Goal: Information Seeking & Learning: Learn about a topic

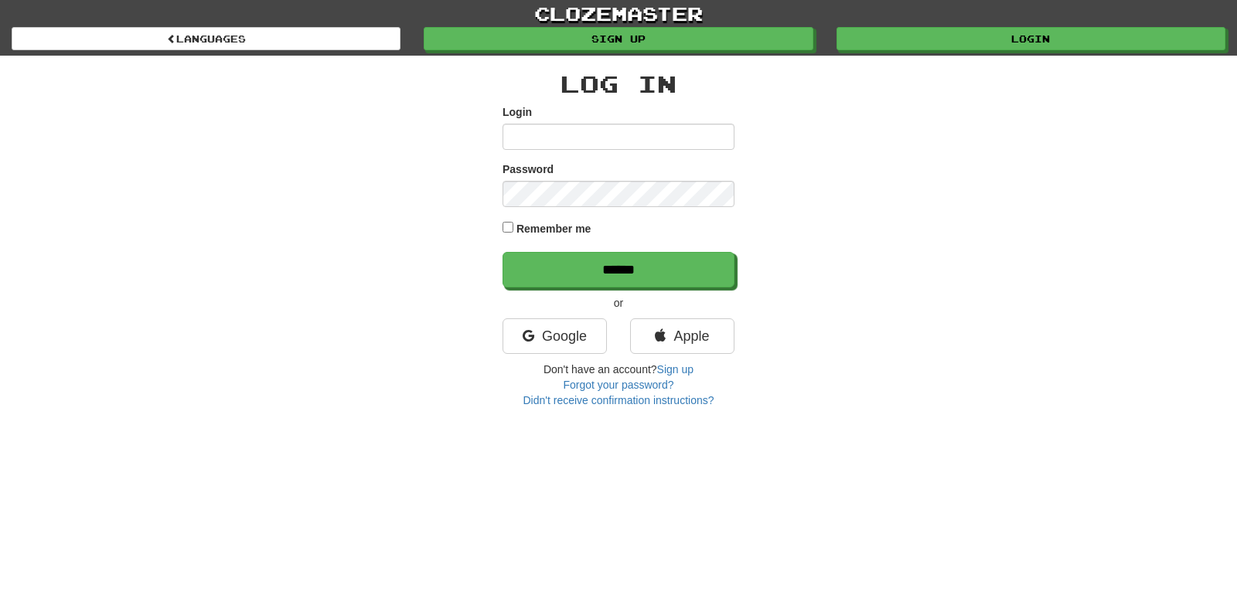
click at [556, 230] on label "Remember me" at bounding box center [553, 228] width 75 height 15
click at [543, 342] on link "Google" at bounding box center [554, 336] width 104 height 36
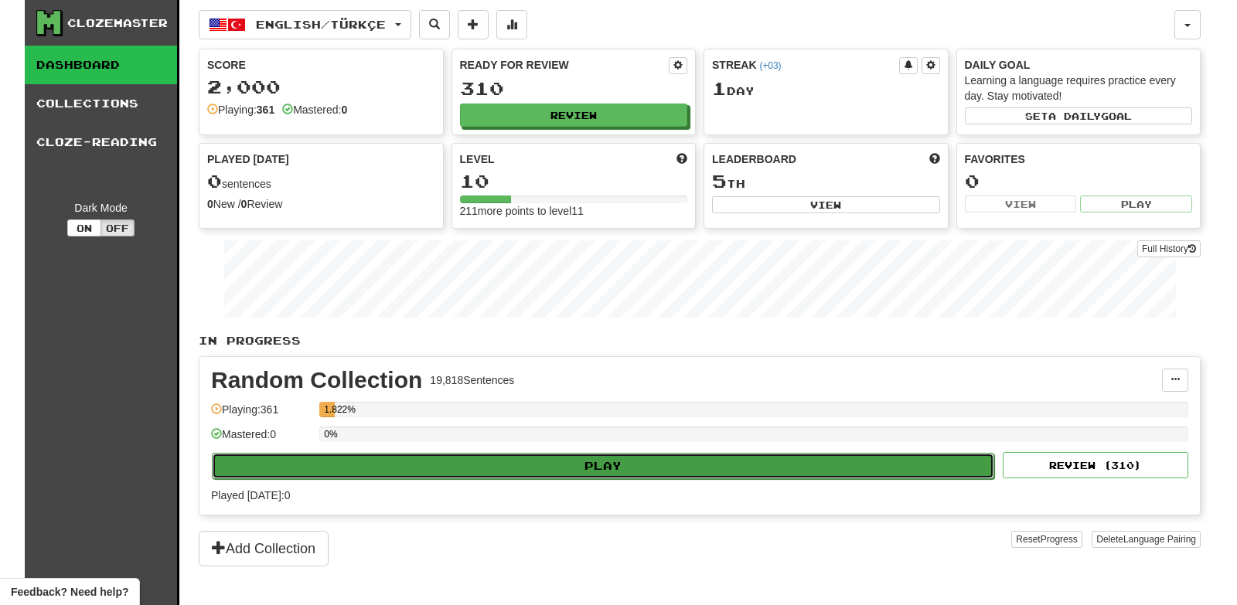
click at [600, 474] on button "Play" at bounding box center [603, 466] width 782 height 26
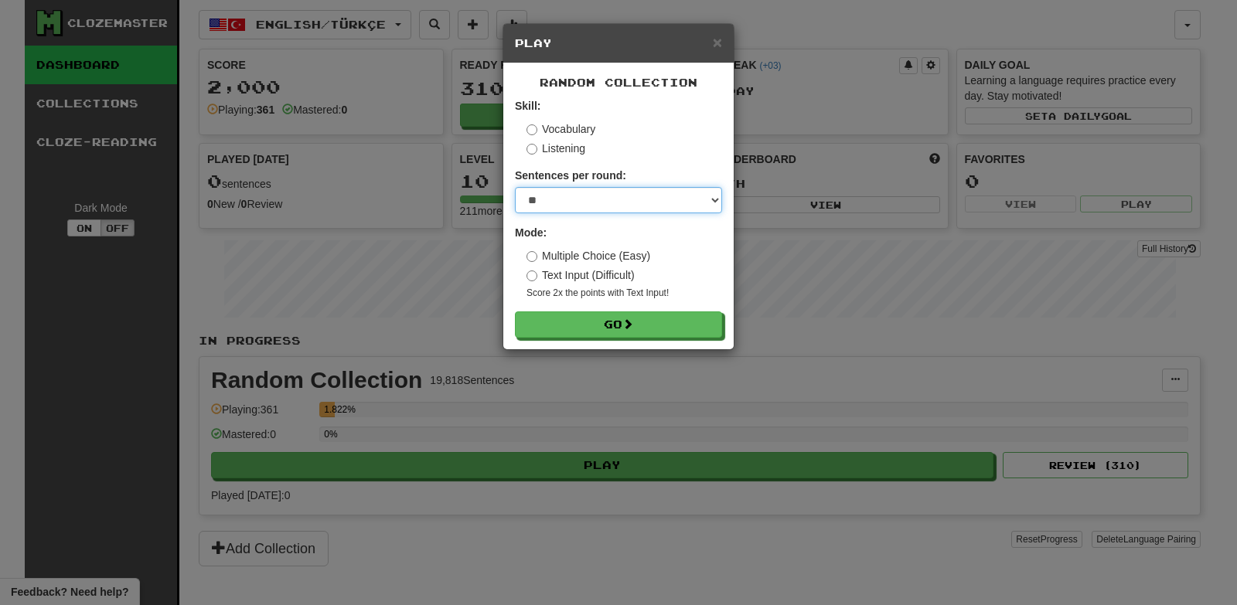
click at [515, 187] on select "* ** ** ** ** ** *** ********" at bounding box center [618, 200] width 207 height 26
select select "***"
click option "***" at bounding box center [0, 0] width 0 height 0
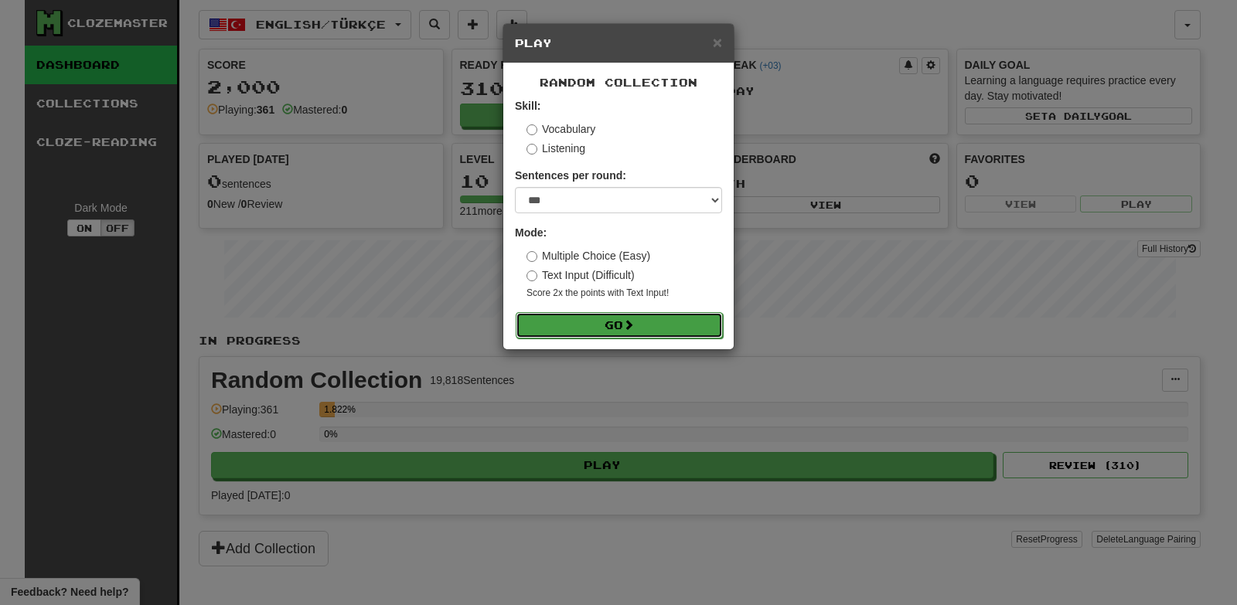
click at [594, 328] on button "Go" at bounding box center [618, 325] width 207 height 26
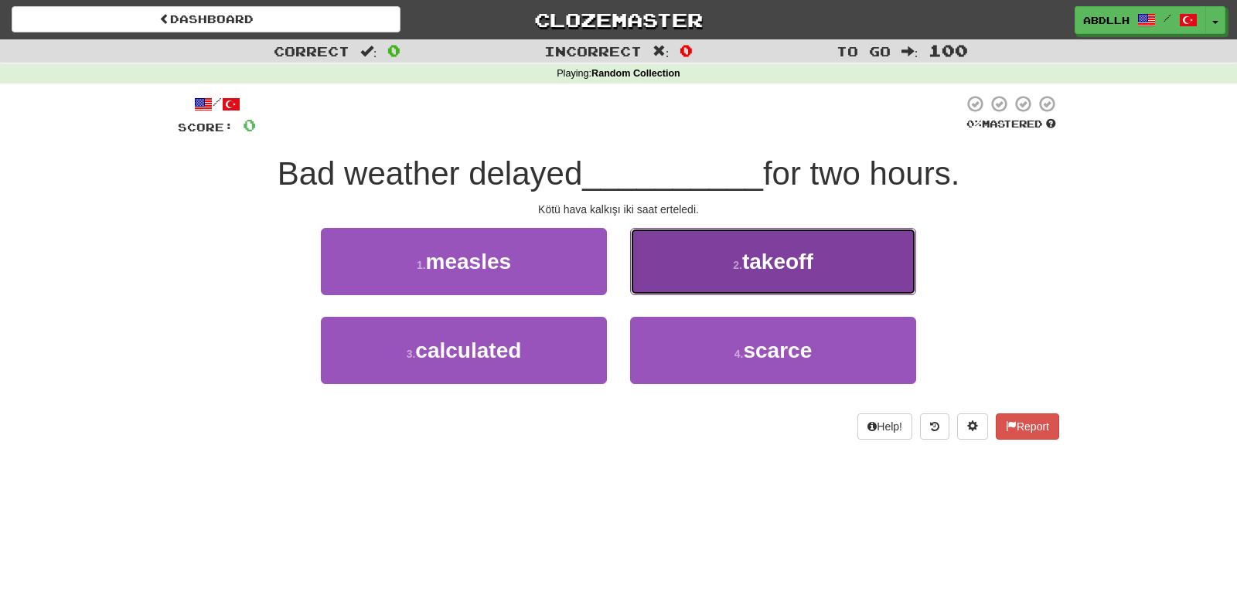
click at [654, 281] on button "2 . takeoff" at bounding box center [773, 261] width 286 height 67
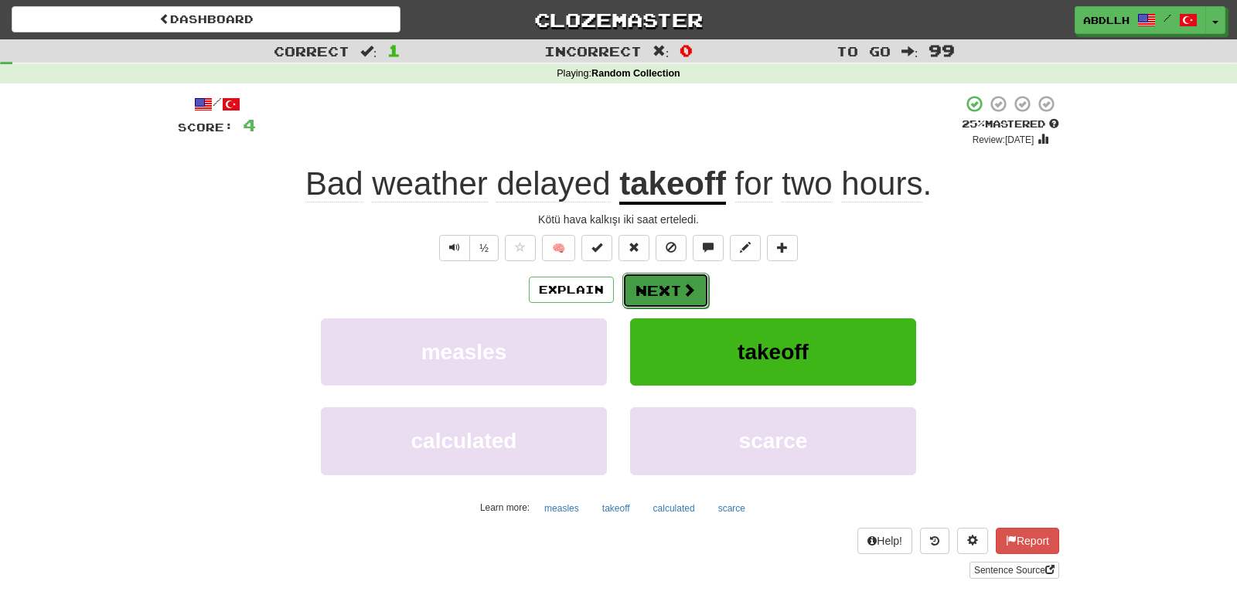
click at [652, 289] on button "Next" at bounding box center [665, 291] width 87 height 36
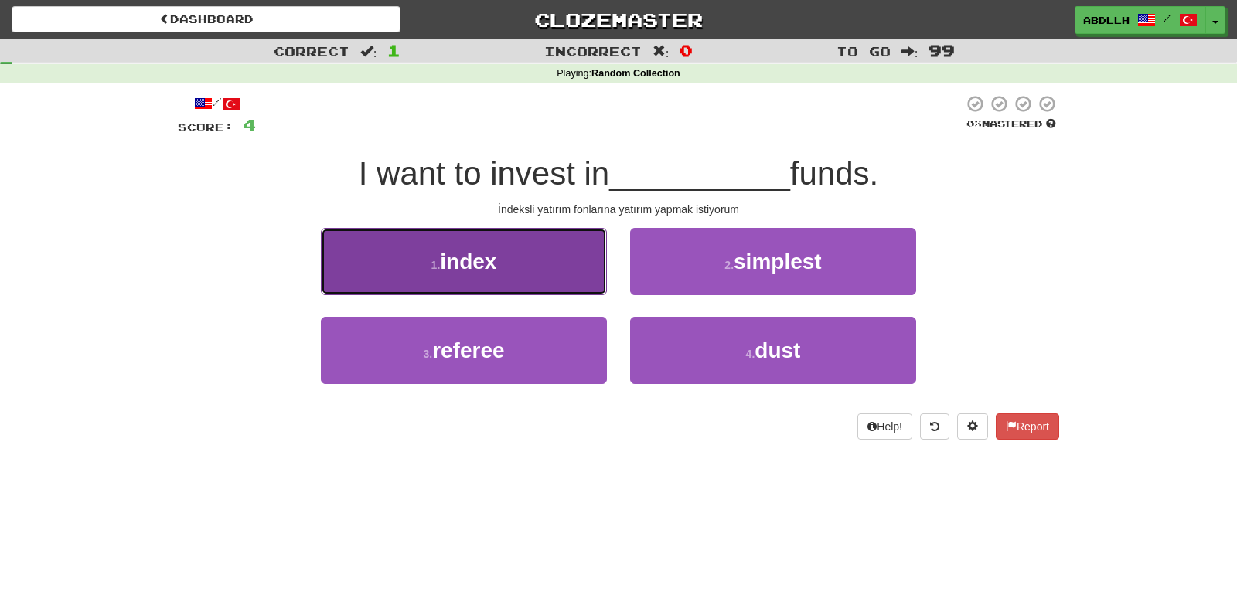
click at [546, 267] on button "1 . index" at bounding box center [464, 261] width 286 height 67
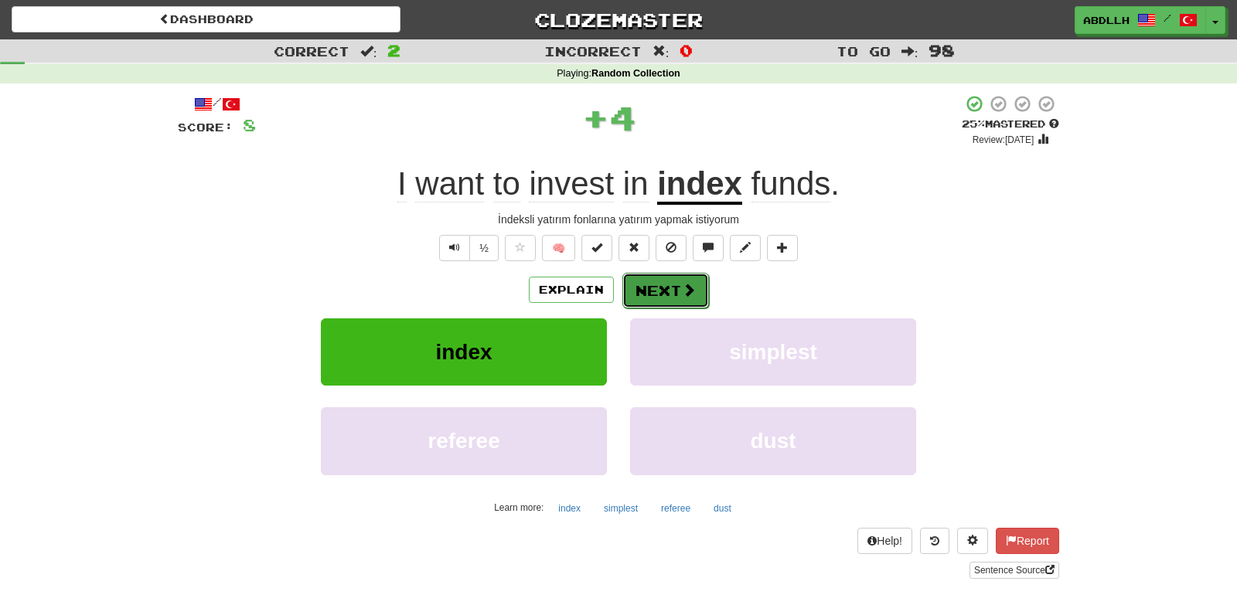
click at [682, 288] on span at bounding box center [689, 290] width 14 height 14
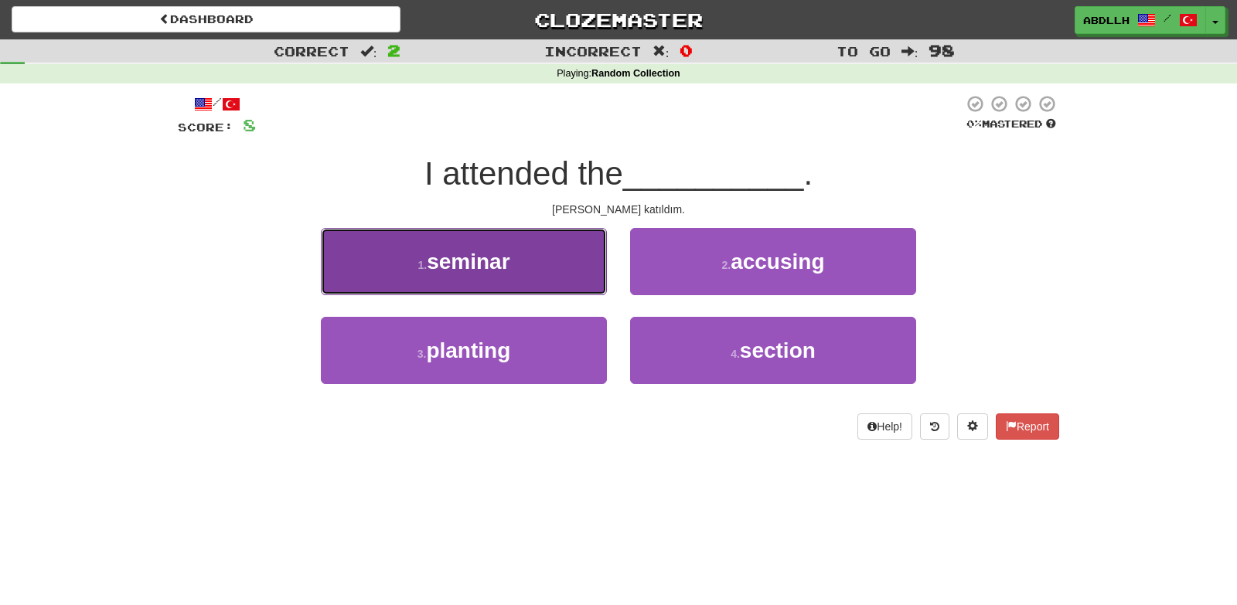
click at [559, 274] on button "1 . seminar" at bounding box center [464, 261] width 286 height 67
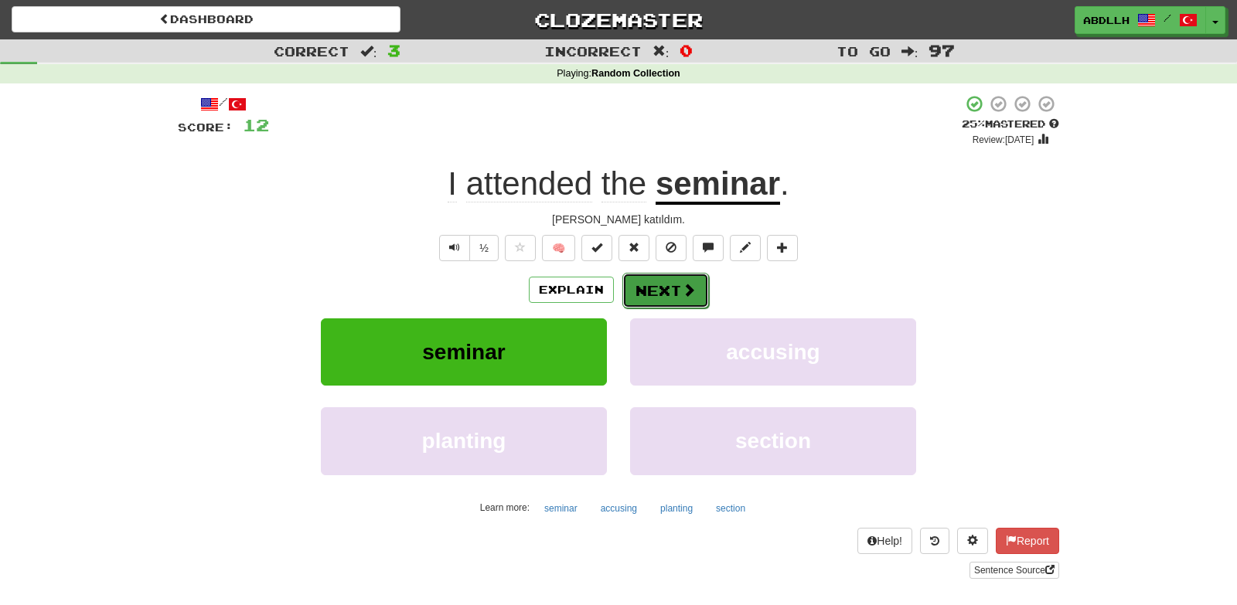
click at [663, 284] on button "Next" at bounding box center [665, 291] width 87 height 36
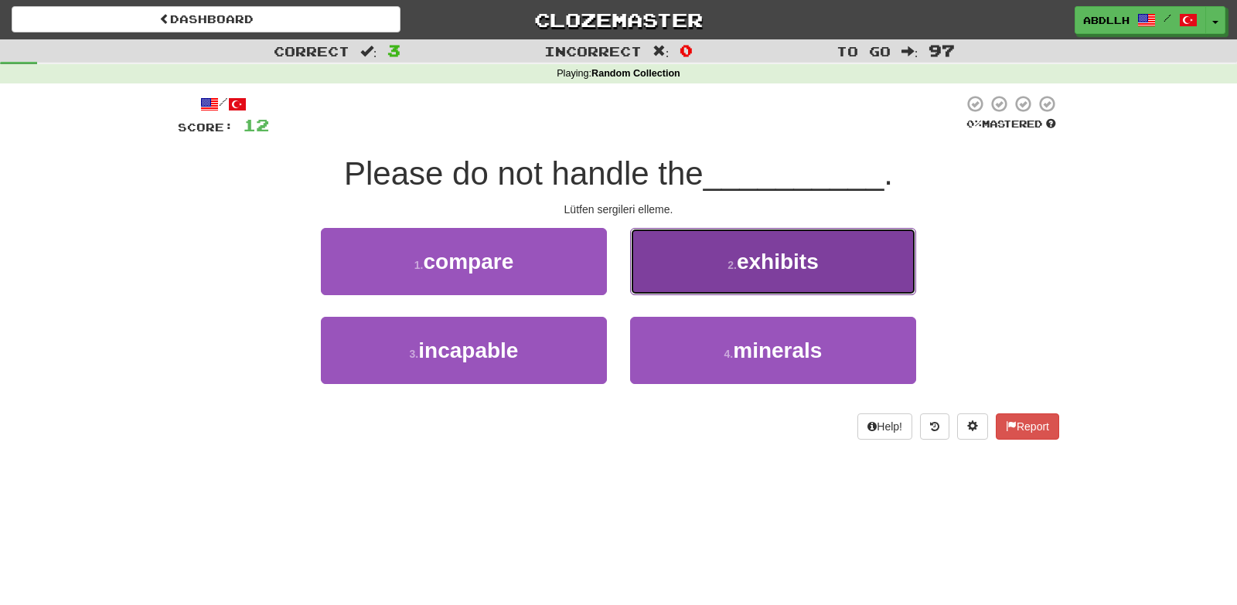
click at [656, 273] on button "2 . exhibits" at bounding box center [773, 261] width 286 height 67
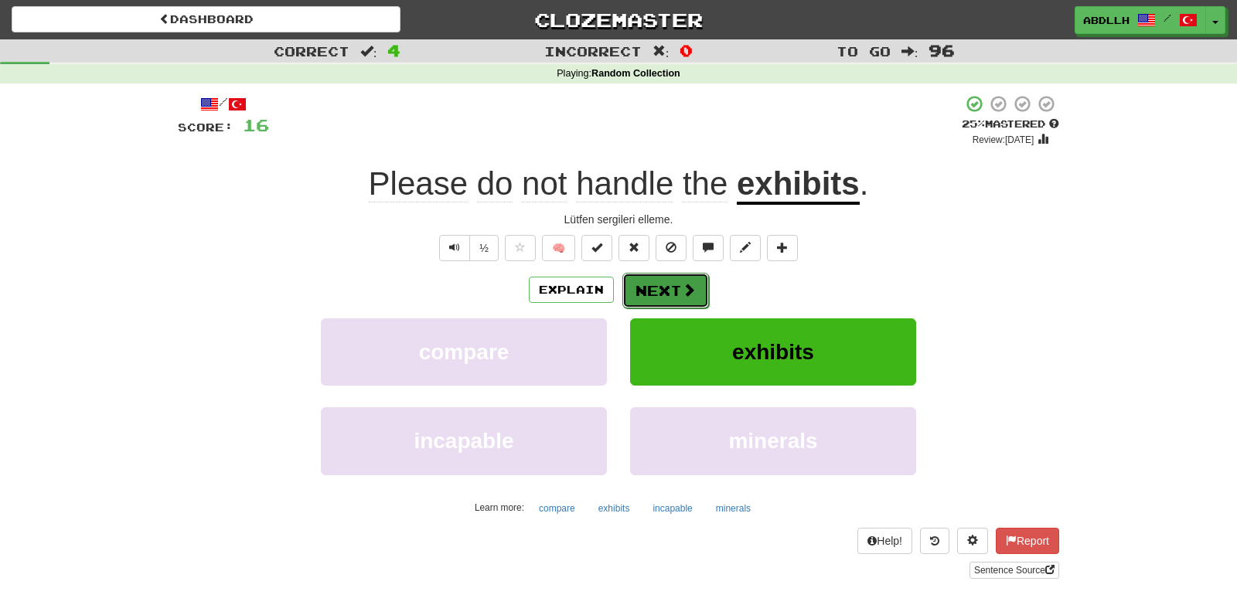
click at [660, 286] on button "Next" at bounding box center [665, 291] width 87 height 36
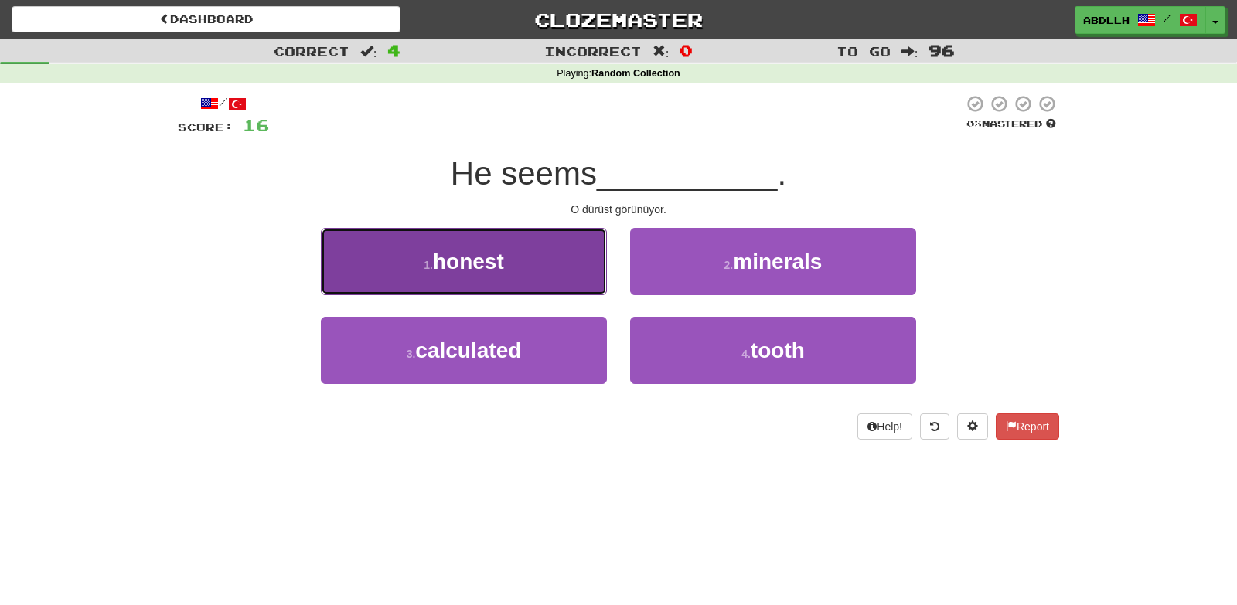
click at [571, 264] on button "1 . honest" at bounding box center [464, 261] width 286 height 67
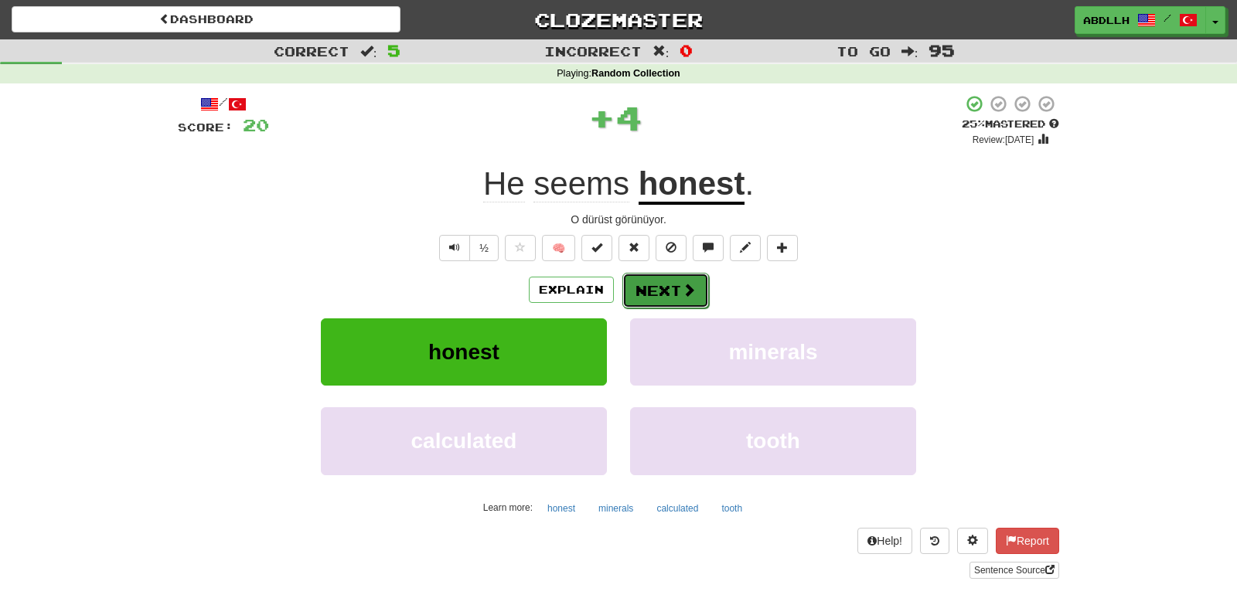
click at [665, 287] on button "Next" at bounding box center [665, 291] width 87 height 36
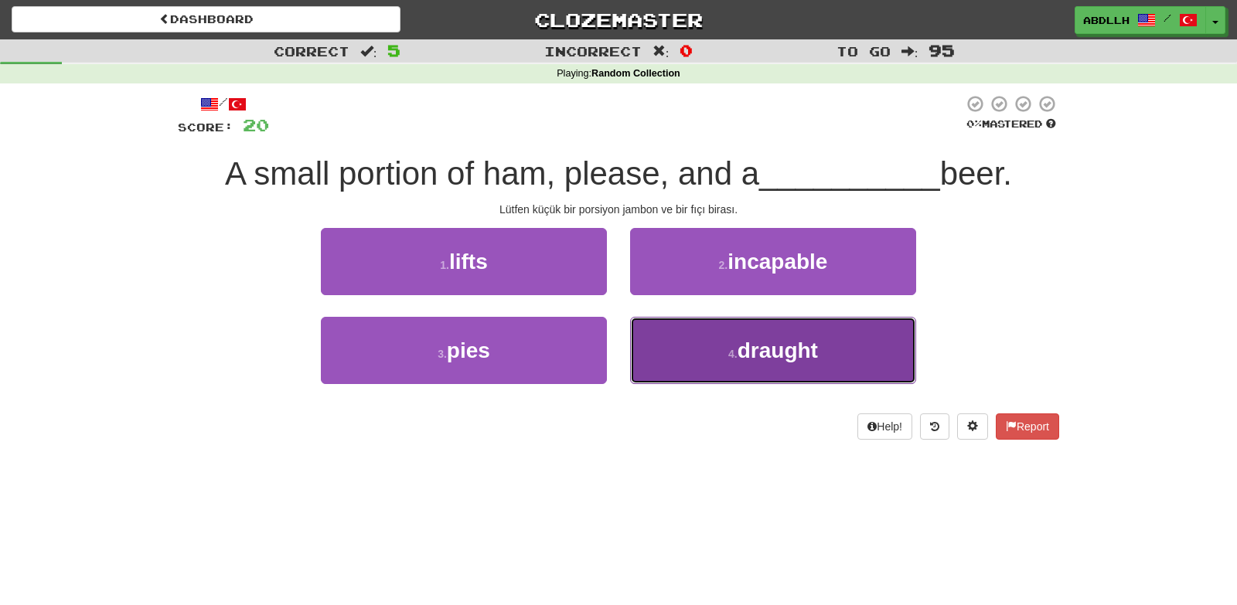
click at [665, 338] on button "4 . draught" at bounding box center [773, 350] width 286 height 67
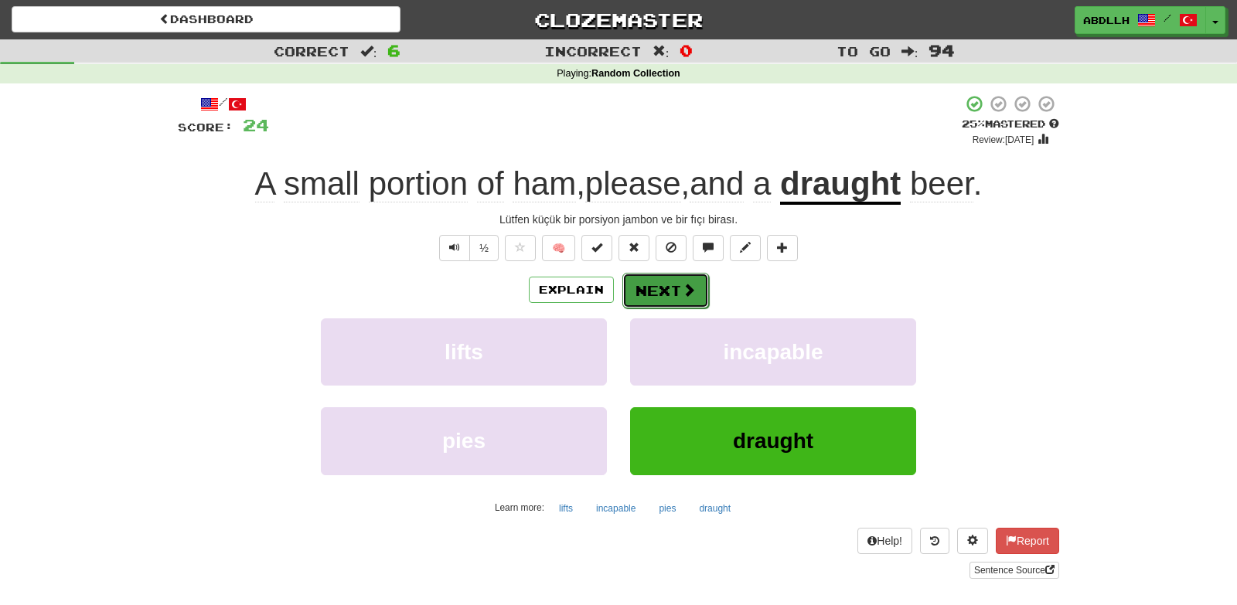
click at [644, 287] on button "Next" at bounding box center [665, 291] width 87 height 36
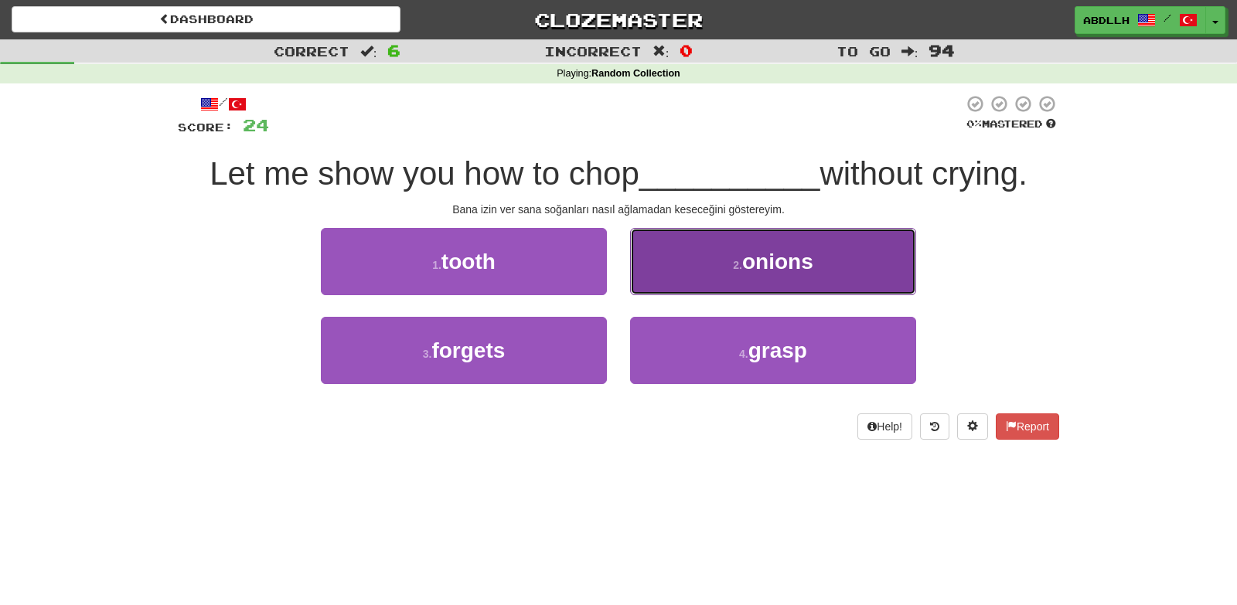
click at [672, 279] on button "2 . onions" at bounding box center [773, 261] width 286 height 67
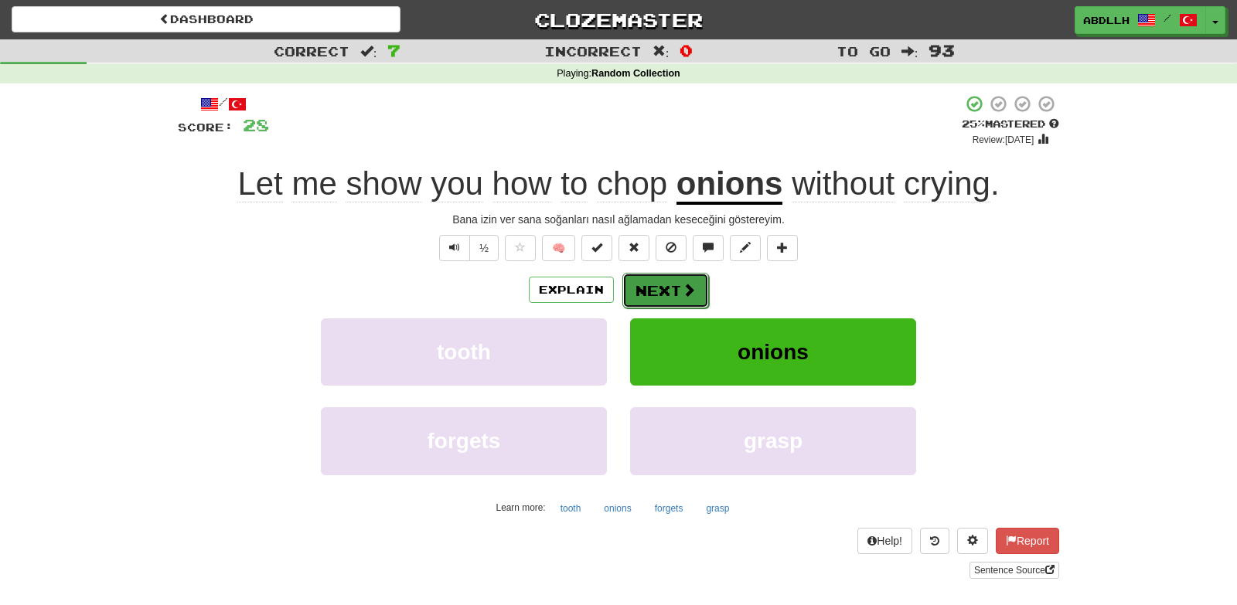
click at [672, 290] on button "Next" at bounding box center [665, 291] width 87 height 36
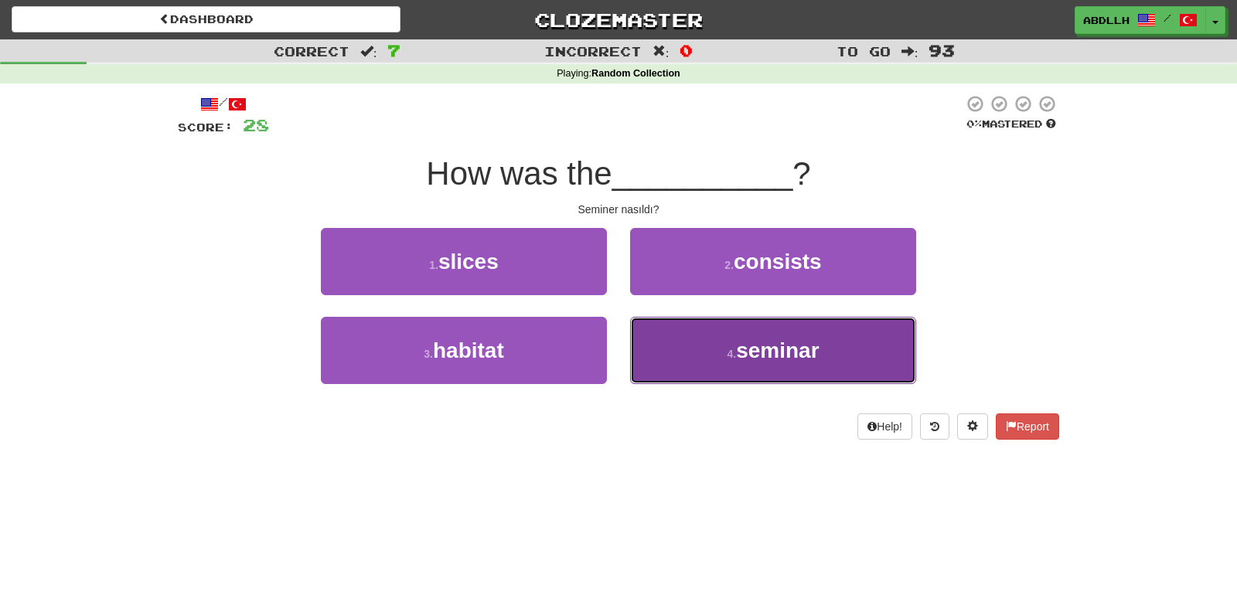
click at [690, 345] on button "4 . seminar" at bounding box center [773, 350] width 286 height 67
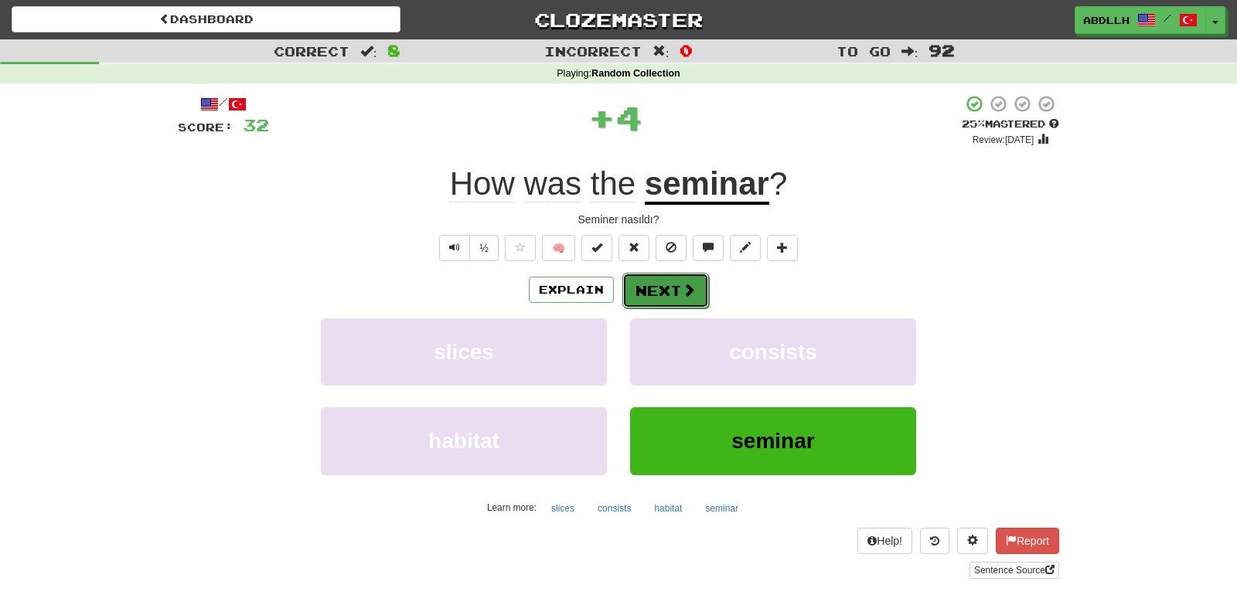
click at [662, 293] on button "Next" at bounding box center [665, 291] width 87 height 36
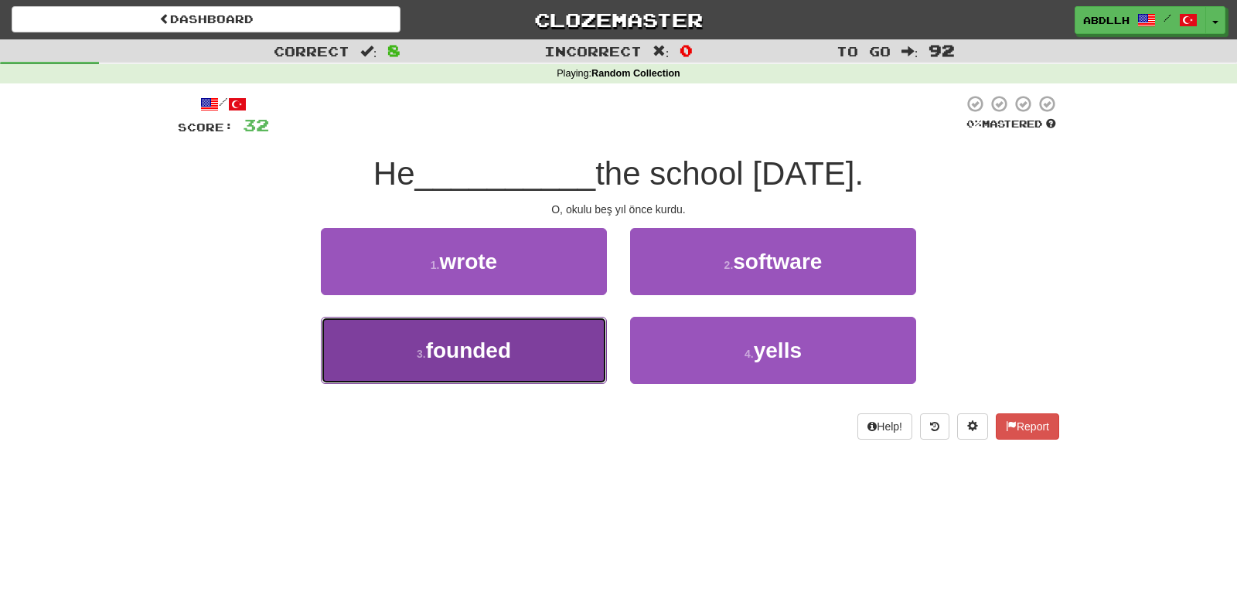
click at [571, 345] on button "3 . founded" at bounding box center [464, 350] width 286 height 67
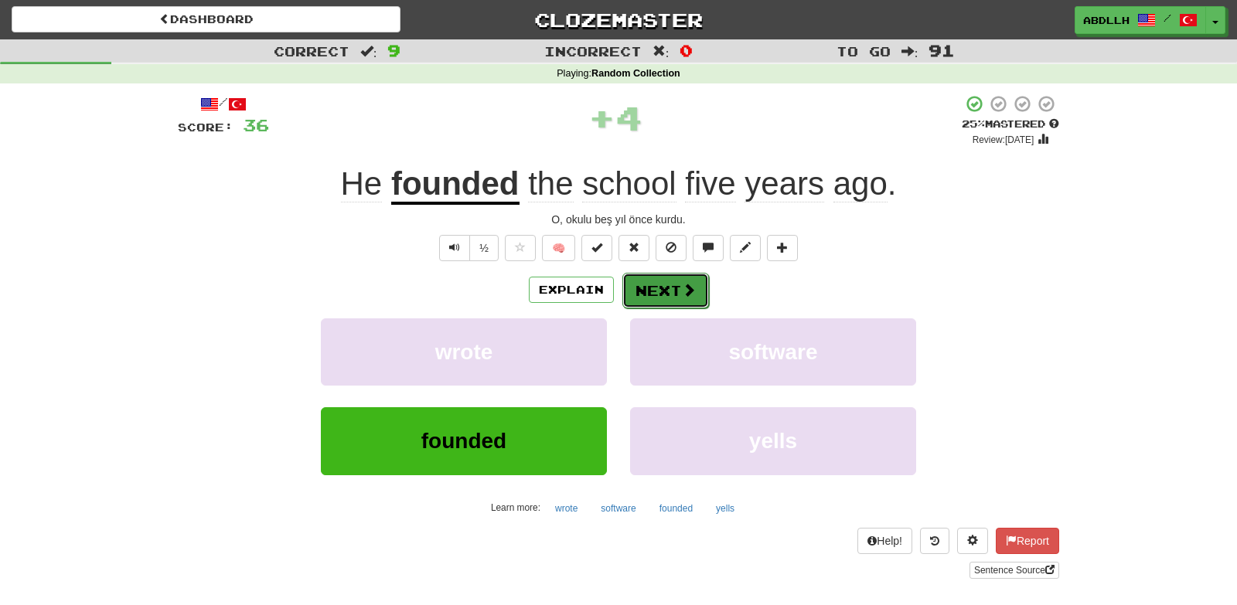
click at [649, 285] on button "Next" at bounding box center [665, 291] width 87 height 36
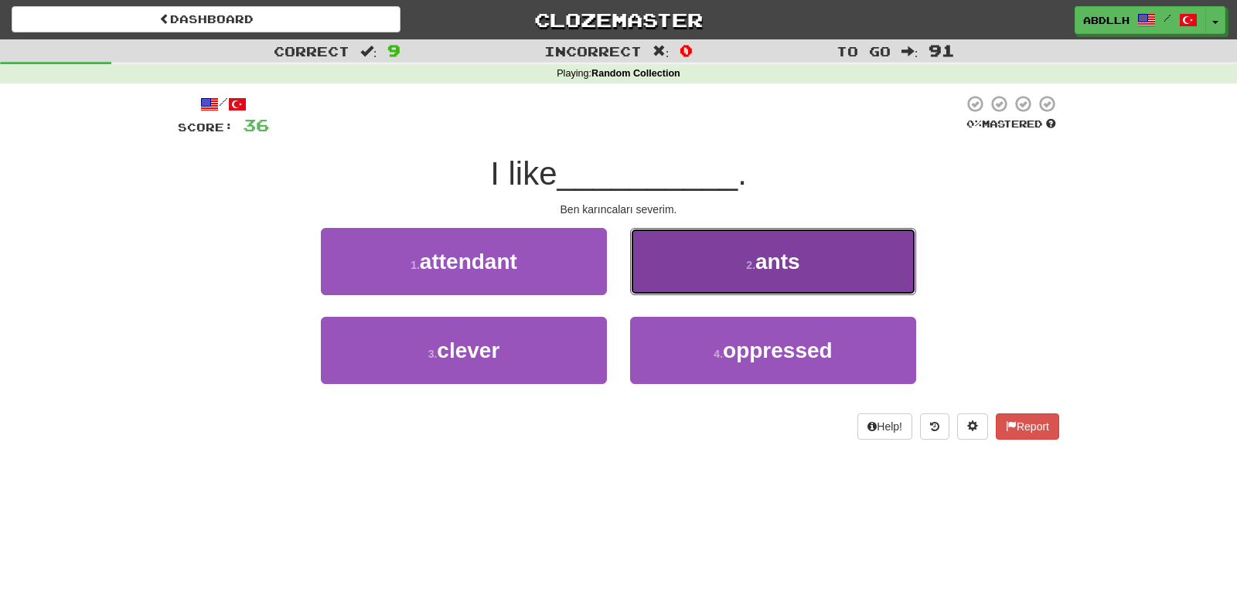
click at [712, 270] on button "2 . ants" at bounding box center [773, 261] width 286 height 67
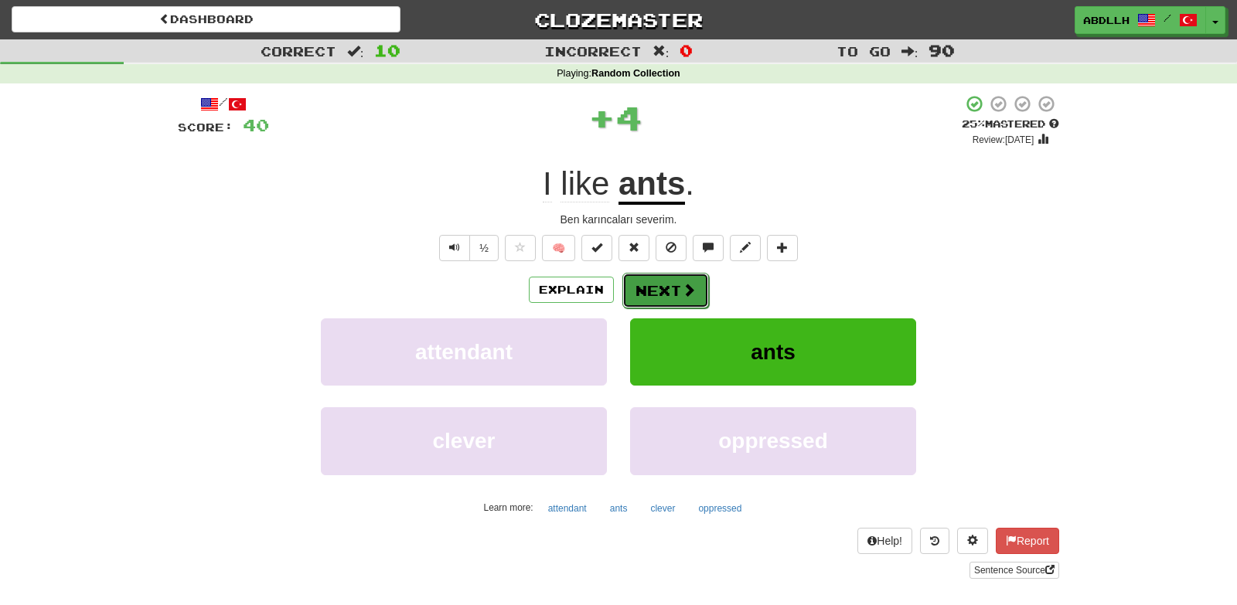
click at [672, 284] on button "Next" at bounding box center [665, 291] width 87 height 36
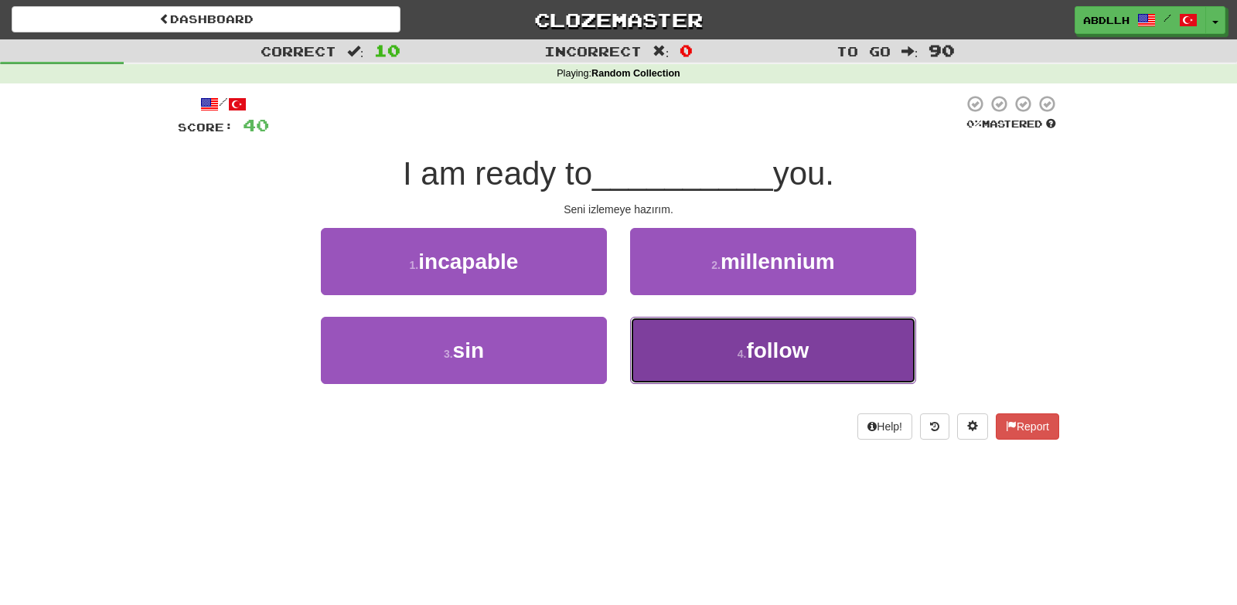
click at [666, 340] on button "4 . follow" at bounding box center [773, 350] width 286 height 67
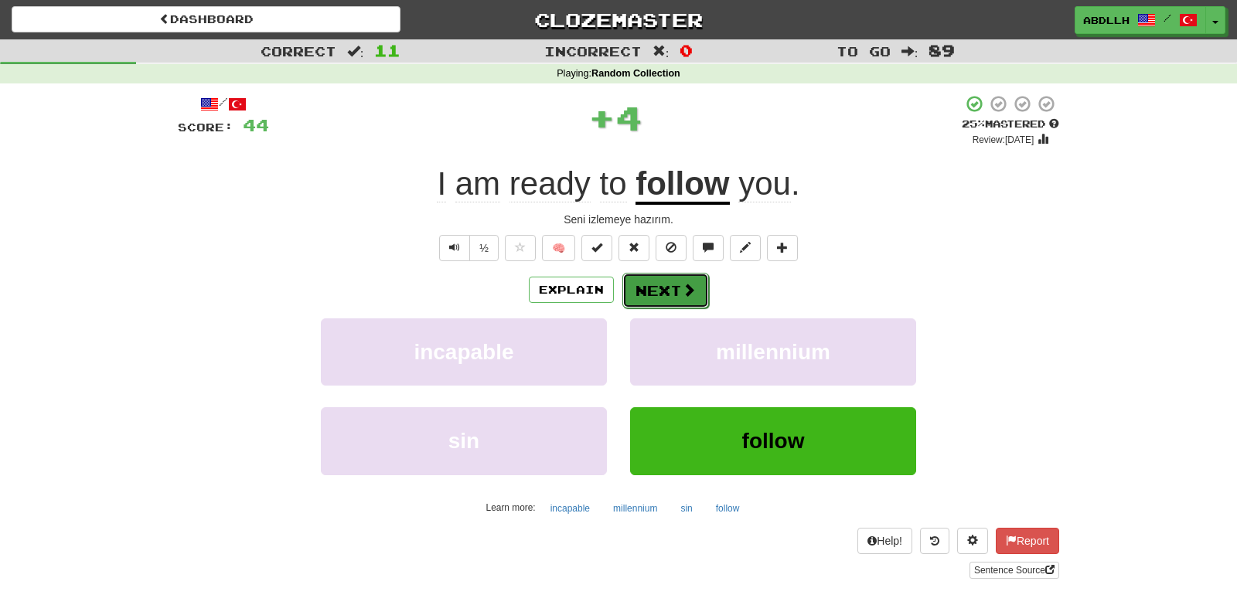
click at [652, 294] on button "Next" at bounding box center [665, 291] width 87 height 36
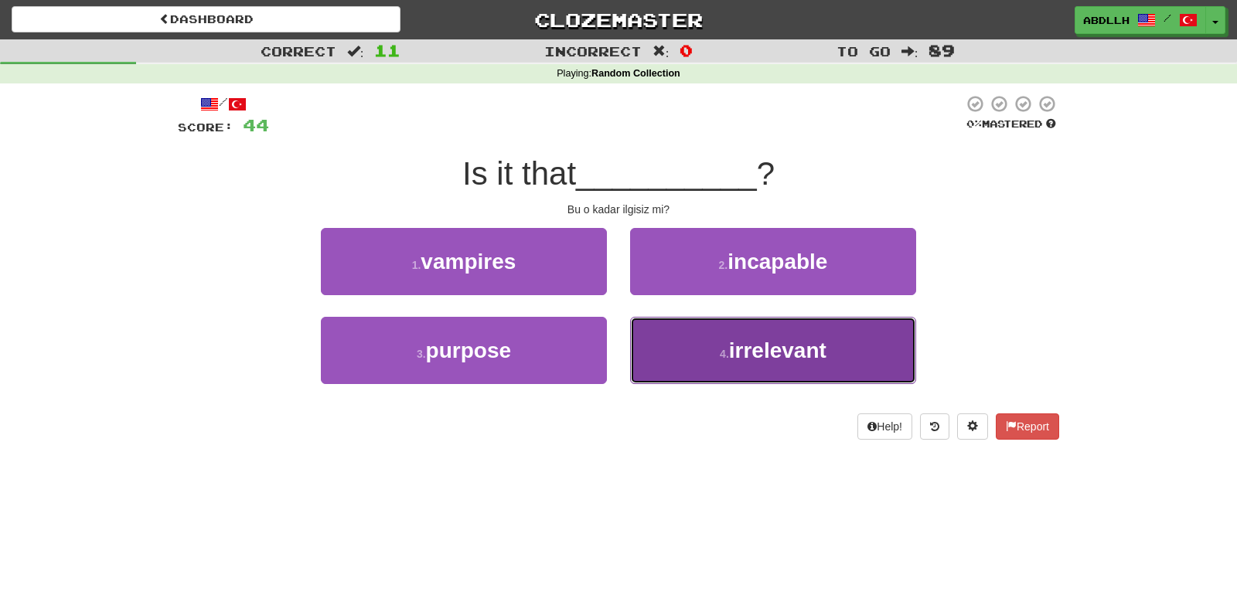
click at [665, 349] on button "4 . irrelevant" at bounding box center [773, 350] width 286 height 67
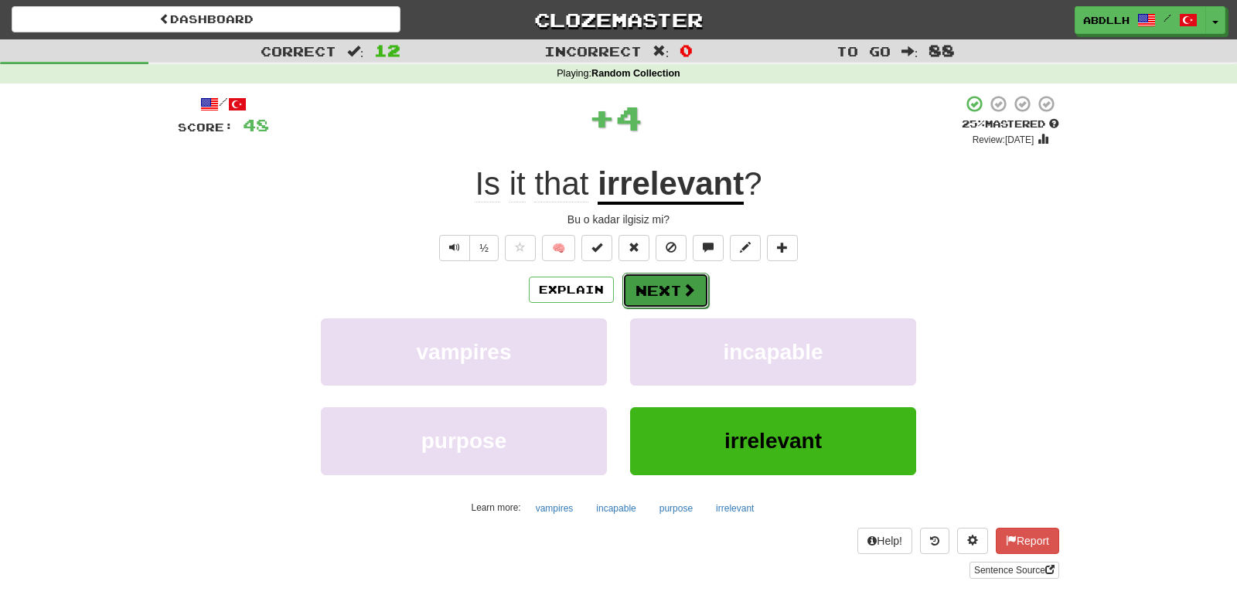
click at [656, 281] on button "Next" at bounding box center [665, 291] width 87 height 36
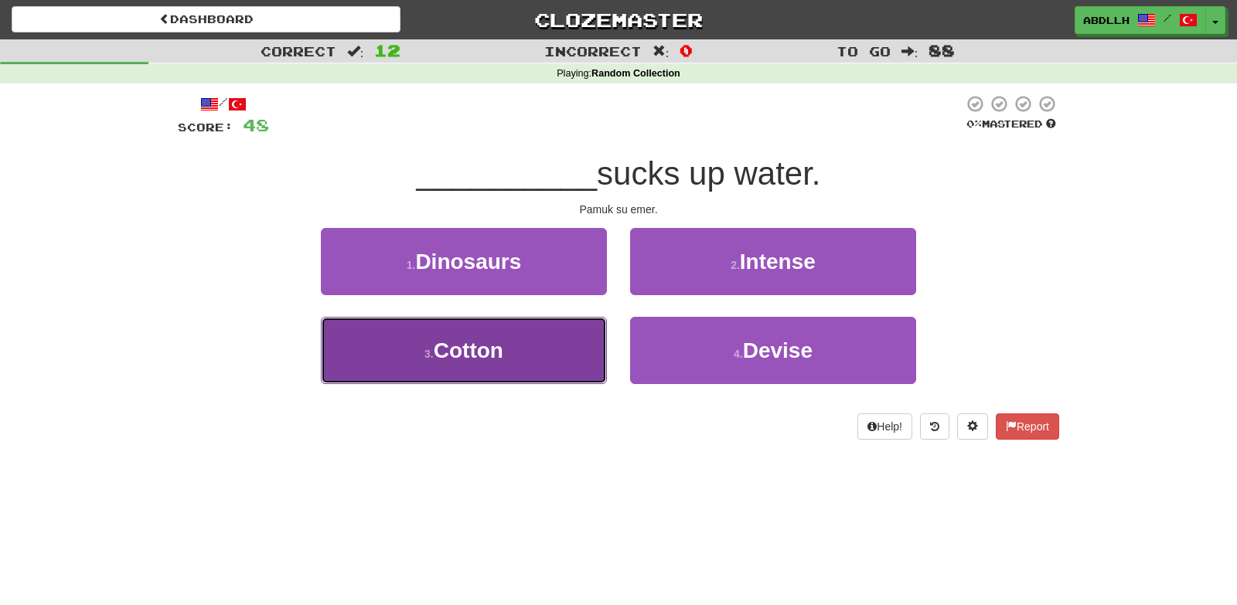
click at [572, 355] on button "3 . Cotton" at bounding box center [464, 350] width 286 height 67
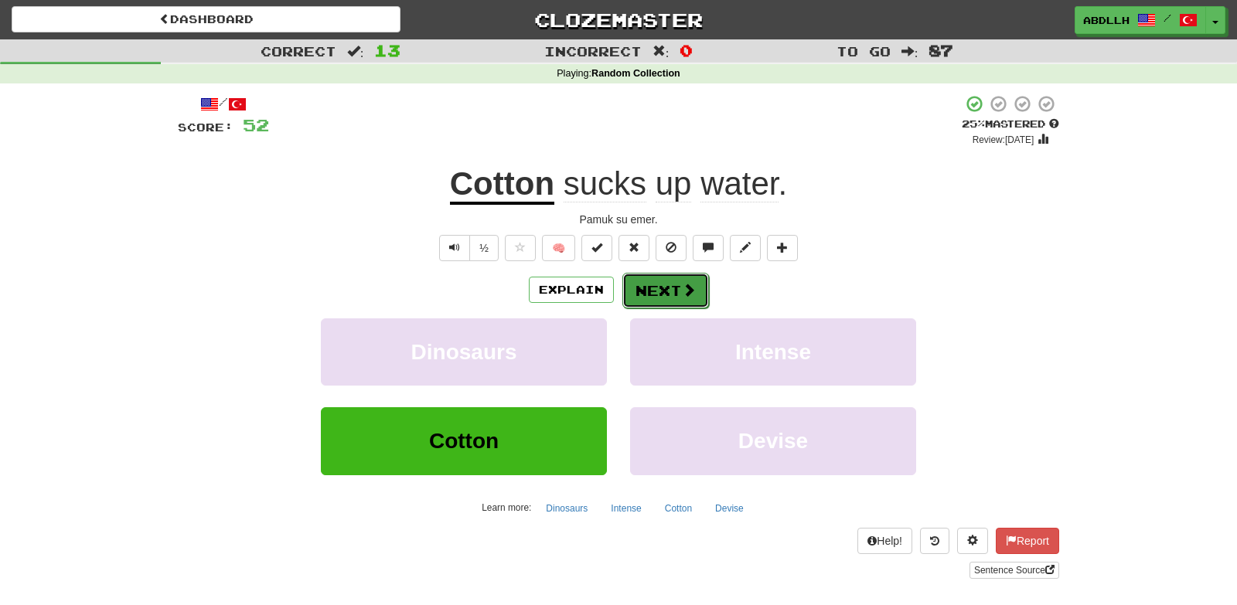
click at [635, 301] on button "Next" at bounding box center [665, 291] width 87 height 36
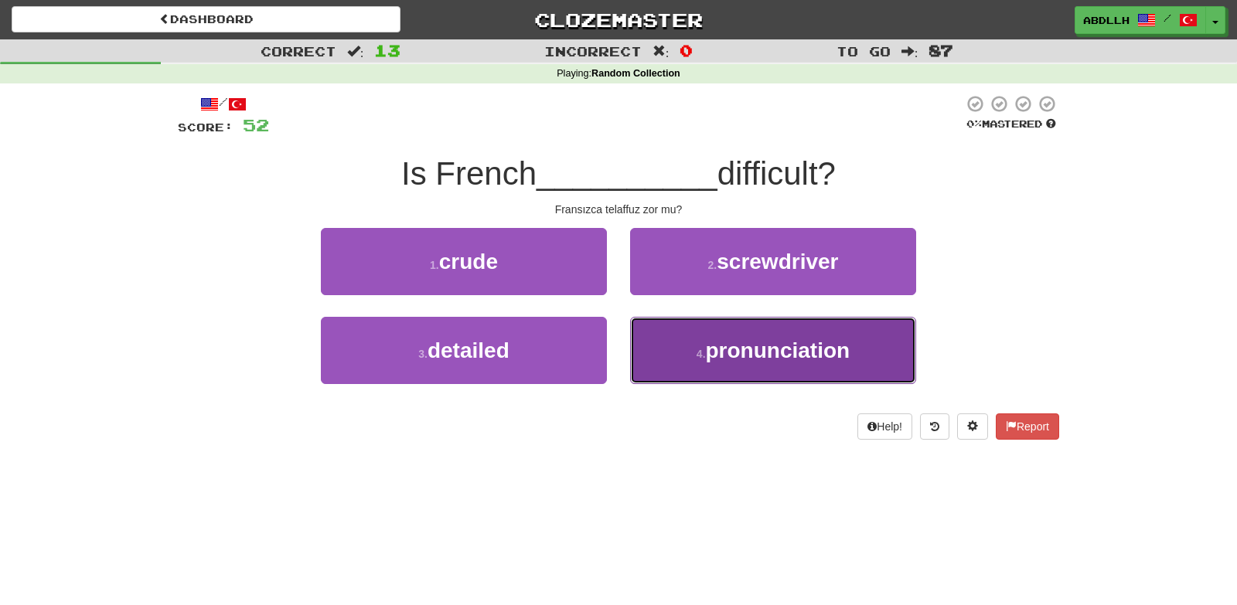
click at [679, 346] on button "4 . pronunciation" at bounding box center [773, 350] width 286 height 67
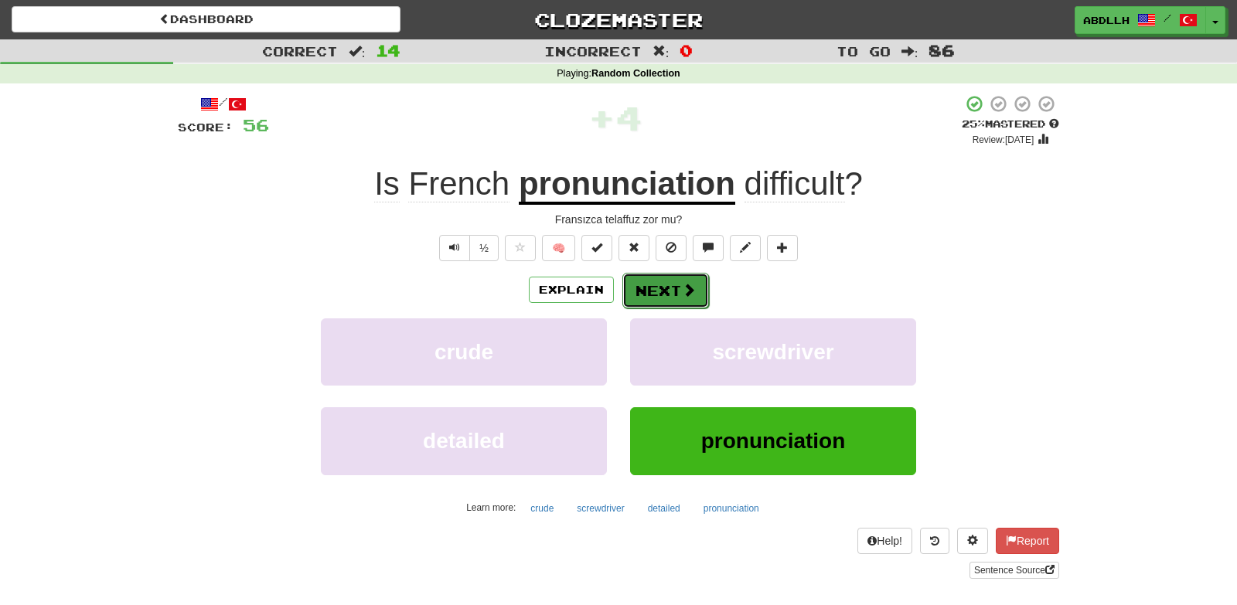
click at [654, 293] on button "Next" at bounding box center [665, 291] width 87 height 36
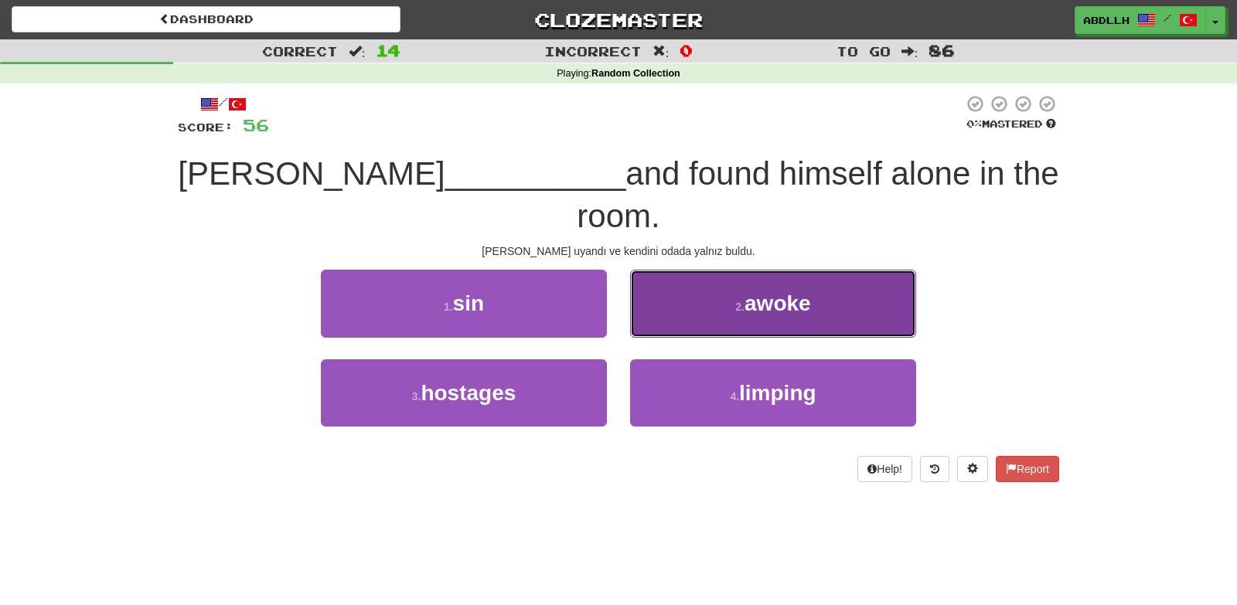
click at [660, 283] on button "2 . awoke" at bounding box center [773, 303] width 286 height 67
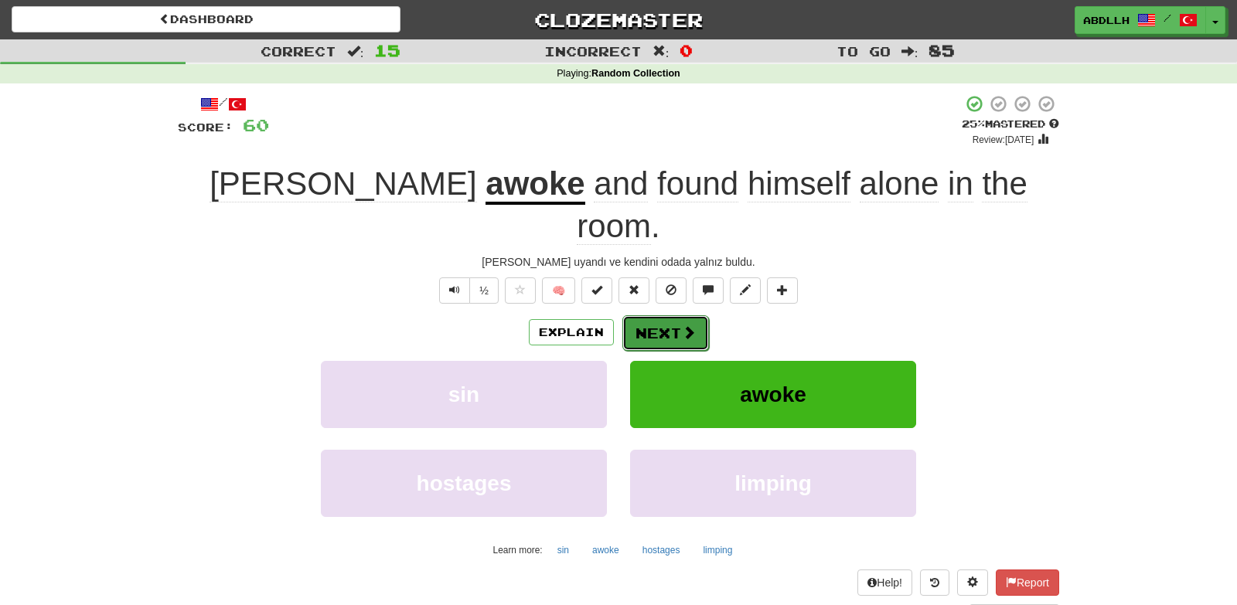
click at [665, 315] on button "Next" at bounding box center [665, 333] width 87 height 36
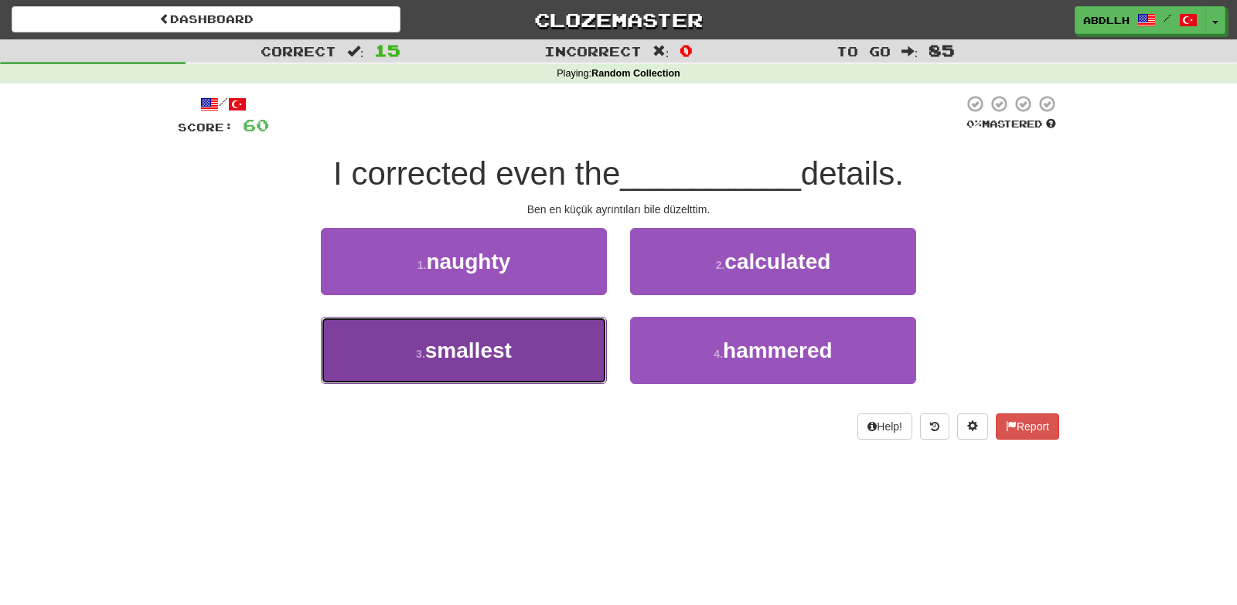
click at [553, 342] on button "3 . smallest" at bounding box center [464, 350] width 286 height 67
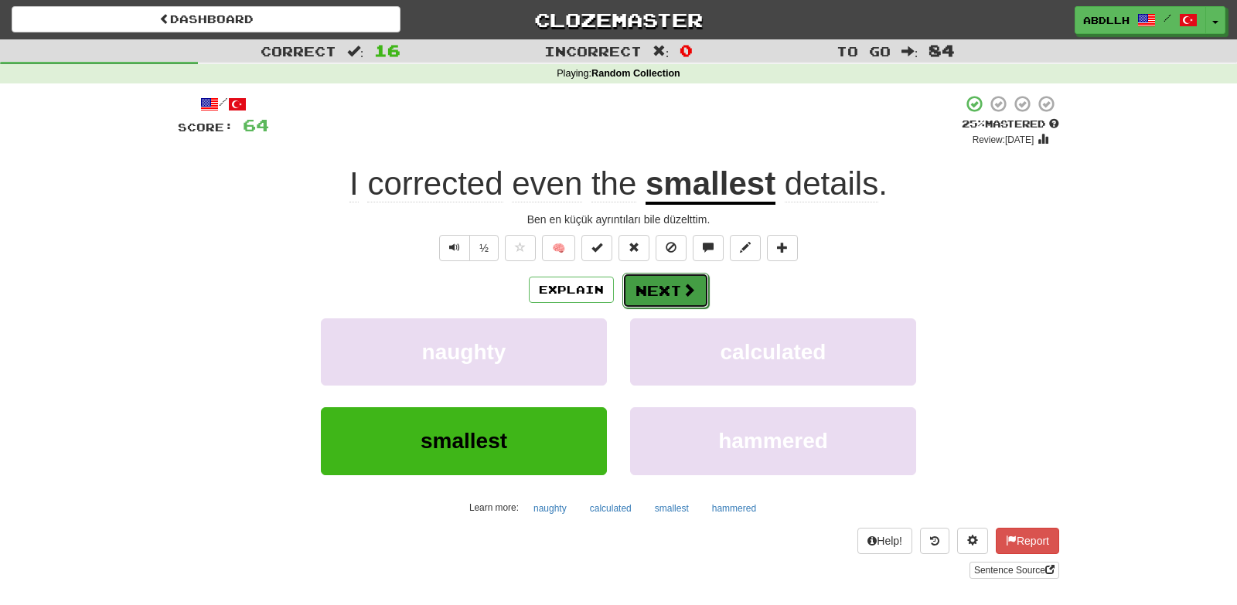
click at [662, 298] on button "Next" at bounding box center [665, 291] width 87 height 36
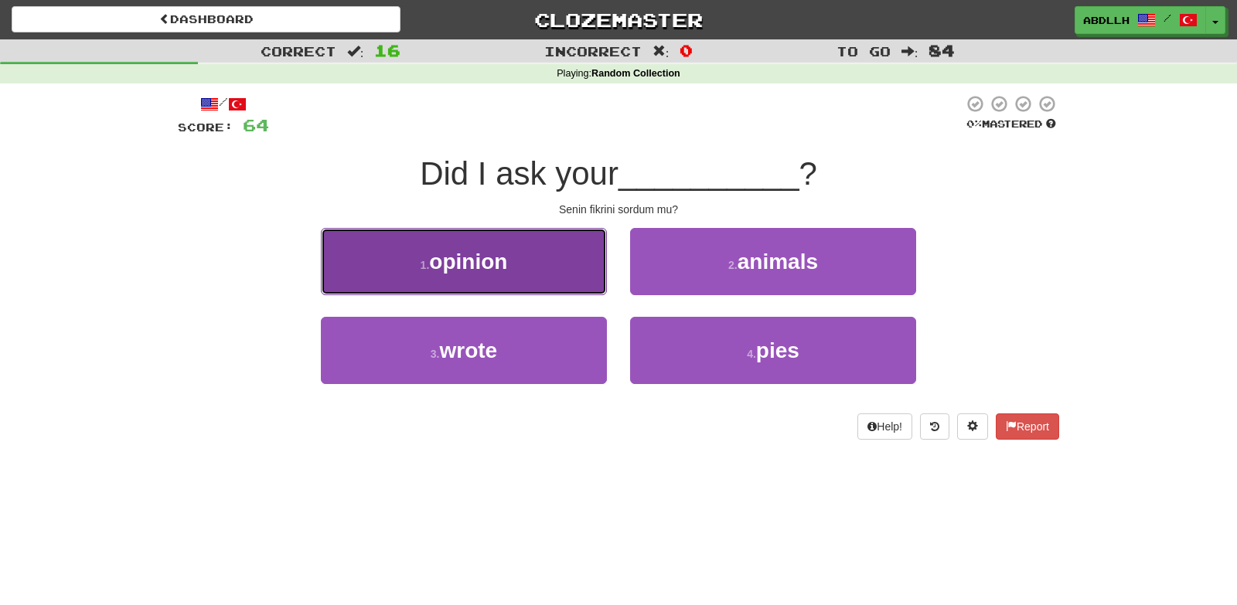
click at [550, 270] on button "1 . opinion" at bounding box center [464, 261] width 286 height 67
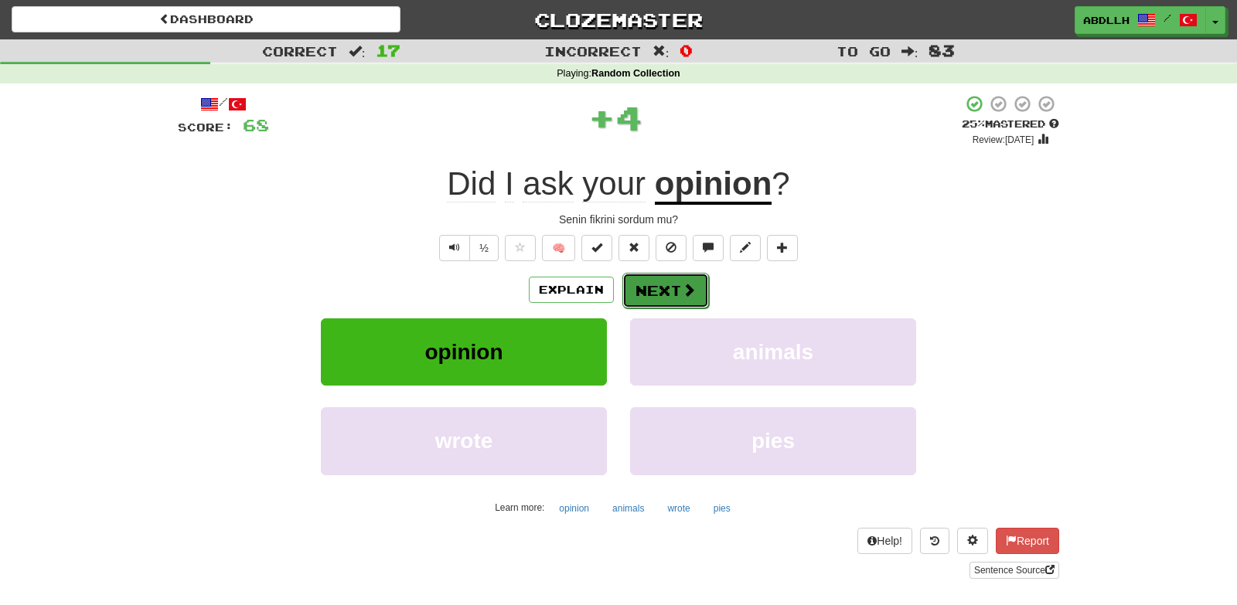
click at [648, 289] on button "Next" at bounding box center [665, 291] width 87 height 36
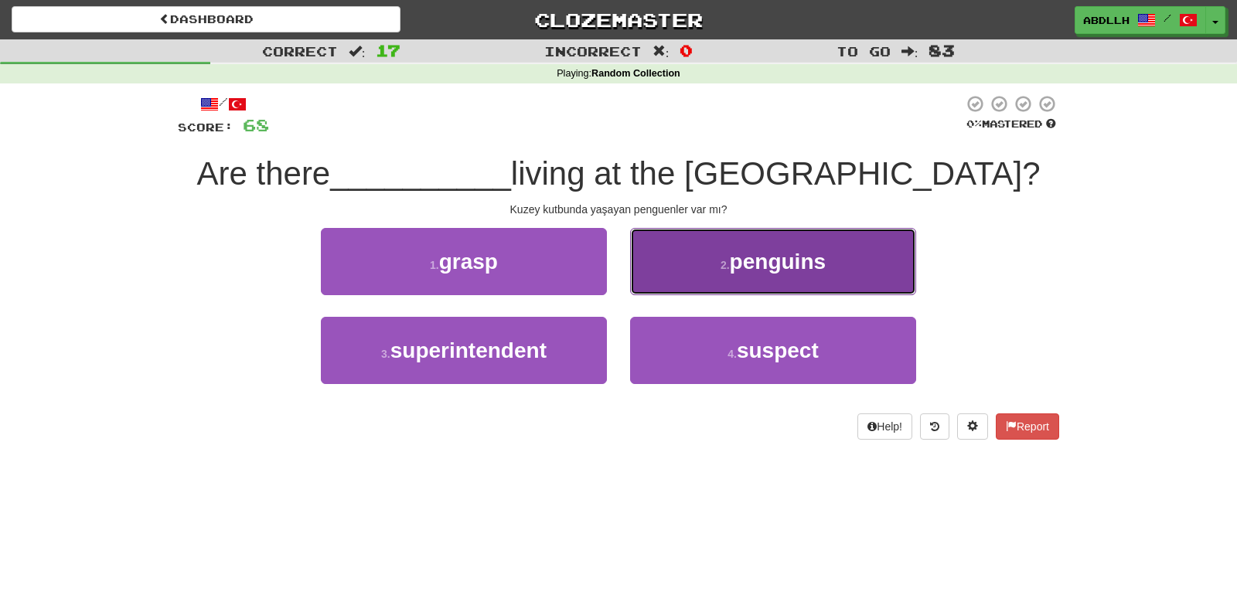
click at [718, 285] on button "2 . penguins" at bounding box center [773, 261] width 286 height 67
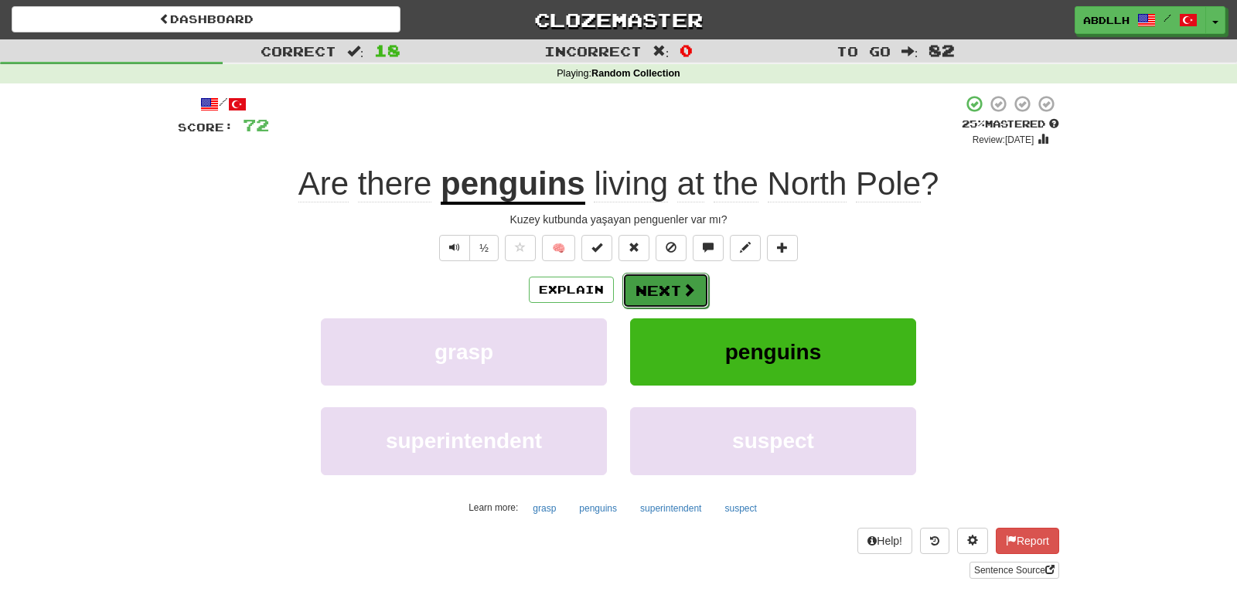
click at [650, 295] on button "Next" at bounding box center [665, 291] width 87 height 36
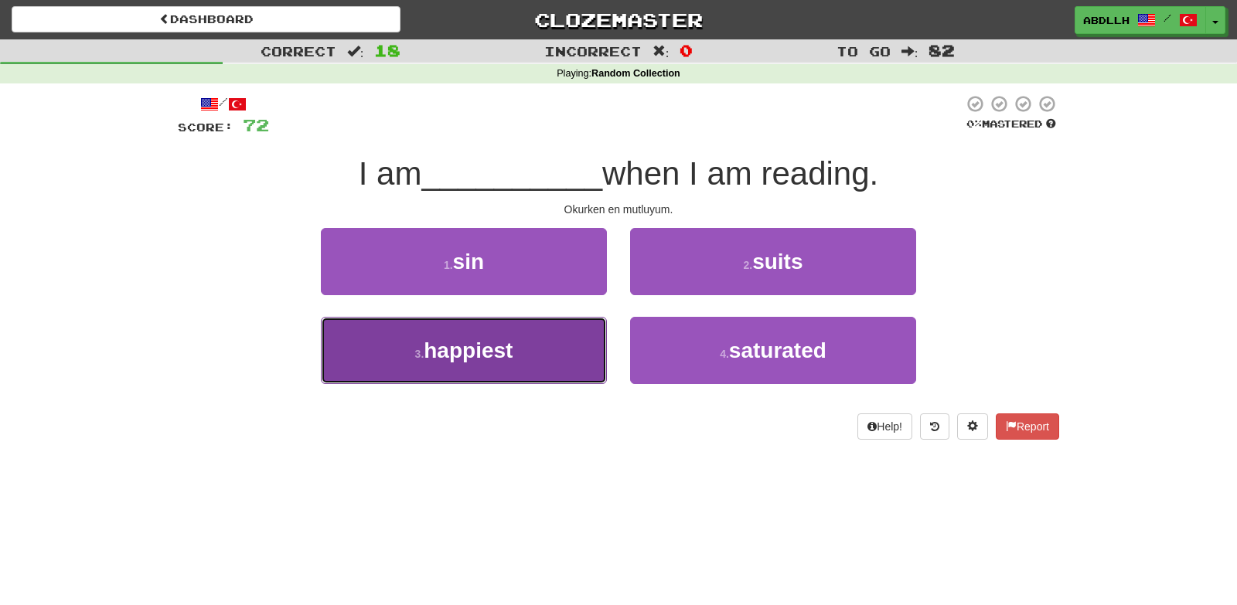
click at [551, 335] on button "3 . happiest" at bounding box center [464, 350] width 286 height 67
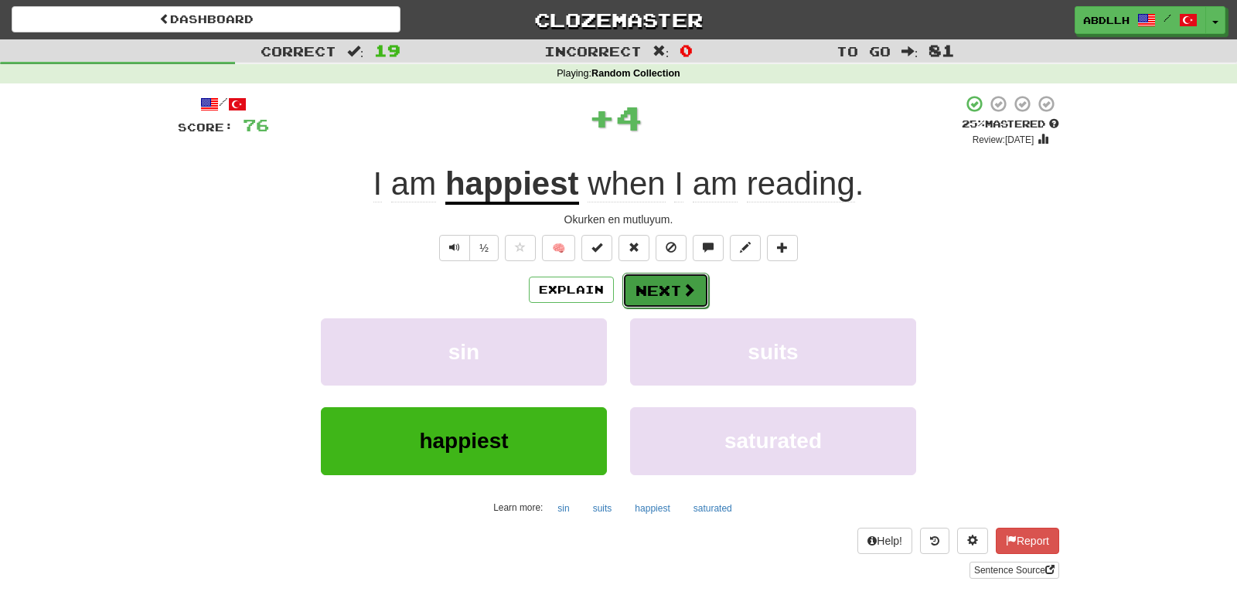
click at [630, 287] on button "Next" at bounding box center [665, 291] width 87 height 36
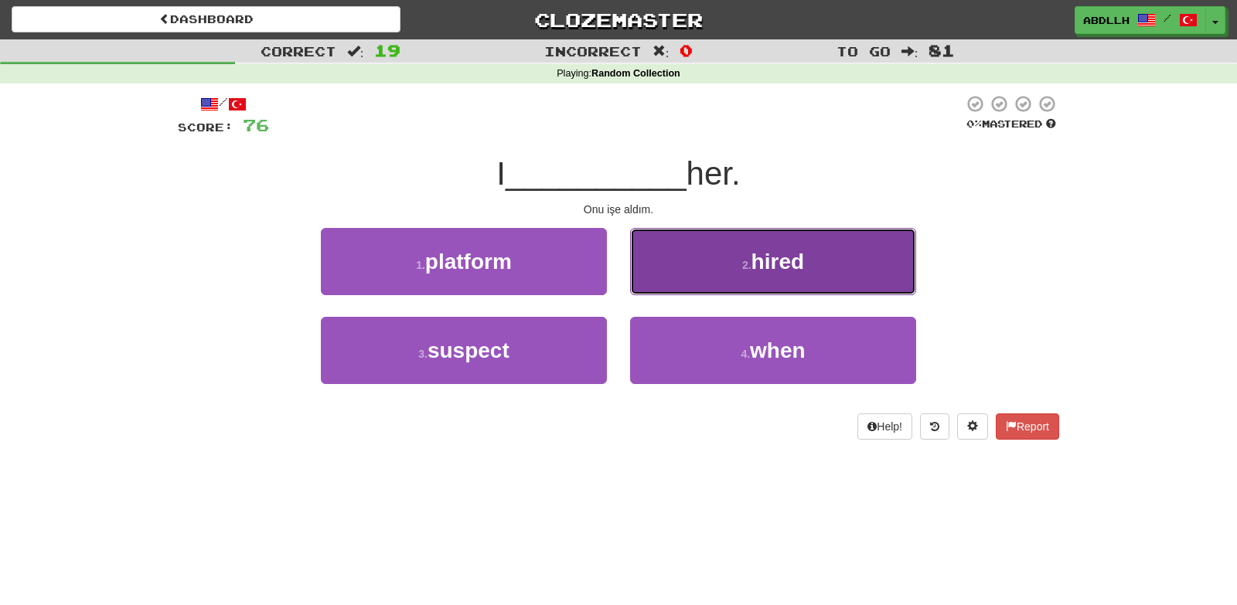
click at [657, 277] on button "2 . hired" at bounding box center [773, 261] width 286 height 67
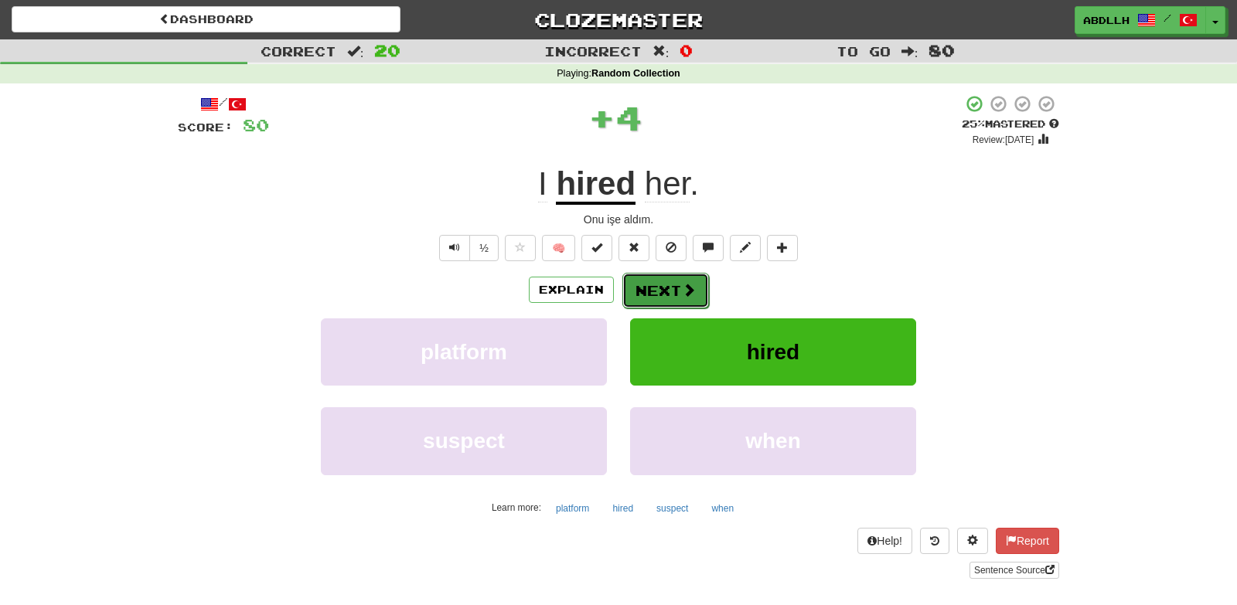
click at [646, 294] on button "Next" at bounding box center [665, 291] width 87 height 36
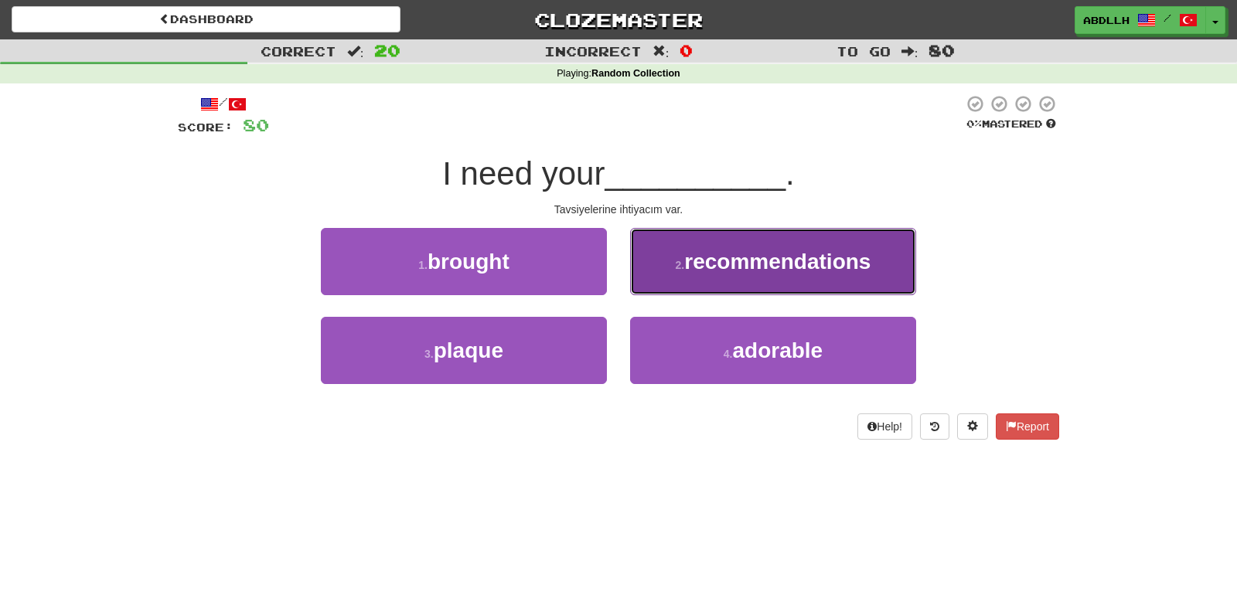
click at [667, 284] on button "2 . recommendations" at bounding box center [773, 261] width 286 height 67
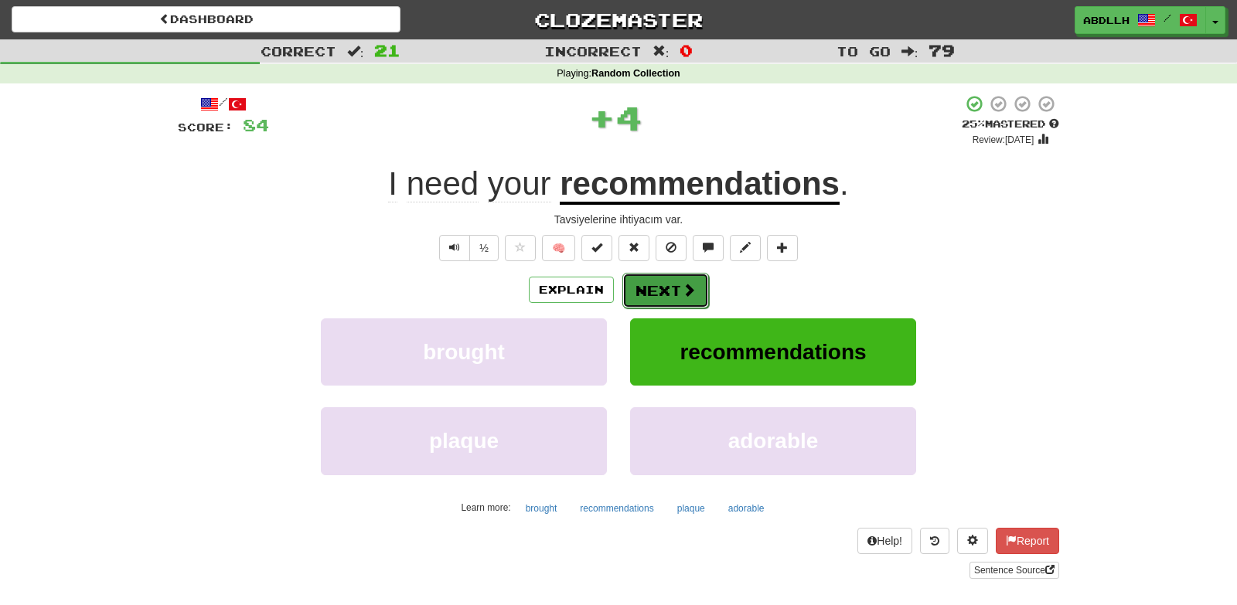
click at [648, 298] on button "Next" at bounding box center [665, 291] width 87 height 36
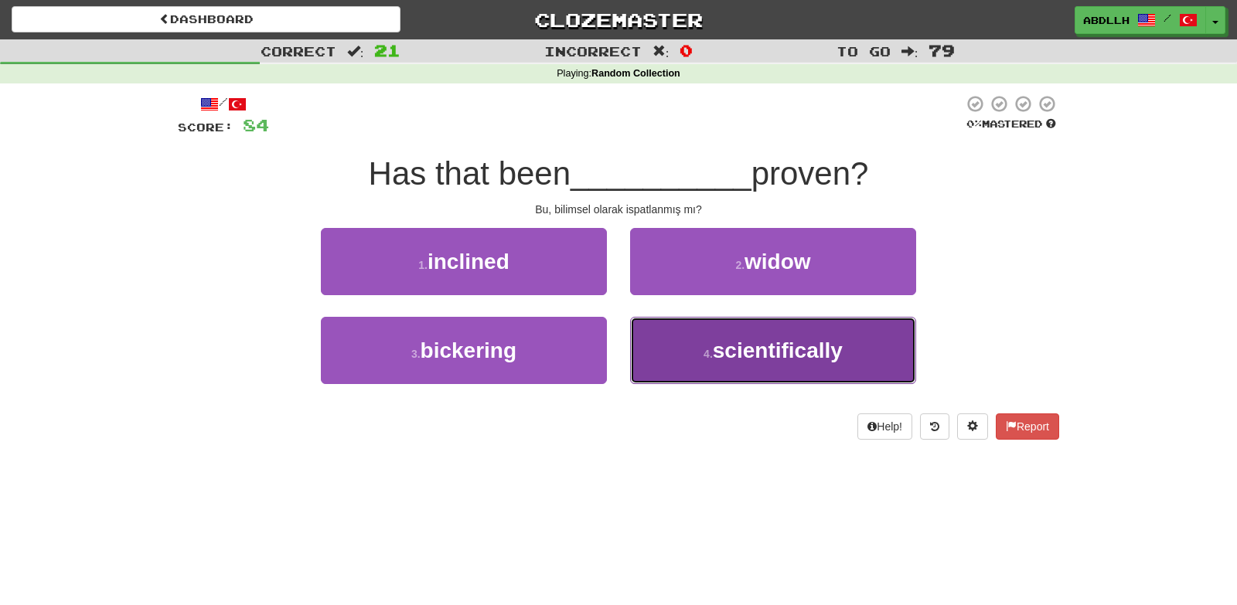
click at [679, 357] on button "4 . scientifically" at bounding box center [773, 350] width 286 height 67
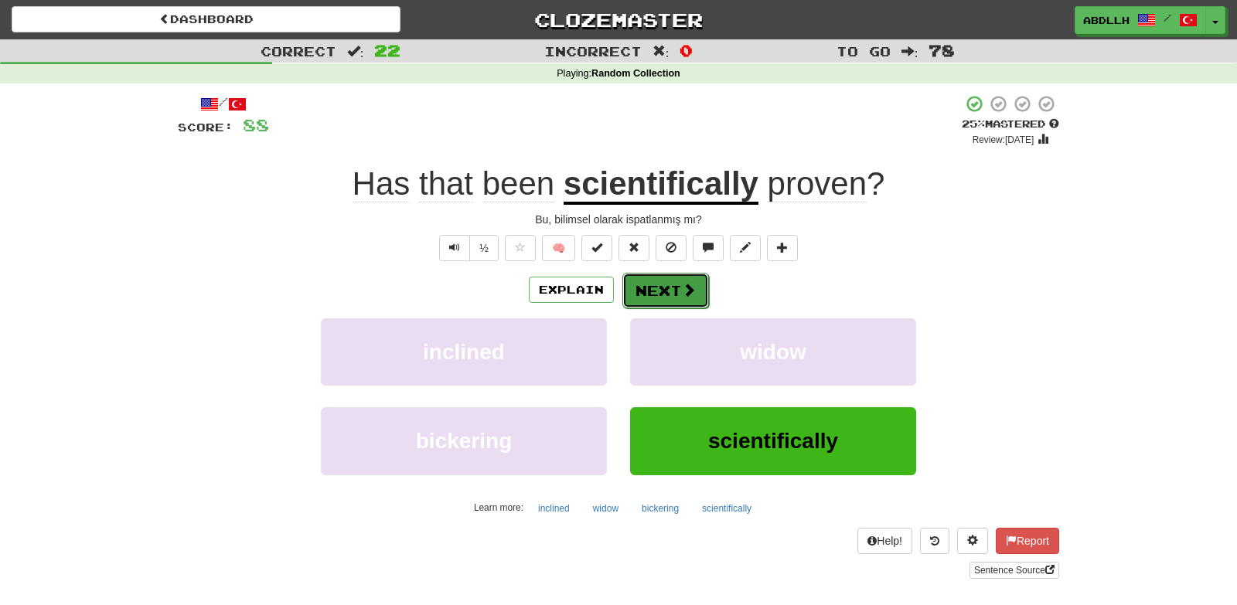
click at [649, 288] on button "Next" at bounding box center [665, 291] width 87 height 36
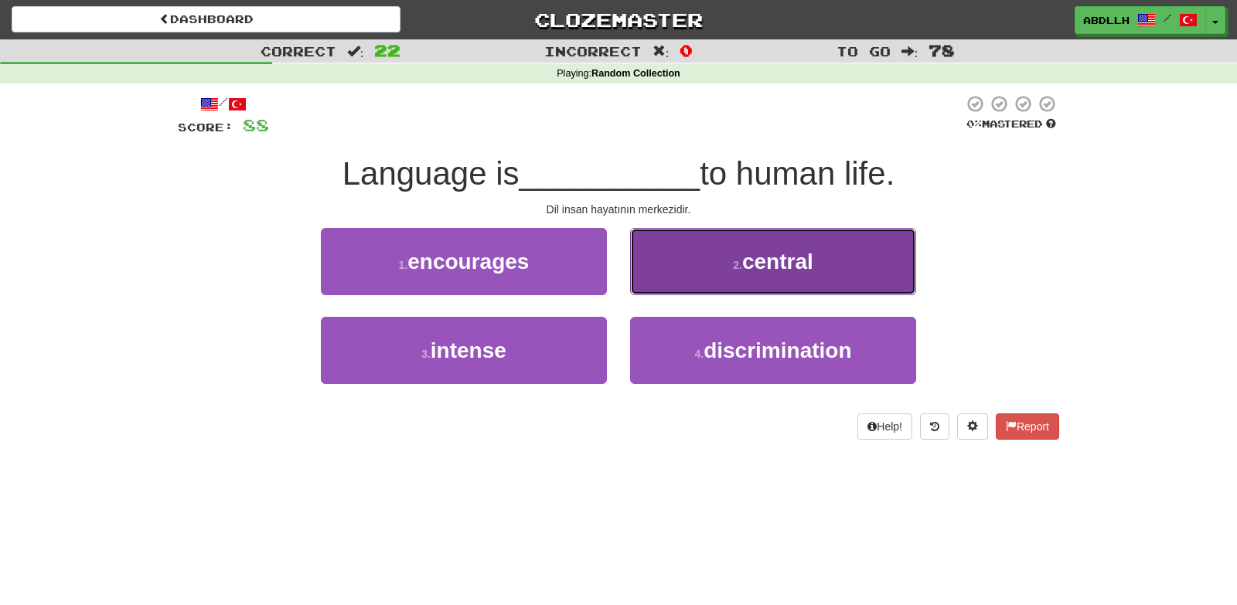
click at [679, 275] on button "2 . central" at bounding box center [773, 261] width 286 height 67
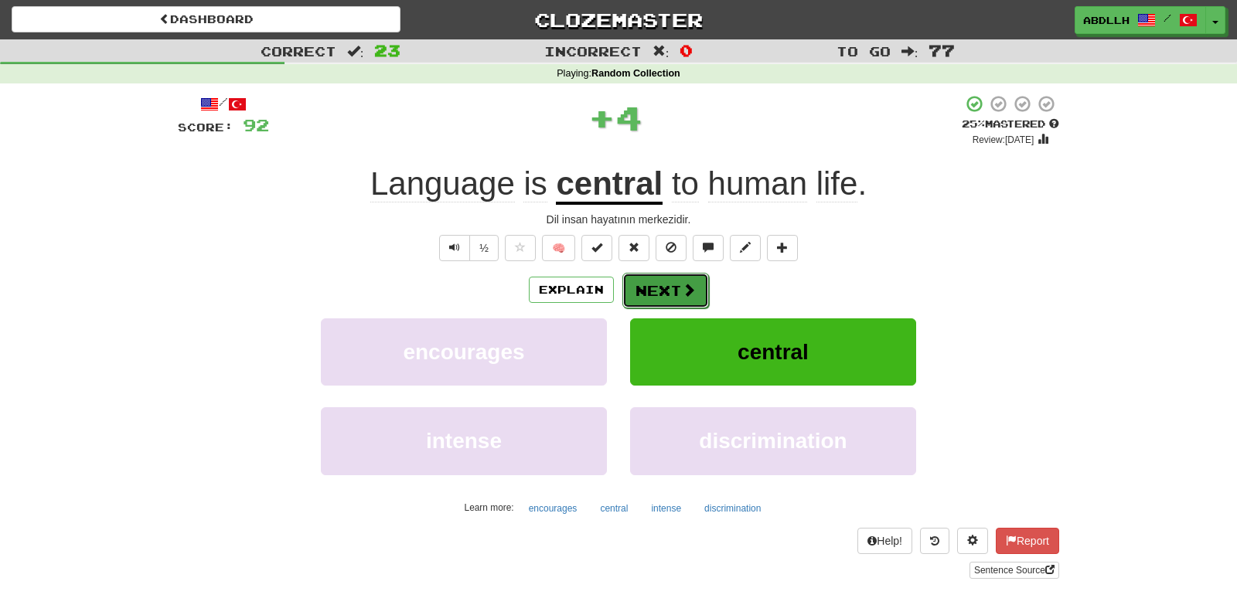
click at [662, 288] on button "Next" at bounding box center [665, 291] width 87 height 36
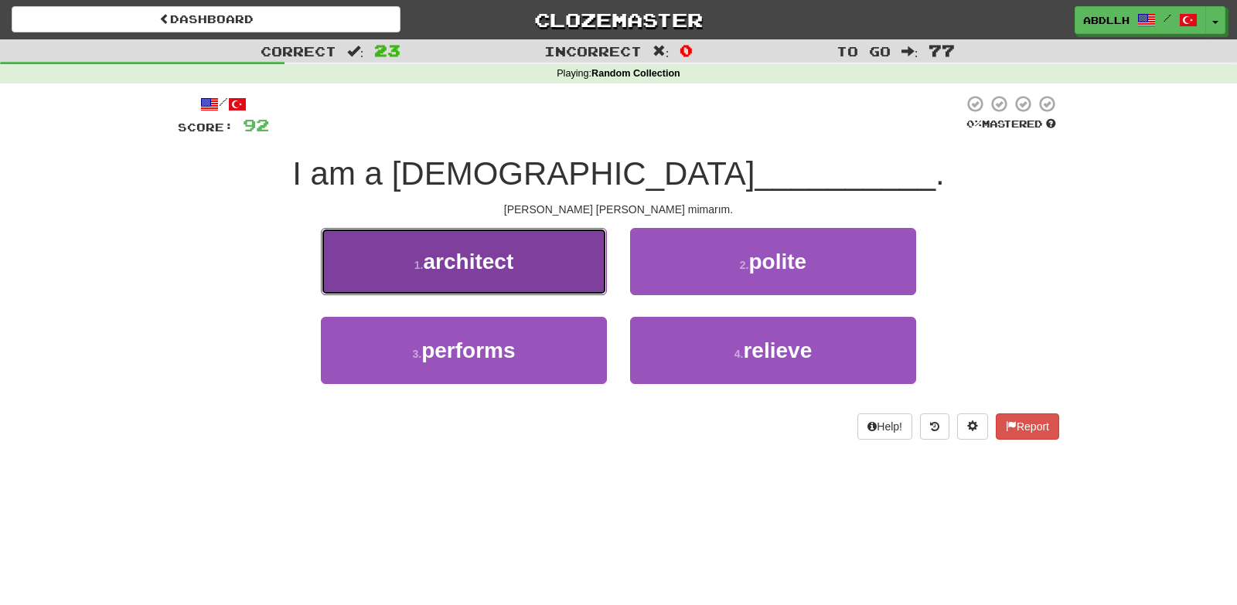
click at [552, 284] on button "1 . architect" at bounding box center [464, 261] width 286 height 67
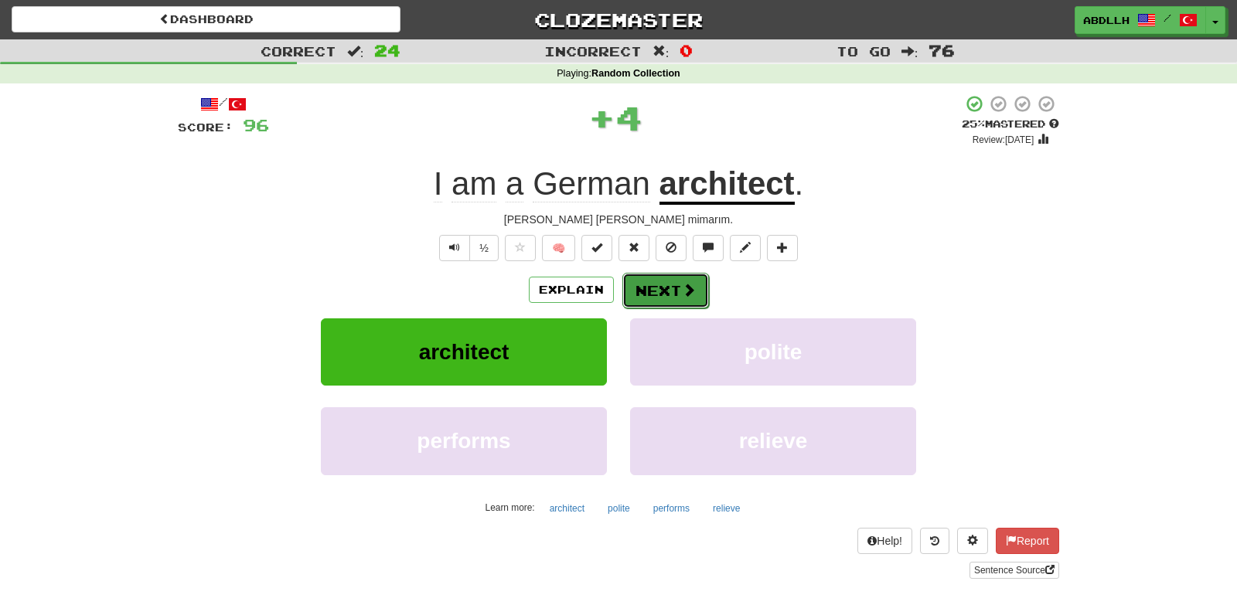
click at [634, 288] on button "Next" at bounding box center [665, 291] width 87 height 36
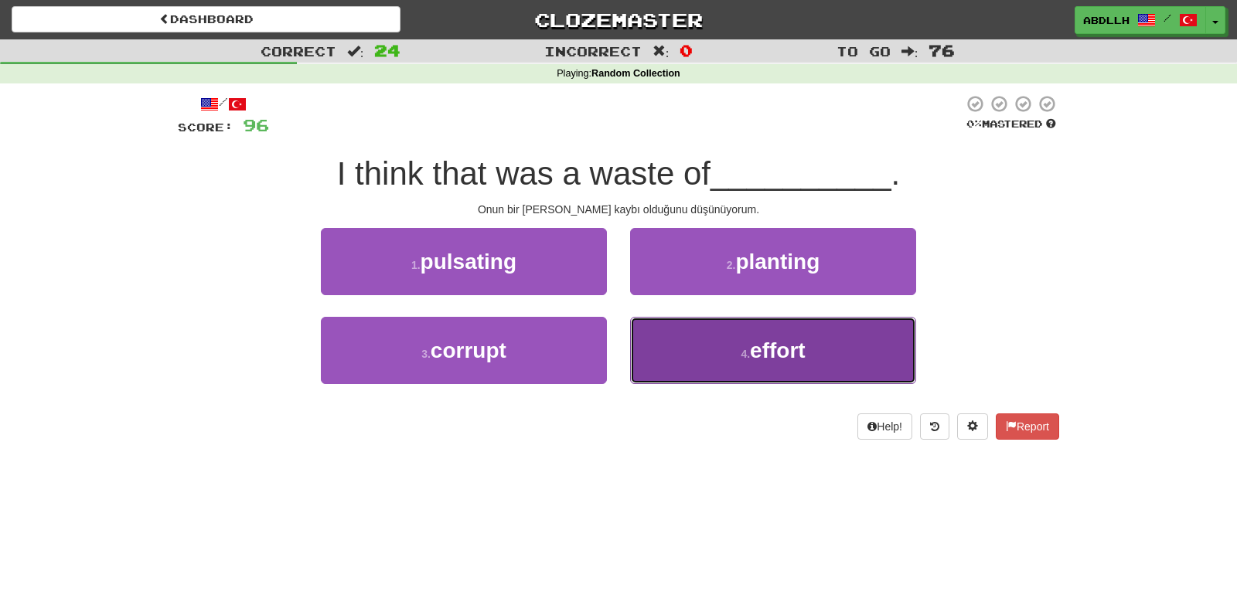
click at [679, 351] on button "4 . effort" at bounding box center [773, 350] width 286 height 67
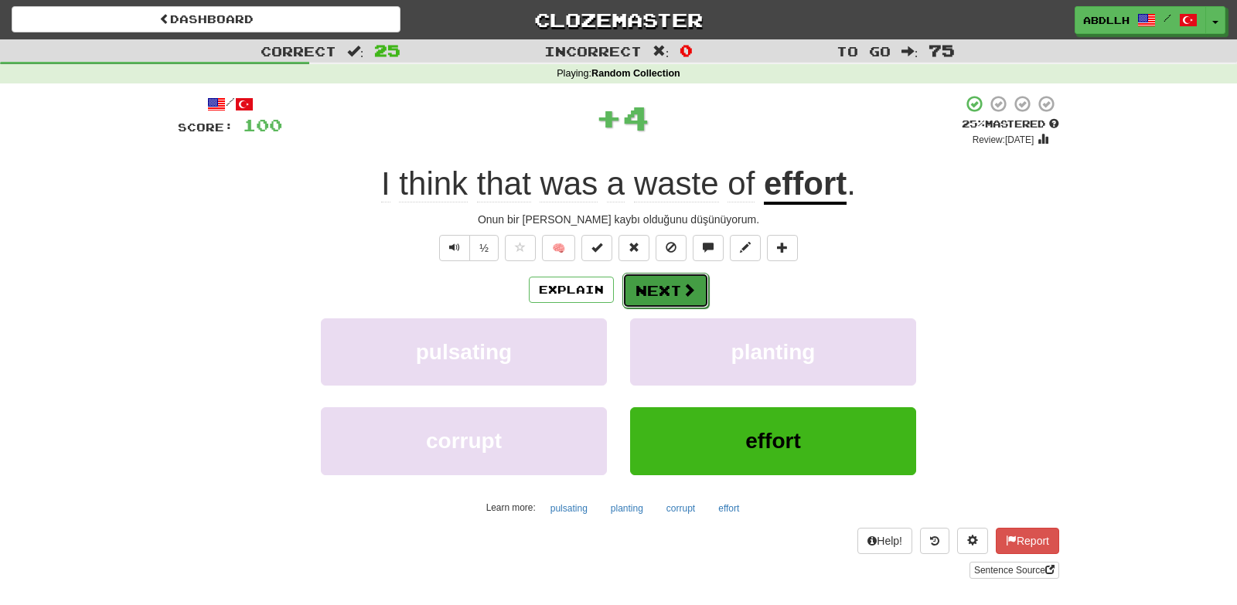
click at [635, 292] on button "Next" at bounding box center [665, 291] width 87 height 36
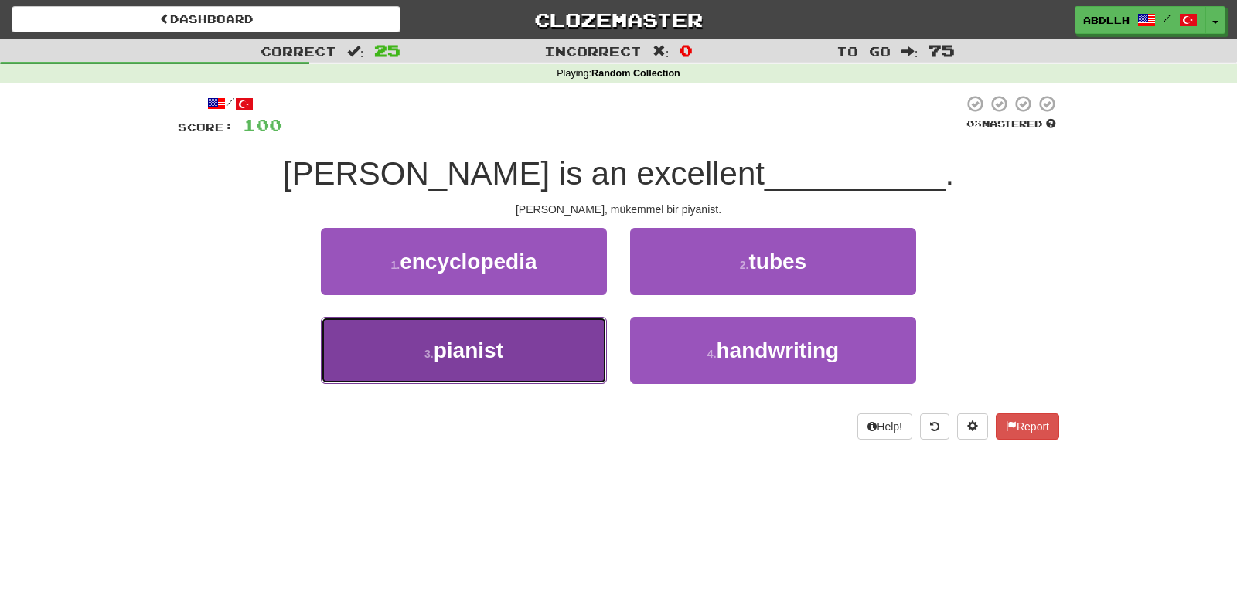
click at [594, 344] on button "3 . pianist" at bounding box center [464, 350] width 286 height 67
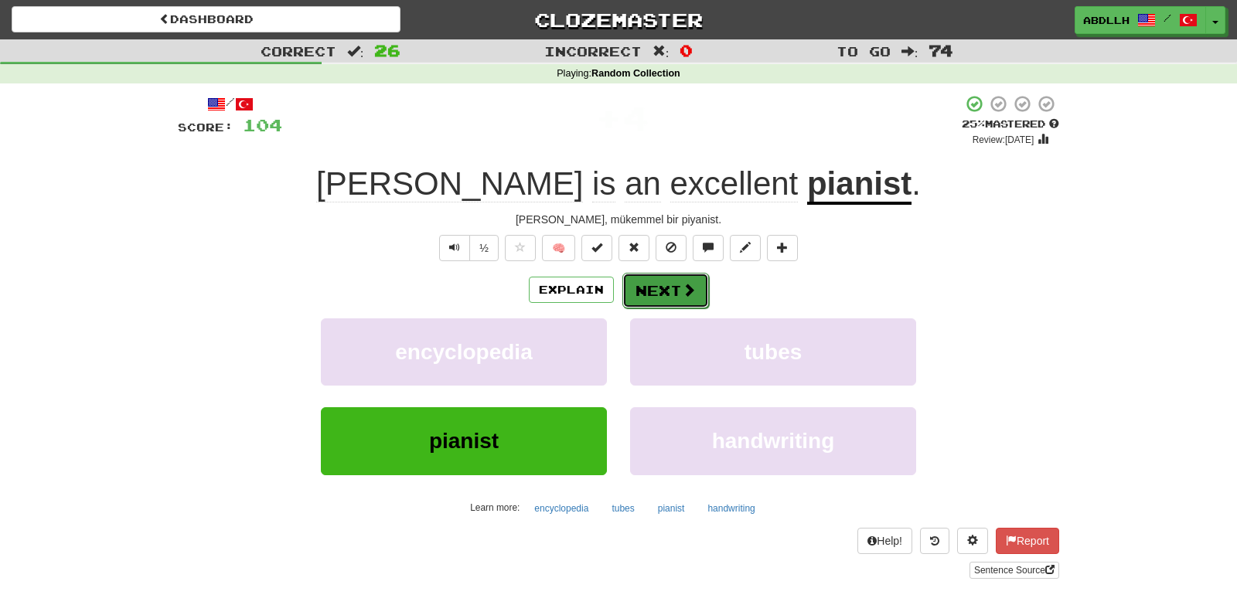
click at [657, 288] on button "Next" at bounding box center [665, 291] width 87 height 36
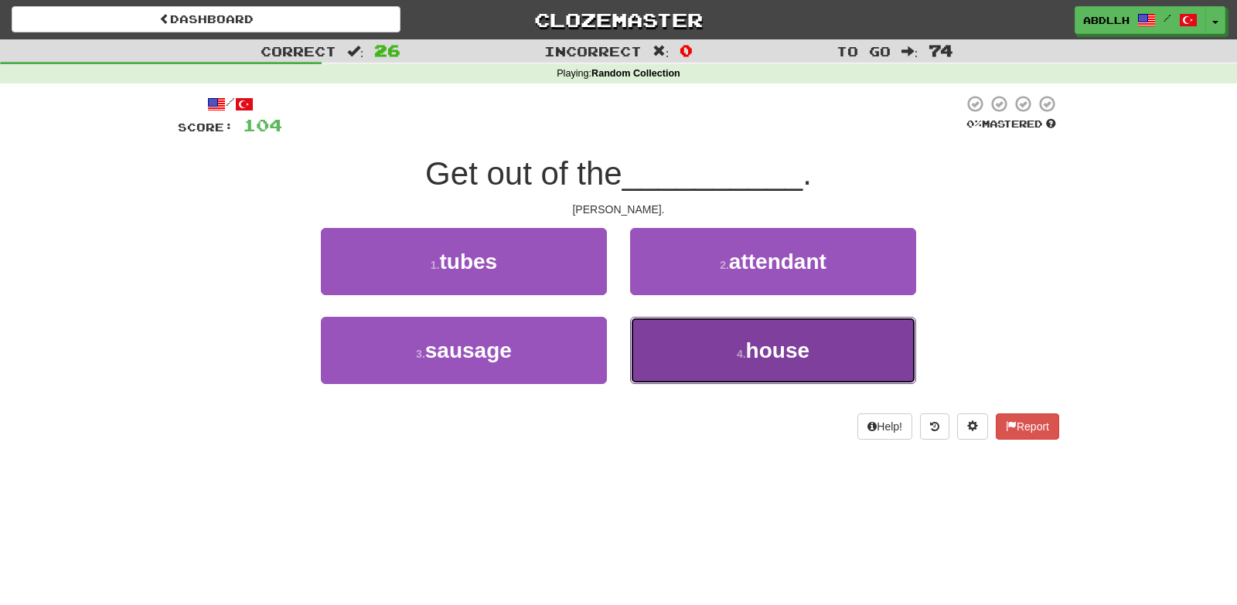
click at [665, 346] on button "4 . house" at bounding box center [773, 350] width 286 height 67
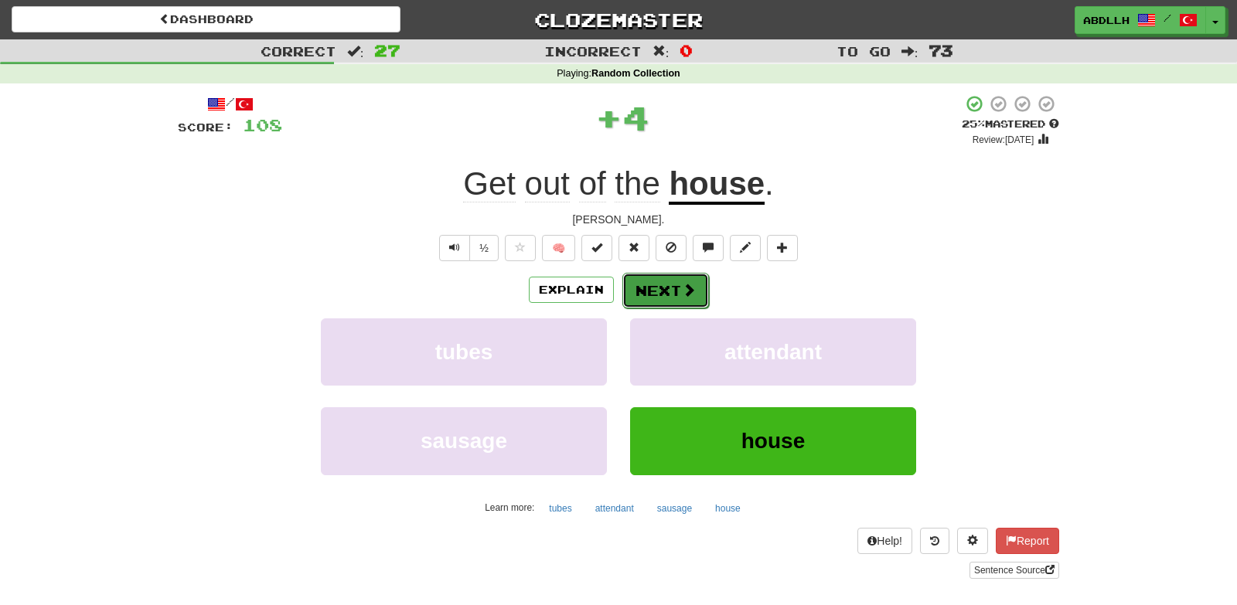
click at [648, 295] on button "Next" at bounding box center [665, 291] width 87 height 36
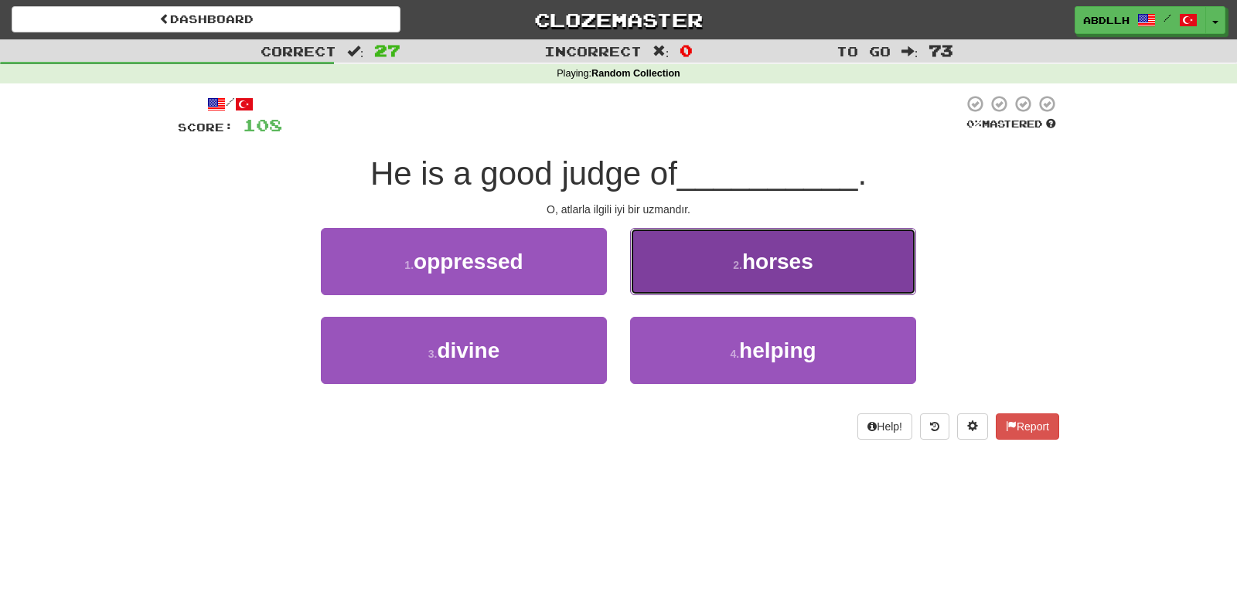
click at [686, 267] on button "2 . horses" at bounding box center [773, 261] width 286 height 67
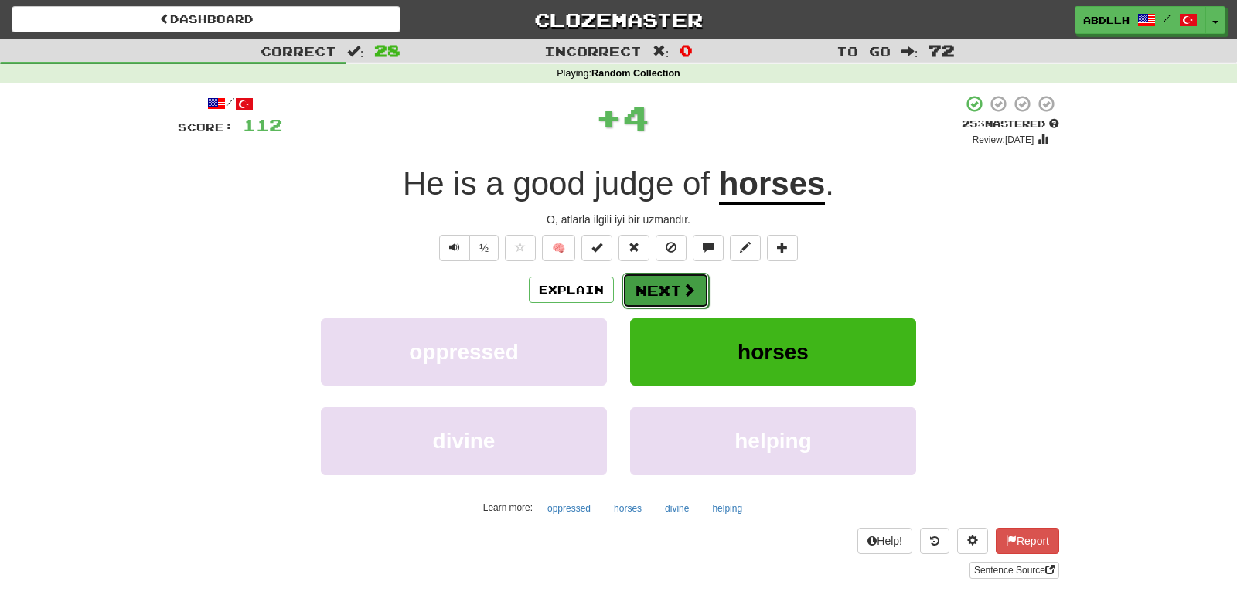
click at [650, 275] on button "Next" at bounding box center [665, 291] width 87 height 36
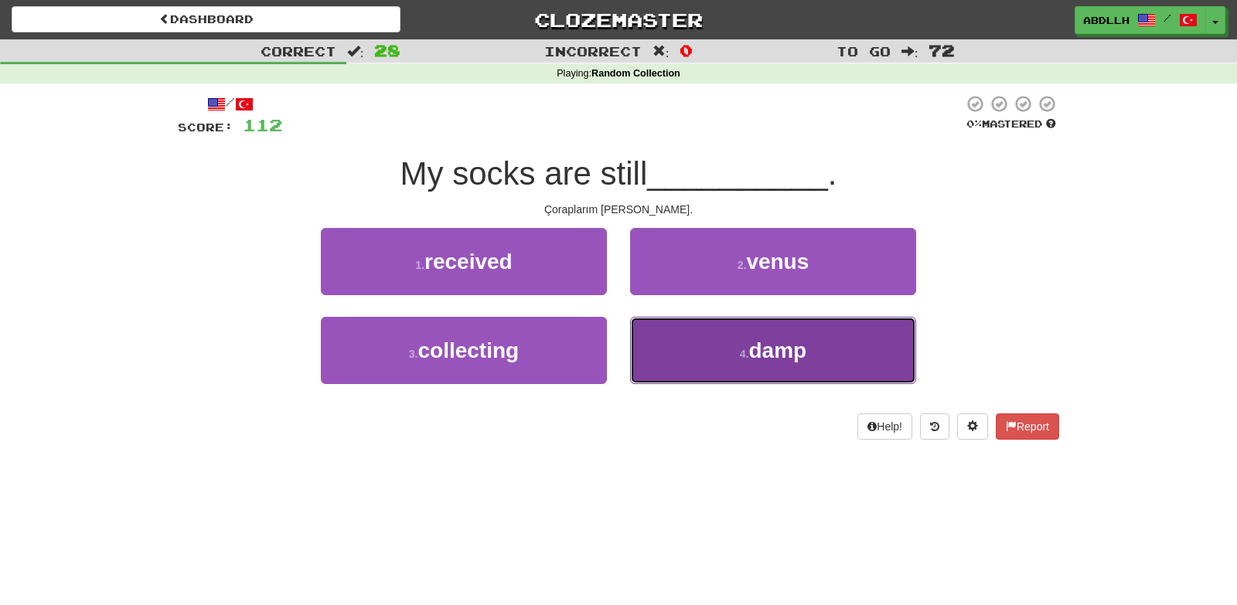
click at [682, 353] on button "4 . damp" at bounding box center [773, 350] width 286 height 67
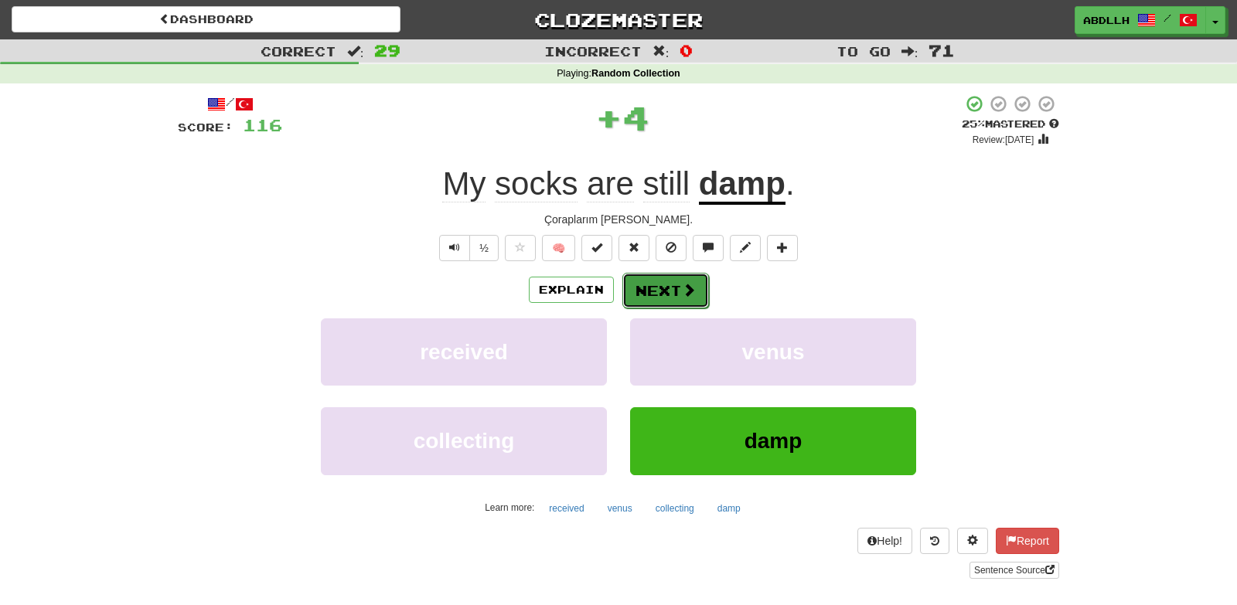
click at [638, 294] on button "Next" at bounding box center [665, 291] width 87 height 36
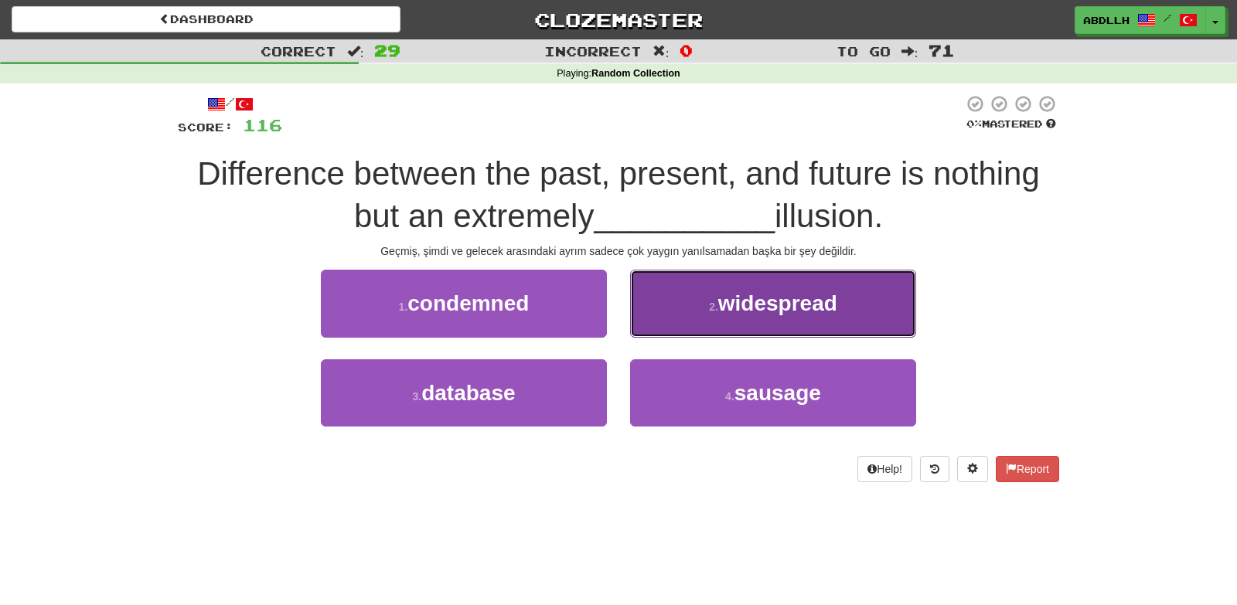
click at [656, 323] on button "2 . widespread" at bounding box center [773, 303] width 286 height 67
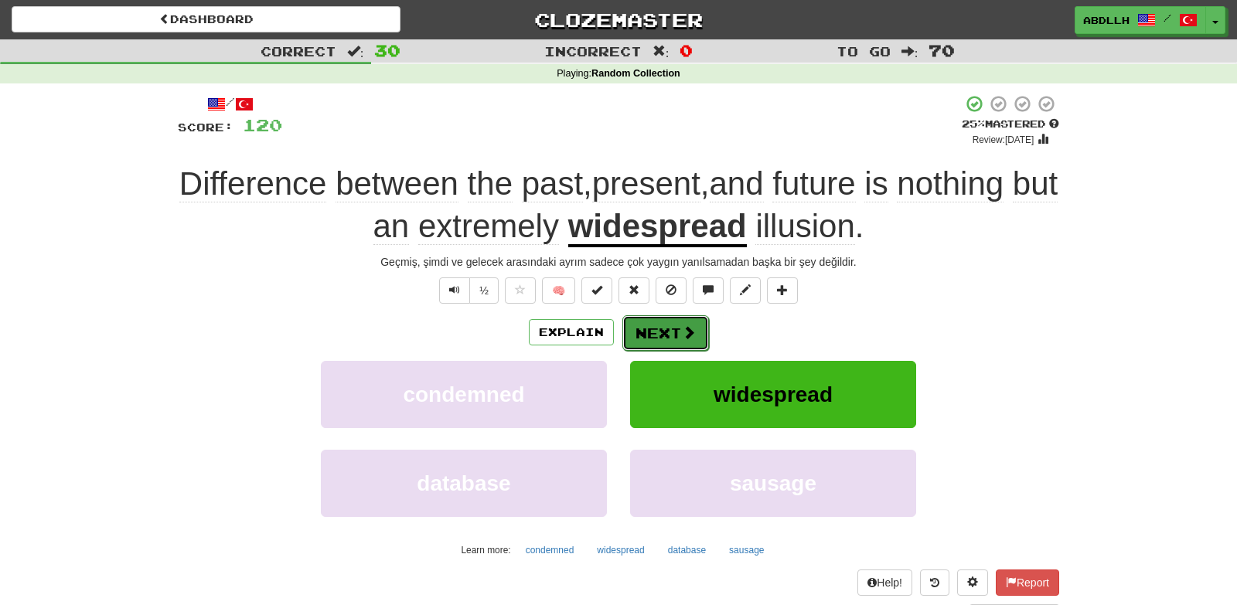
click at [657, 328] on button "Next" at bounding box center [665, 333] width 87 height 36
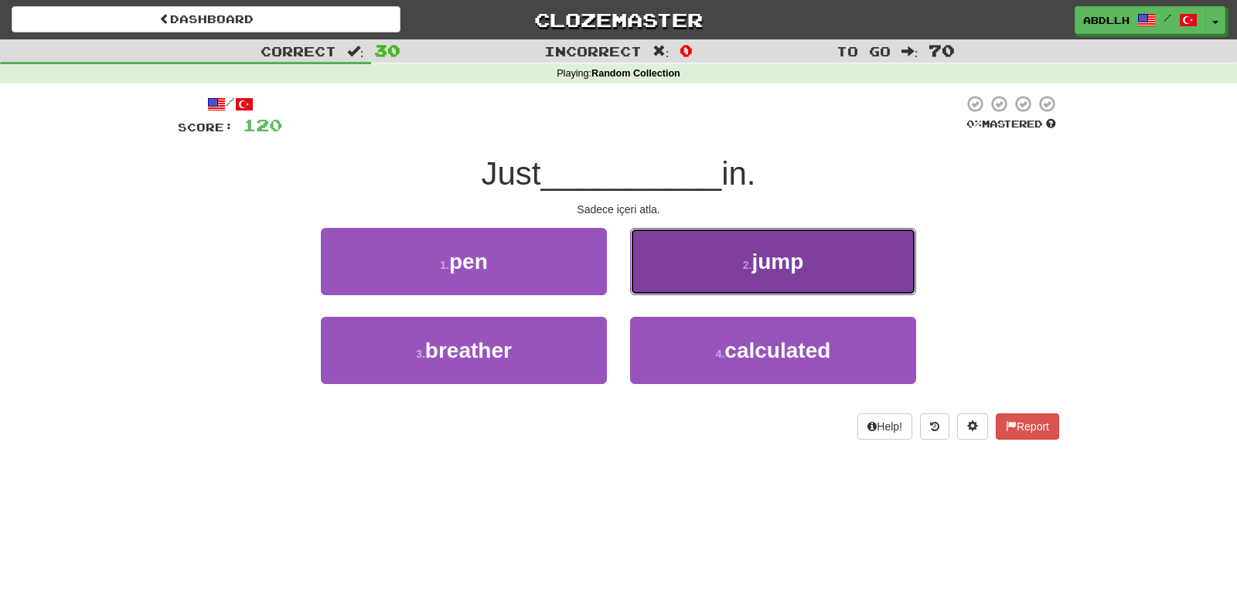
click at [677, 282] on button "2 . jump" at bounding box center [773, 261] width 286 height 67
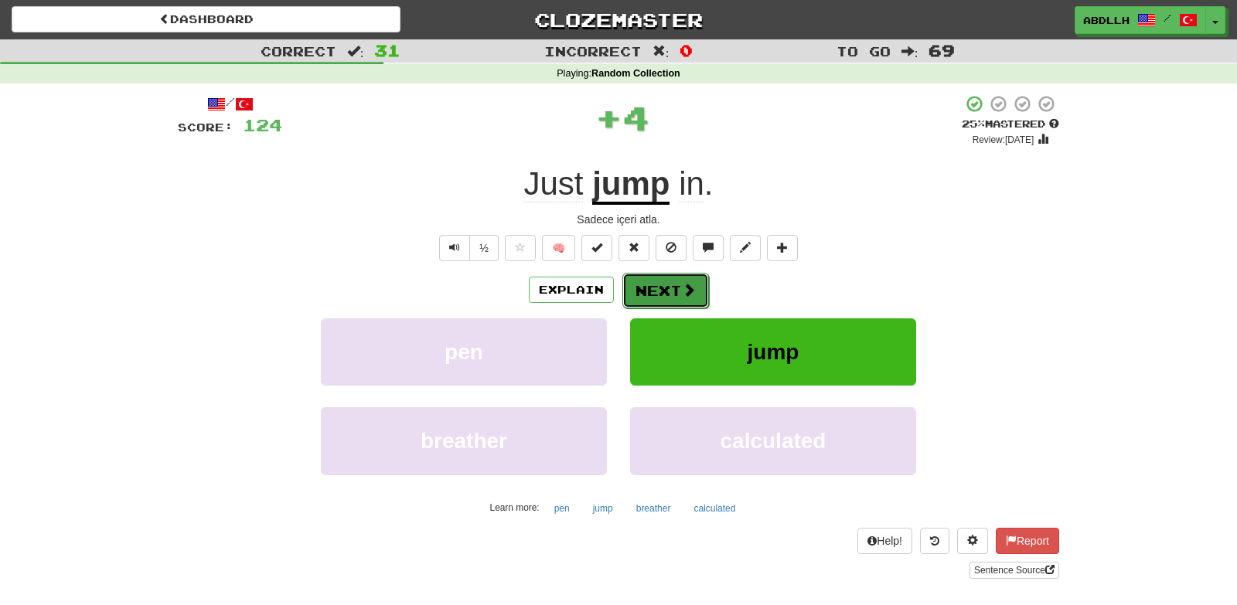
click at [655, 289] on button "Next" at bounding box center [665, 291] width 87 height 36
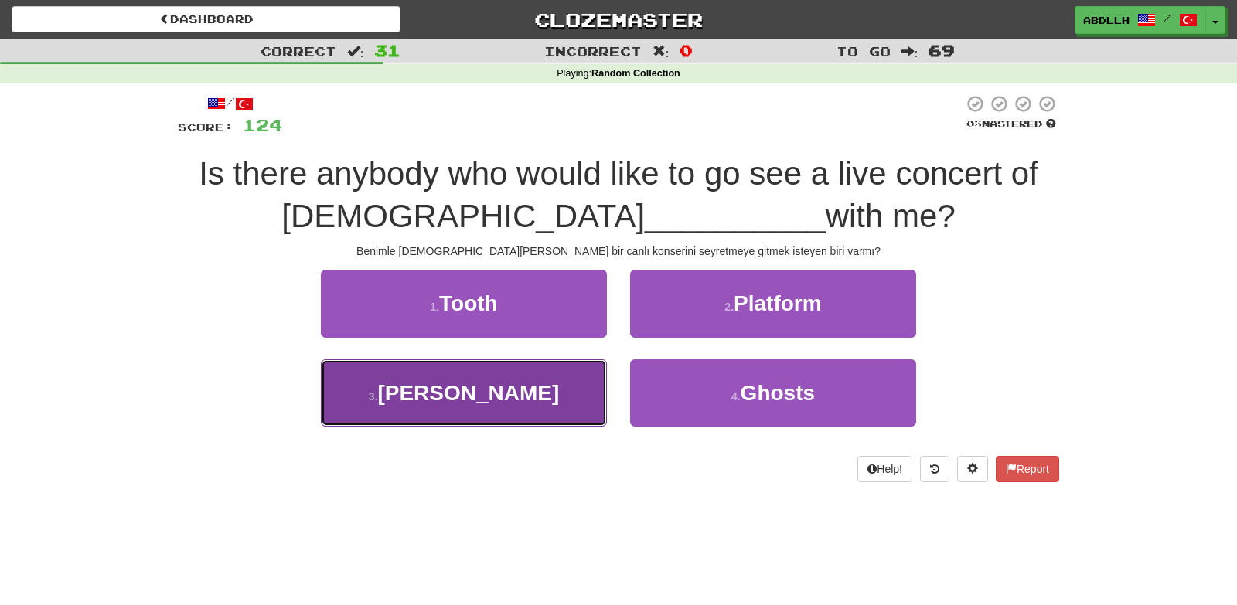
click at [558, 396] on button "3 . Gaga" at bounding box center [464, 392] width 286 height 67
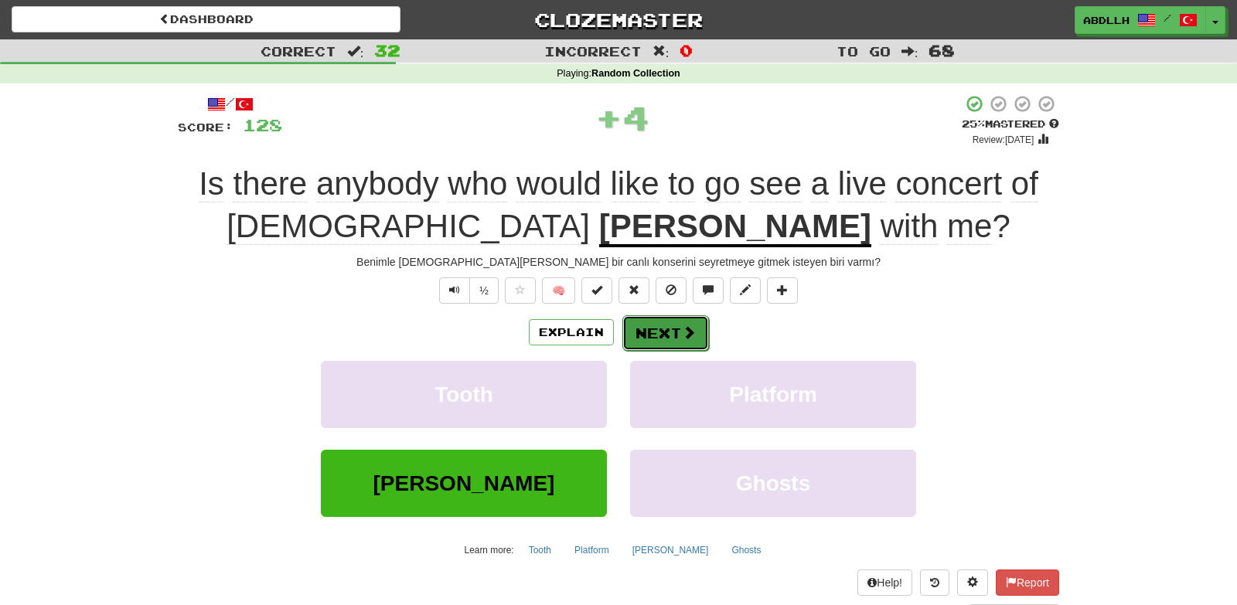
click at [655, 330] on button "Next" at bounding box center [665, 333] width 87 height 36
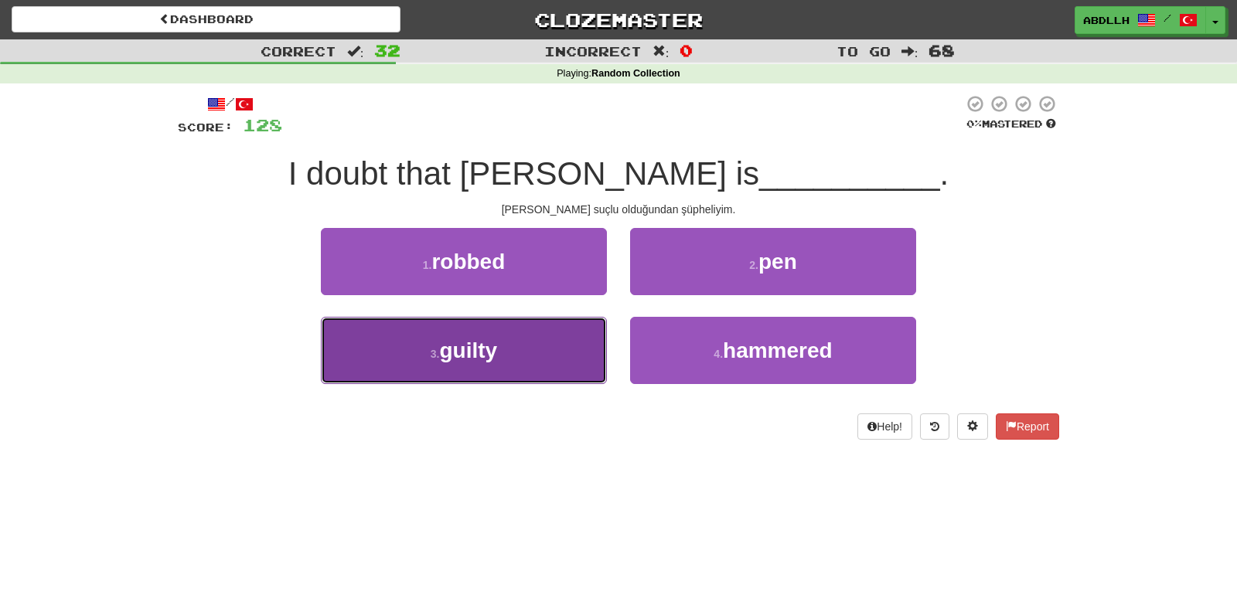
click at [542, 354] on button "3 . guilty" at bounding box center [464, 350] width 286 height 67
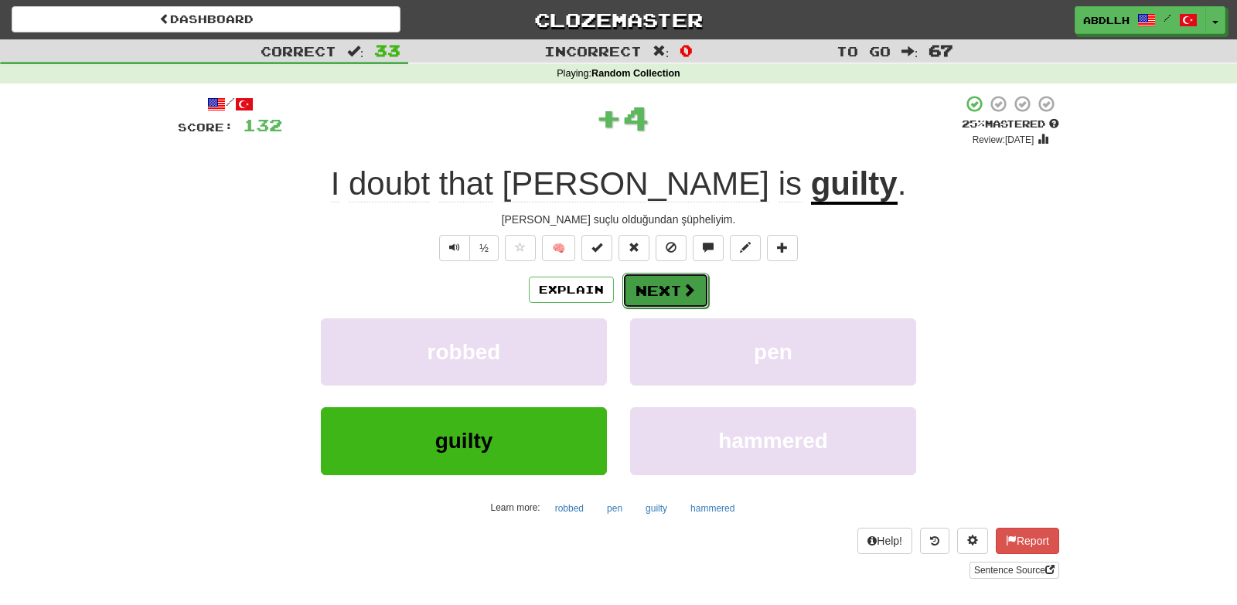
click at [652, 283] on button "Next" at bounding box center [665, 291] width 87 height 36
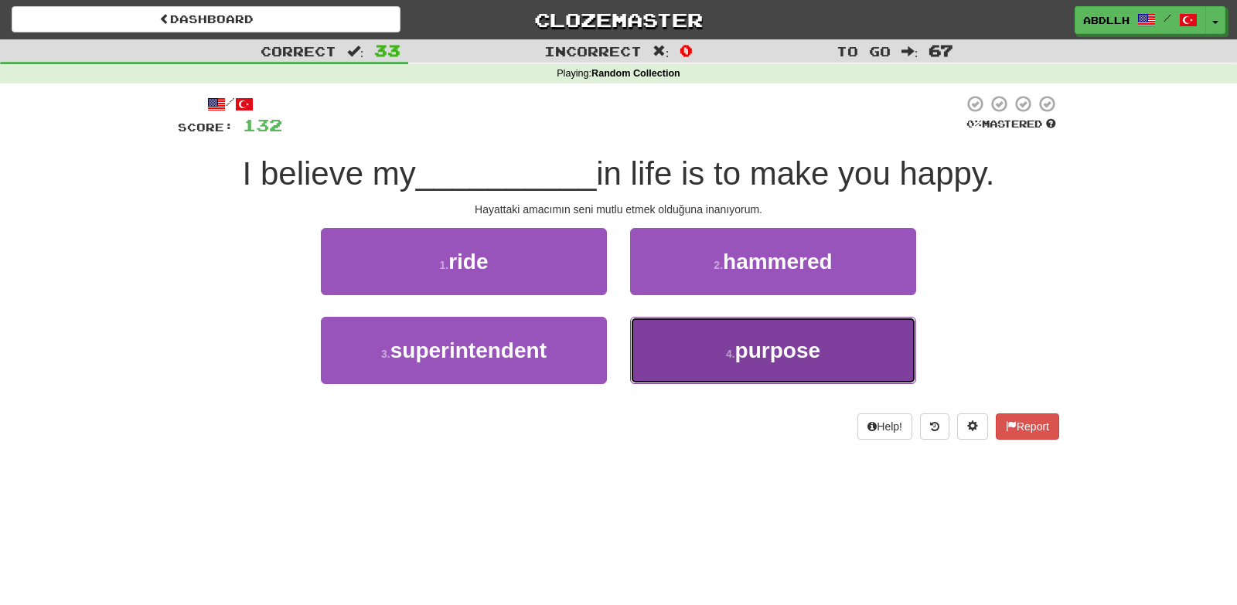
click at [657, 367] on button "4 . purpose" at bounding box center [773, 350] width 286 height 67
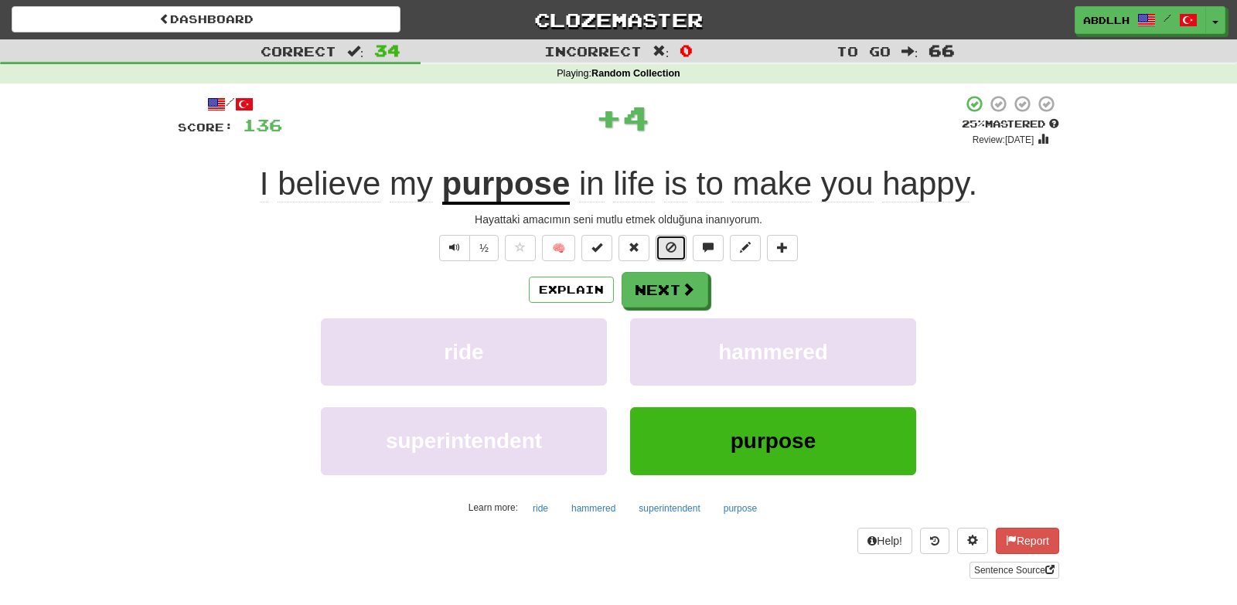
click at [676, 259] on button at bounding box center [670, 248] width 31 height 26
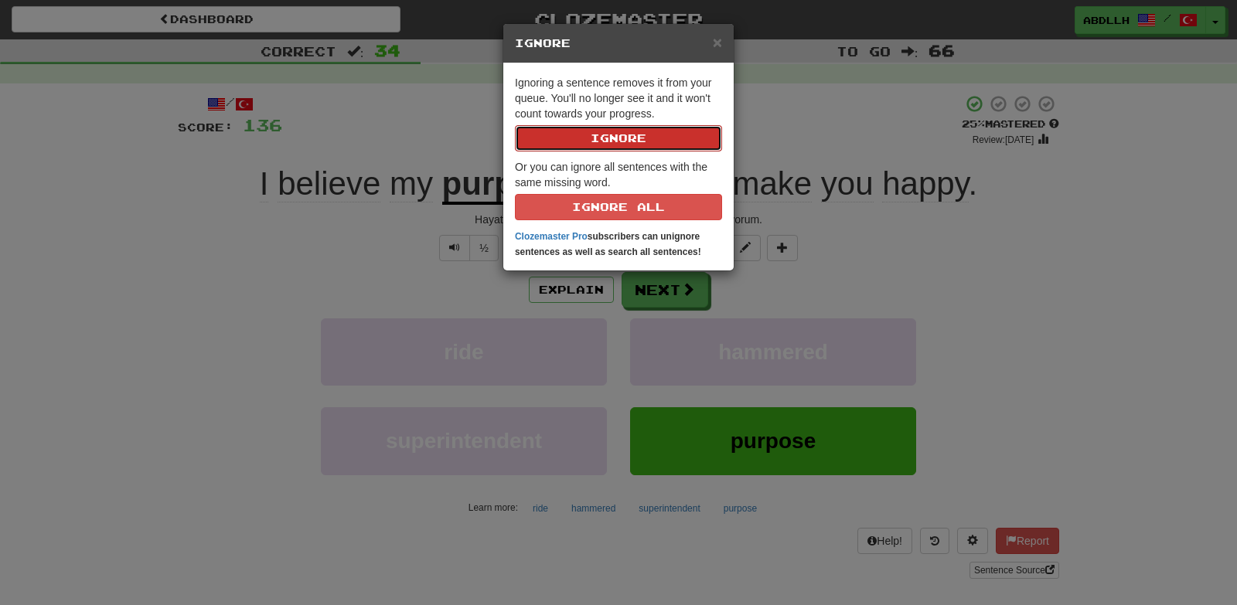
click at [639, 138] on button "Ignore" at bounding box center [618, 138] width 207 height 26
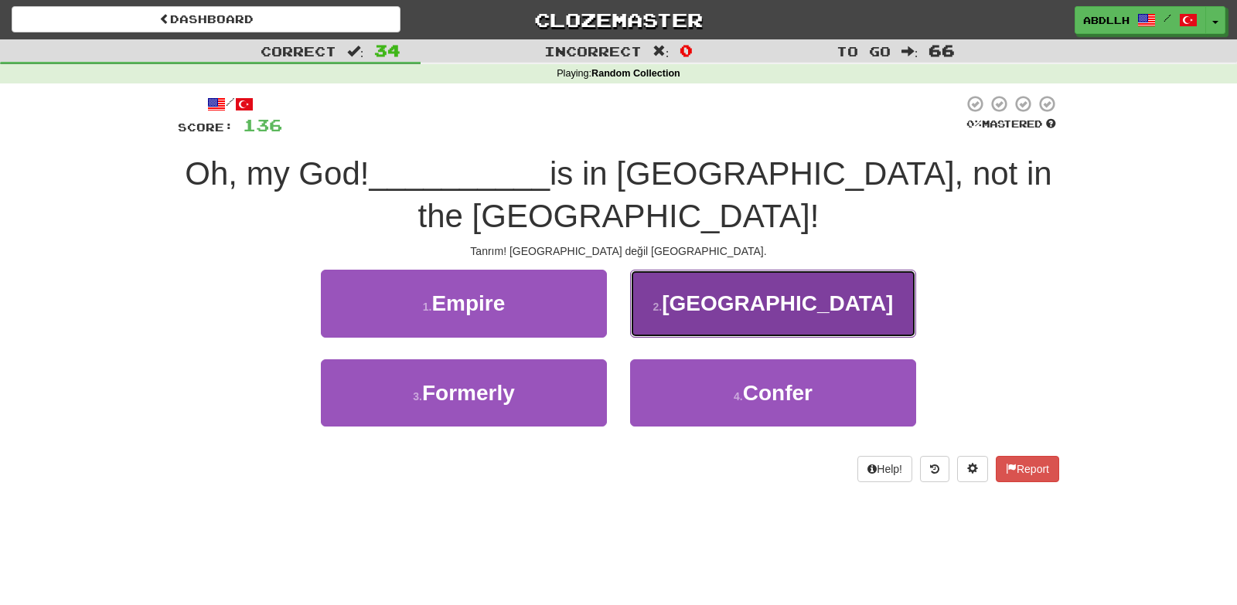
click at [652, 322] on button "2 . Frankfurt" at bounding box center [773, 303] width 286 height 67
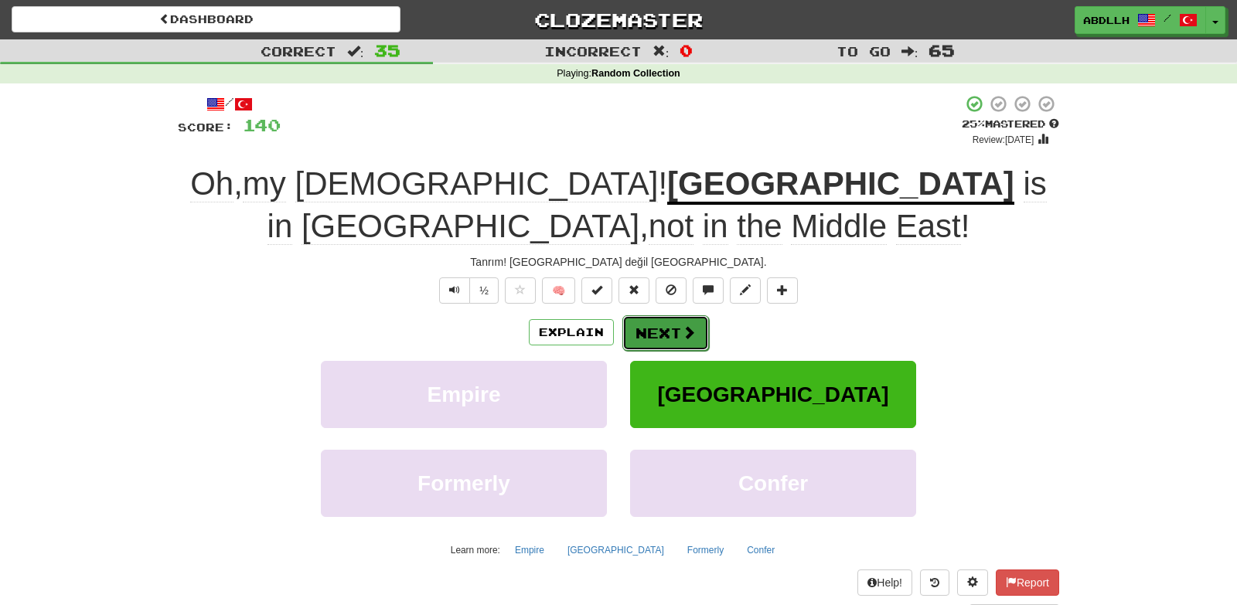
click at [648, 328] on button "Next" at bounding box center [665, 333] width 87 height 36
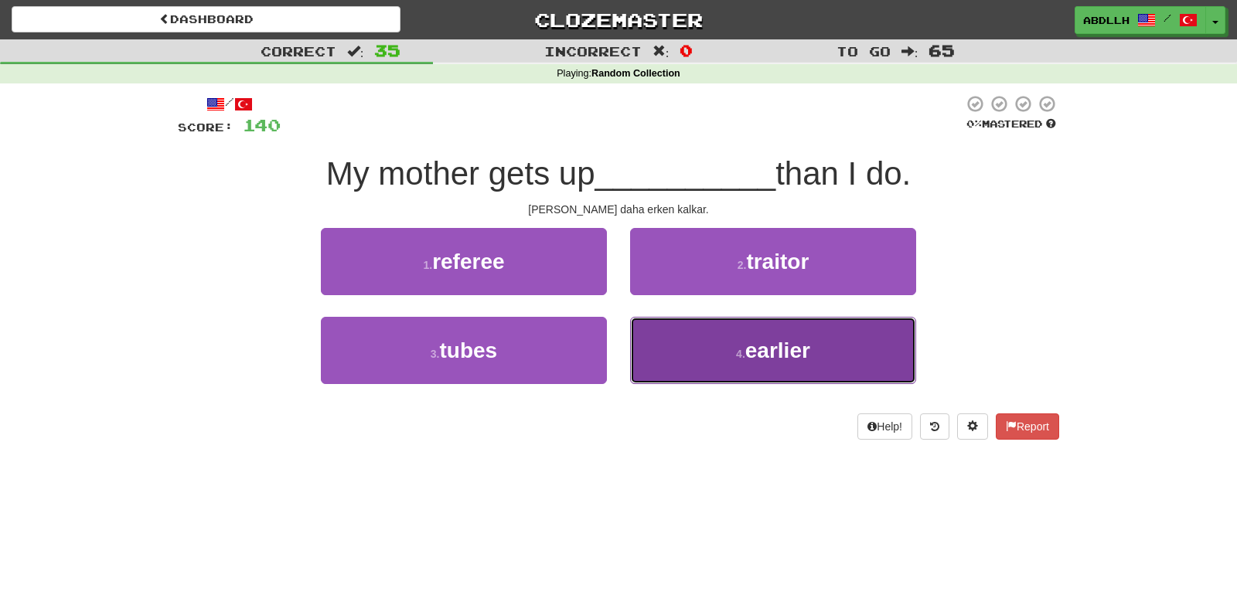
click at [658, 329] on button "4 . earlier" at bounding box center [773, 350] width 286 height 67
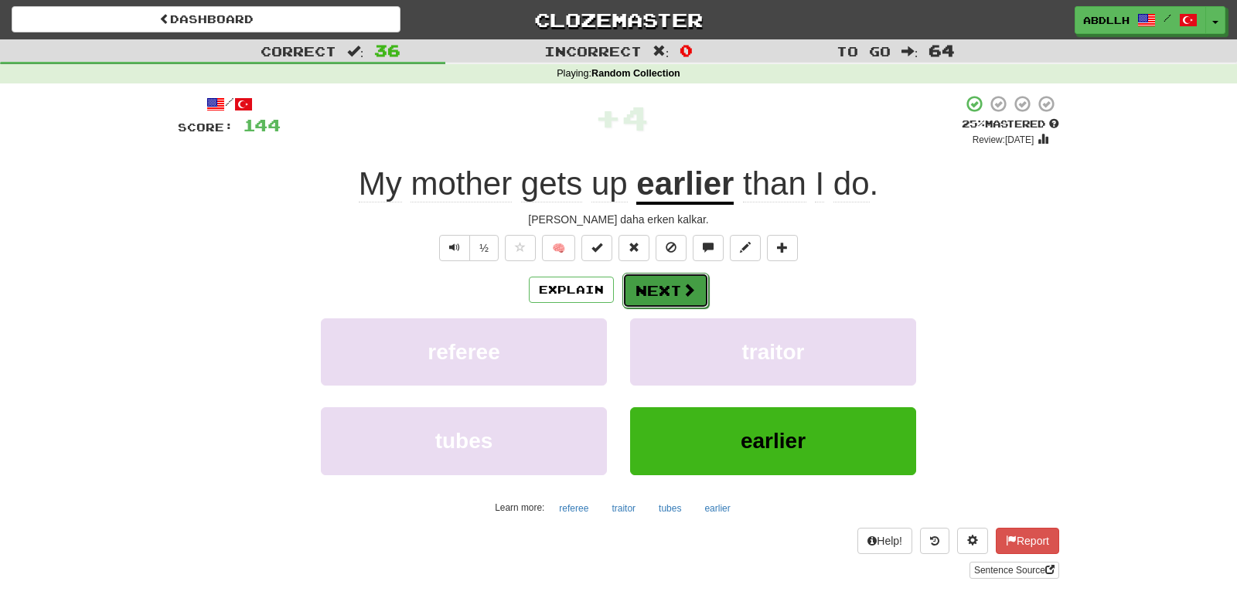
click at [660, 286] on button "Next" at bounding box center [665, 291] width 87 height 36
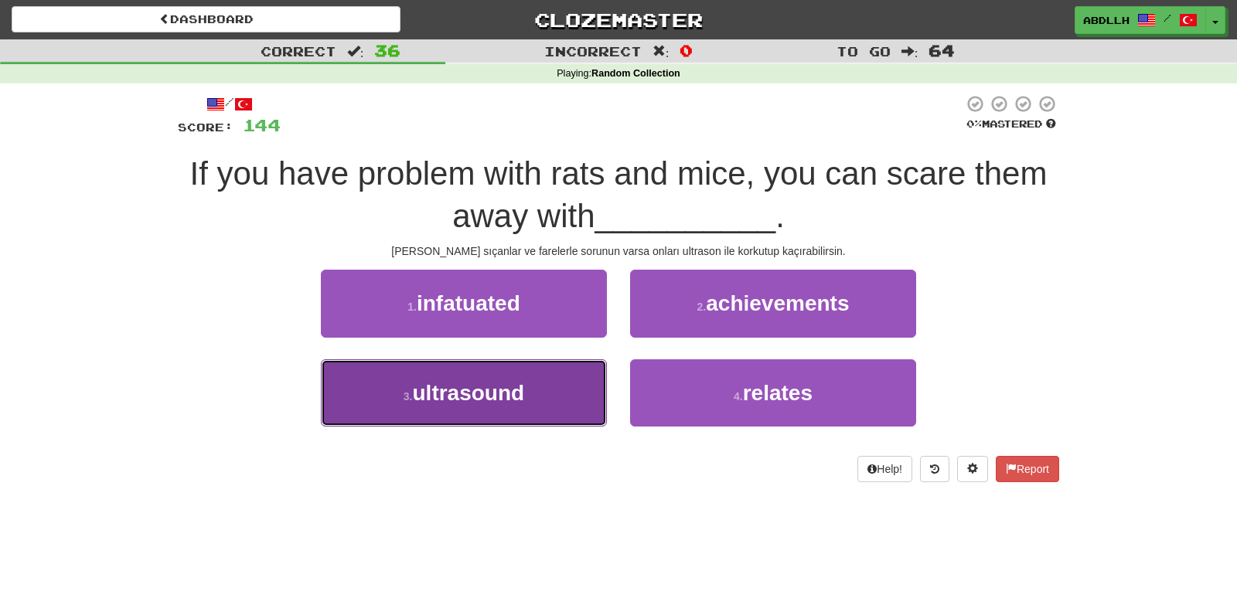
click at [553, 404] on button "3 . ultrasound" at bounding box center [464, 392] width 286 height 67
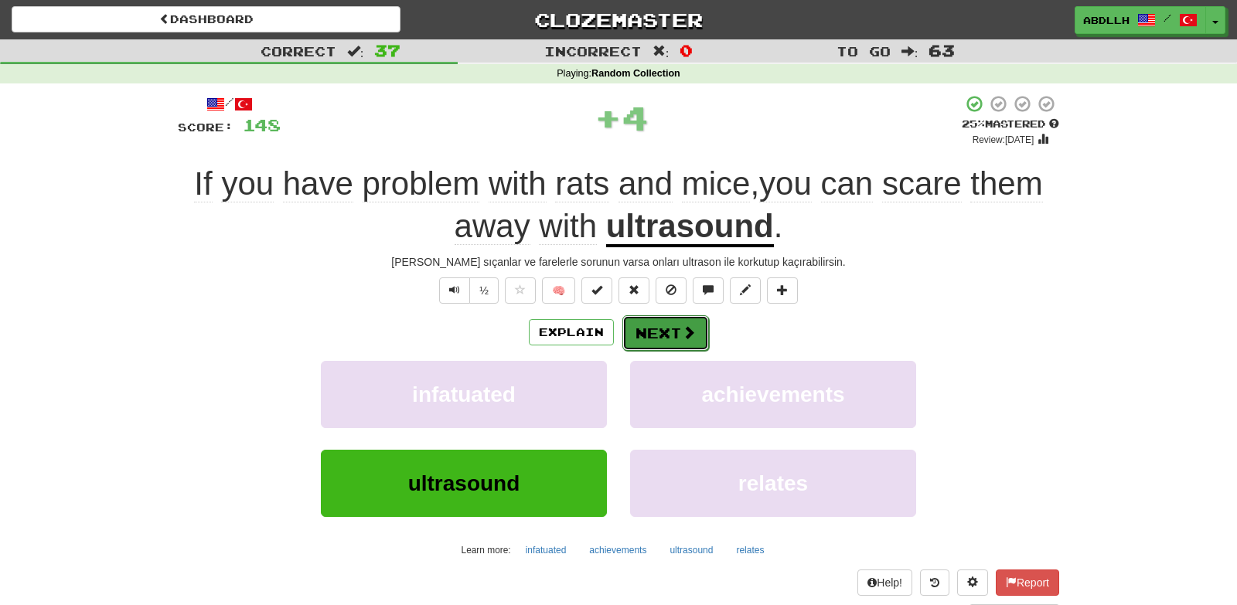
click at [651, 332] on button "Next" at bounding box center [665, 333] width 87 height 36
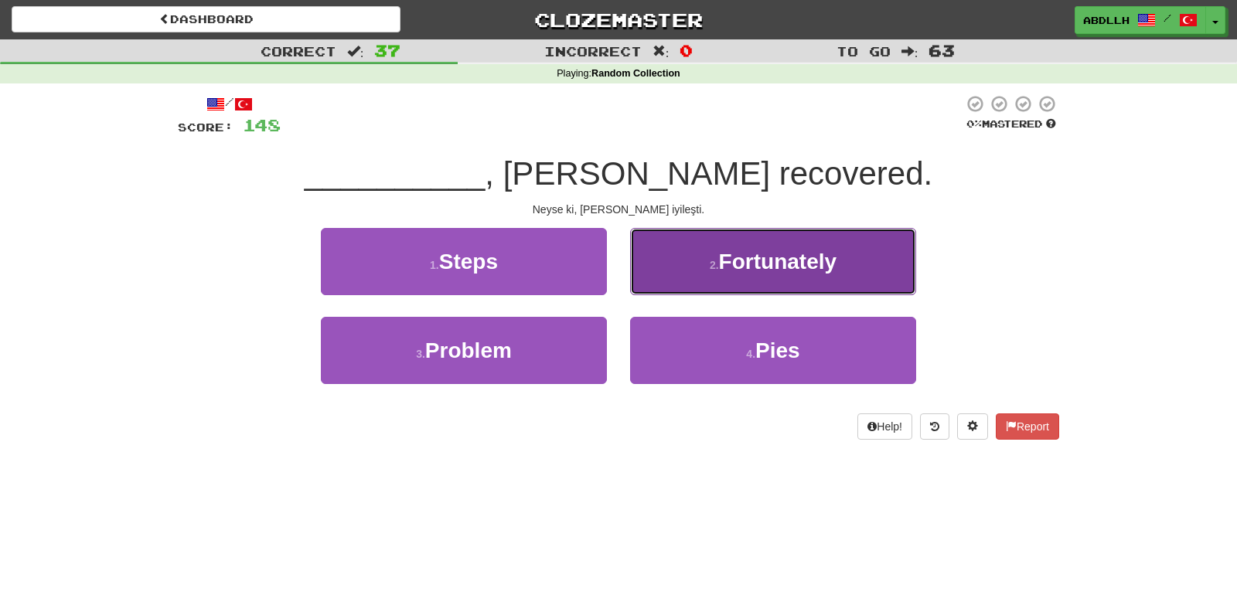
click at [660, 274] on button "2 . Fortunately" at bounding box center [773, 261] width 286 height 67
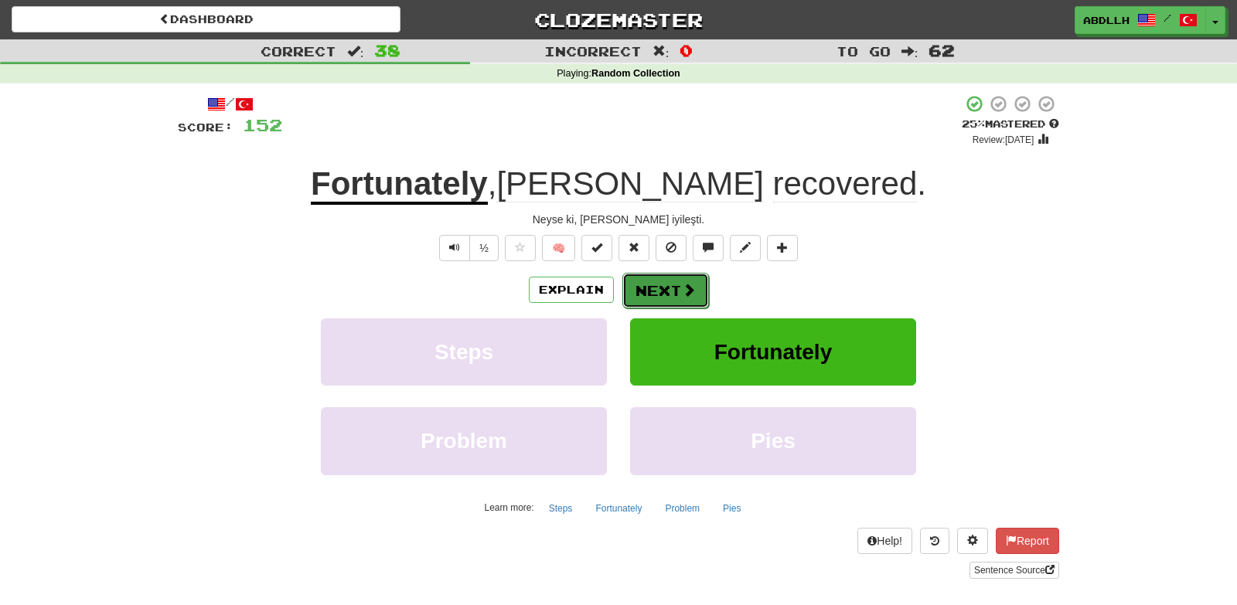
click at [641, 295] on button "Next" at bounding box center [665, 291] width 87 height 36
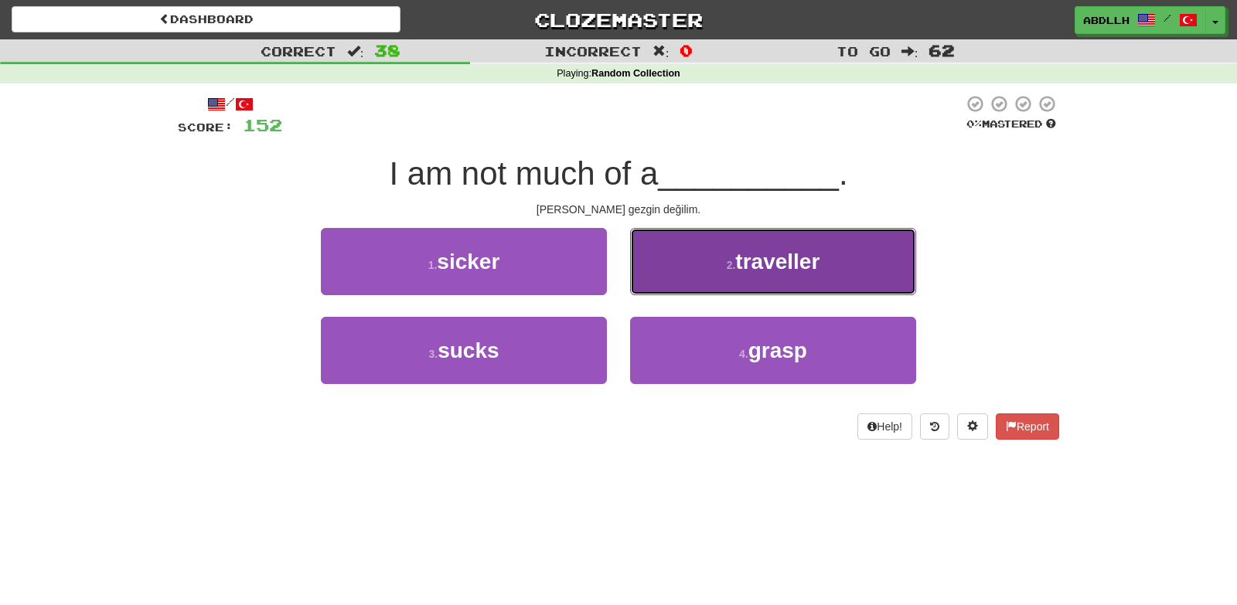
click at [767, 241] on button "2 . traveller" at bounding box center [773, 261] width 286 height 67
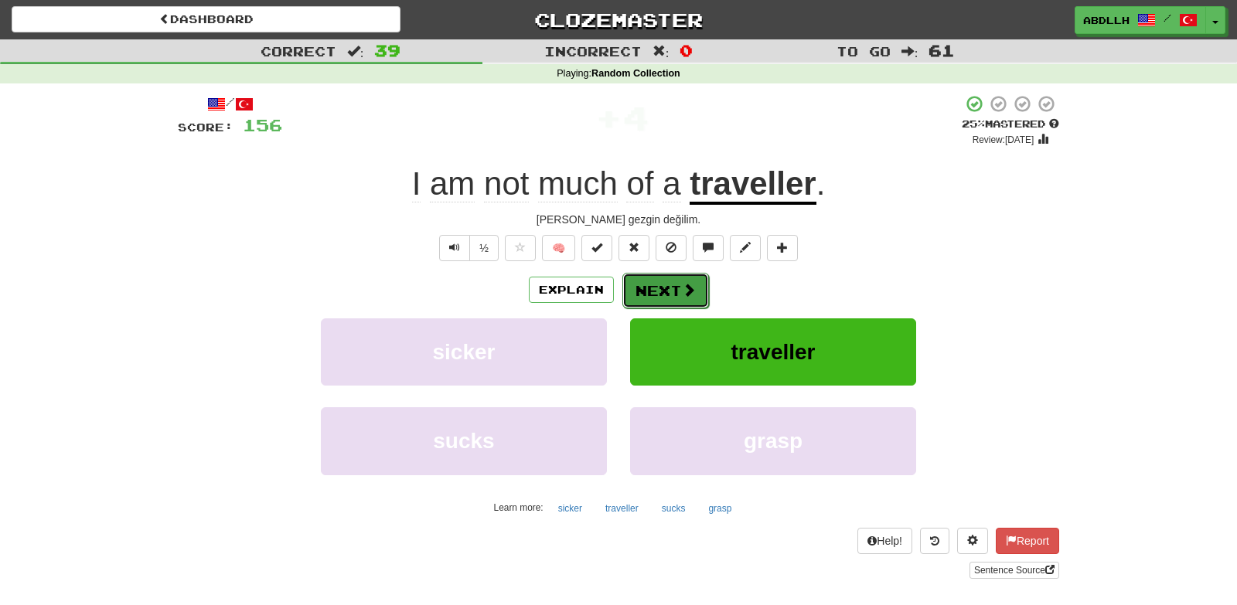
click at [651, 293] on button "Next" at bounding box center [665, 291] width 87 height 36
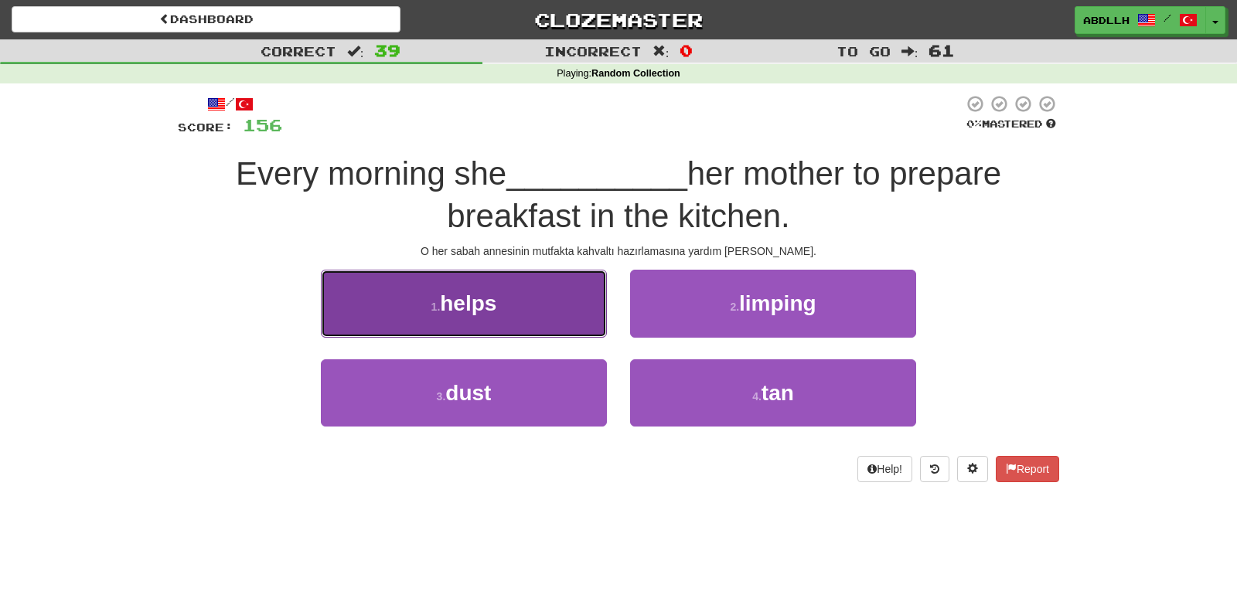
click at [577, 314] on button "1 . helps" at bounding box center [464, 303] width 286 height 67
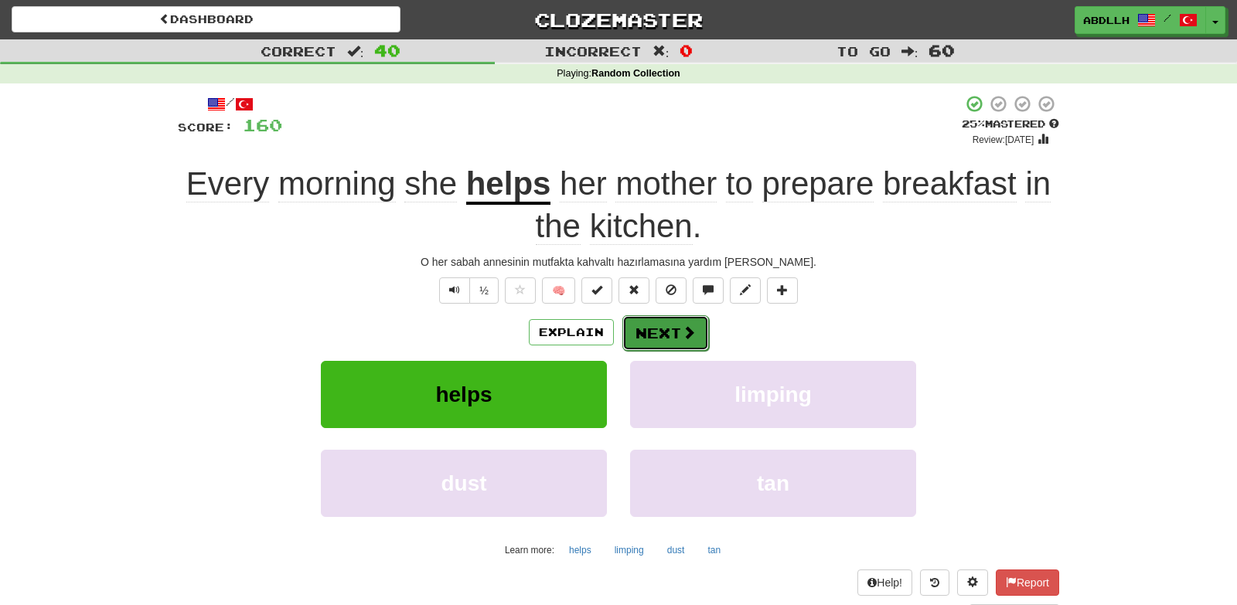
click at [644, 339] on button "Next" at bounding box center [665, 333] width 87 height 36
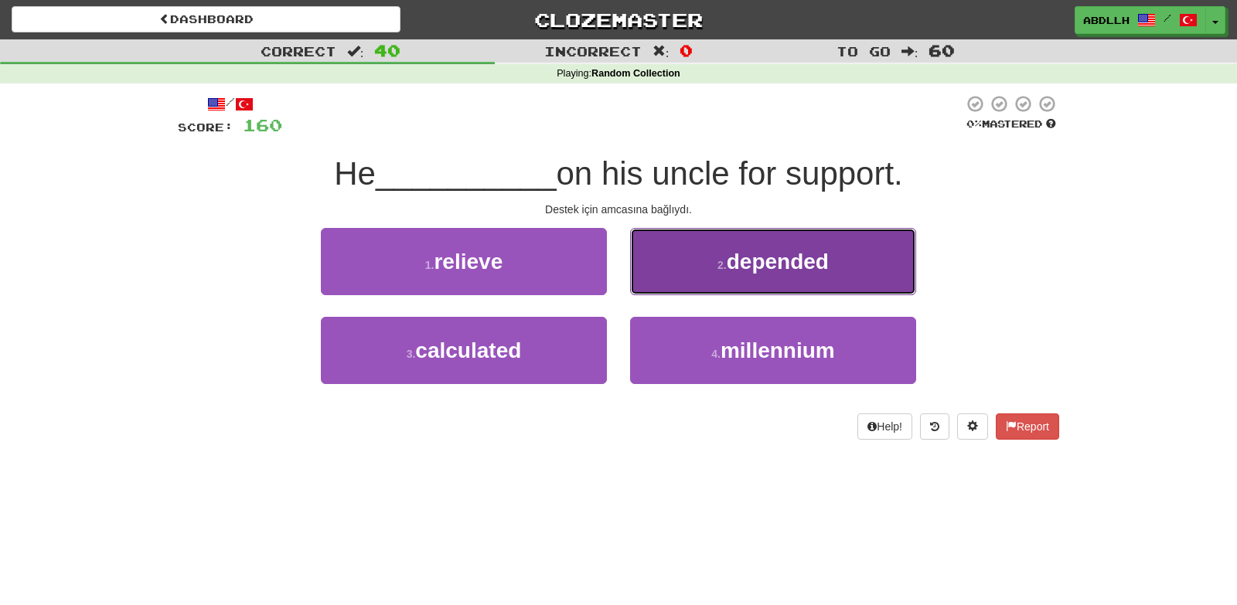
click at [654, 270] on button "2 . depended" at bounding box center [773, 261] width 286 height 67
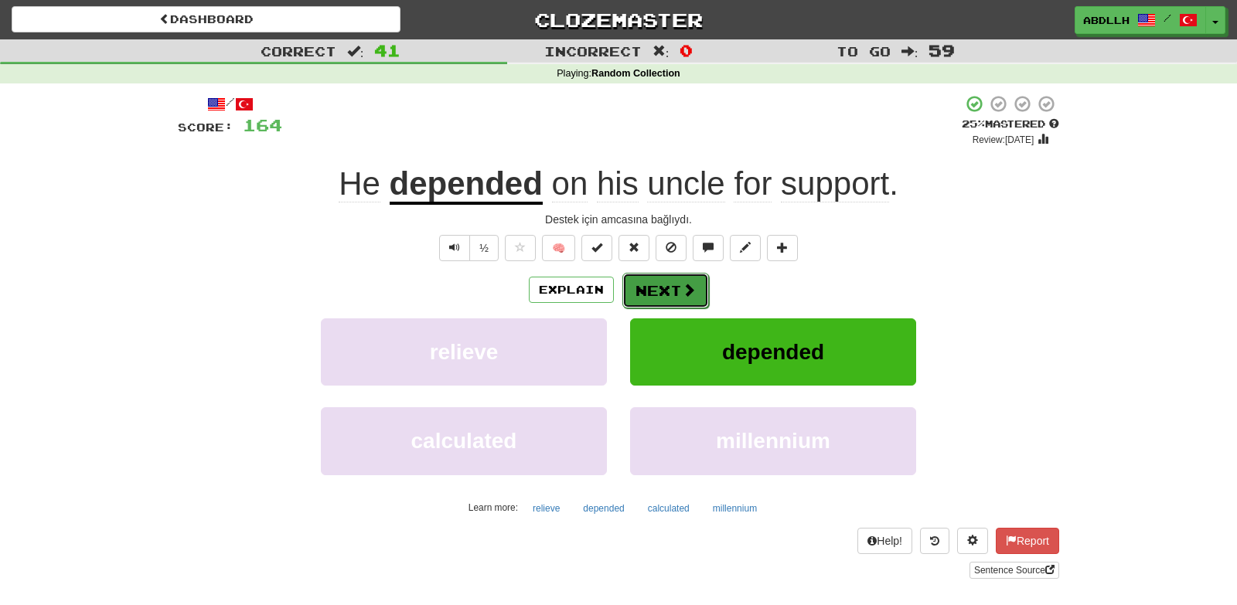
click at [651, 284] on button "Next" at bounding box center [665, 291] width 87 height 36
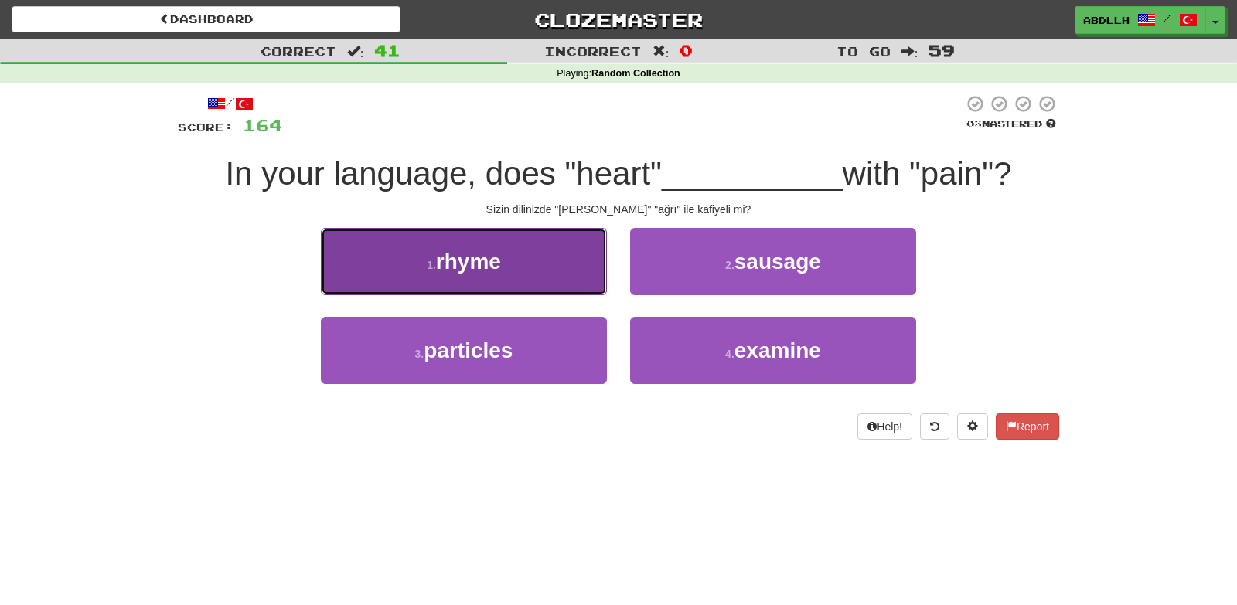
click at [585, 272] on button "1 . rhyme" at bounding box center [464, 261] width 286 height 67
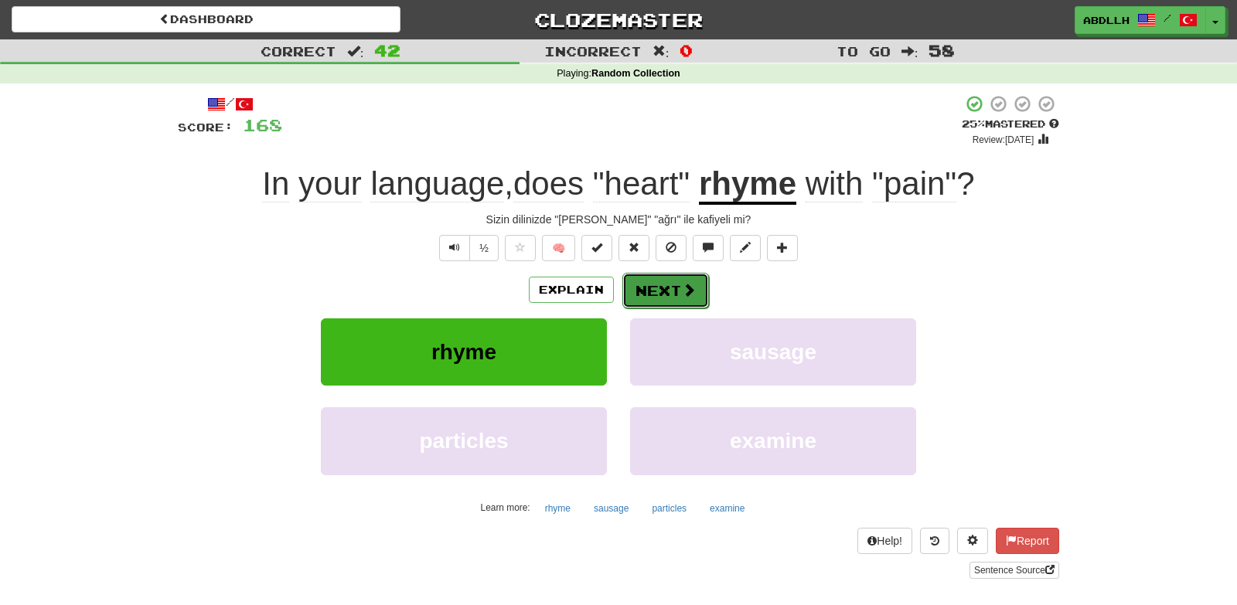
click at [646, 295] on button "Next" at bounding box center [665, 291] width 87 height 36
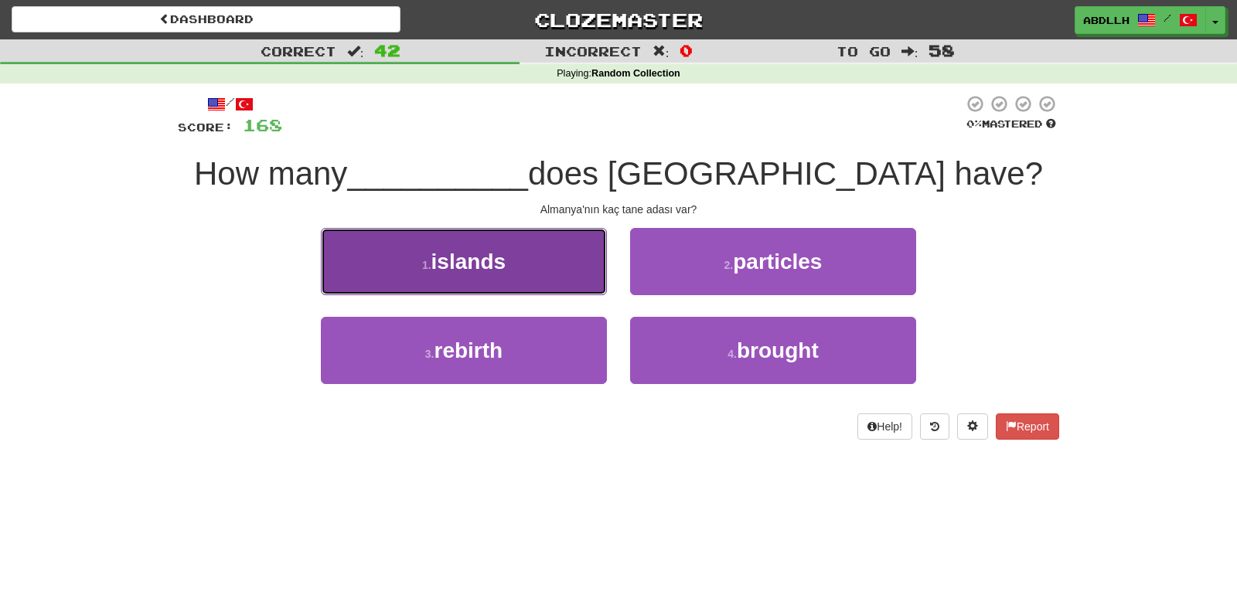
click at [590, 283] on button "1 . islands" at bounding box center [464, 261] width 286 height 67
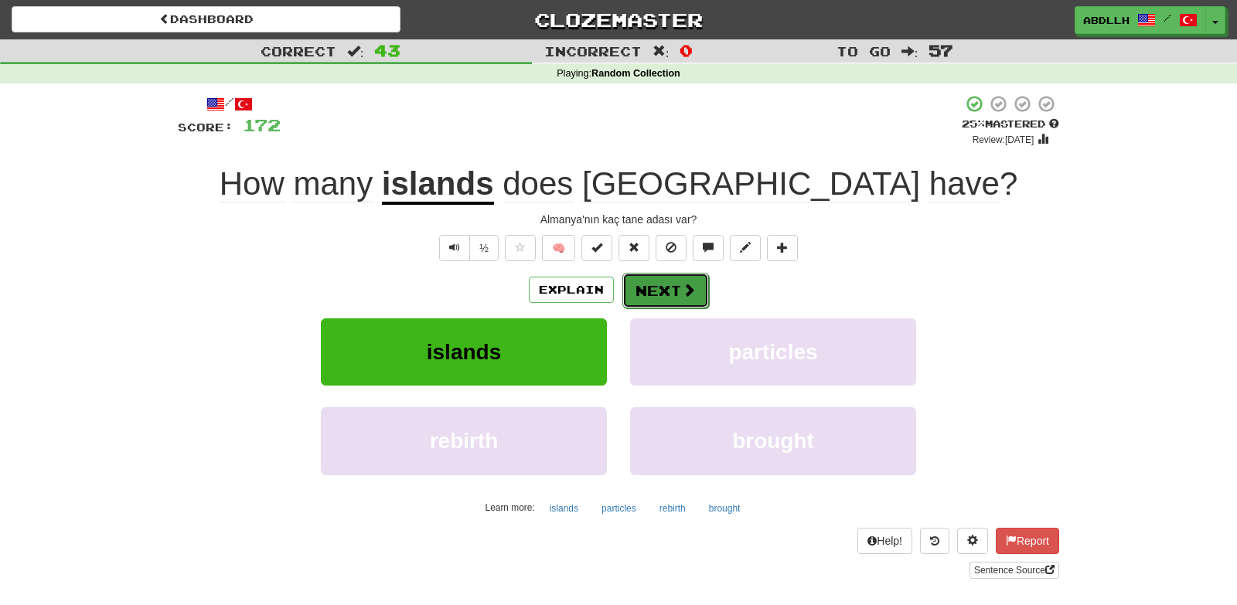
click at [625, 290] on button "Next" at bounding box center [665, 291] width 87 height 36
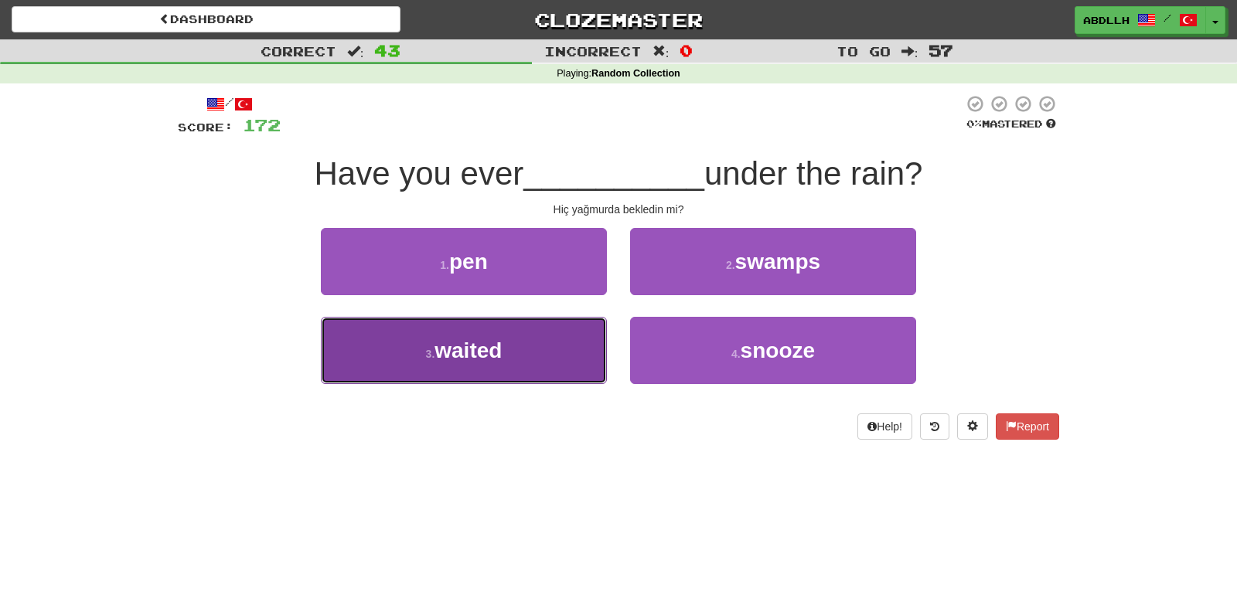
click at [584, 341] on button "3 . waited" at bounding box center [464, 350] width 286 height 67
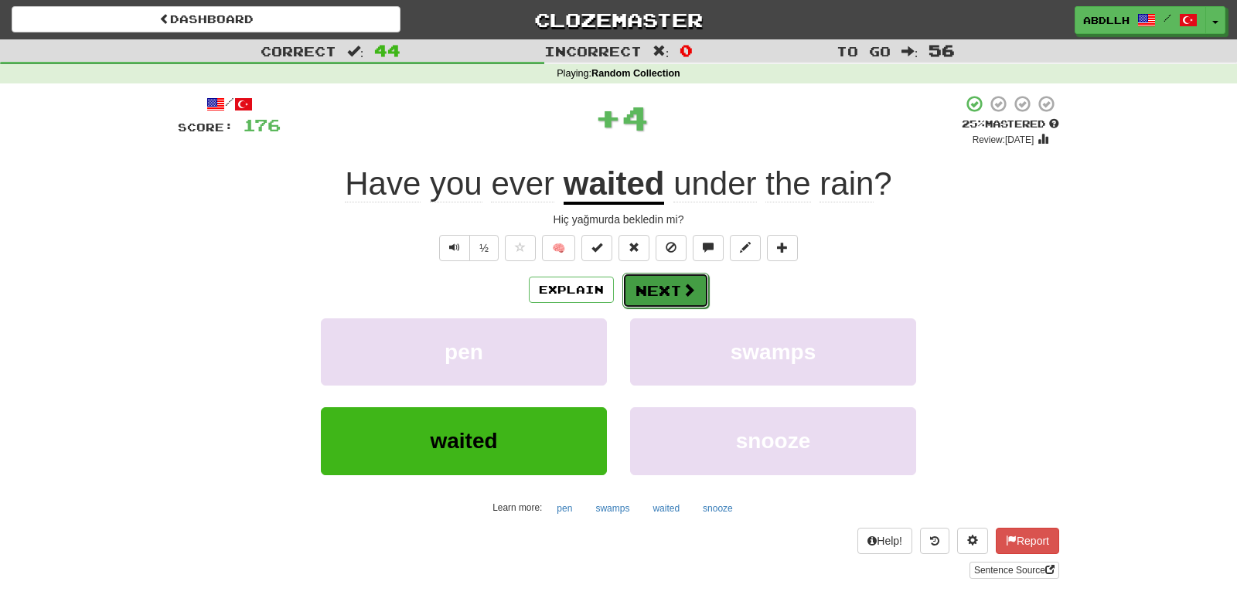
click at [645, 298] on button "Next" at bounding box center [665, 291] width 87 height 36
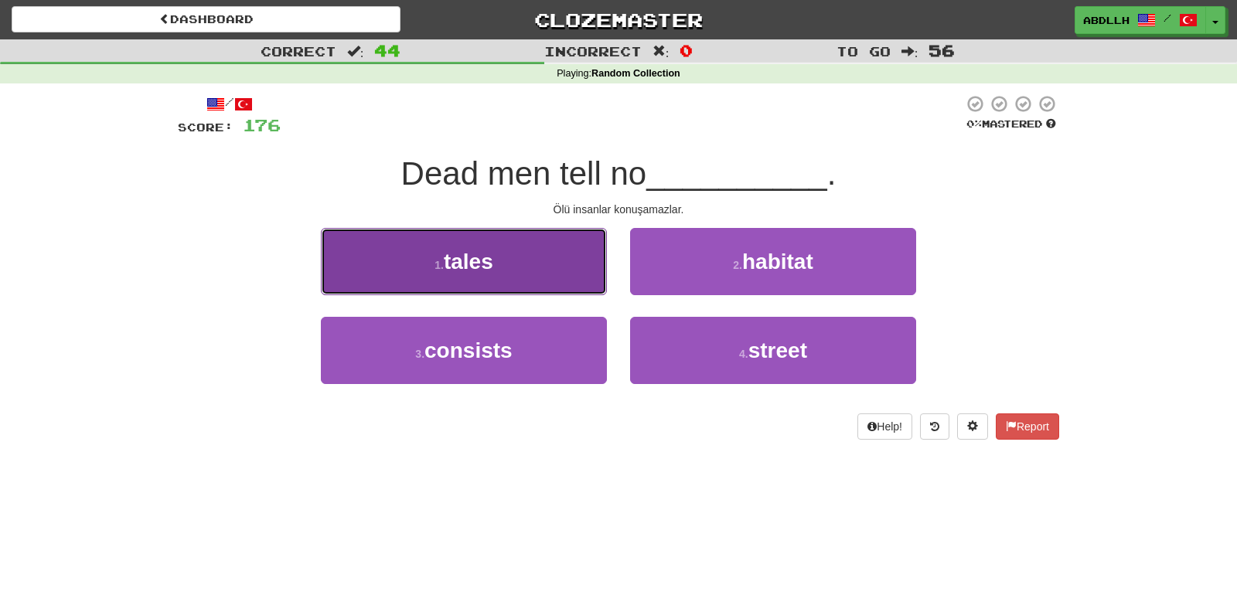
click at [573, 270] on button "1 . tales" at bounding box center [464, 261] width 286 height 67
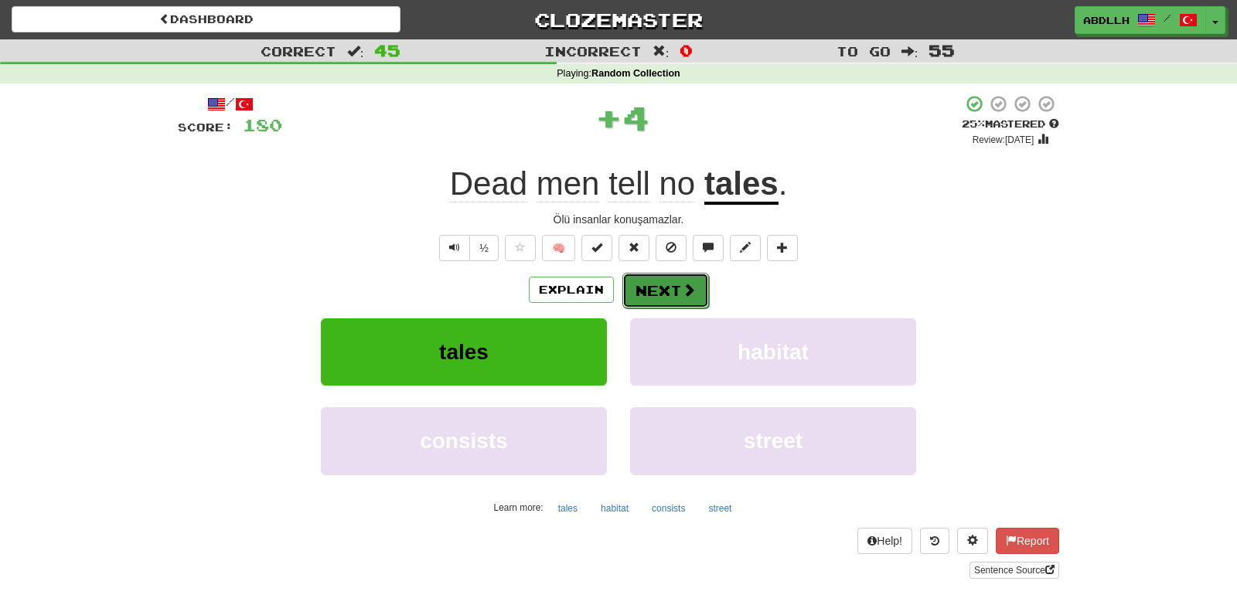
click at [648, 298] on button "Next" at bounding box center [665, 291] width 87 height 36
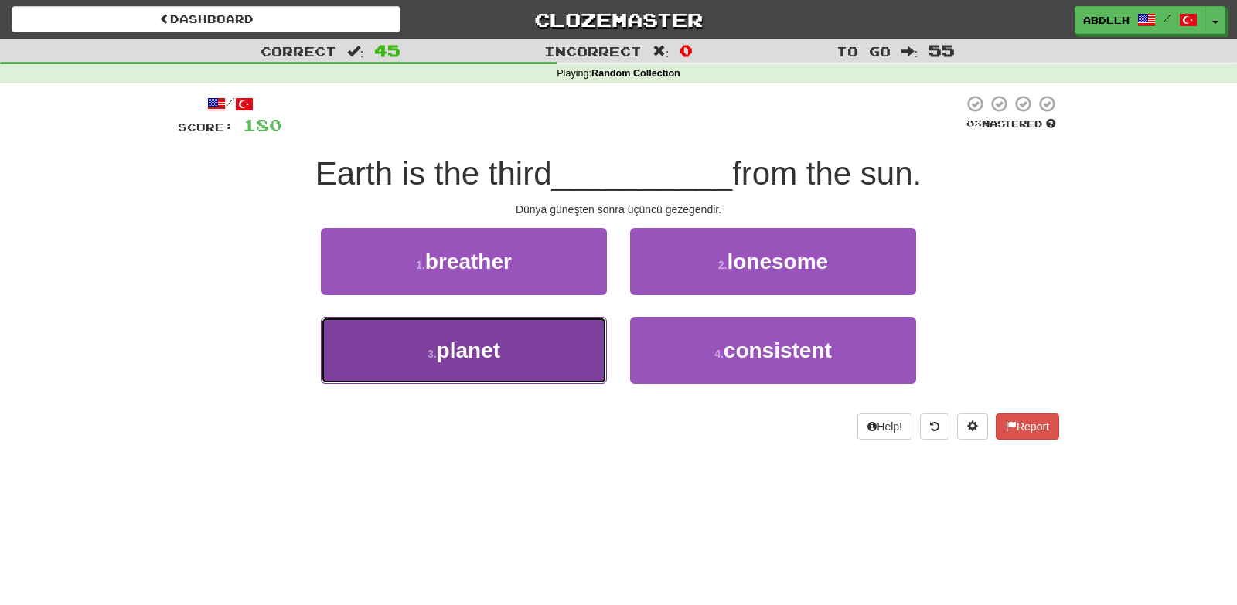
click at [569, 340] on button "3 . planet" at bounding box center [464, 350] width 286 height 67
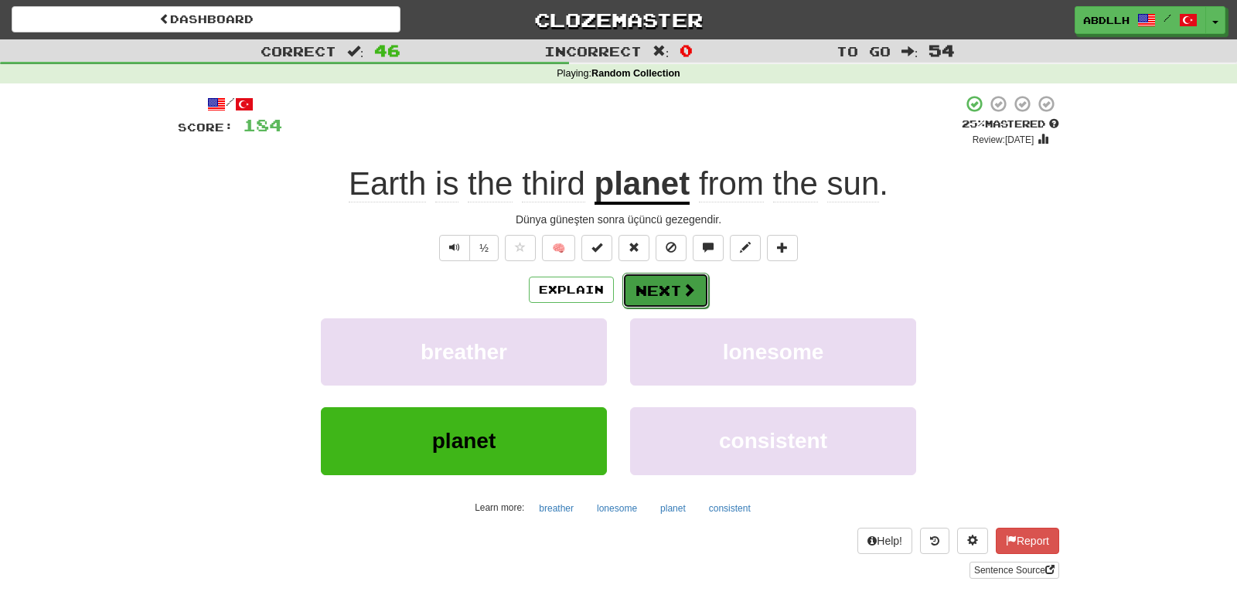
click at [652, 277] on button "Next" at bounding box center [665, 291] width 87 height 36
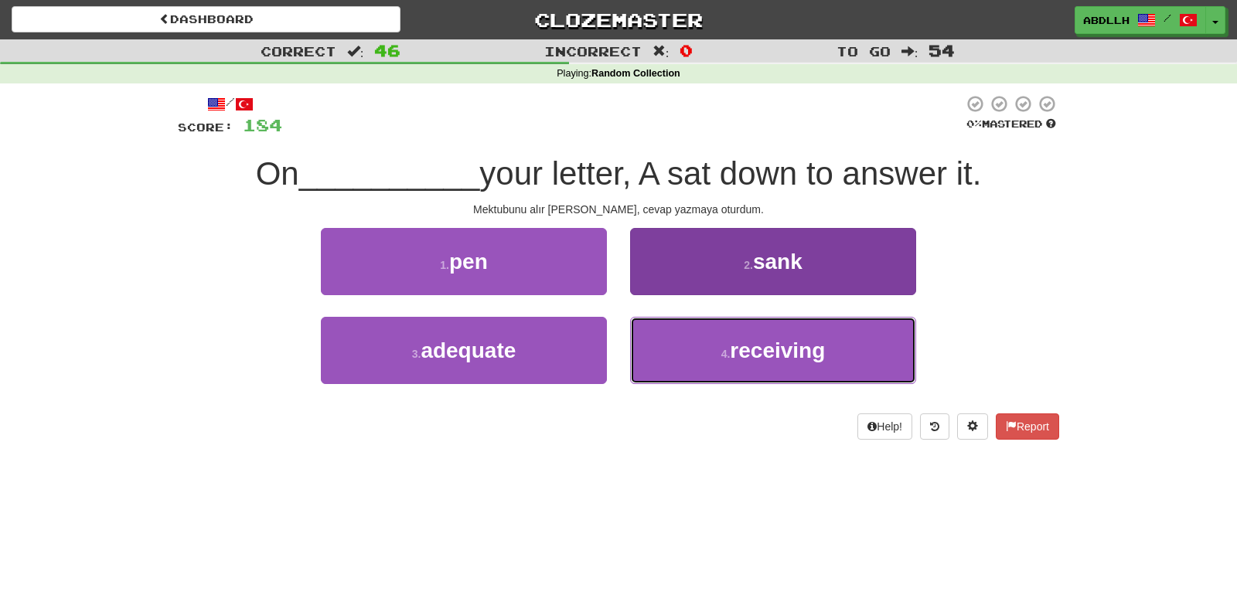
drag, startPoint x: 669, startPoint y: 346, endPoint x: 659, endPoint y: 339, distance: 11.6
click at [668, 346] on button "4 . receiving" at bounding box center [773, 350] width 286 height 67
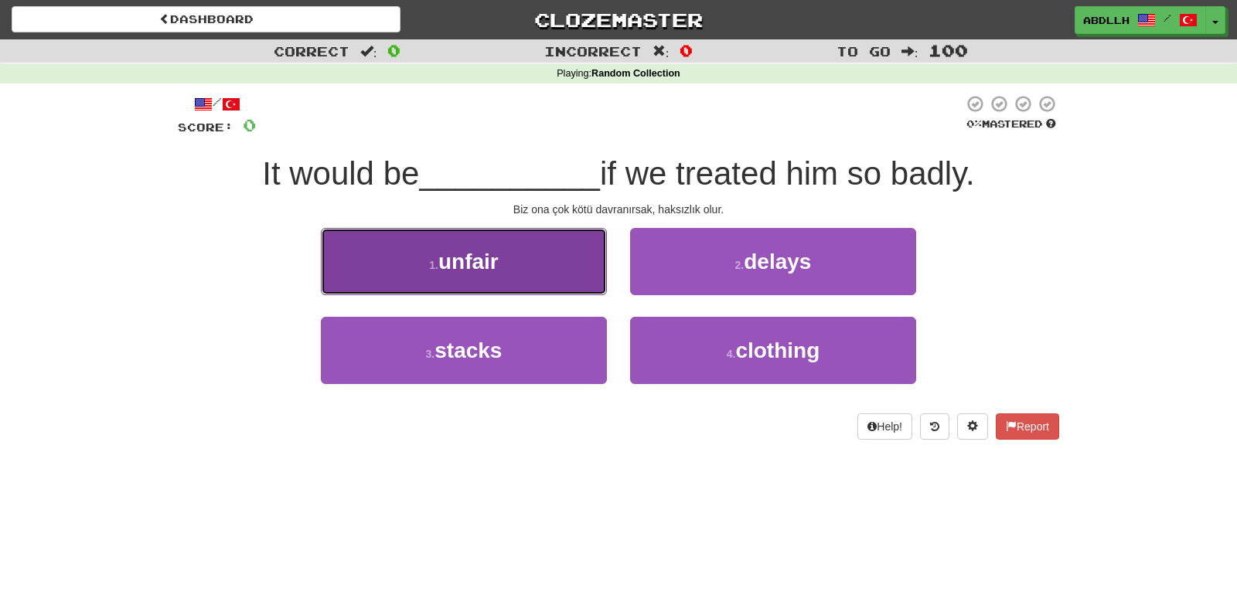
click at [551, 274] on button "1 . unfair" at bounding box center [464, 261] width 286 height 67
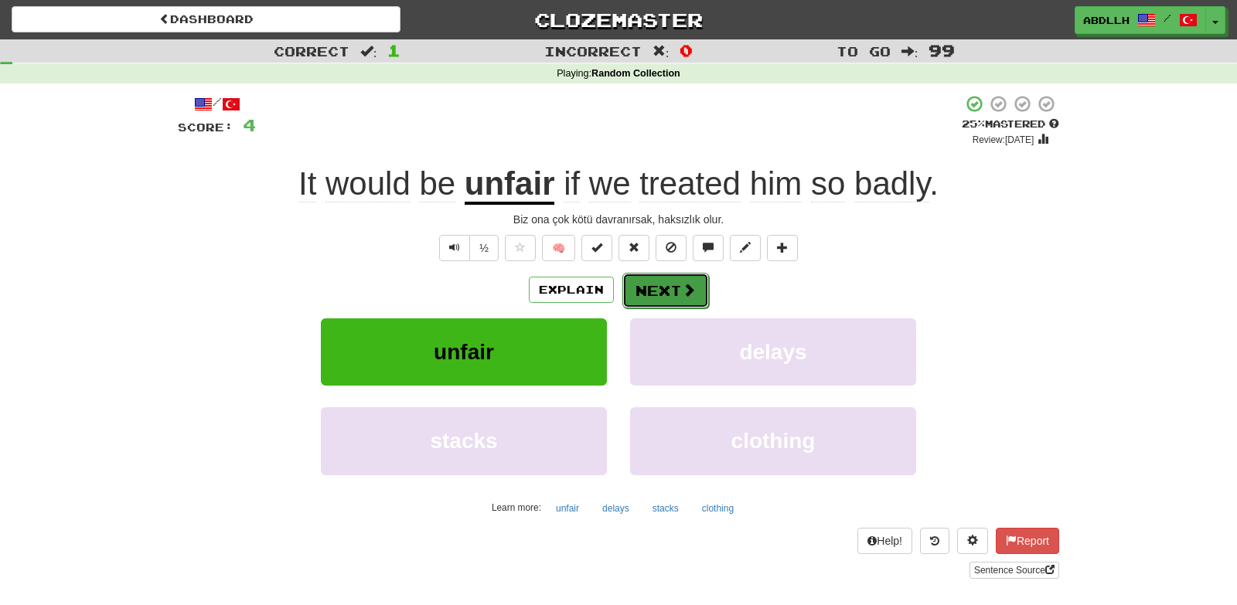
click at [642, 291] on button "Next" at bounding box center [665, 291] width 87 height 36
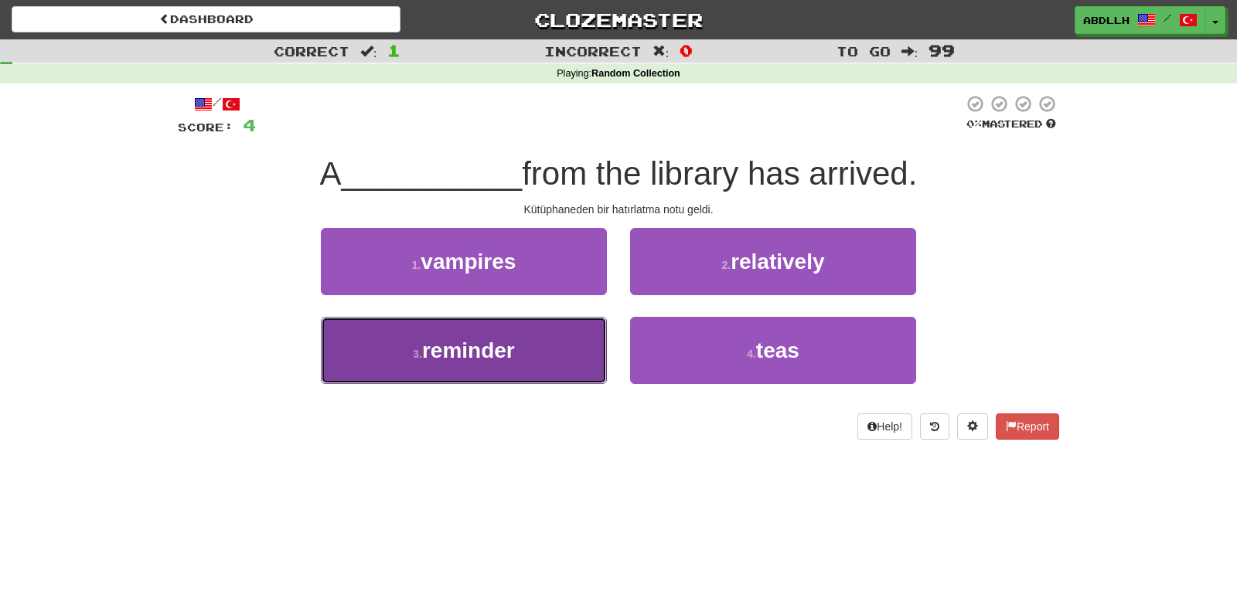
click at [513, 345] on span "reminder" at bounding box center [468, 351] width 93 height 24
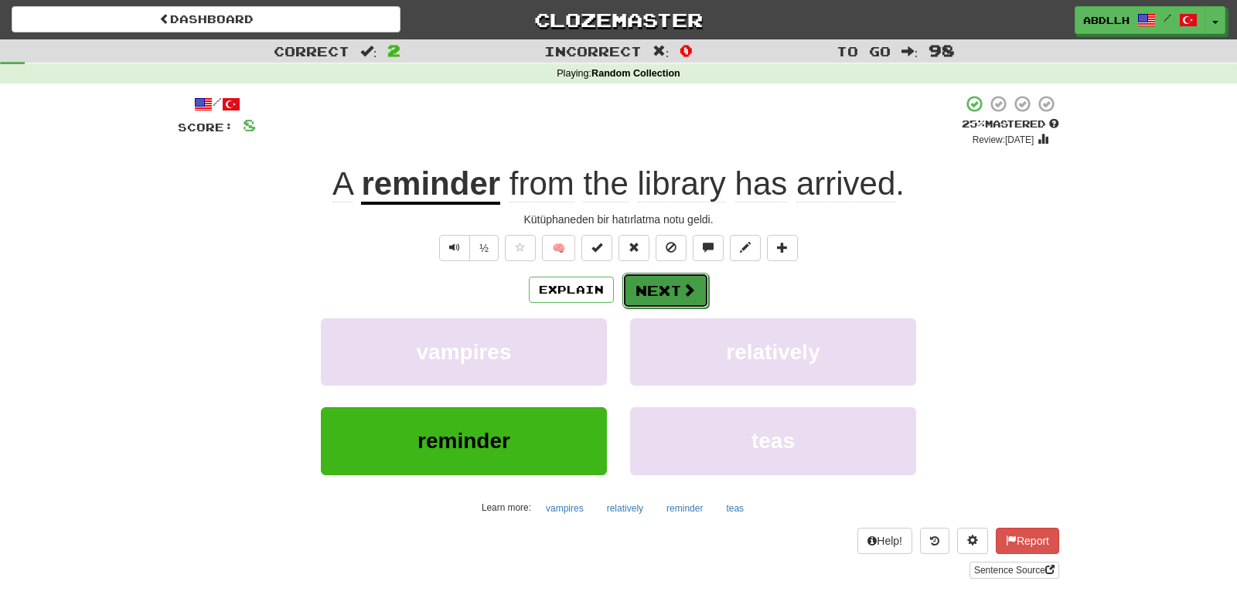
click at [648, 291] on button "Next" at bounding box center [665, 291] width 87 height 36
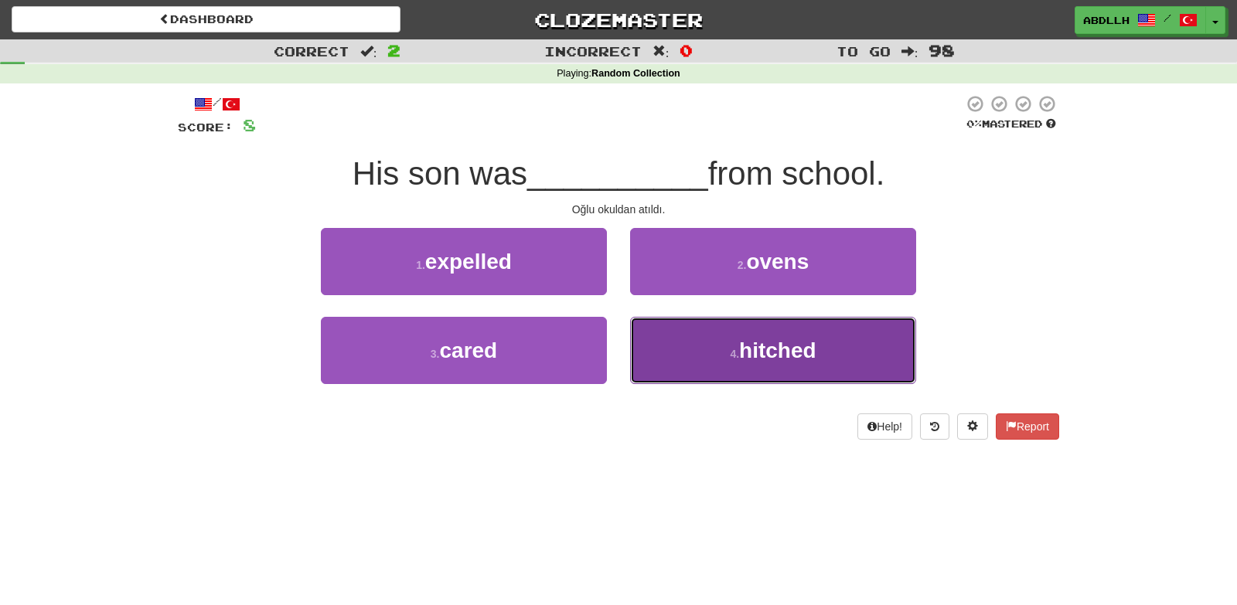
click at [676, 343] on button "4 . hitched" at bounding box center [773, 350] width 286 height 67
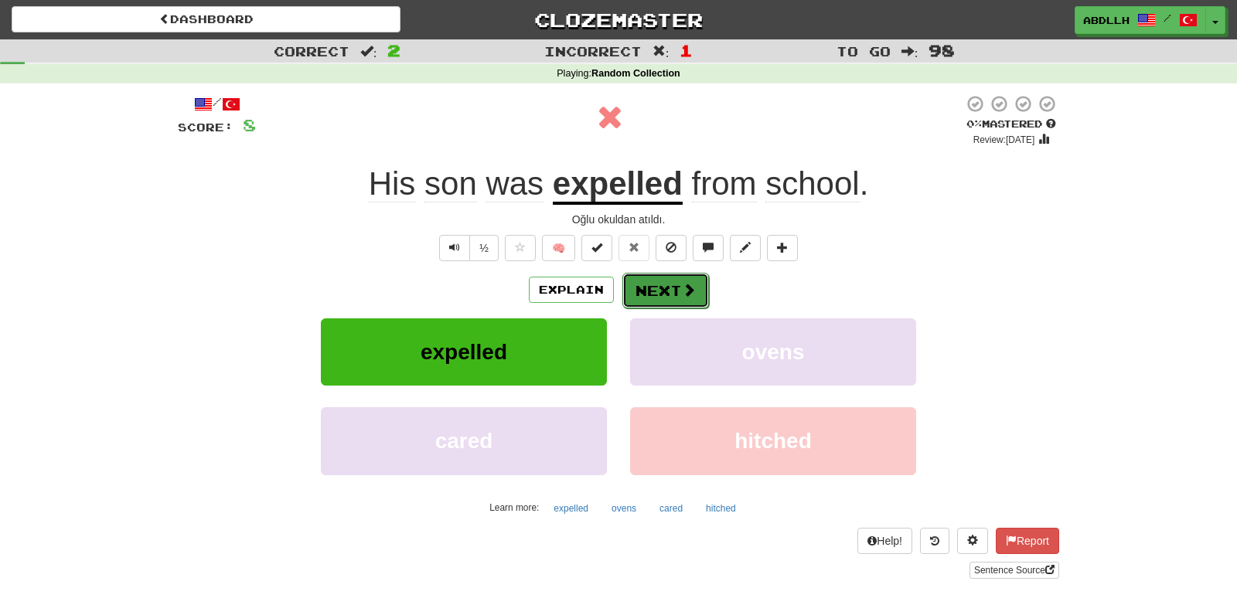
click at [662, 294] on button "Next" at bounding box center [665, 291] width 87 height 36
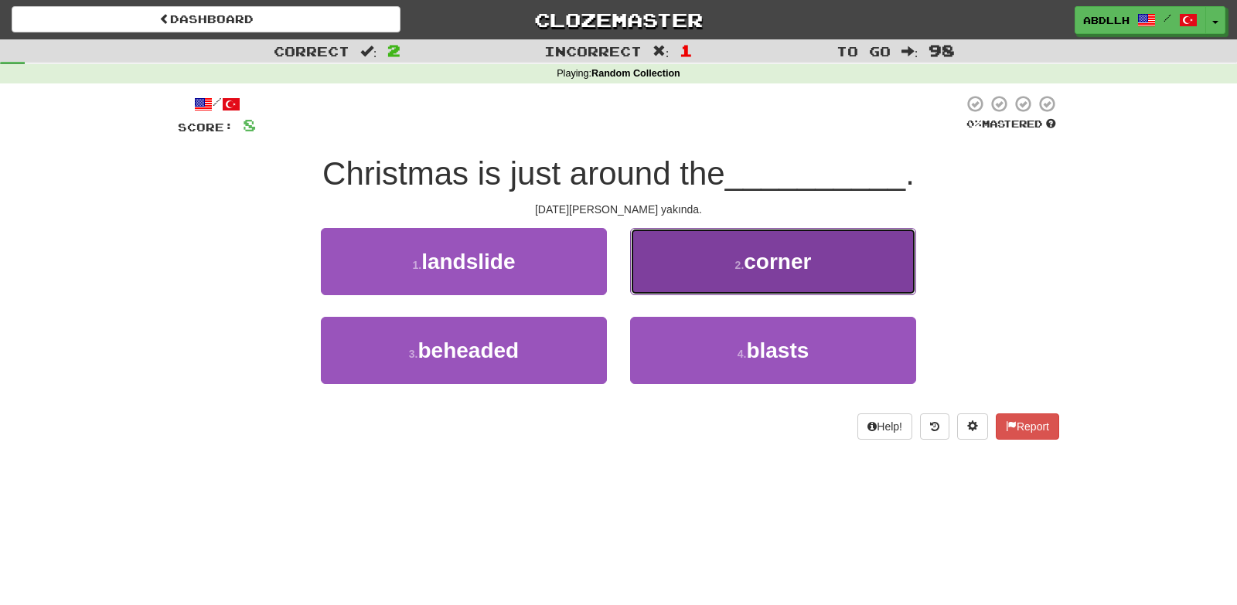
click at [662, 272] on button "2 . corner" at bounding box center [773, 261] width 286 height 67
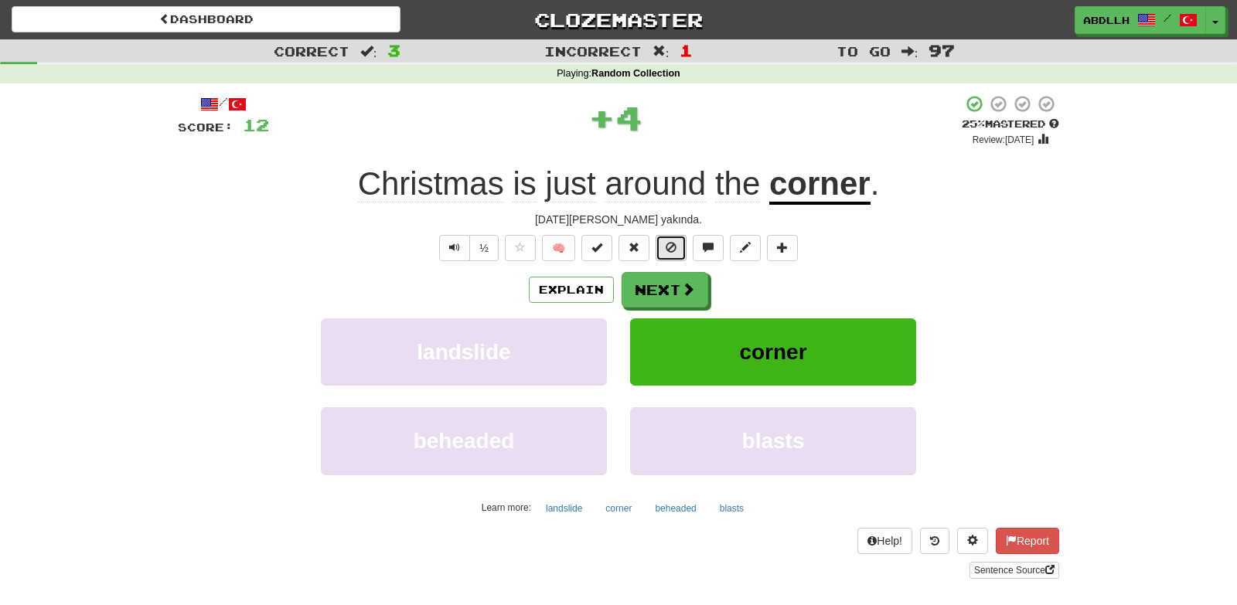
click at [665, 253] on span at bounding box center [670, 247] width 11 height 11
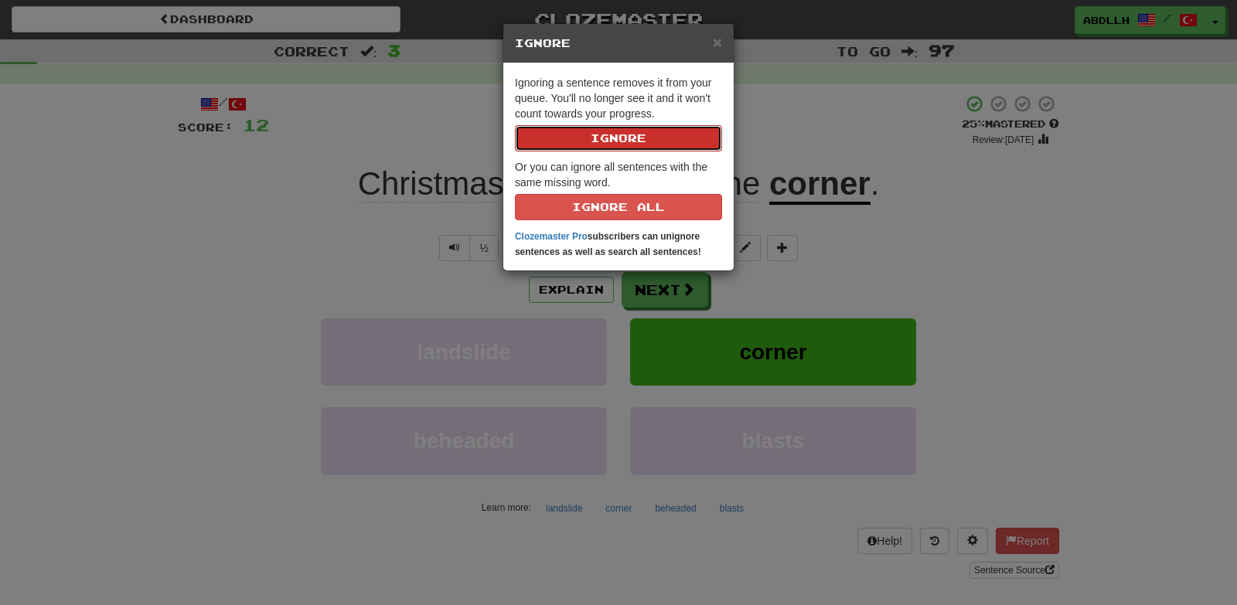
click at [594, 141] on button "Ignore" at bounding box center [618, 138] width 207 height 26
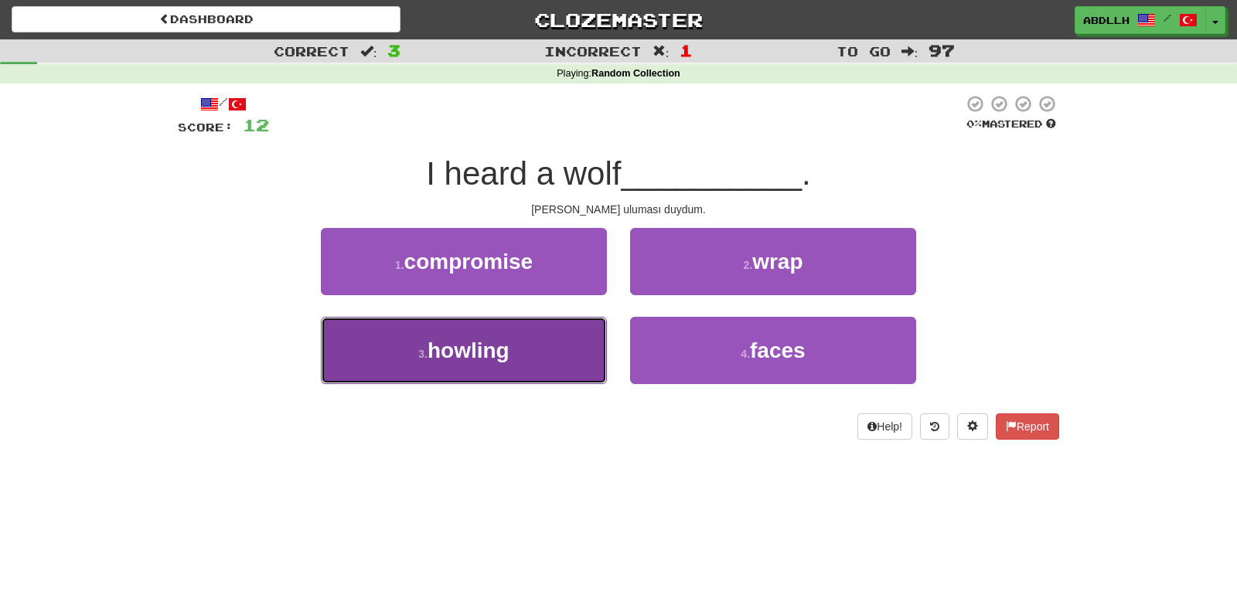
click at [552, 354] on button "3 . howling" at bounding box center [464, 350] width 286 height 67
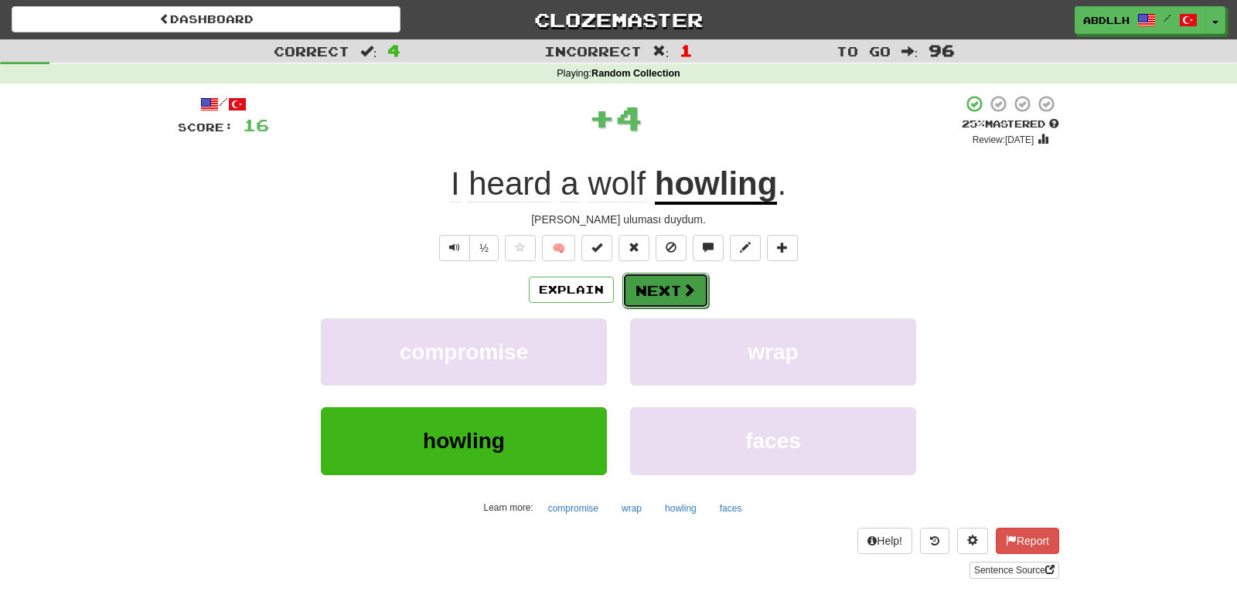
click at [658, 284] on button "Next" at bounding box center [665, 291] width 87 height 36
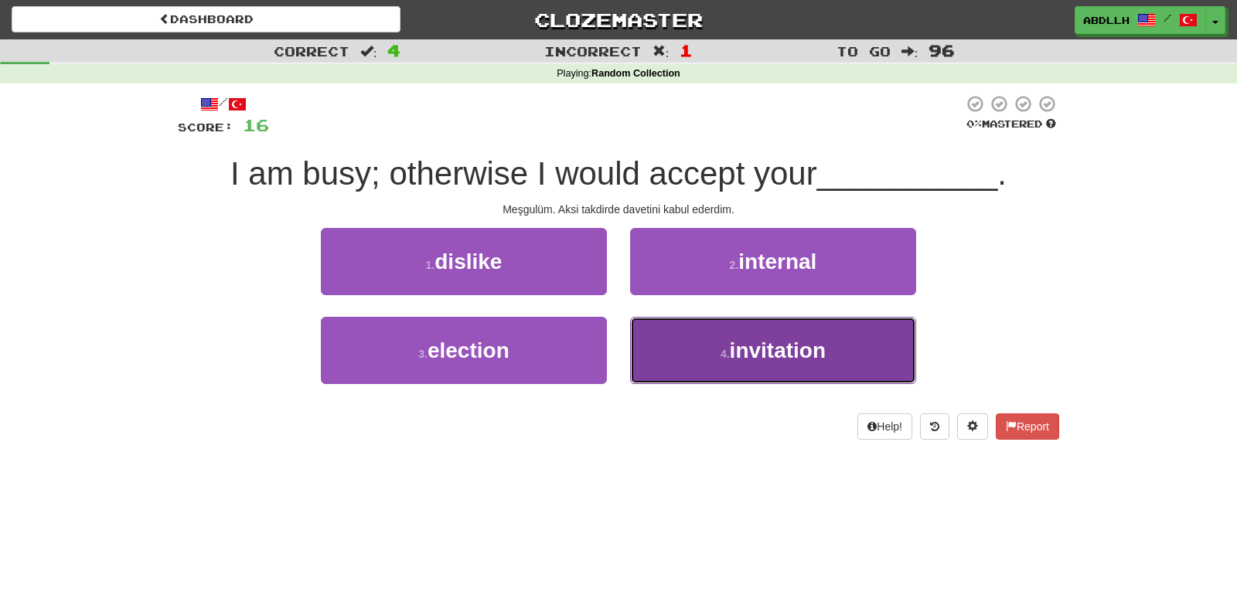
click at [711, 342] on button "4 . invitation" at bounding box center [773, 350] width 286 height 67
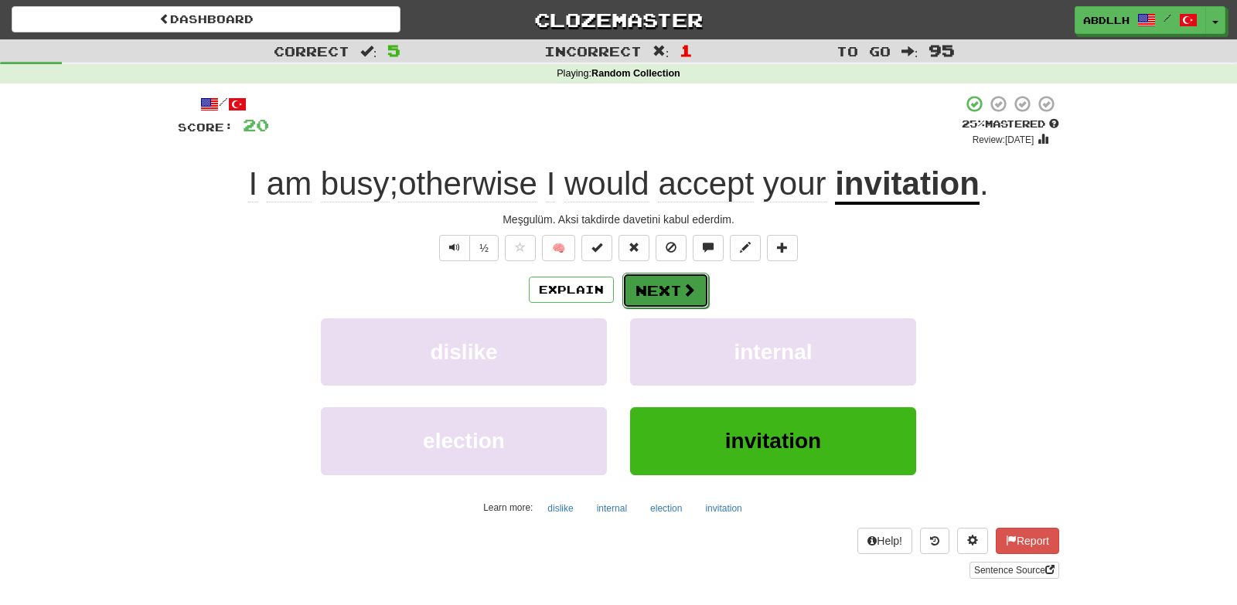
click at [675, 296] on button "Next" at bounding box center [665, 291] width 87 height 36
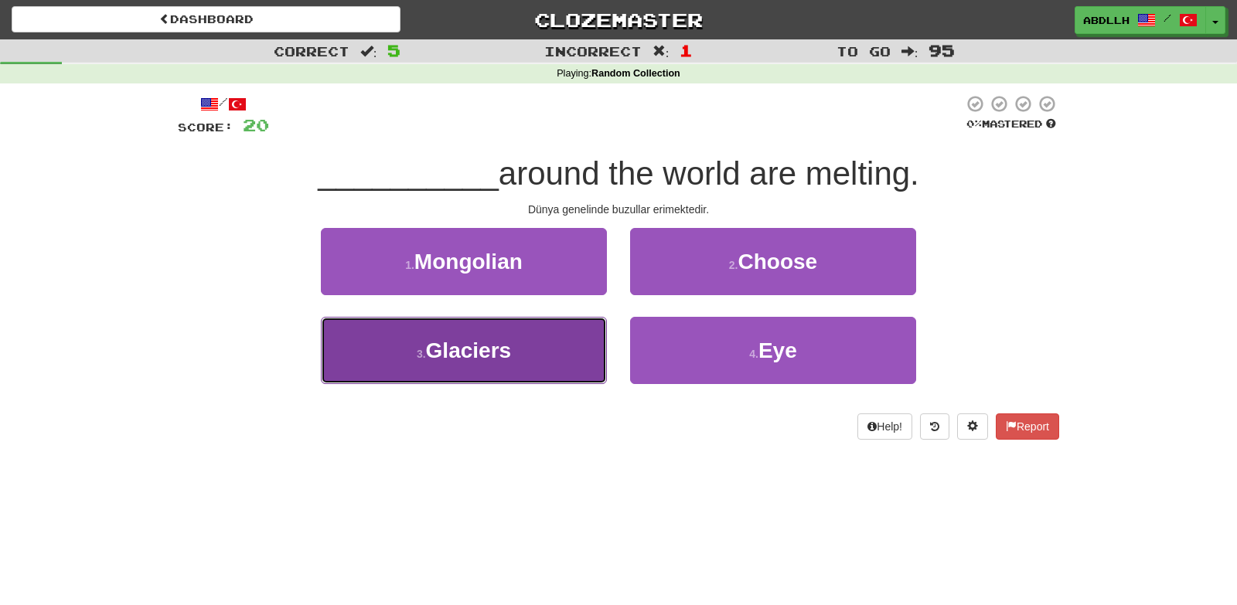
click at [556, 360] on button "3 . Glaciers" at bounding box center [464, 350] width 286 height 67
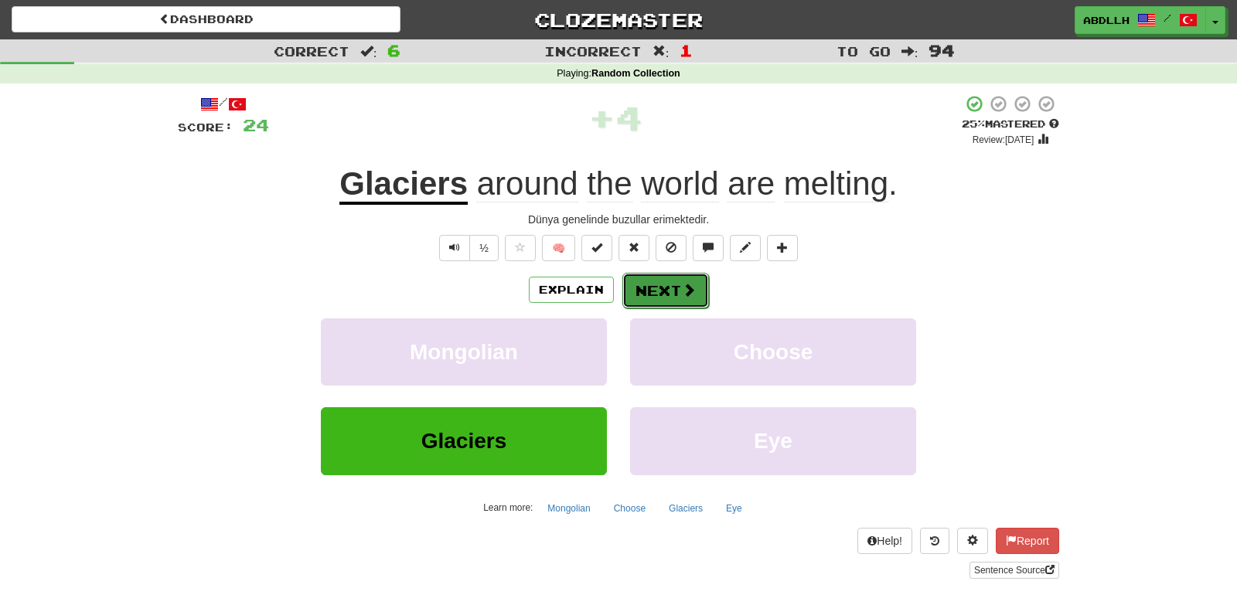
click at [654, 285] on button "Next" at bounding box center [665, 291] width 87 height 36
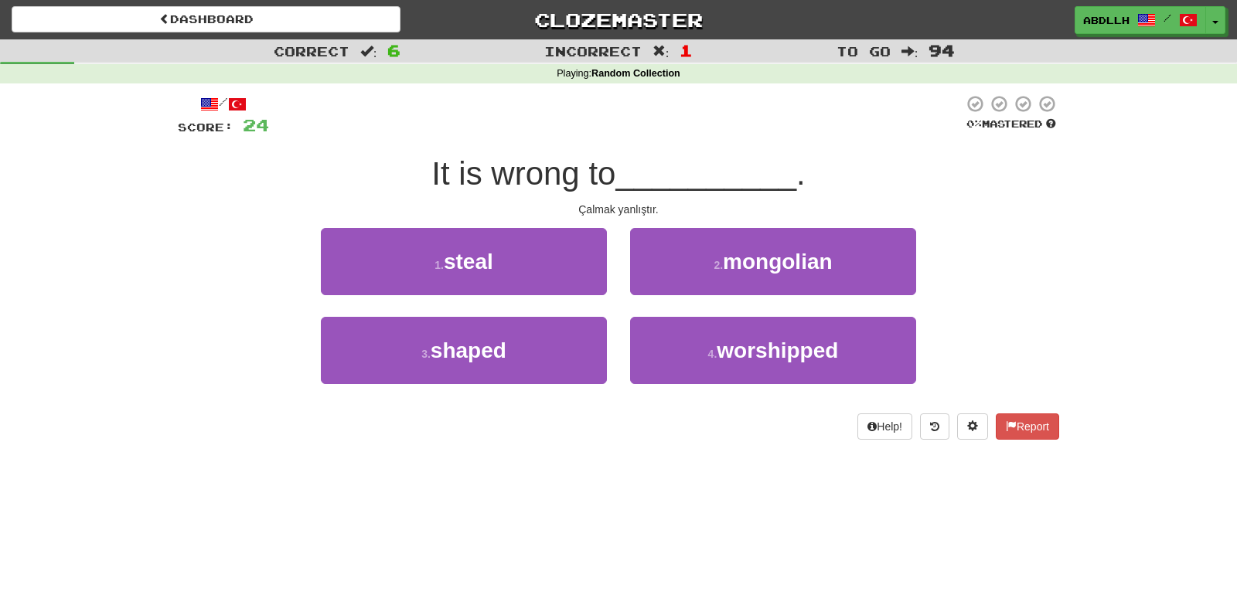
click at [610, 252] on div "1 . steal" at bounding box center [463, 272] width 309 height 89
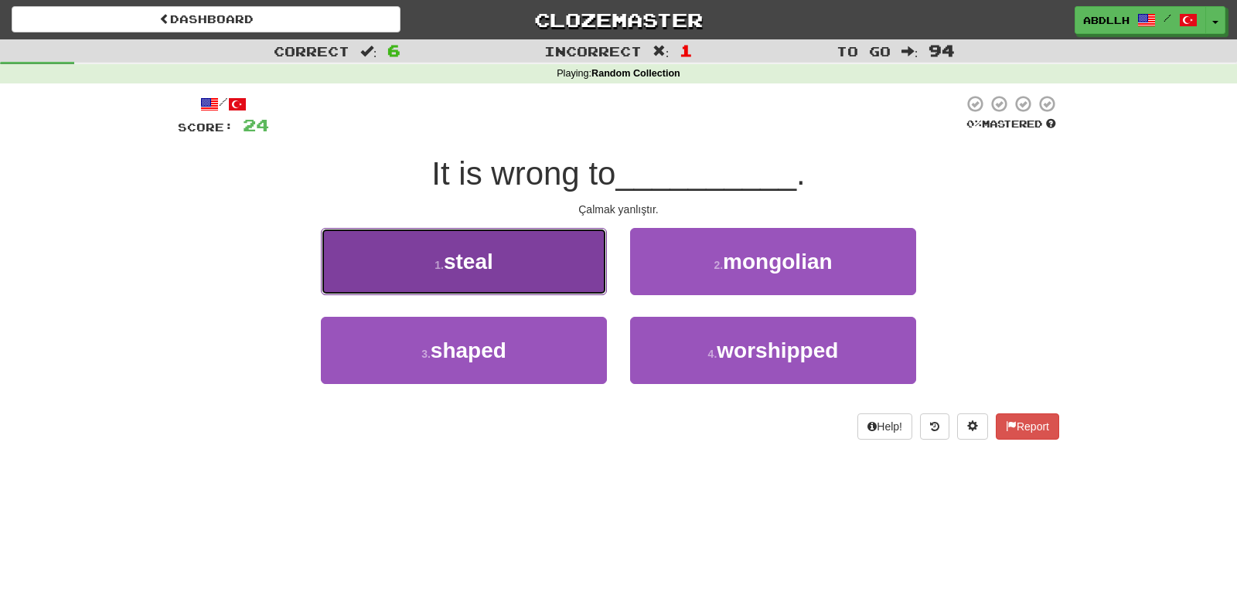
click at [583, 265] on button "1 . steal" at bounding box center [464, 261] width 286 height 67
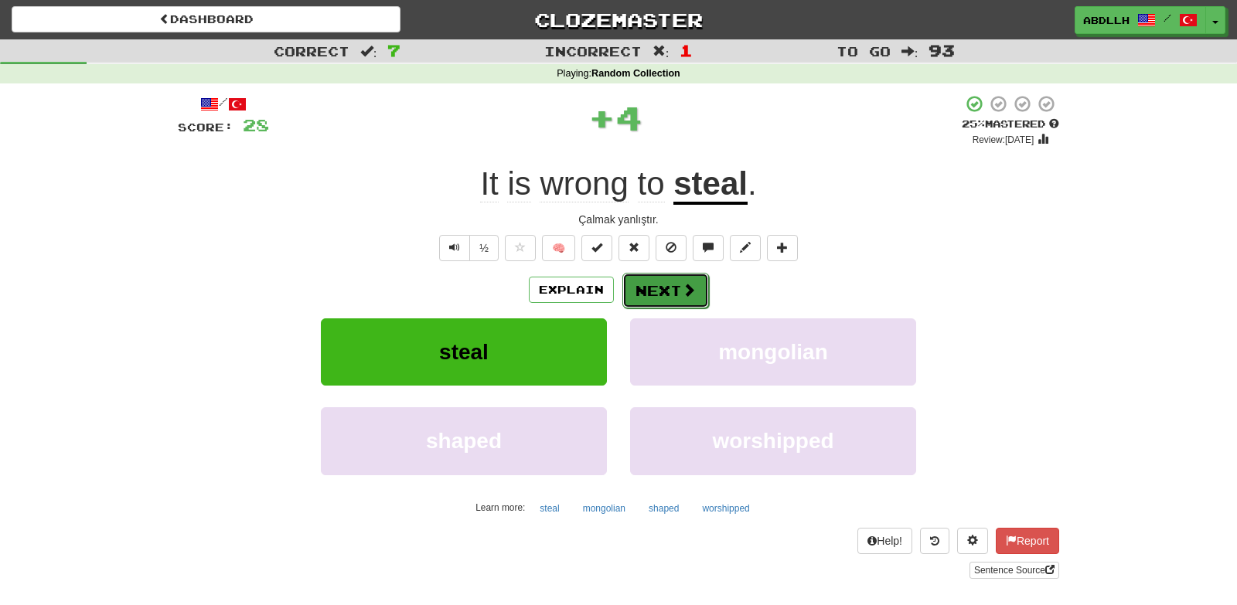
click at [662, 291] on button "Next" at bounding box center [665, 291] width 87 height 36
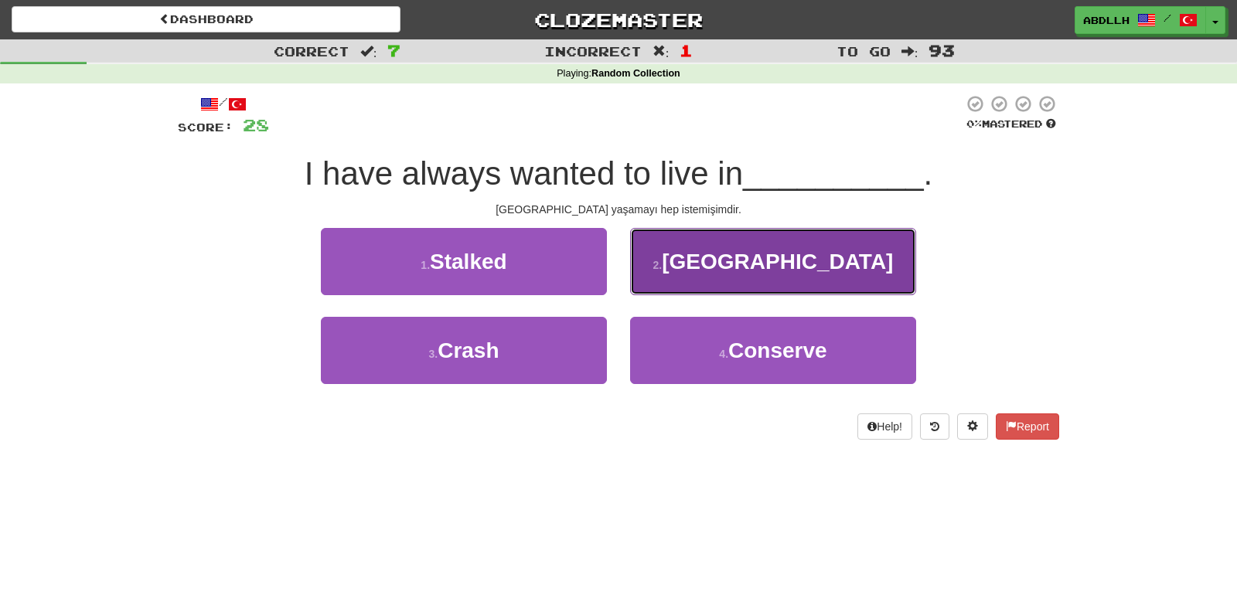
click at [699, 263] on button "2 . Rome" at bounding box center [773, 261] width 286 height 67
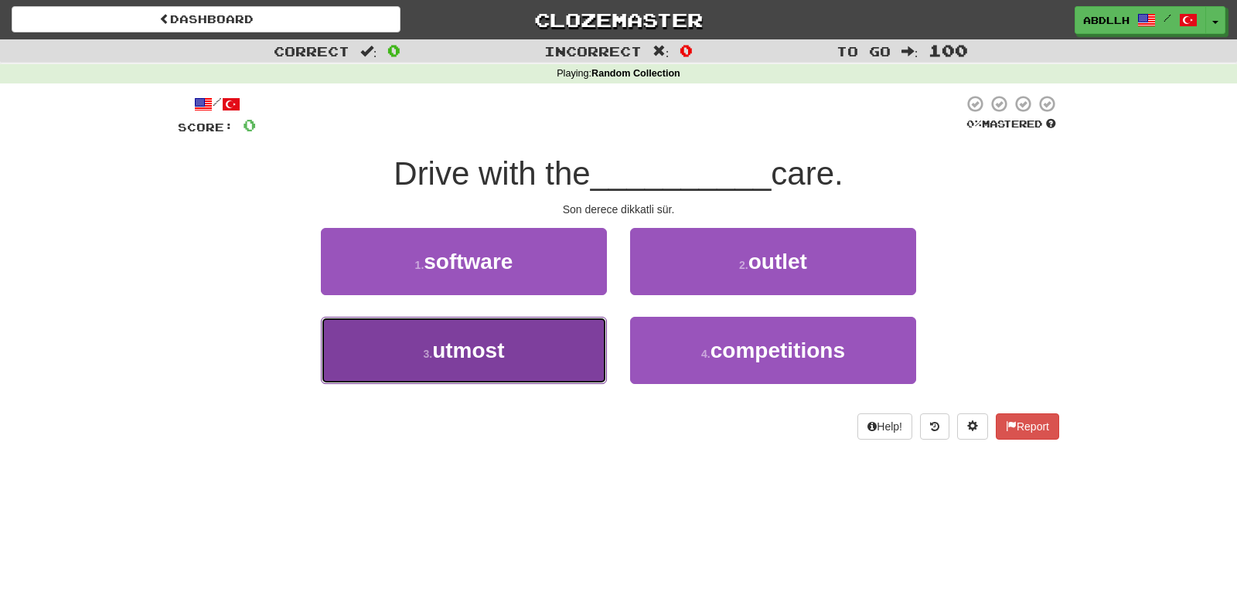
click at [582, 338] on button "3 . utmost" at bounding box center [464, 350] width 286 height 67
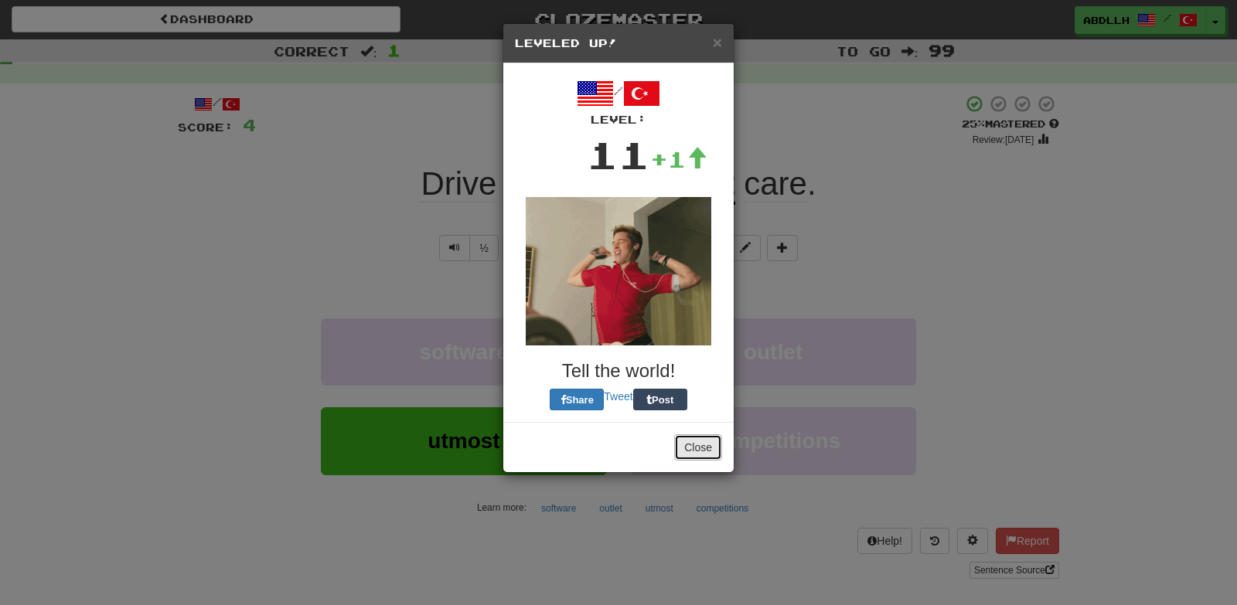
click at [701, 443] on button "Close" at bounding box center [698, 447] width 48 height 26
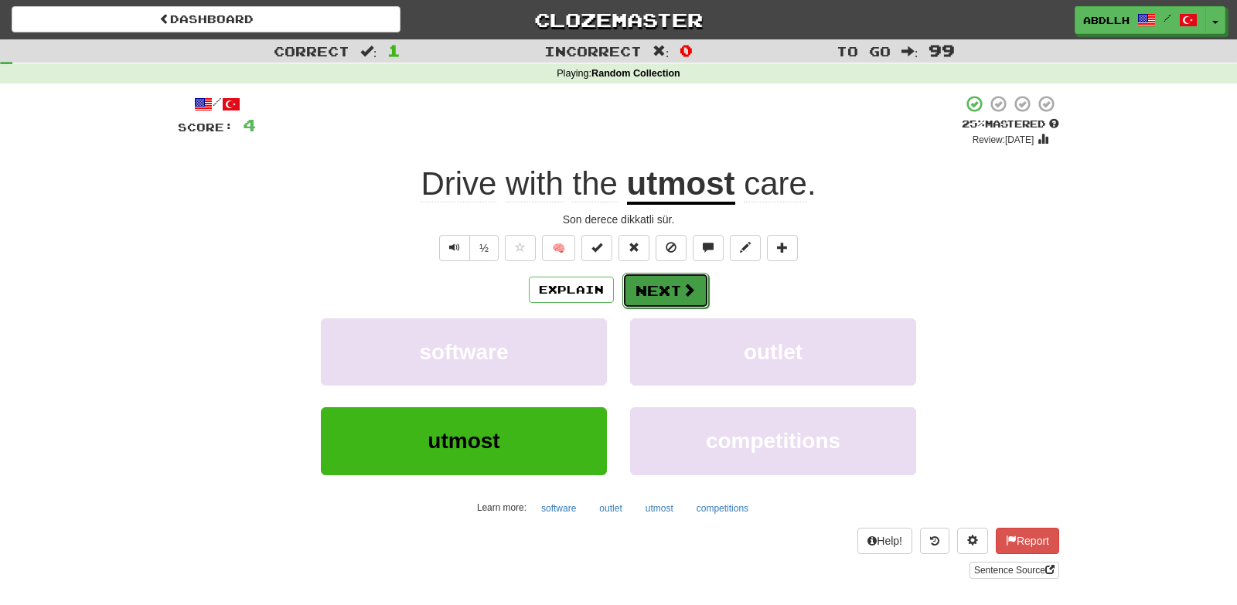
click at [645, 288] on button "Next" at bounding box center [665, 291] width 87 height 36
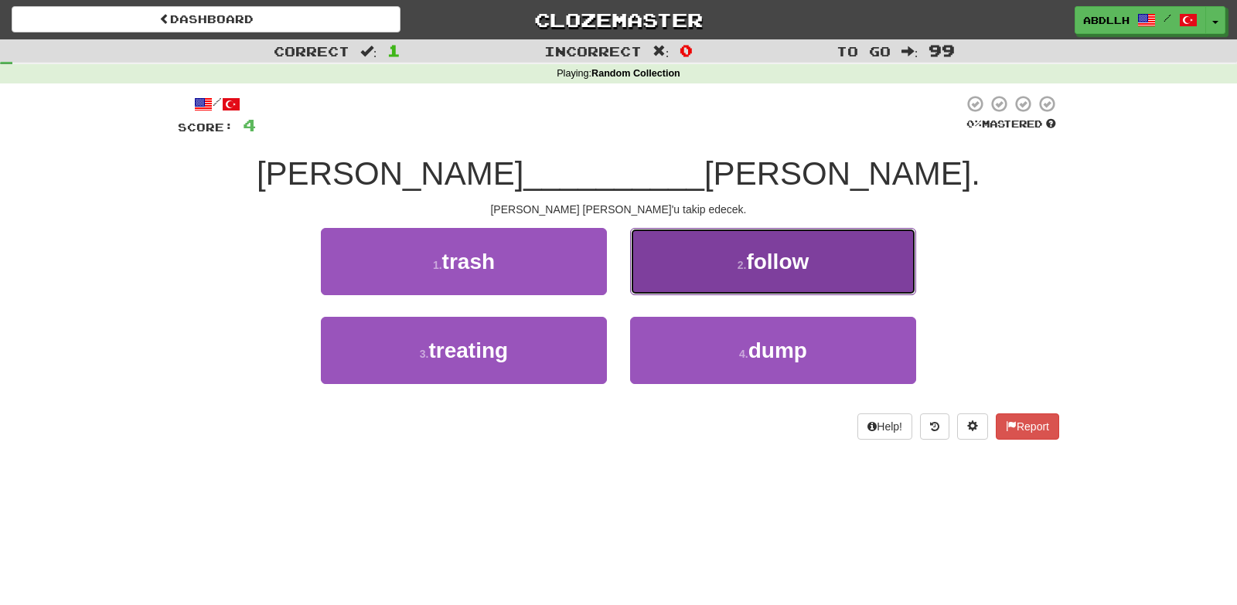
click at [682, 274] on button "2 . follow" at bounding box center [773, 261] width 286 height 67
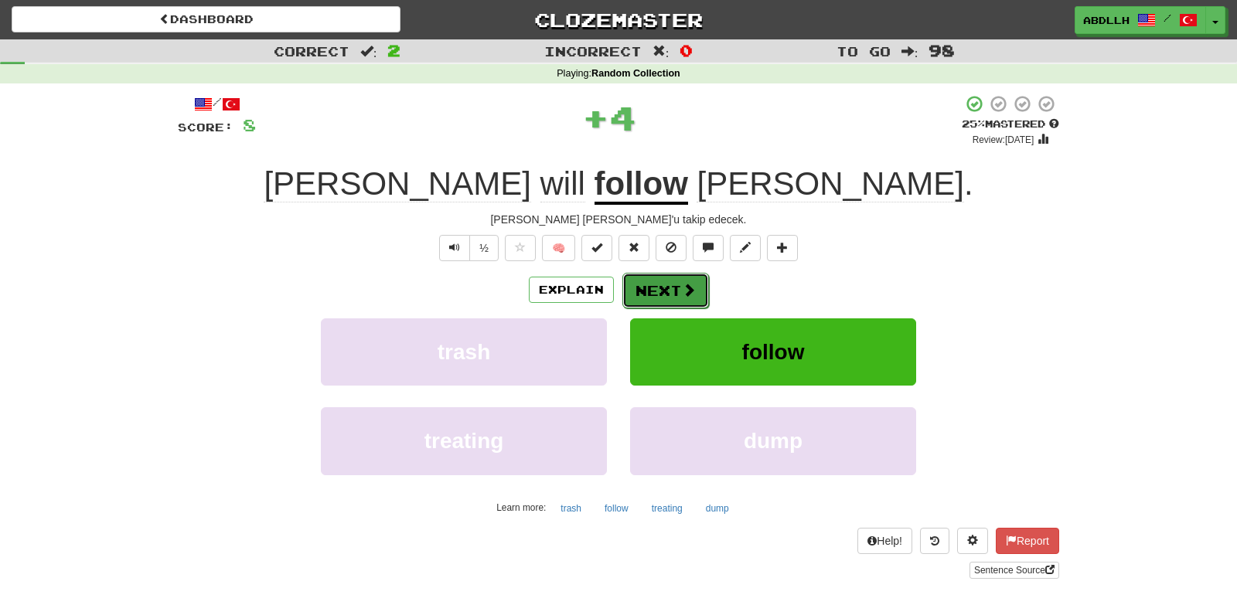
click at [632, 288] on button "Next" at bounding box center [665, 291] width 87 height 36
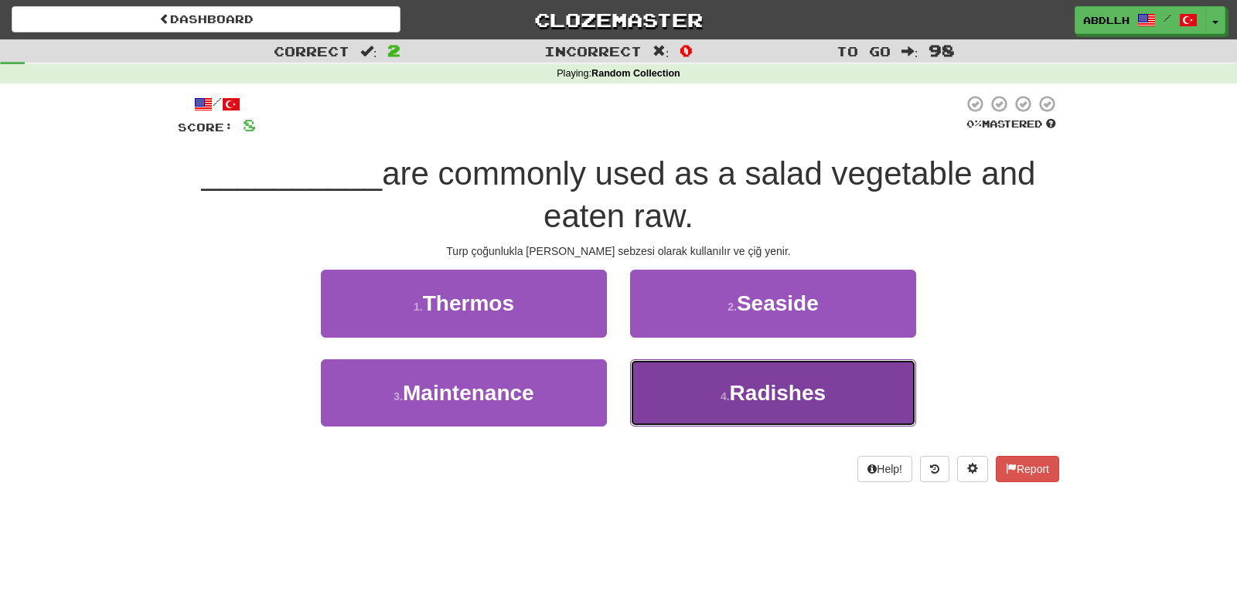
click at [696, 396] on button "4 . Radishes" at bounding box center [773, 392] width 286 height 67
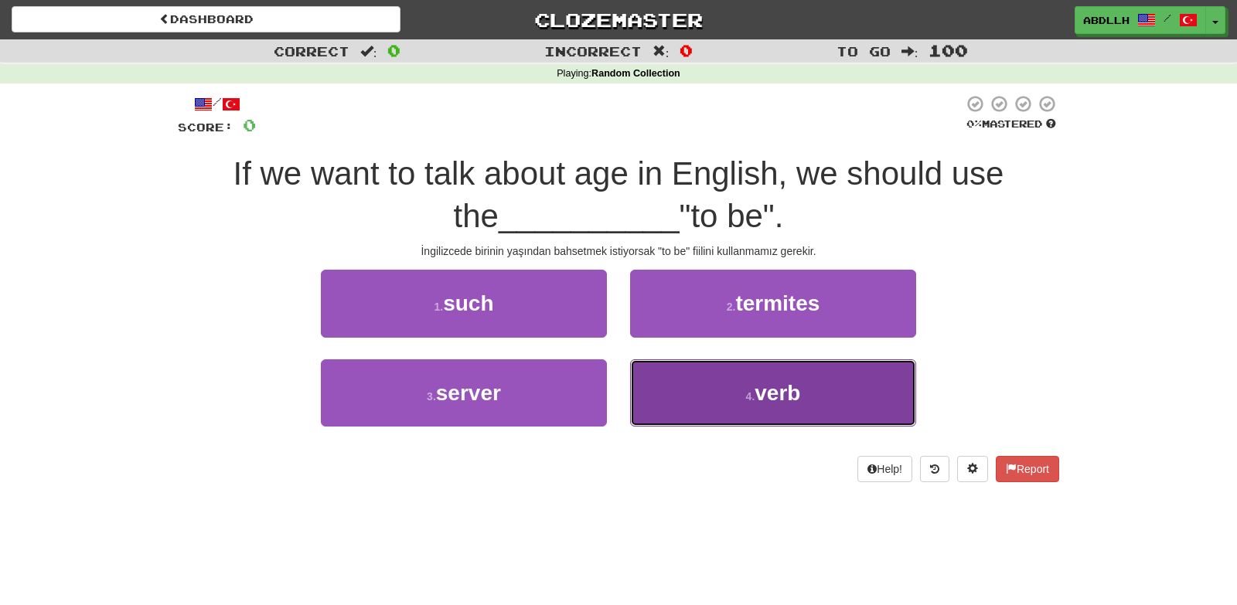
click at [771, 422] on button "4 . verb" at bounding box center [773, 392] width 286 height 67
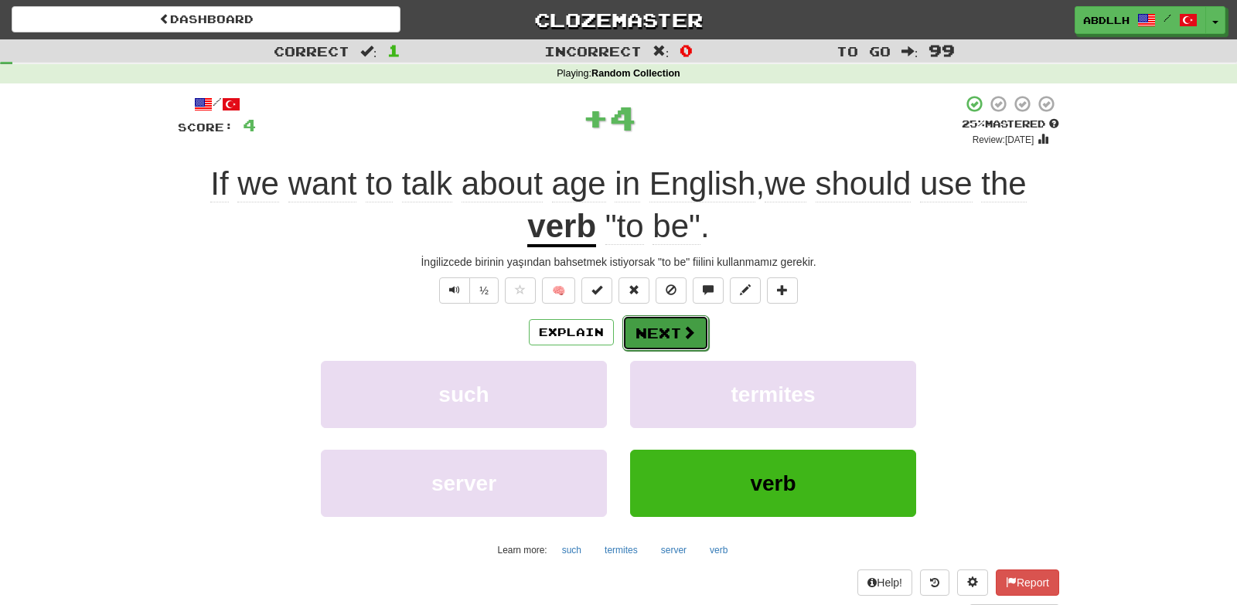
click at [673, 342] on button "Next" at bounding box center [665, 333] width 87 height 36
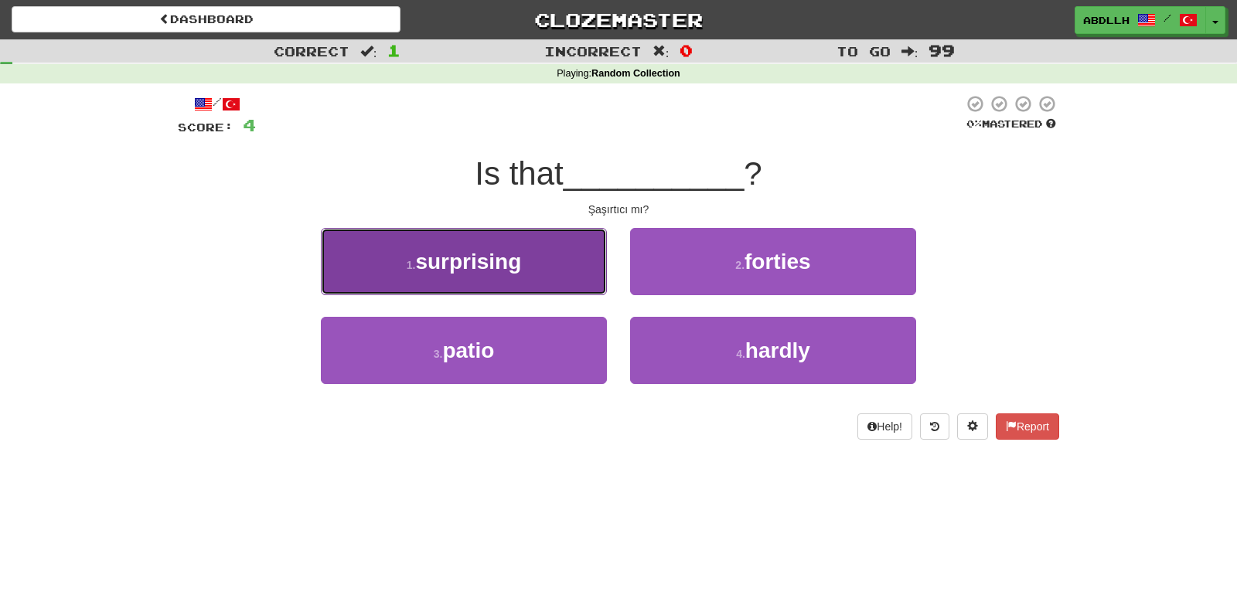
click at [578, 286] on button "1 . surprising" at bounding box center [464, 261] width 286 height 67
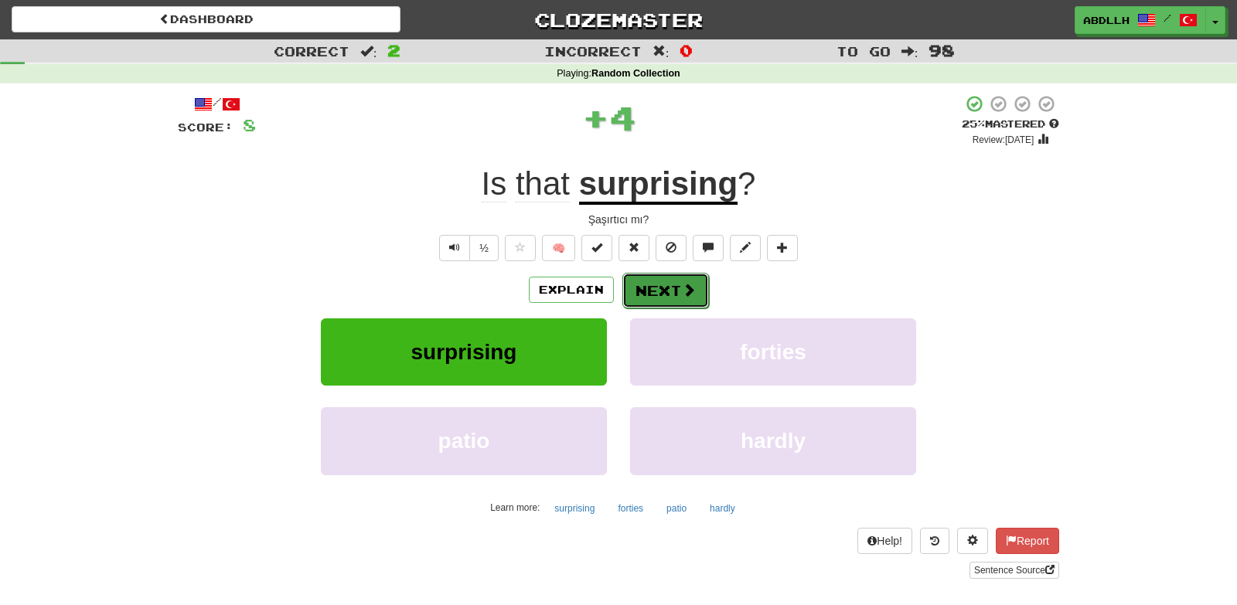
click at [643, 291] on button "Next" at bounding box center [665, 291] width 87 height 36
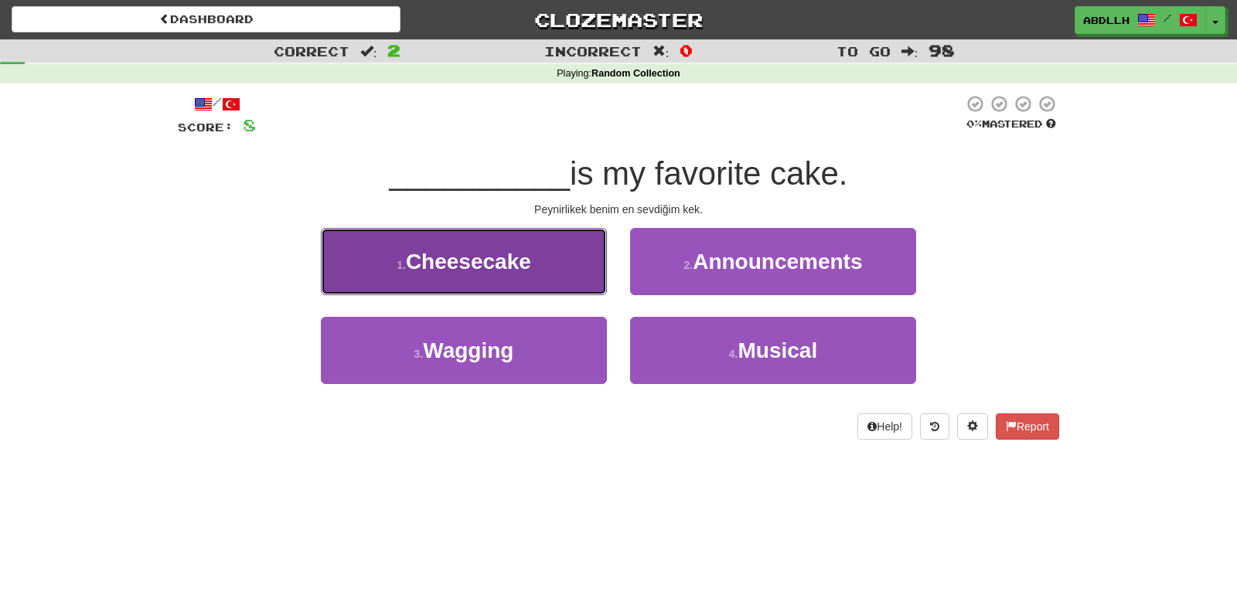
click at [516, 265] on span "Cheesecake" at bounding box center [468, 262] width 125 height 24
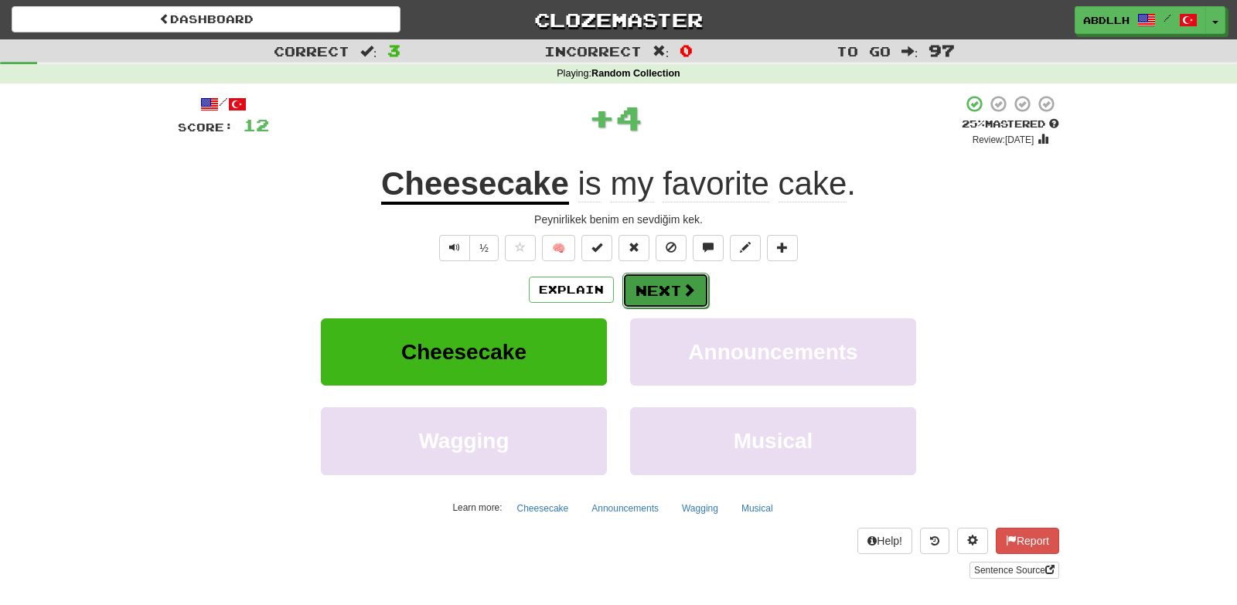
click at [652, 291] on button "Next" at bounding box center [665, 291] width 87 height 36
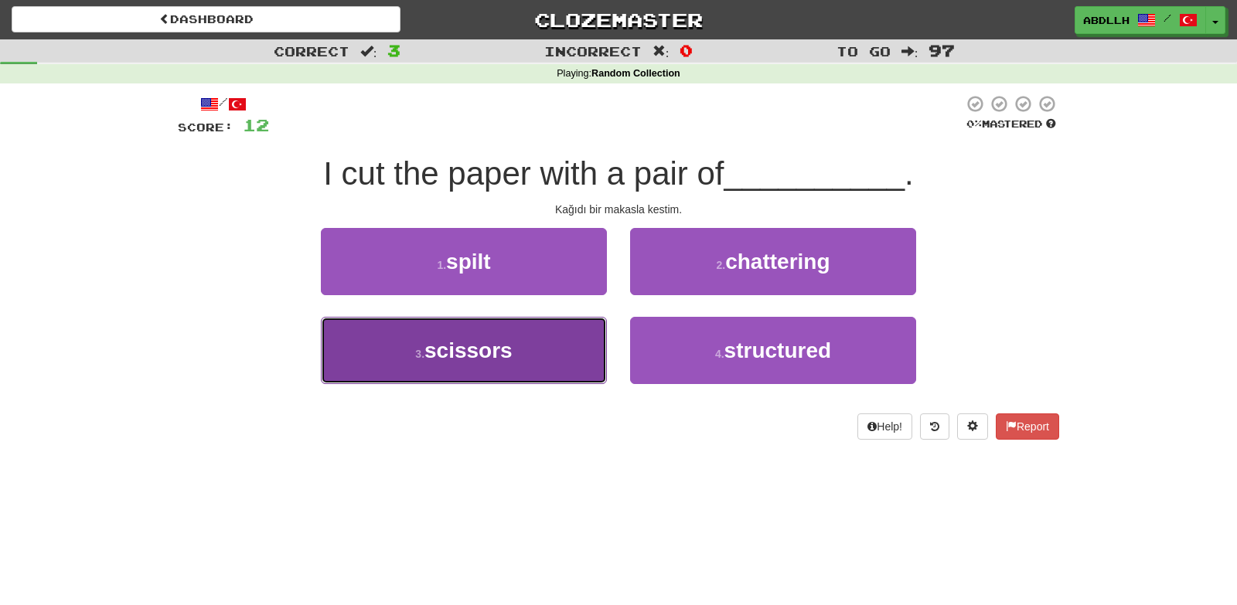
click at [563, 343] on button "3 . scissors" at bounding box center [464, 350] width 286 height 67
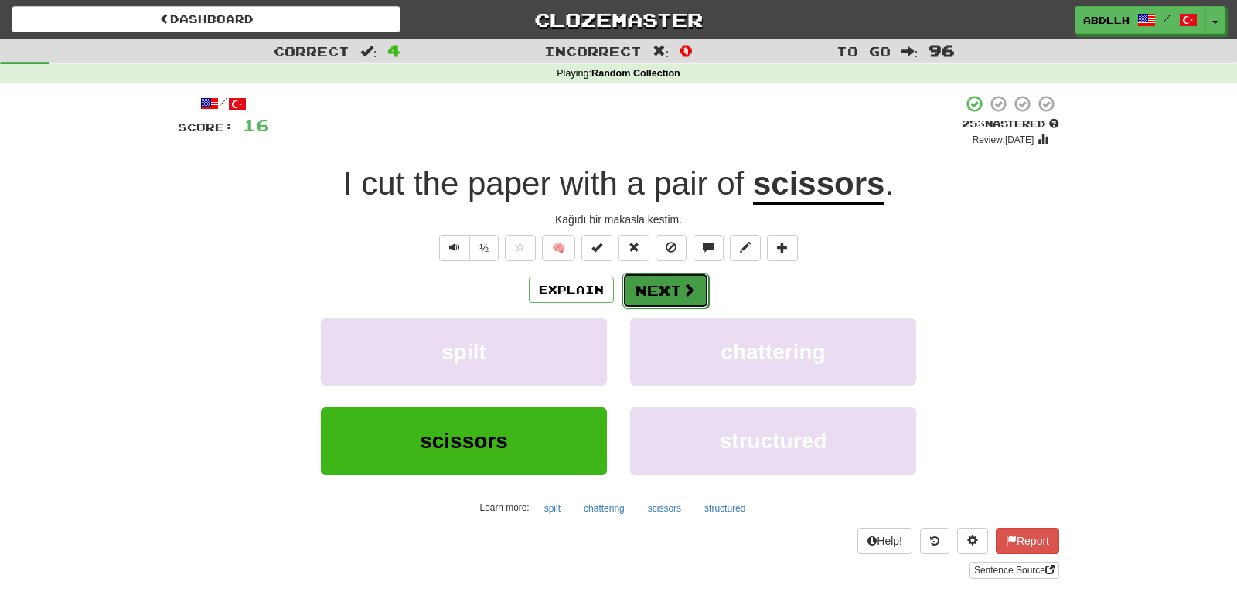
click at [665, 282] on button "Next" at bounding box center [665, 291] width 87 height 36
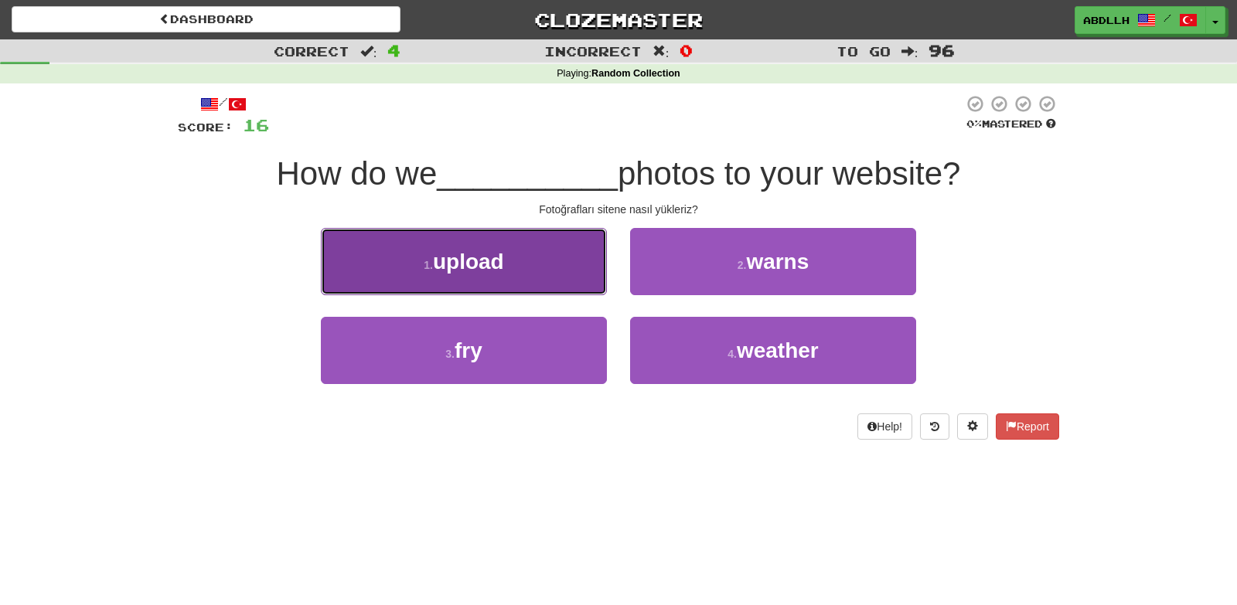
click at [574, 263] on button "1 . upload" at bounding box center [464, 261] width 286 height 67
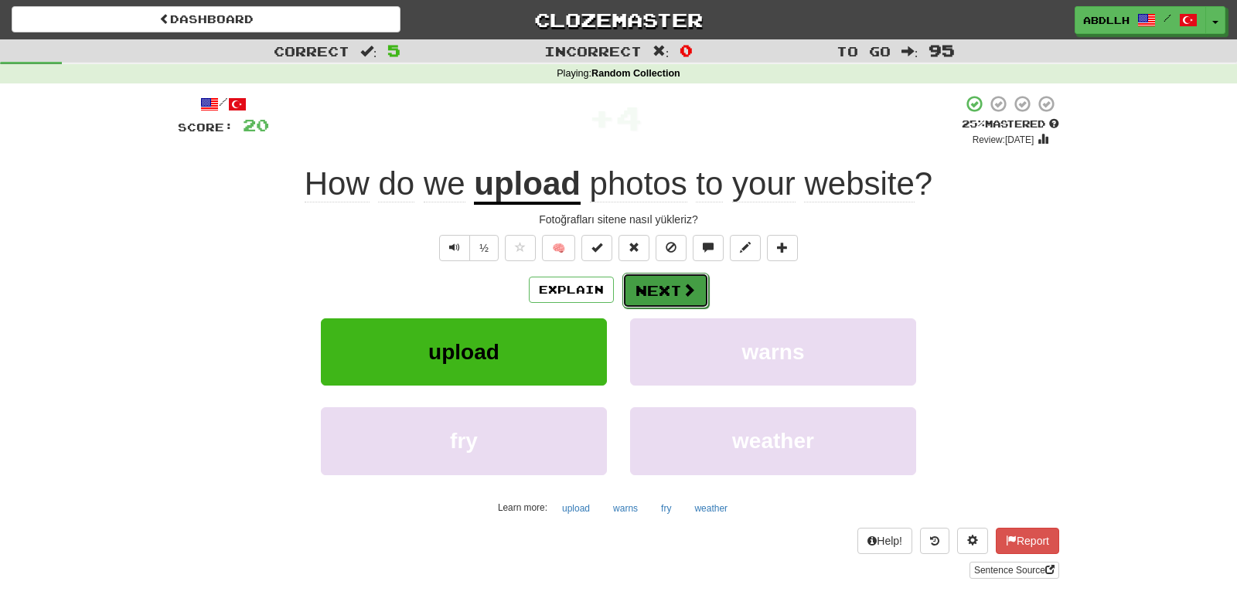
click at [649, 295] on button "Next" at bounding box center [665, 291] width 87 height 36
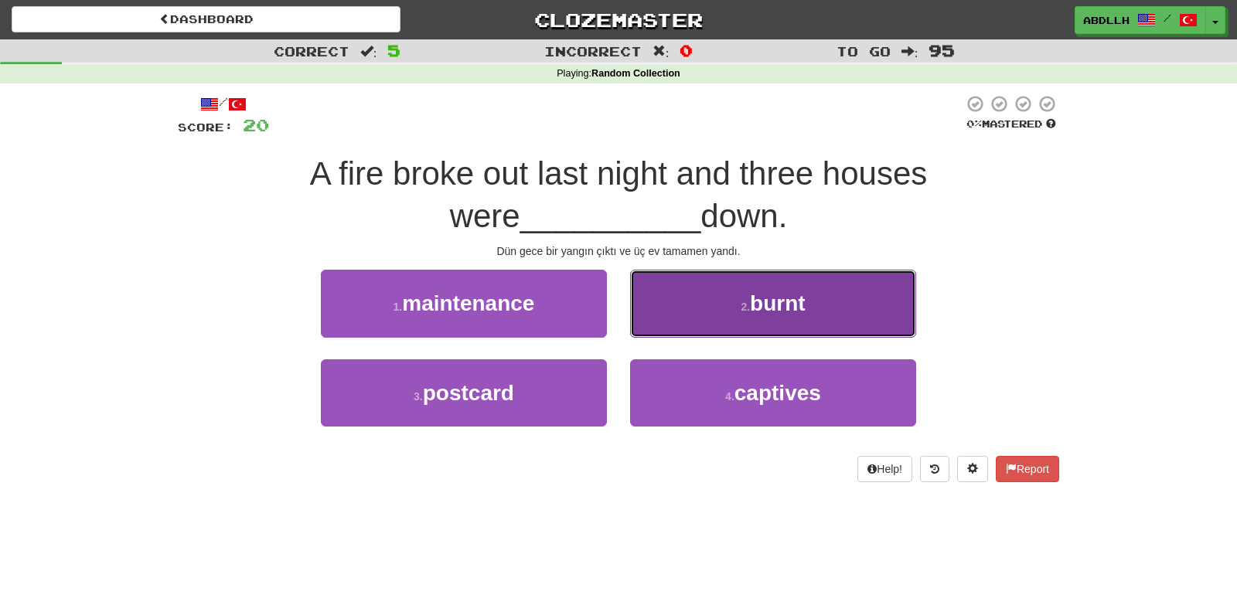
click at [663, 311] on button "2 . burnt" at bounding box center [773, 303] width 286 height 67
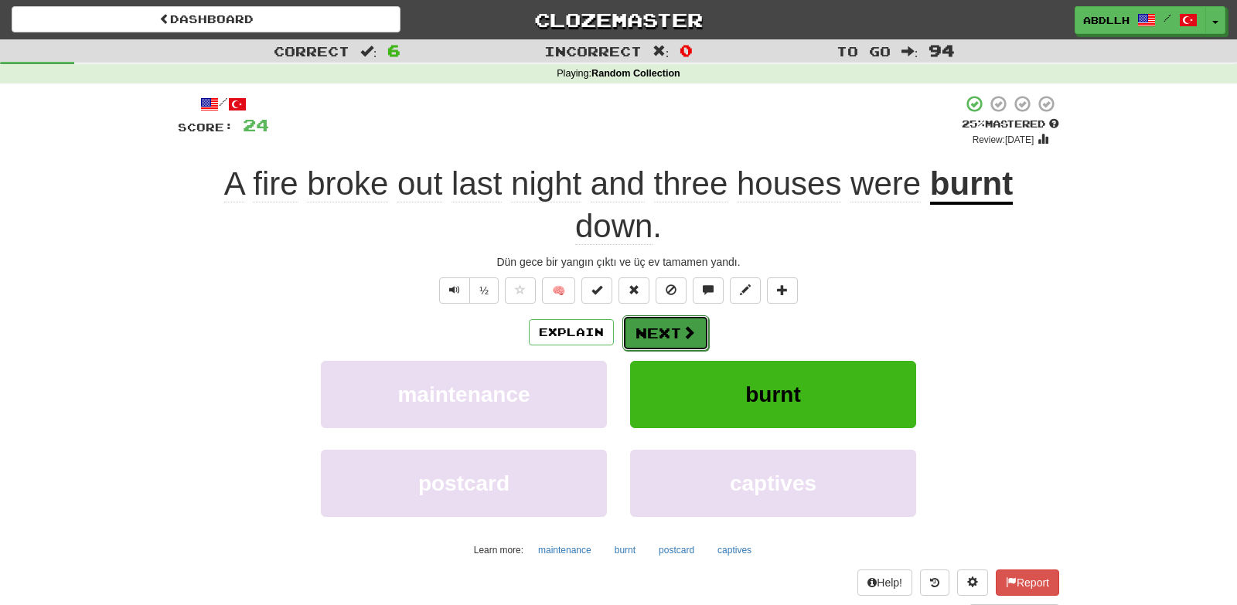
click at [658, 332] on button "Next" at bounding box center [665, 333] width 87 height 36
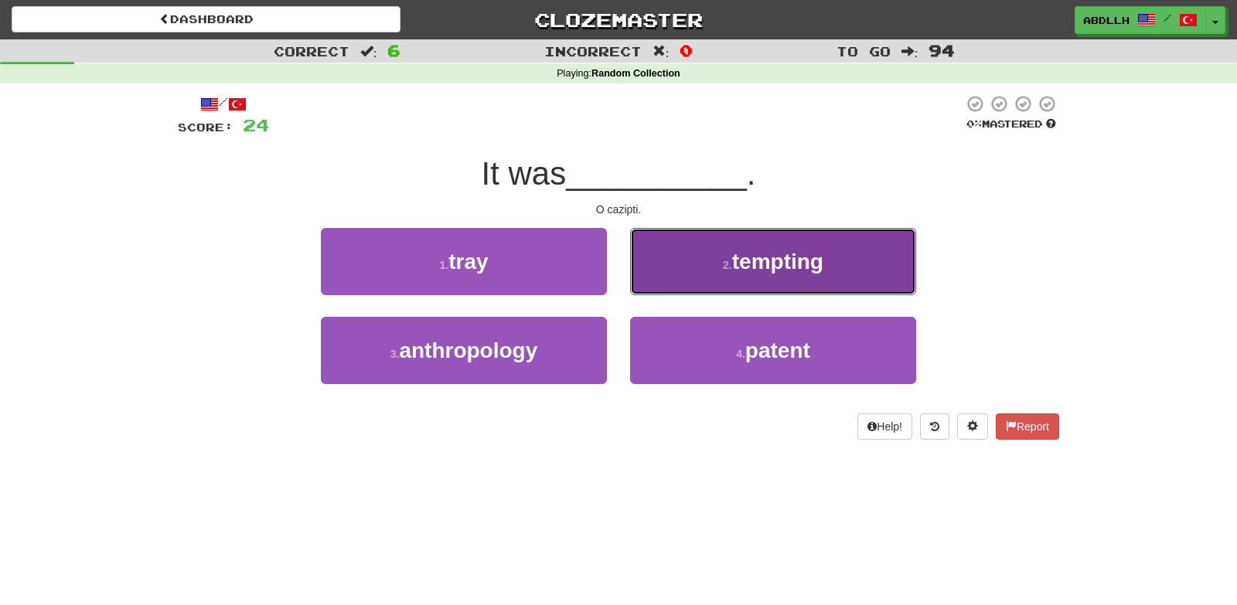
click at [652, 273] on button "2 . tempting" at bounding box center [773, 261] width 286 height 67
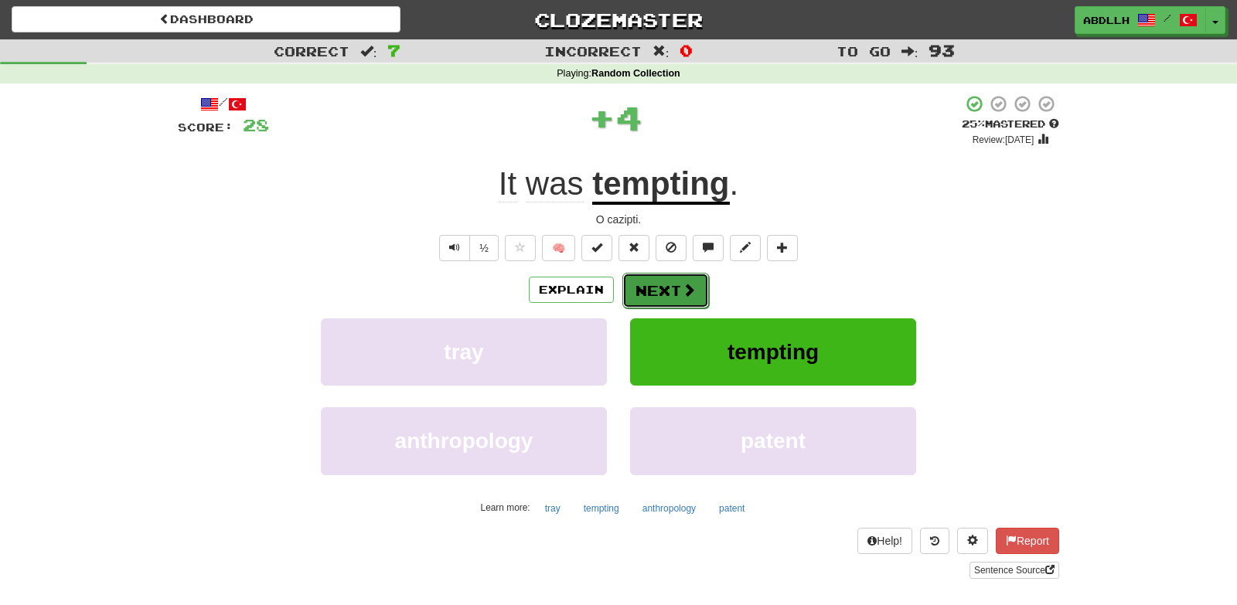
click at [645, 290] on button "Next" at bounding box center [665, 291] width 87 height 36
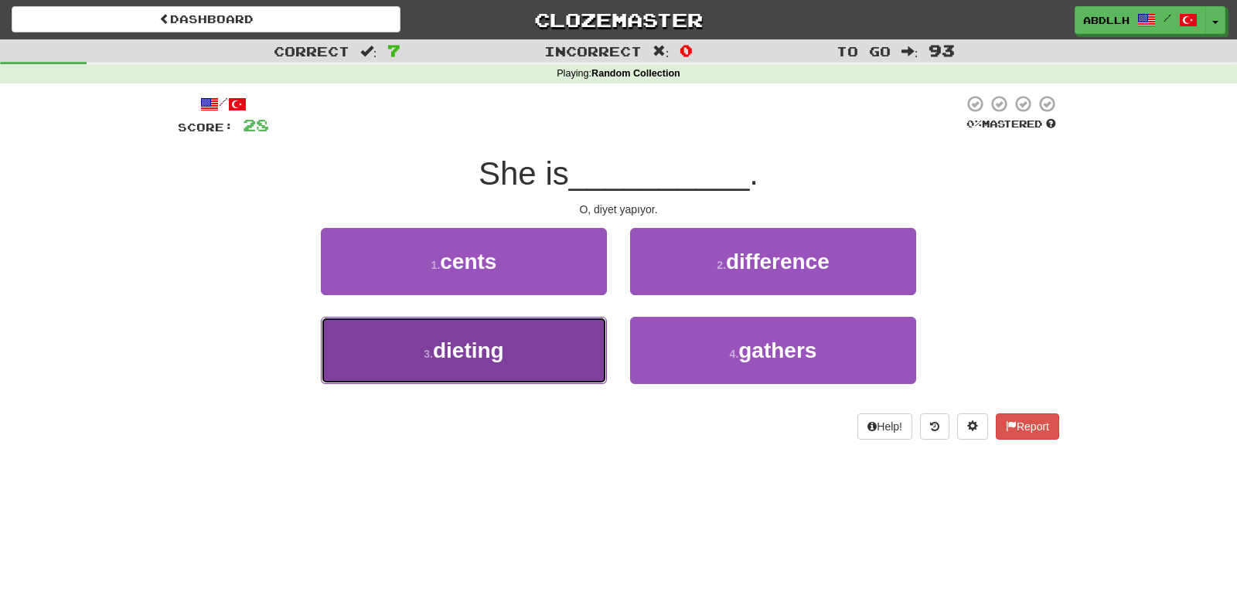
click at [553, 346] on button "3 . dieting" at bounding box center [464, 350] width 286 height 67
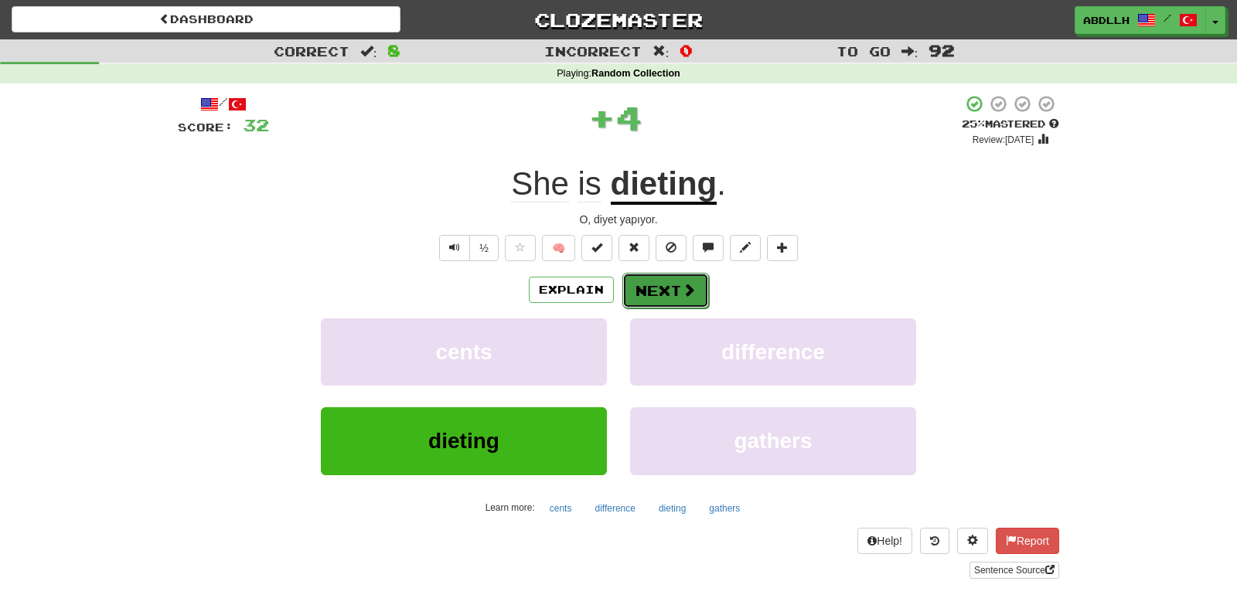
click at [643, 288] on button "Next" at bounding box center [665, 291] width 87 height 36
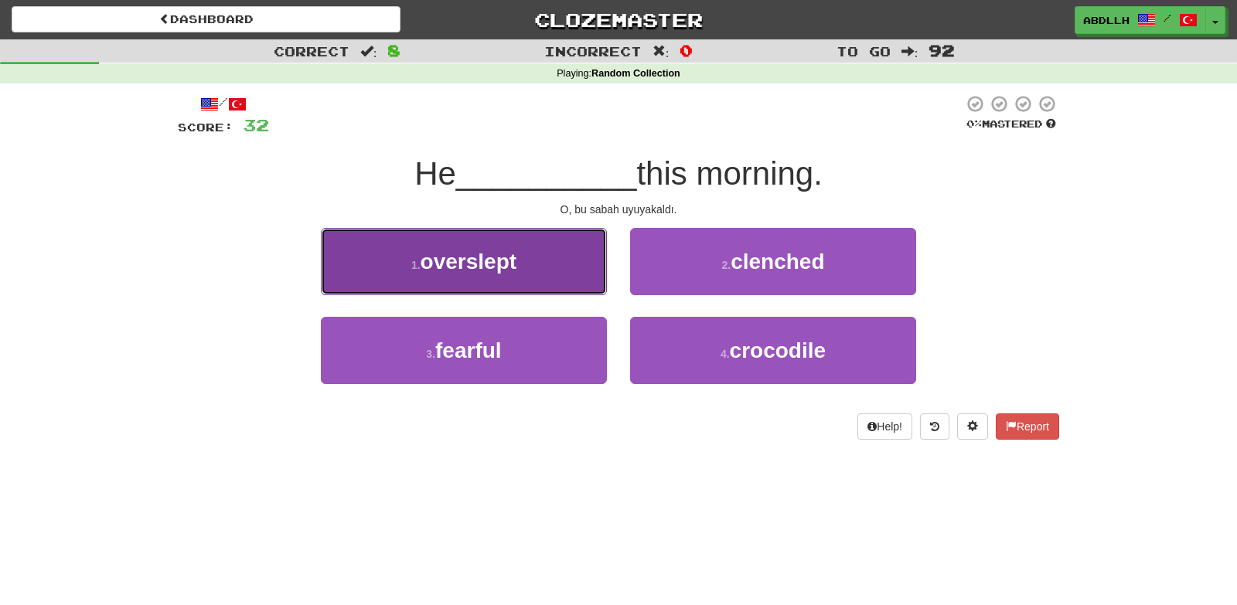
click at [590, 277] on button "1 . overslept" at bounding box center [464, 261] width 286 height 67
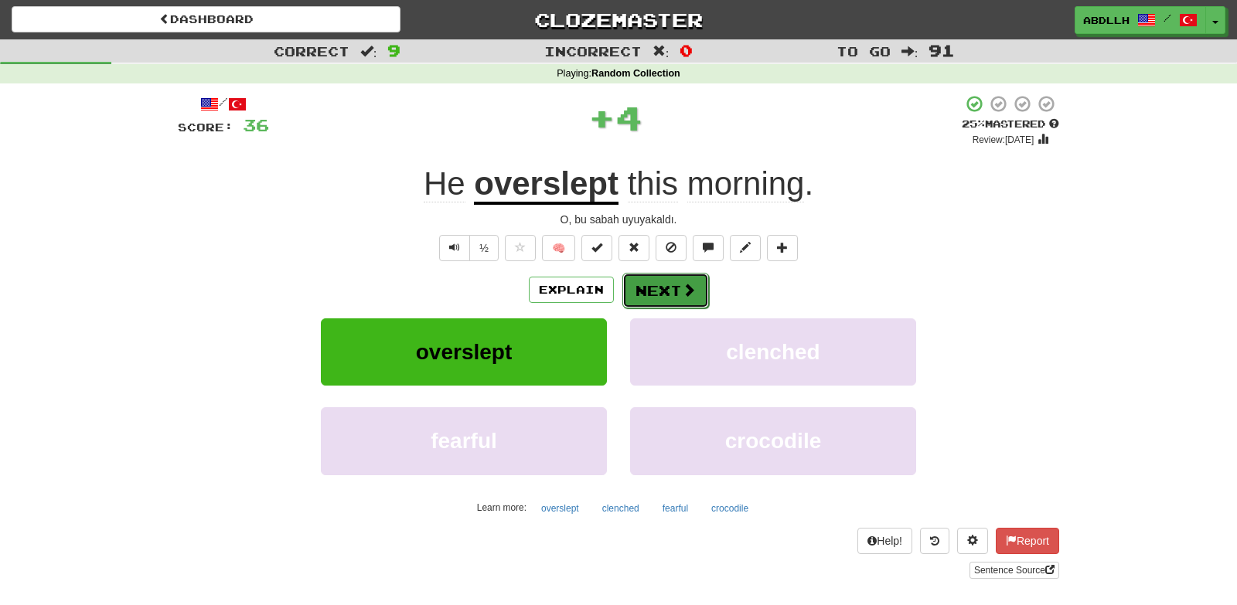
click at [653, 297] on button "Next" at bounding box center [665, 291] width 87 height 36
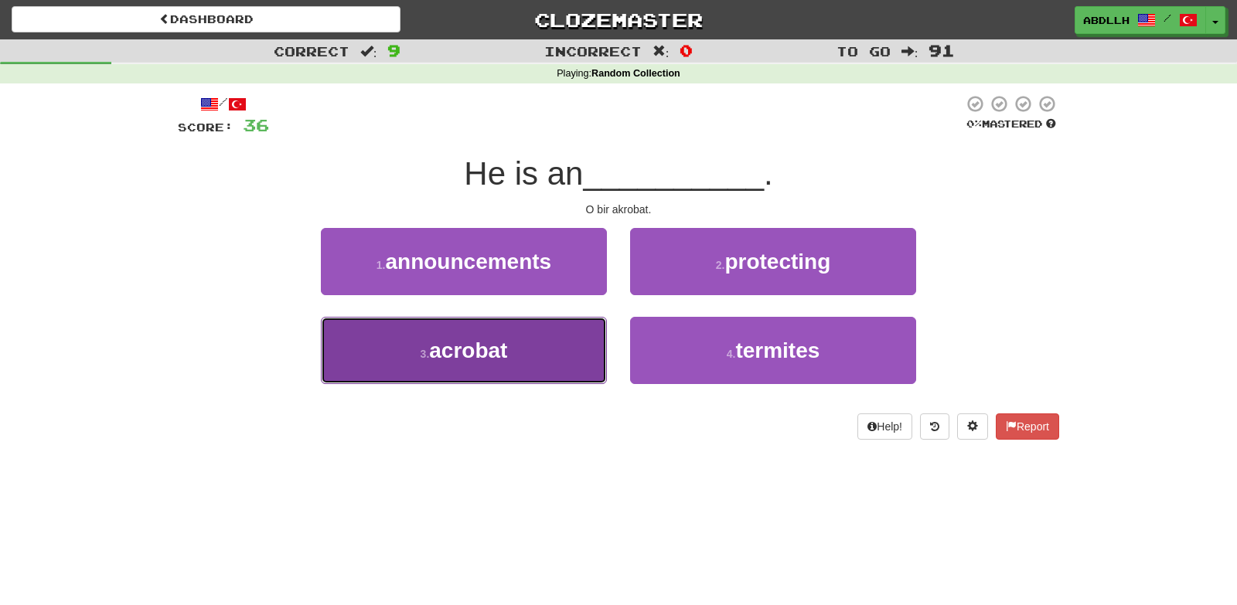
click at [550, 367] on button "3 . acrobat" at bounding box center [464, 350] width 286 height 67
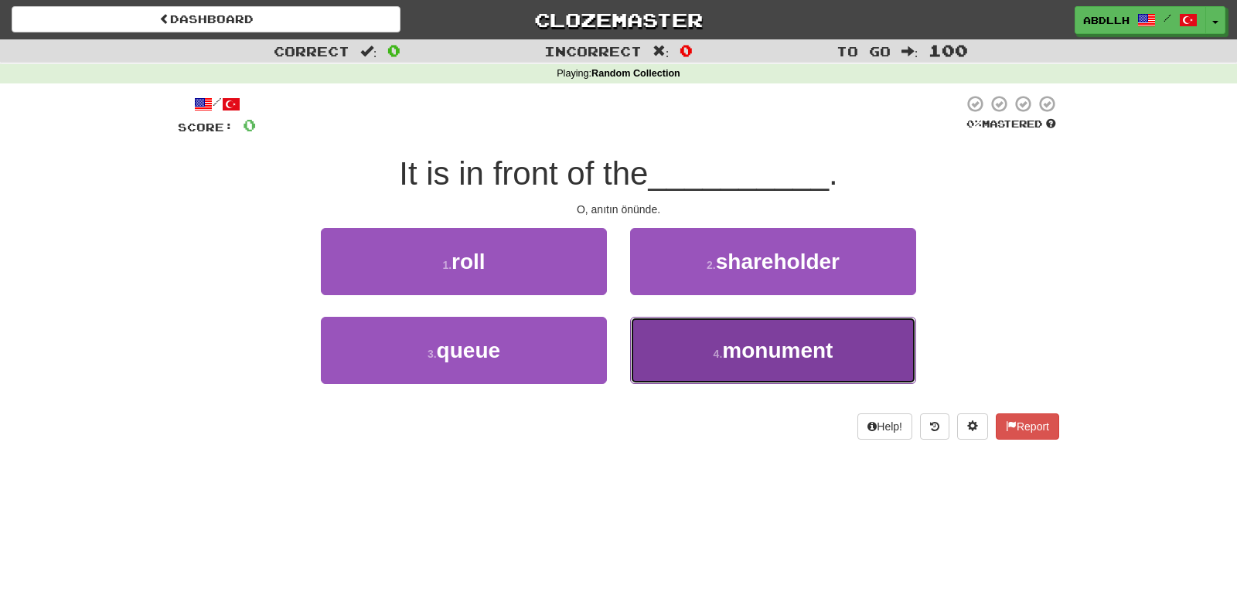
click at [706, 358] on button "4 . monument" at bounding box center [773, 350] width 286 height 67
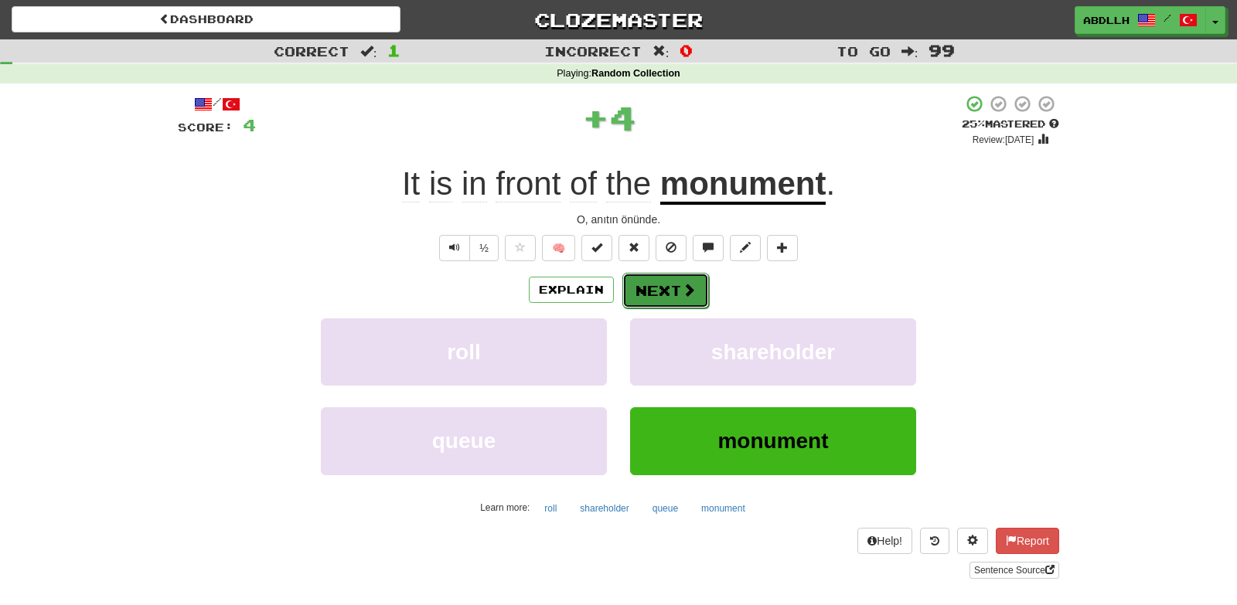
click at [654, 295] on button "Next" at bounding box center [665, 291] width 87 height 36
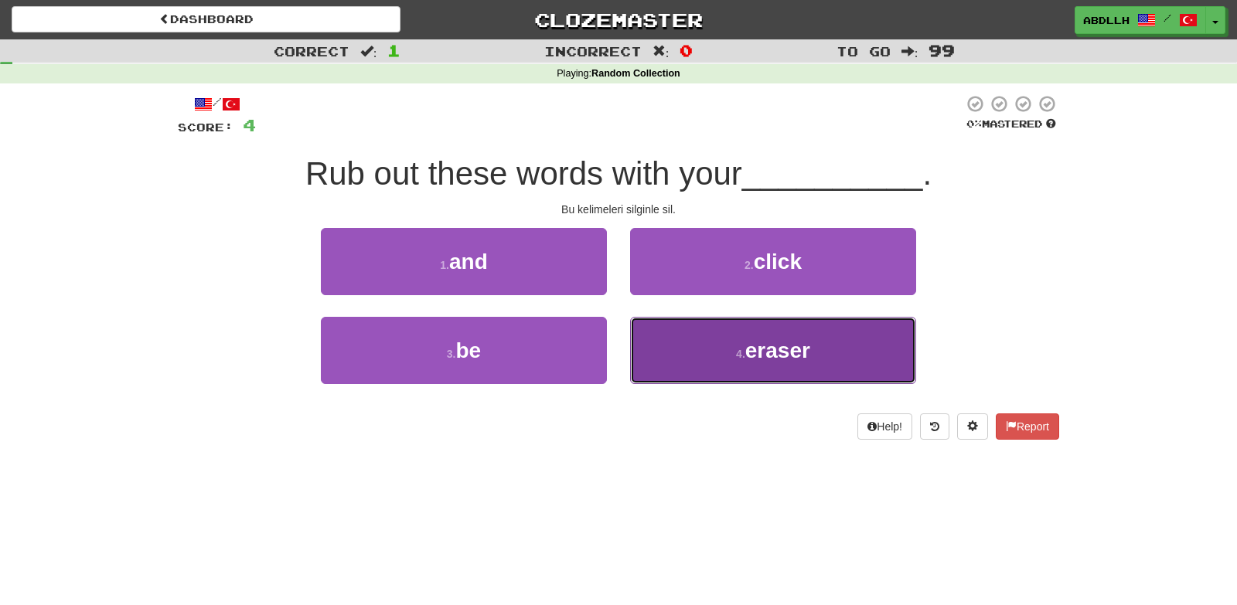
click at [691, 366] on button "4 . eraser" at bounding box center [773, 350] width 286 height 67
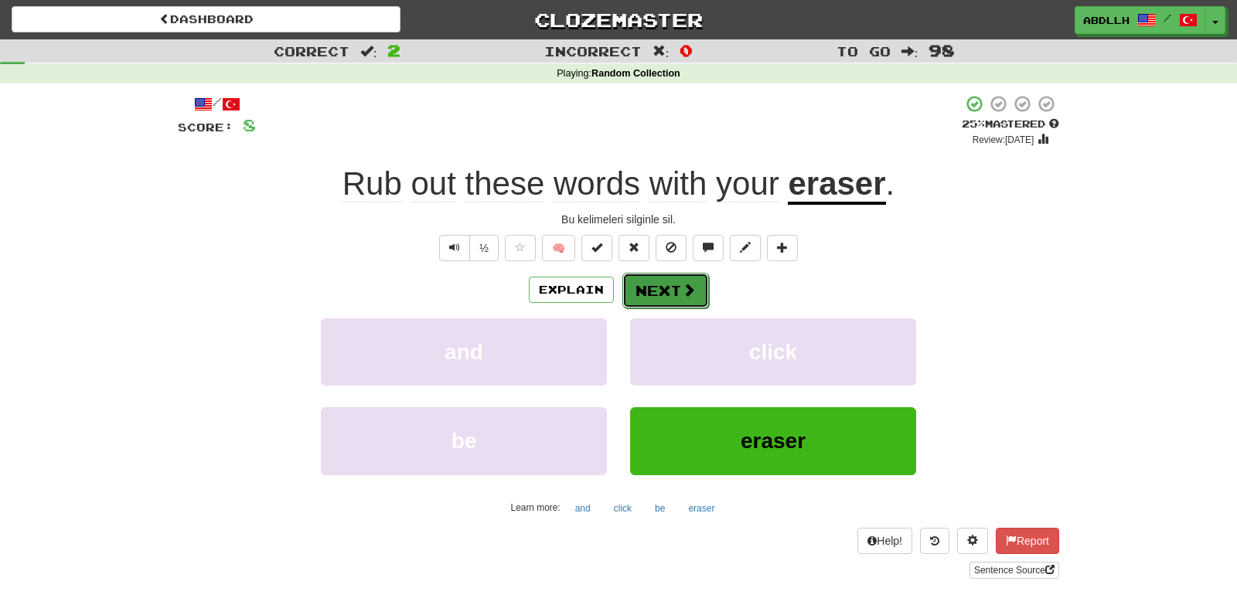
click at [648, 291] on button "Next" at bounding box center [665, 291] width 87 height 36
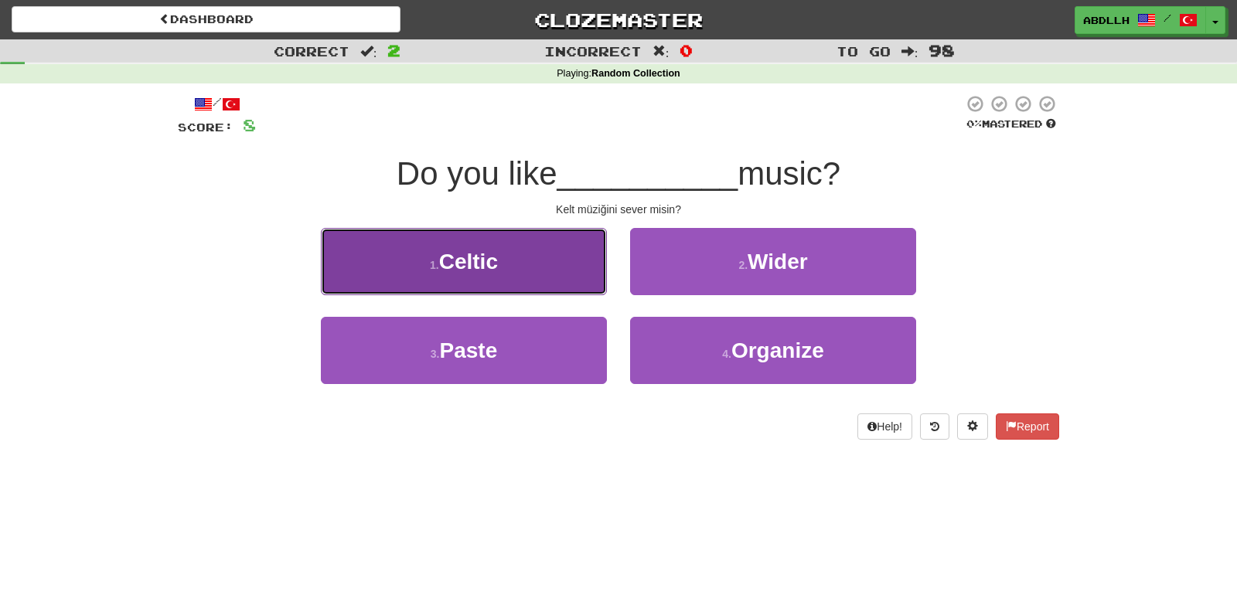
click at [586, 279] on button "1 . Celtic" at bounding box center [464, 261] width 286 height 67
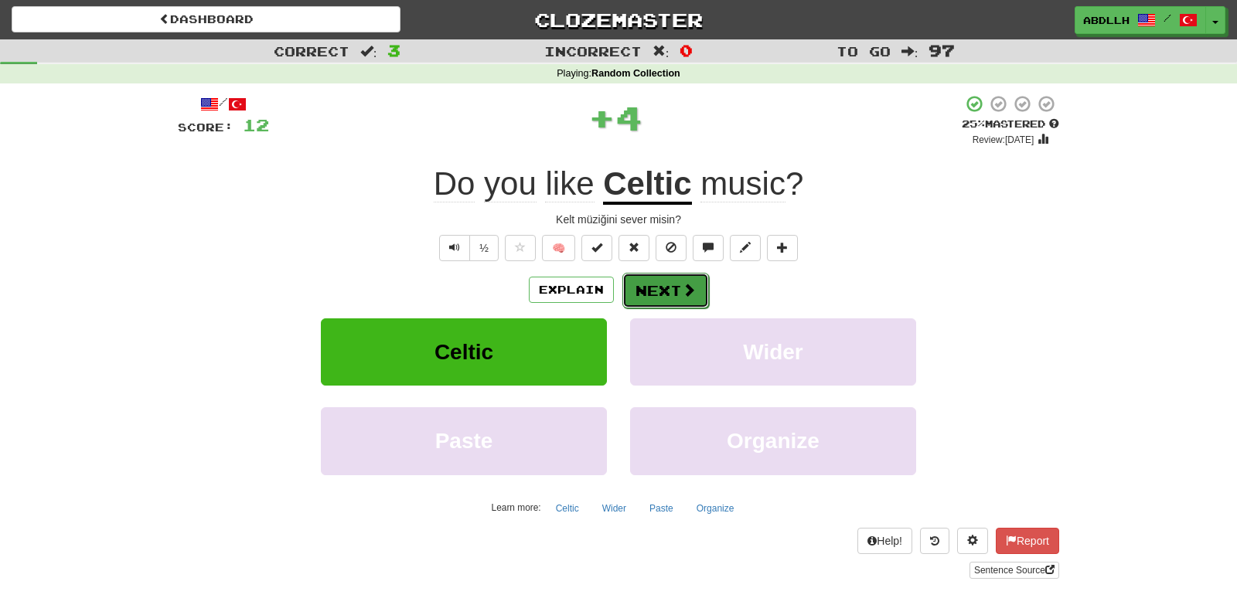
click at [661, 287] on button "Next" at bounding box center [665, 291] width 87 height 36
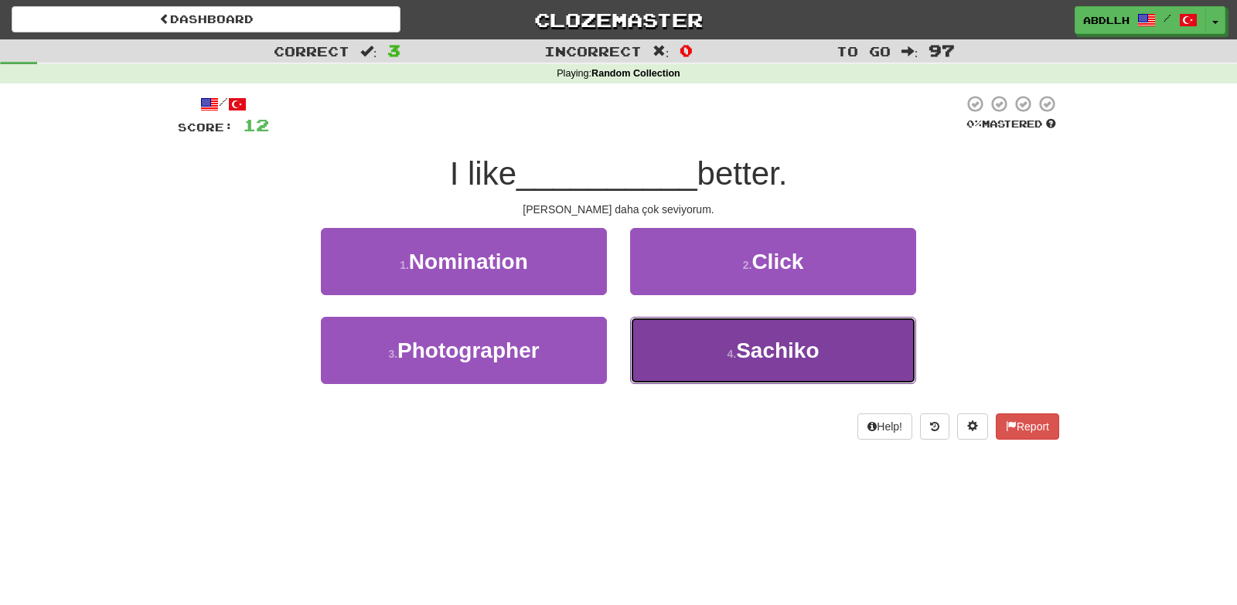
click at [676, 348] on button "4 . Sachiko" at bounding box center [773, 350] width 286 height 67
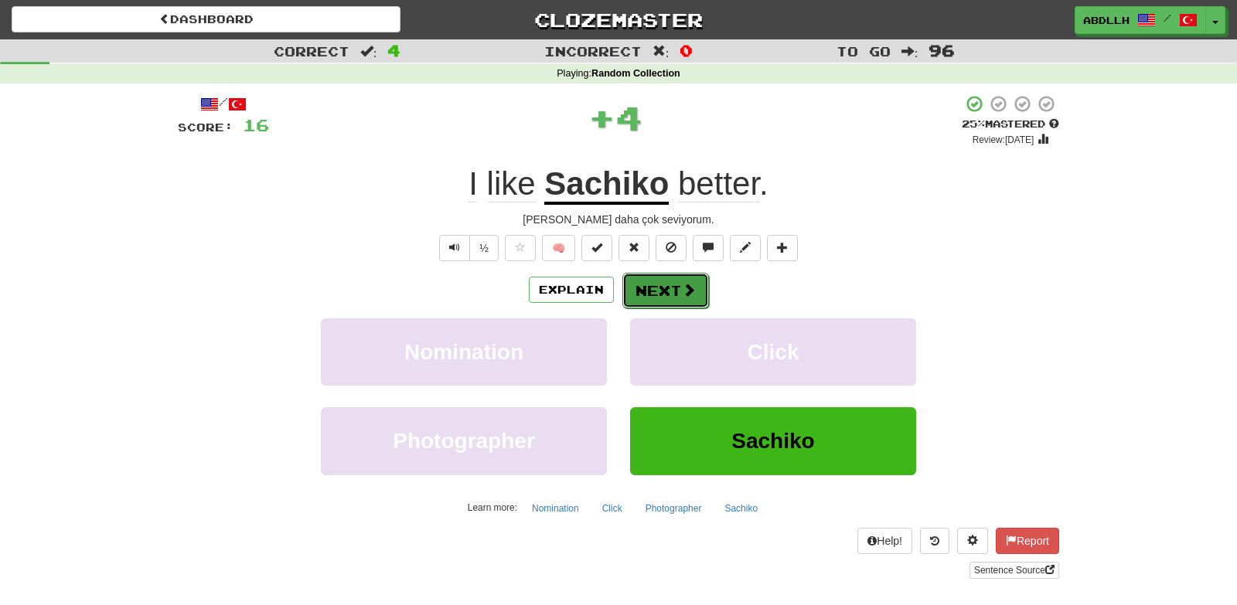
click at [641, 283] on button "Next" at bounding box center [665, 291] width 87 height 36
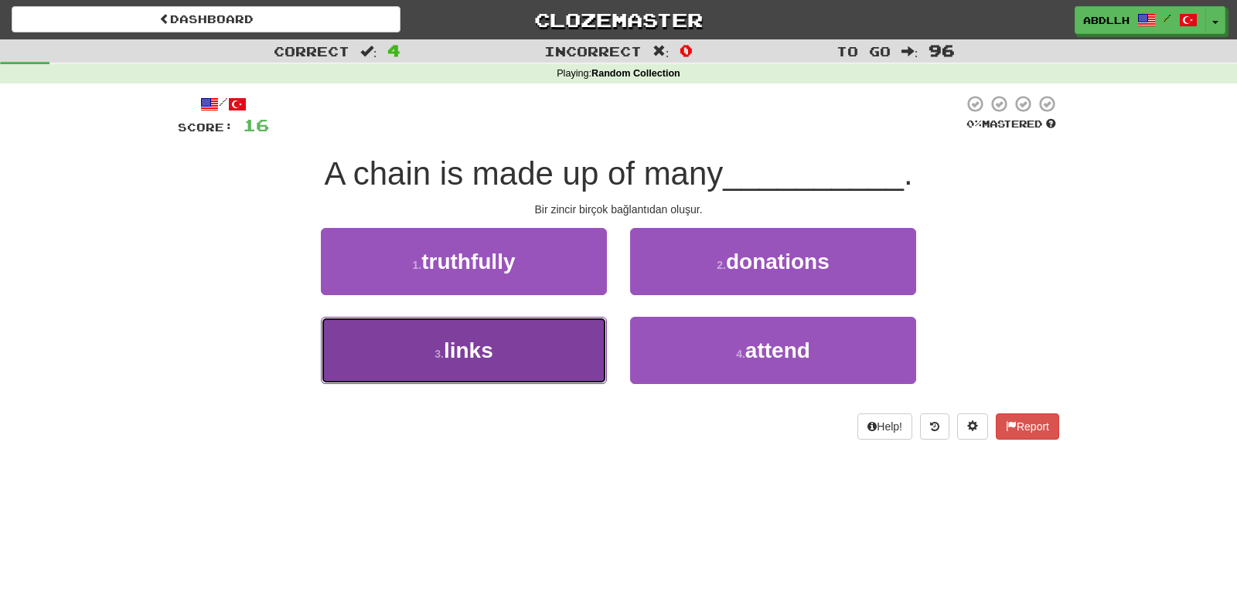
click at [577, 350] on button "3 . links" at bounding box center [464, 350] width 286 height 67
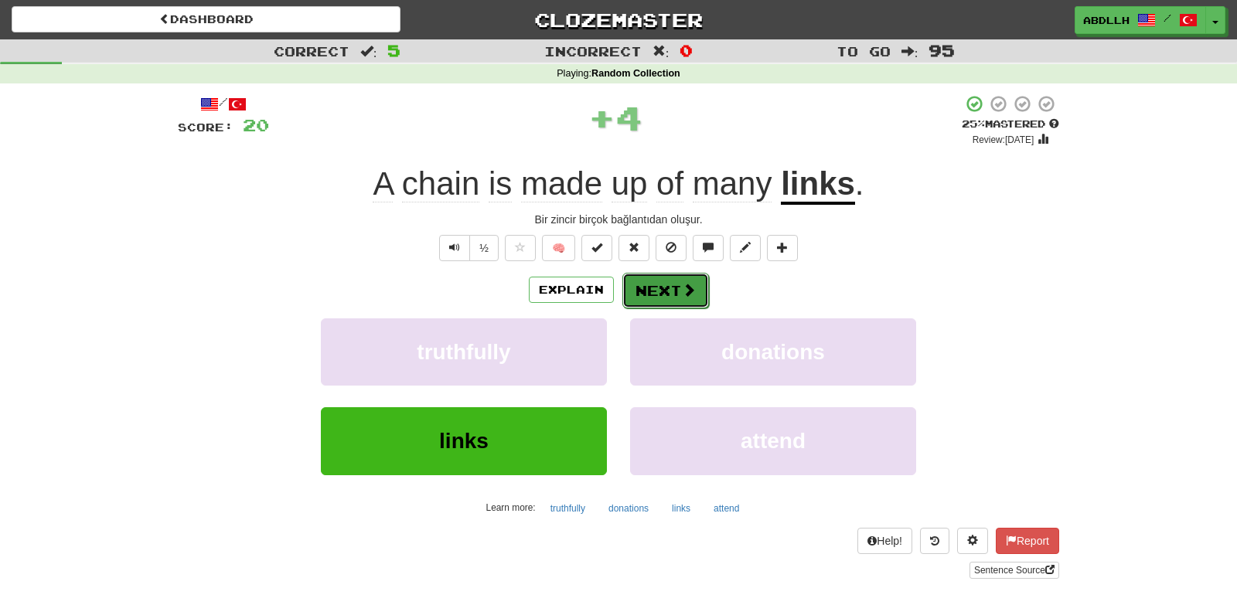
click at [653, 291] on button "Next" at bounding box center [665, 291] width 87 height 36
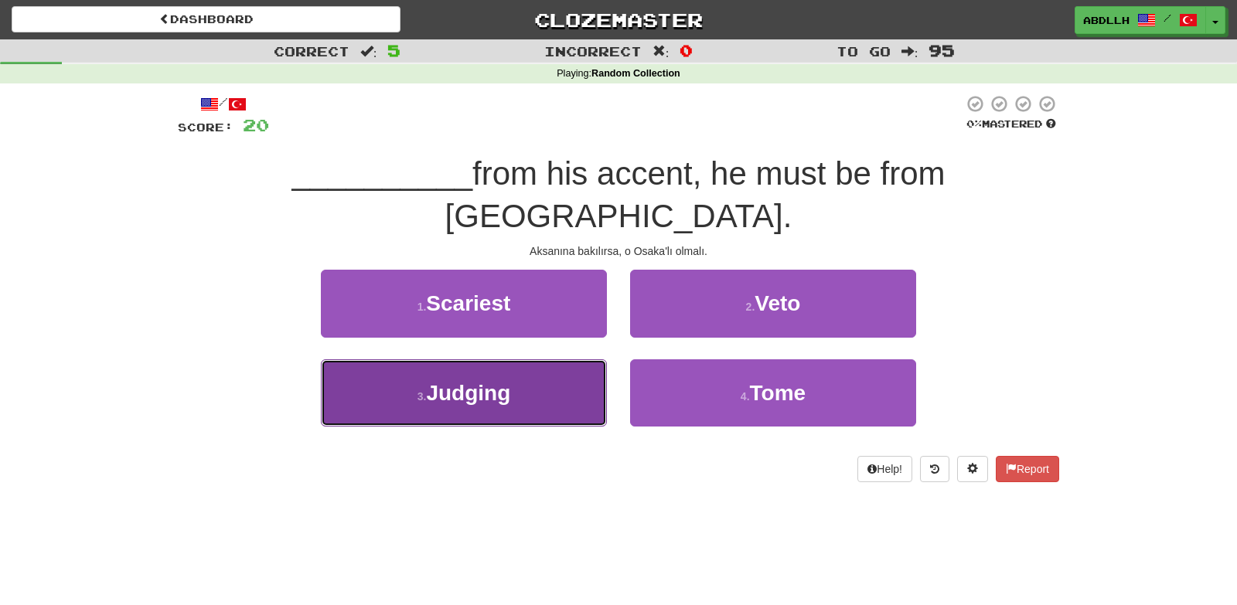
click at [594, 359] on button "3 . Judging" at bounding box center [464, 392] width 286 height 67
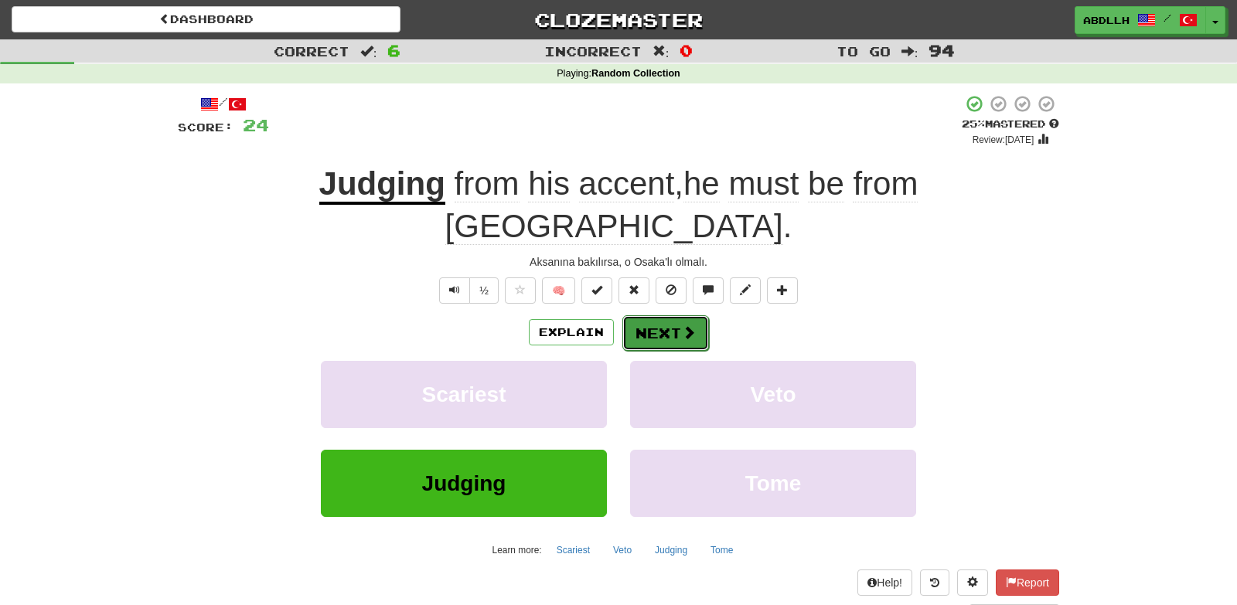
click at [643, 315] on button "Next" at bounding box center [665, 333] width 87 height 36
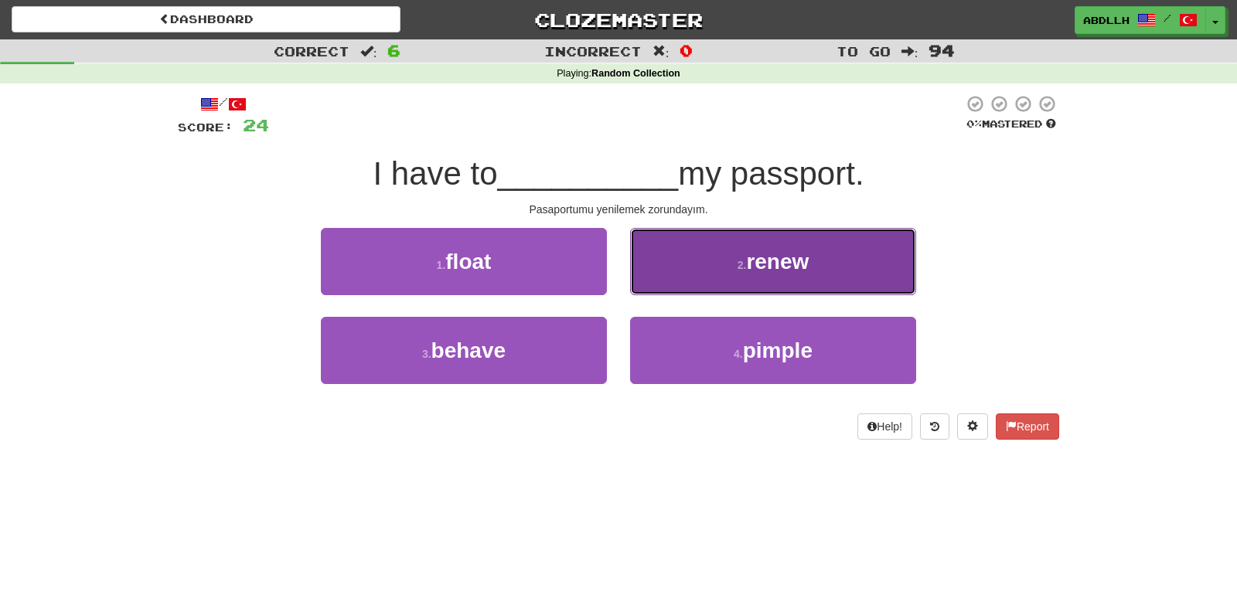
click at [669, 274] on button "2 . renew" at bounding box center [773, 261] width 286 height 67
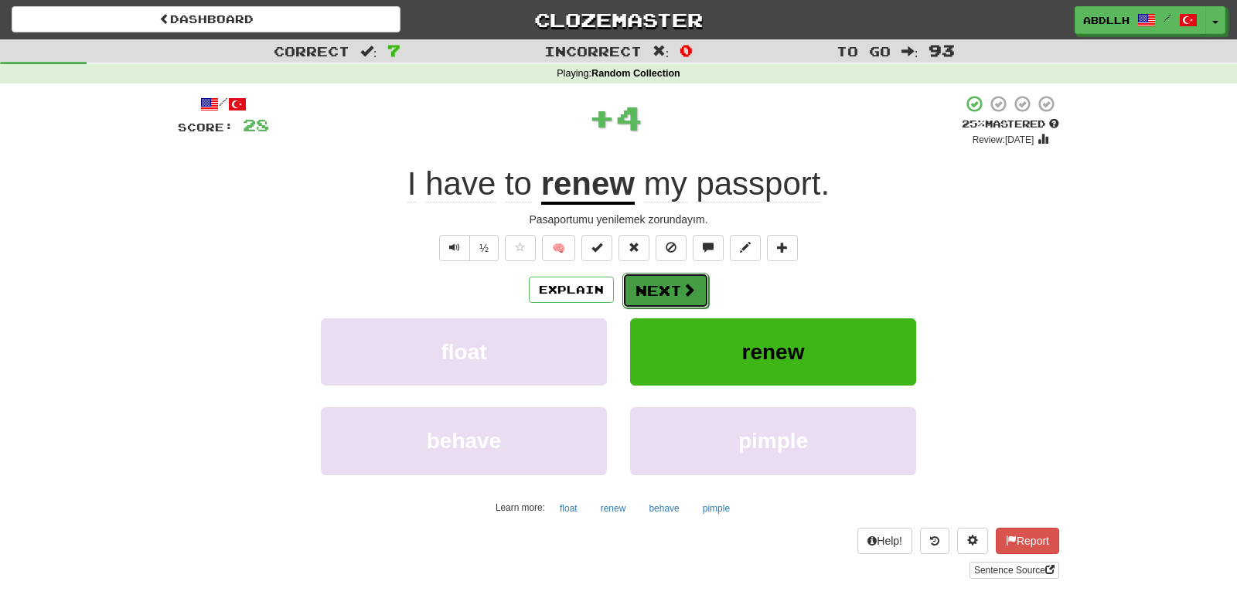
click at [651, 287] on button "Next" at bounding box center [665, 291] width 87 height 36
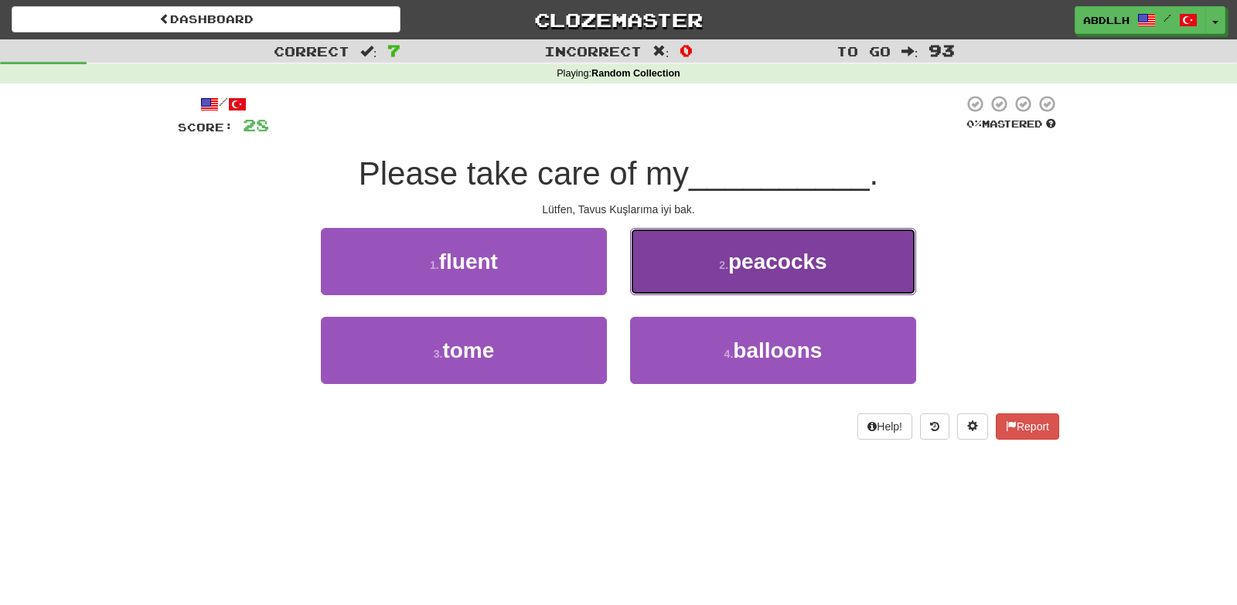
click at [658, 270] on button "2 . peacocks" at bounding box center [773, 261] width 286 height 67
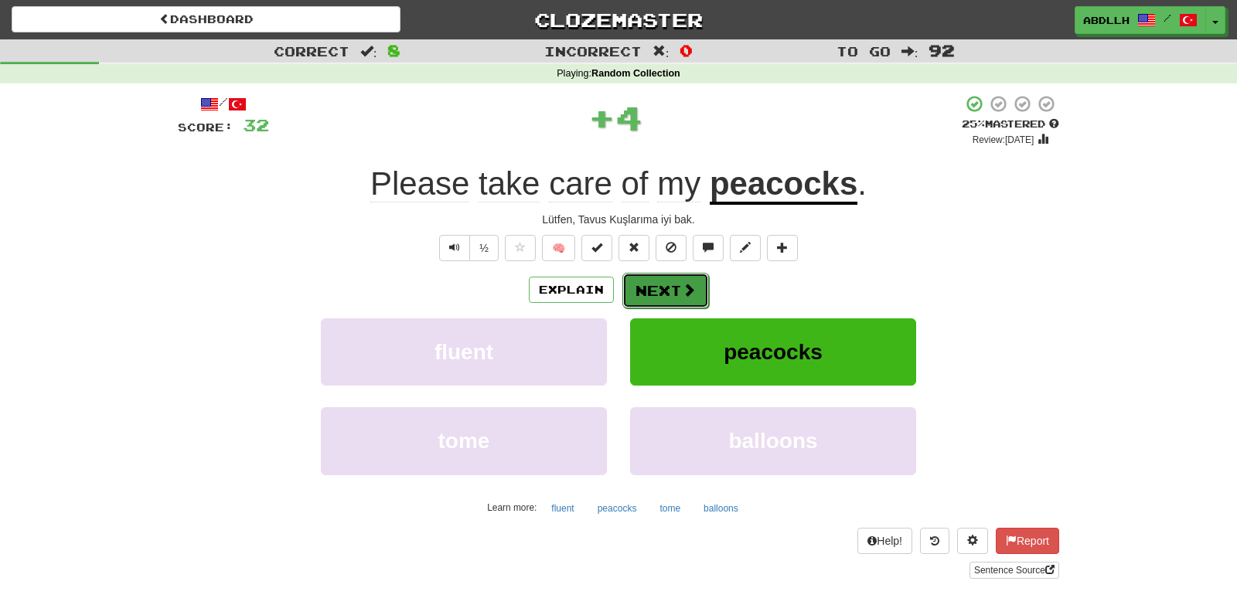
click at [648, 291] on button "Next" at bounding box center [665, 291] width 87 height 36
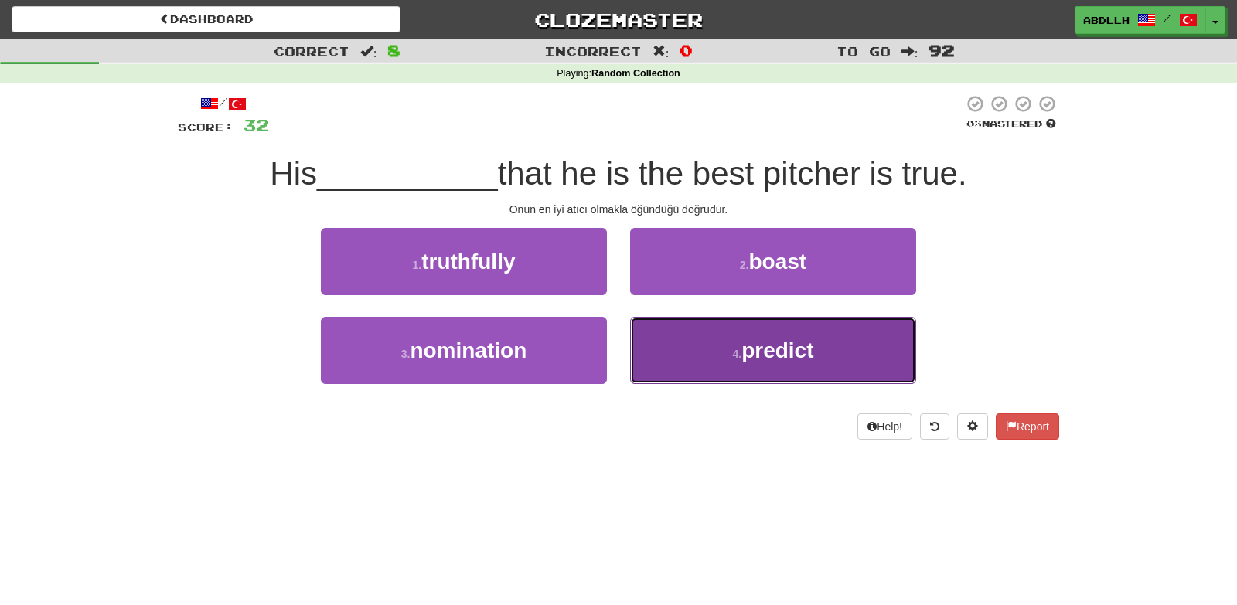
click at [709, 356] on button "4 . predict" at bounding box center [773, 350] width 286 height 67
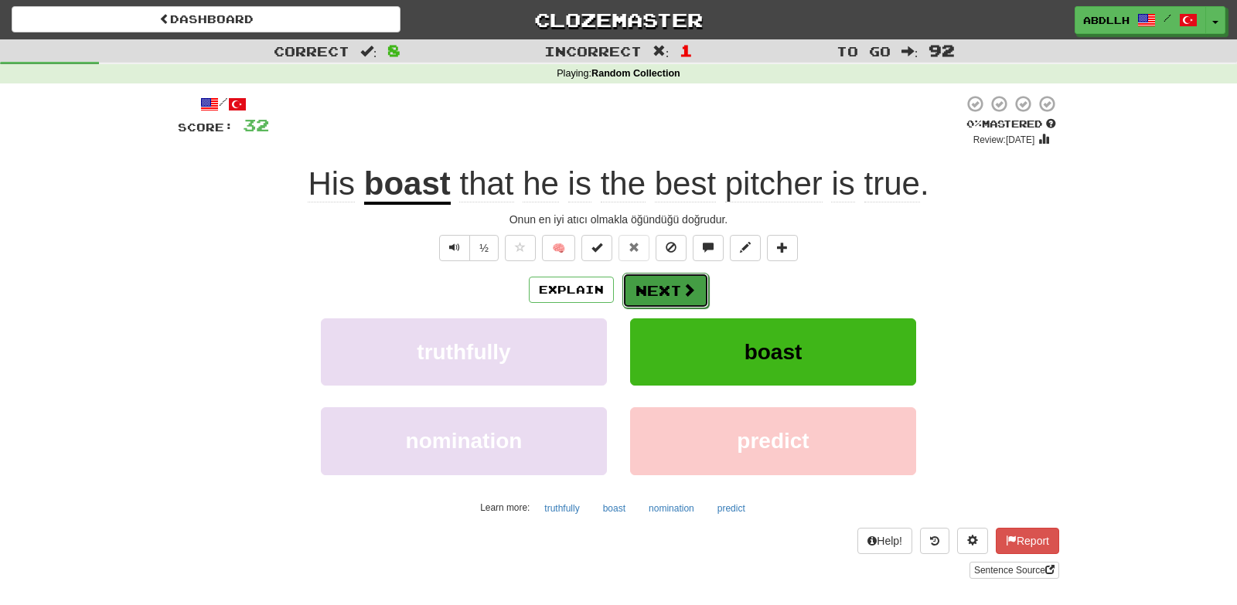
click at [652, 288] on button "Next" at bounding box center [665, 291] width 87 height 36
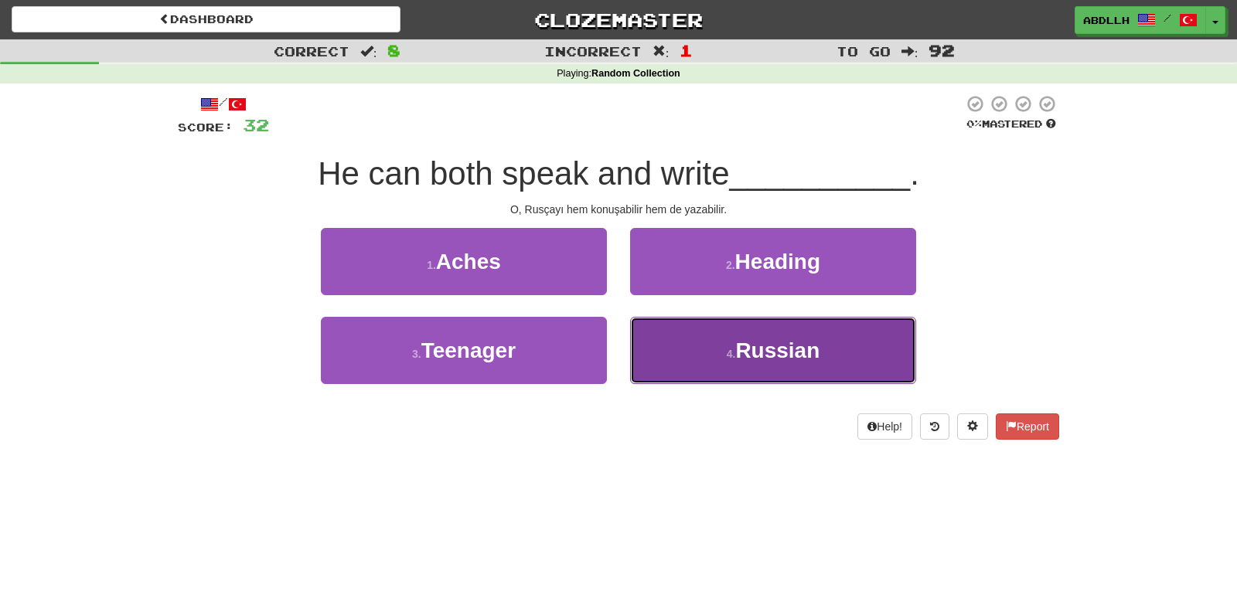
click at [738, 339] on span "Russian" at bounding box center [777, 351] width 84 height 24
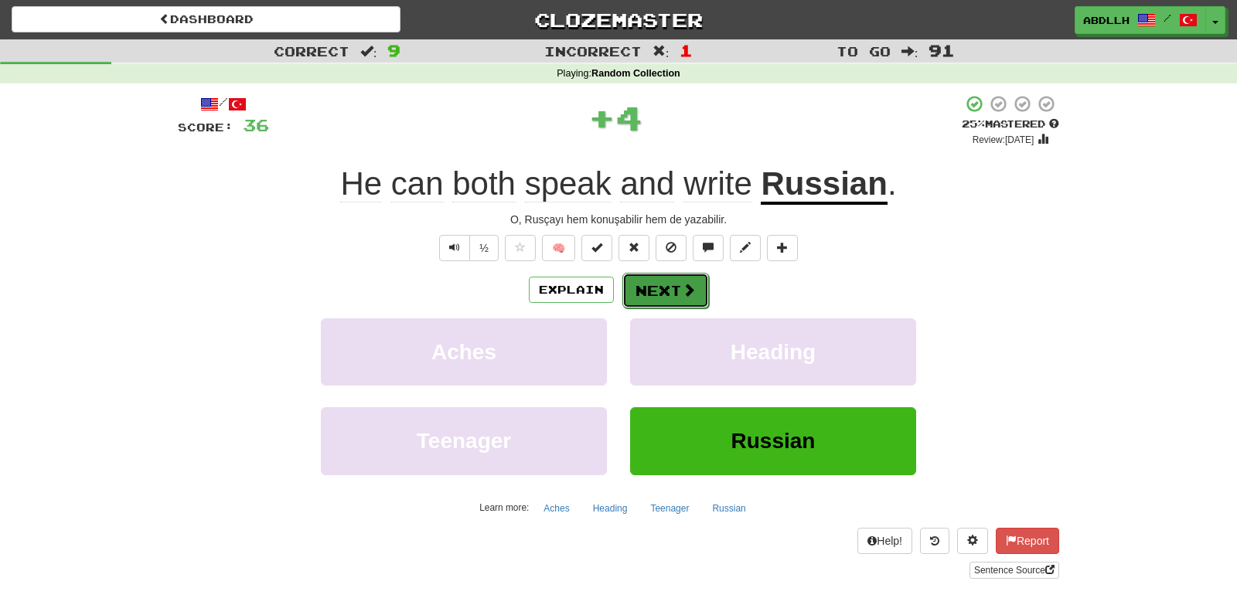
click at [650, 292] on button "Next" at bounding box center [665, 291] width 87 height 36
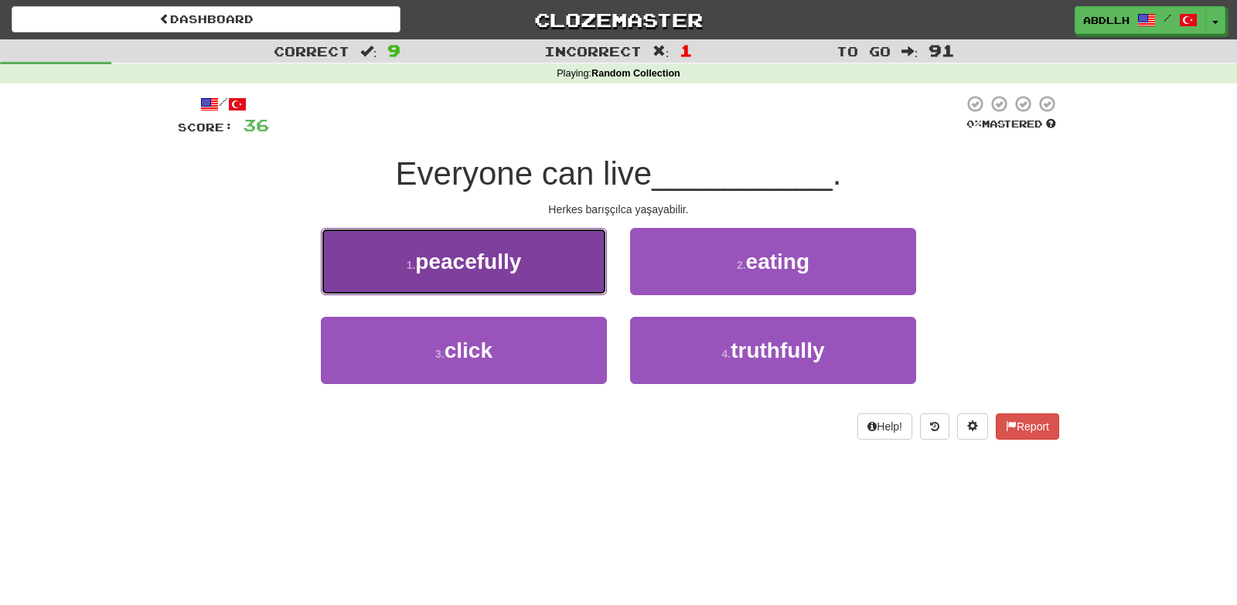
click at [556, 287] on button "1 . peacefully" at bounding box center [464, 261] width 286 height 67
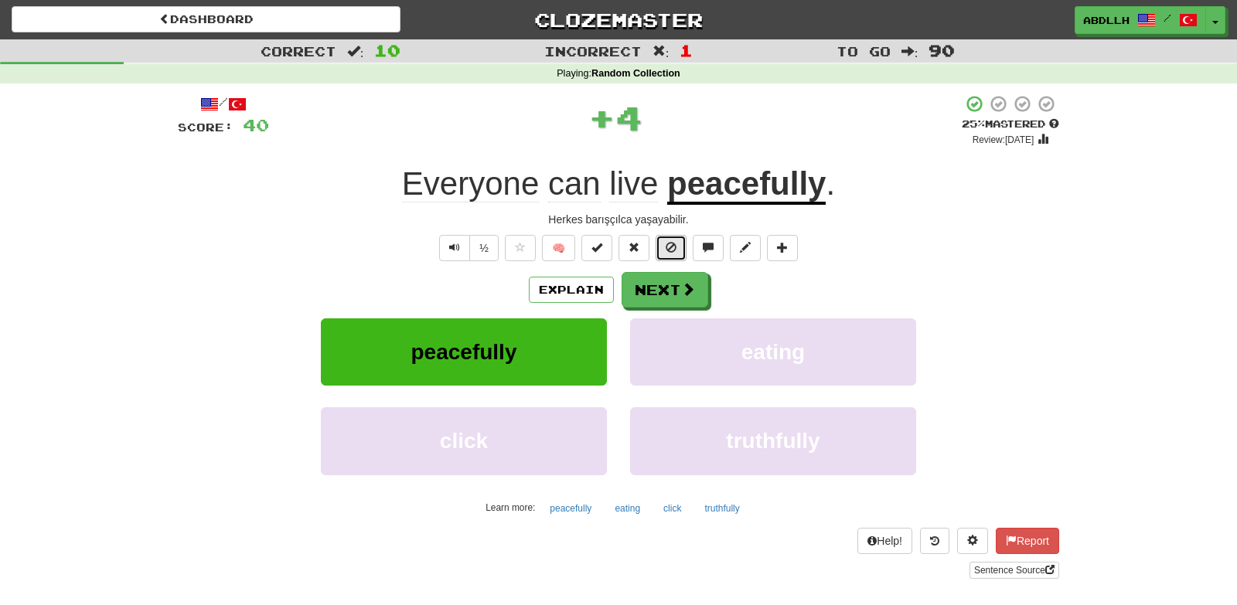
click at [679, 254] on button at bounding box center [670, 248] width 31 height 26
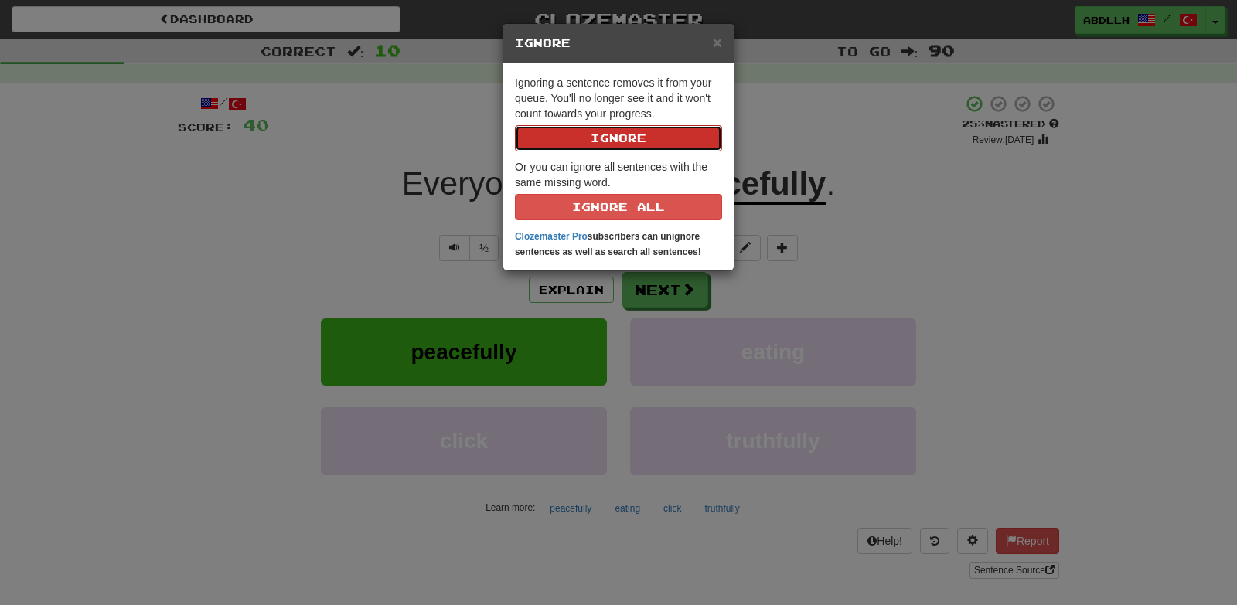
click at [584, 147] on button "Ignore" at bounding box center [618, 138] width 207 height 26
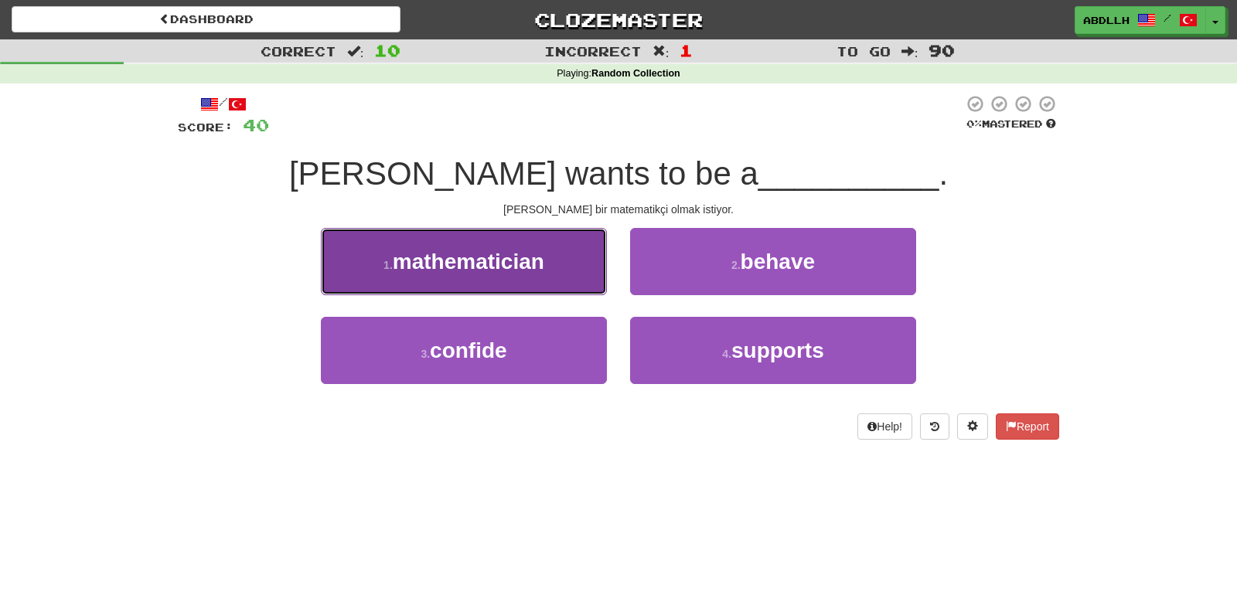
click at [571, 270] on button "1 . mathematician" at bounding box center [464, 261] width 286 height 67
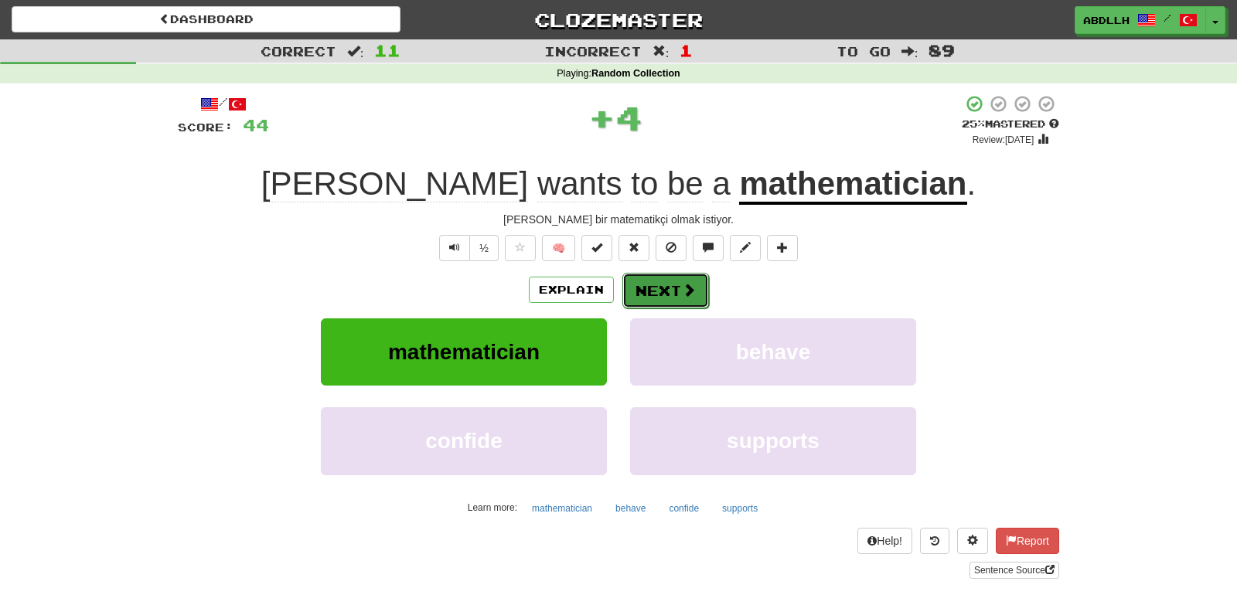
click at [666, 293] on button "Next" at bounding box center [665, 291] width 87 height 36
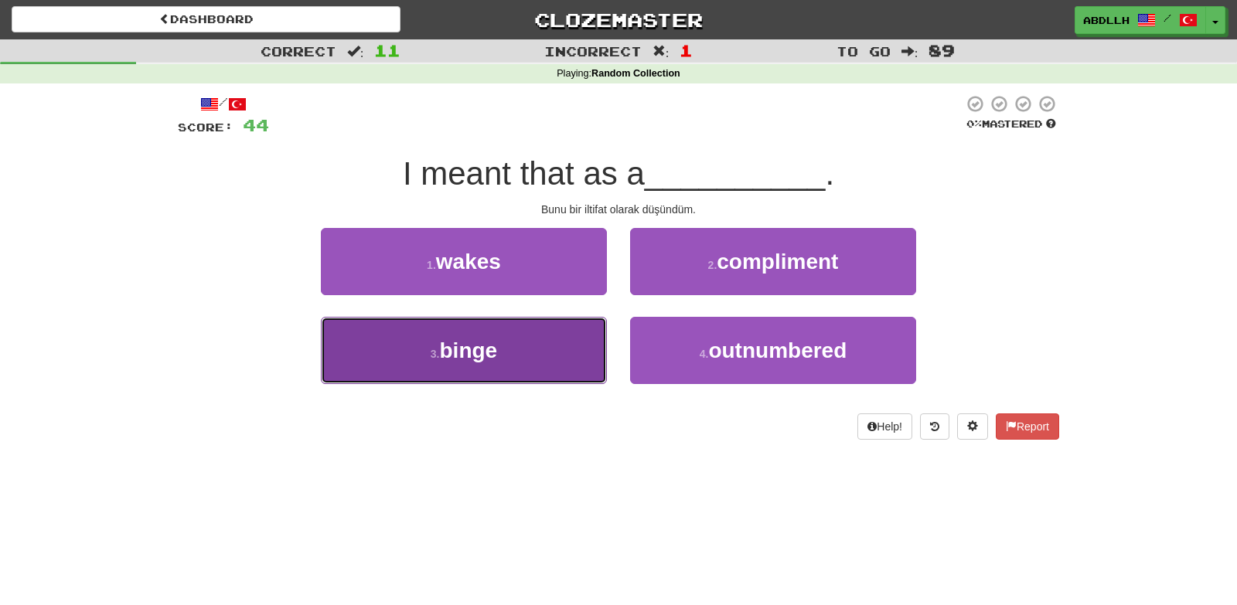
click at [562, 361] on button "3 . binge" at bounding box center [464, 350] width 286 height 67
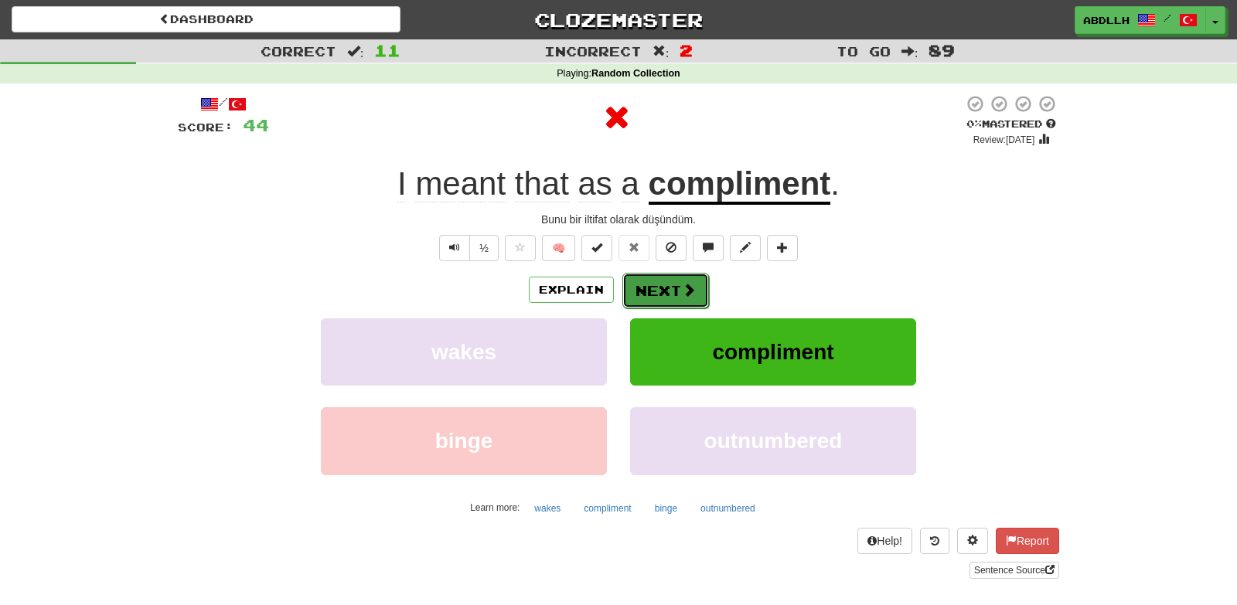
click at [652, 292] on button "Next" at bounding box center [665, 291] width 87 height 36
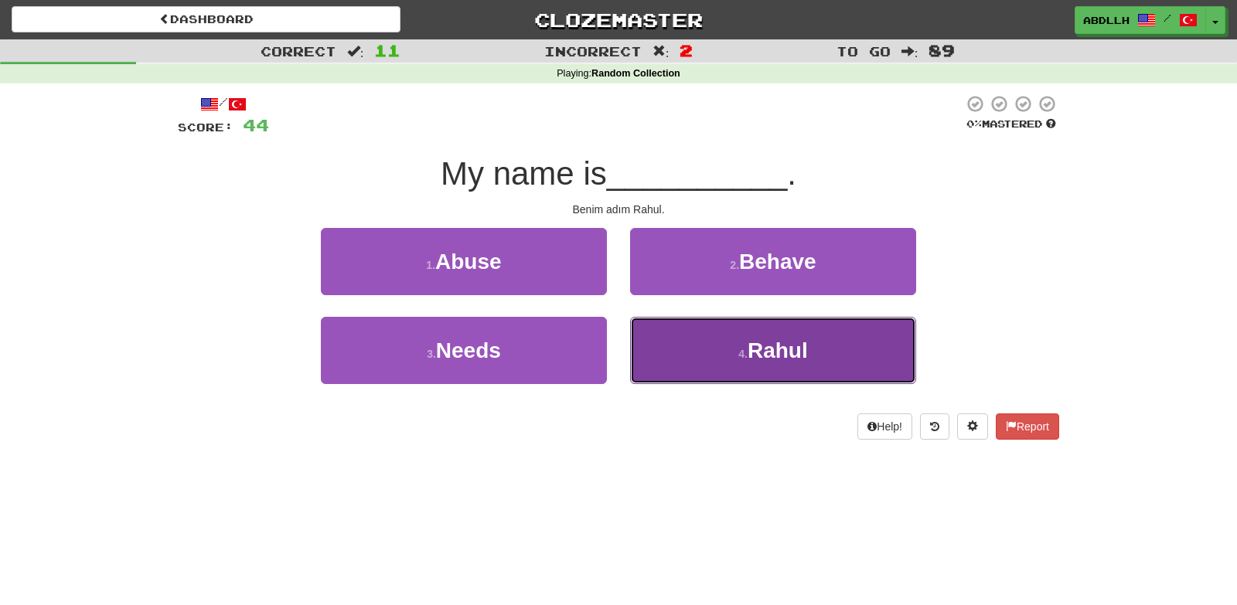
click at [682, 349] on button "4 . Rahul" at bounding box center [773, 350] width 286 height 67
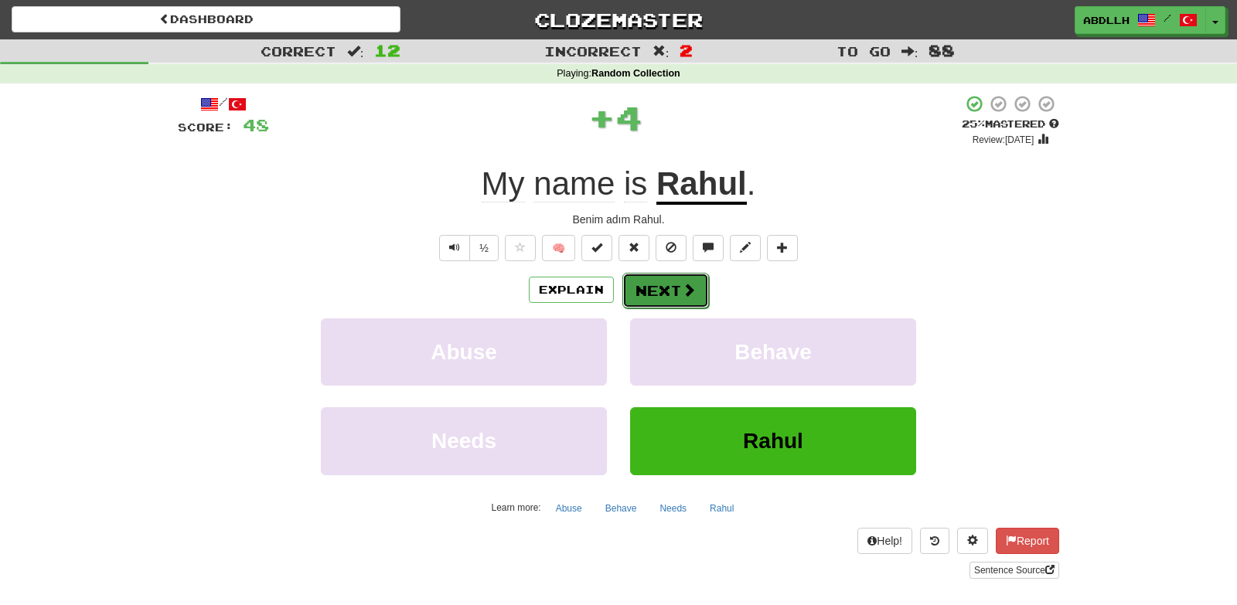
click at [652, 291] on button "Next" at bounding box center [665, 291] width 87 height 36
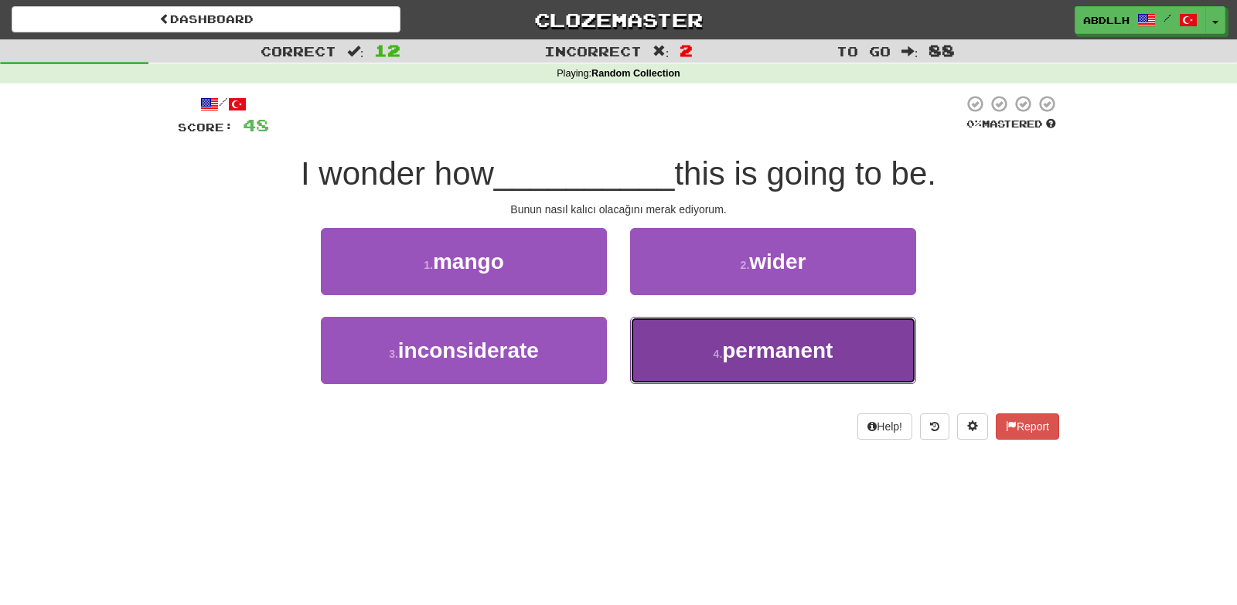
click at [710, 360] on button "4 . permanent" at bounding box center [773, 350] width 286 height 67
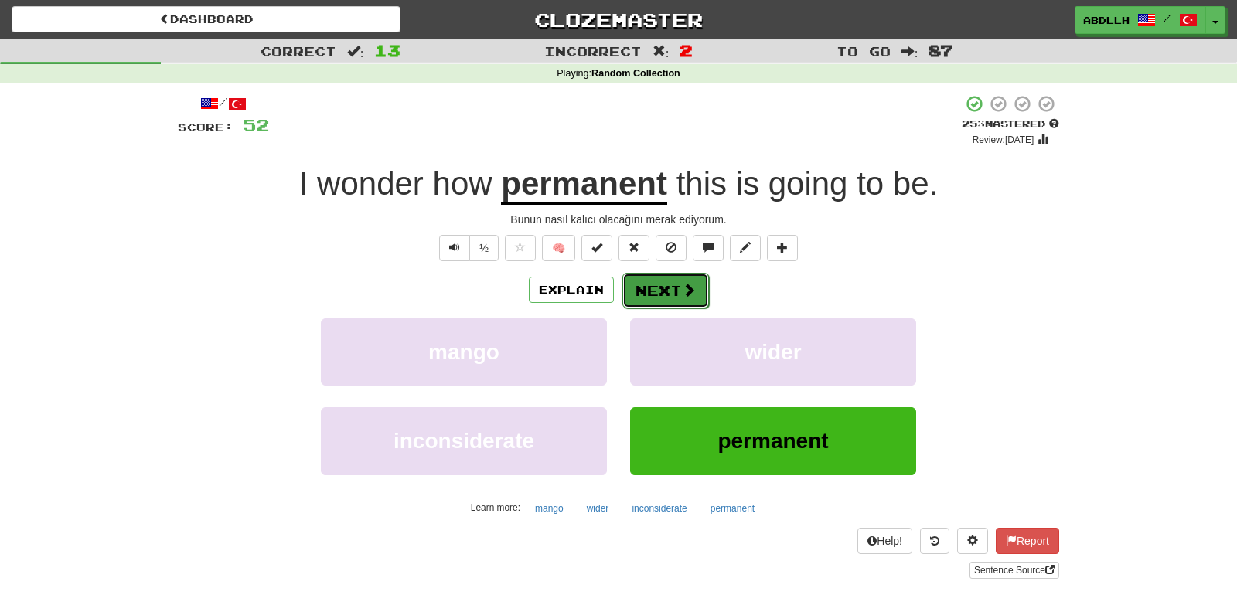
click at [661, 298] on button "Next" at bounding box center [665, 291] width 87 height 36
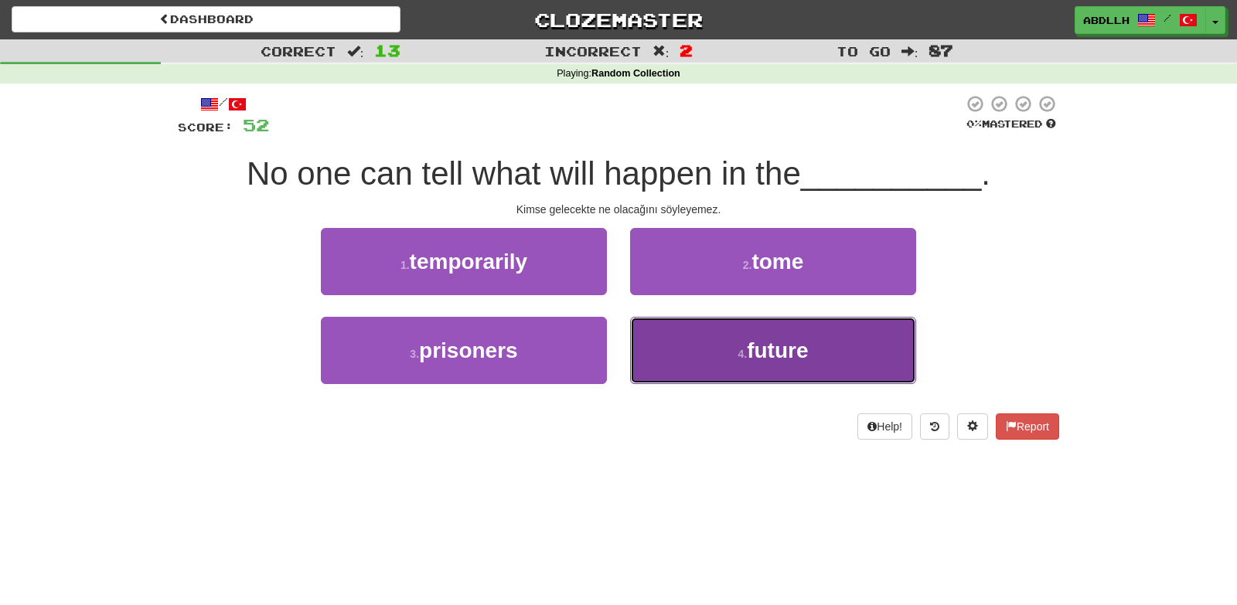
click at [690, 345] on button "4 . future" at bounding box center [773, 350] width 286 height 67
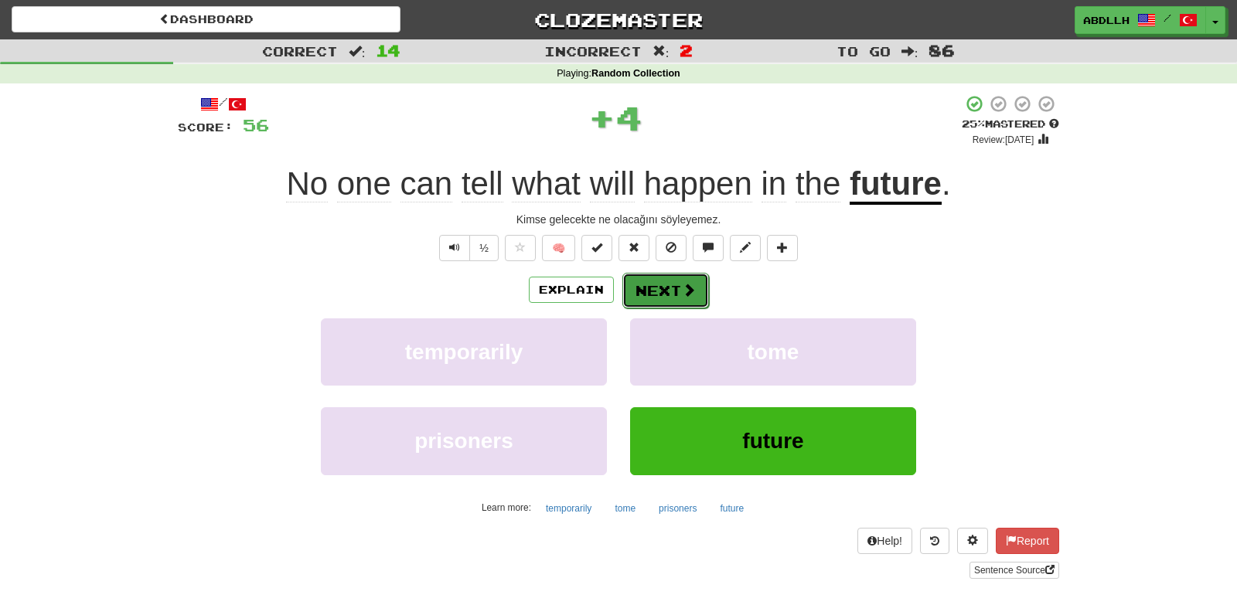
click at [658, 288] on button "Next" at bounding box center [665, 291] width 87 height 36
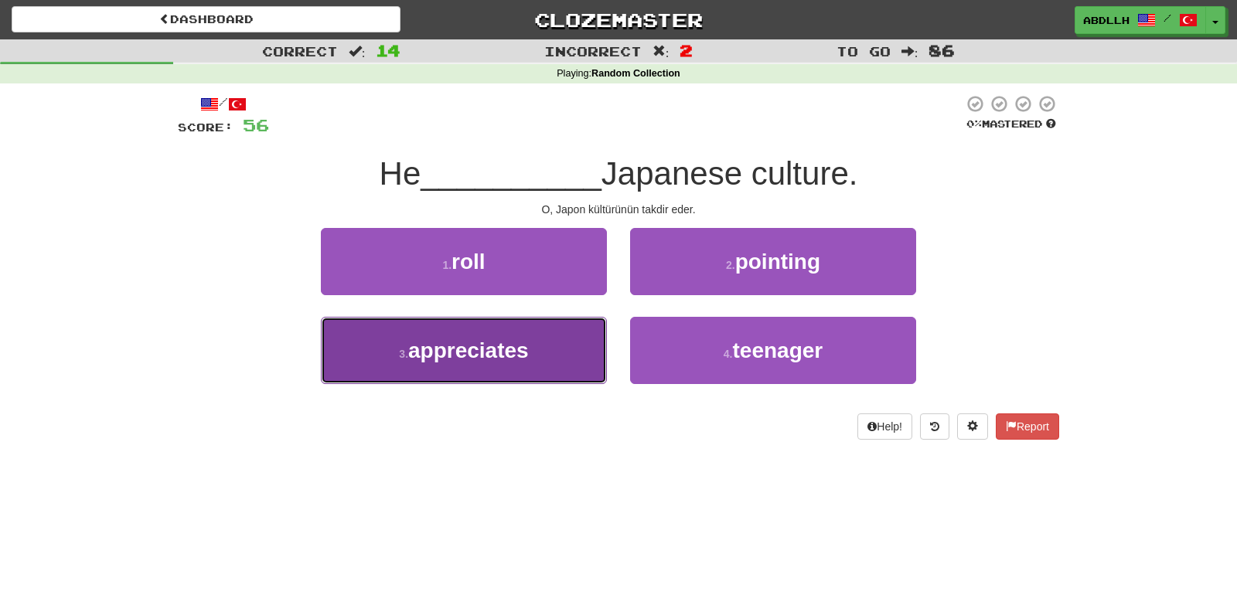
click at [577, 345] on button "3 . appreciates" at bounding box center [464, 350] width 286 height 67
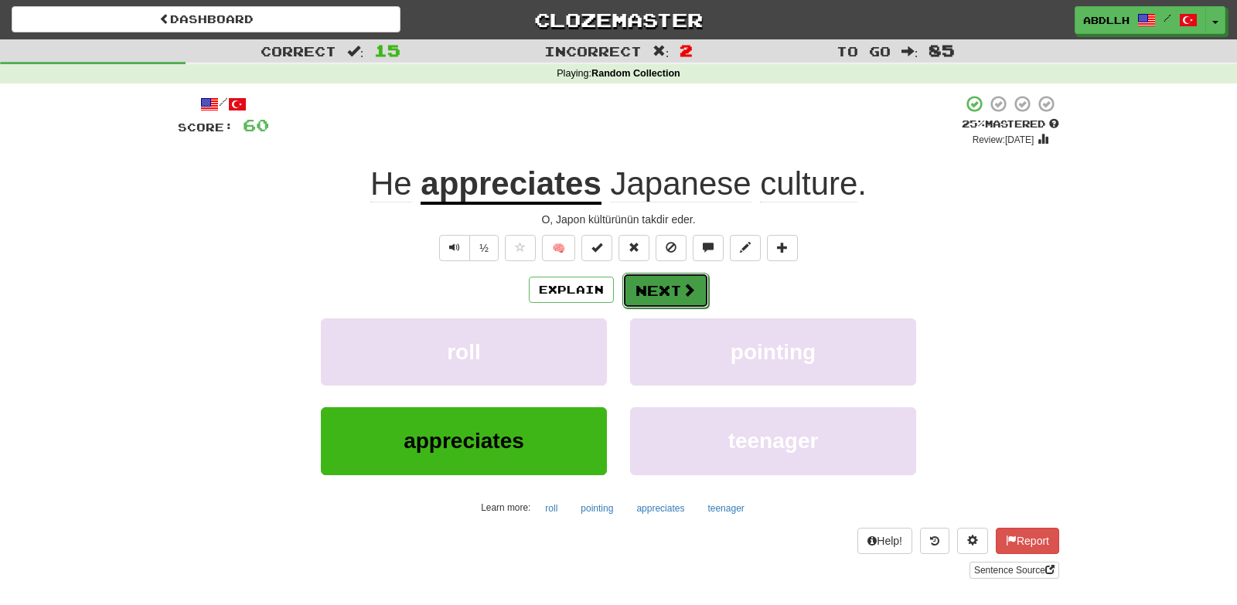
click at [648, 286] on button "Next" at bounding box center [665, 291] width 87 height 36
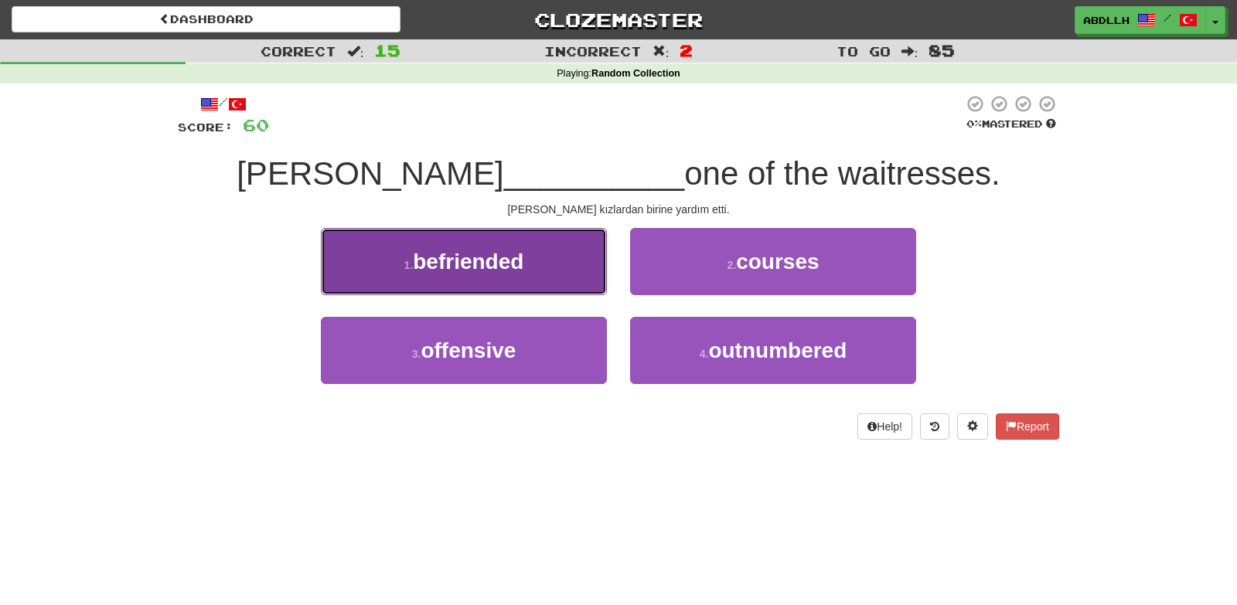
click at [576, 266] on button "1 . befriended" at bounding box center [464, 261] width 286 height 67
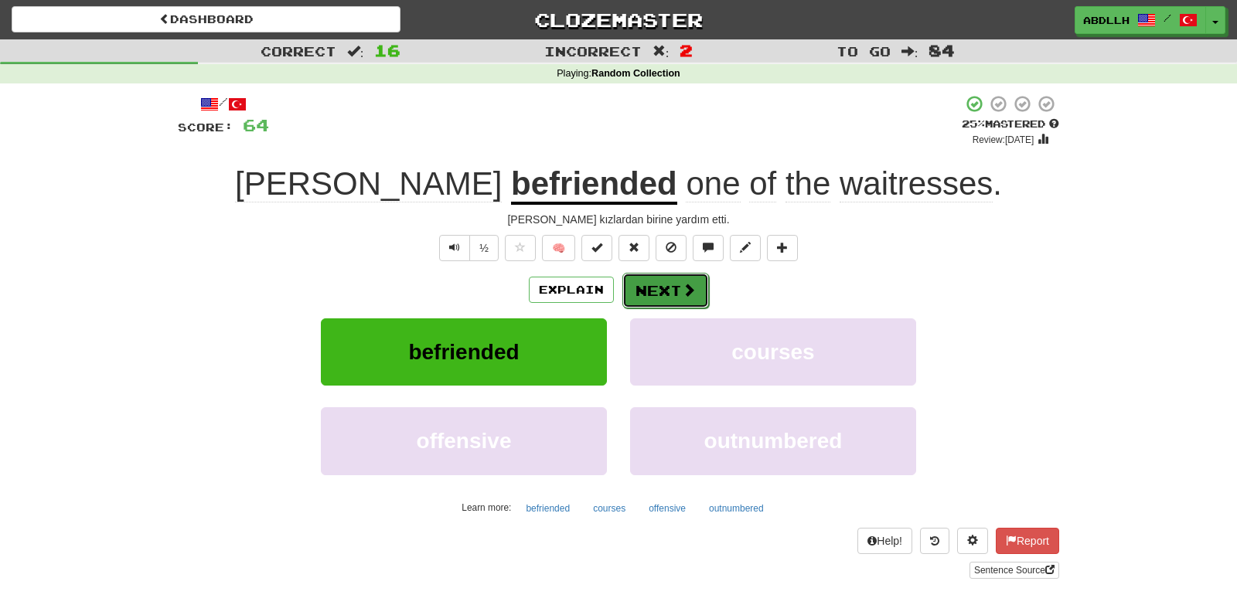
click at [640, 286] on button "Next" at bounding box center [665, 291] width 87 height 36
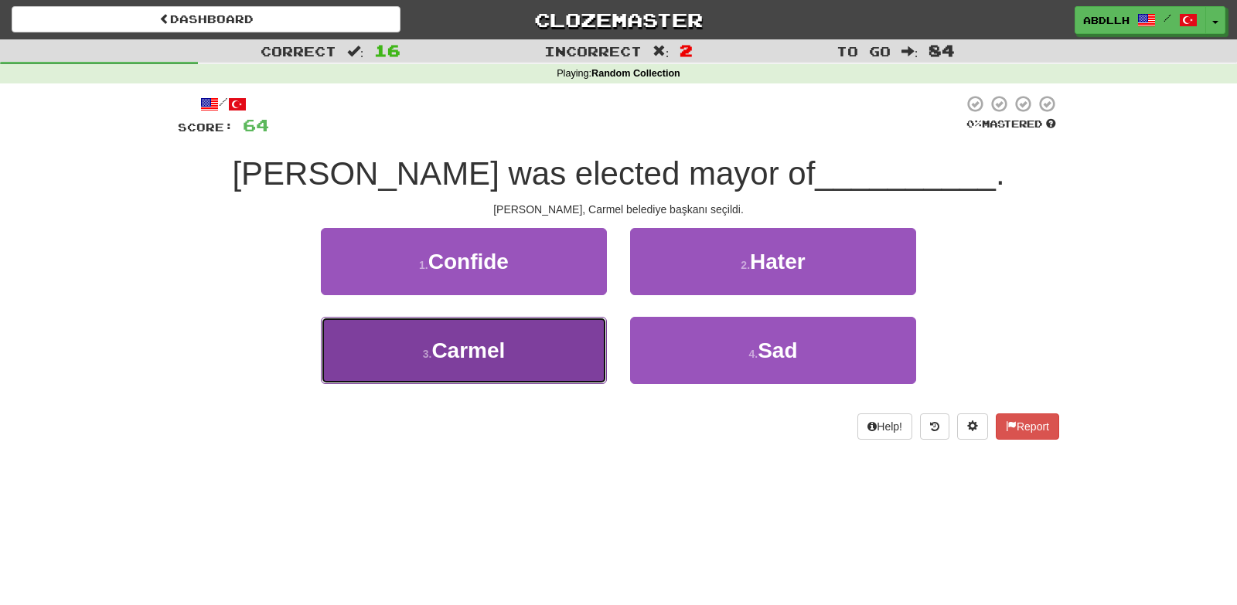
click at [577, 352] on button "3 . Carmel" at bounding box center [464, 350] width 286 height 67
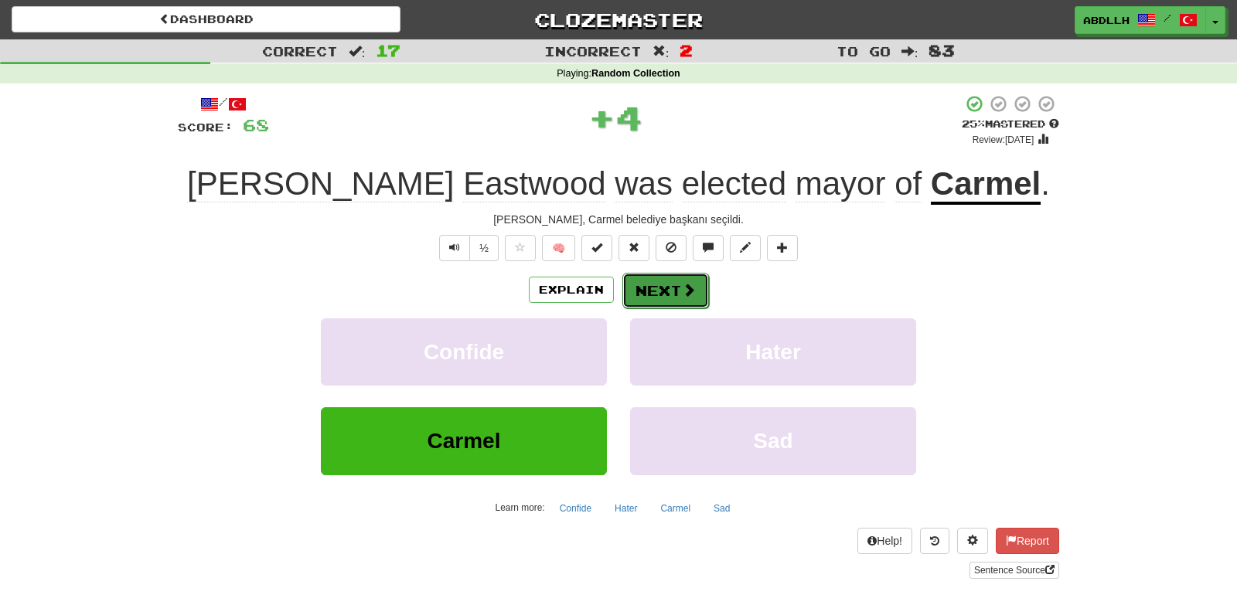
click at [648, 301] on button "Next" at bounding box center [665, 291] width 87 height 36
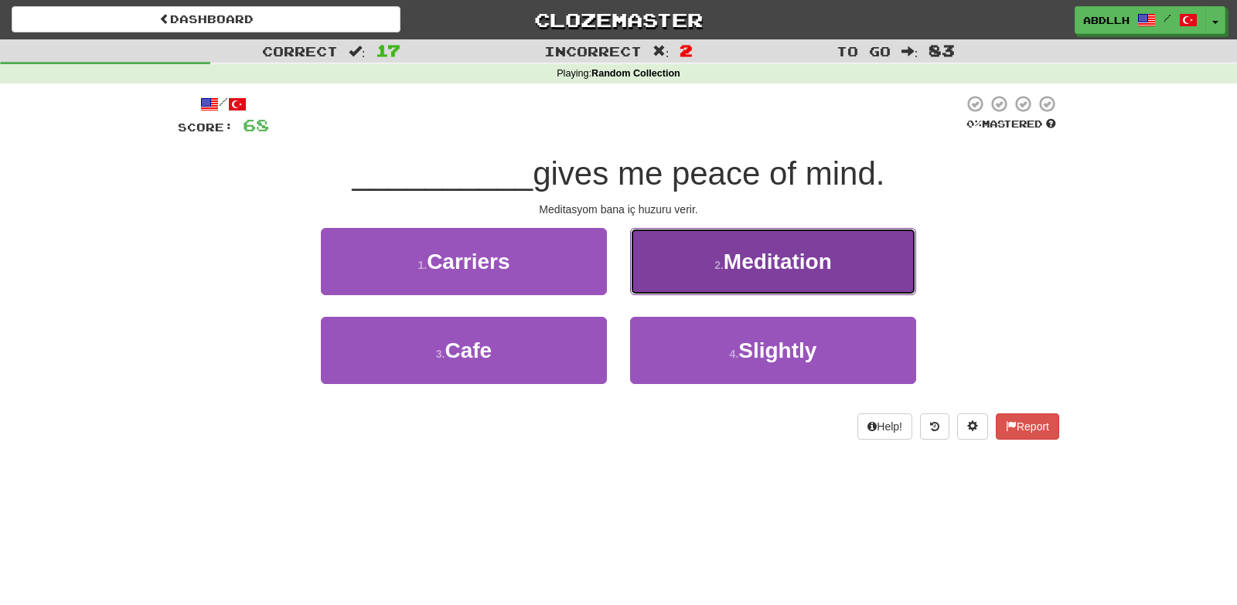
click at [684, 278] on button "2 . Meditation" at bounding box center [773, 261] width 286 height 67
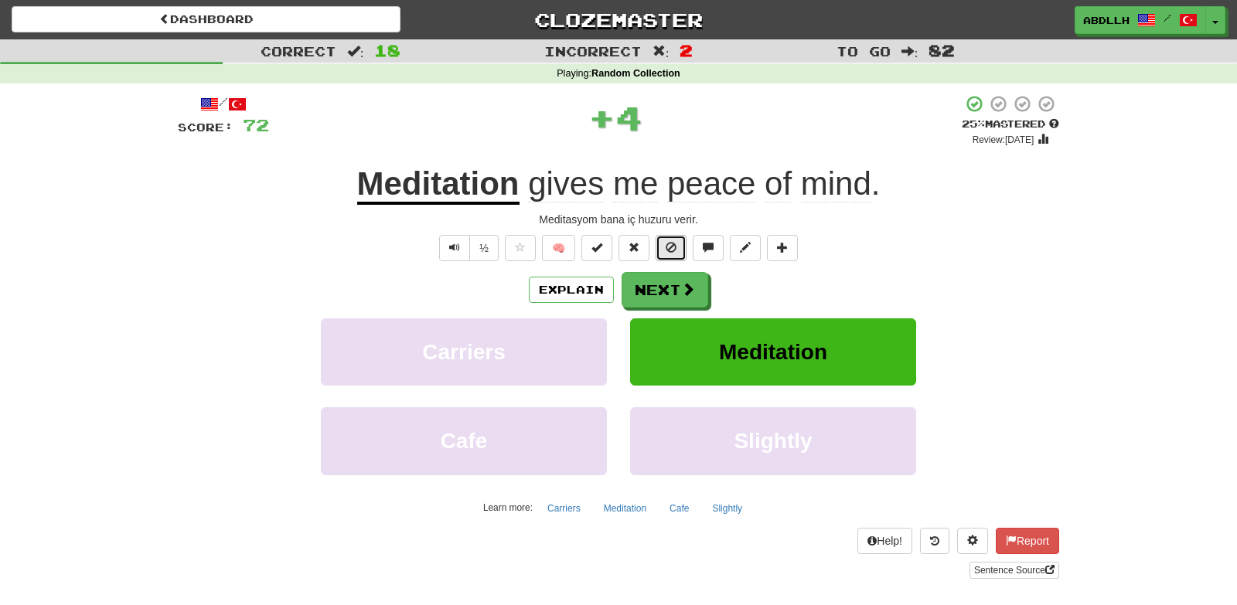
click at [665, 257] on button at bounding box center [670, 248] width 31 height 26
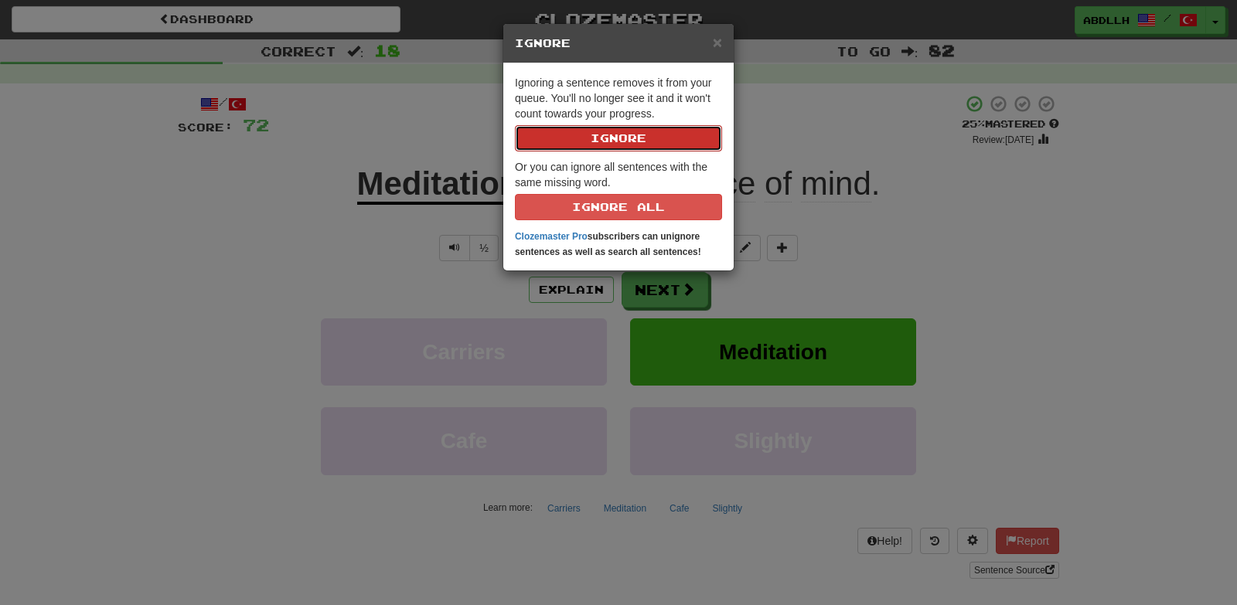
click at [623, 139] on button "Ignore" at bounding box center [618, 138] width 207 height 26
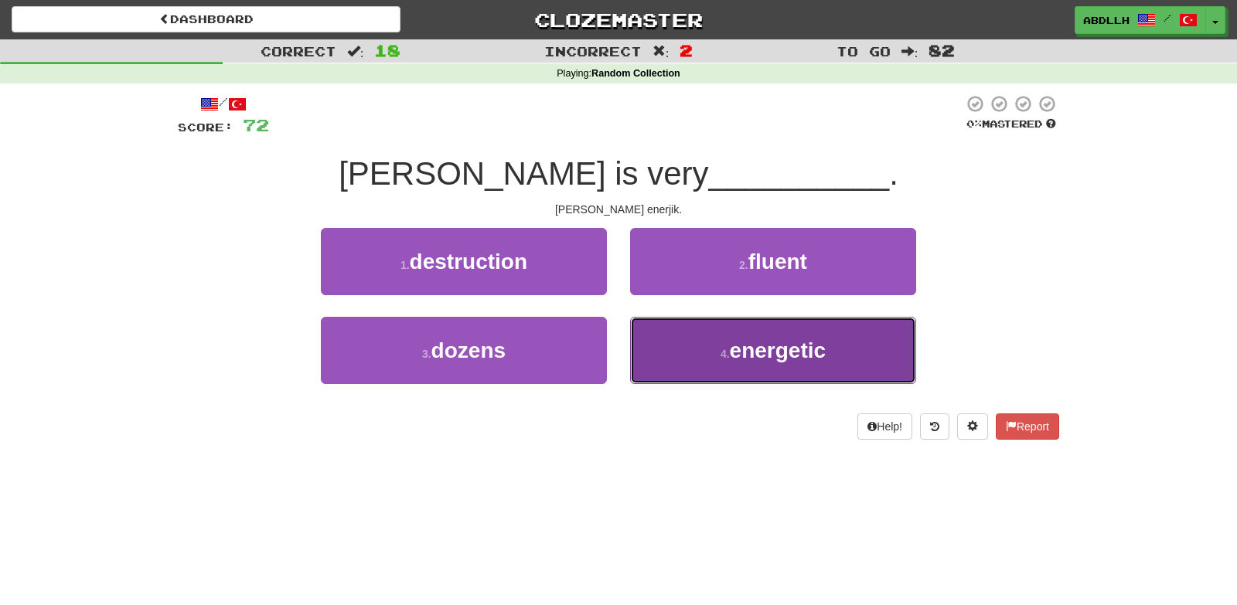
click at [674, 361] on button "4 . energetic" at bounding box center [773, 350] width 286 height 67
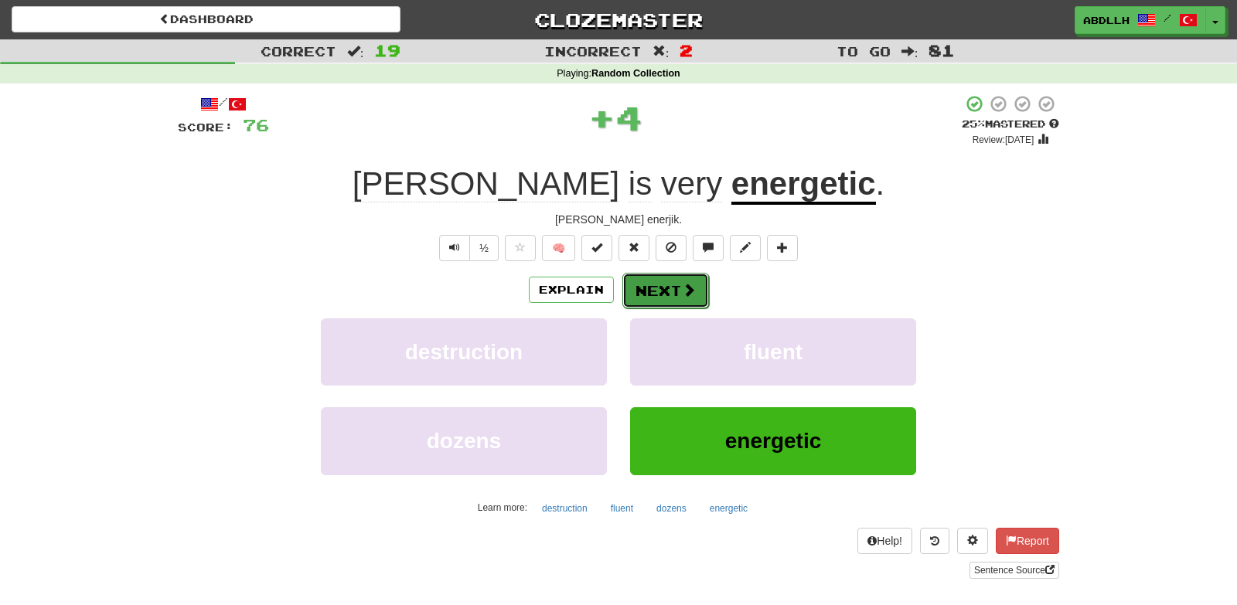
click at [652, 294] on button "Next" at bounding box center [665, 291] width 87 height 36
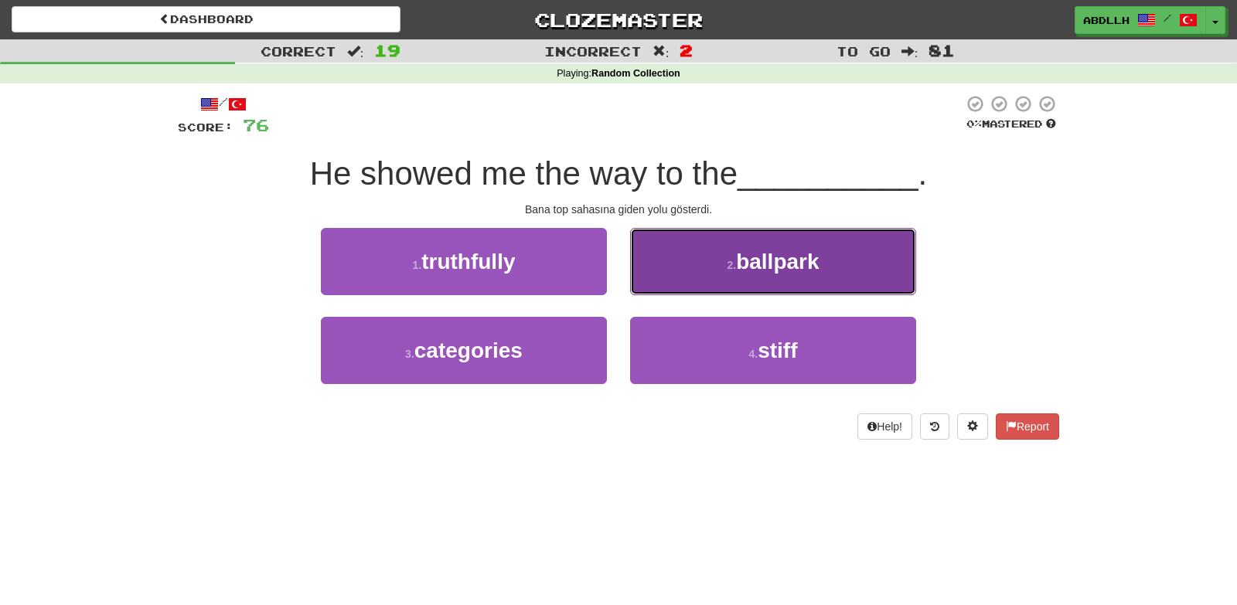
click at [650, 277] on button "2 . ballpark" at bounding box center [773, 261] width 286 height 67
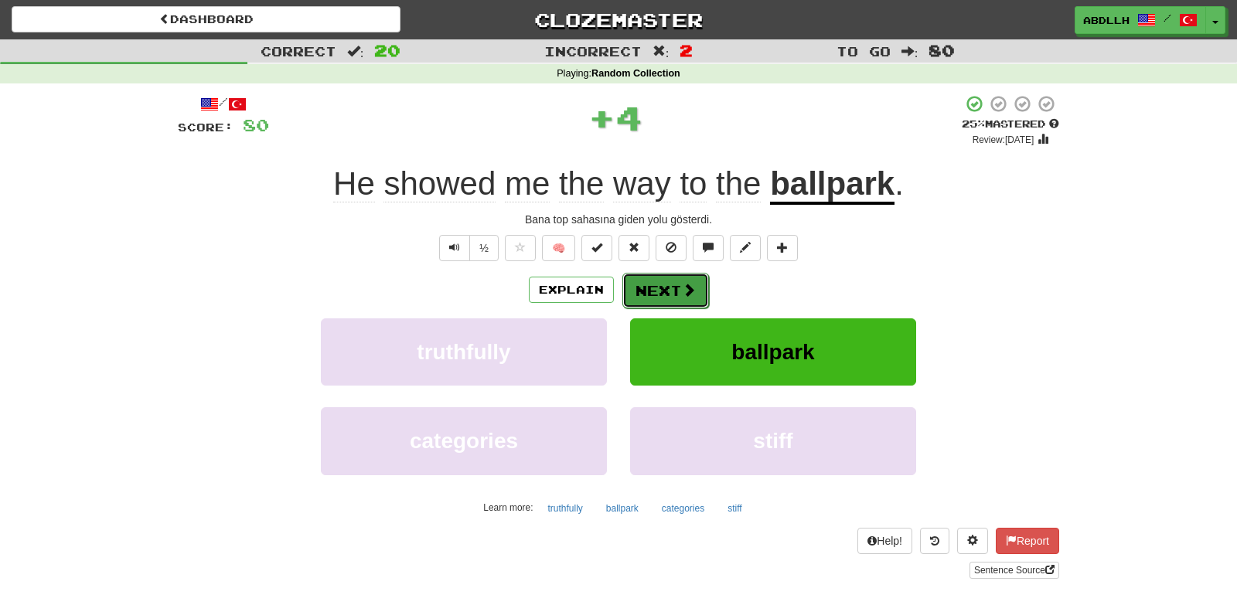
click at [648, 292] on button "Next" at bounding box center [665, 291] width 87 height 36
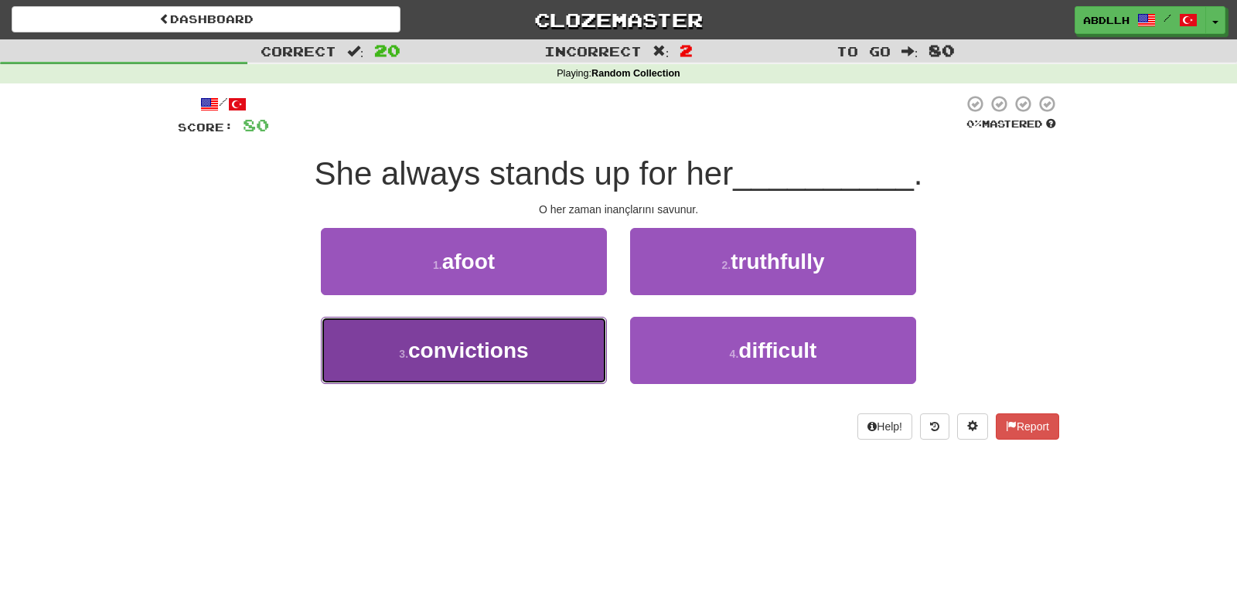
click at [573, 355] on button "3 . convictions" at bounding box center [464, 350] width 286 height 67
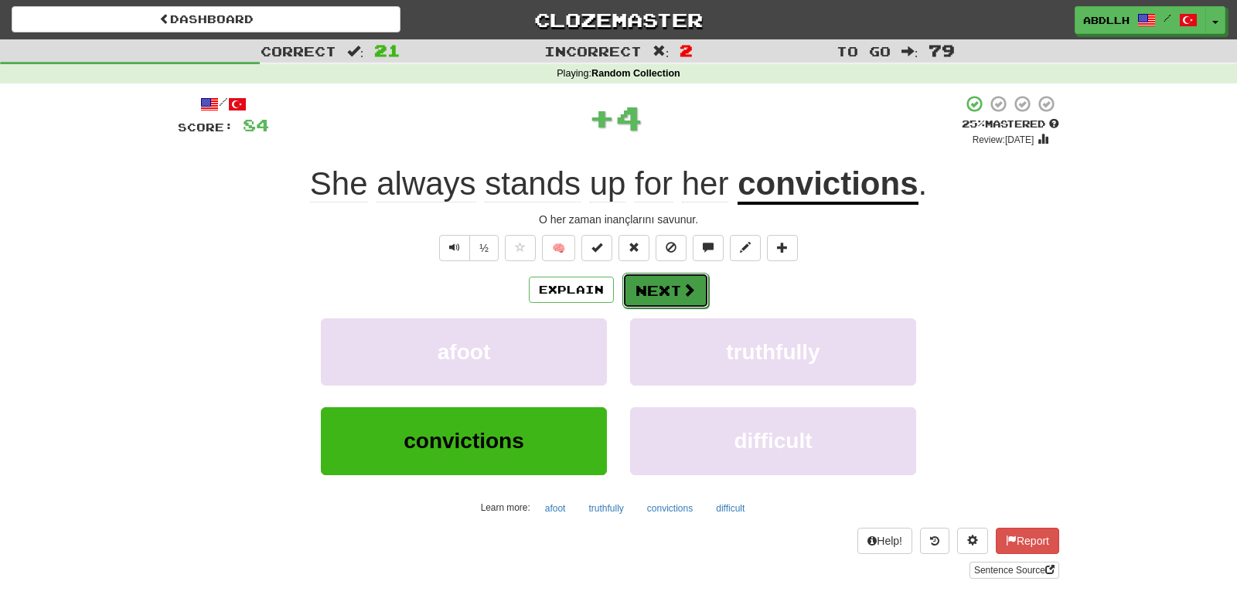
click at [646, 299] on button "Next" at bounding box center [665, 291] width 87 height 36
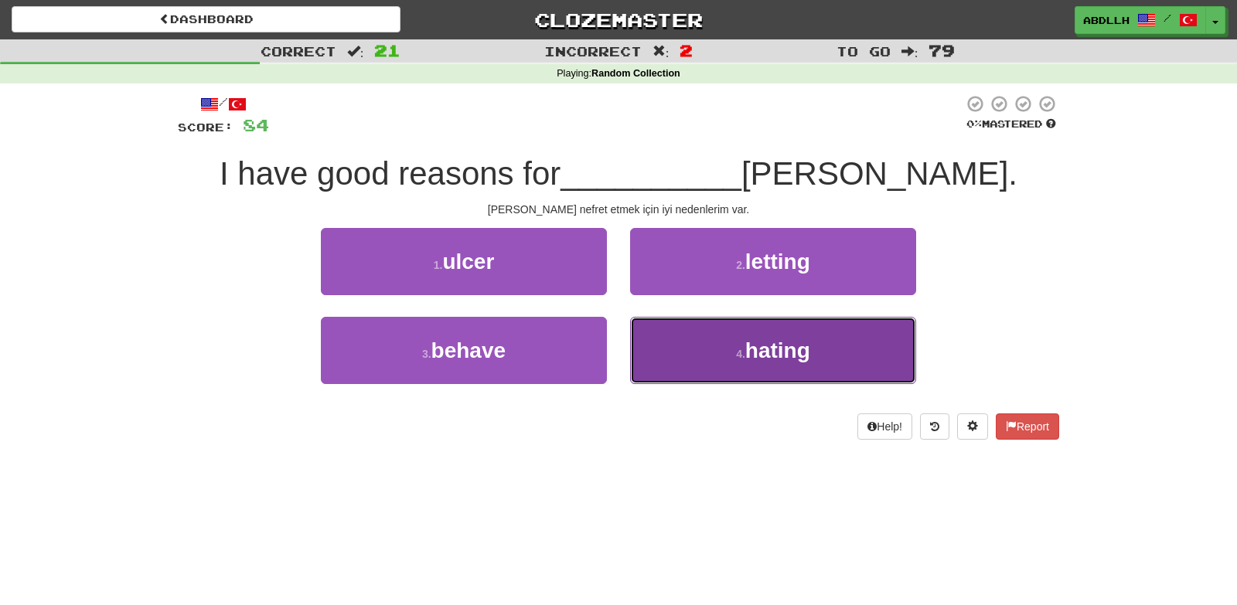
click at [697, 356] on button "4 . hating" at bounding box center [773, 350] width 286 height 67
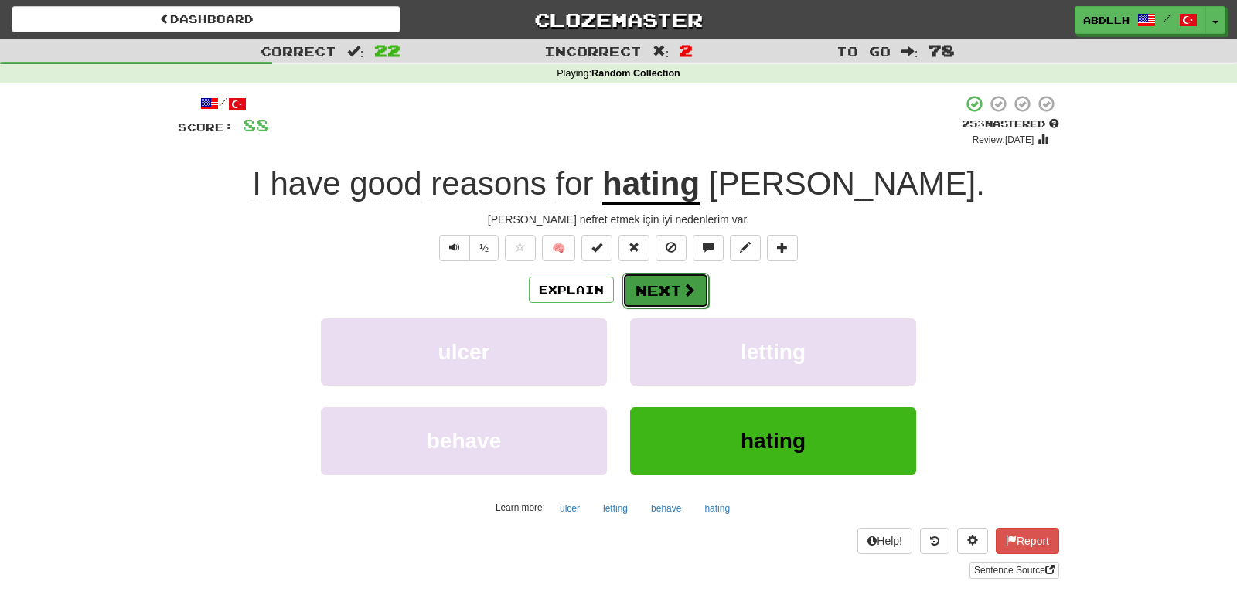
click at [696, 300] on button "Next" at bounding box center [665, 291] width 87 height 36
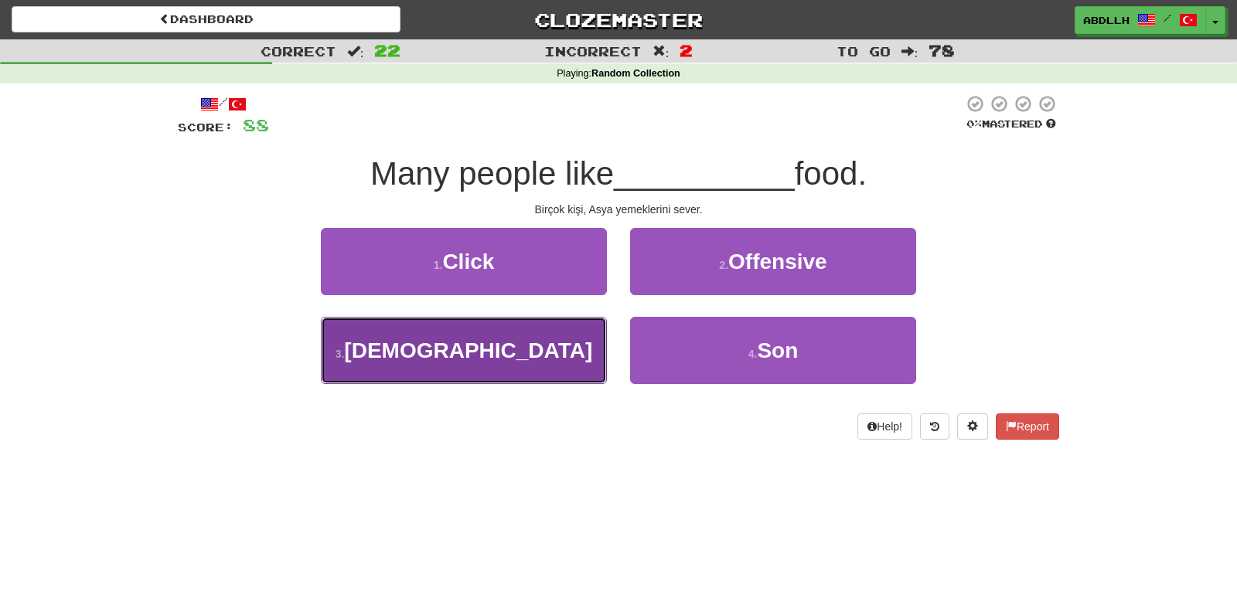
click at [556, 341] on button "3 . Asian" at bounding box center [464, 350] width 286 height 67
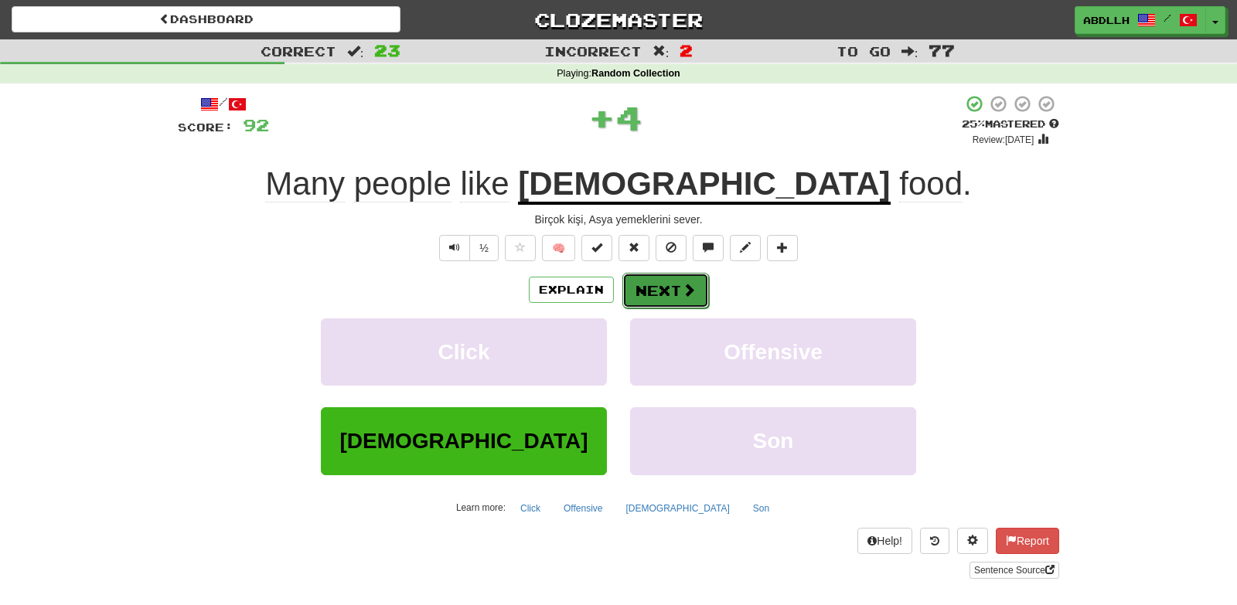
click at [658, 289] on button "Next" at bounding box center [665, 291] width 87 height 36
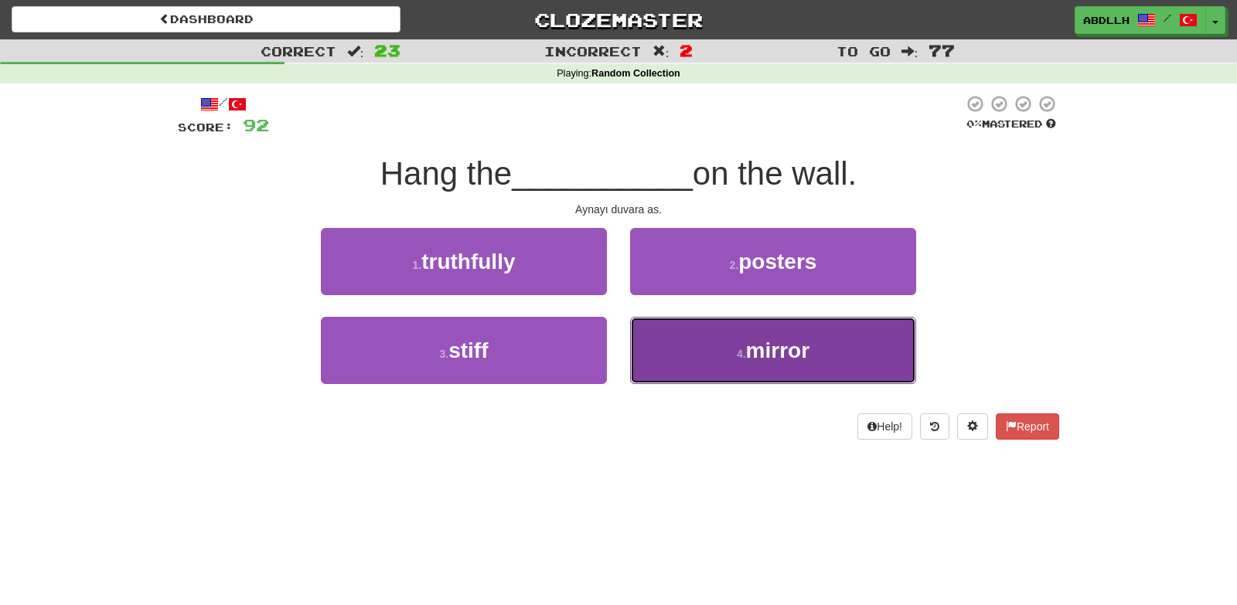
click at [678, 351] on button "4 . mirror" at bounding box center [773, 350] width 286 height 67
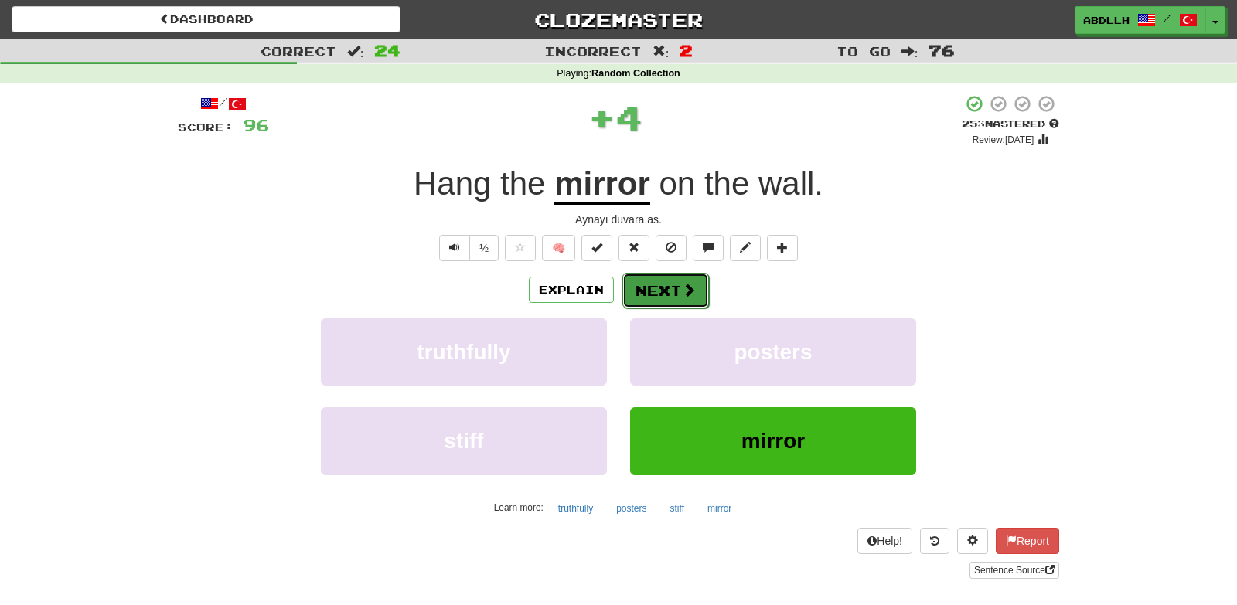
click at [639, 292] on button "Next" at bounding box center [665, 291] width 87 height 36
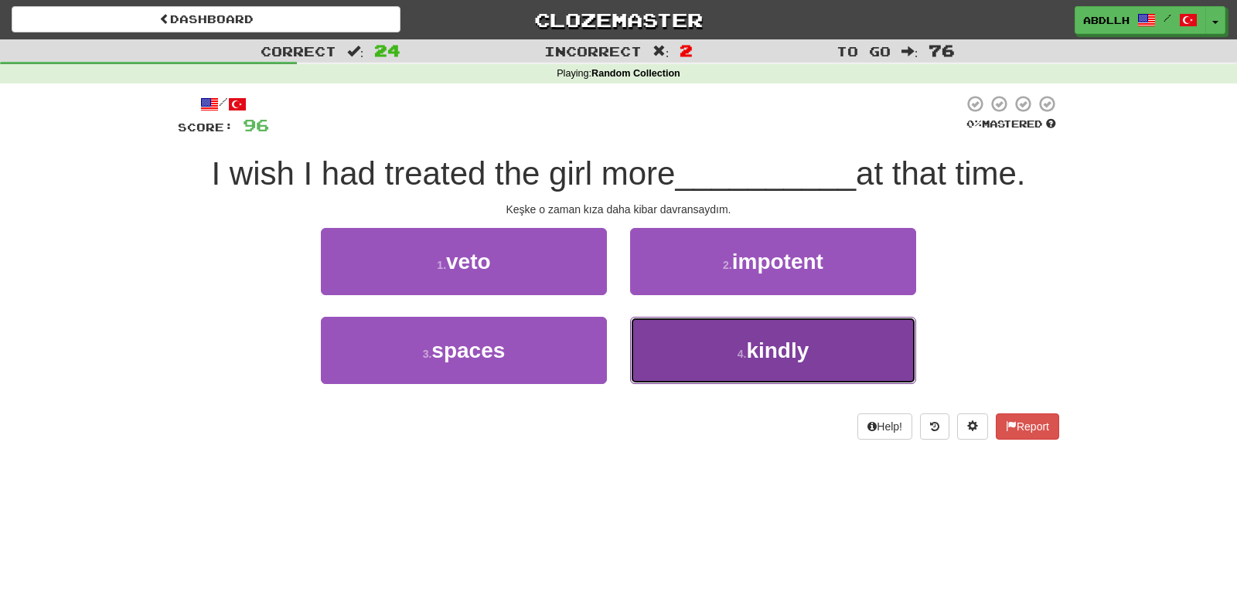
click at [642, 362] on button "4 . kindly" at bounding box center [773, 350] width 286 height 67
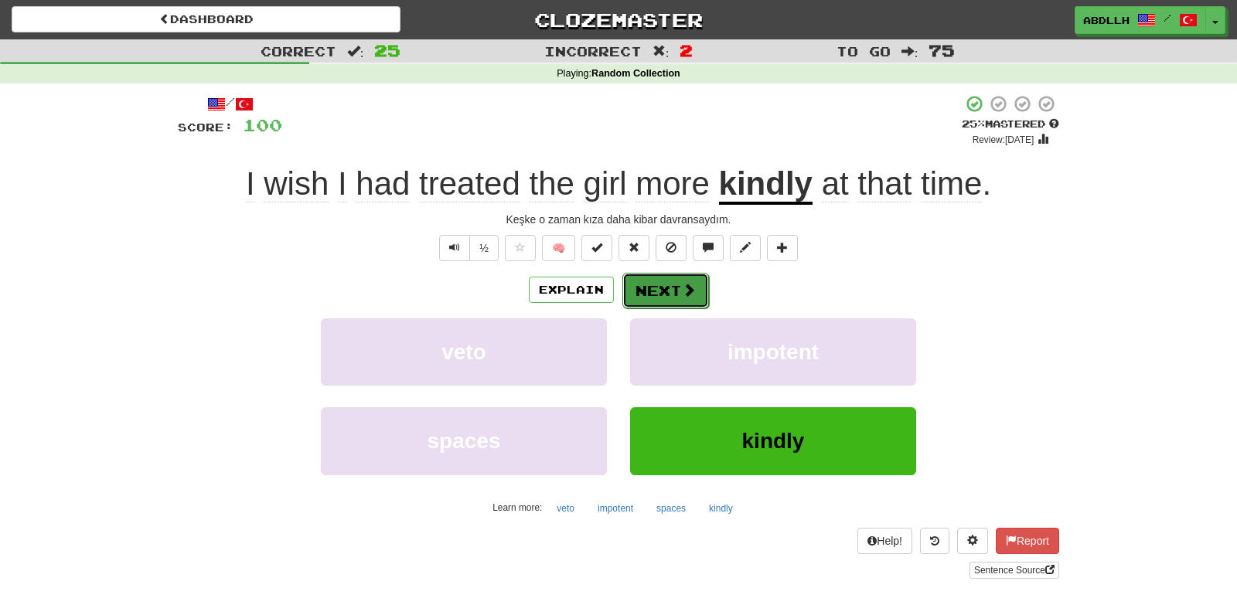
click at [645, 294] on button "Next" at bounding box center [665, 291] width 87 height 36
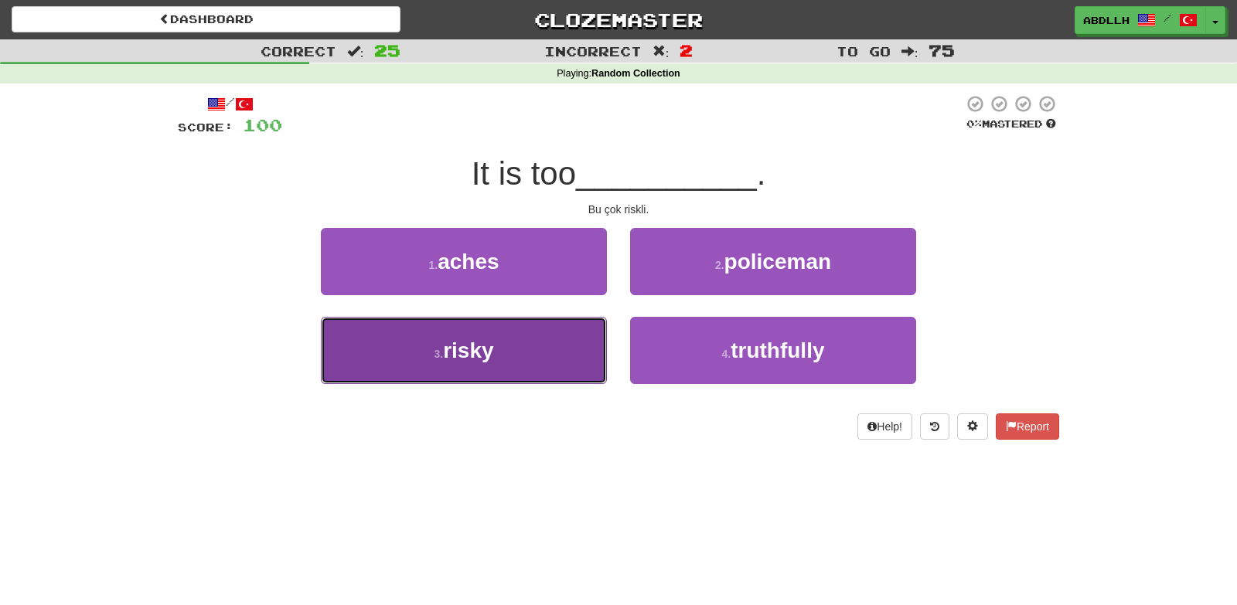
click at [577, 339] on button "3 . risky" at bounding box center [464, 350] width 286 height 67
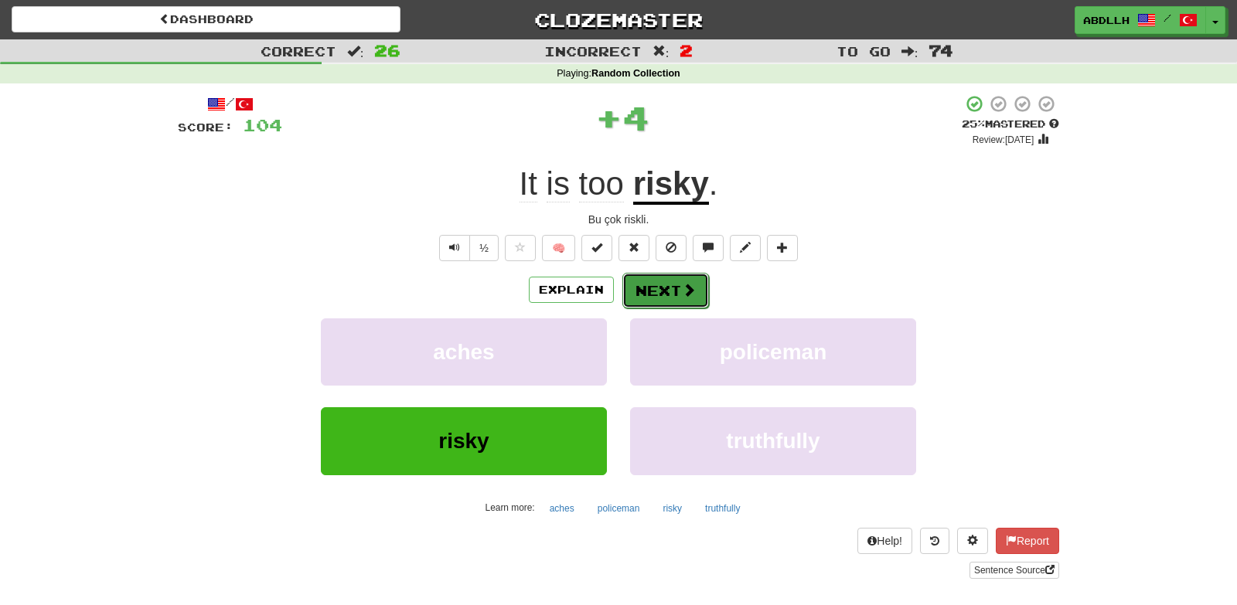
click at [644, 294] on button "Next" at bounding box center [665, 291] width 87 height 36
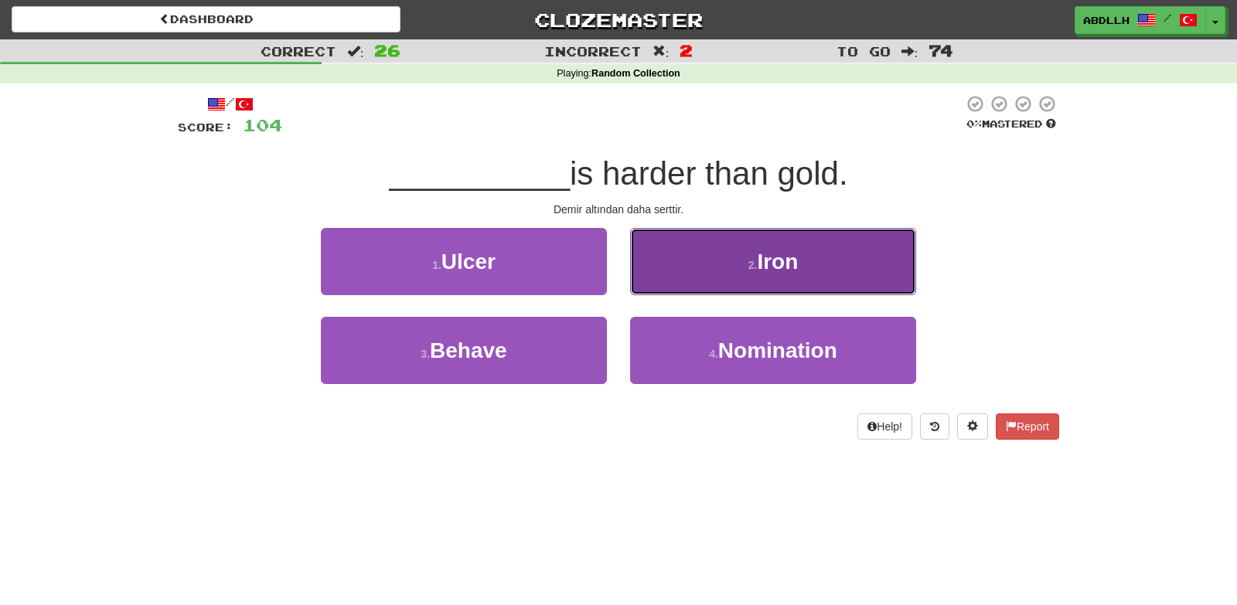
click at [677, 288] on button "2 . Iron" at bounding box center [773, 261] width 286 height 67
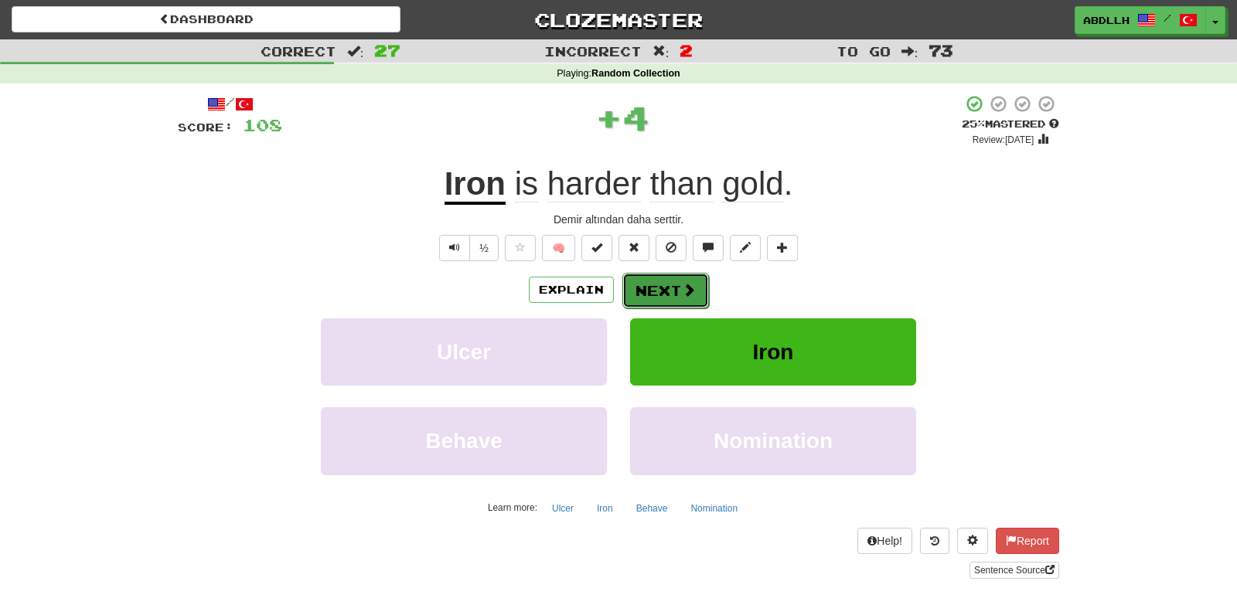
click at [648, 290] on button "Next" at bounding box center [665, 291] width 87 height 36
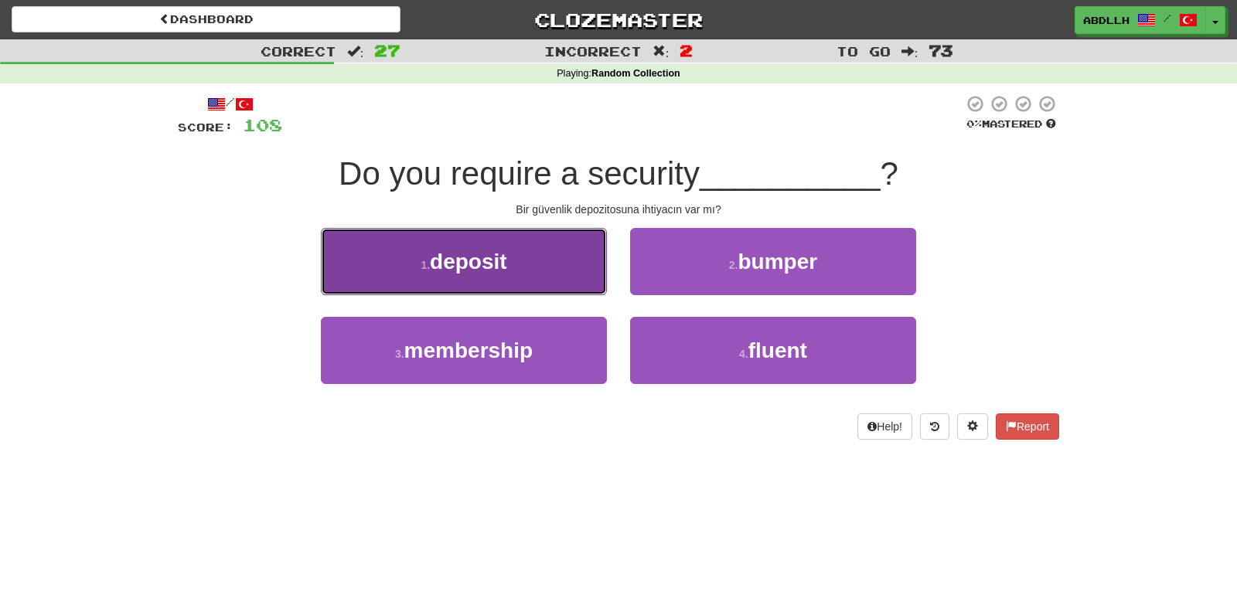
click at [573, 280] on button "1 . deposit" at bounding box center [464, 261] width 286 height 67
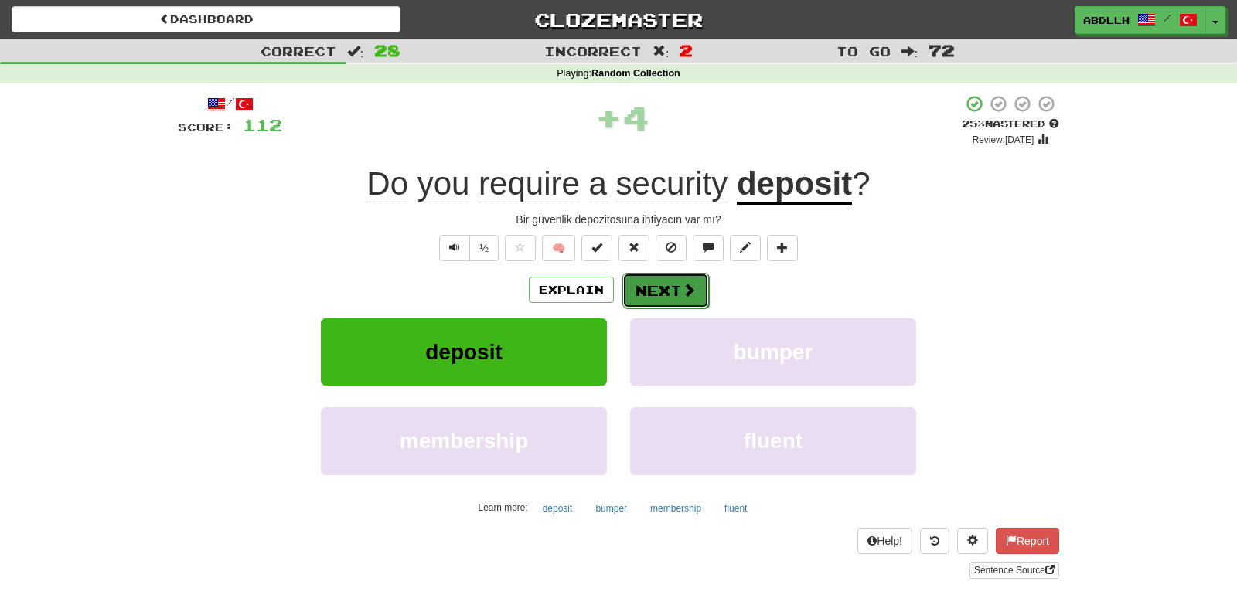
click at [643, 291] on button "Next" at bounding box center [665, 291] width 87 height 36
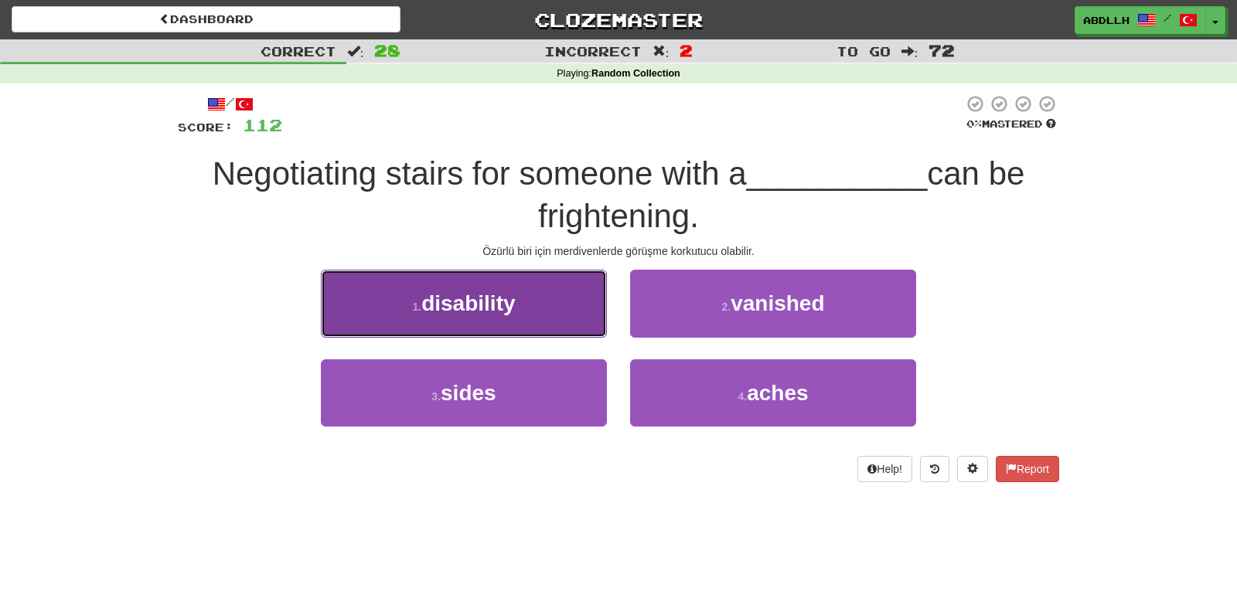
click at [569, 322] on button "1 . disability" at bounding box center [464, 303] width 286 height 67
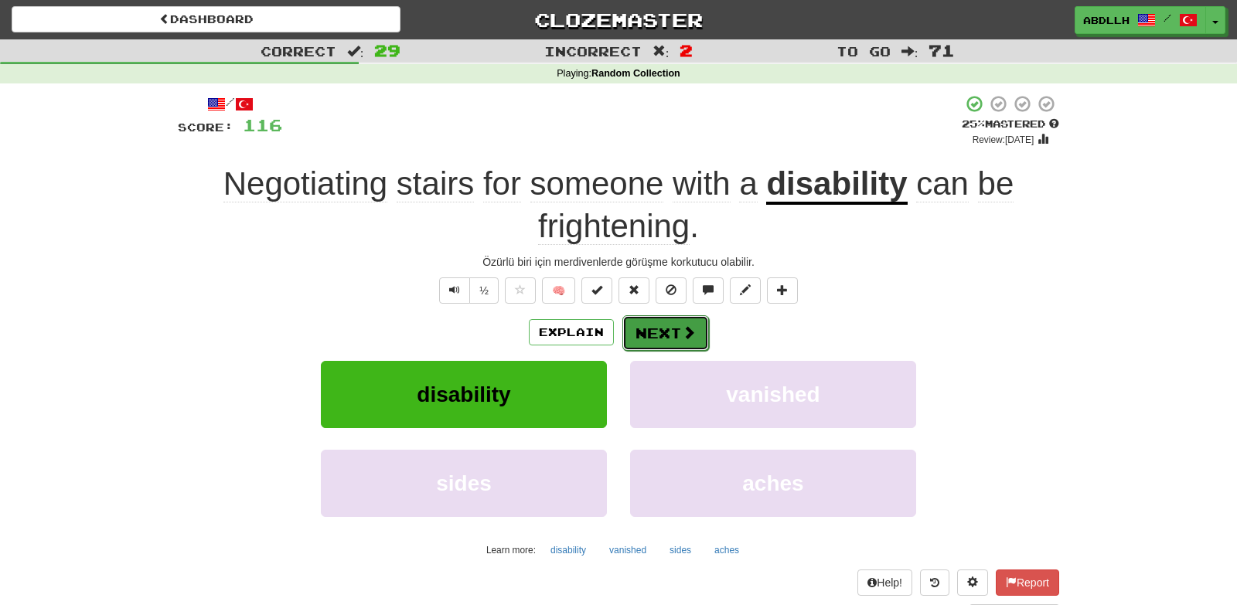
click at [635, 335] on button "Next" at bounding box center [665, 333] width 87 height 36
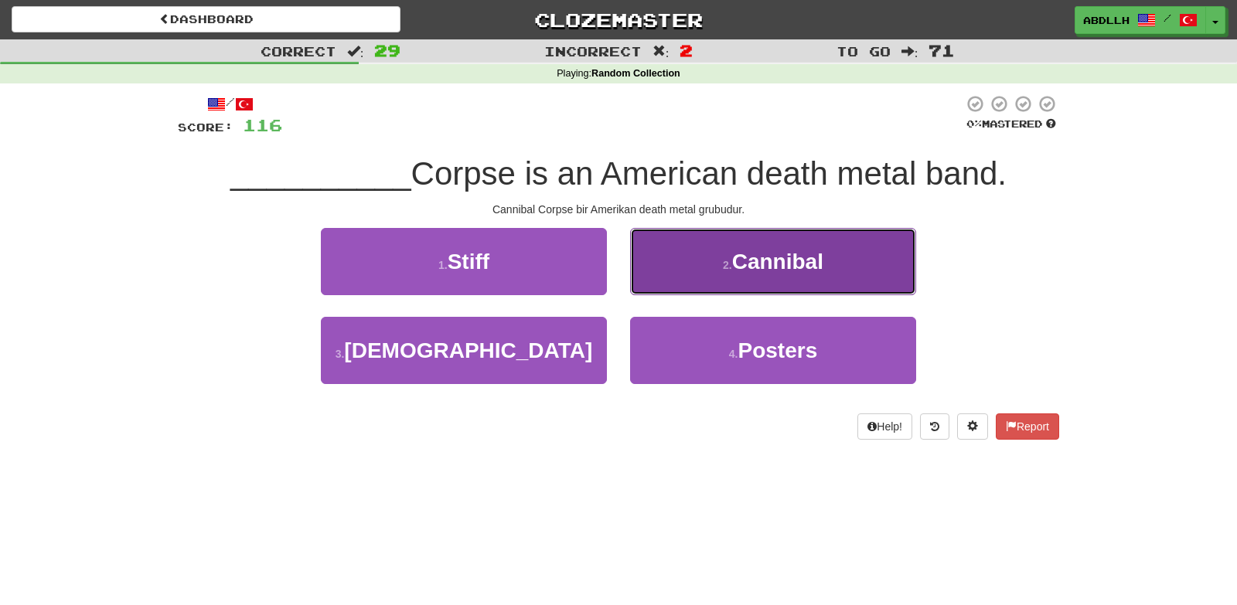
click at [689, 281] on button "2 . Cannibal" at bounding box center [773, 261] width 286 height 67
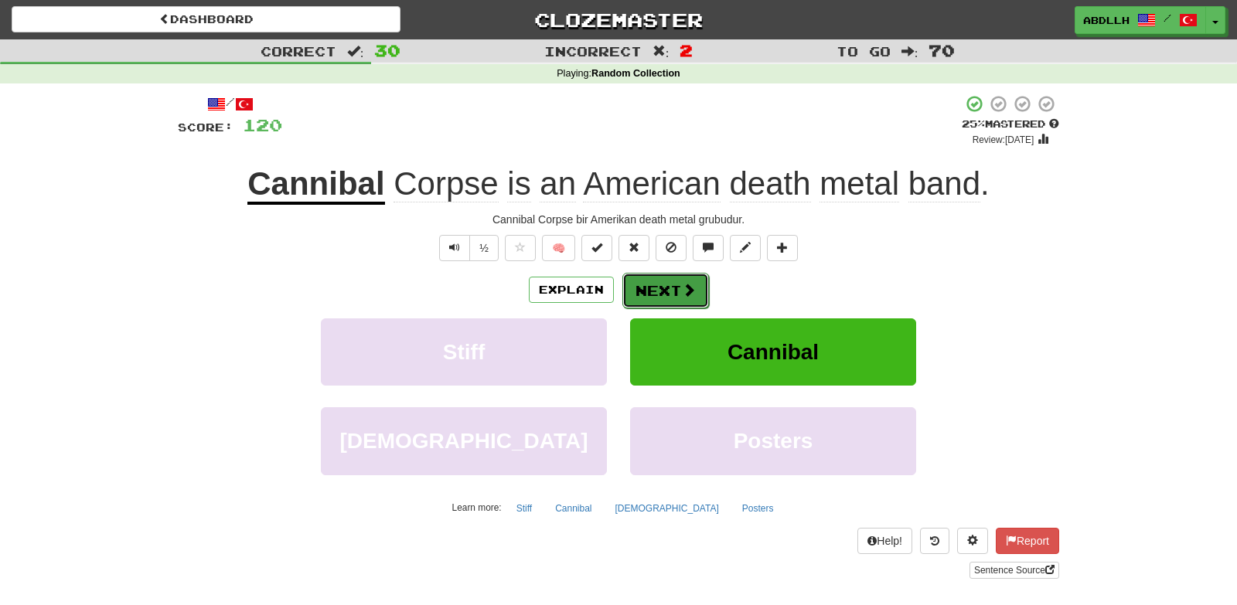
click at [647, 295] on button "Next" at bounding box center [665, 291] width 87 height 36
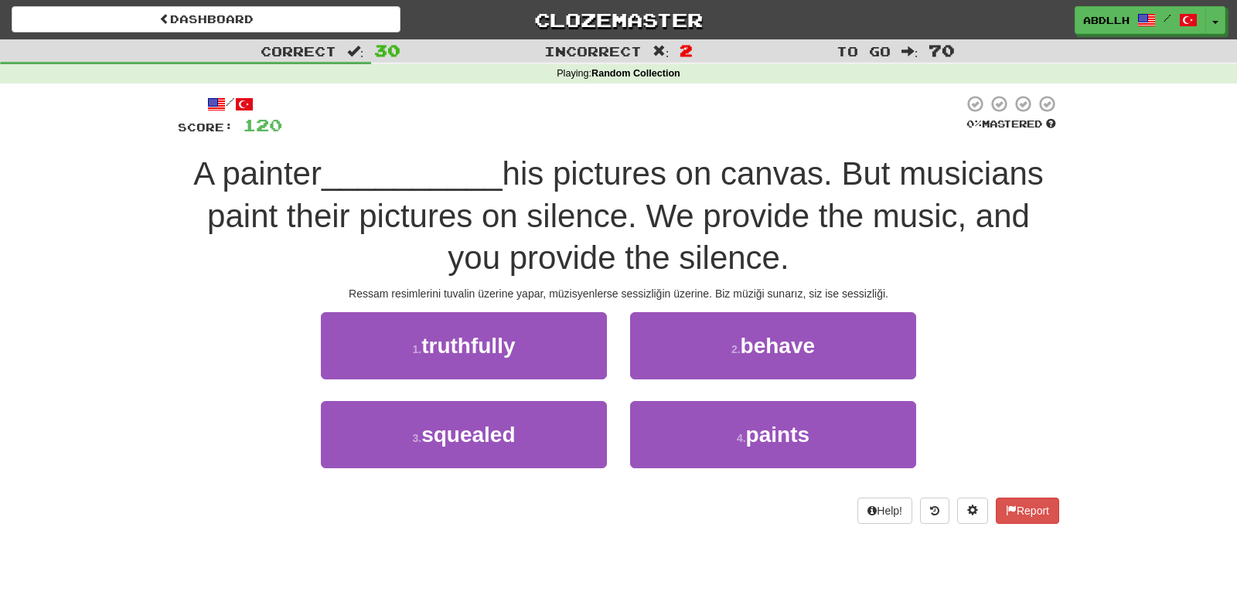
click at [611, 294] on div "Ressam resimlerini tuvalin üzerine yapar, müzisyenlerse sessizliğin üzerine. Bi…" at bounding box center [618, 293] width 881 height 15
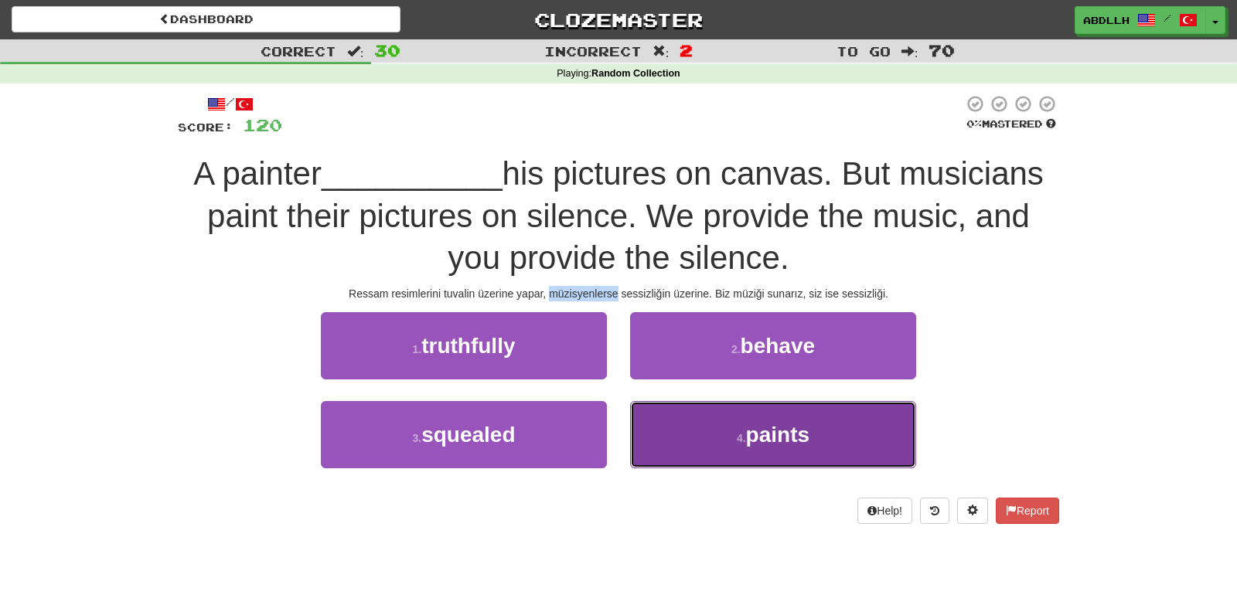
click at [689, 432] on button "4 . paints" at bounding box center [773, 434] width 286 height 67
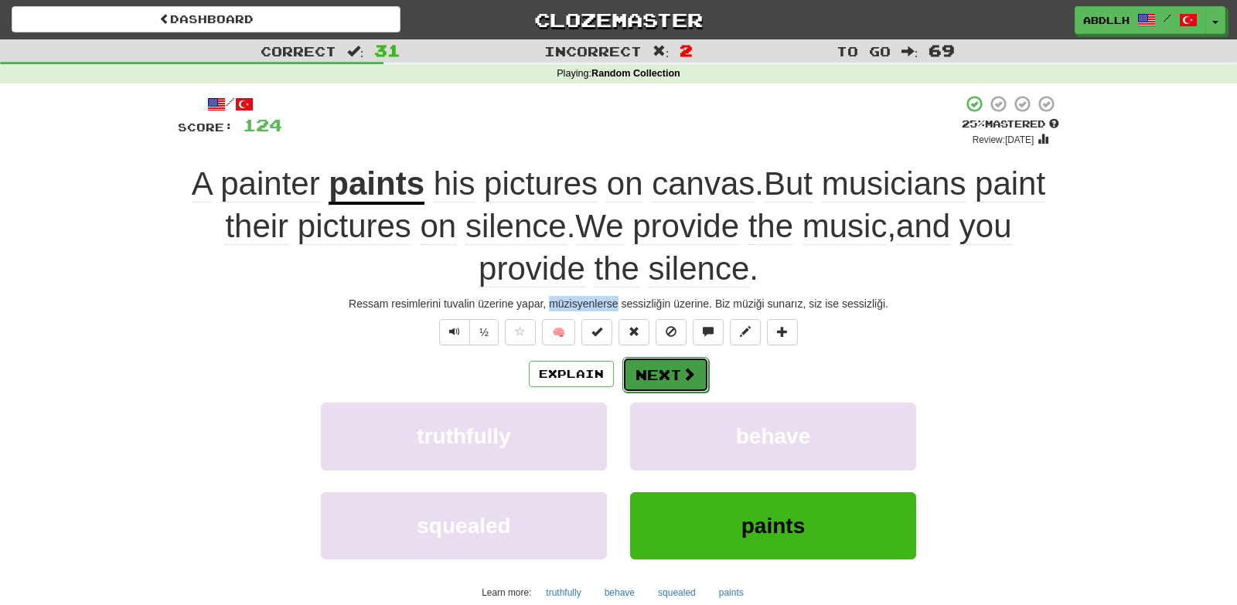
click at [651, 366] on button "Next" at bounding box center [665, 375] width 87 height 36
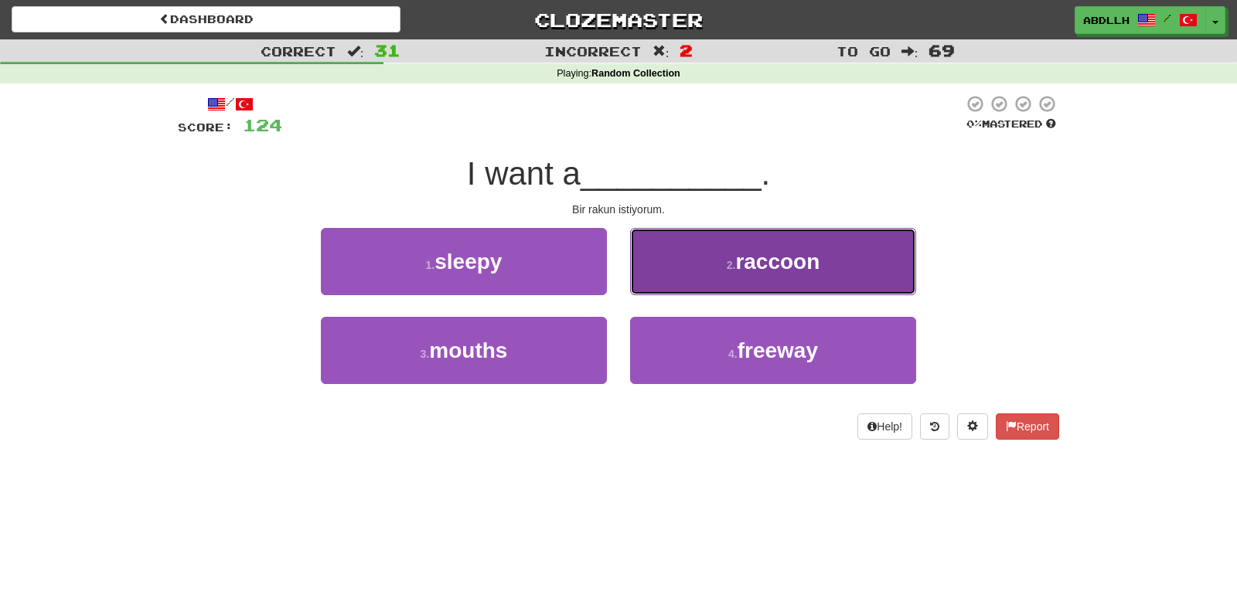
click at [651, 242] on button "2 . raccoon" at bounding box center [773, 261] width 286 height 67
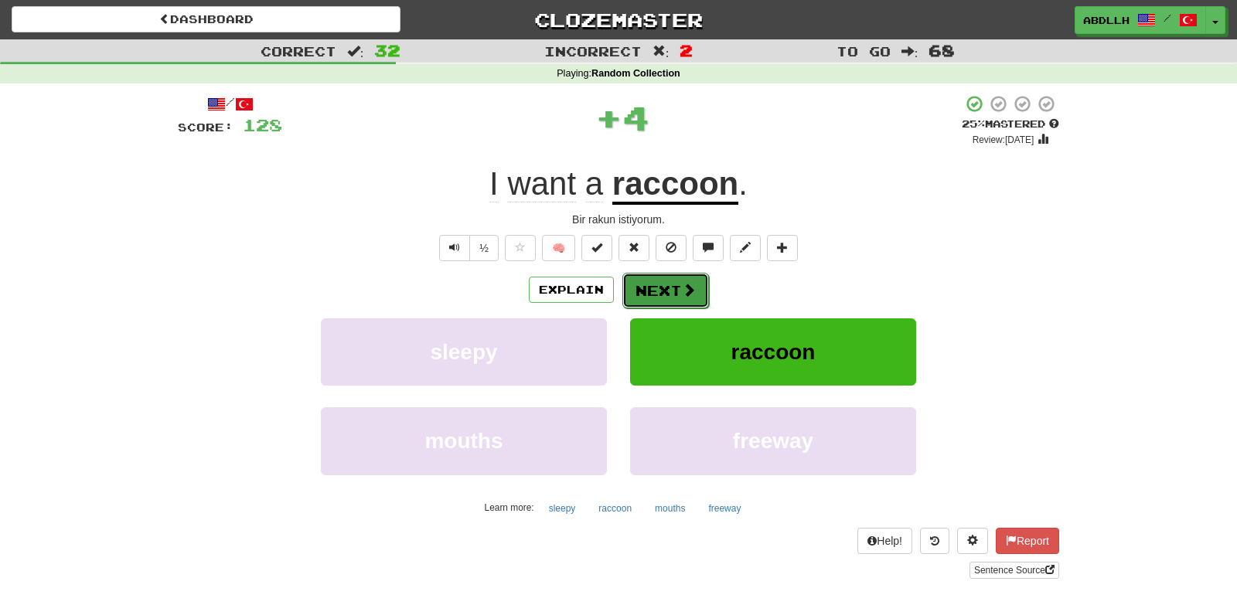
click at [649, 279] on button "Next" at bounding box center [665, 291] width 87 height 36
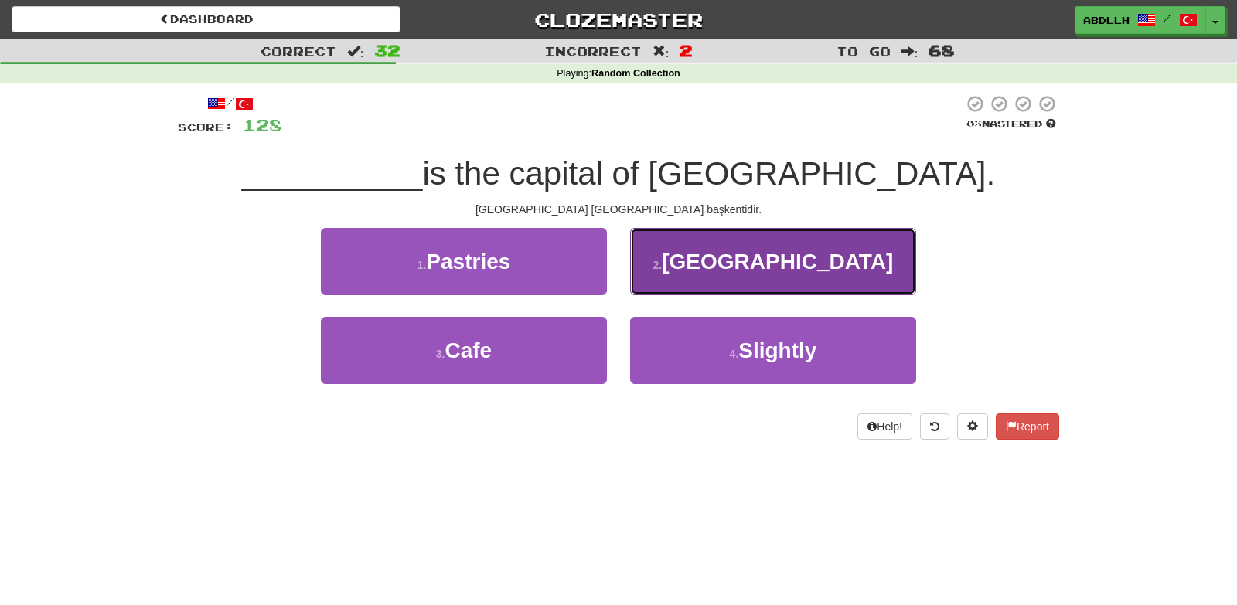
click at [710, 274] on button "2 . Bern" at bounding box center [773, 261] width 286 height 67
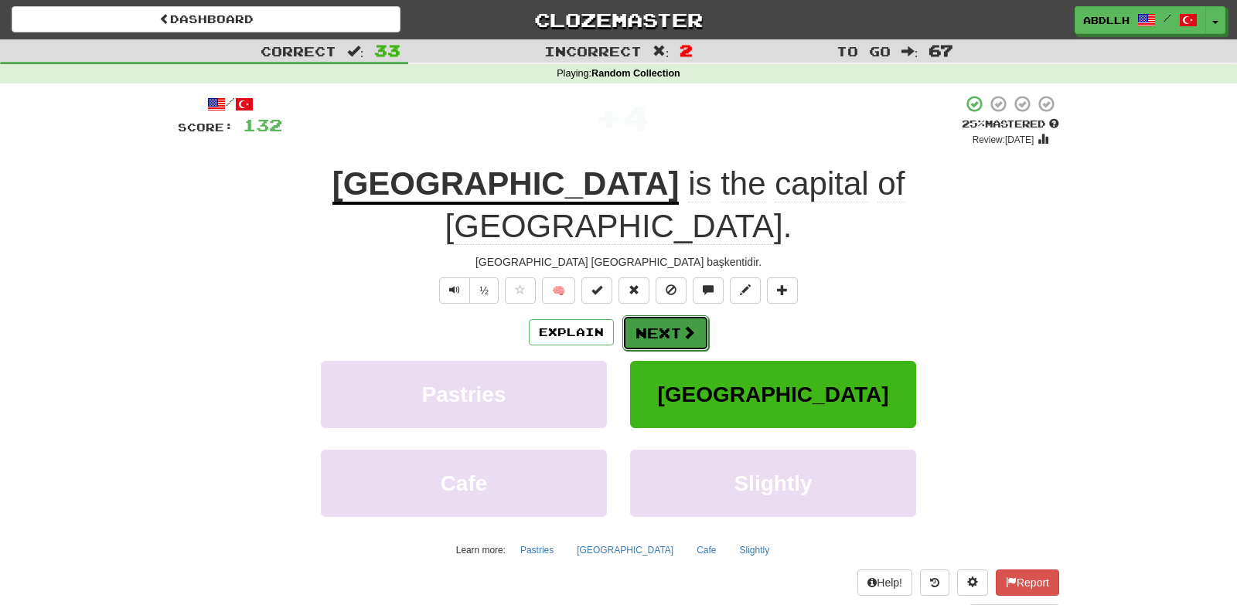
click at [665, 315] on button "Next" at bounding box center [665, 333] width 87 height 36
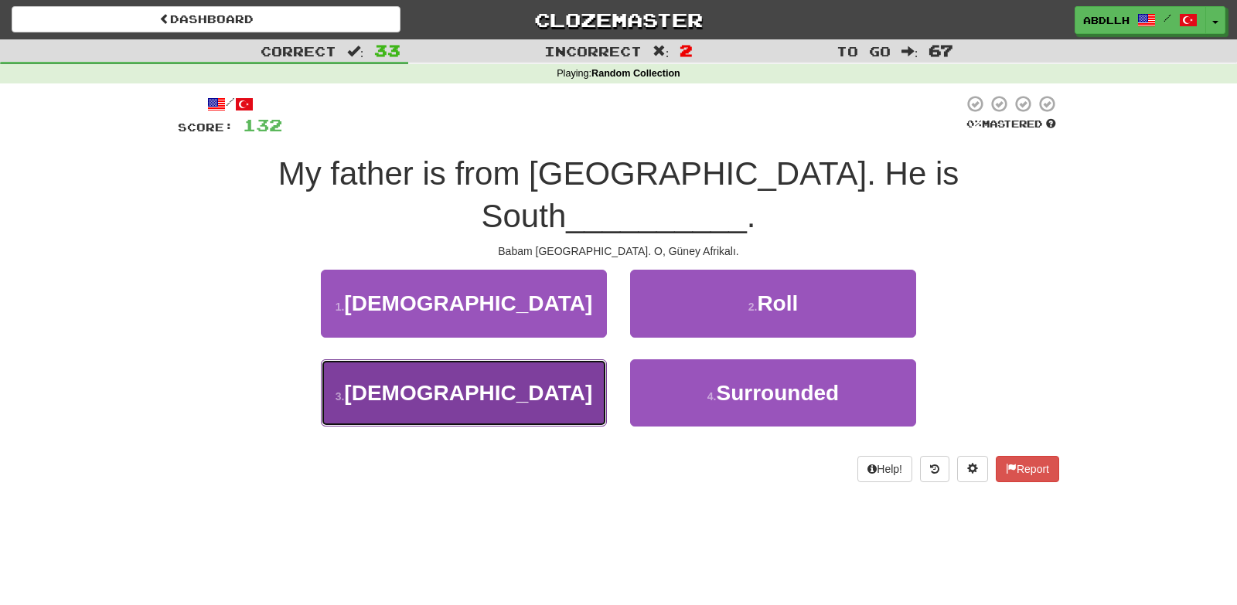
click at [537, 359] on button "3 . African" at bounding box center [464, 392] width 286 height 67
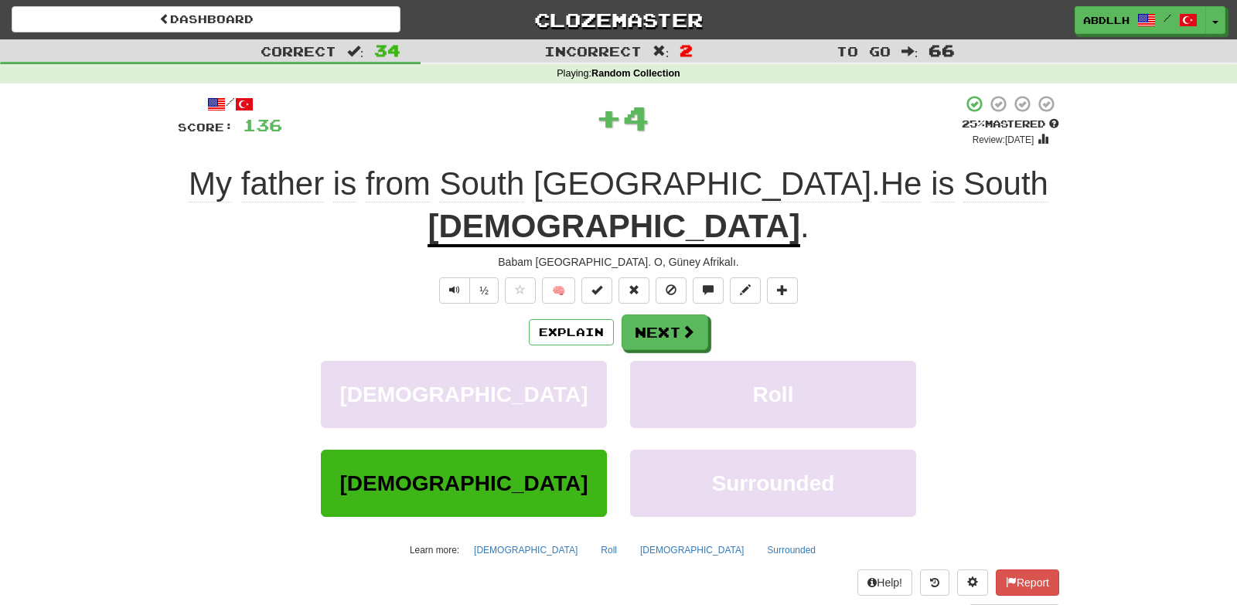
click at [657, 315] on div "Explain Next" at bounding box center [618, 333] width 881 height 36
click at [658, 315] on button "Next" at bounding box center [665, 333] width 87 height 36
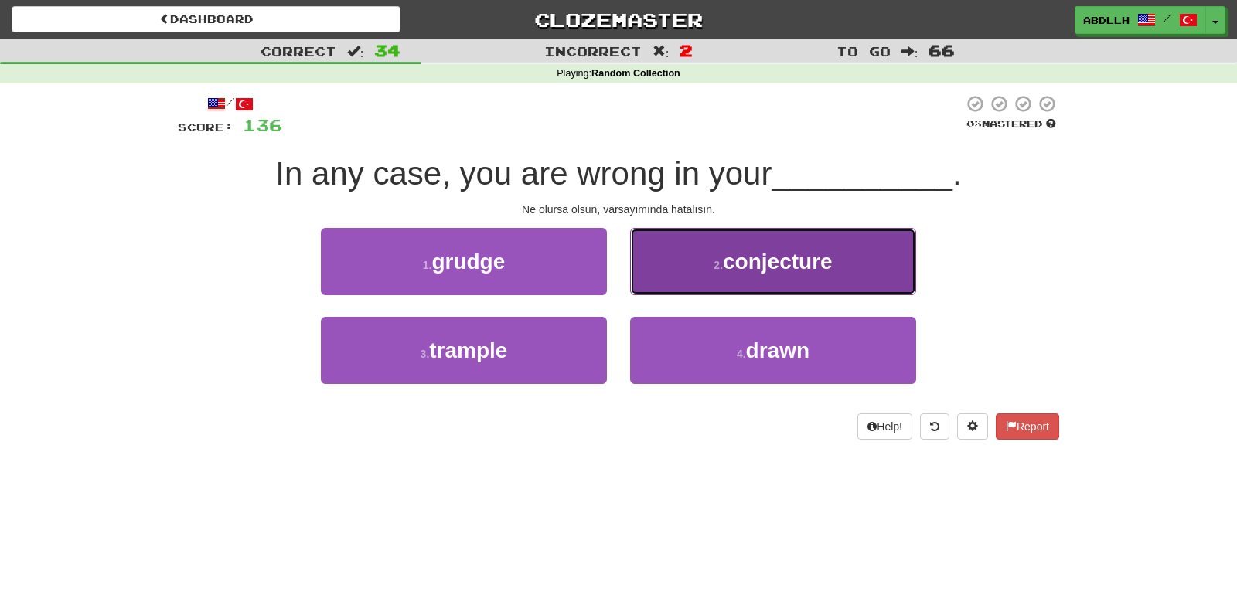
click at [708, 260] on button "2 . conjecture" at bounding box center [773, 261] width 286 height 67
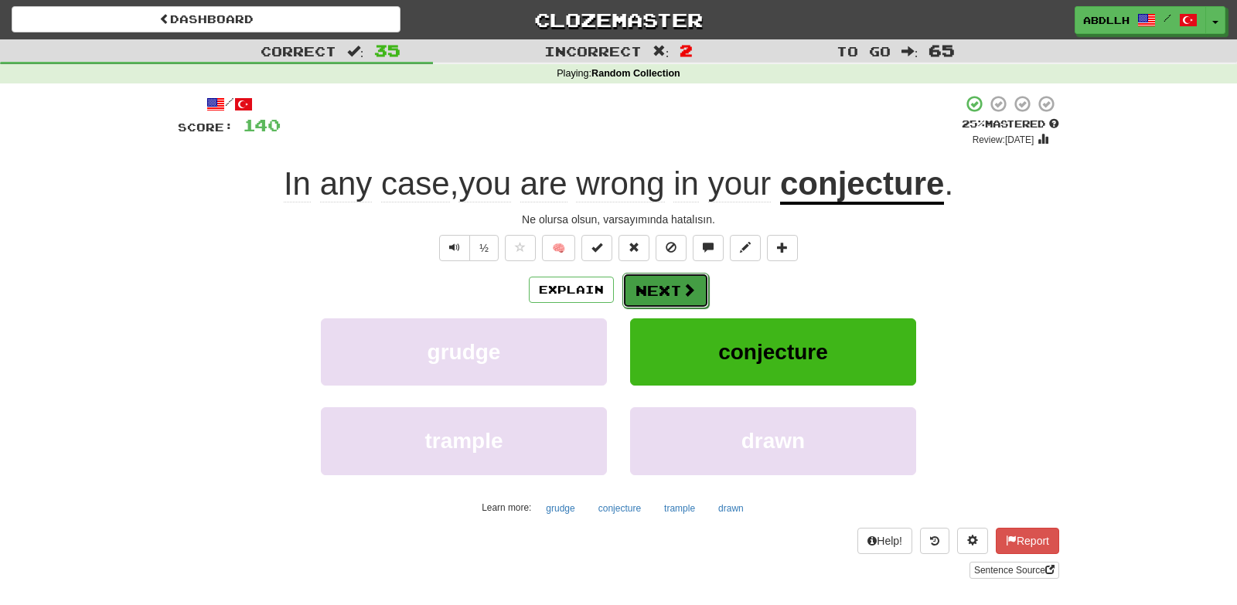
click at [662, 292] on button "Next" at bounding box center [665, 291] width 87 height 36
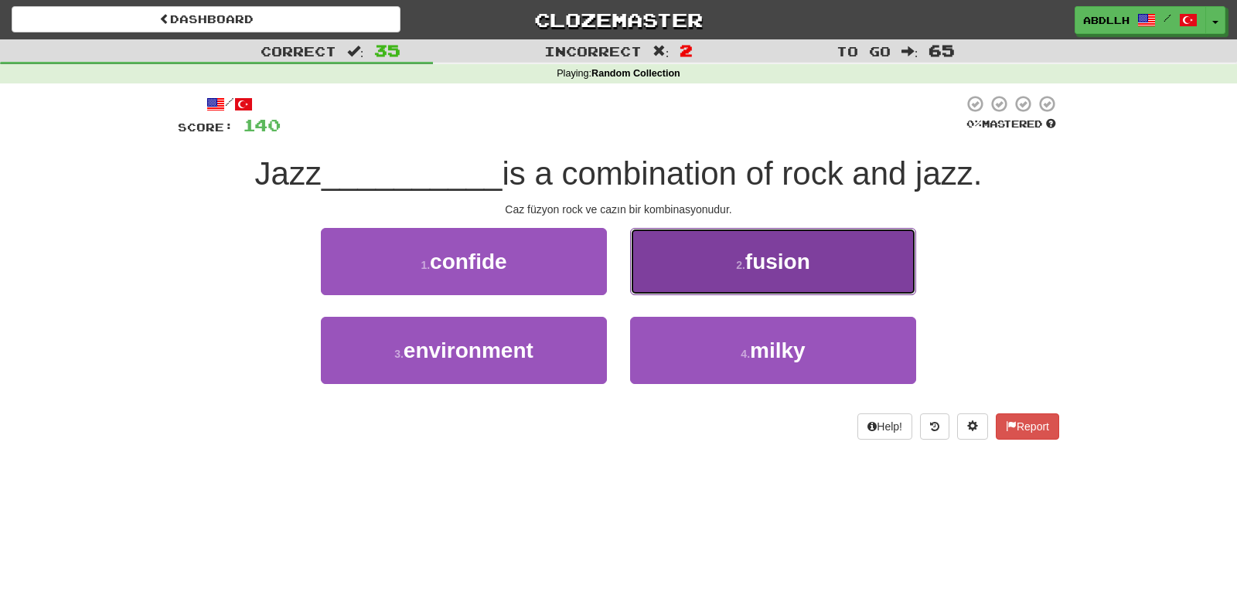
click at [682, 271] on button "2 . fusion" at bounding box center [773, 261] width 286 height 67
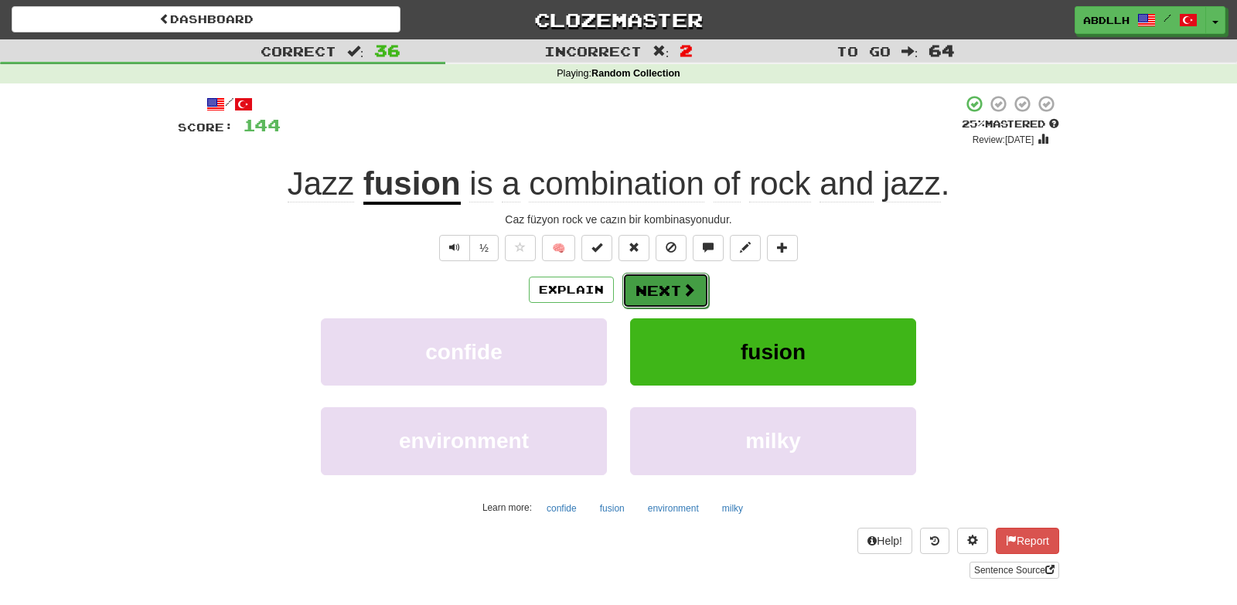
click at [668, 291] on button "Next" at bounding box center [665, 291] width 87 height 36
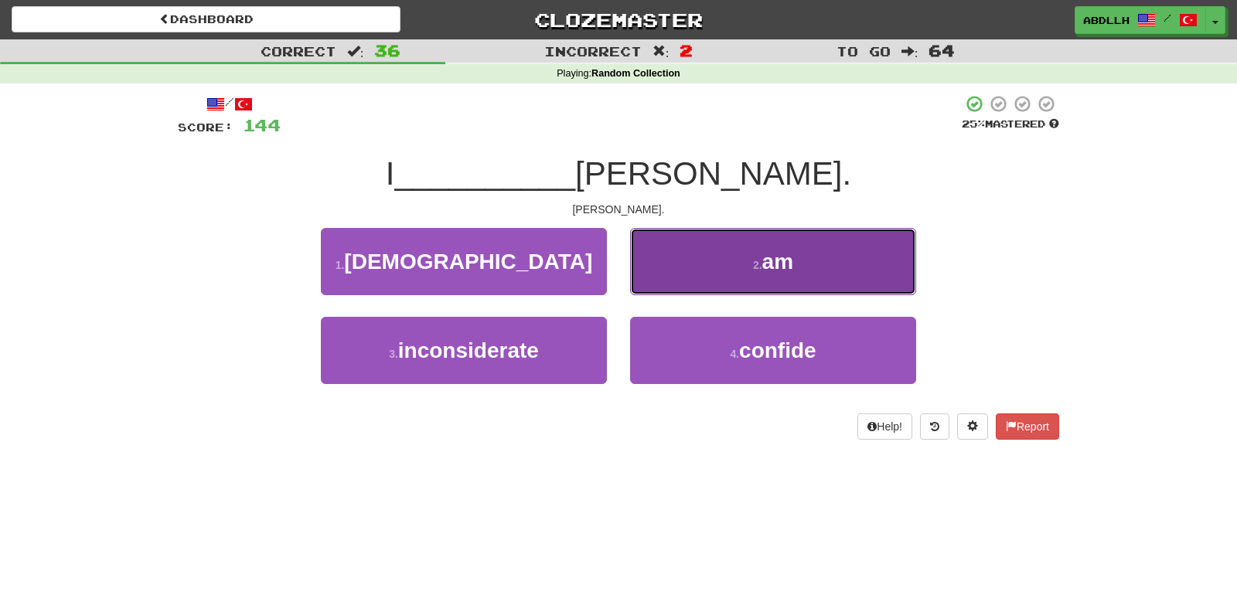
click at [655, 282] on button "2 . am" at bounding box center [773, 261] width 286 height 67
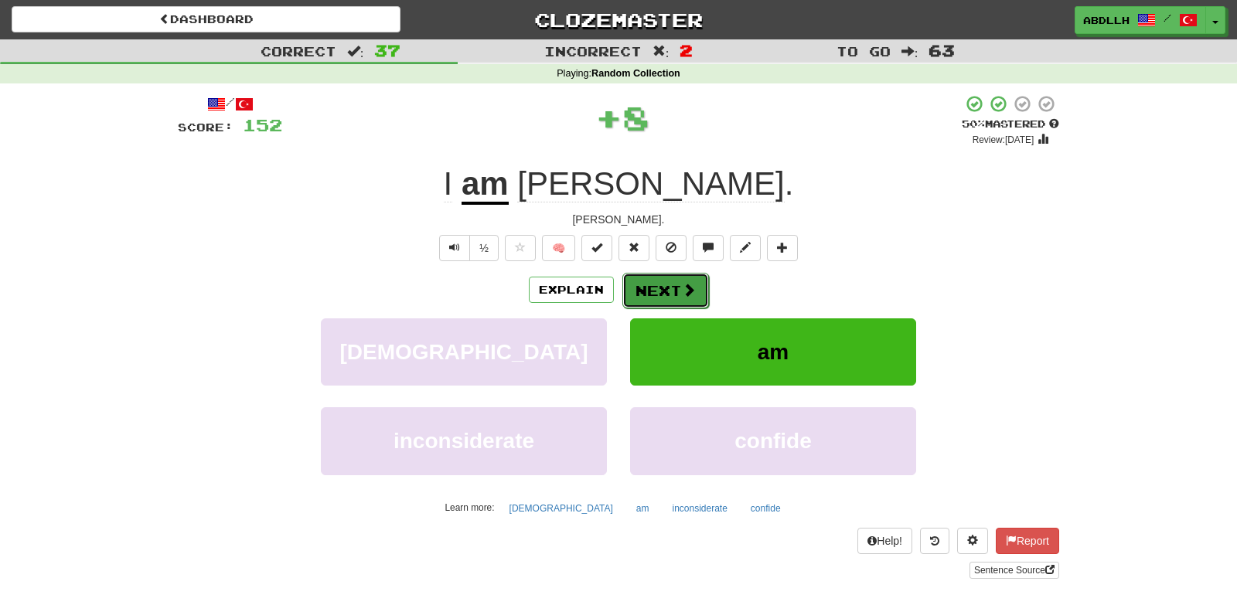
click at [639, 298] on button "Next" at bounding box center [665, 291] width 87 height 36
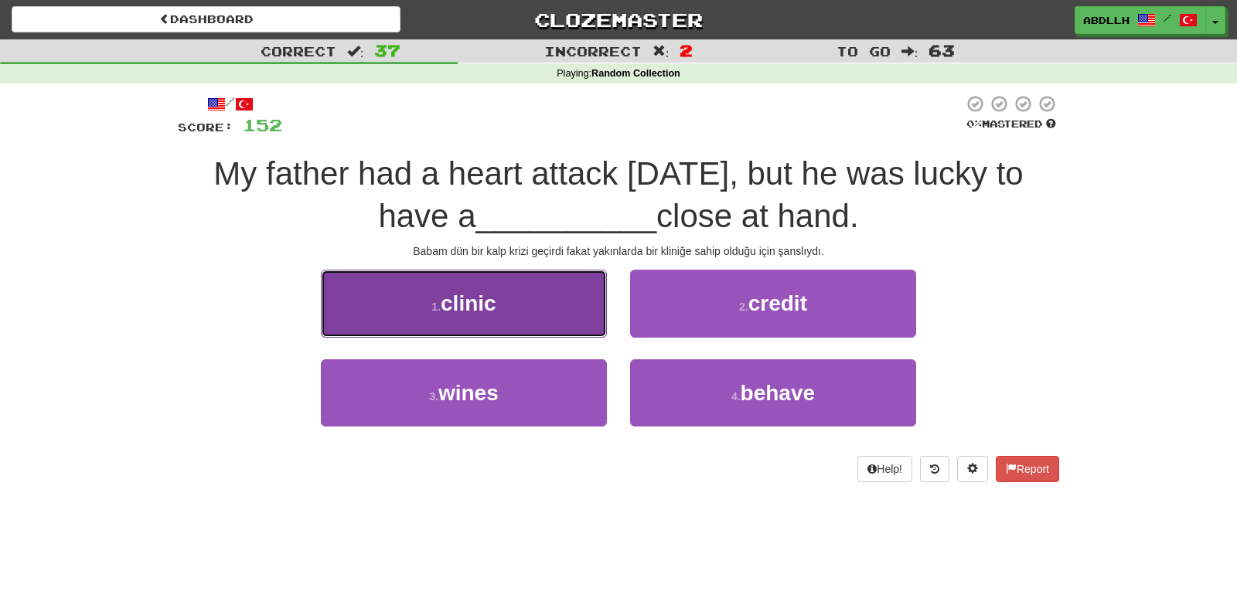
click at [566, 301] on button "1 . clinic" at bounding box center [464, 303] width 286 height 67
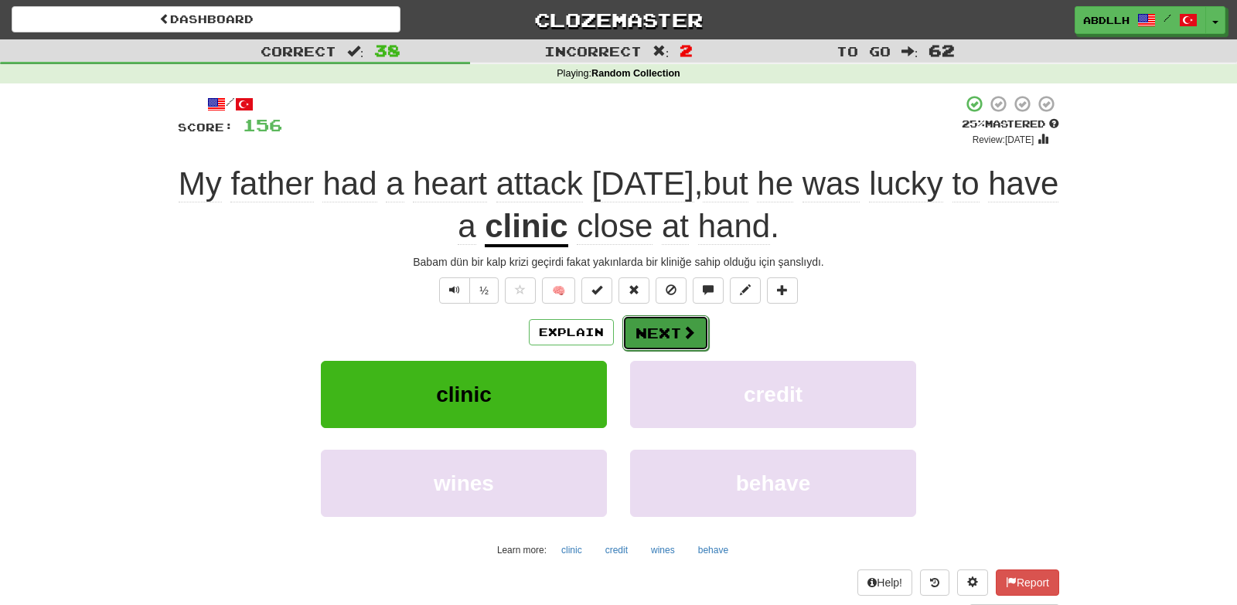
click at [678, 330] on button "Next" at bounding box center [665, 333] width 87 height 36
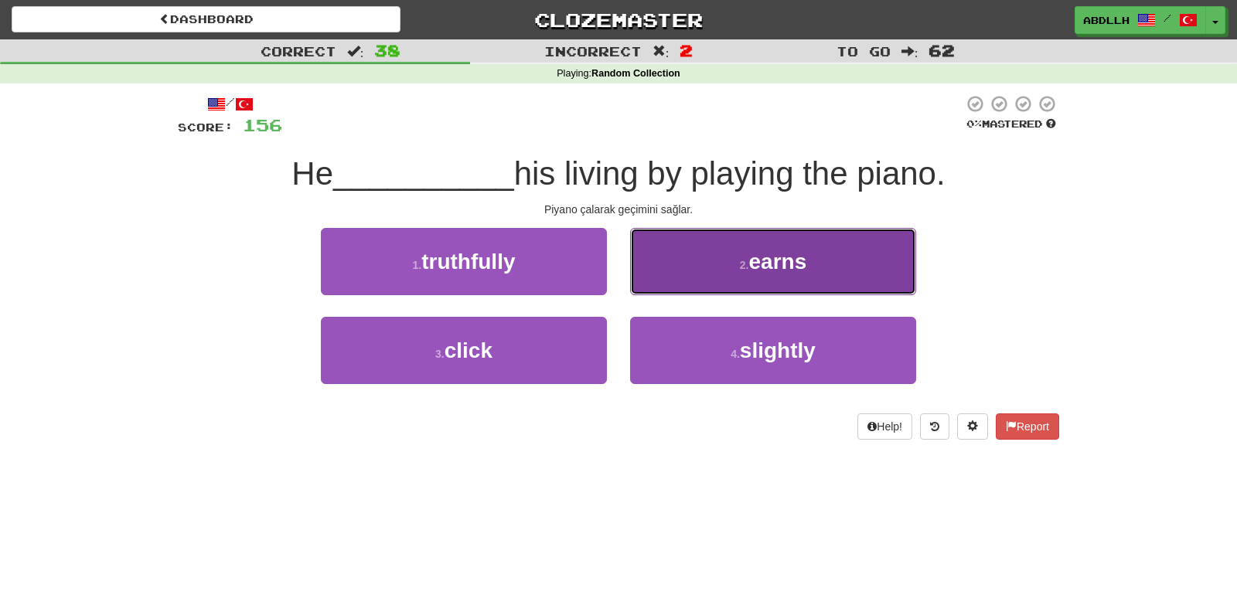
click at [663, 286] on button "2 . earns" at bounding box center [773, 261] width 286 height 67
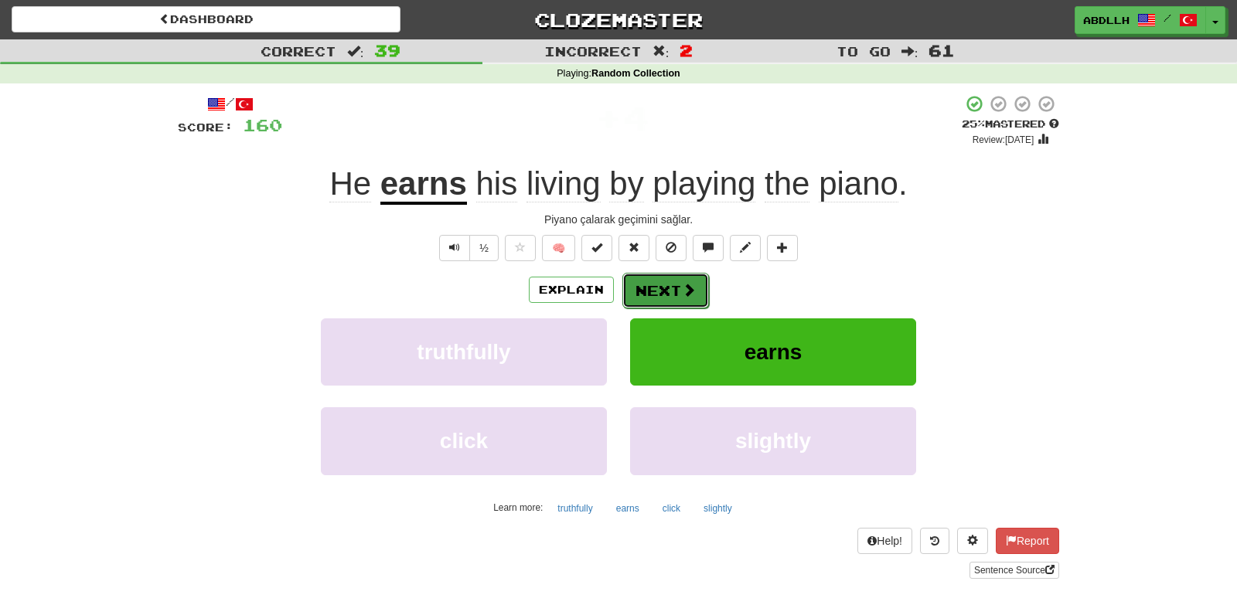
click at [647, 288] on button "Next" at bounding box center [665, 291] width 87 height 36
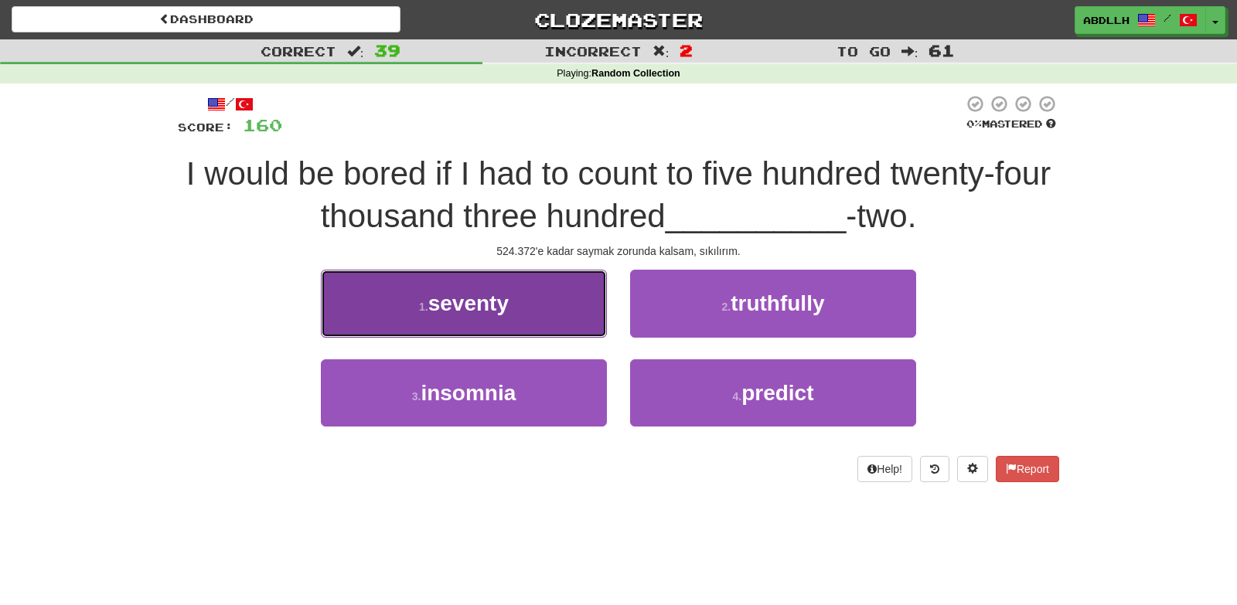
click at [570, 298] on button "1 . seventy" at bounding box center [464, 303] width 286 height 67
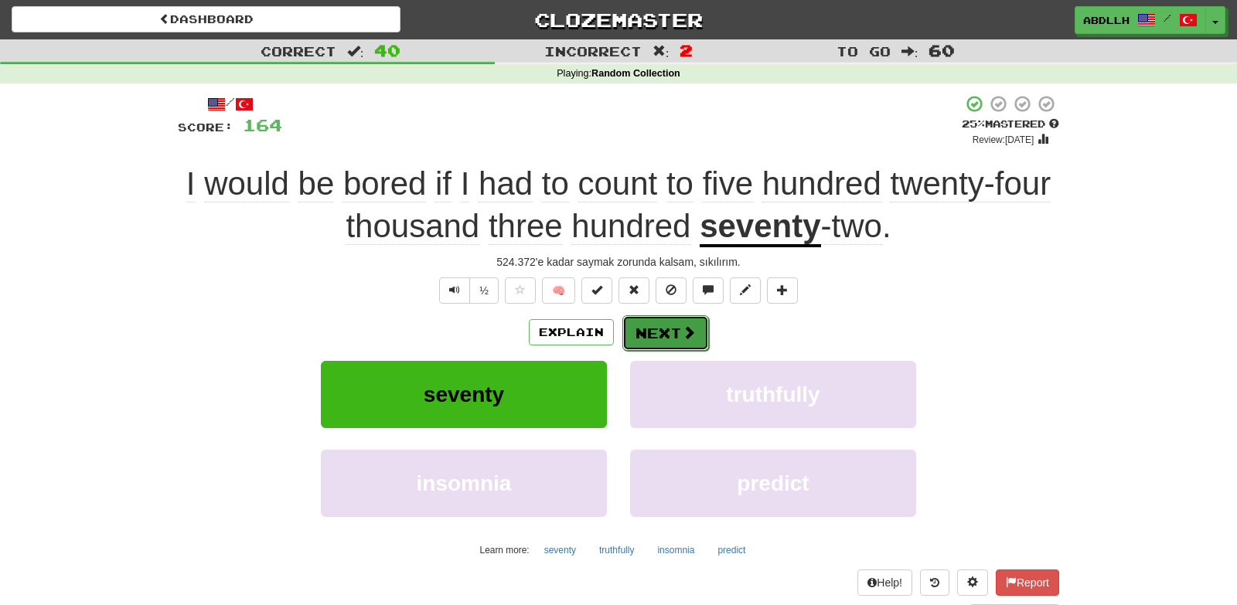
click at [655, 335] on button "Next" at bounding box center [665, 333] width 87 height 36
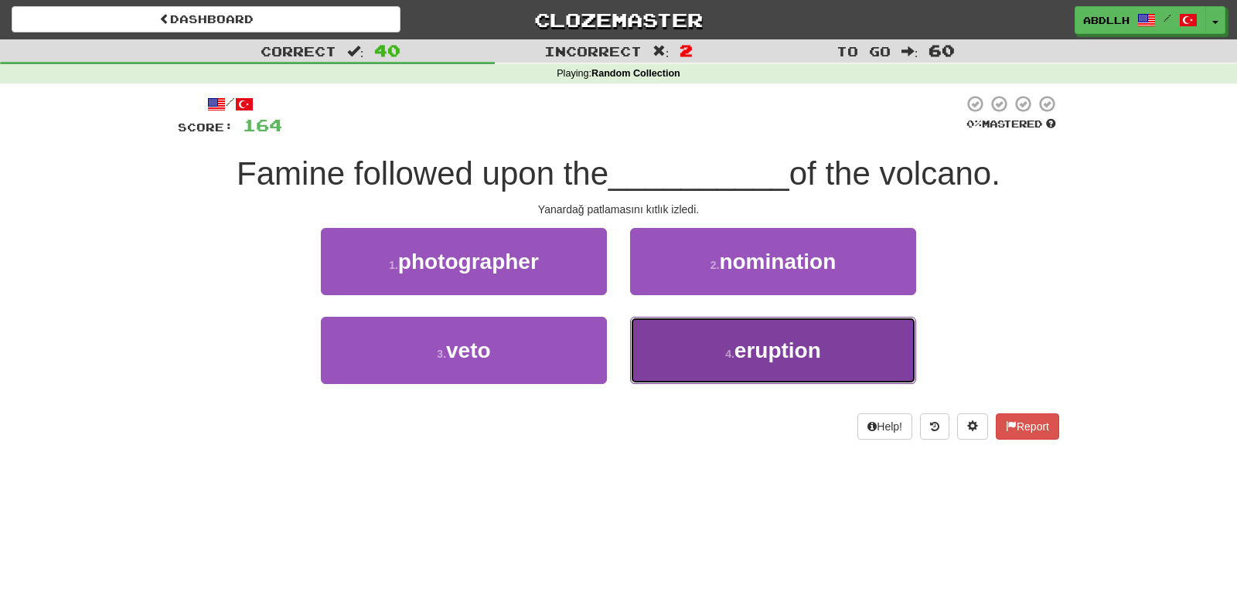
click at [679, 362] on button "4 . eruption" at bounding box center [773, 350] width 286 height 67
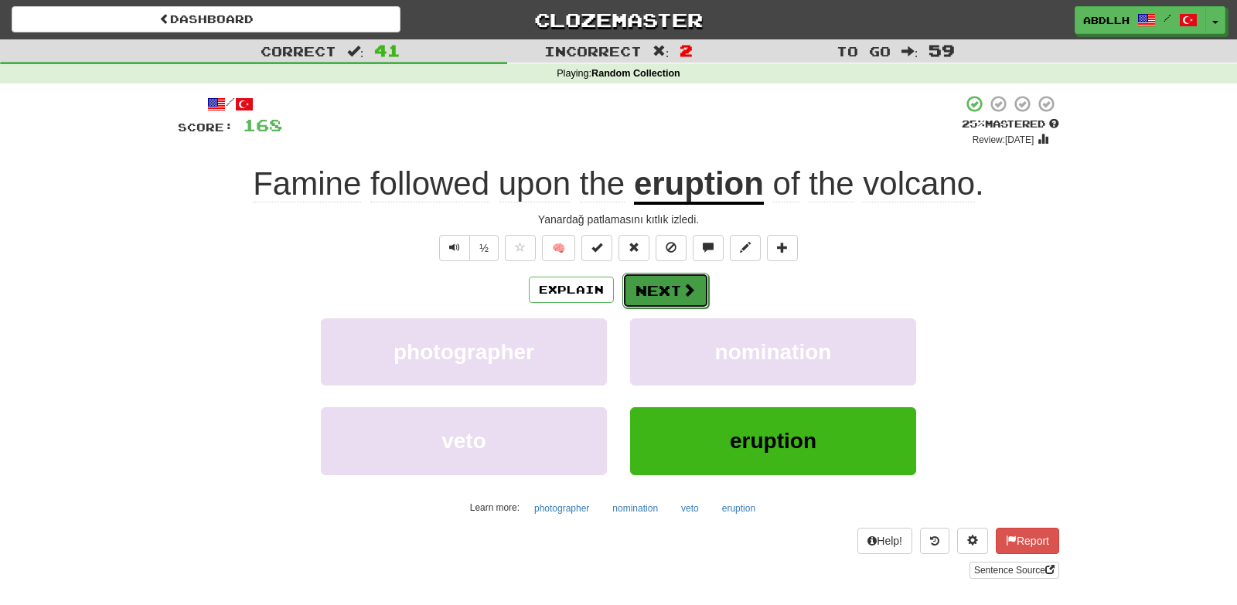
click at [672, 281] on button "Next" at bounding box center [665, 291] width 87 height 36
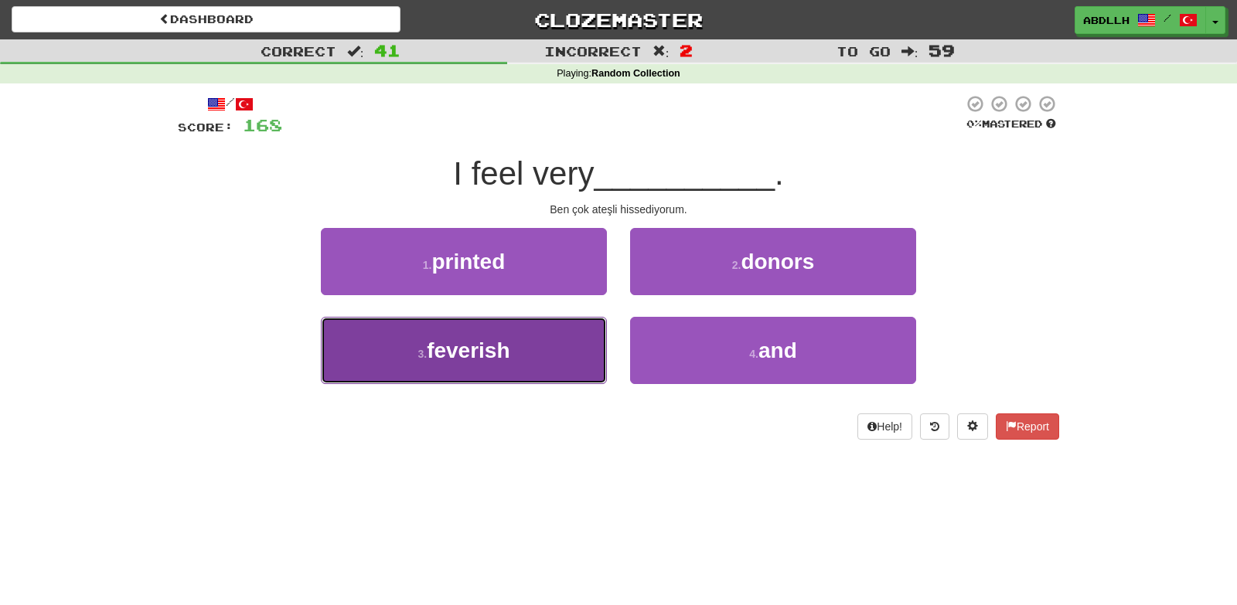
click at [556, 360] on button "3 . feverish" at bounding box center [464, 350] width 286 height 67
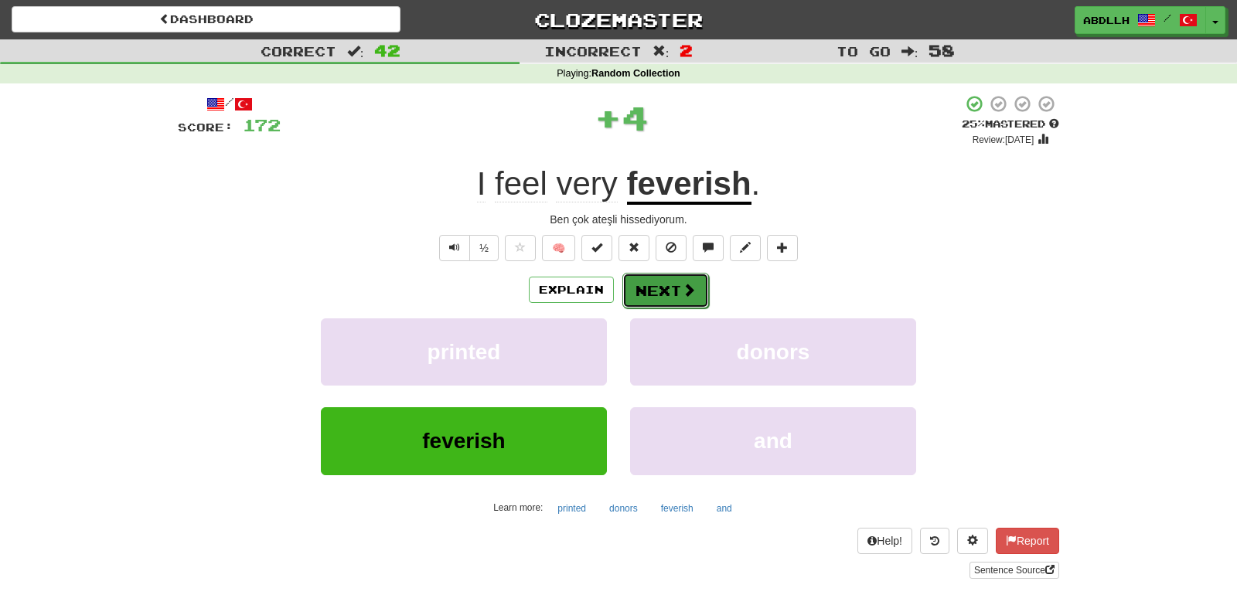
click at [646, 296] on button "Next" at bounding box center [665, 291] width 87 height 36
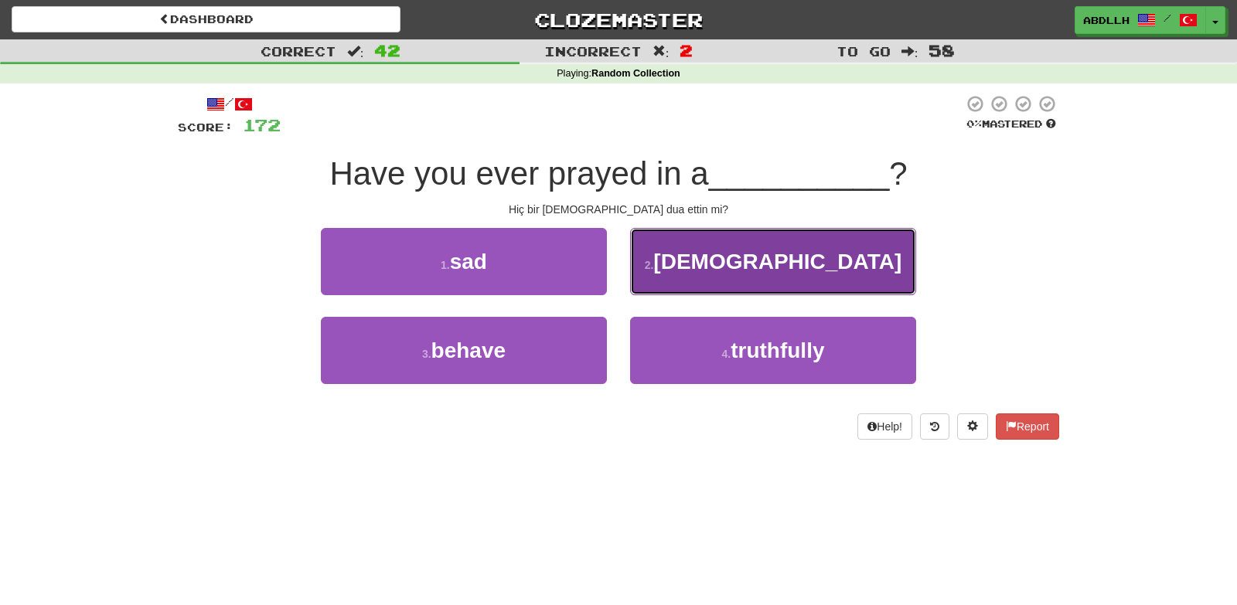
click at [685, 253] on button "2 . mosque" at bounding box center [773, 261] width 286 height 67
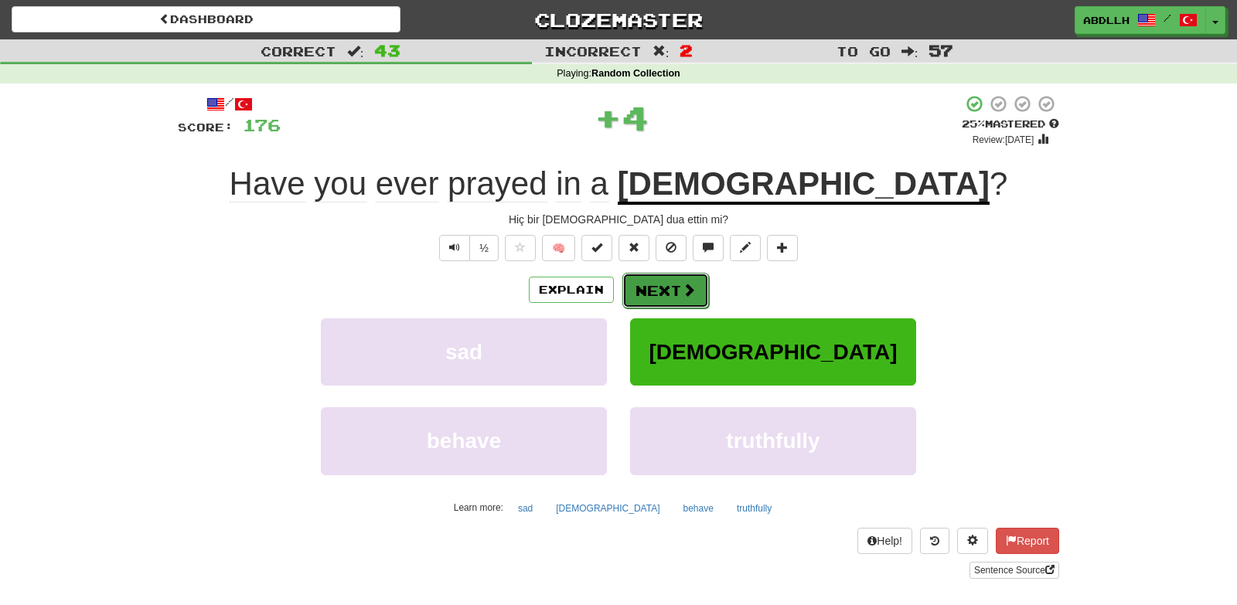
click at [674, 294] on button "Next" at bounding box center [665, 291] width 87 height 36
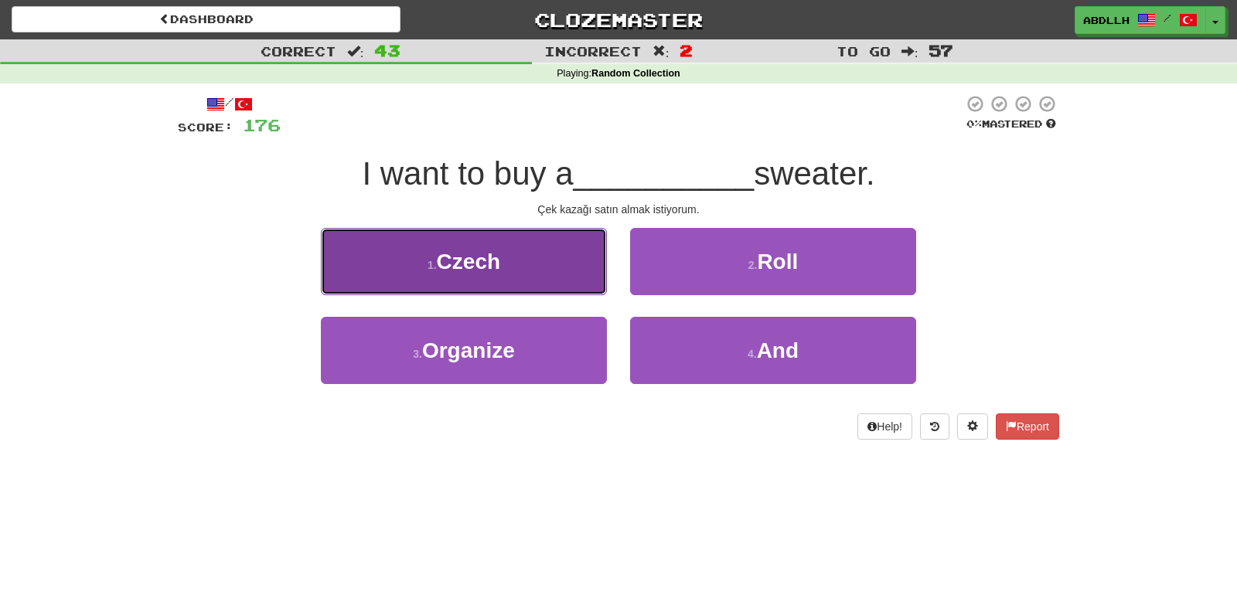
click at [567, 269] on button "1 . Czech" at bounding box center [464, 261] width 286 height 67
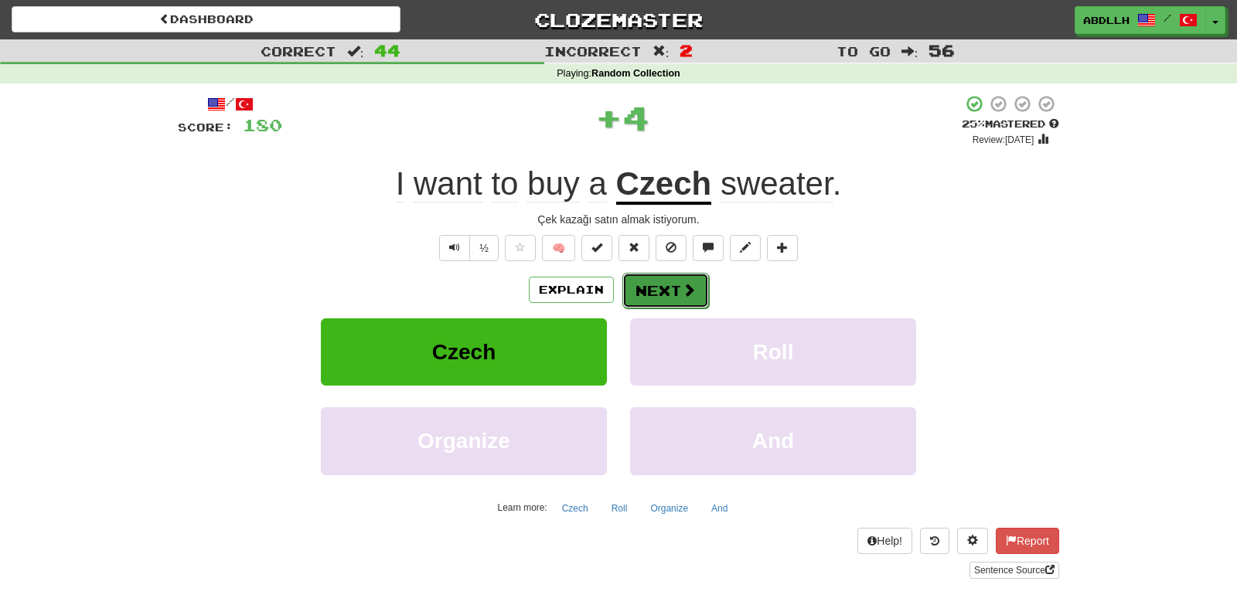
click at [647, 283] on button "Next" at bounding box center [665, 291] width 87 height 36
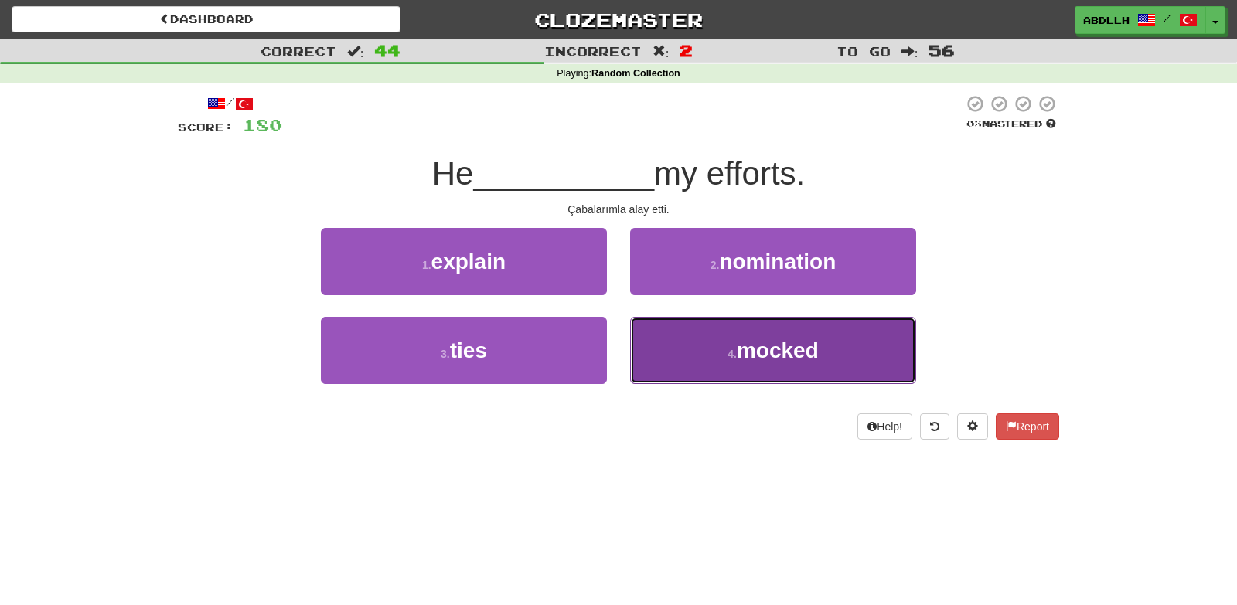
click at [675, 345] on button "4 . mocked" at bounding box center [773, 350] width 286 height 67
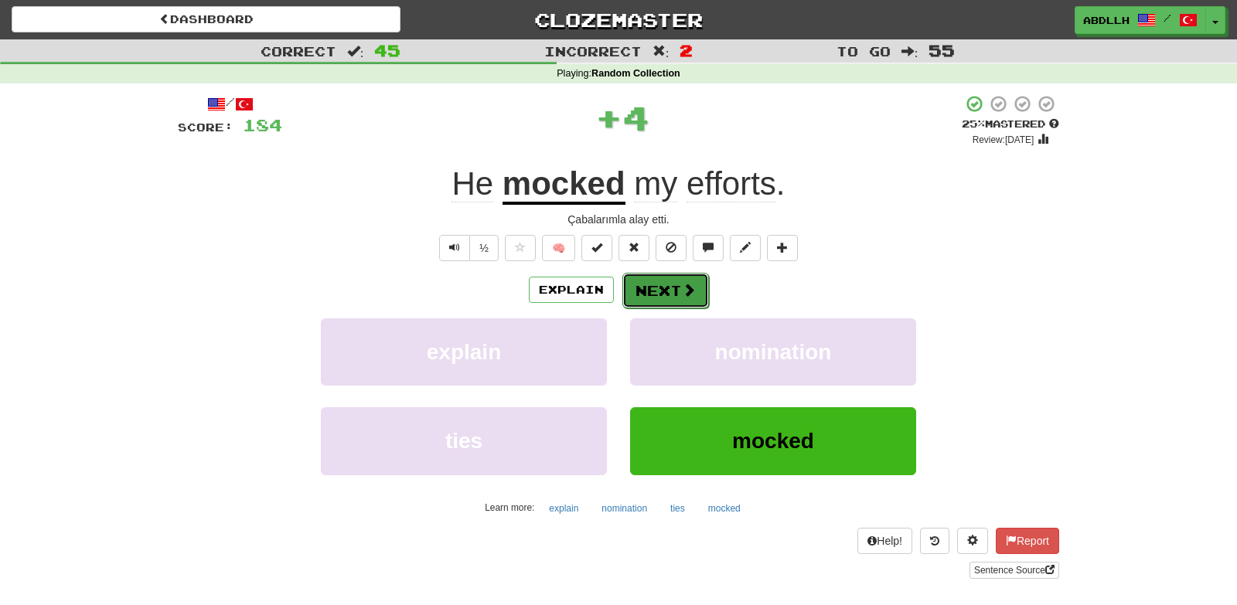
click at [635, 294] on button "Next" at bounding box center [665, 291] width 87 height 36
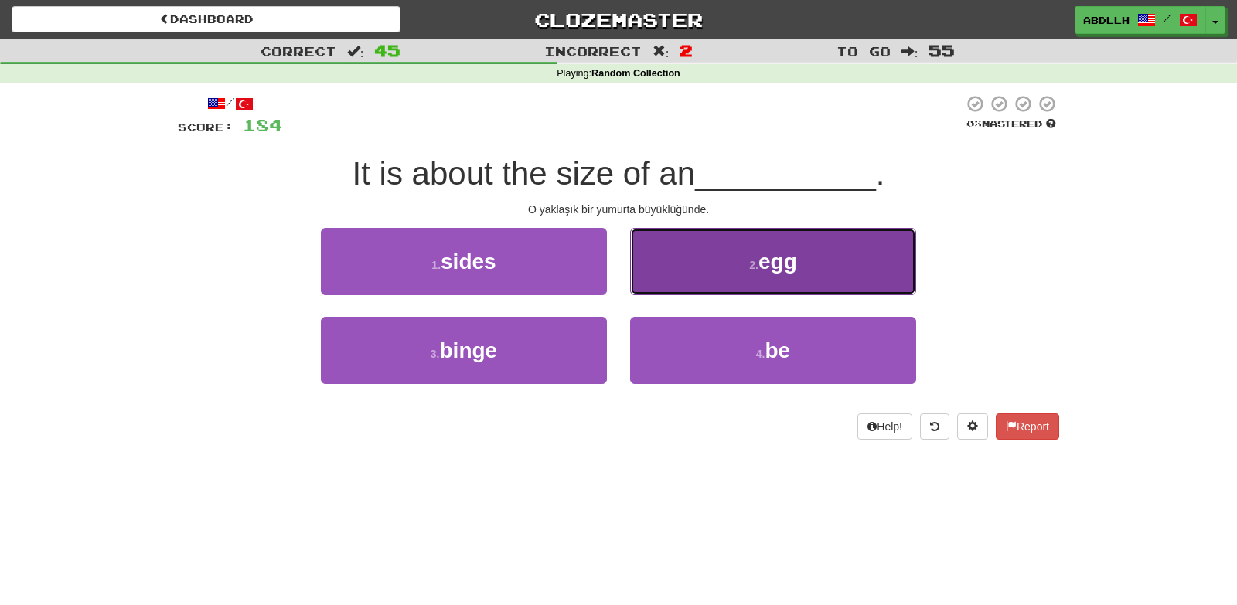
click at [710, 267] on button "2 . egg" at bounding box center [773, 261] width 286 height 67
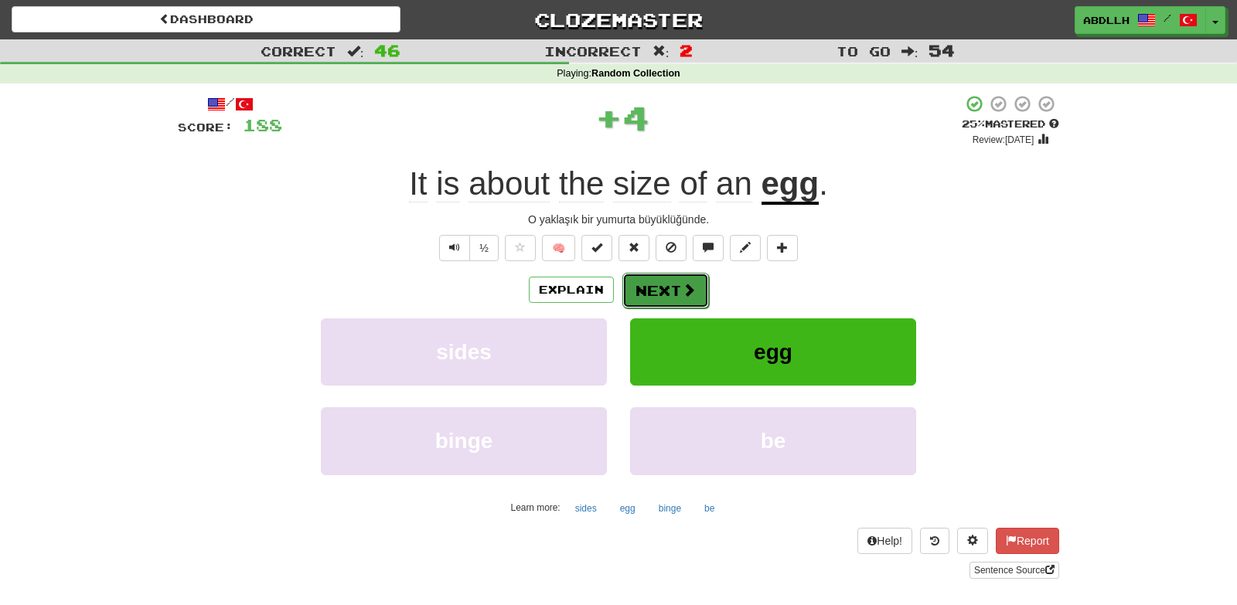
click at [659, 296] on button "Next" at bounding box center [665, 291] width 87 height 36
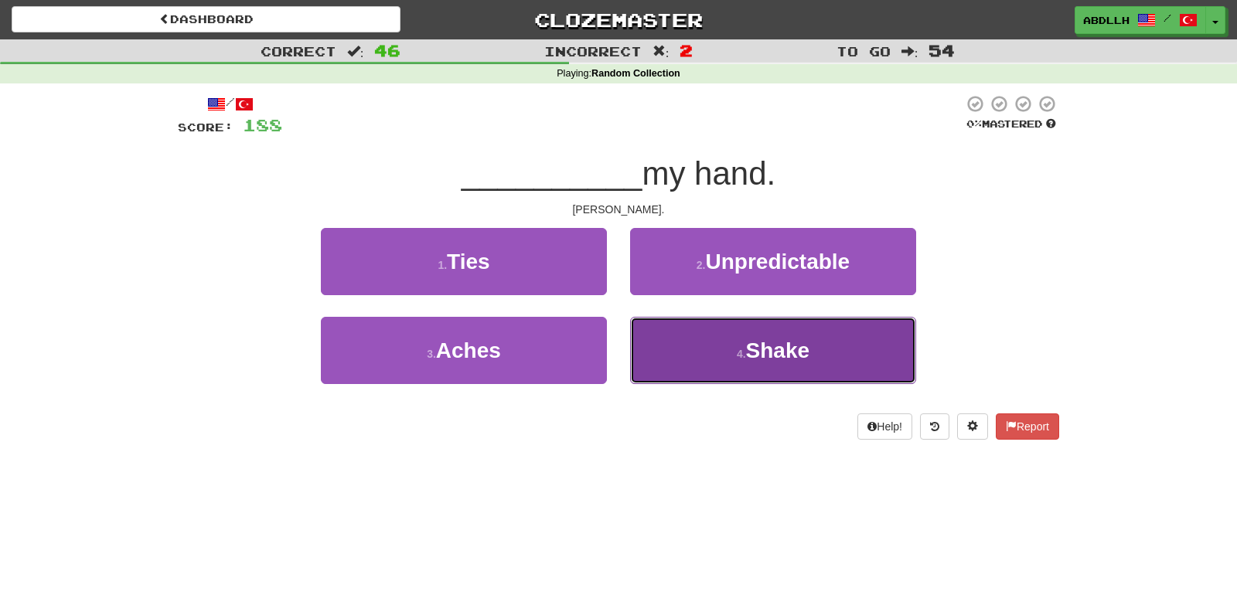
click at [682, 357] on button "4 . Shake" at bounding box center [773, 350] width 286 height 67
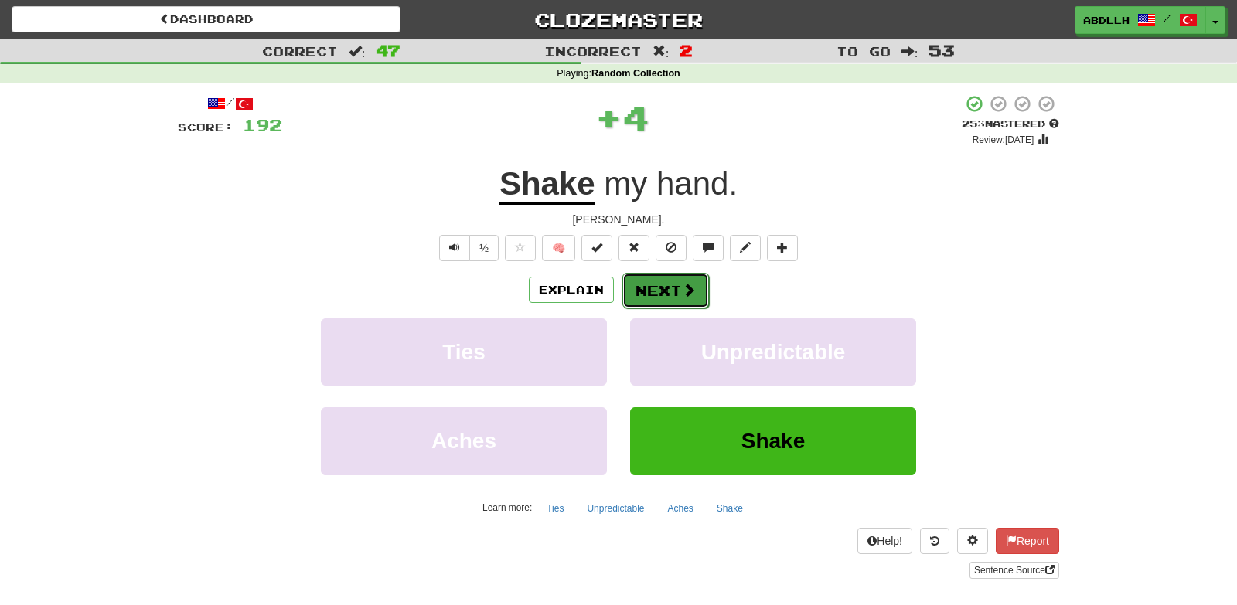
click at [667, 292] on button "Next" at bounding box center [665, 291] width 87 height 36
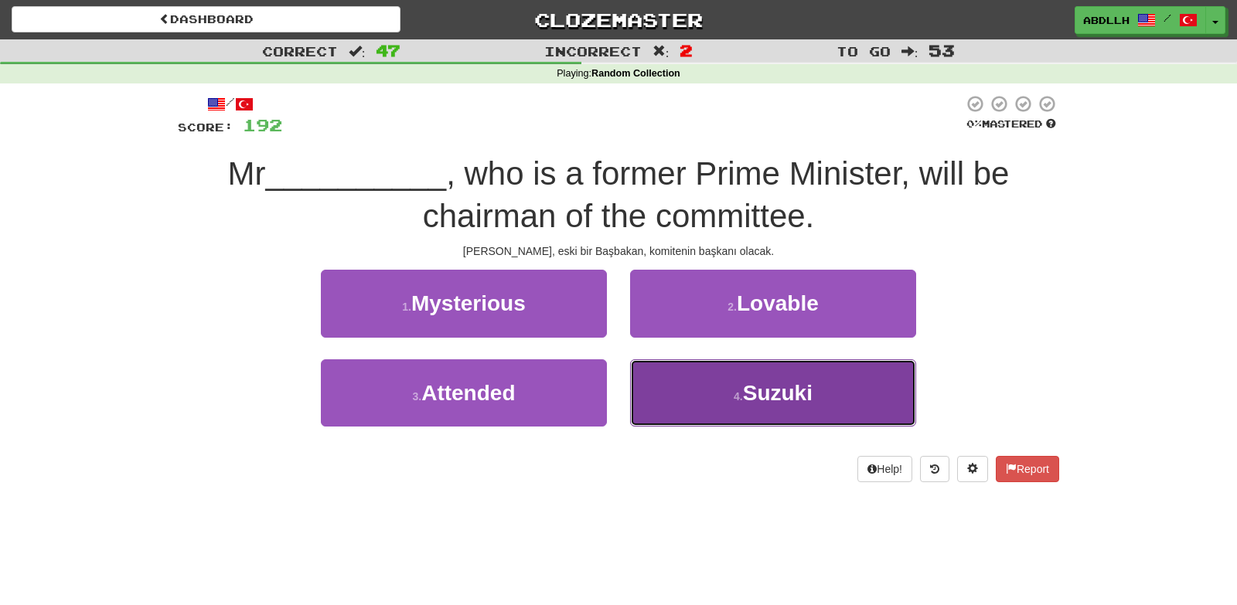
click at [704, 403] on button "4 . Suzuki" at bounding box center [773, 392] width 286 height 67
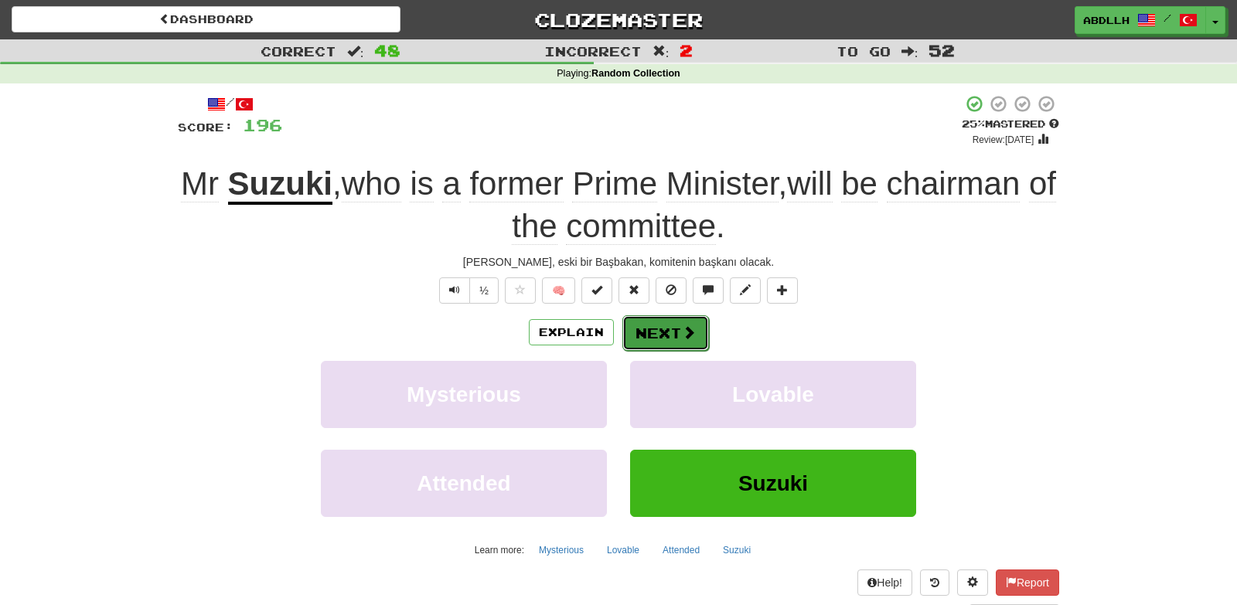
click at [660, 332] on button "Next" at bounding box center [665, 333] width 87 height 36
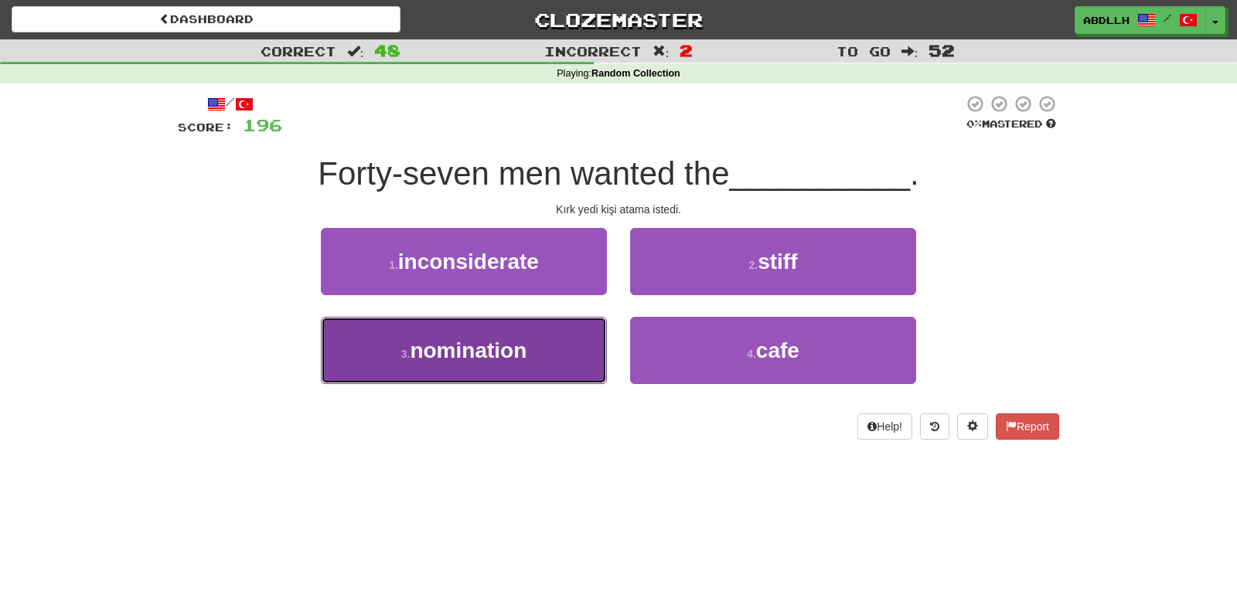
click at [539, 350] on button "3 . nomination" at bounding box center [464, 350] width 286 height 67
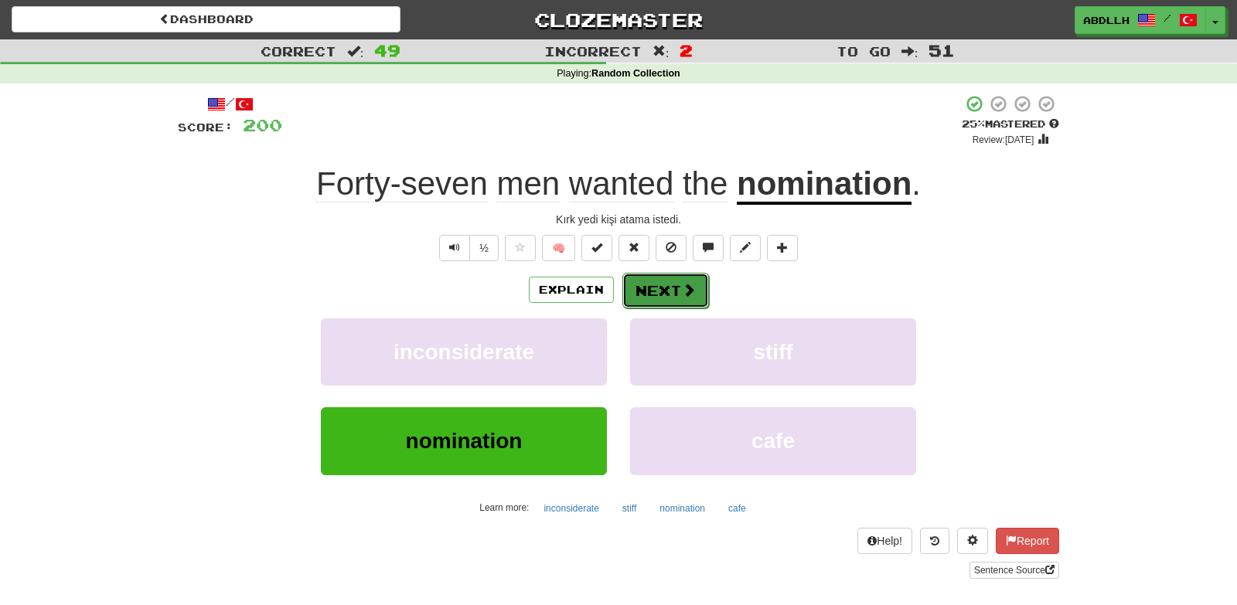
click at [657, 300] on button "Next" at bounding box center [665, 291] width 87 height 36
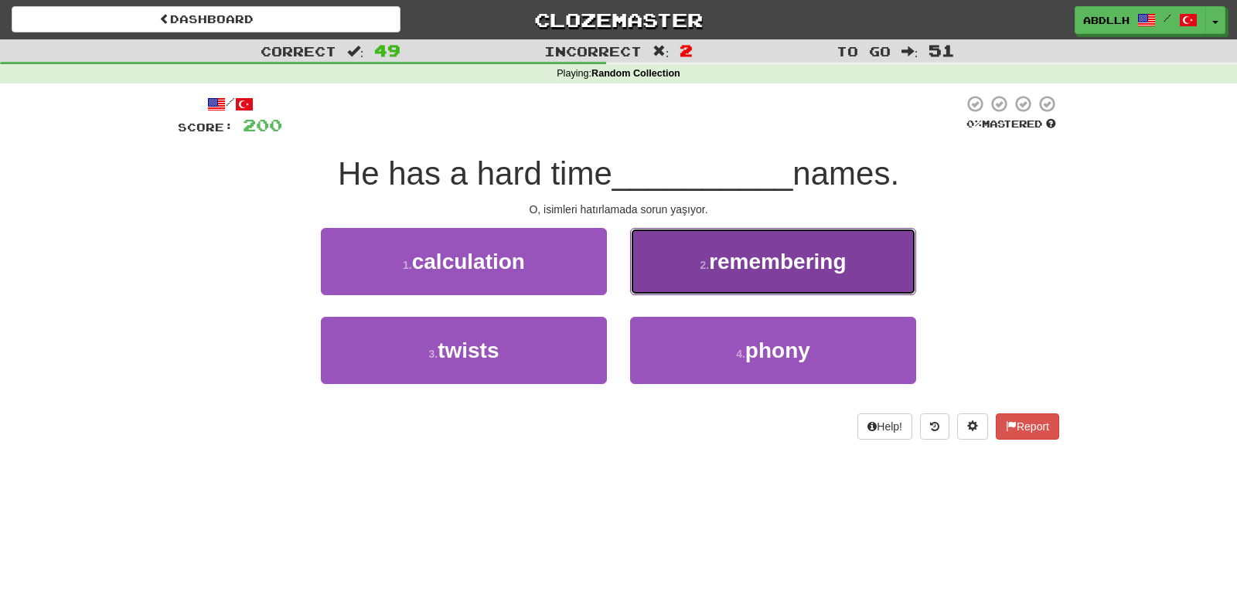
click at [665, 276] on button "2 . remembering" at bounding box center [773, 261] width 286 height 67
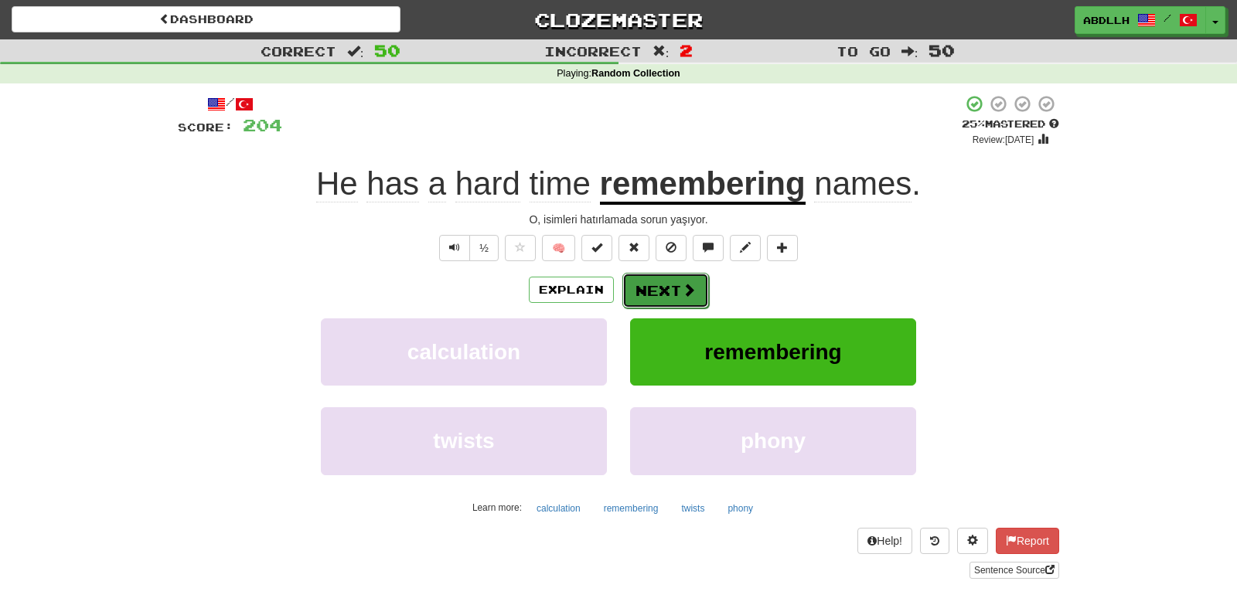
click at [648, 287] on button "Next" at bounding box center [665, 291] width 87 height 36
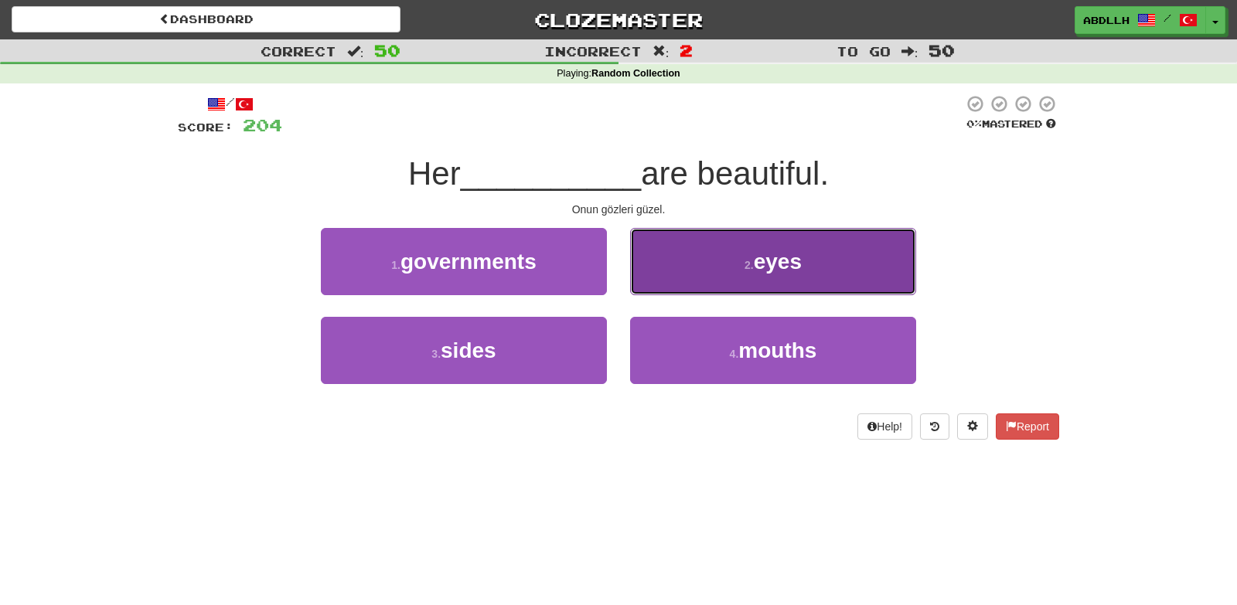
click at [683, 276] on button "2 . eyes" at bounding box center [773, 261] width 286 height 67
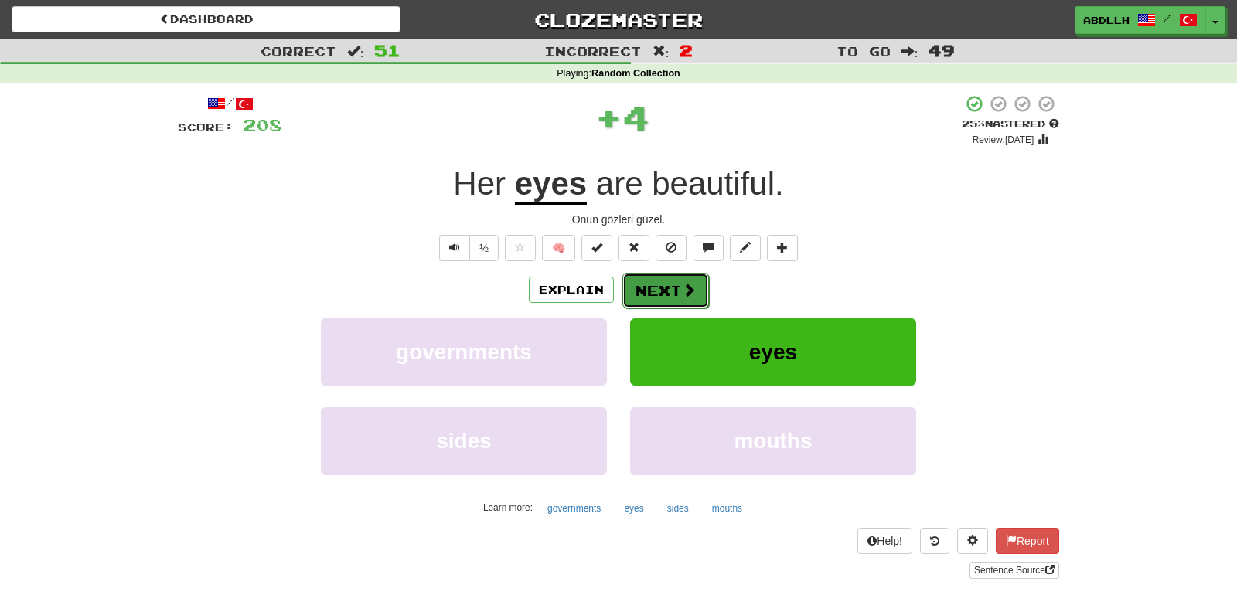
click at [631, 292] on button "Next" at bounding box center [665, 291] width 87 height 36
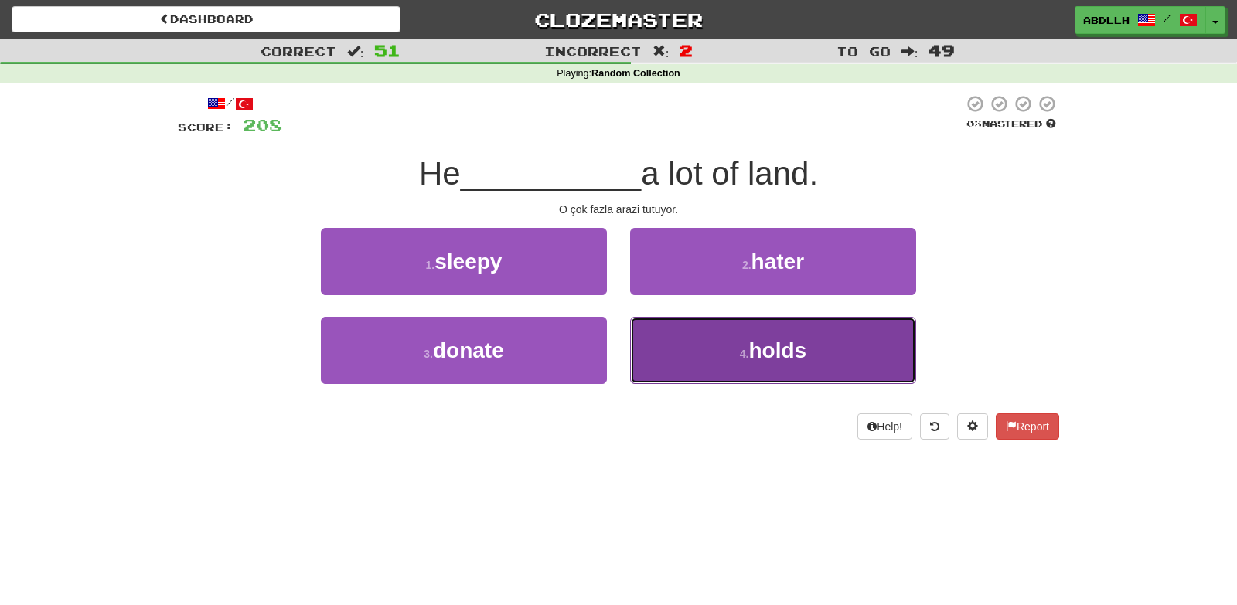
click at [665, 358] on button "4 . holds" at bounding box center [773, 350] width 286 height 67
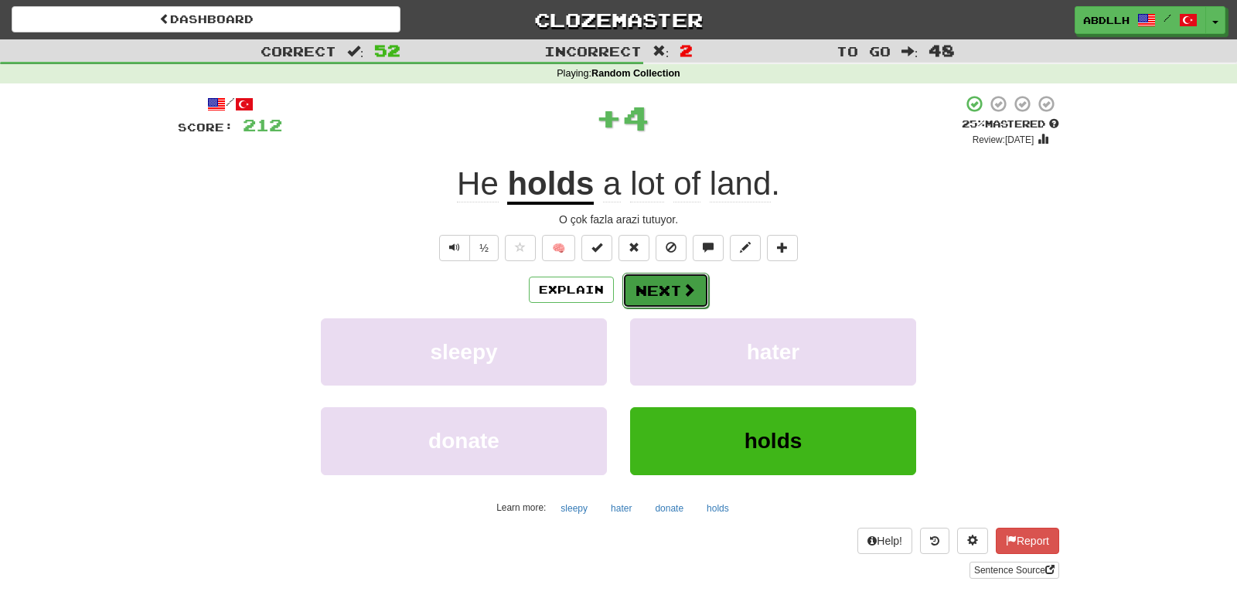
click at [652, 288] on button "Next" at bounding box center [665, 291] width 87 height 36
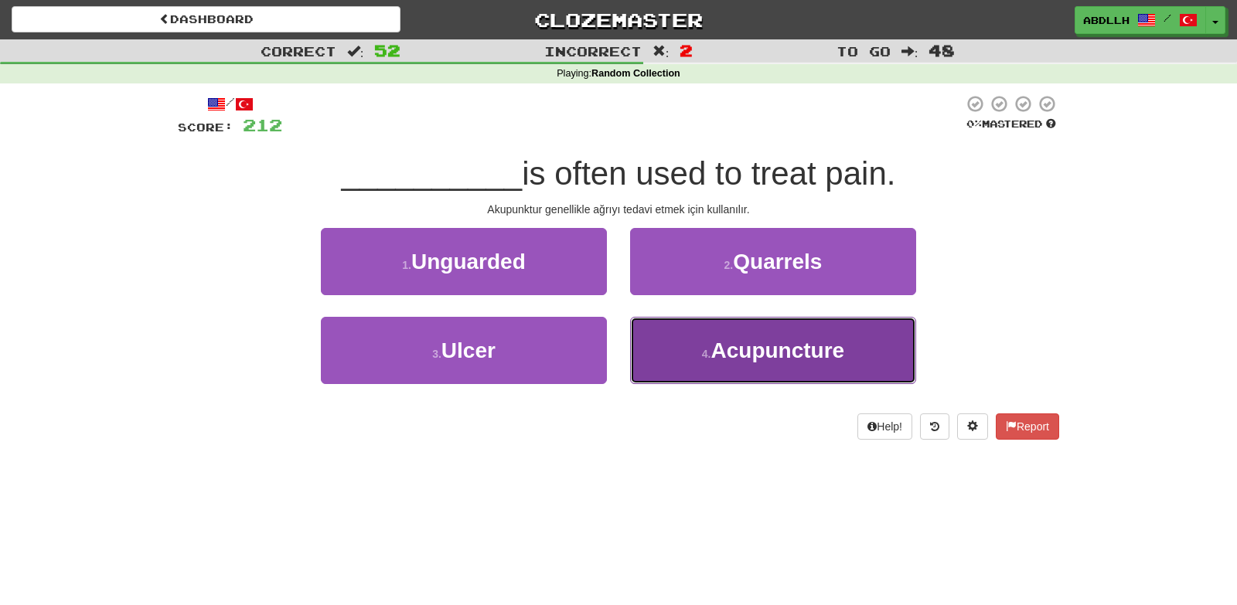
click at [662, 352] on button "4 . Acupuncture" at bounding box center [773, 350] width 286 height 67
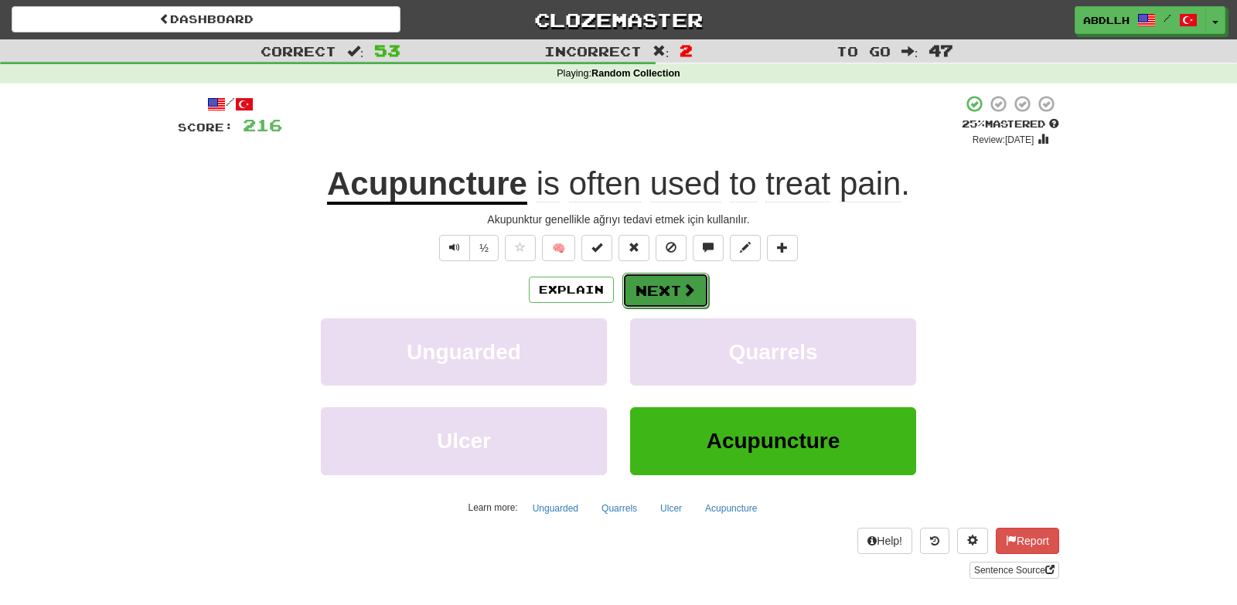
click at [647, 294] on button "Next" at bounding box center [665, 291] width 87 height 36
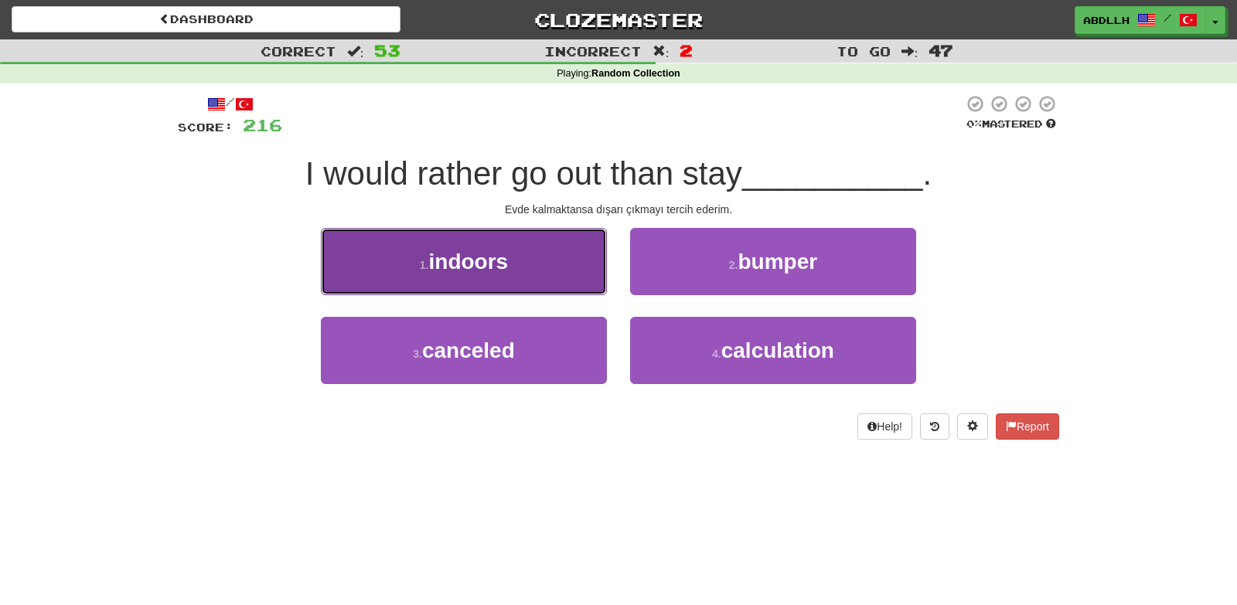
click at [553, 288] on button "1 . indoors" at bounding box center [464, 261] width 286 height 67
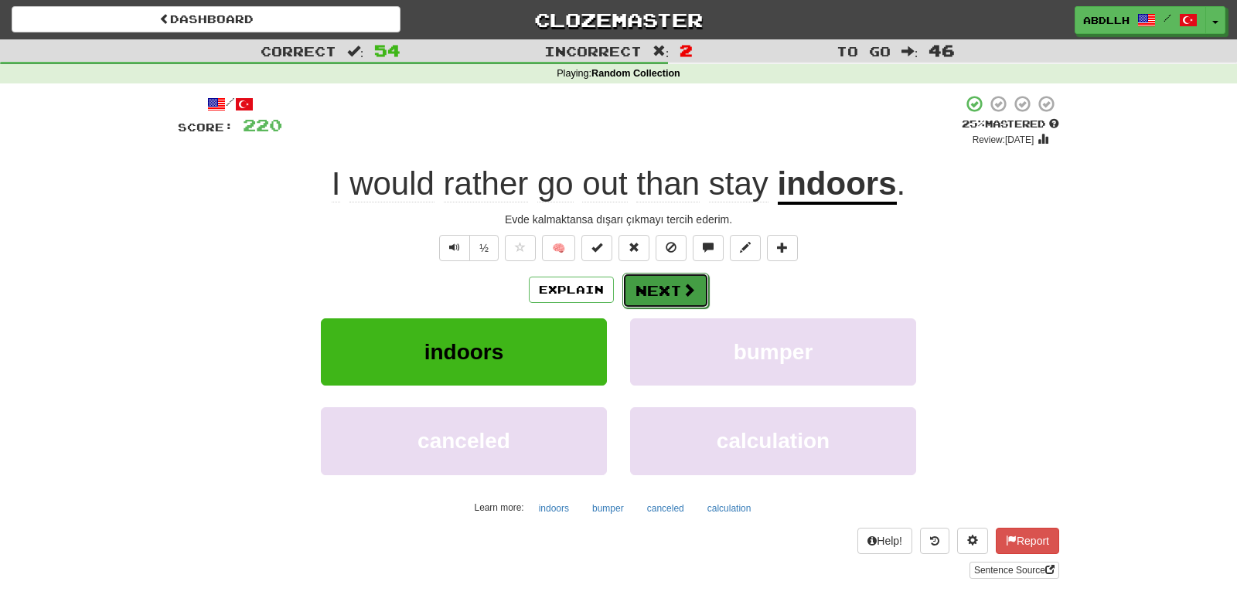
click at [645, 288] on button "Next" at bounding box center [665, 291] width 87 height 36
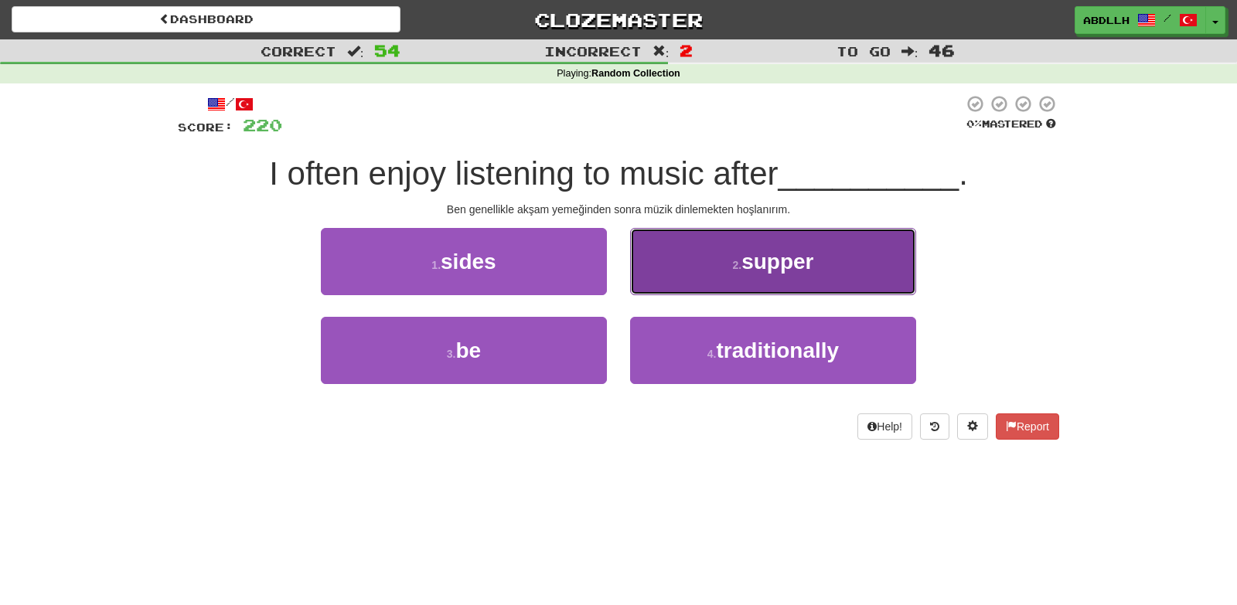
click at [670, 269] on button "2 . supper" at bounding box center [773, 261] width 286 height 67
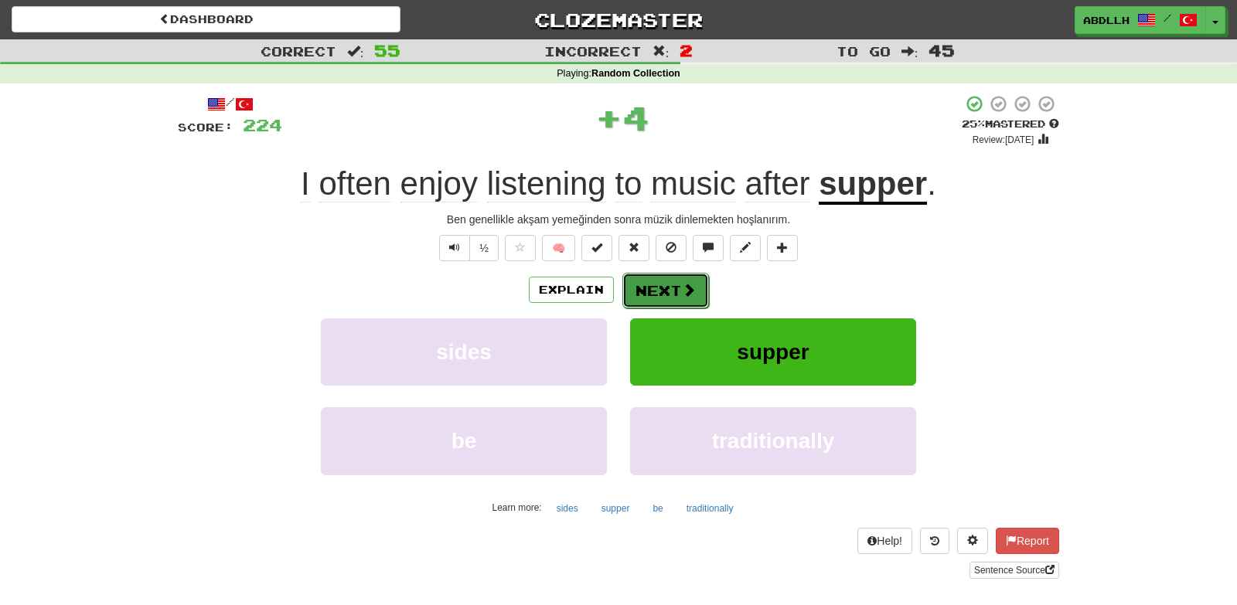
click at [647, 296] on button "Next" at bounding box center [665, 291] width 87 height 36
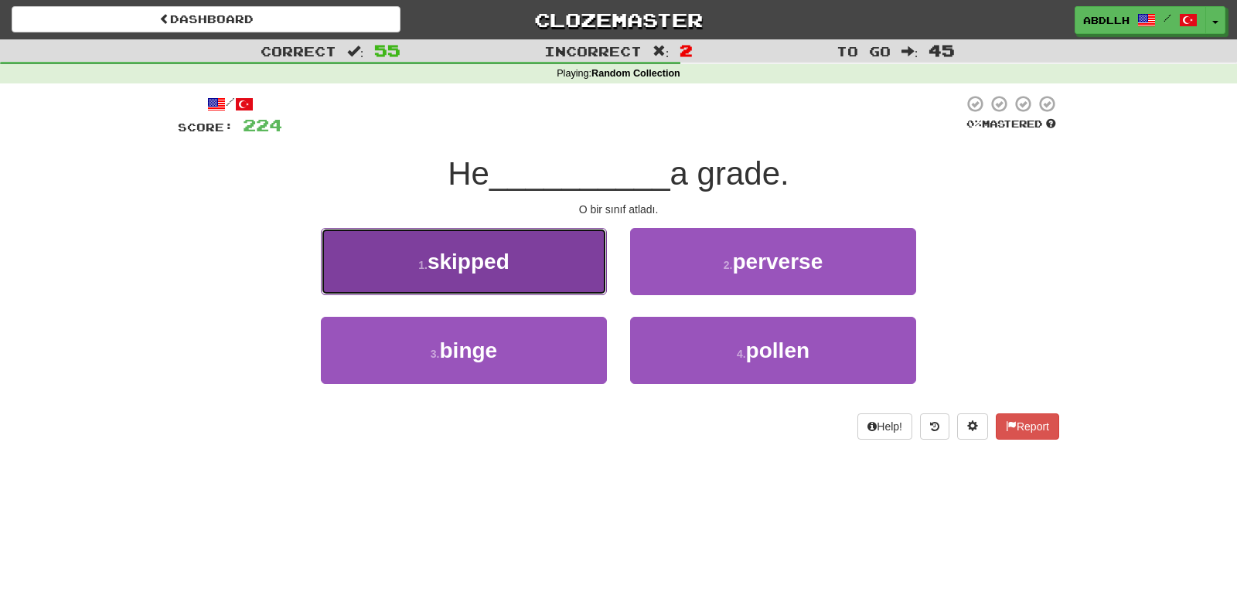
click at [587, 260] on button "1 . skipped" at bounding box center [464, 261] width 286 height 67
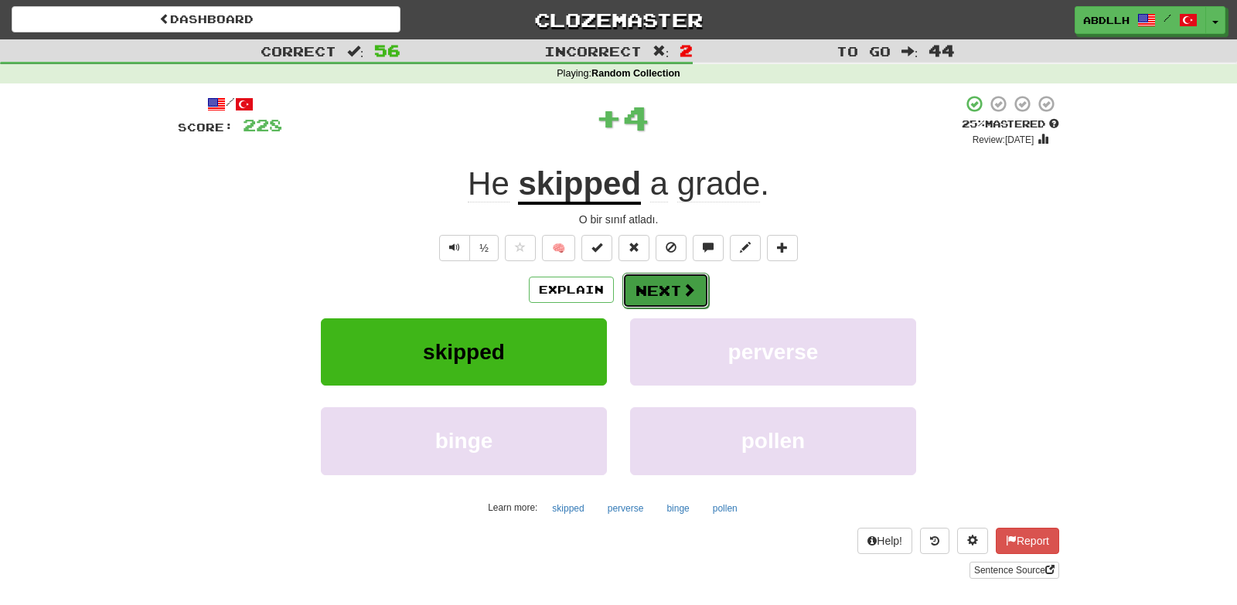
click at [652, 294] on button "Next" at bounding box center [665, 291] width 87 height 36
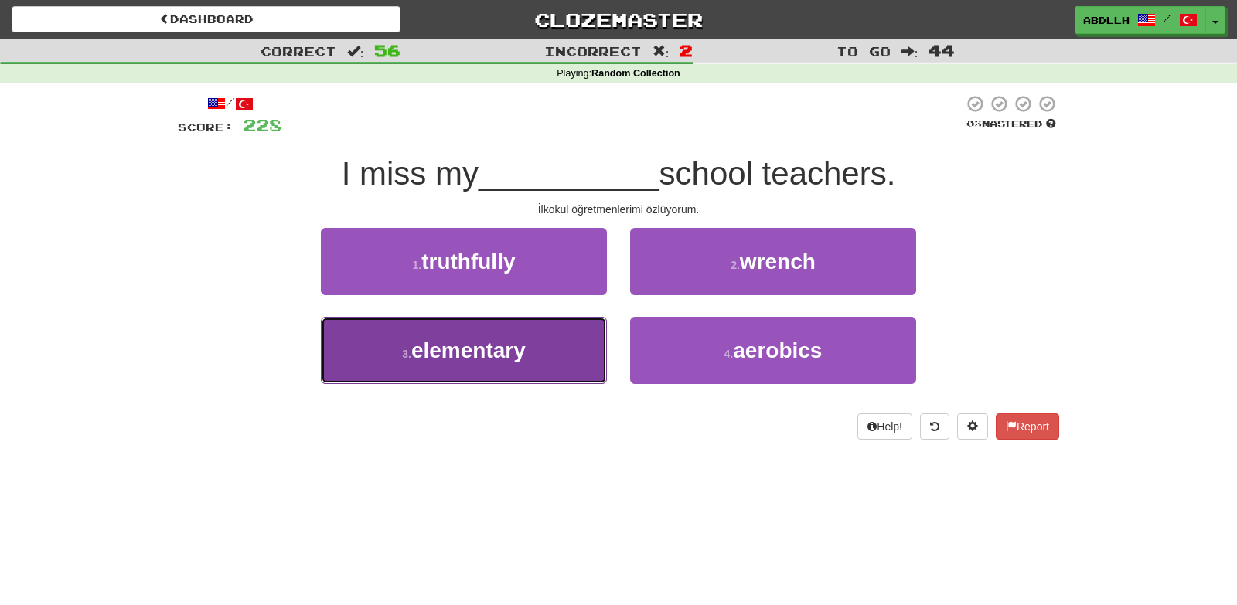
click at [543, 365] on button "3 . elementary" at bounding box center [464, 350] width 286 height 67
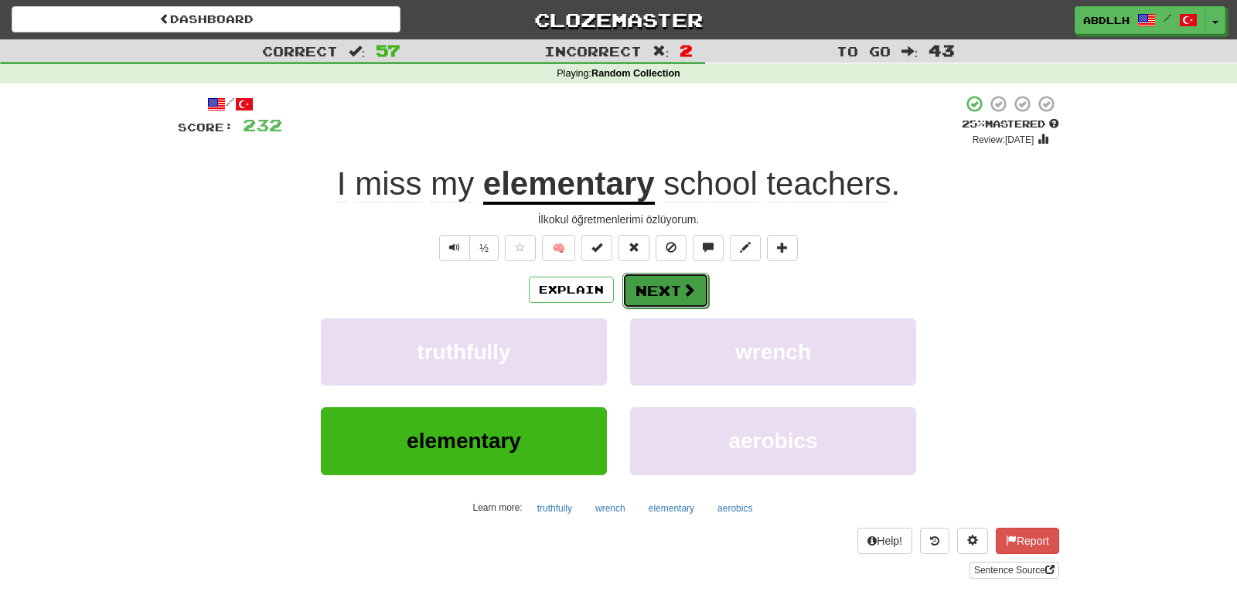
click at [661, 295] on button "Next" at bounding box center [665, 291] width 87 height 36
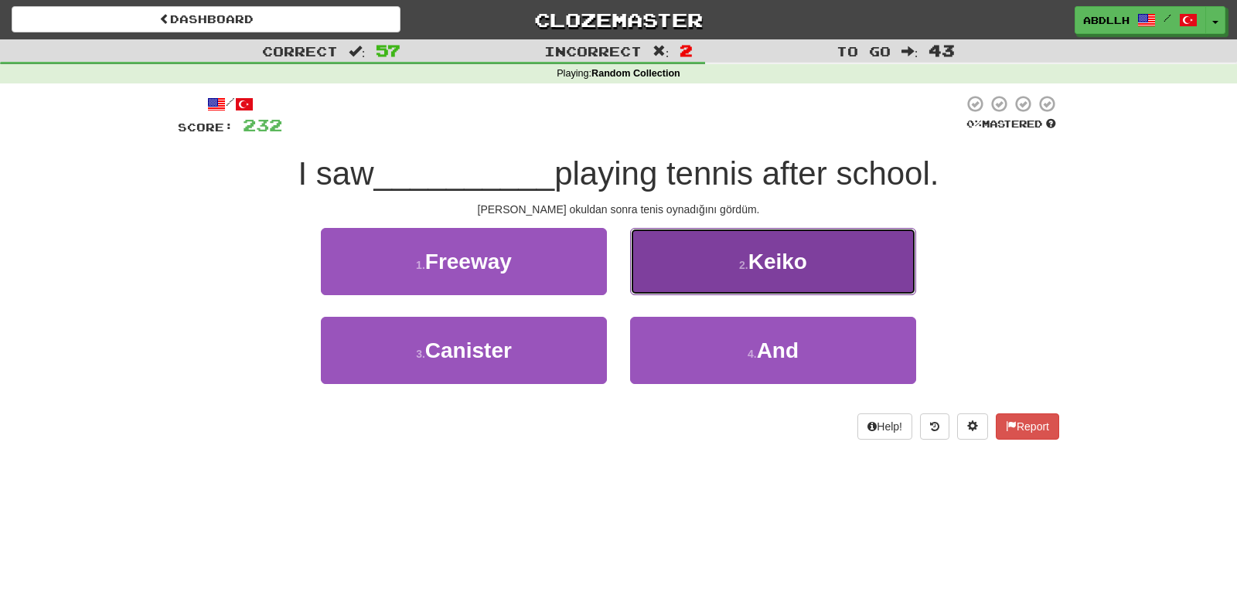
click at [698, 284] on button "2 . Keiko" at bounding box center [773, 261] width 286 height 67
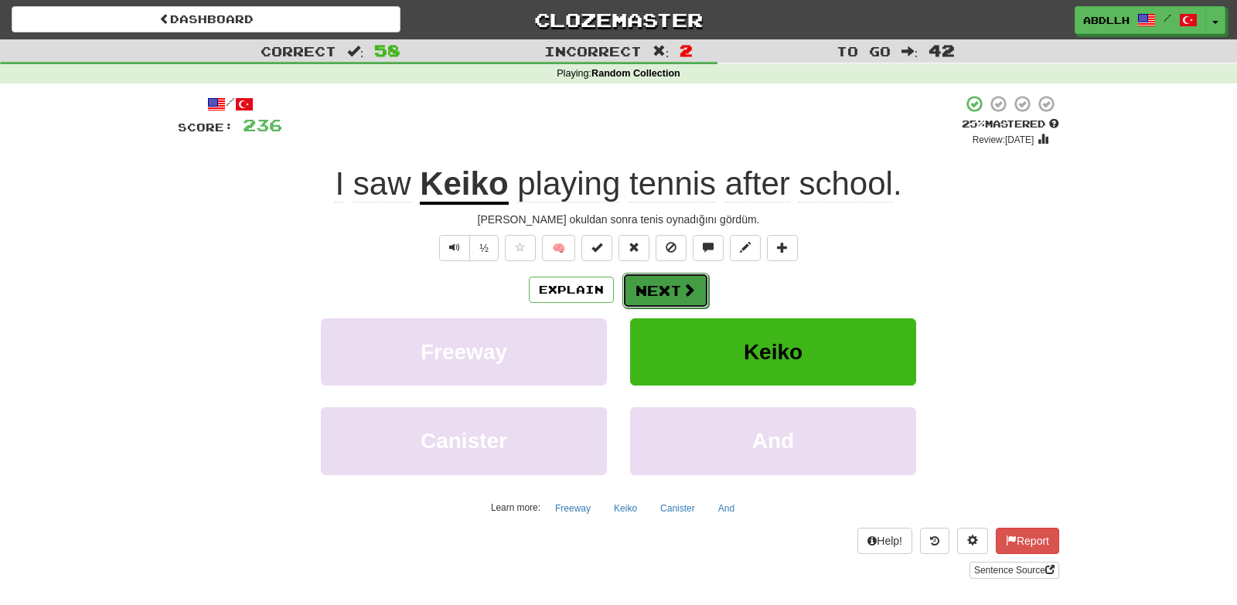
click at [671, 286] on button "Next" at bounding box center [665, 291] width 87 height 36
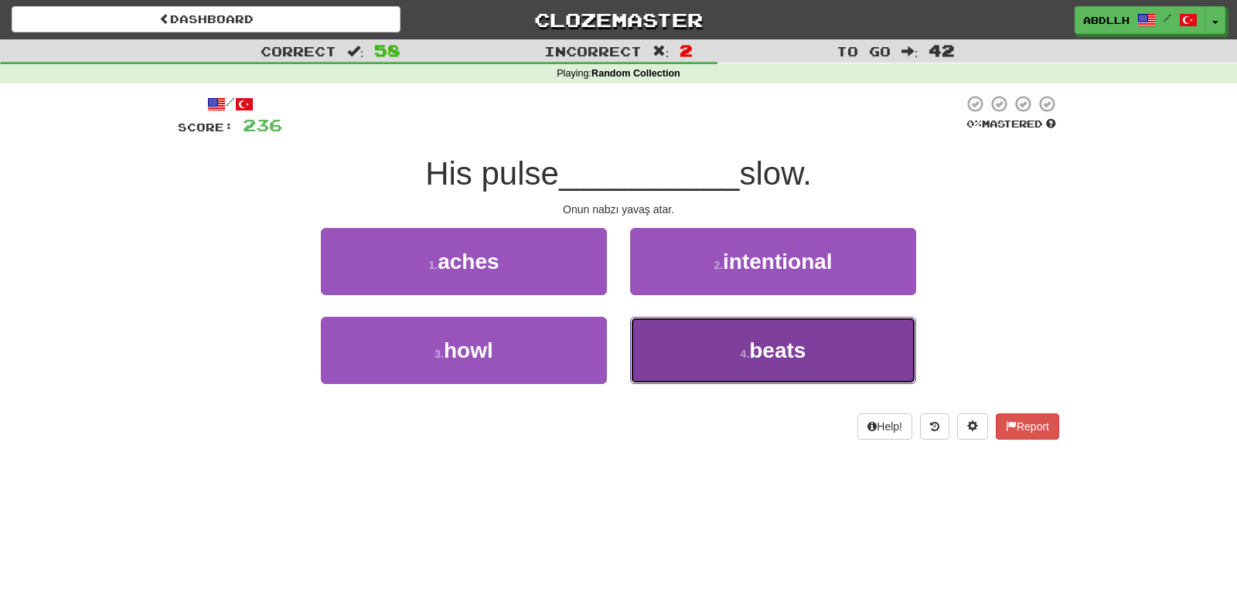
click at [750, 375] on button "4 . beats" at bounding box center [773, 350] width 286 height 67
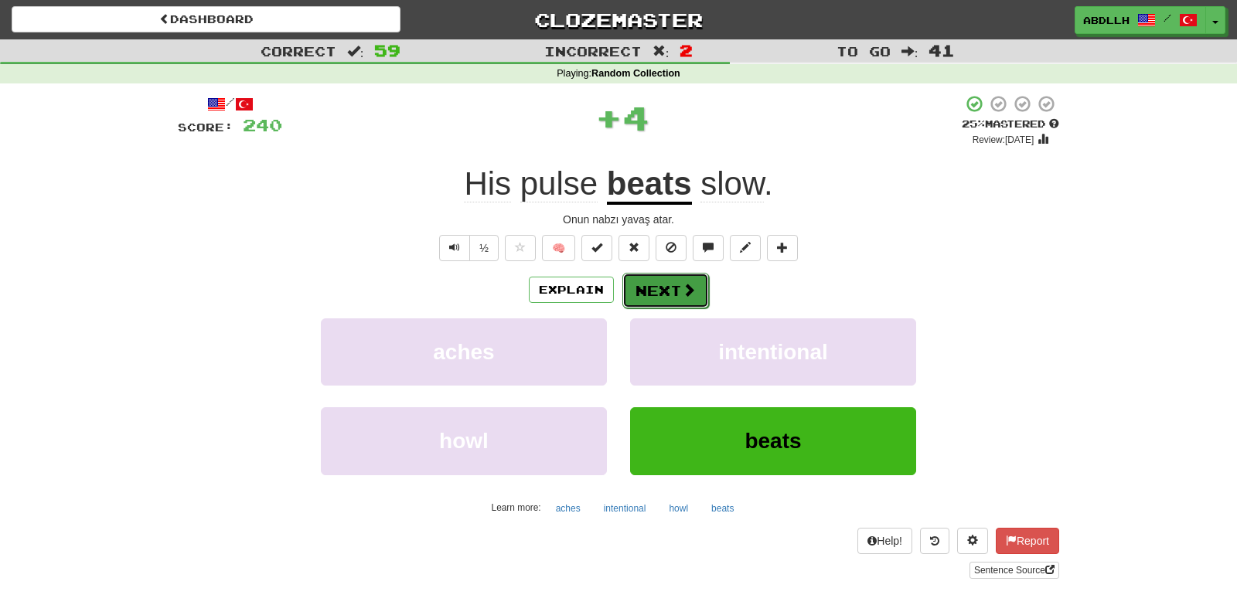
click at [694, 307] on button "Next" at bounding box center [665, 291] width 87 height 36
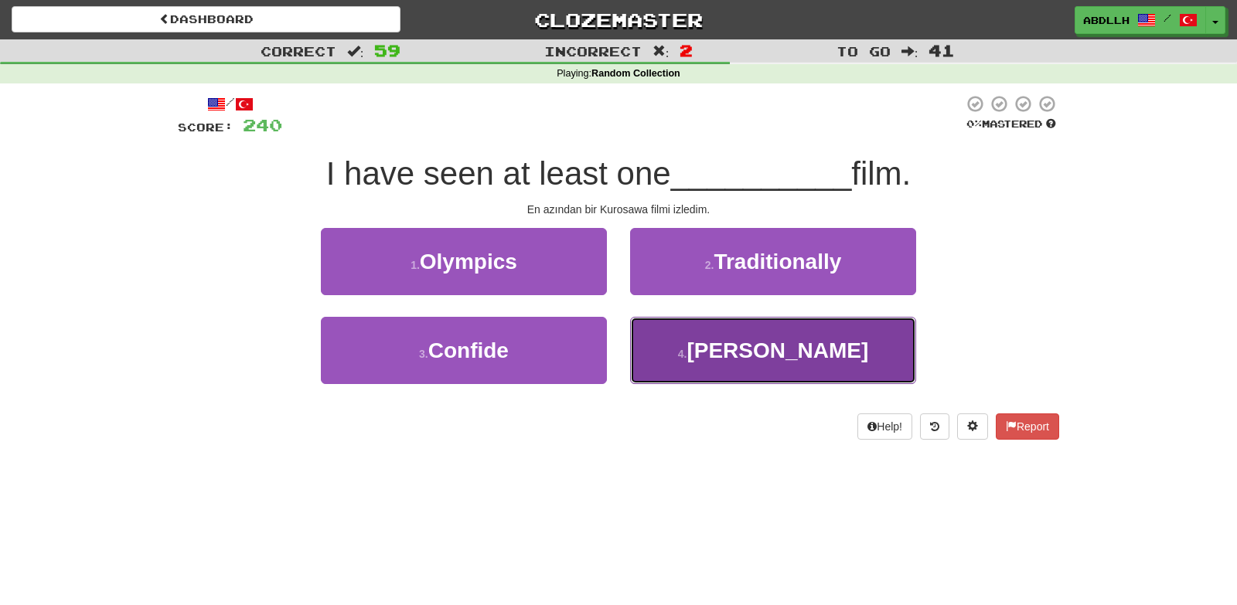
click at [687, 349] on small "4 ." at bounding box center [682, 354] width 9 height 12
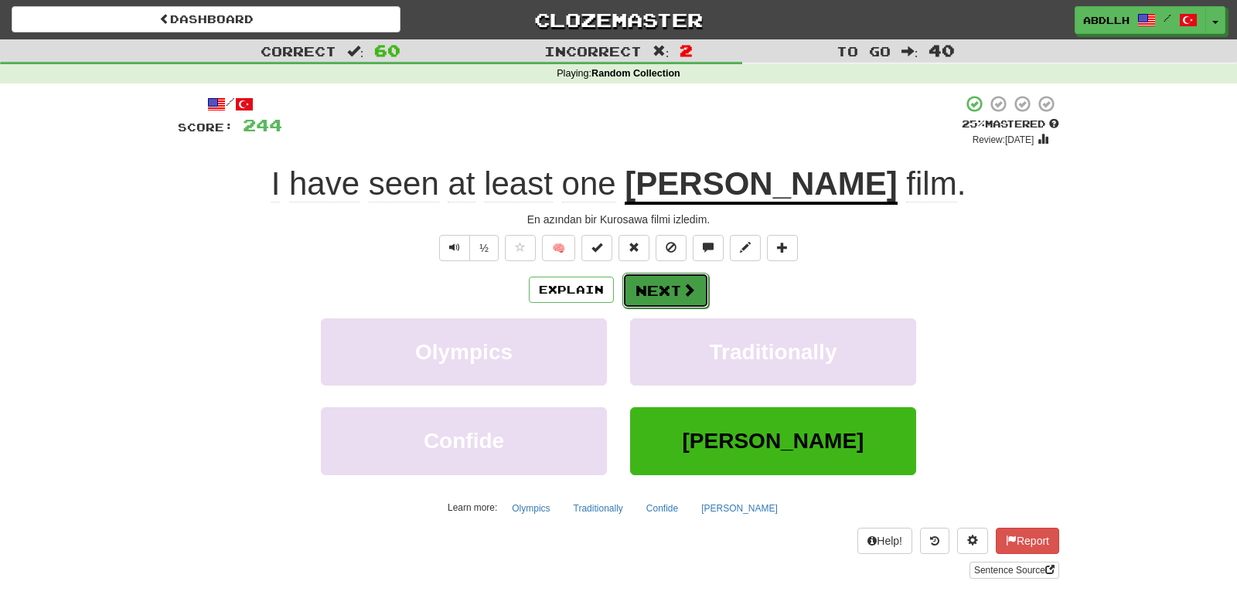
click at [666, 284] on button "Next" at bounding box center [665, 291] width 87 height 36
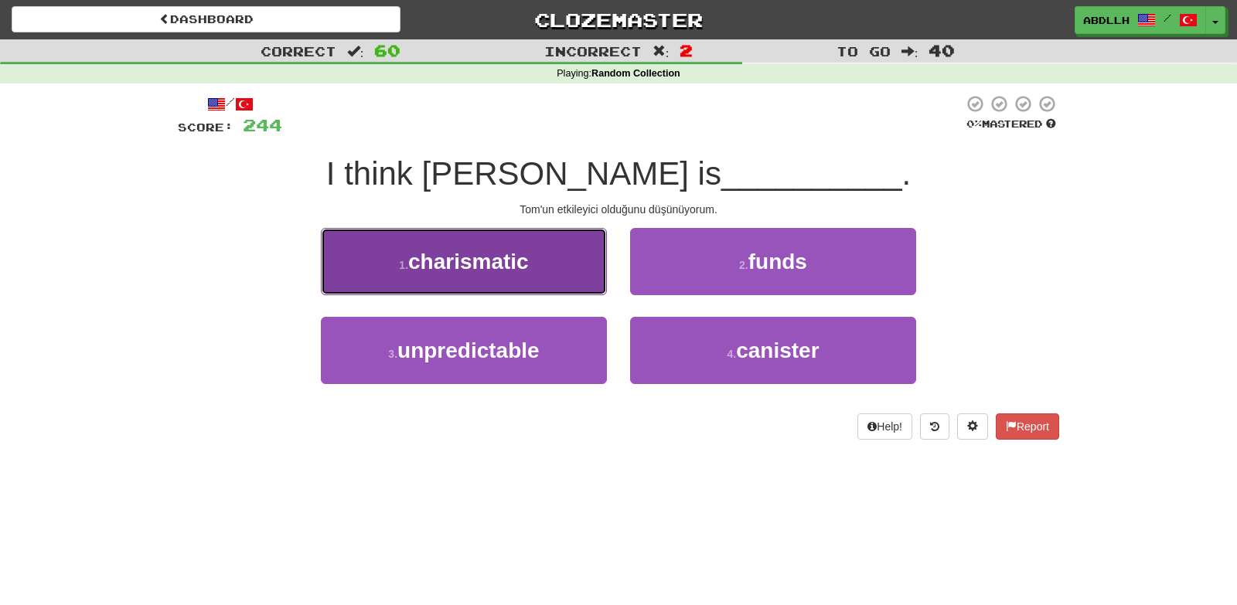
click at [571, 275] on button "1 . charismatic" at bounding box center [464, 261] width 286 height 67
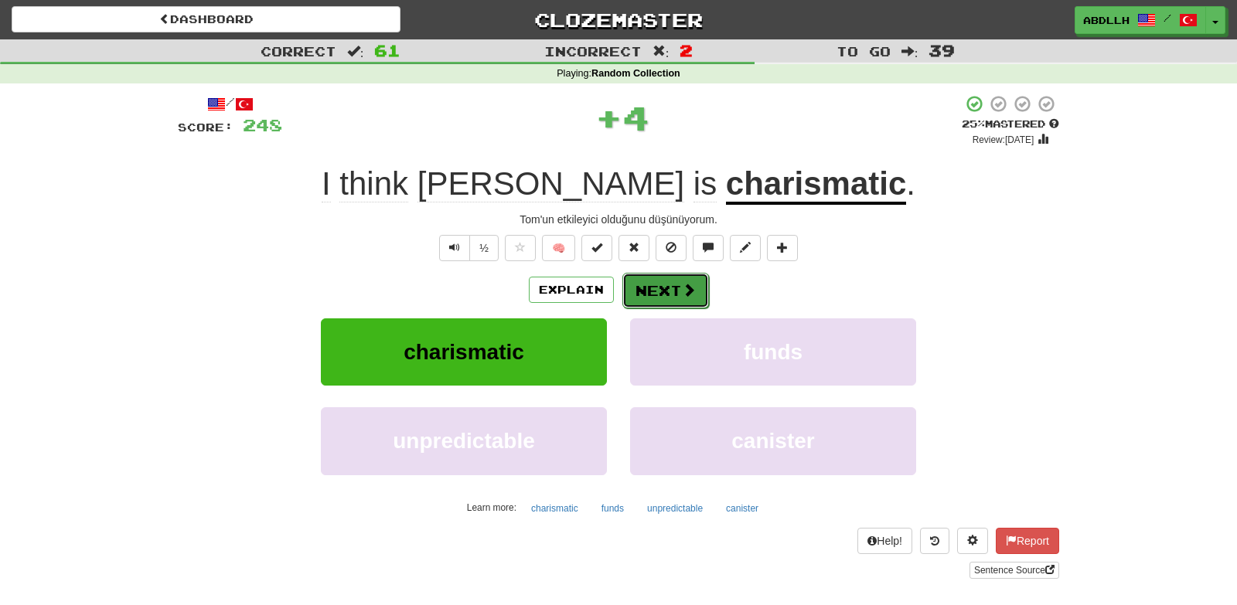
click at [655, 288] on button "Next" at bounding box center [665, 291] width 87 height 36
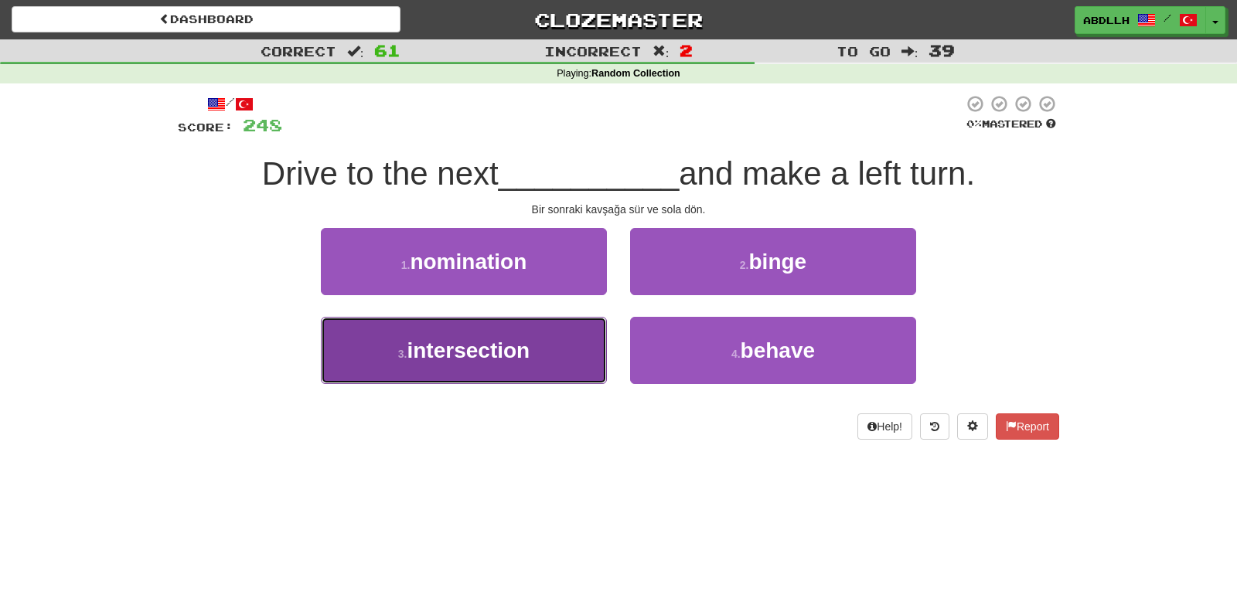
click at [586, 345] on button "3 . intersection" at bounding box center [464, 350] width 286 height 67
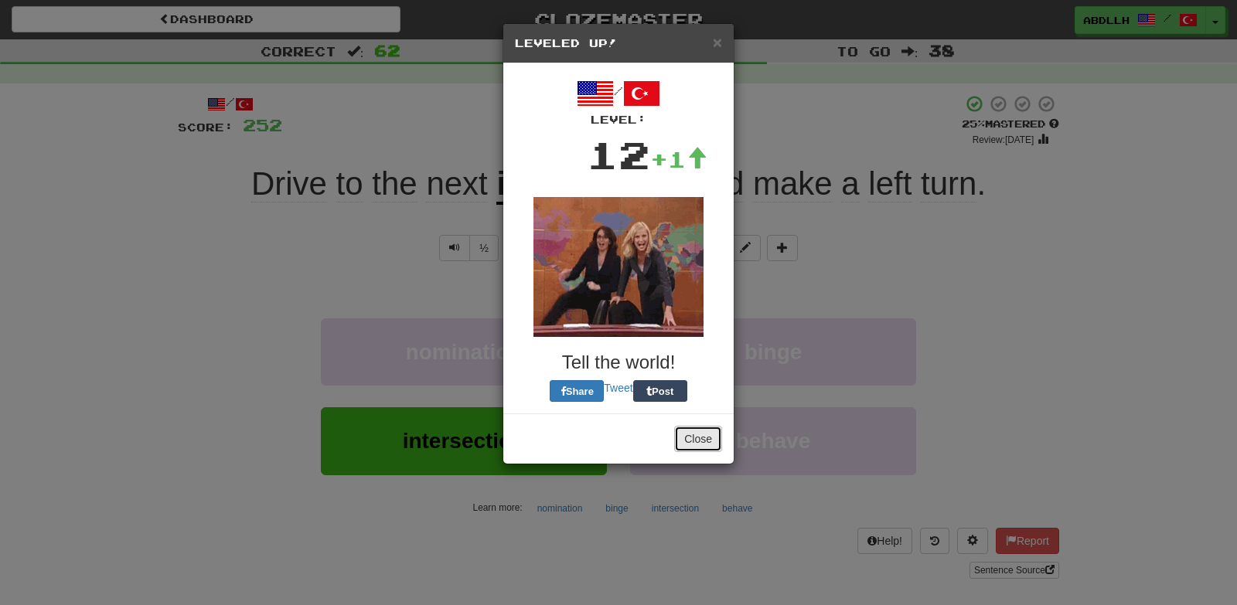
click at [682, 441] on button "Close" at bounding box center [698, 439] width 48 height 26
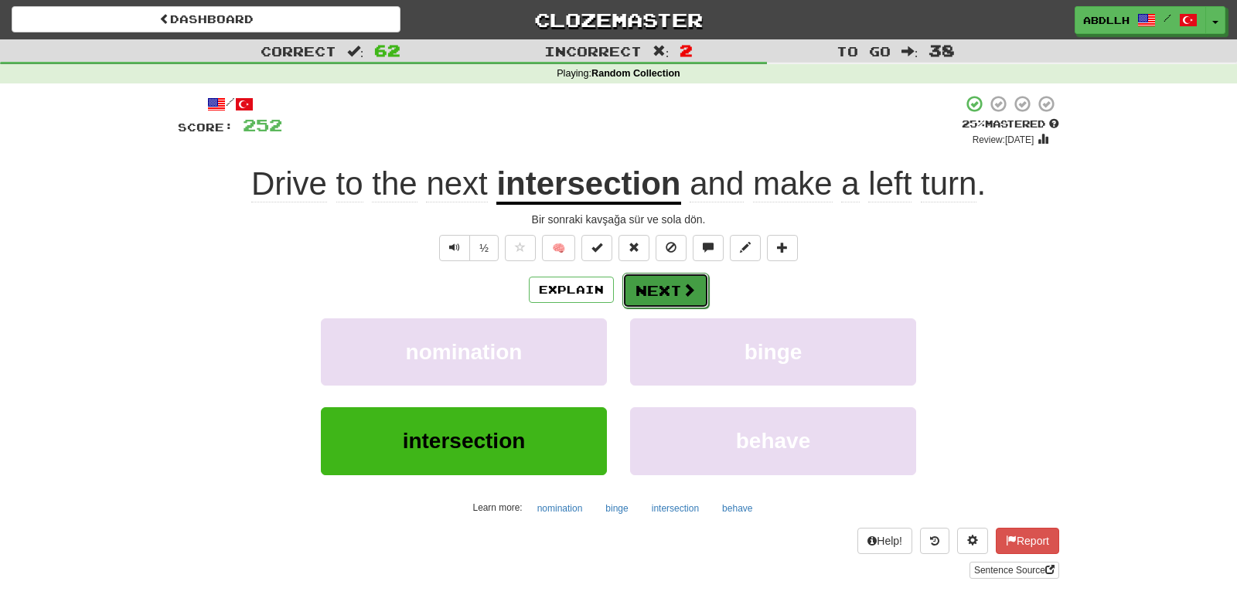
click at [664, 291] on button "Next" at bounding box center [665, 291] width 87 height 36
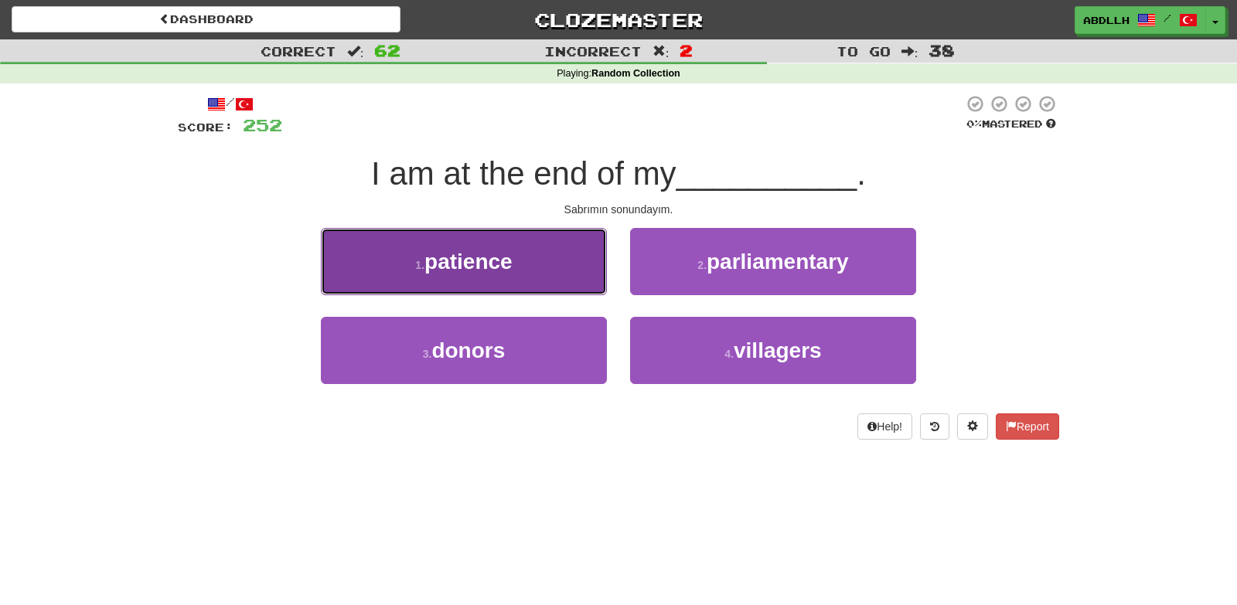
click at [579, 280] on button "1 . patience" at bounding box center [464, 261] width 286 height 67
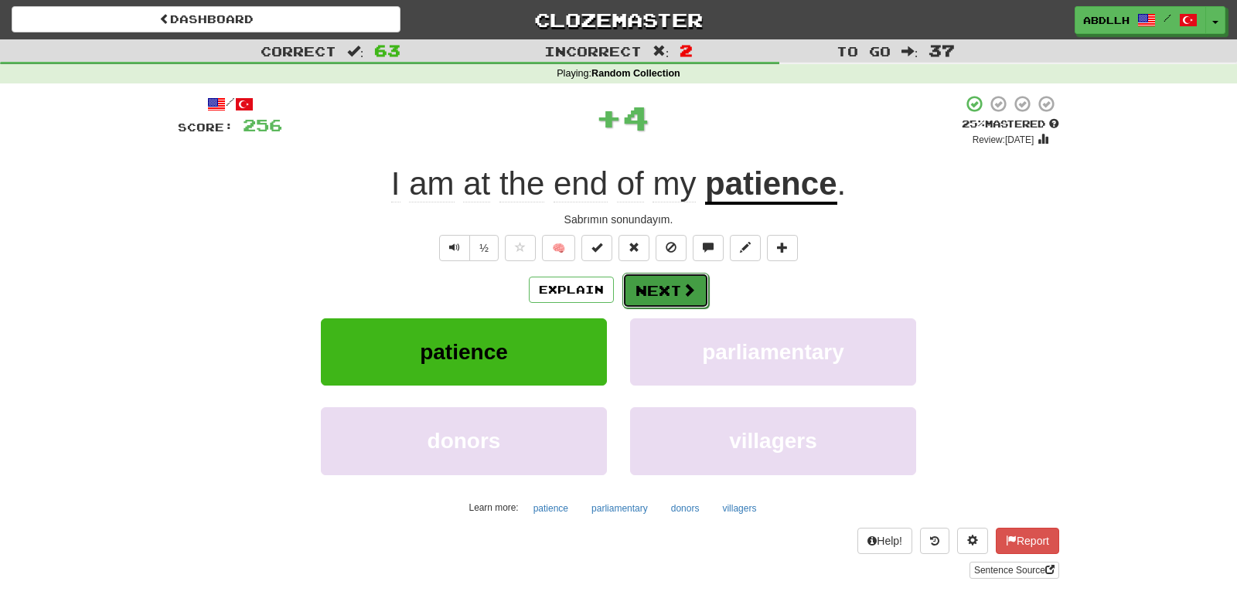
click at [655, 281] on button "Next" at bounding box center [665, 291] width 87 height 36
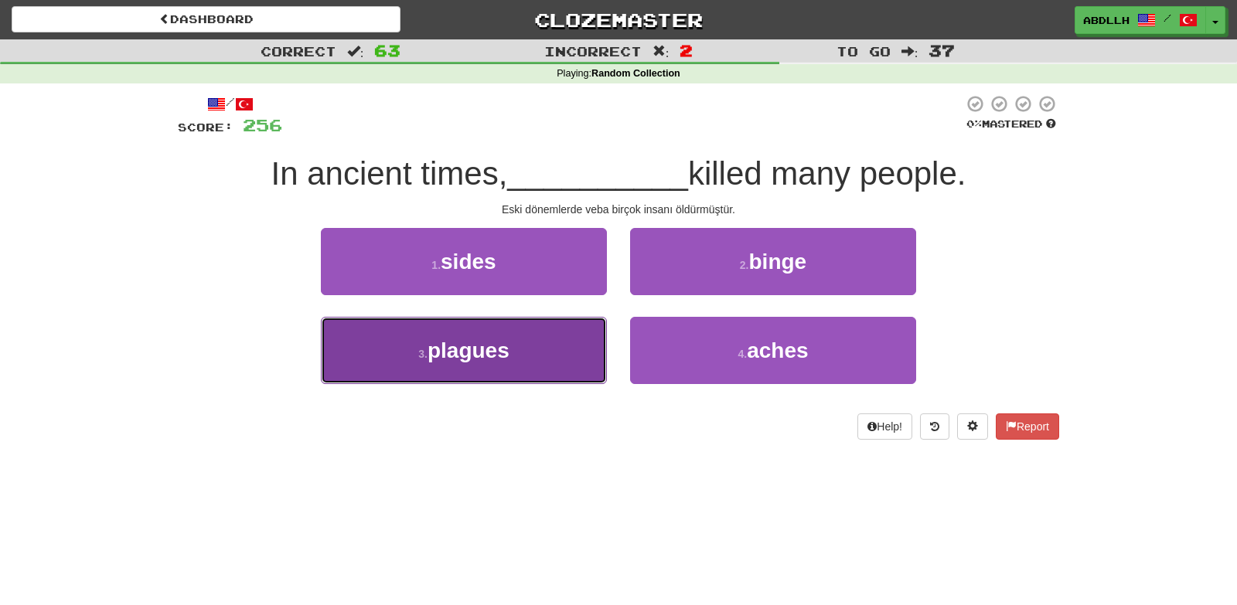
click at [550, 351] on button "3 . plagues" at bounding box center [464, 350] width 286 height 67
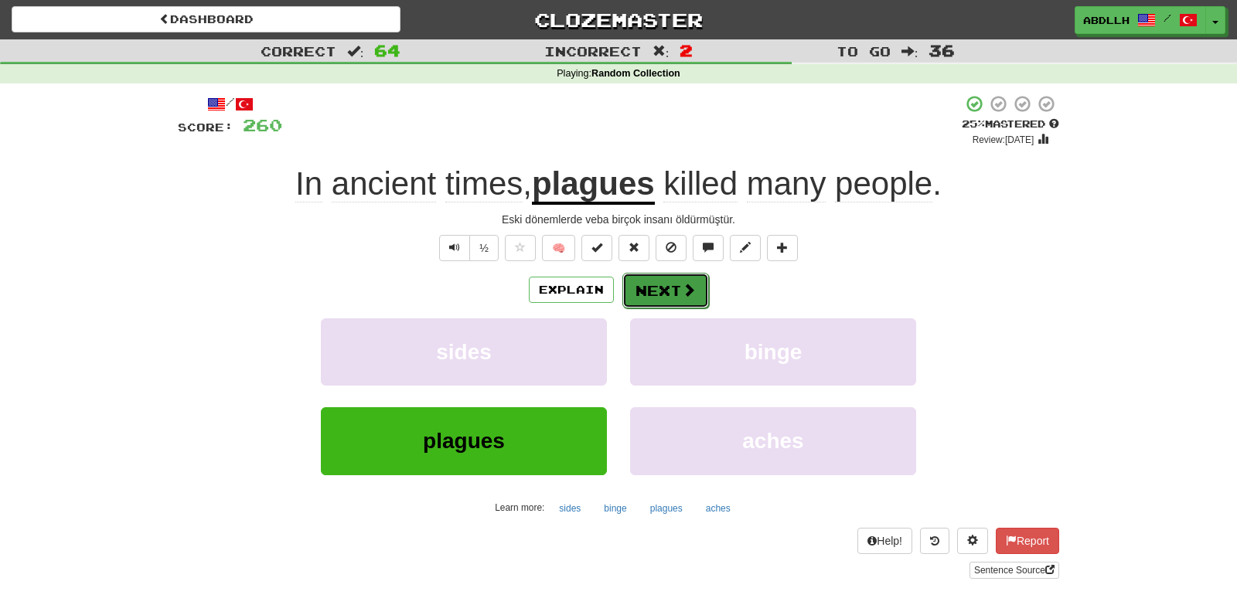
click at [646, 281] on button "Next" at bounding box center [665, 291] width 87 height 36
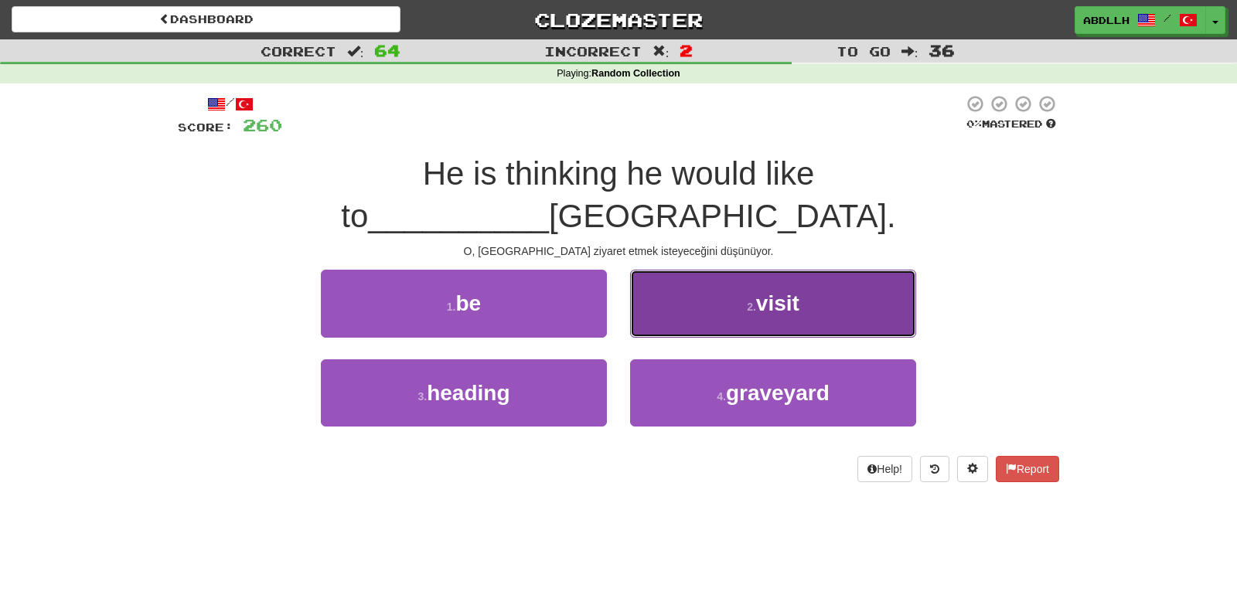
click at [730, 270] on button "2 . visit" at bounding box center [773, 303] width 286 height 67
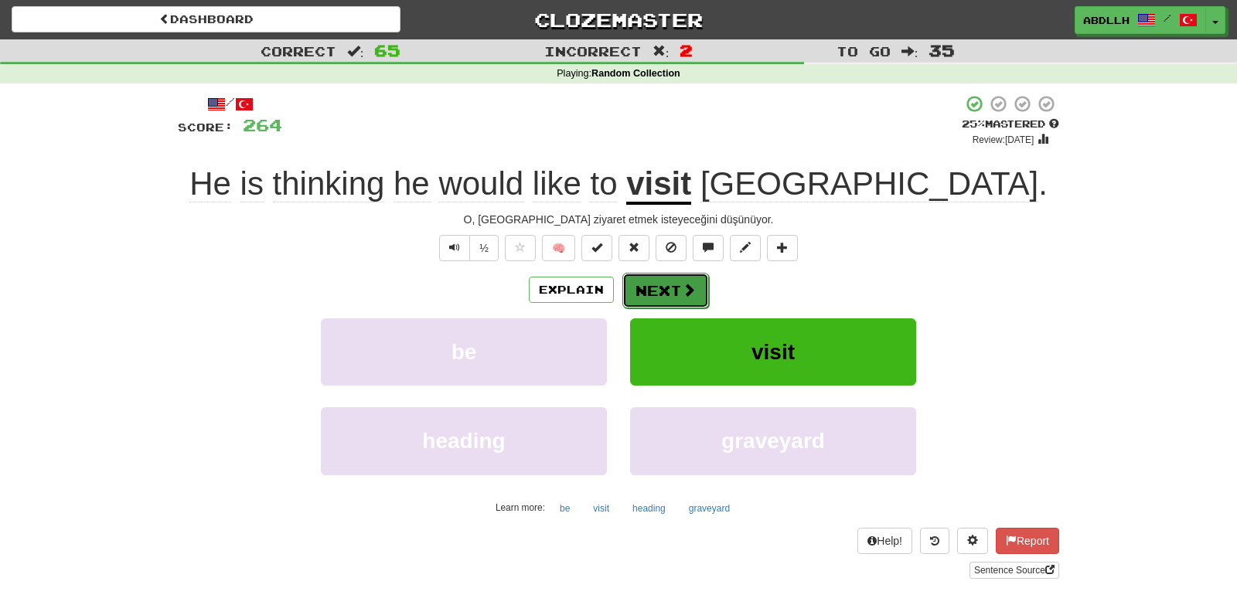
click at [656, 284] on button "Next" at bounding box center [665, 291] width 87 height 36
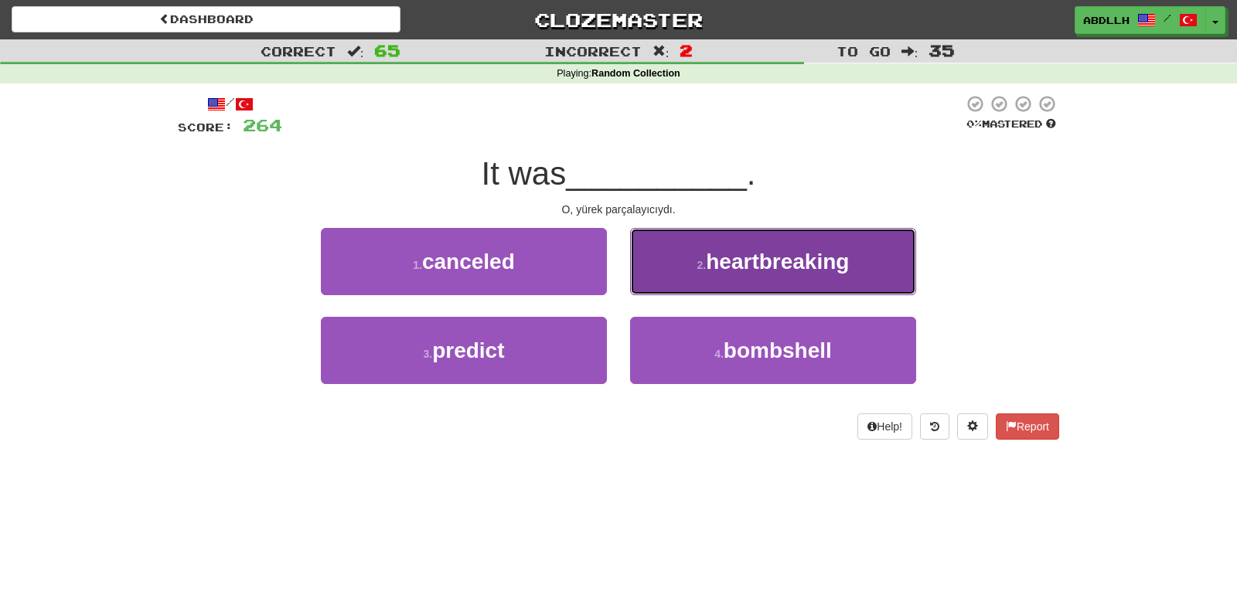
click at [675, 276] on button "2 . heartbreaking" at bounding box center [773, 261] width 286 height 67
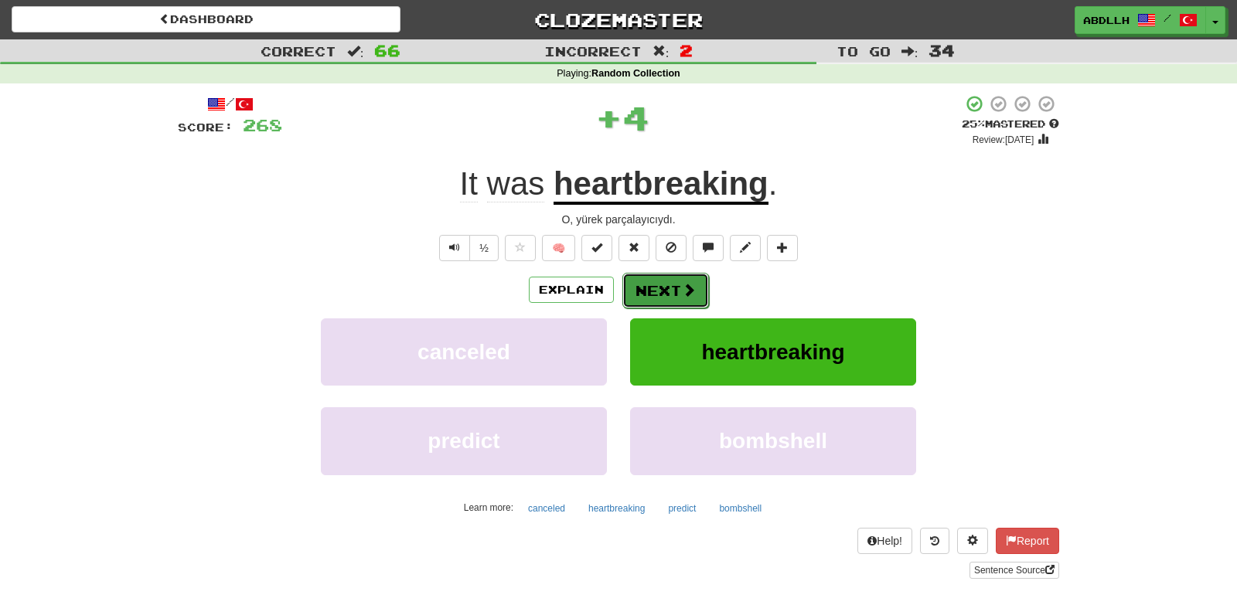
click at [652, 287] on button "Next" at bounding box center [665, 291] width 87 height 36
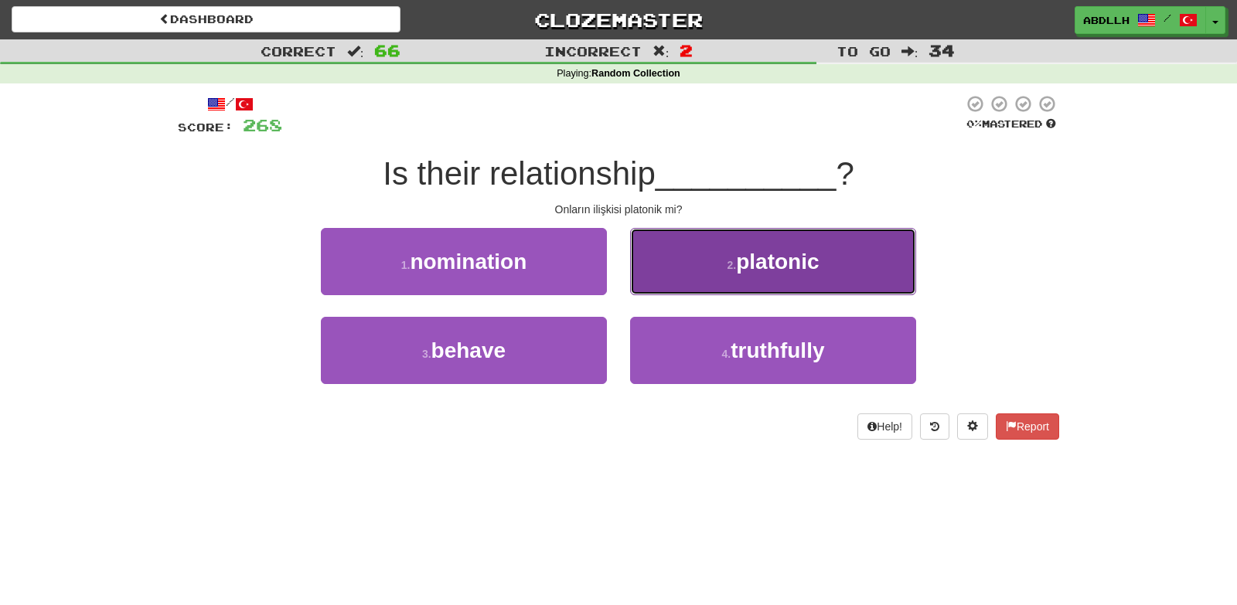
click at [663, 267] on button "2 . platonic" at bounding box center [773, 261] width 286 height 67
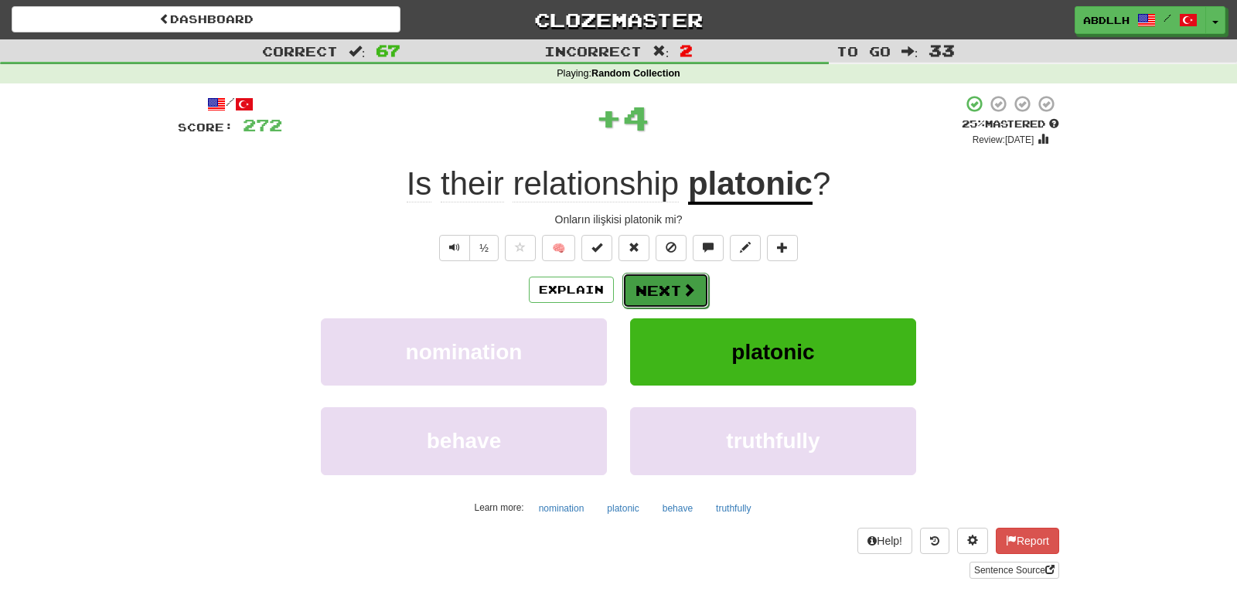
click at [661, 299] on button "Next" at bounding box center [665, 291] width 87 height 36
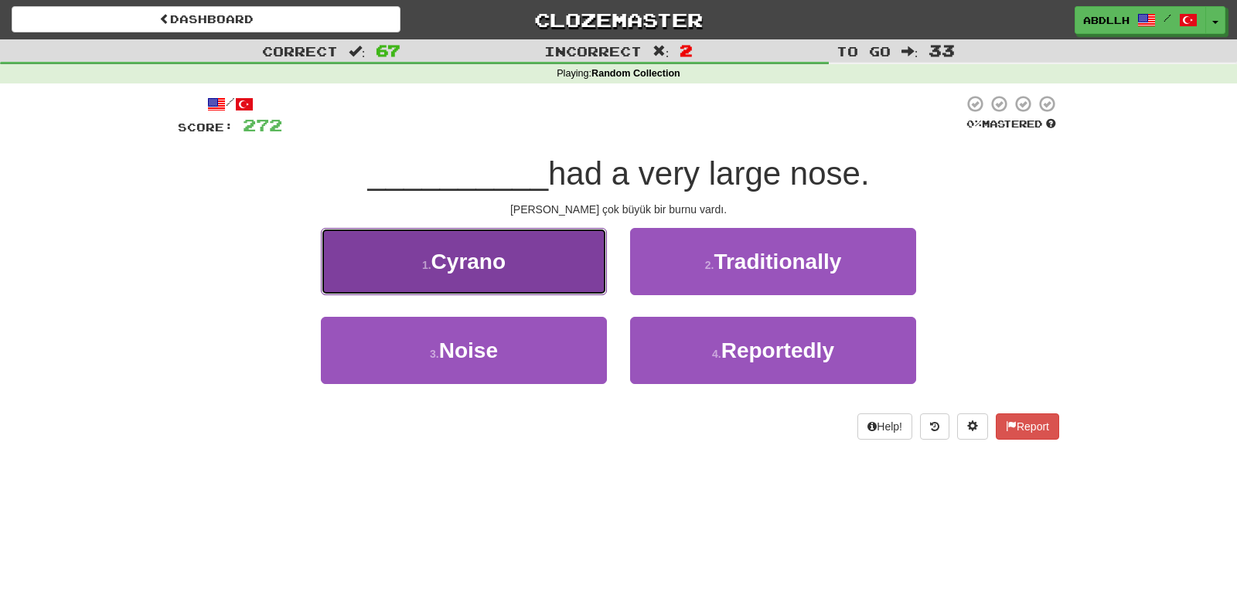
click at [556, 292] on button "1 . Cyrano" at bounding box center [464, 261] width 286 height 67
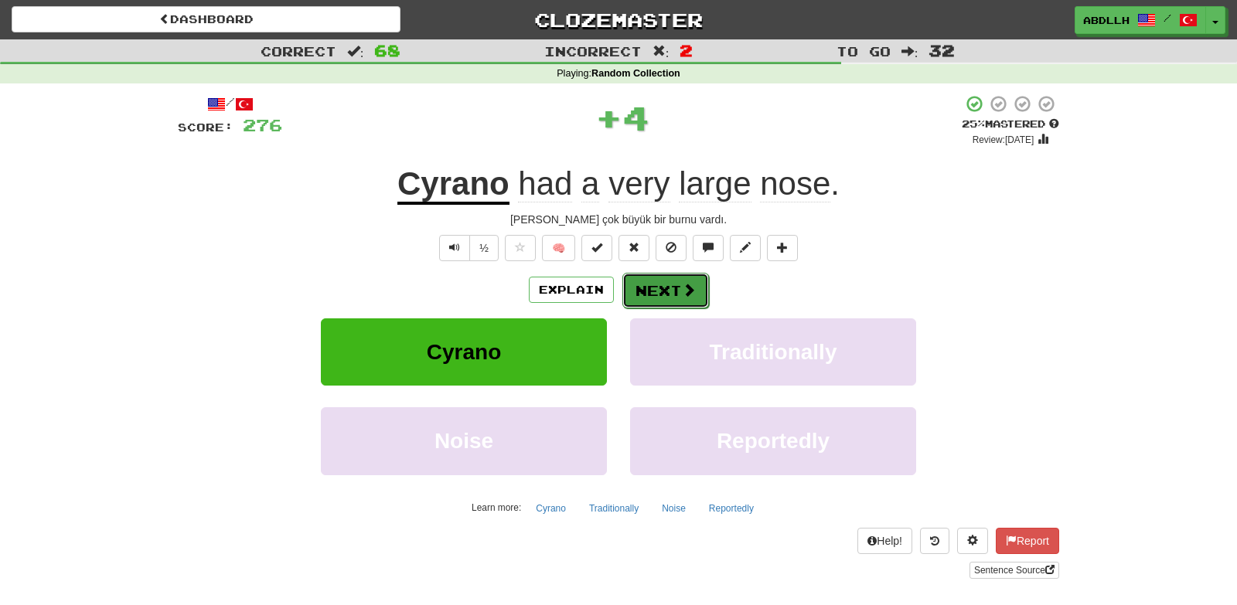
click at [675, 280] on button "Next" at bounding box center [665, 291] width 87 height 36
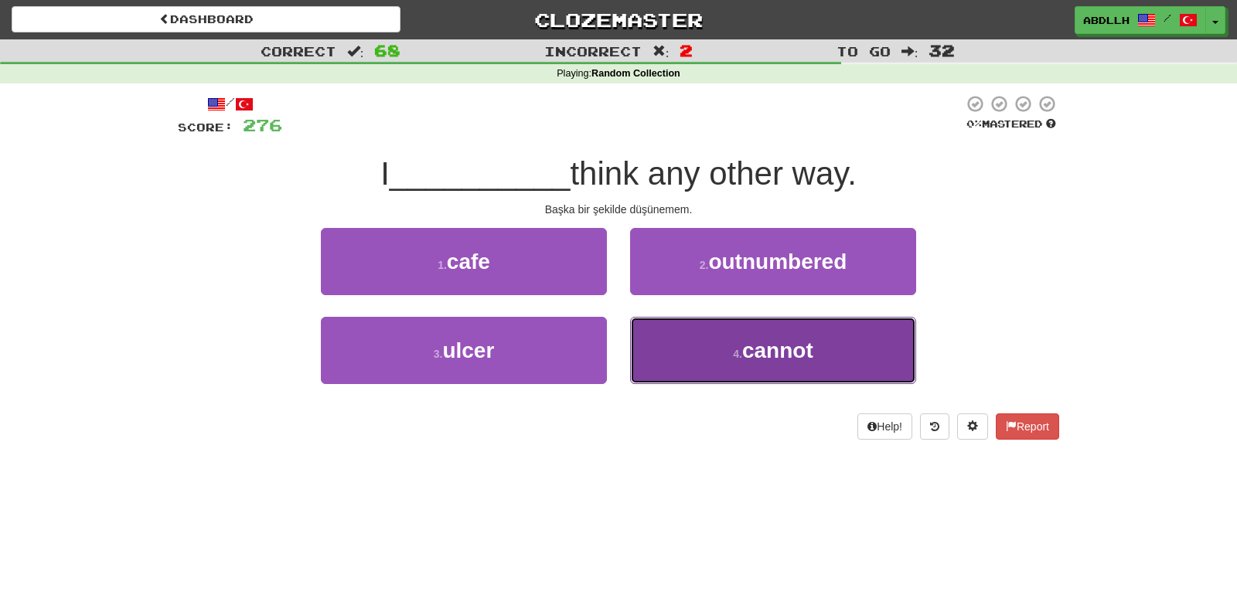
click at [706, 341] on button "4 . cannot" at bounding box center [773, 350] width 286 height 67
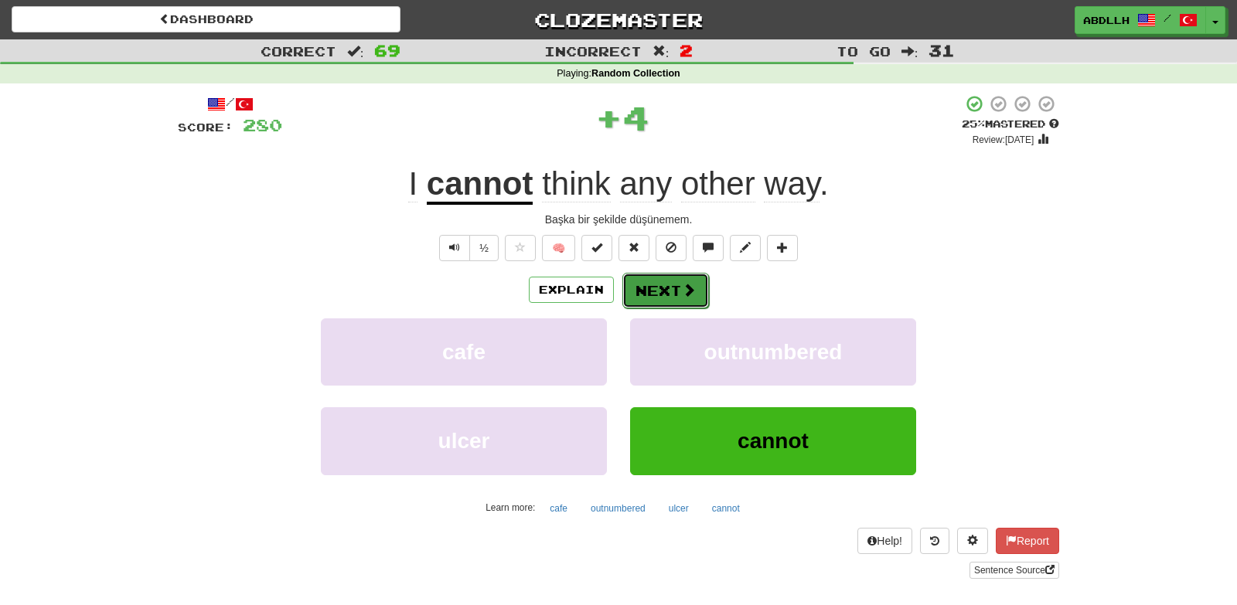
click at [659, 291] on button "Next" at bounding box center [665, 291] width 87 height 36
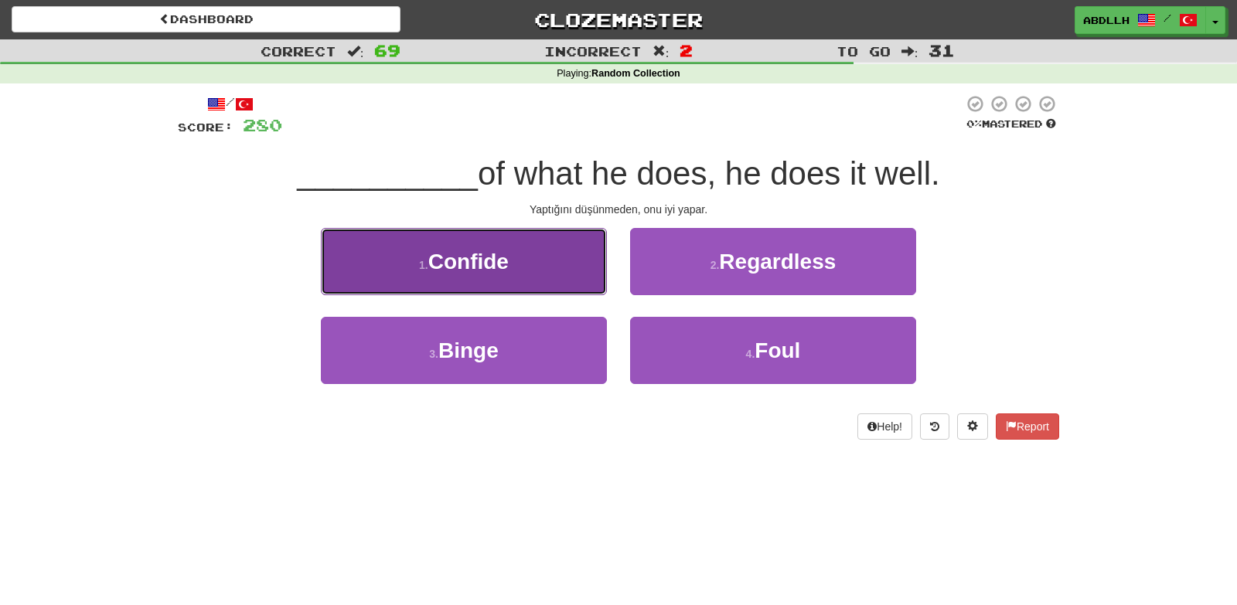
click at [563, 280] on button "1 . Confide" at bounding box center [464, 261] width 286 height 67
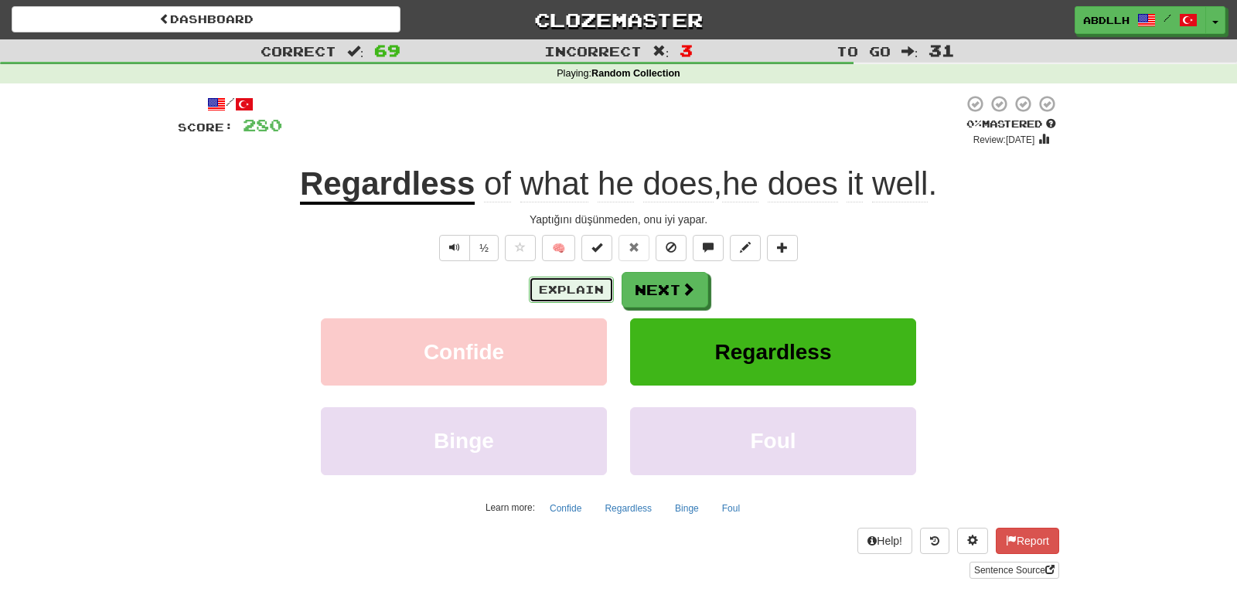
click at [570, 286] on button "Explain" at bounding box center [571, 290] width 85 height 26
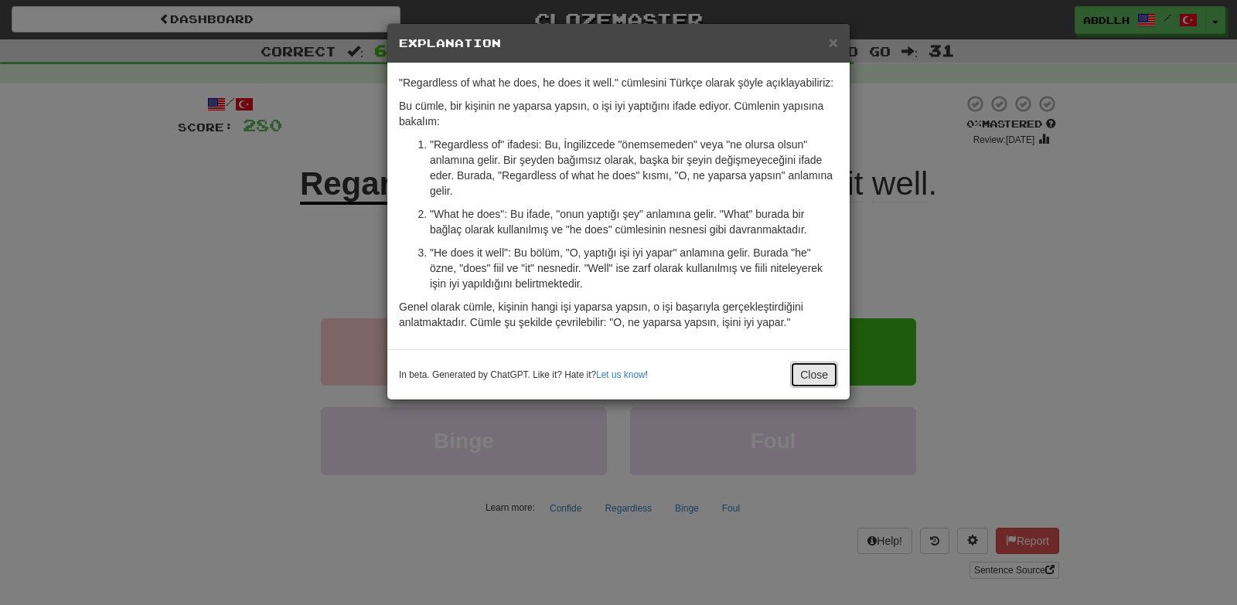
click at [815, 375] on button "Close" at bounding box center [814, 375] width 48 height 26
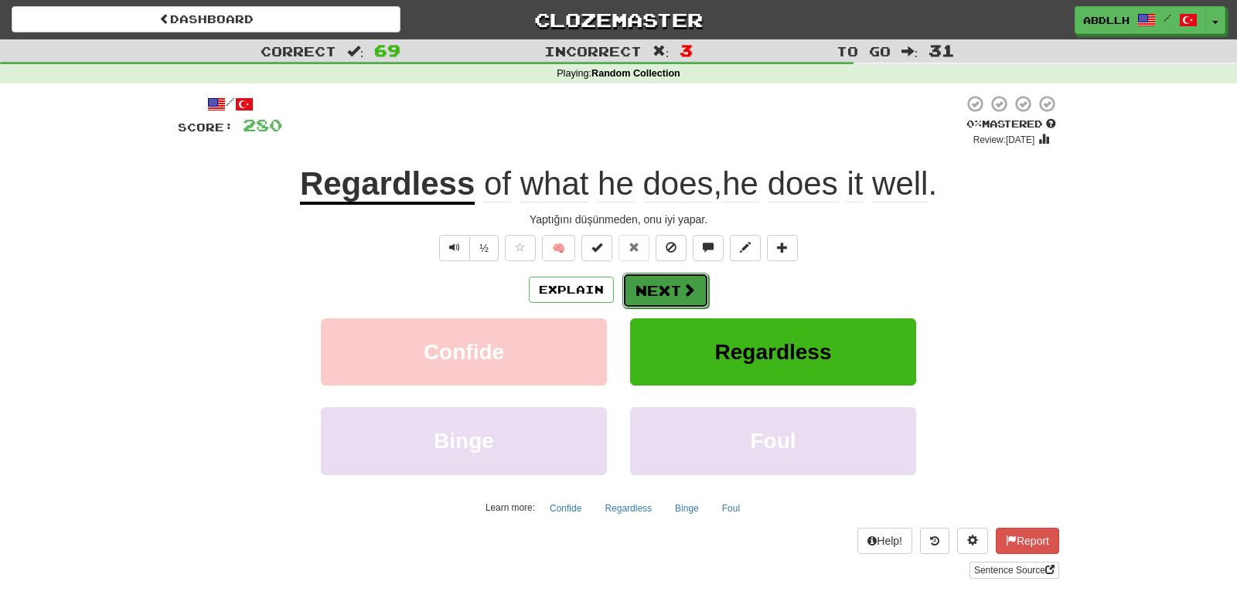
click at [694, 290] on span at bounding box center [689, 290] width 14 height 14
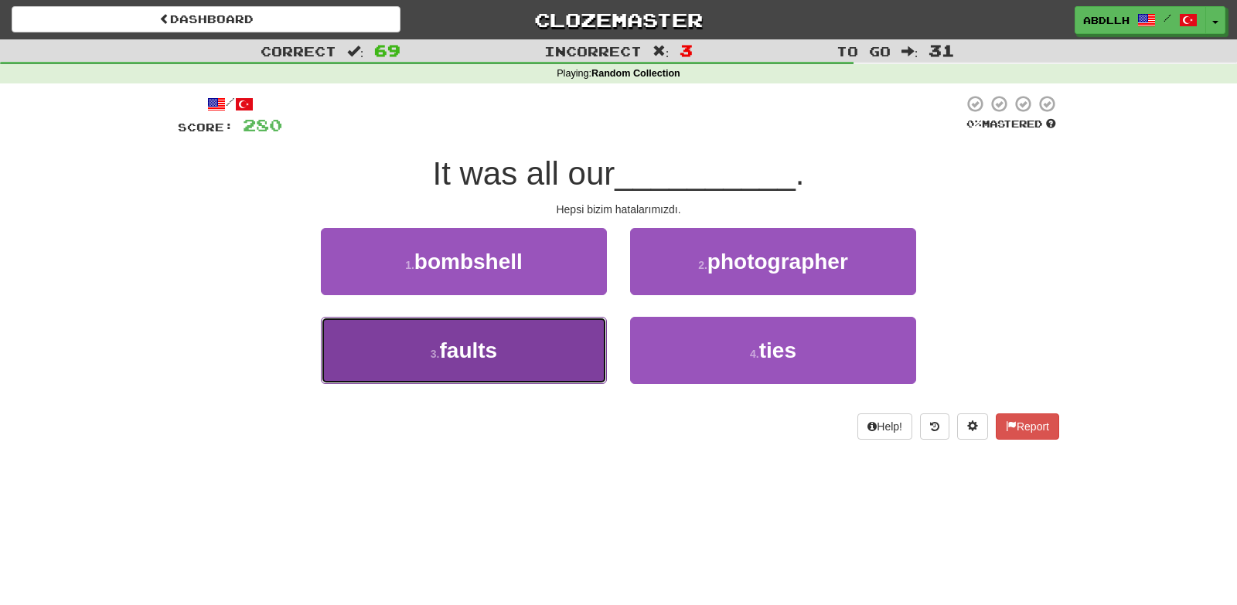
click at [567, 362] on button "3 . faults" at bounding box center [464, 350] width 286 height 67
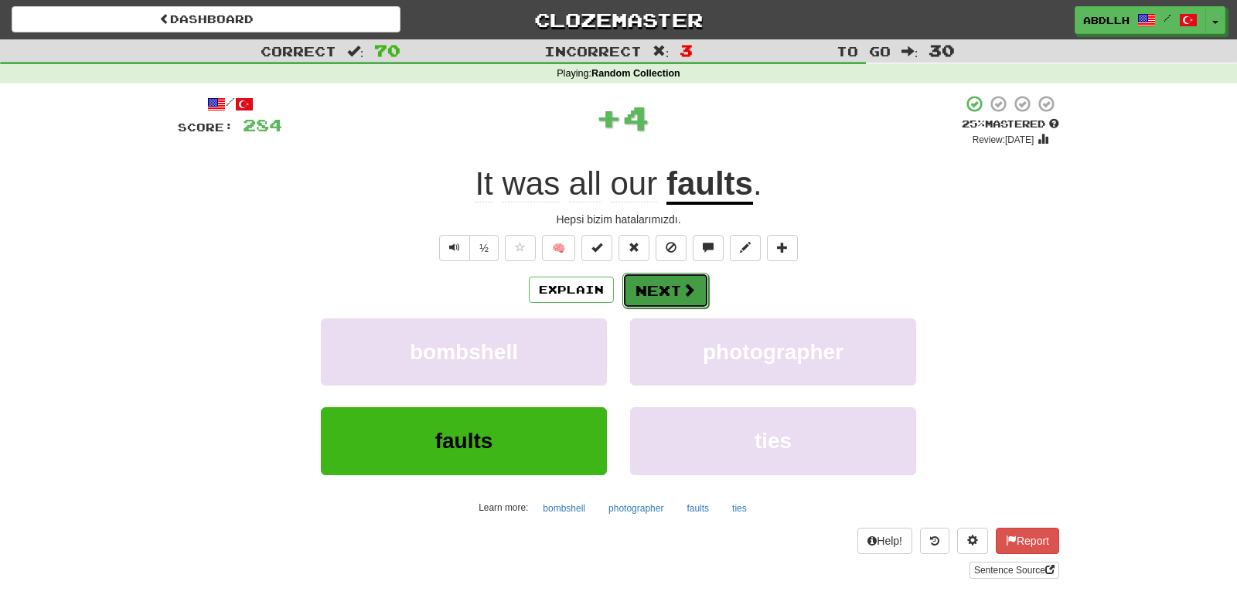
click at [674, 293] on button "Next" at bounding box center [665, 291] width 87 height 36
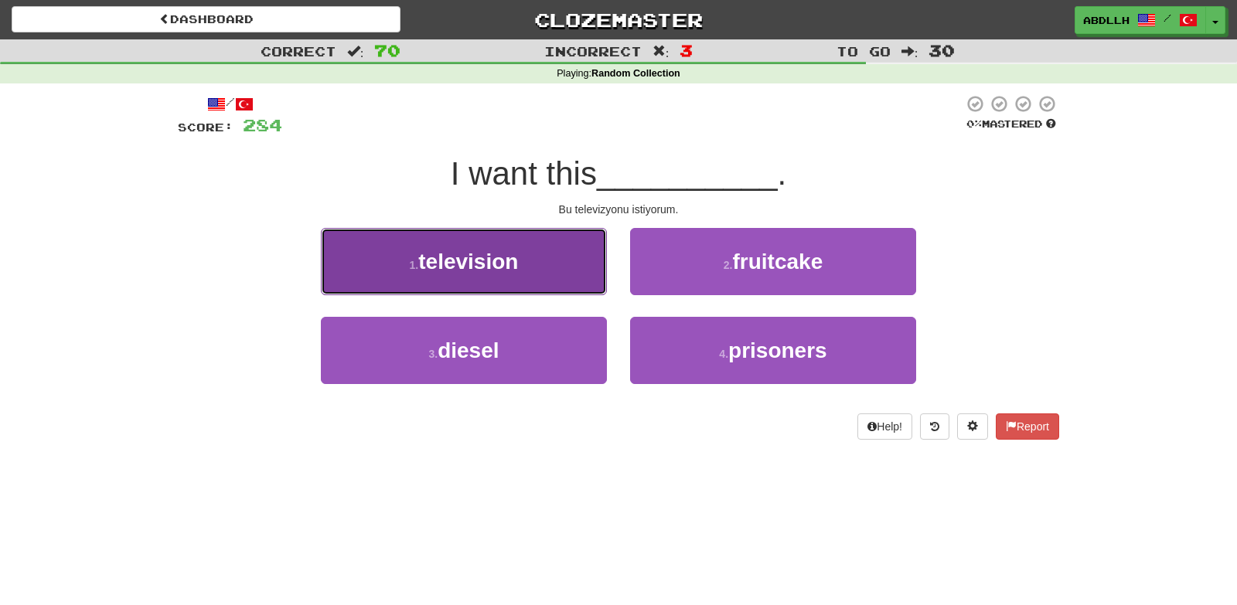
click at [564, 272] on button "1 . television" at bounding box center [464, 261] width 286 height 67
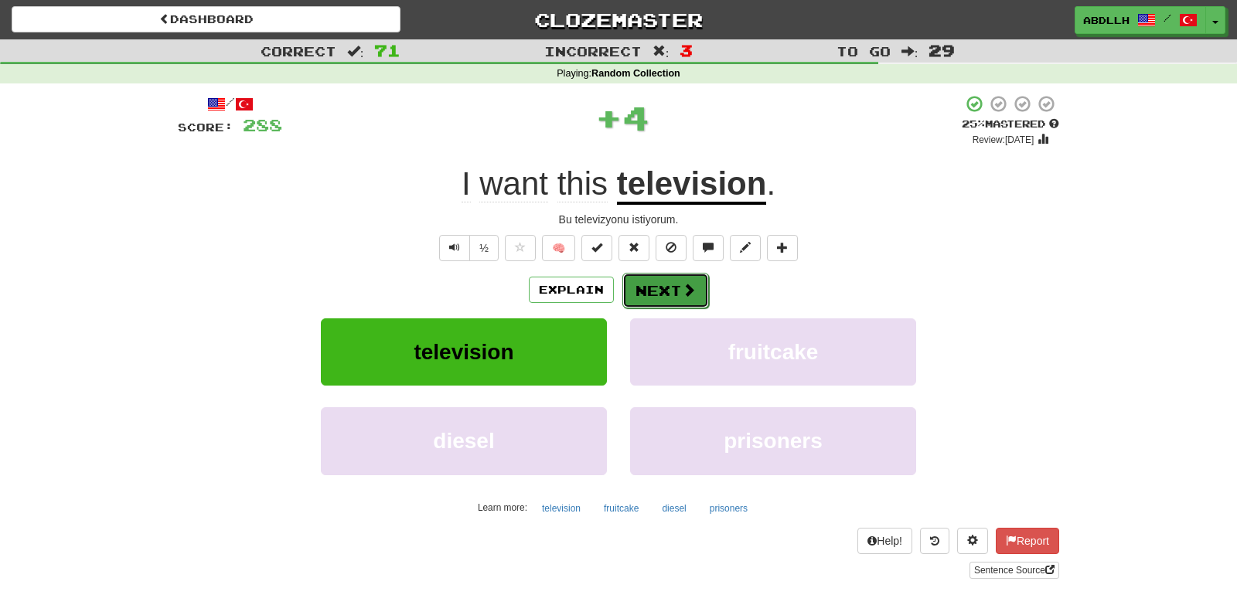
click at [664, 289] on button "Next" at bounding box center [665, 291] width 87 height 36
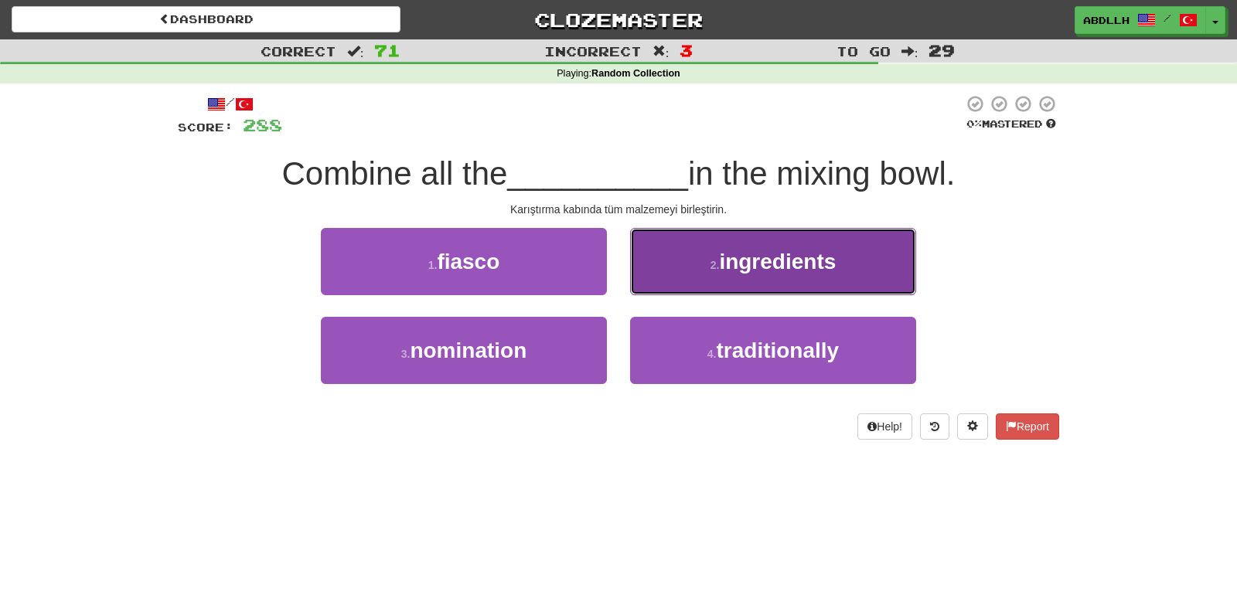
click at [653, 264] on button "2 . ingredients" at bounding box center [773, 261] width 286 height 67
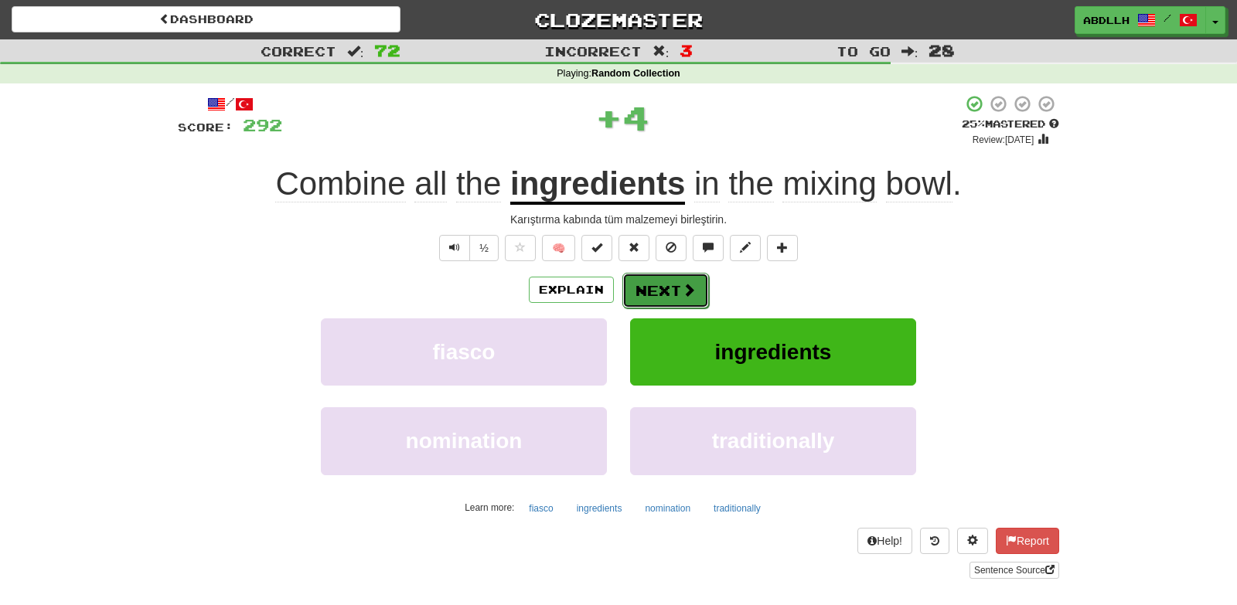
click at [654, 285] on button "Next" at bounding box center [665, 291] width 87 height 36
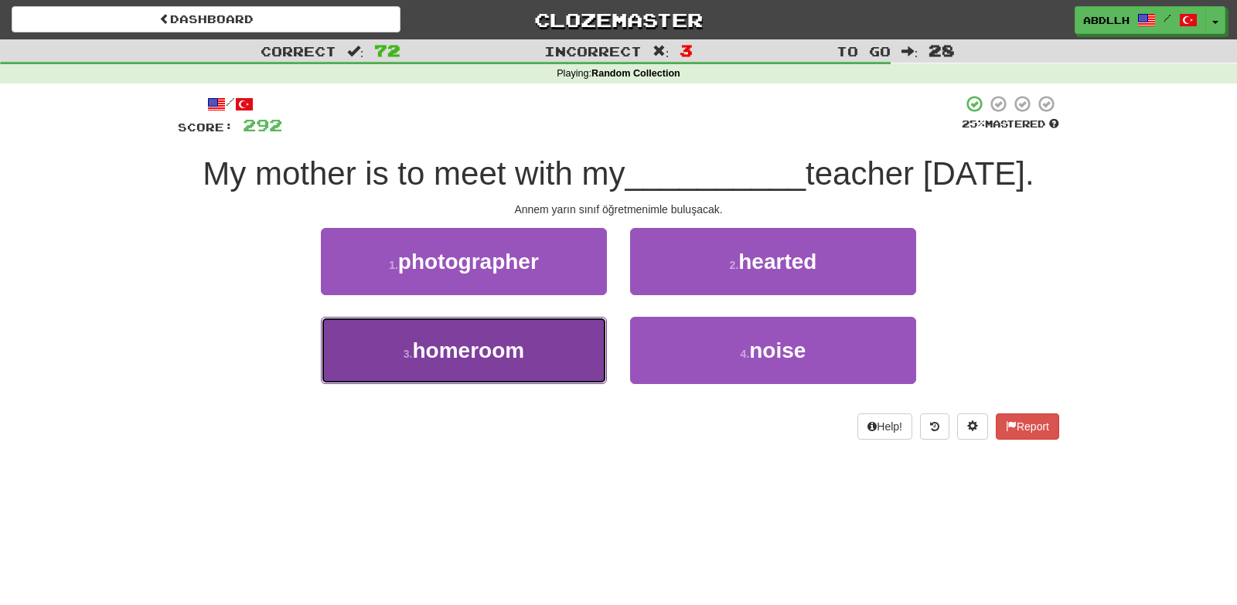
click at [566, 384] on button "3 . homeroom" at bounding box center [464, 350] width 286 height 67
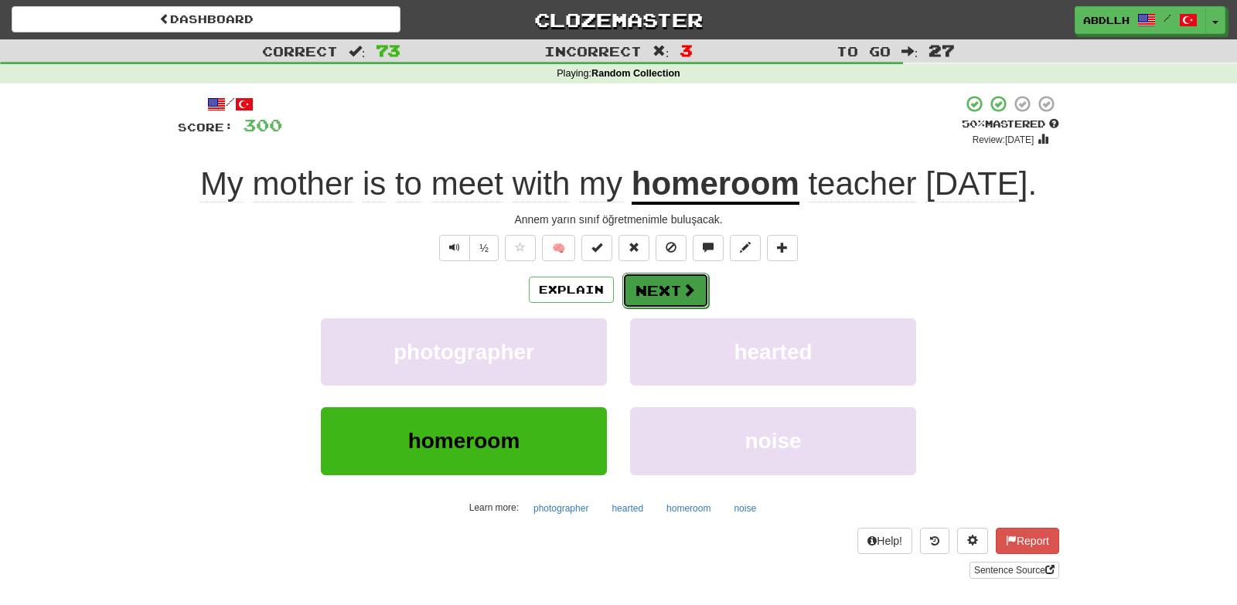
click at [658, 302] on button "Next" at bounding box center [665, 291] width 87 height 36
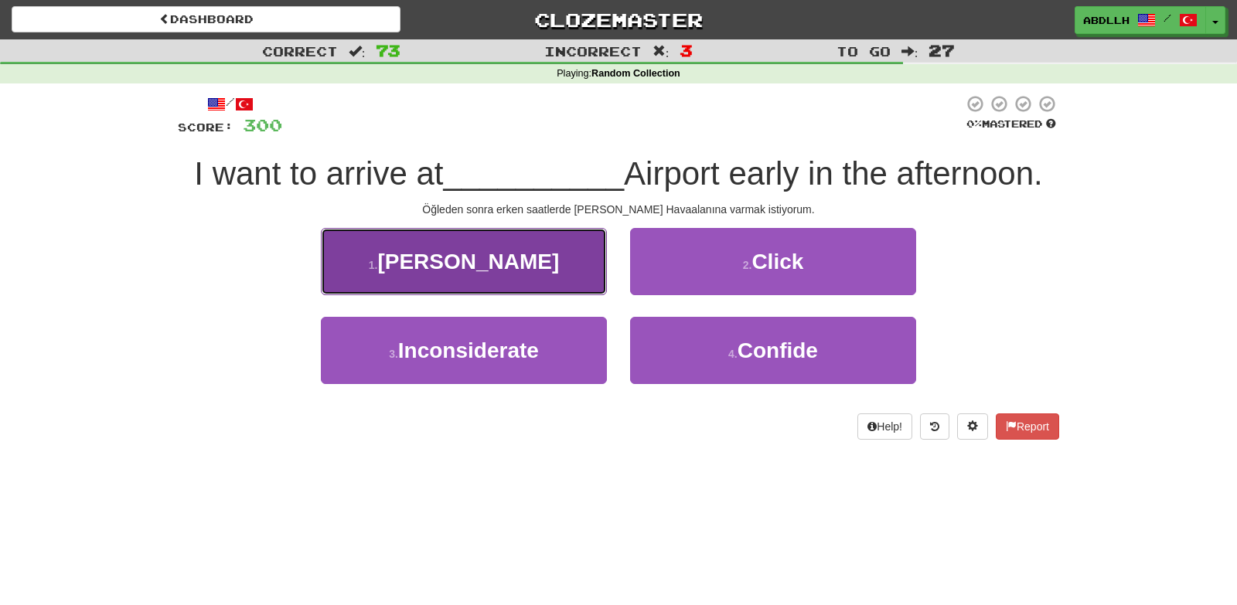
click at [480, 293] on button "1 . Kennedy" at bounding box center [464, 261] width 286 height 67
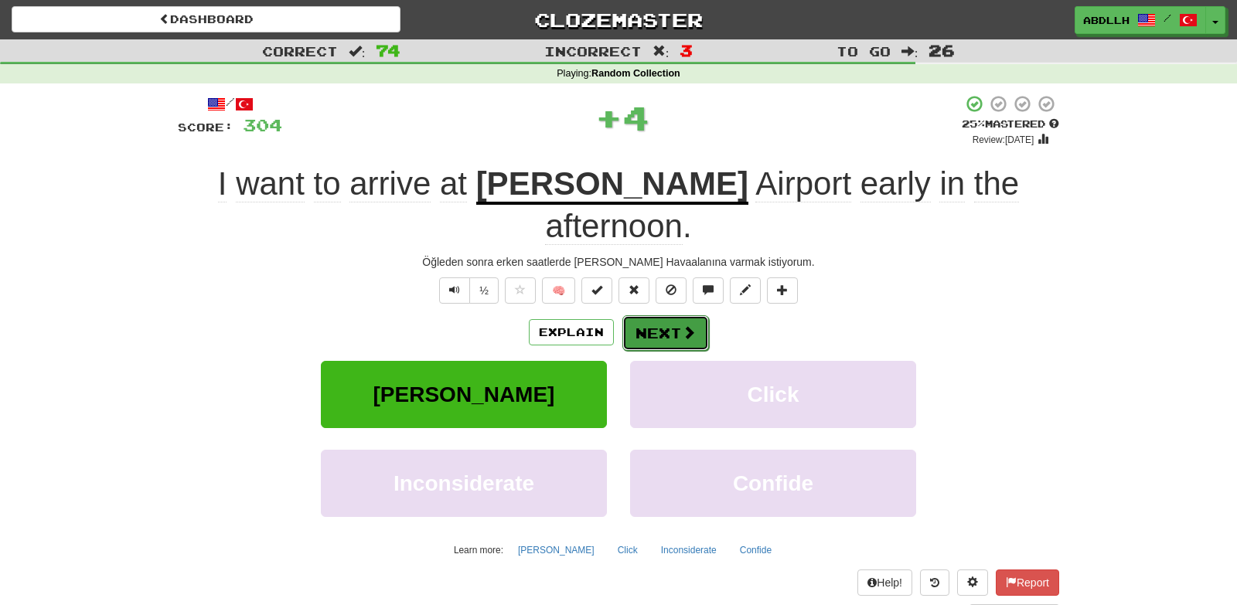
click at [650, 315] on button "Next" at bounding box center [665, 333] width 87 height 36
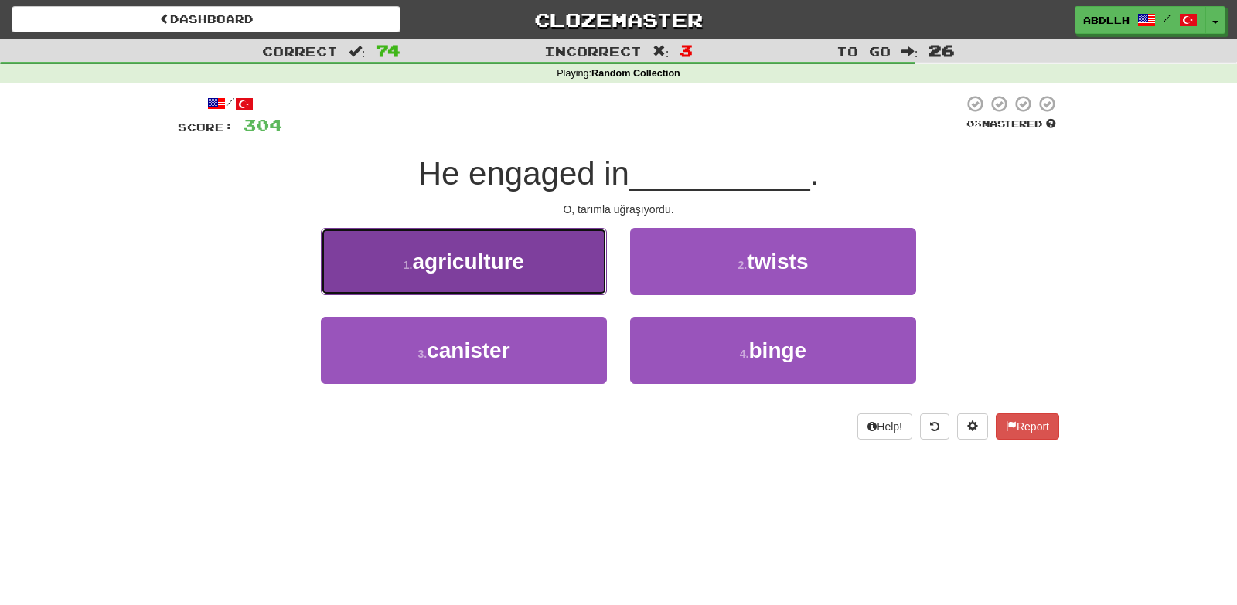
click at [573, 274] on button "1 . agriculture" at bounding box center [464, 261] width 286 height 67
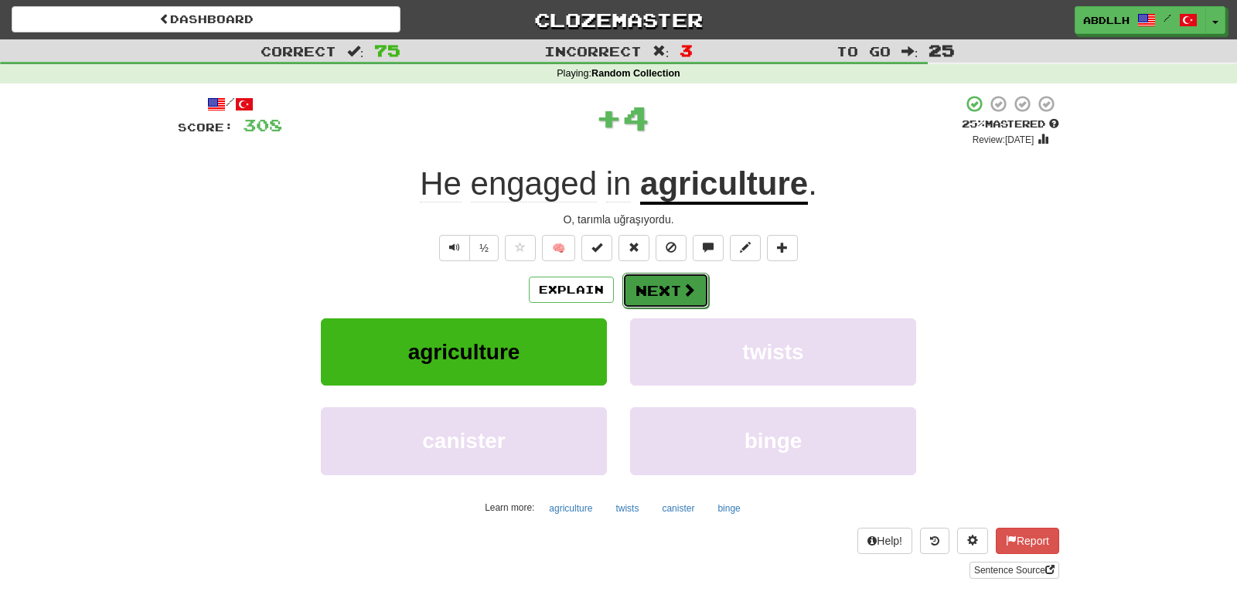
click at [672, 284] on button "Next" at bounding box center [665, 291] width 87 height 36
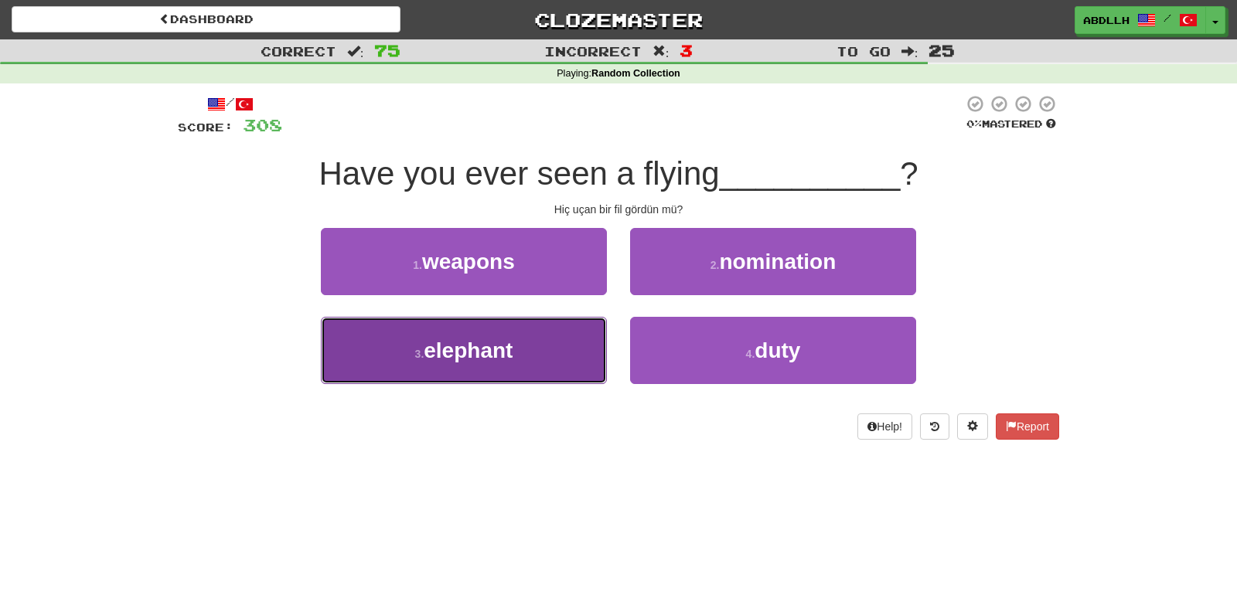
click at [551, 362] on button "3 . elephant" at bounding box center [464, 350] width 286 height 67
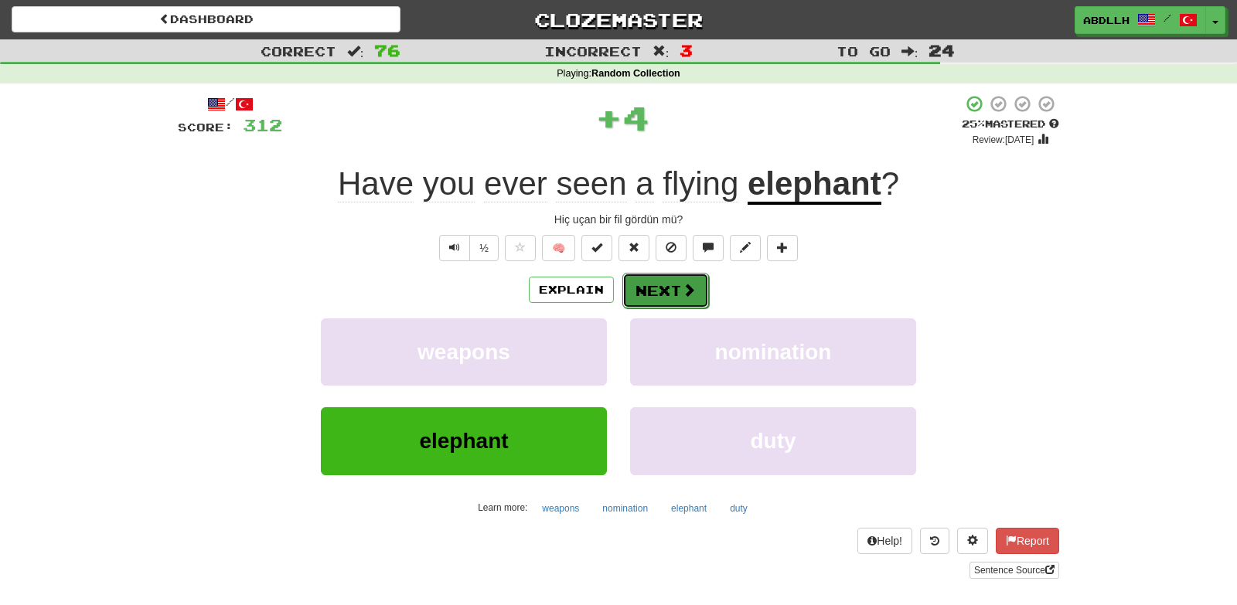
click at [671, 293] on button "Next" at bounding box center [665, 291] width 87 height 36
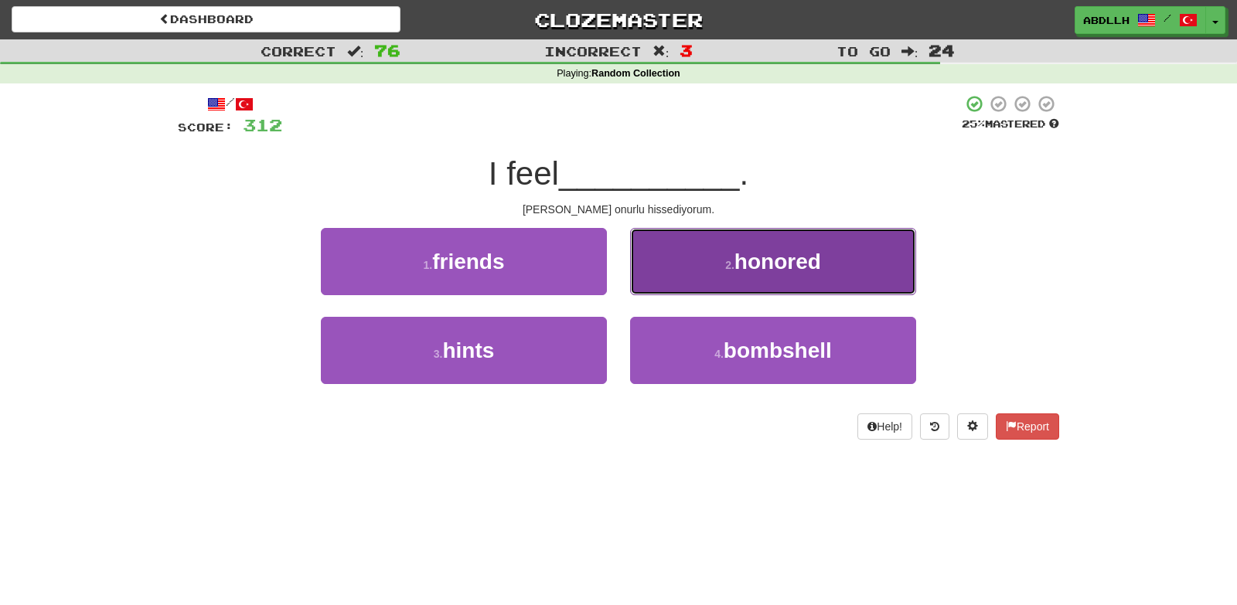
click at [678, 279] on button "2 . honored" at bounding box center [773, 261] width 286 height 67
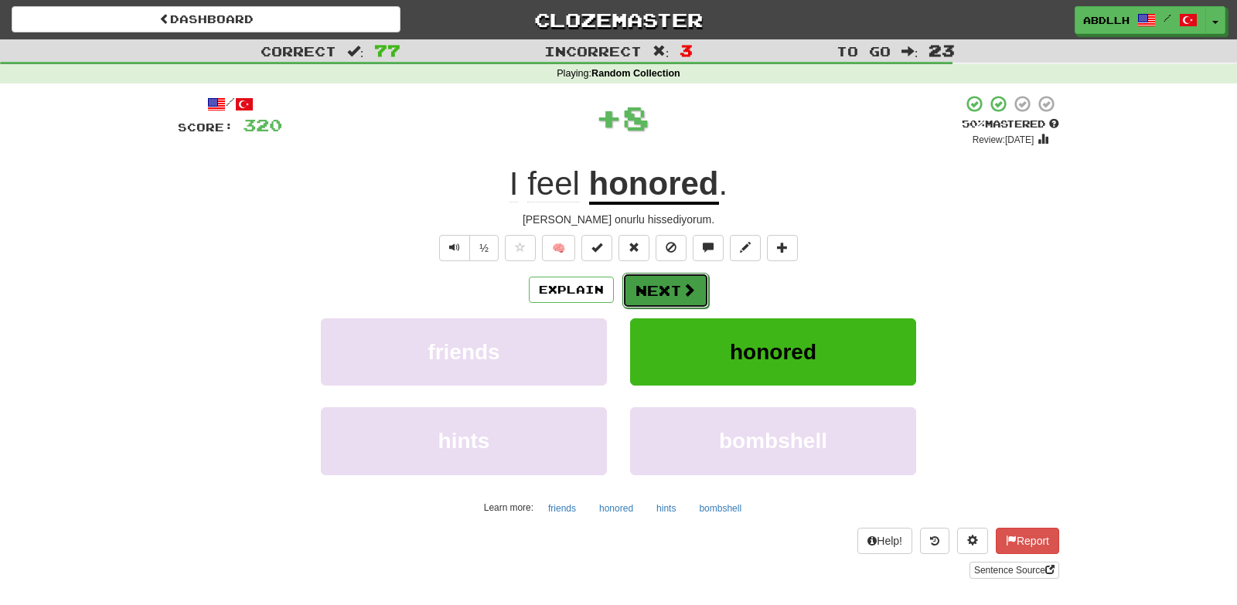
click at [652, 301] on button "Next" at bounding box center [665, 291] width 87 height 36
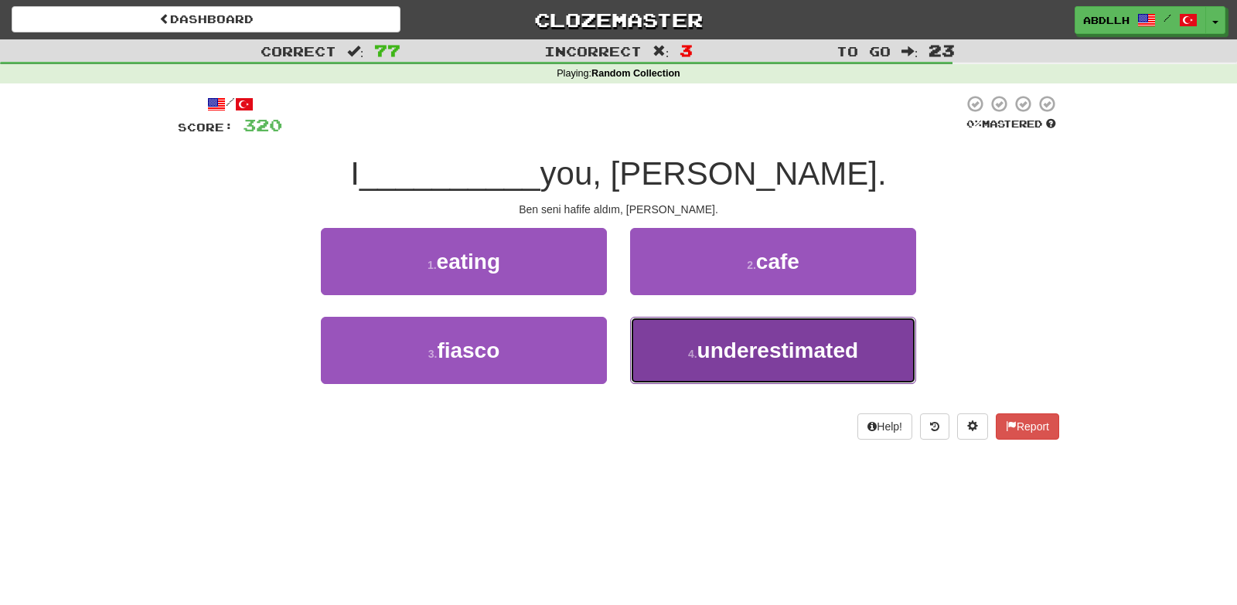
click at [665, 352] on button "4 . underestimated" at bounding box center [773, 350] width 286 height 67
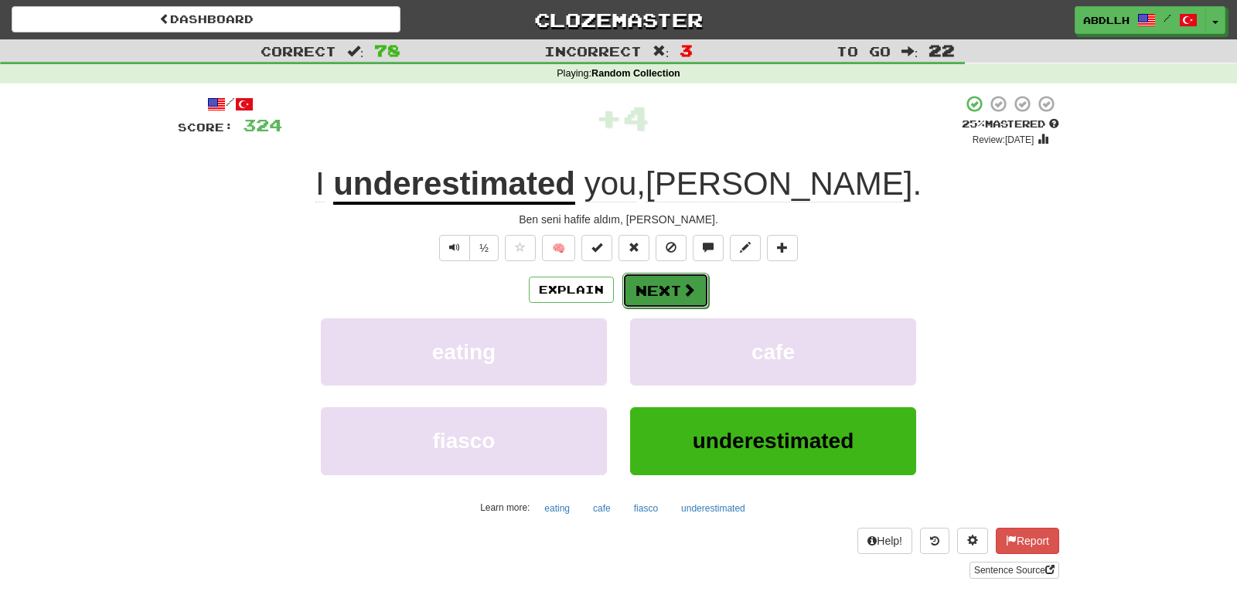
click at [672, 292] on button "Next" at bounding box center [665, 291] width 87 height 36
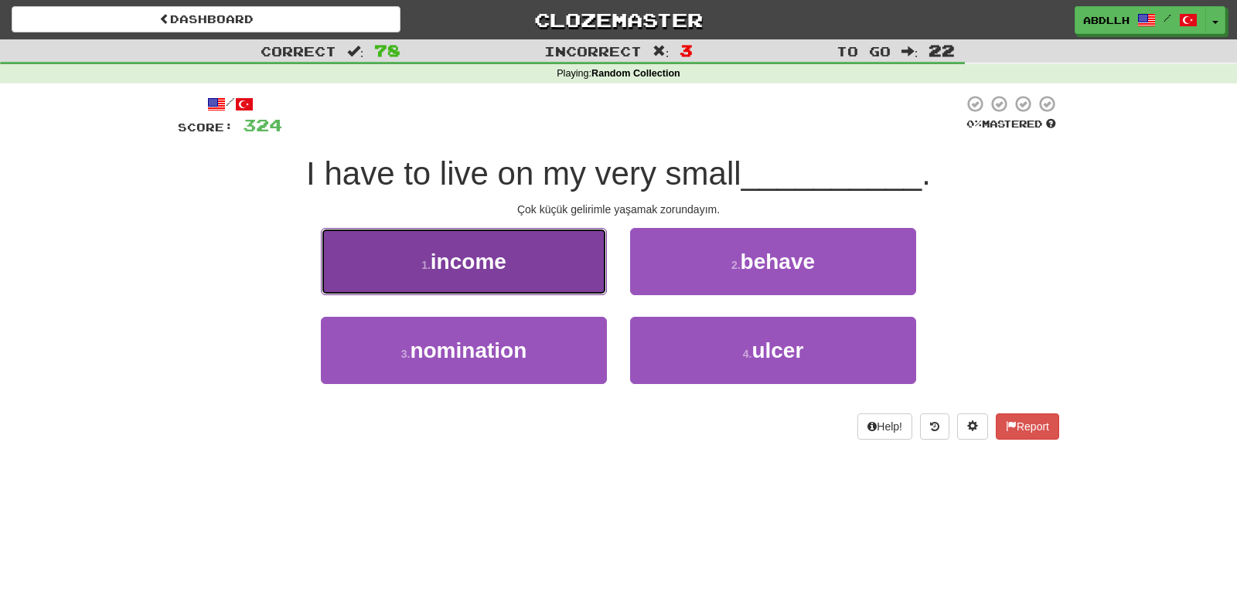
click at [554, 258] on button "1 . income" at bounding box center [464, 261] width 286 height 67
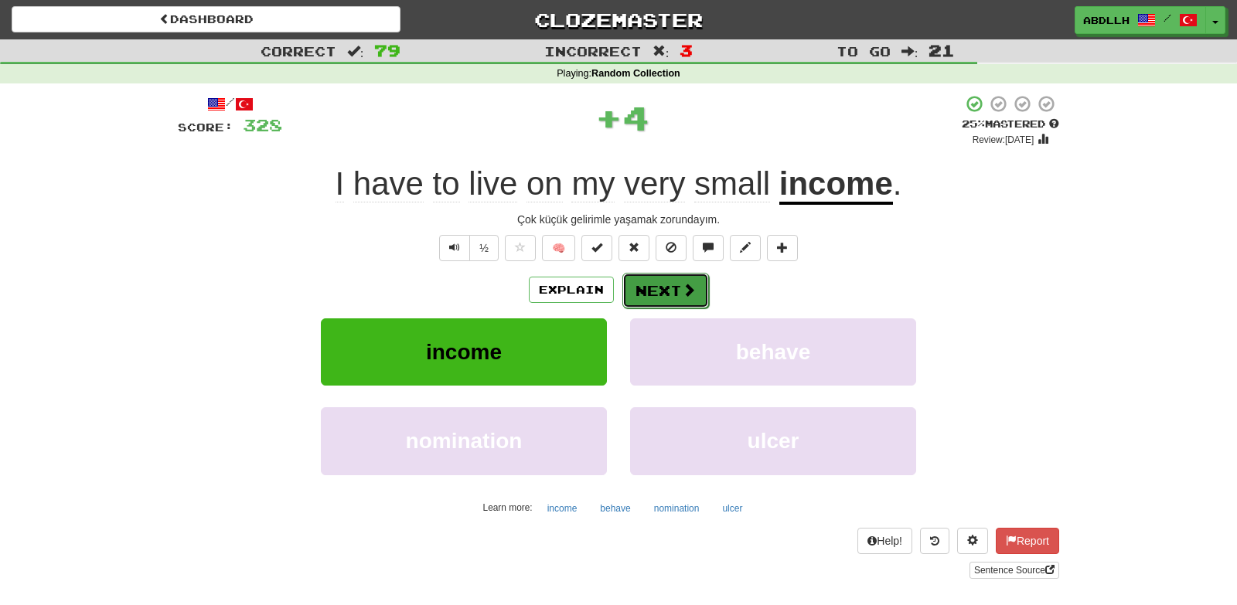
click at [660, 278] on button "Next" at bounding box center [665, 291] width 87 height 36
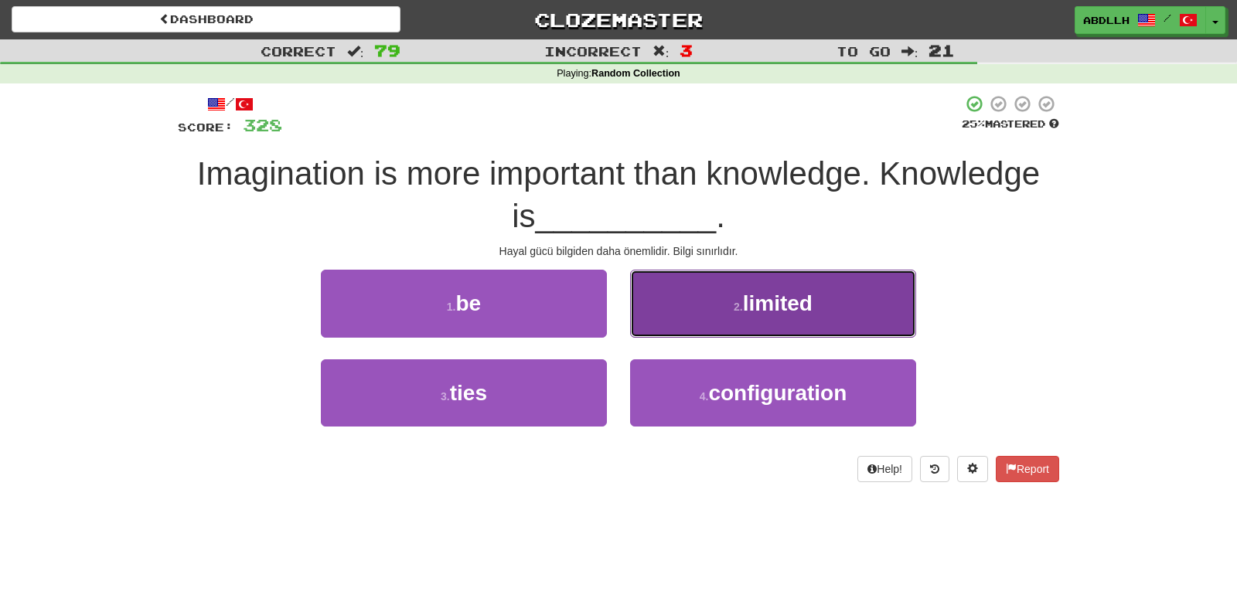
click at [718, 332] on button "2 . limited" at bounding box center [773, 303] width 286 height 67
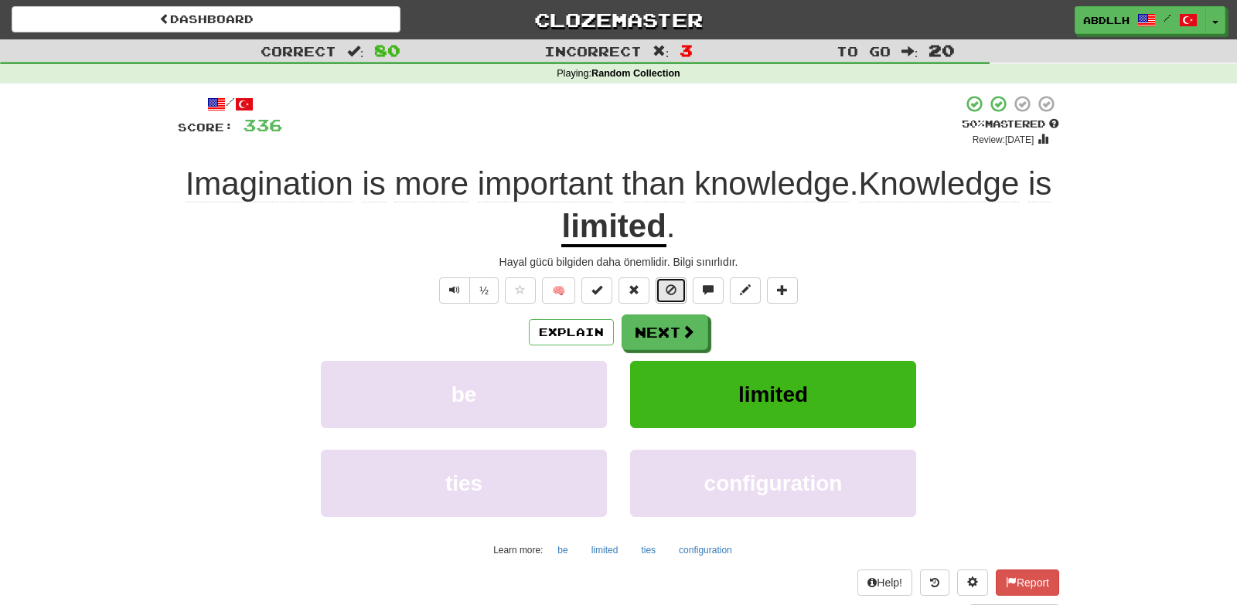
click at [670, 295] on span at bounding box center [670, 289] width 11 height 11
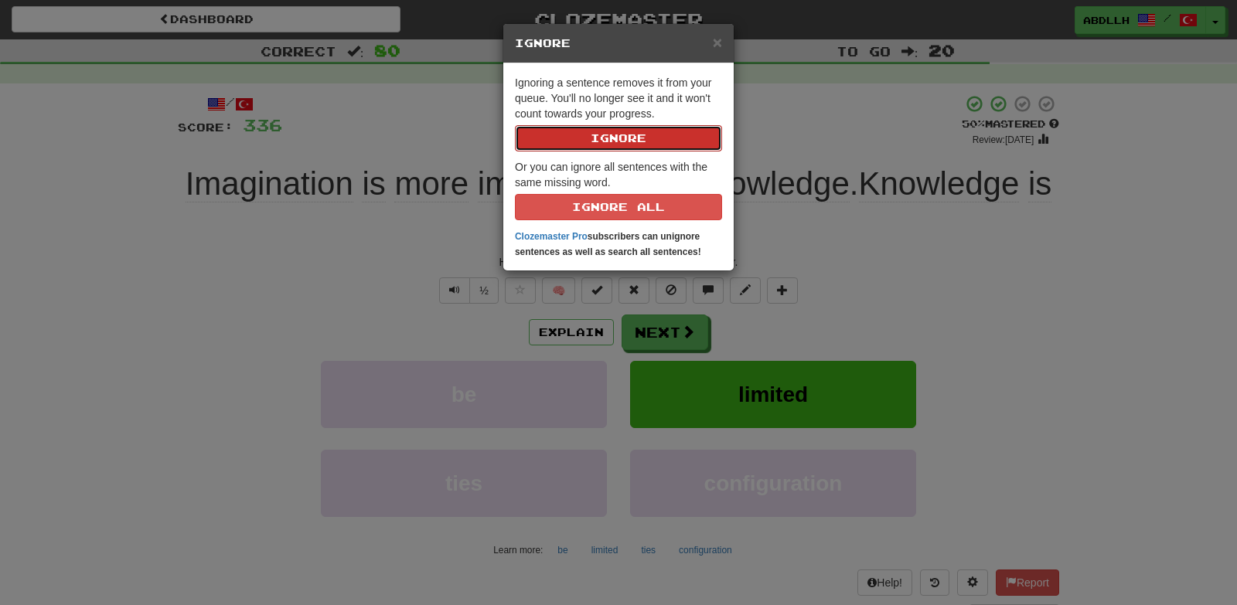
click at [615, 140] on button "Ignore" at bounding box center [618, 138] width 207 height 26
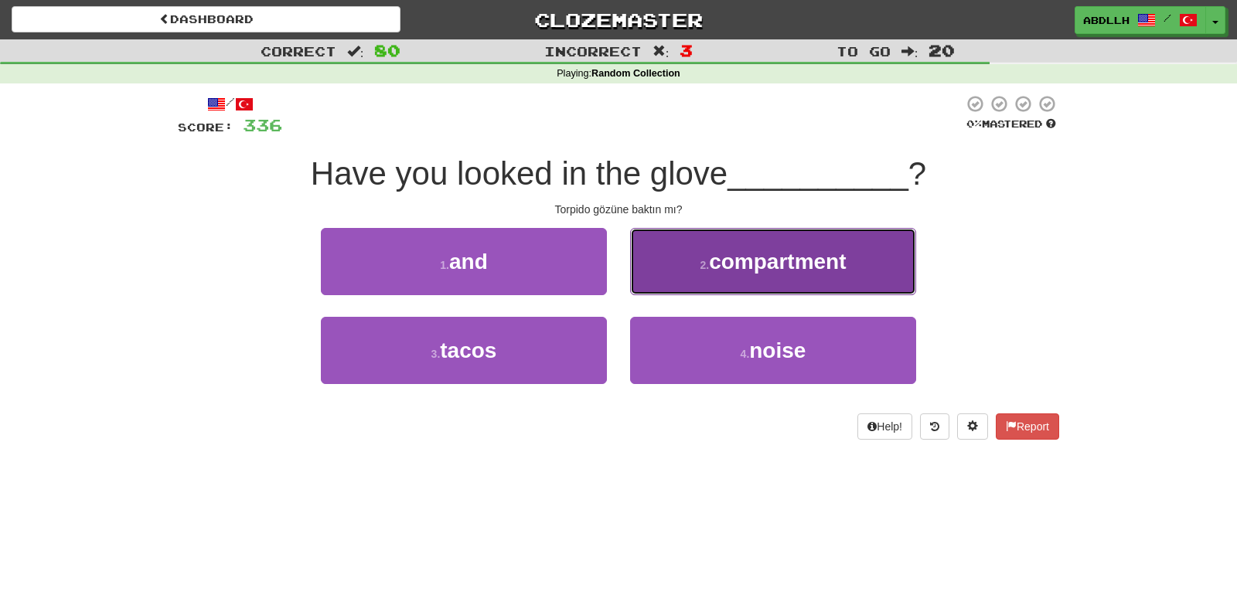
click at [671, 289] on button "2 . compartment" at bounding box center [773, 261] width 286 height 67
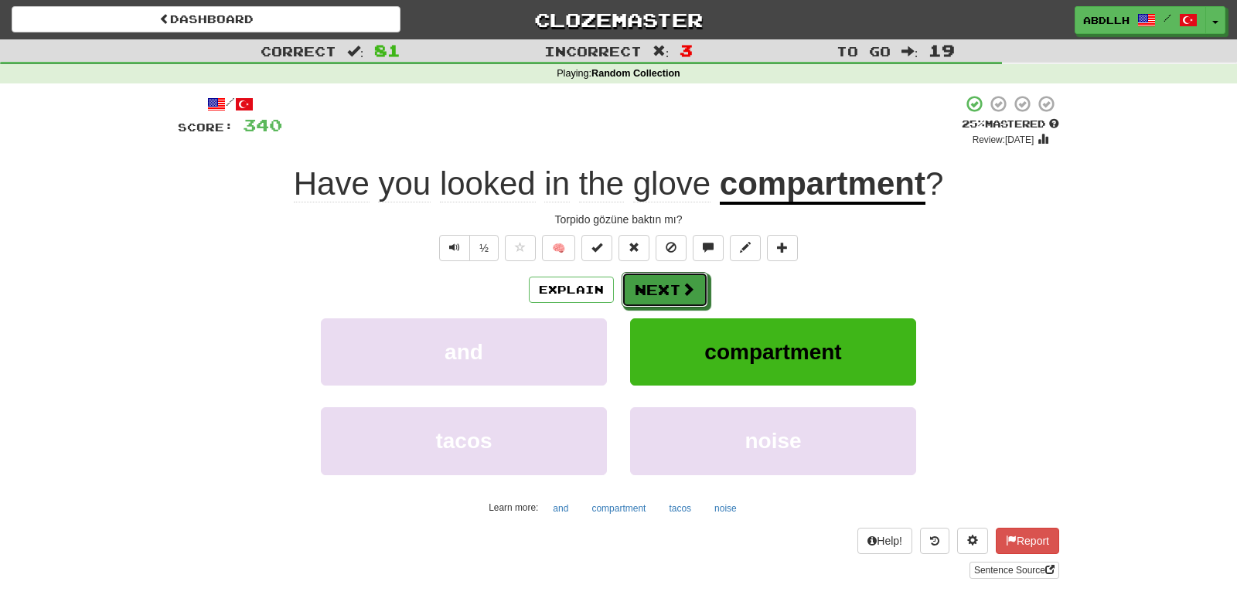
click at [671, 289] on button "Next" at bounding box center [664, 290] width 87 height 36
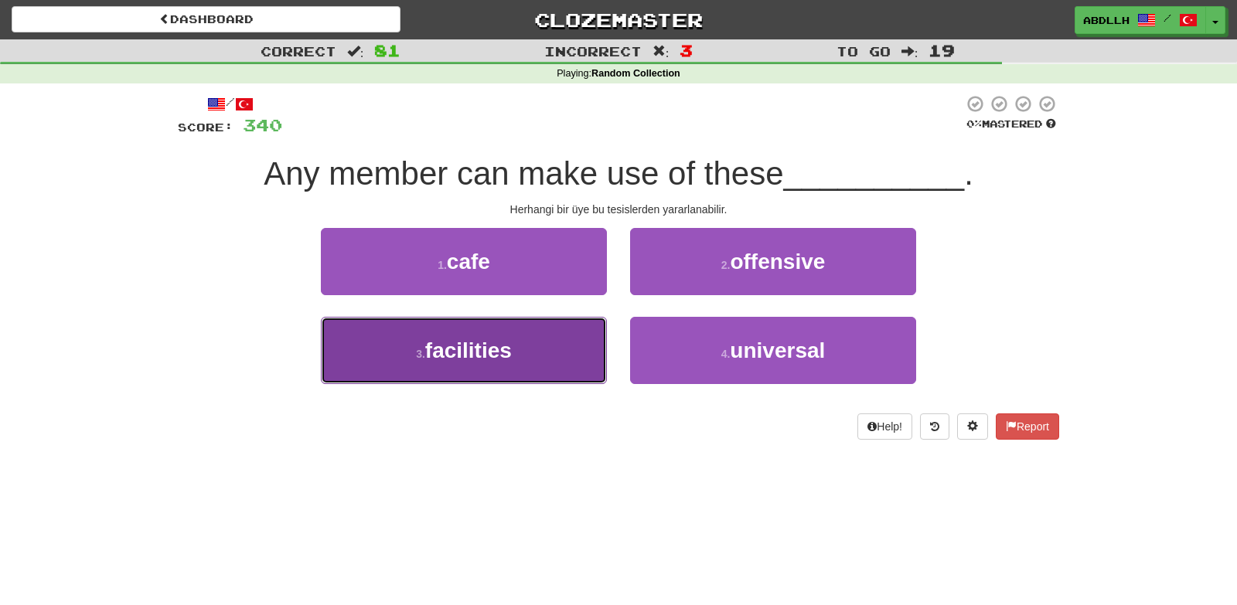
click at [584, 356] on button "3 . facilities" at bounding box center [464, 350] width 286 height 67
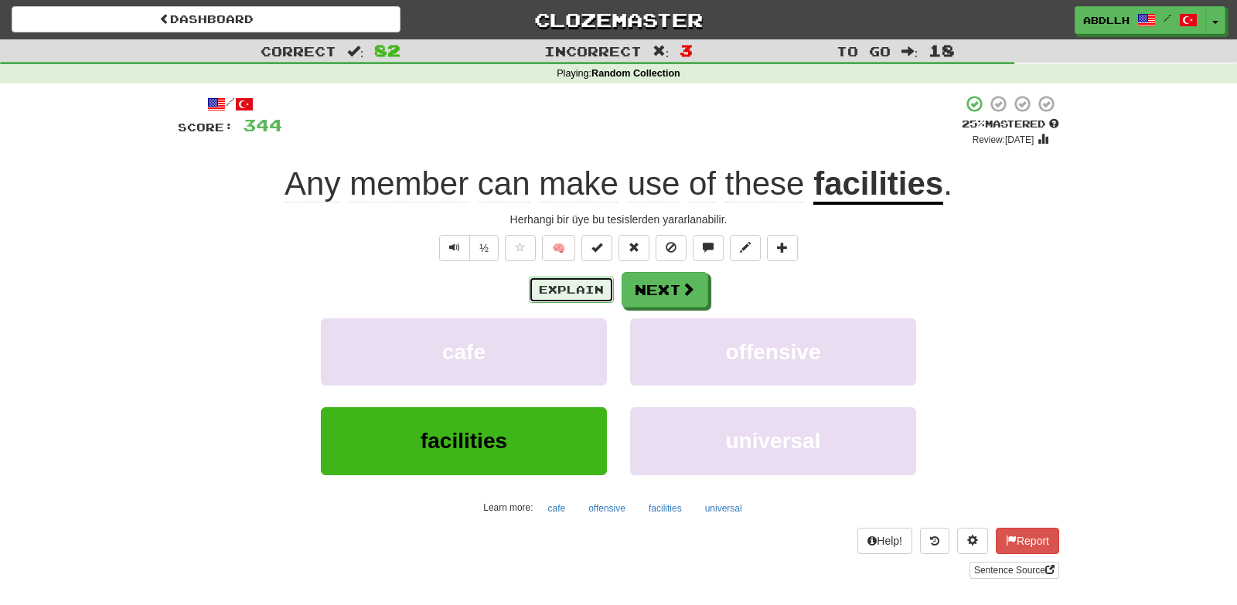
click at [562, 288] on button "Explain" at bounding box center [571, 290] width 85 height 26
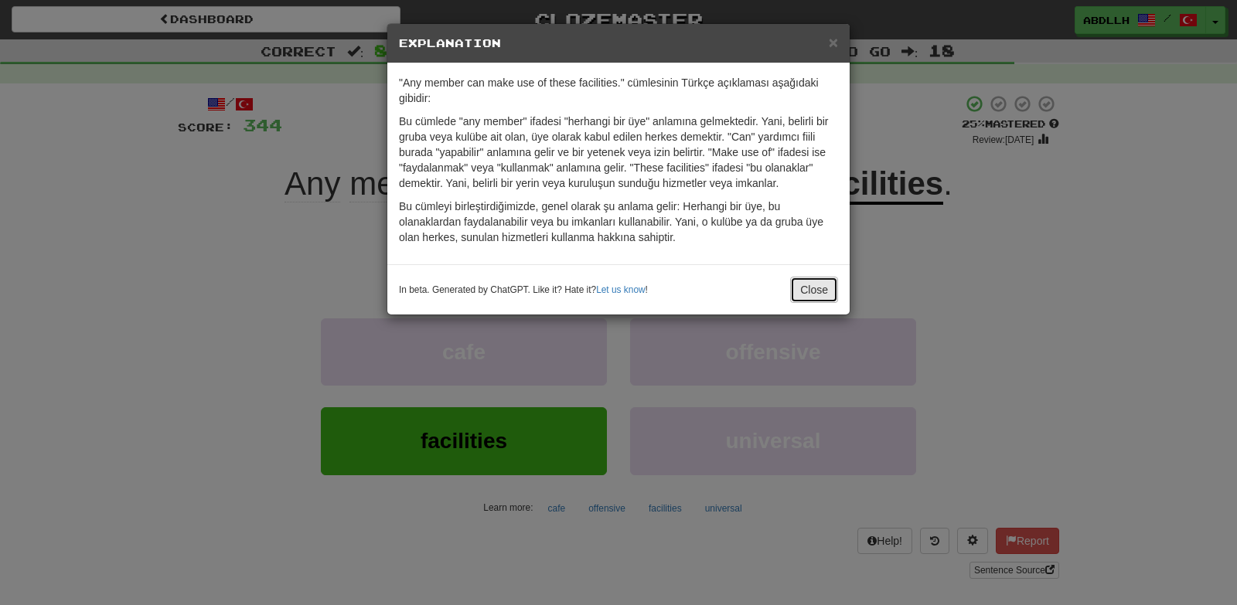
click at [803, 297] on button "Close" at bounding box center [814, 290] width 48 height 26
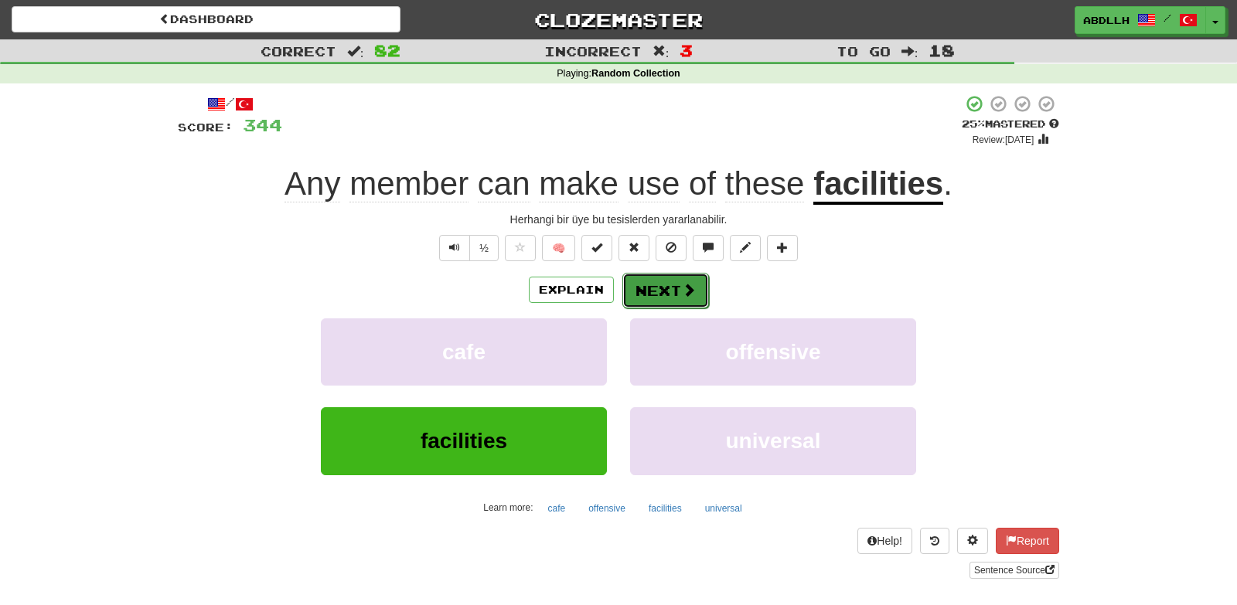
click at [685, 294] on span at bounding box center [689, 290] width 14 height 14
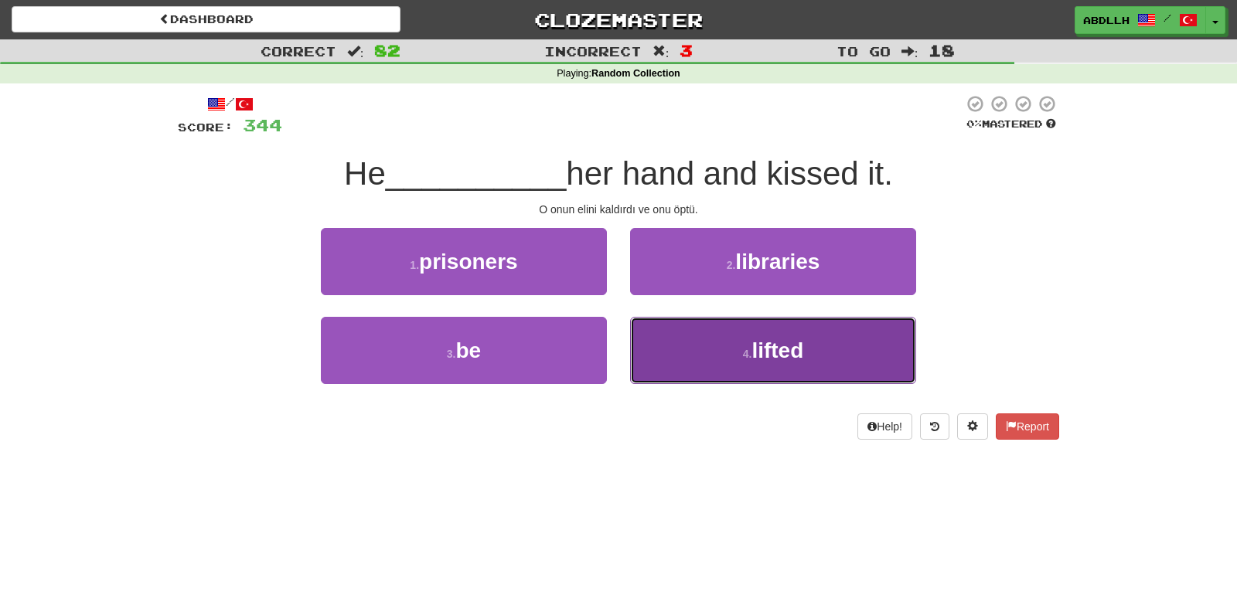
click at [685, 356] on button "4 . lifted" at bounding box center [773, 350] width 286 height 67
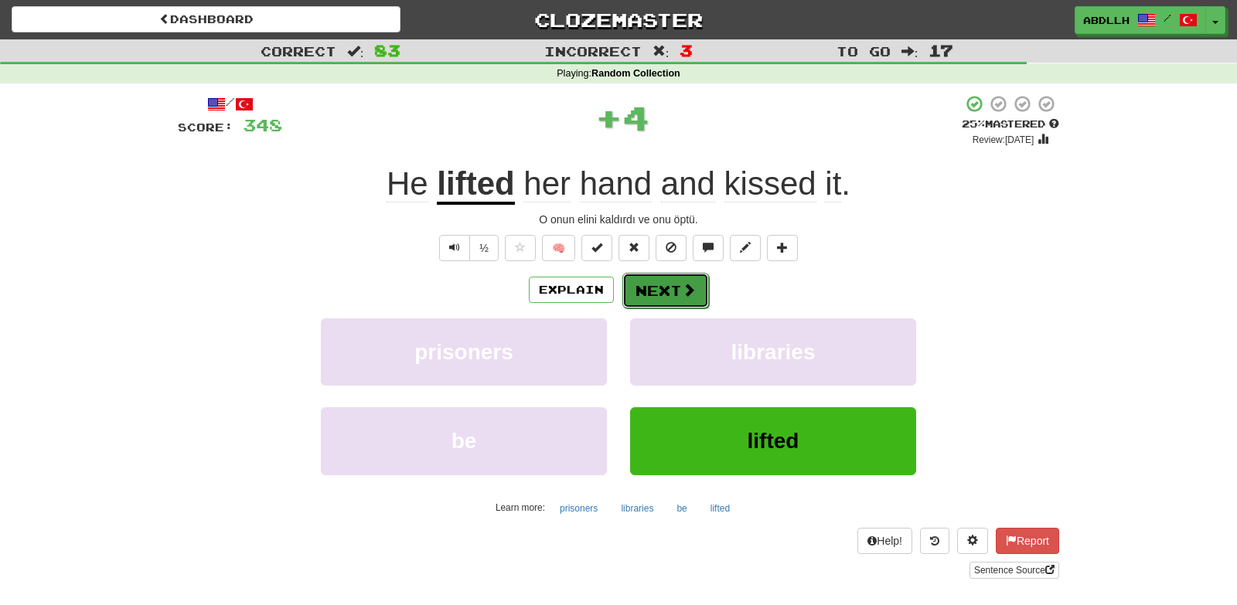
click at [657, 288] on button "Next" at bounding box center [665, 291] width 87 height 36
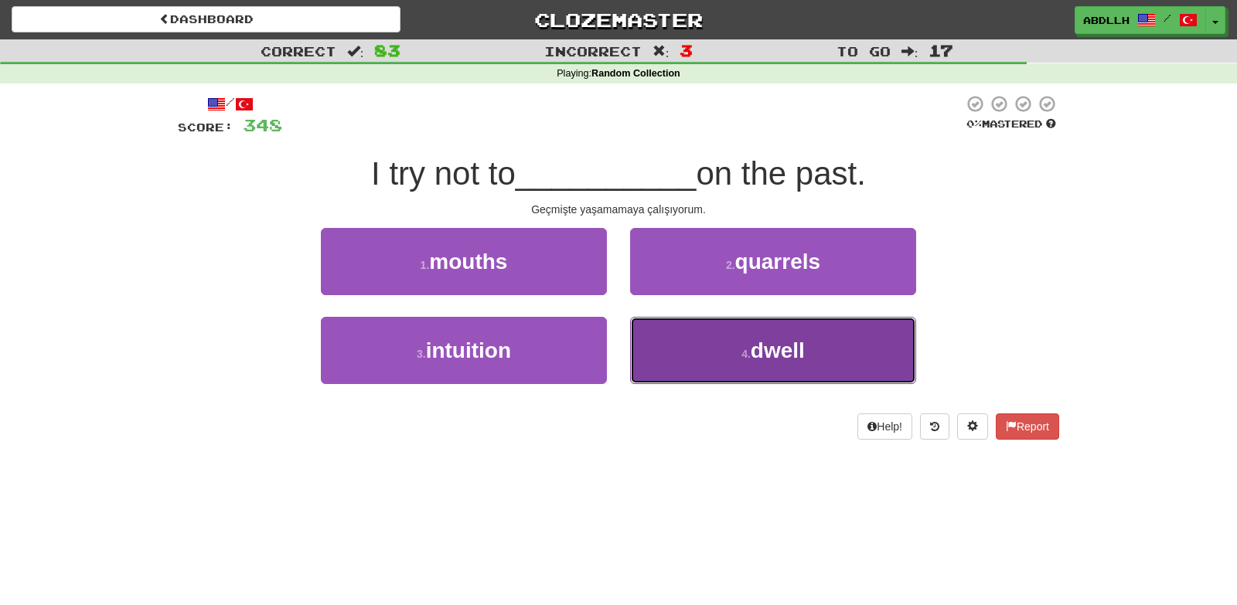
click at [660, 352] on button "4 . dwell" at bounding box center [773, 350] width 286 height 67
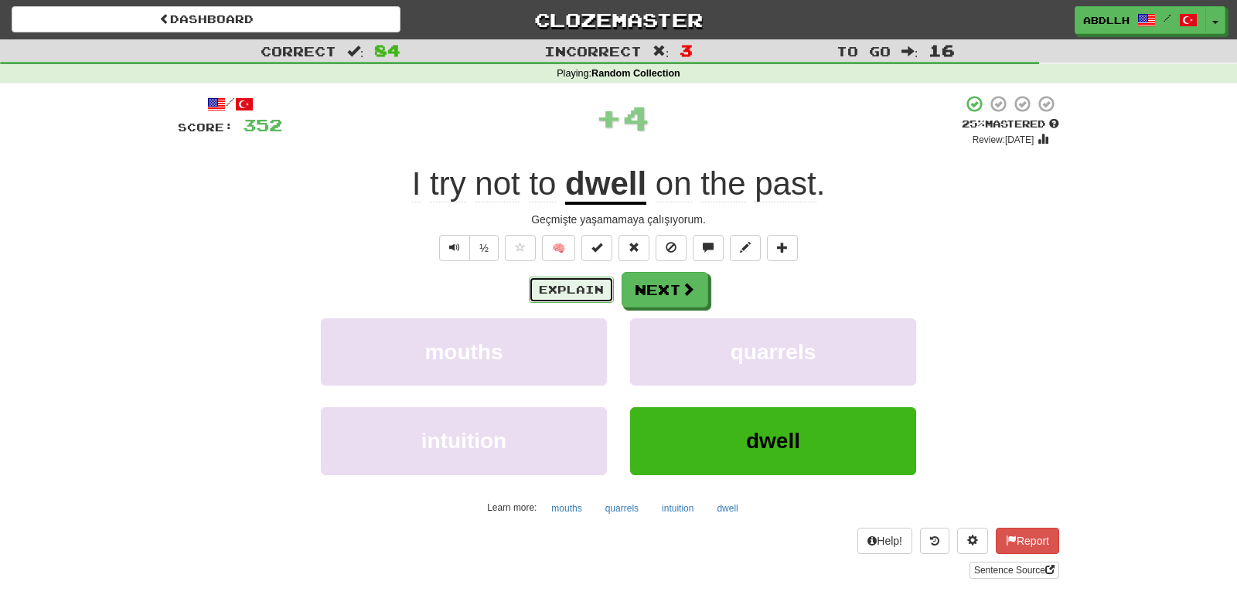
click at [588, 292] on button "Explain" at bounding box center [571, 290] width 85 height 26
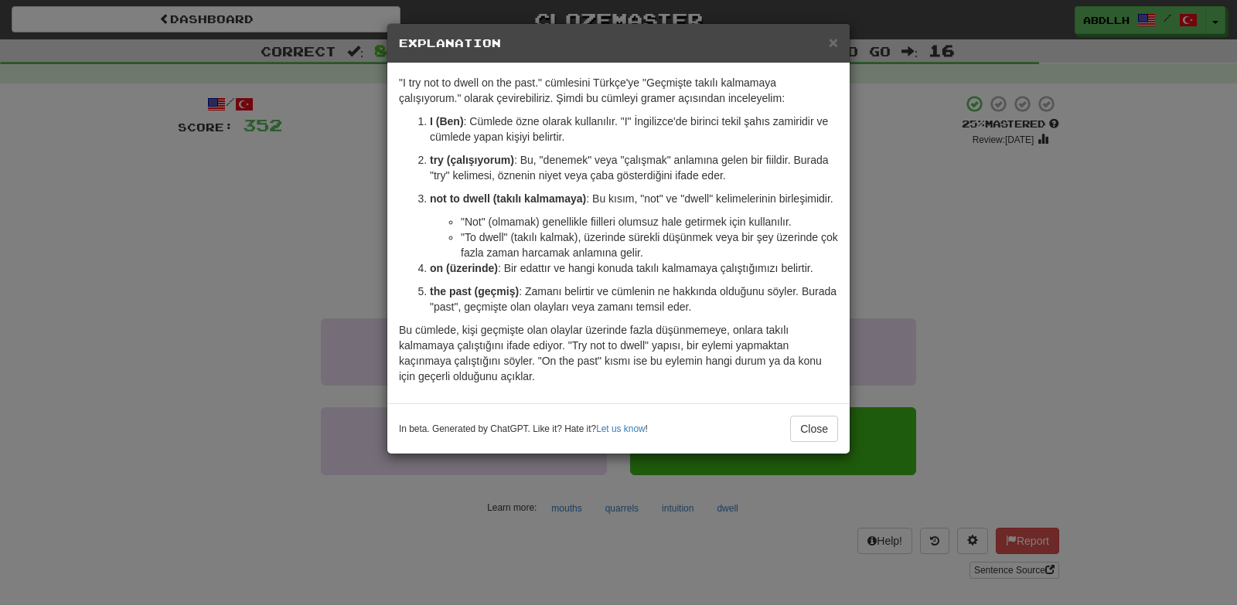
click at [817, 451] on div "In beta. Generated by ChatGPT. Like it? Hate it? Let us know ! Close" at bounding box center [618, 428] width 462 height 50
click at [815, 437] on button "Close" at bounding box center [814, 429] width 48 height 26
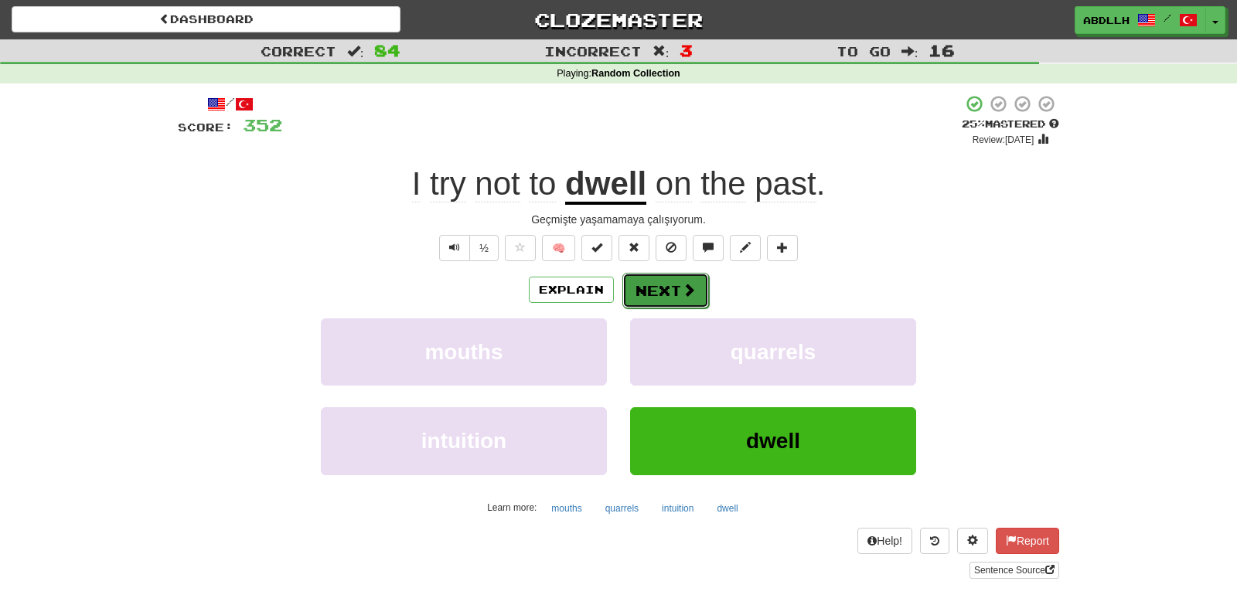
click at [658, 291] on button "Next" at bounding box center [665, 291] width 87 height 36
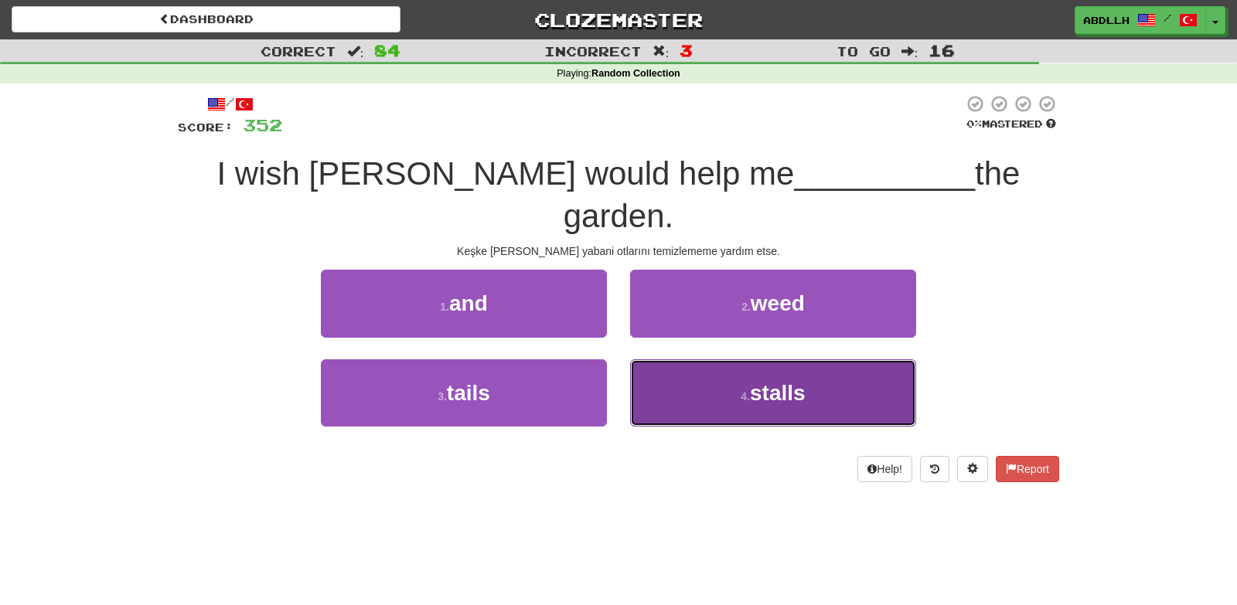
click at [678, 359] on button "4 . stalls" at bounding box center [773, 392] width 286 height 67
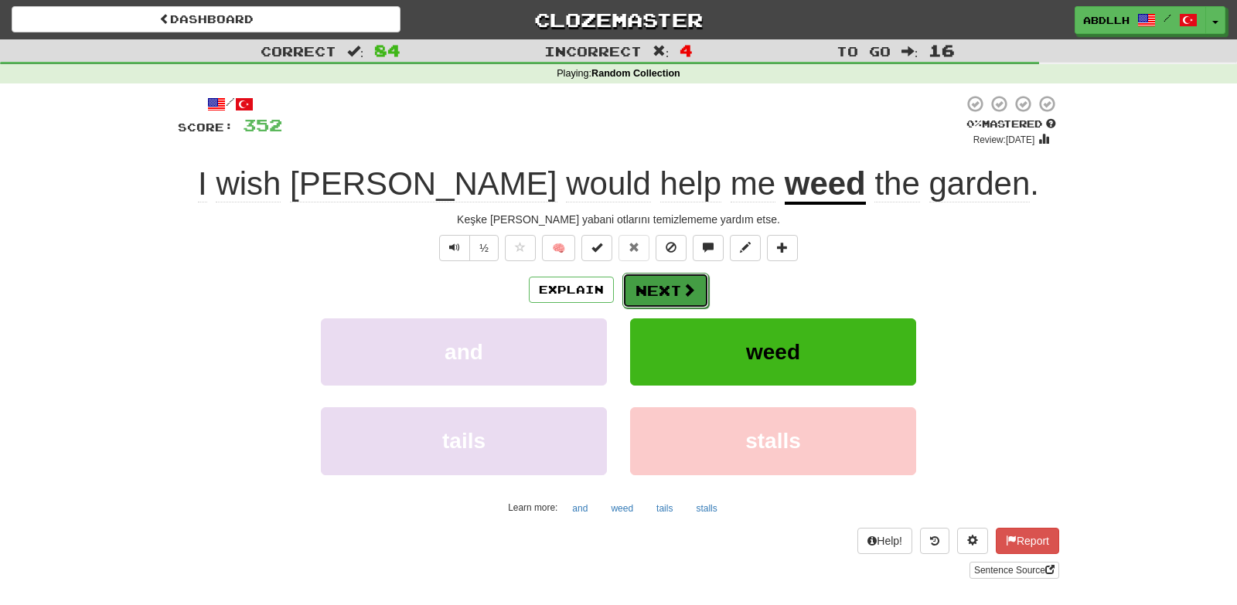
click at [629, 301] on button "Next" at bounding box center [665, 291] width 87 height 36
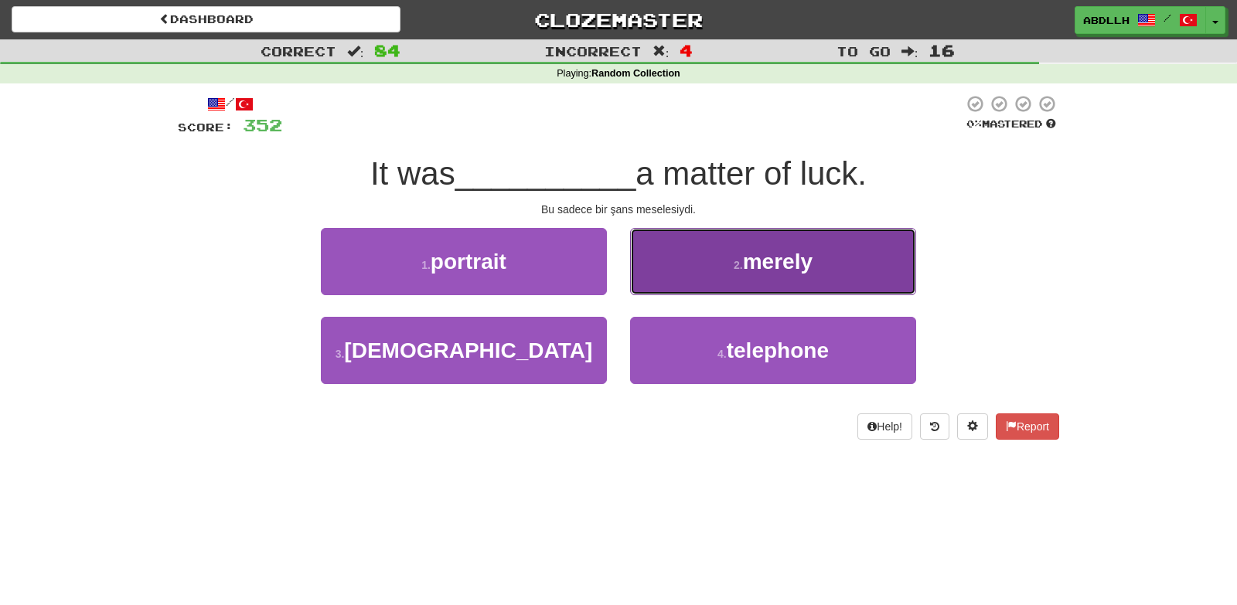
click at [654, 274] on button "2 . merely" at bounding box center [773, 261] width 286 height 67
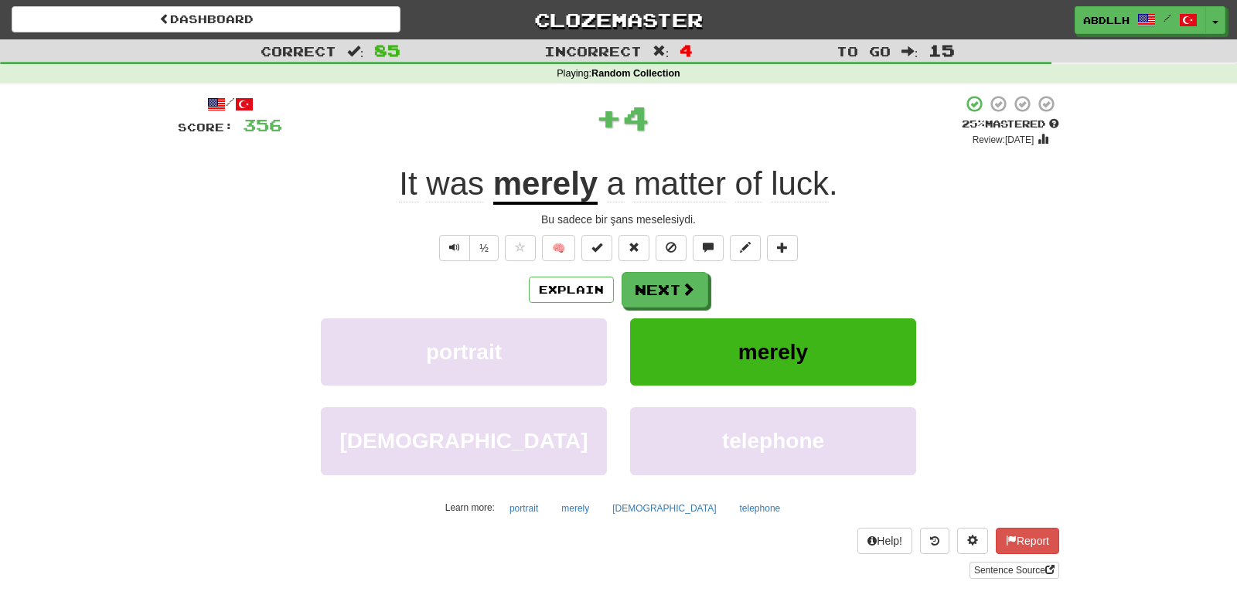
click at [551, 197] on u "merely" at bounding box center [545, 184] width 104 height 39
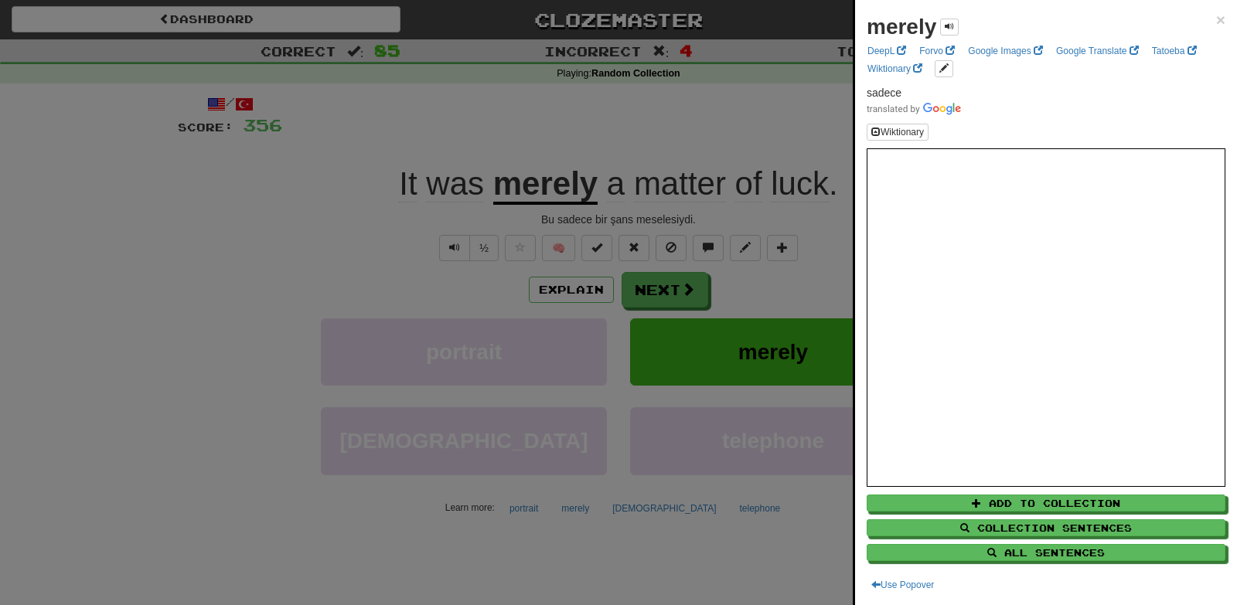
click at [764, 138] on div at bounding box center [618, 302] width 1237 height 605
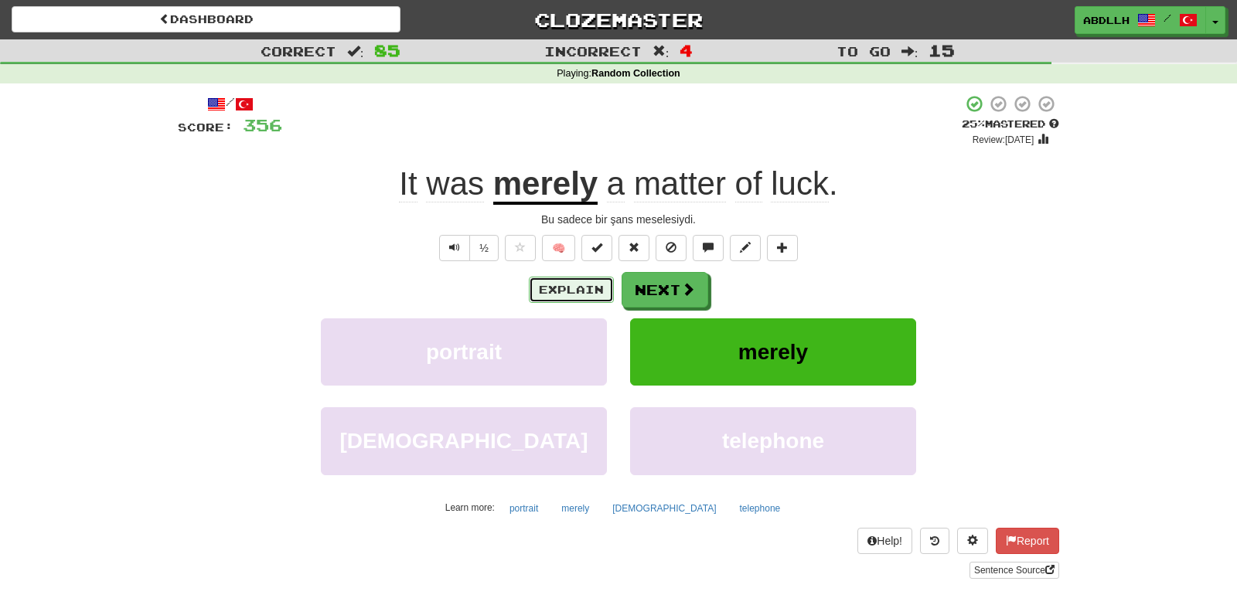
click at [593, 278] on button "Explain" at bounding box center [571, 290] width 85 height 26
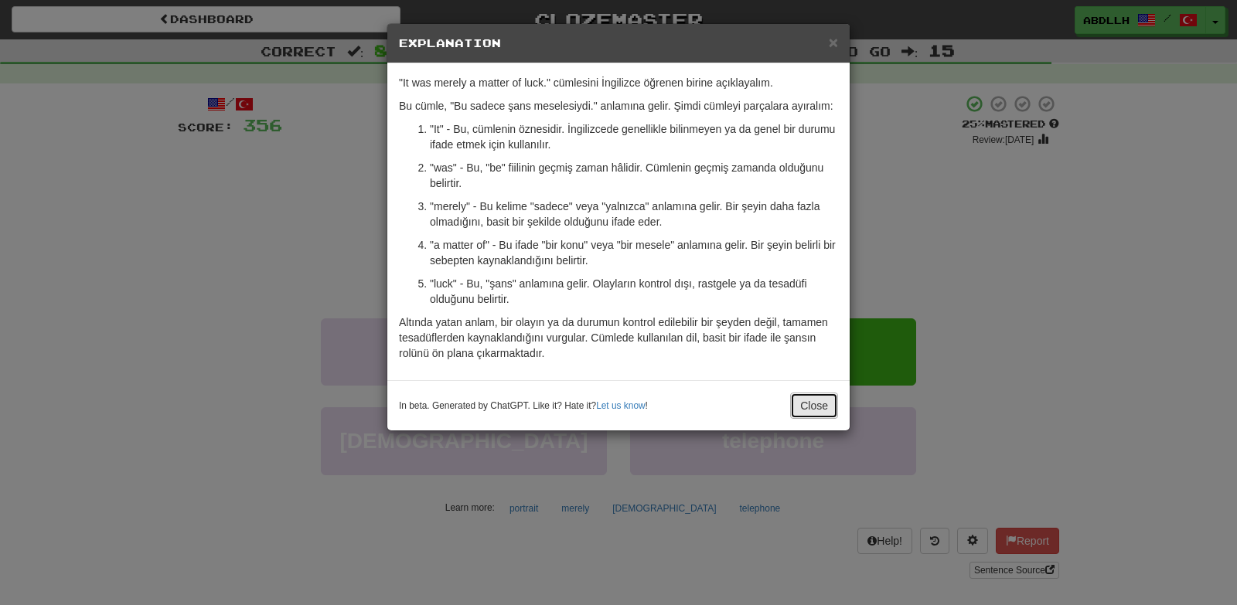
click at [815, 403] on button "Close" at bounding box center [814, 406] width 48 height 26
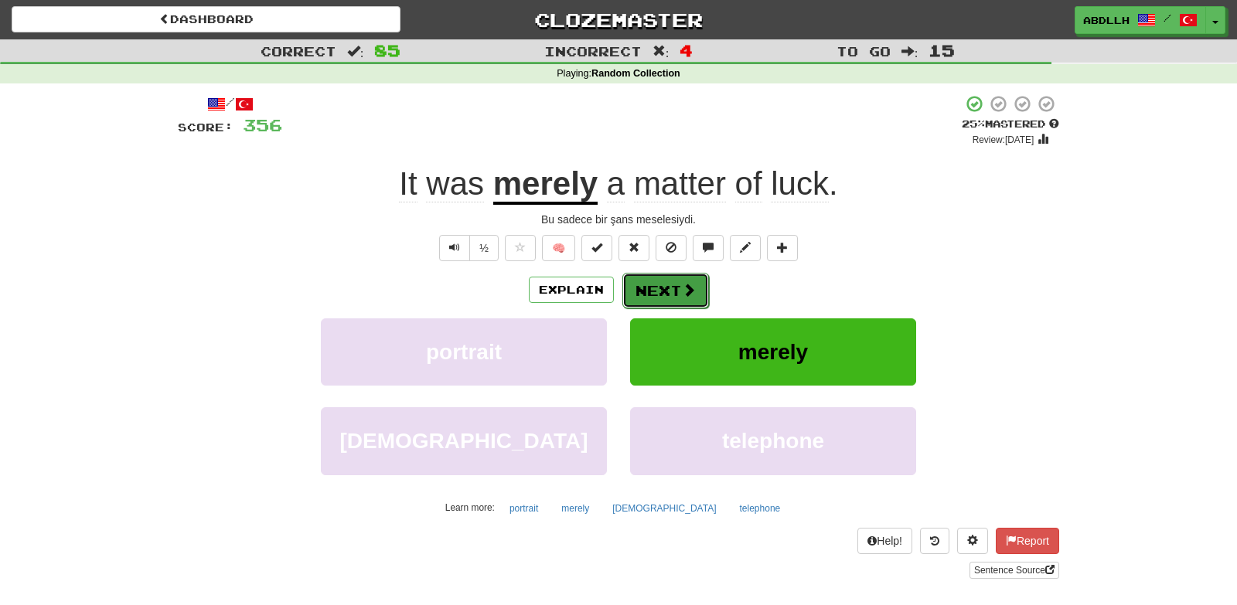
click at [661, 288] on button "Next" at bounding box center [665, 291] width 87 height 36
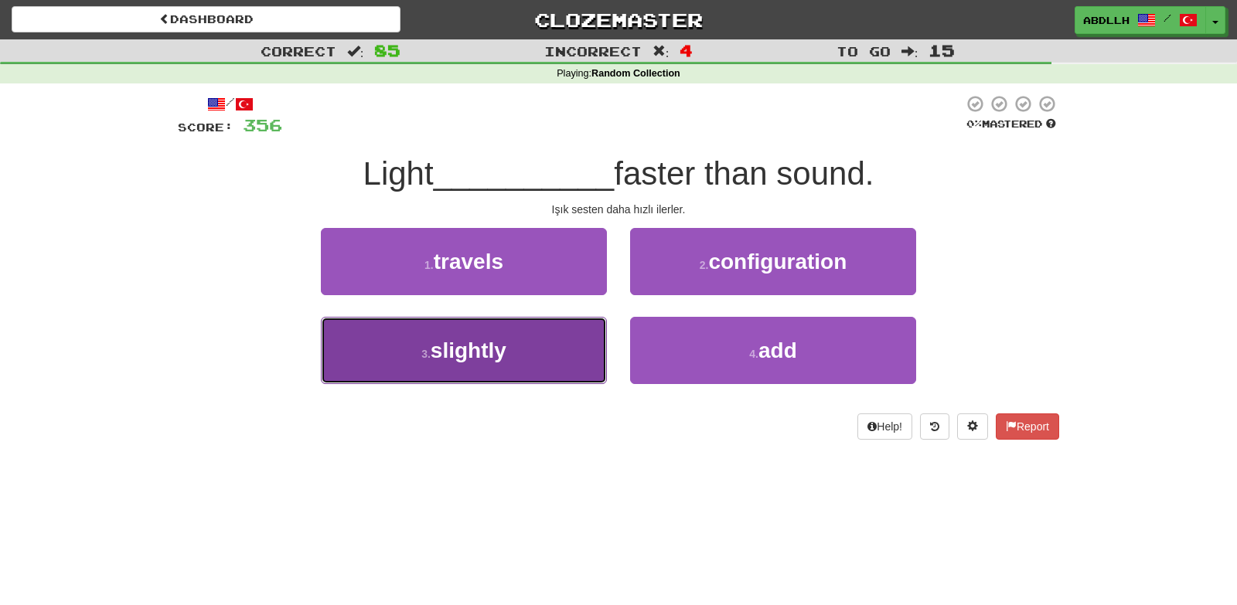
click at [566, 349] on button "3 . slightly" at bounding box center [464, 350] width 286 height 67
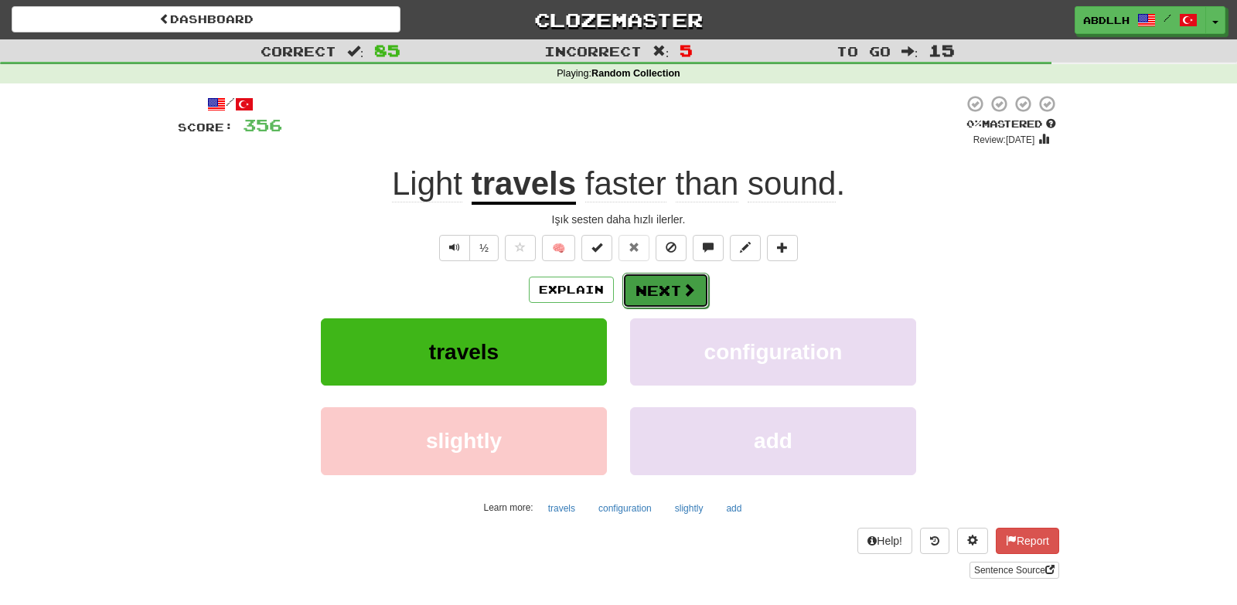
click at [644, 292] on button "Next" at bounding box center [665, 291] width 87 height 36
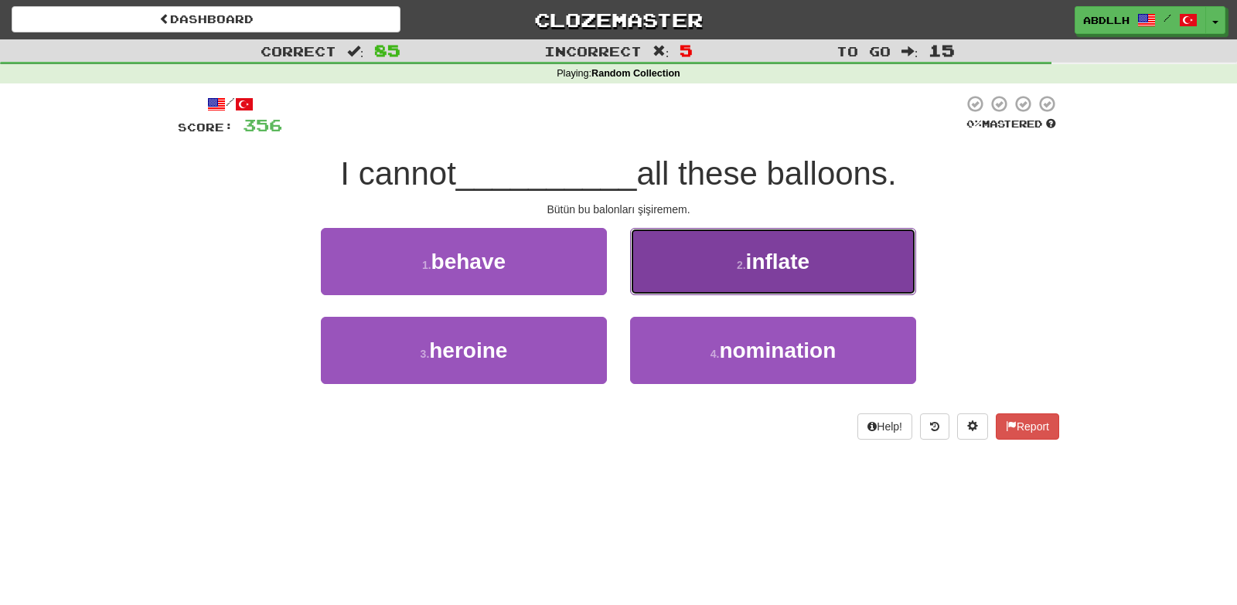
click at [672, 280] on button "2 . inflate" at bounding box center [773, 261] width 286 height 67
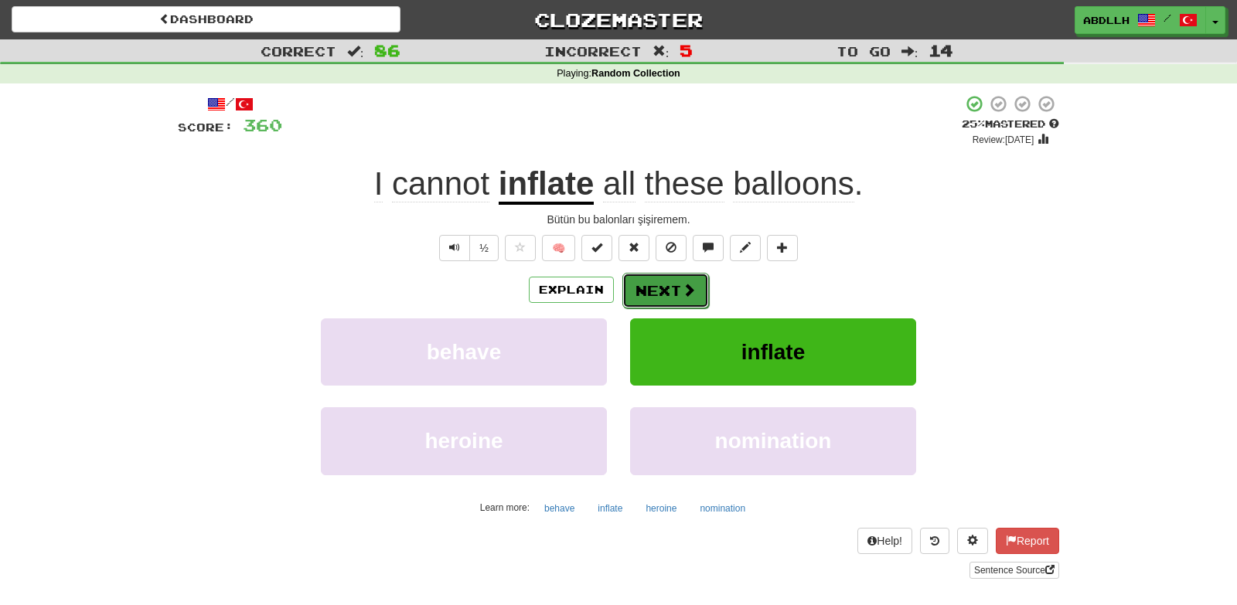
click at [659, 290] on button "Next" at bounding box center [665, 291] width 87 height 36
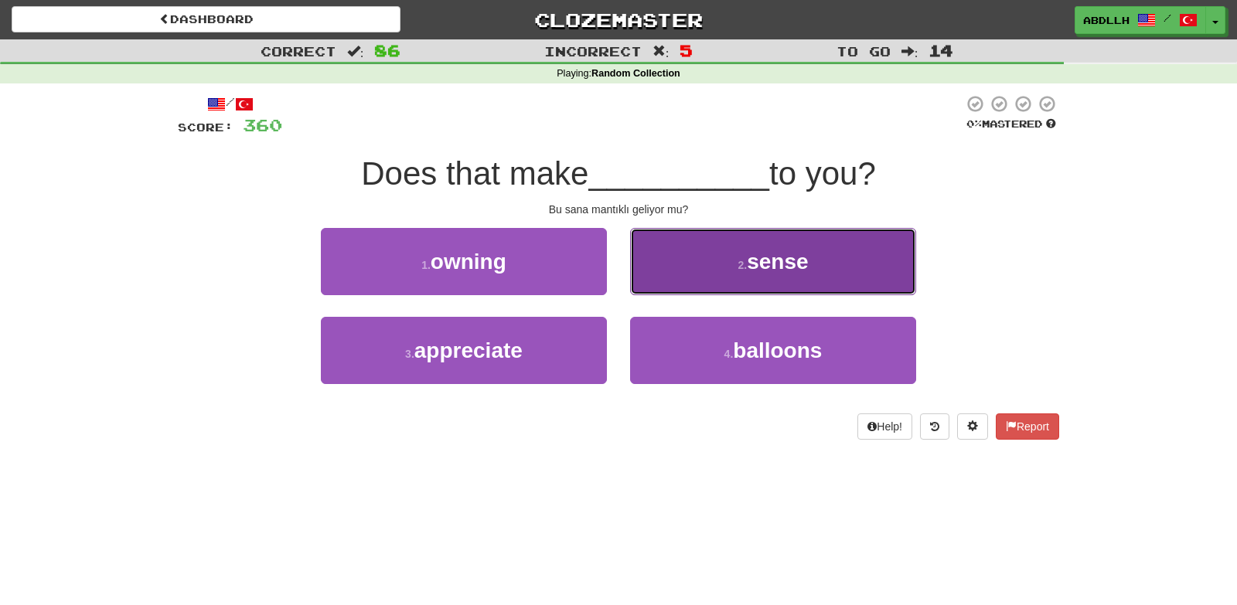
click at [650, 247] on button "2 . sense" at bounding box center [773, 261] width 286 height 67
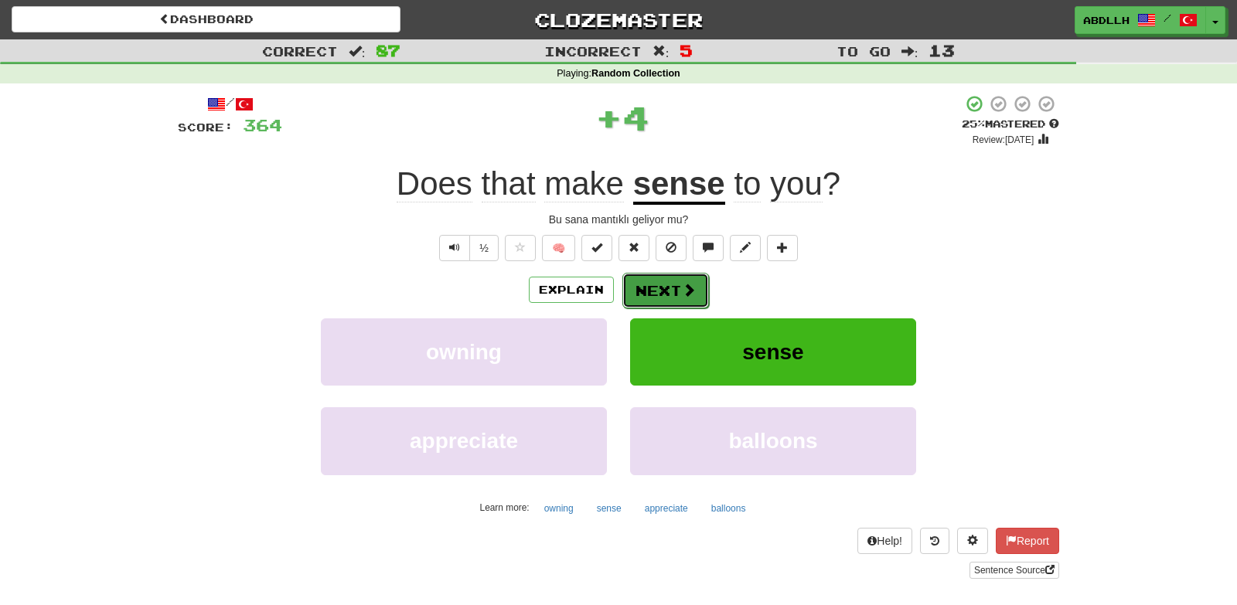
click at [650, 292] on button "Next" at bounding box center [665, 291] width 87 height 36
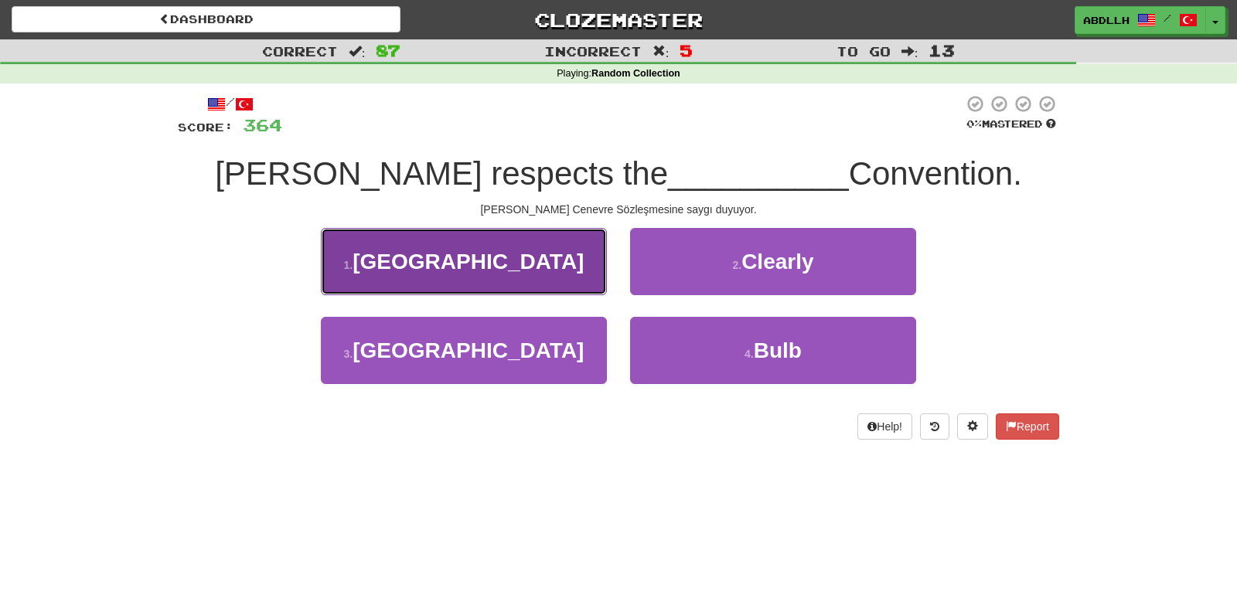
click at [554, 270] on button "1 . Geneva" at bounding box center [464, 261] width 286 height 67
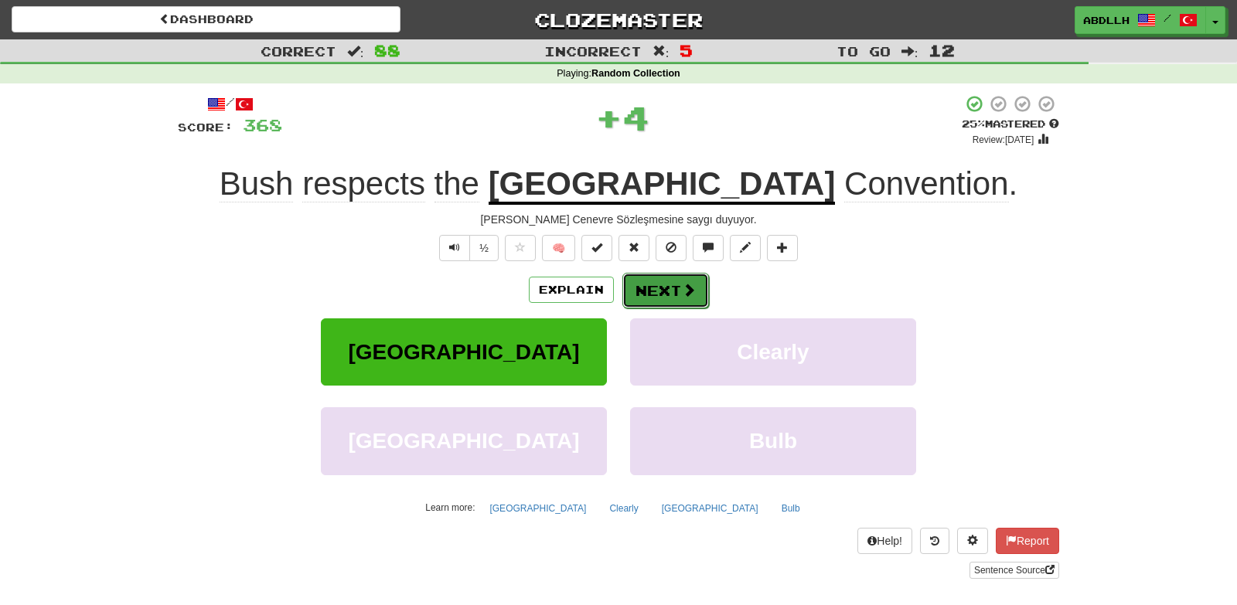
click at [648, 295] on button "Next" at bounding box center [665, 291] width 87 height 36
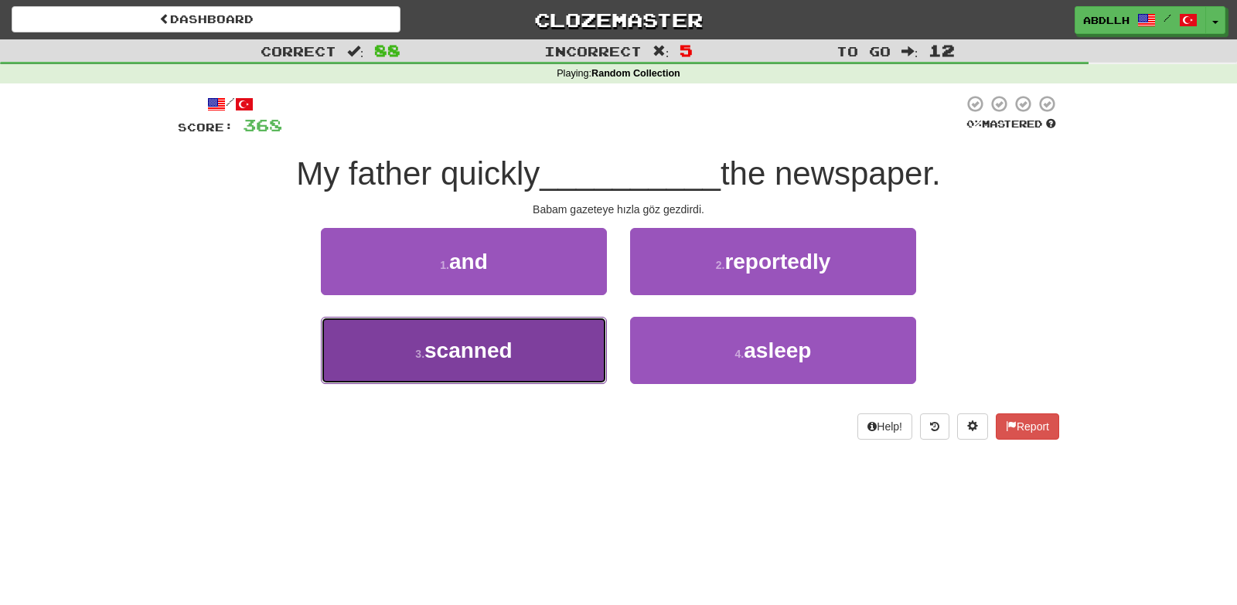
click at [571, 356] on button "3 . scanned" at bounding box center [464, 350] width 286 height 67
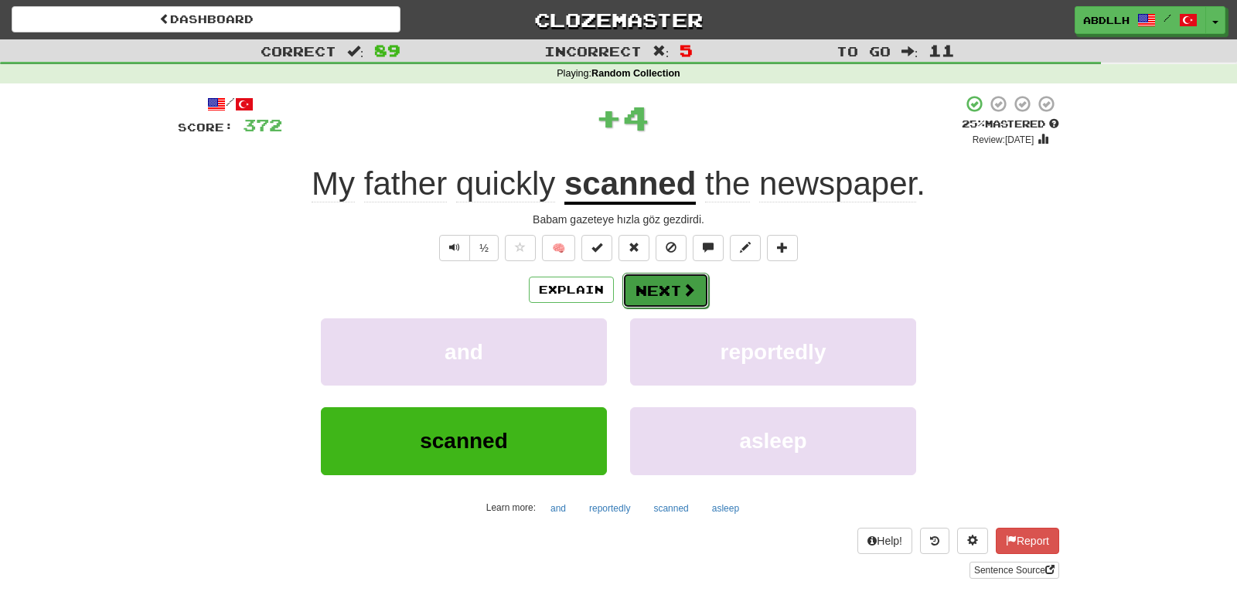
click at [653, 295] on button "Next" at bounding box center [665, 291] width 87 height 36
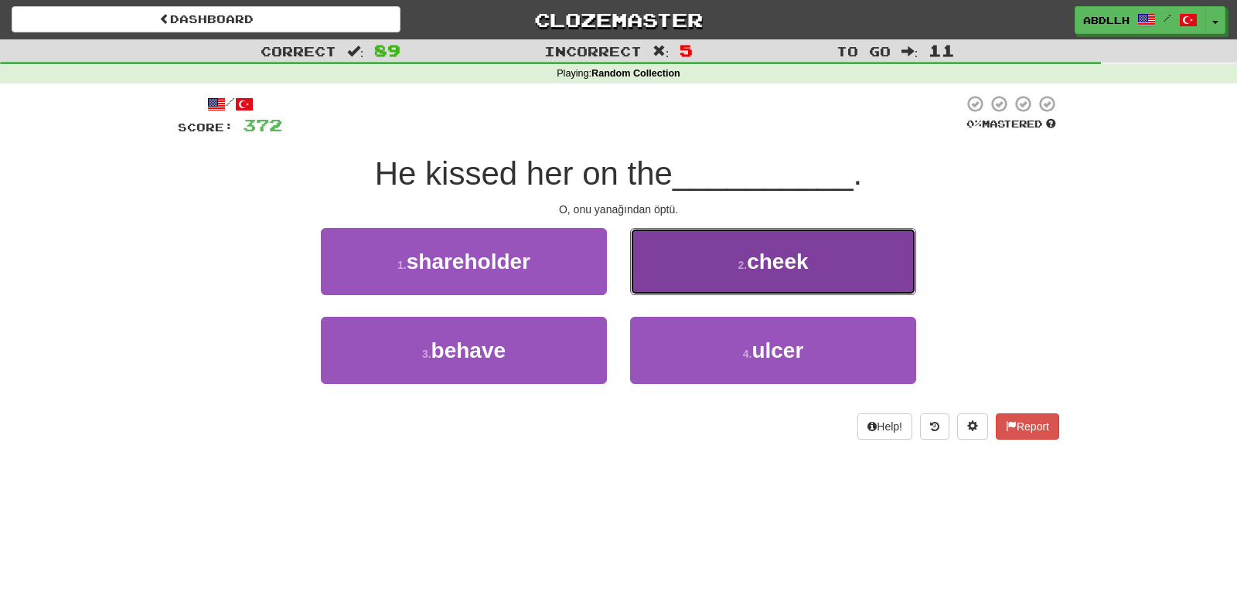
click at [699, 270] on button "2 . cheek" at bounding box center [773, 261] width 286 height 67
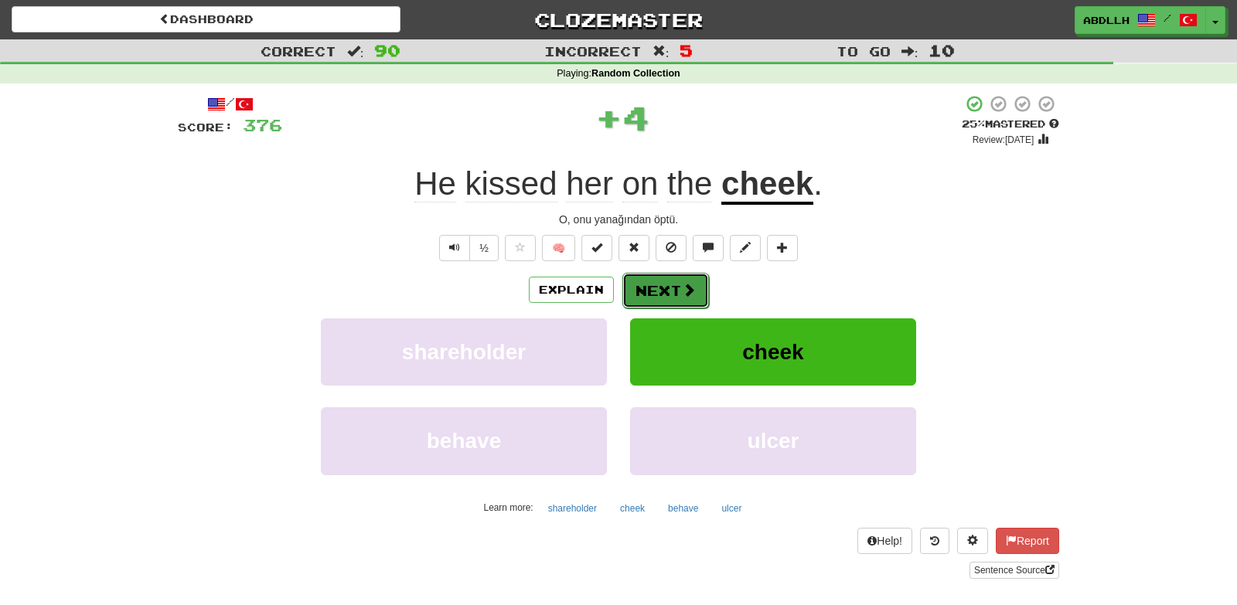
click at [666, 293] on button "Next" at bounding box center [665, 291] width 87 height 36
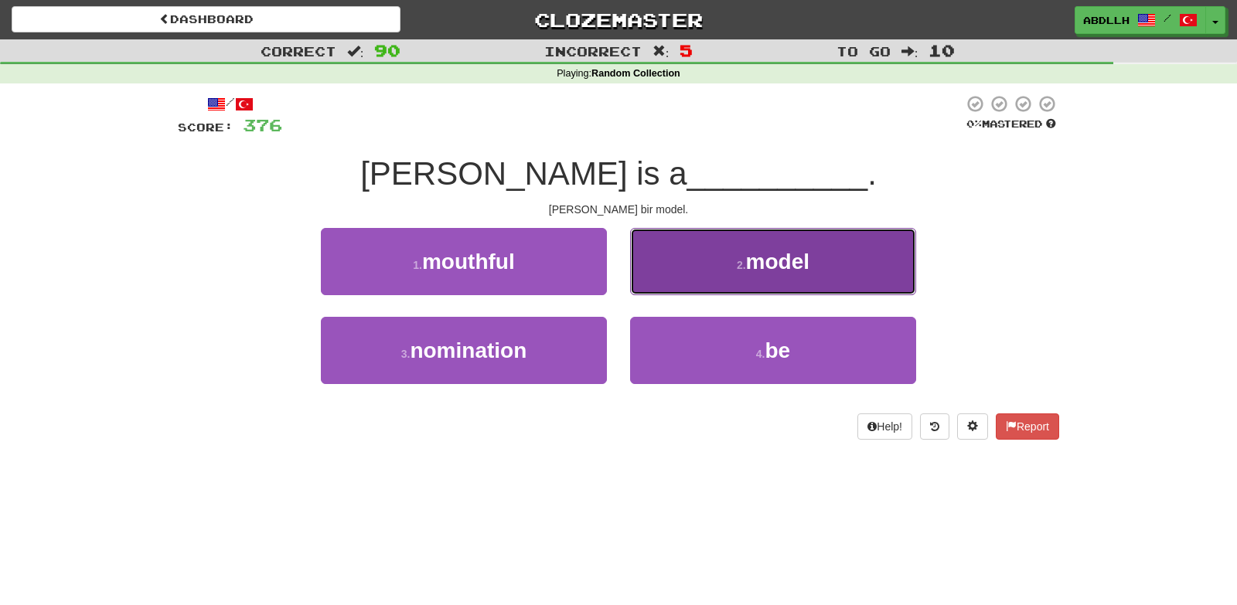
click at [671, 284] on button "2 . model" at bounding box center [773, 261] width 286 height 67
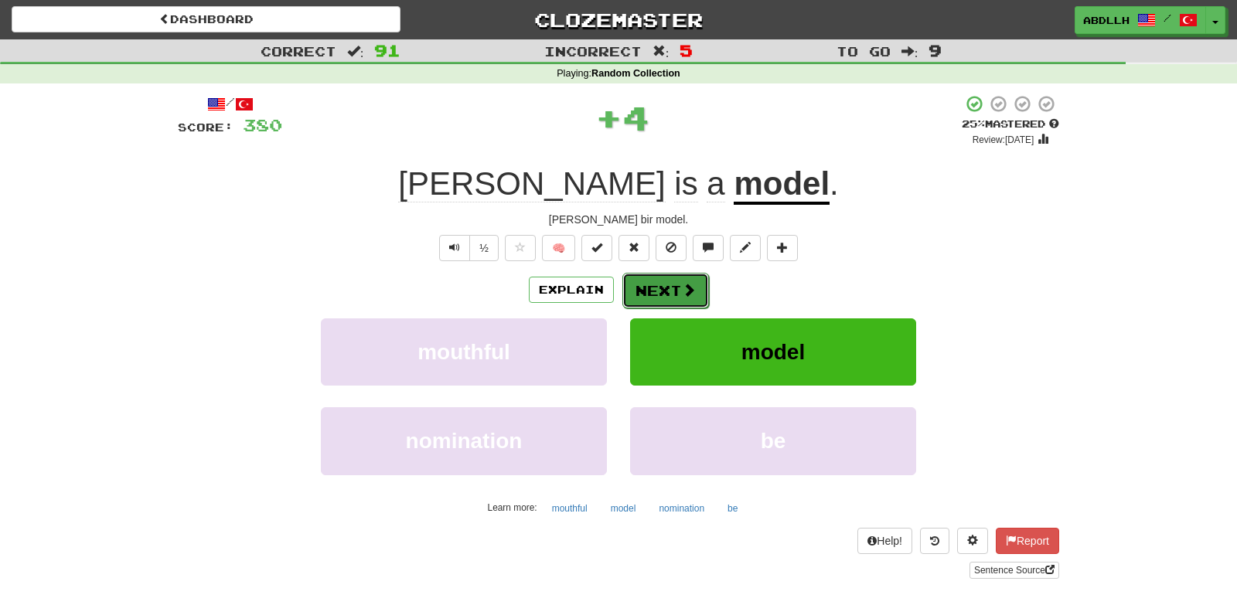
click at [663, 293] on button "Next" at bounding box center [665, 291] width 87 height 36
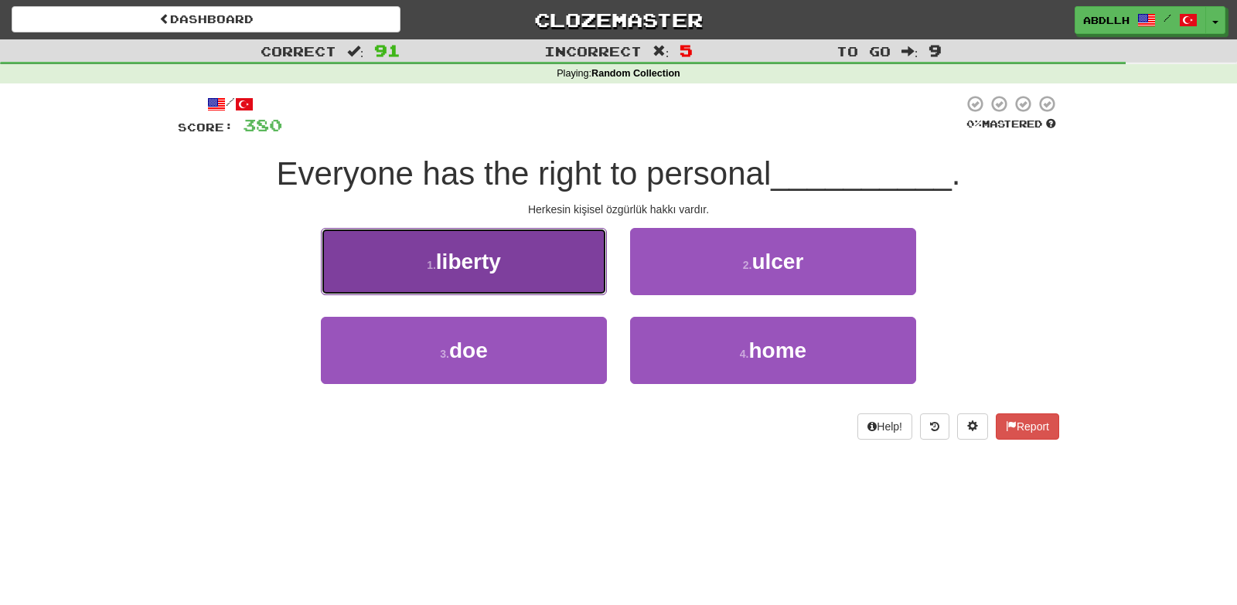
click at [567, 277] on button "1 . liberty" at bounding box center [464, 261] width 286 height 67
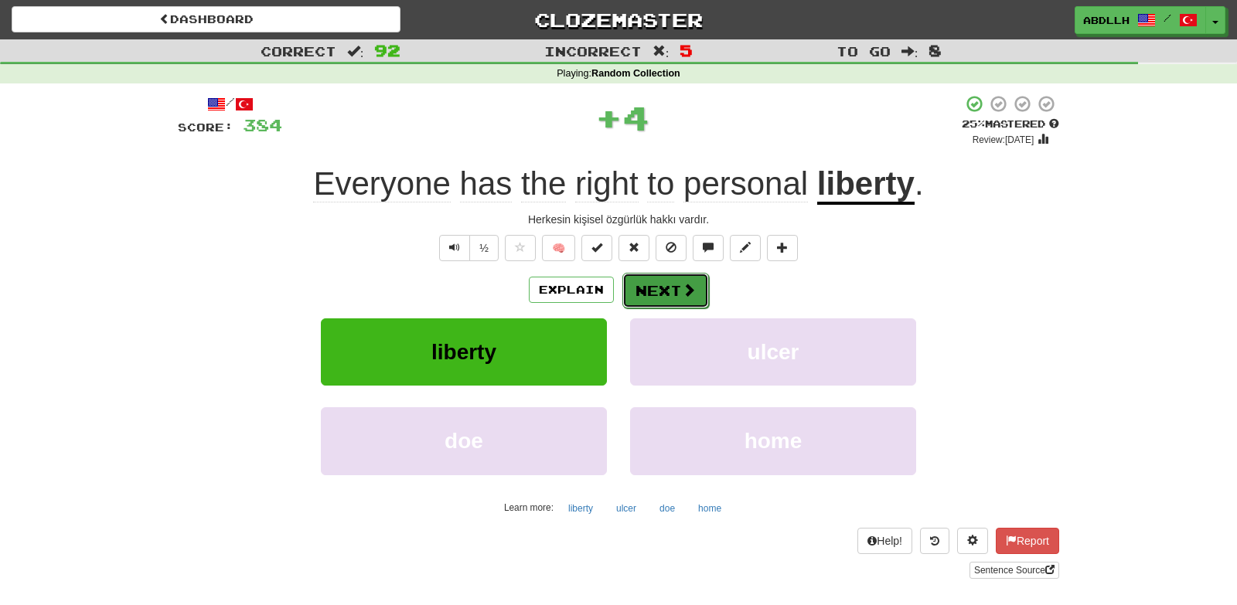
click at [663, 297] on button "Next" at bounding box center [665, 291] width 87 height 36
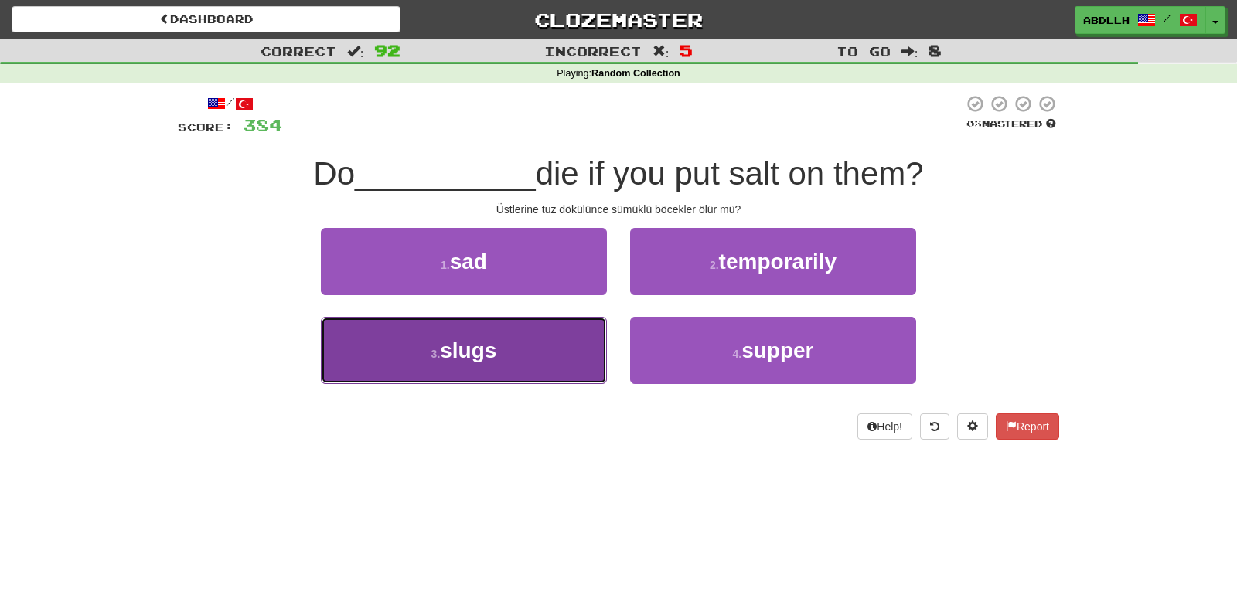
click at [578, 349] on button "3 . slugs" at bounding box center [464, 350] width 286 height 67
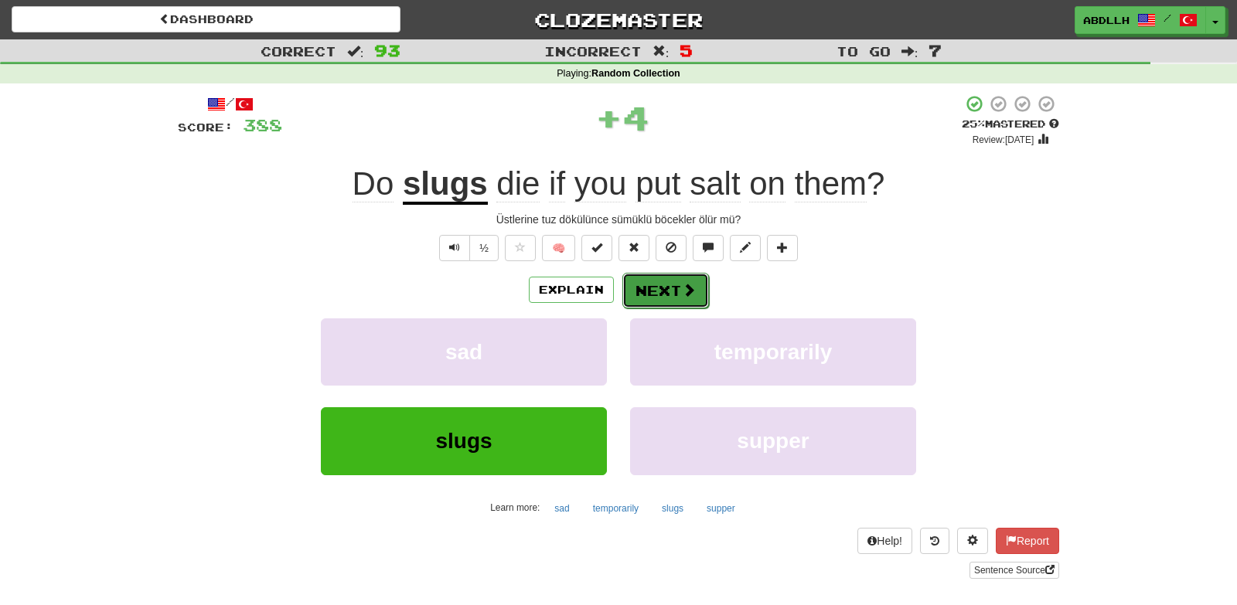
click at [655, 288] on button "Next" at bounding box center [665, 291] width 87 height 36
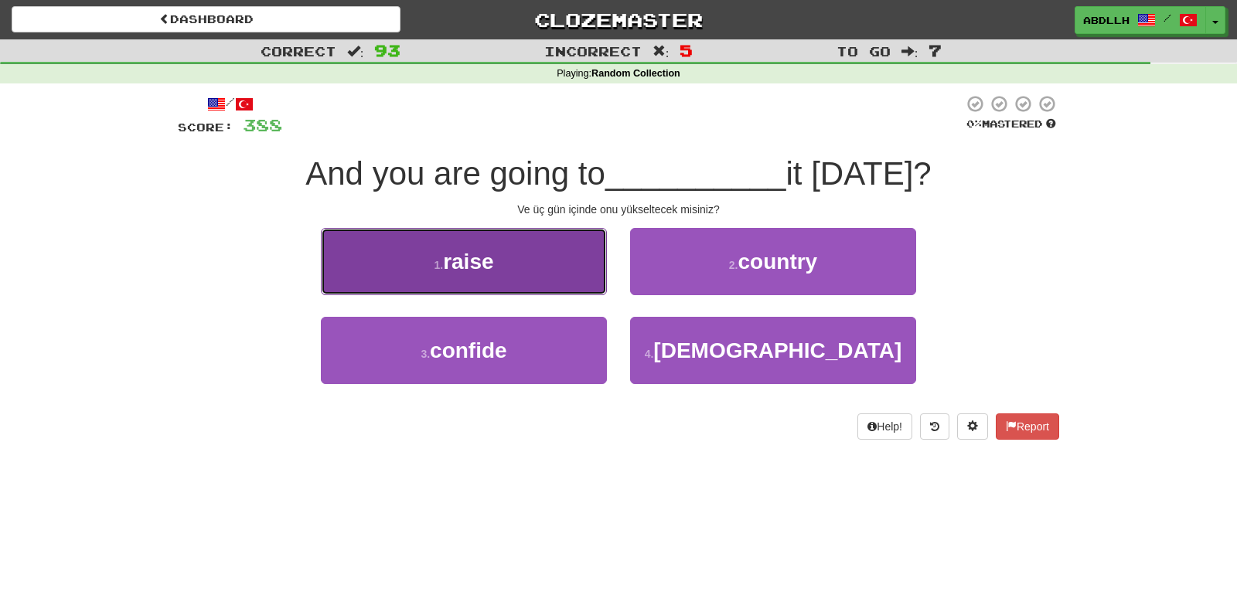
click at [548, 286] on button "1 . raise" at bounding box center [464, 261] width 286 height 67
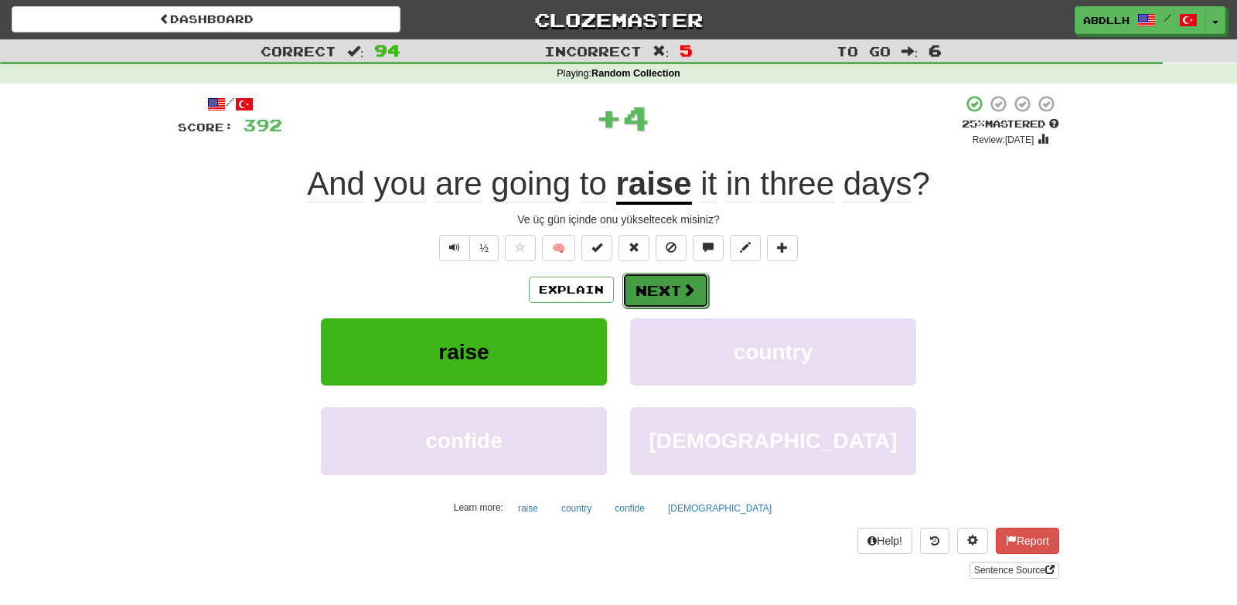
click at [662, 288] on button "Next" at bounding box center [665, 291] width 87 height 36
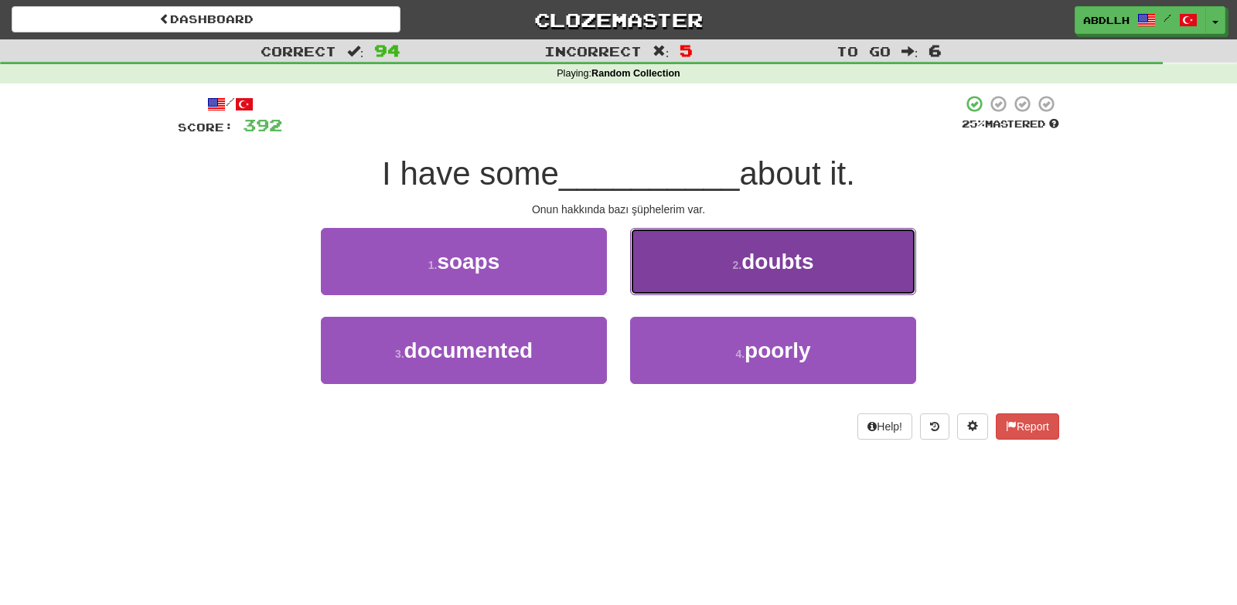
click at [669, 281] on button "2 . doubts" at bounding box center [773, 261] width 286 height 67
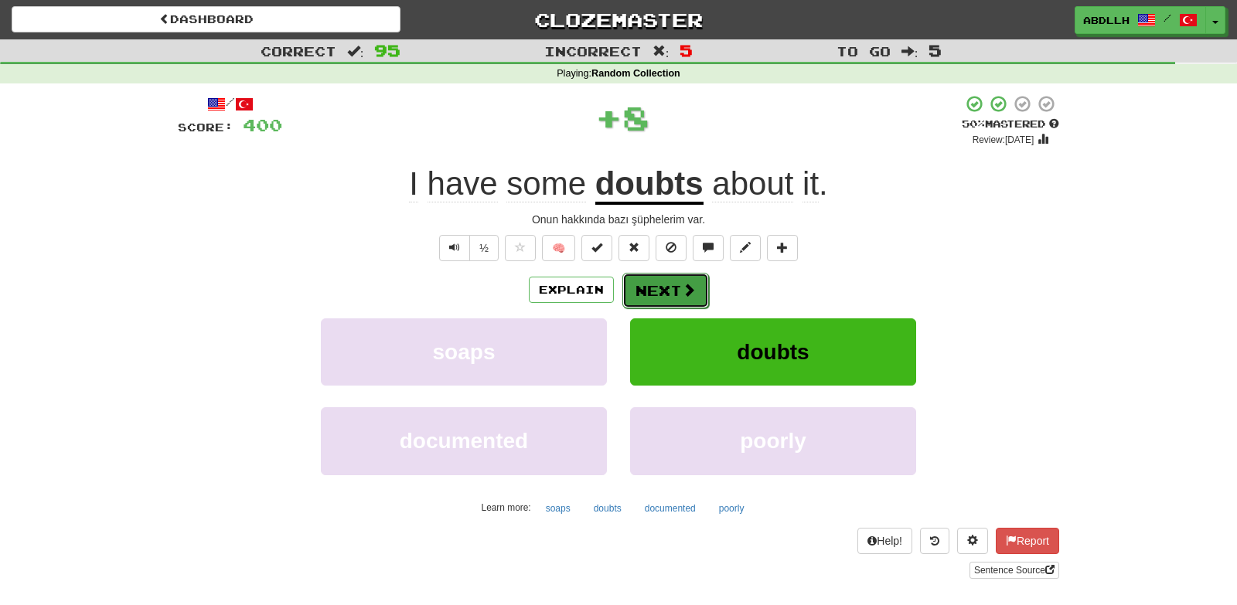
click at [669, 298] on button "Next" at bounding box center [665, 291] width 87 height 36
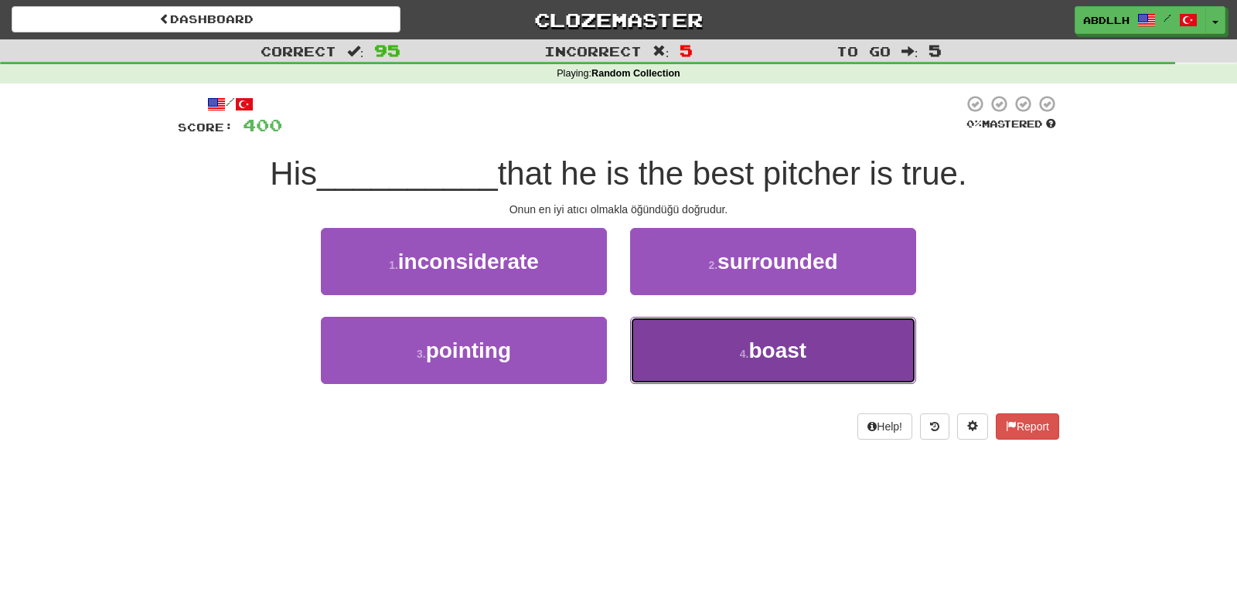
click at [689, 346] on button "4 . boast" at bounding box center [773, 350] width 286 height 67
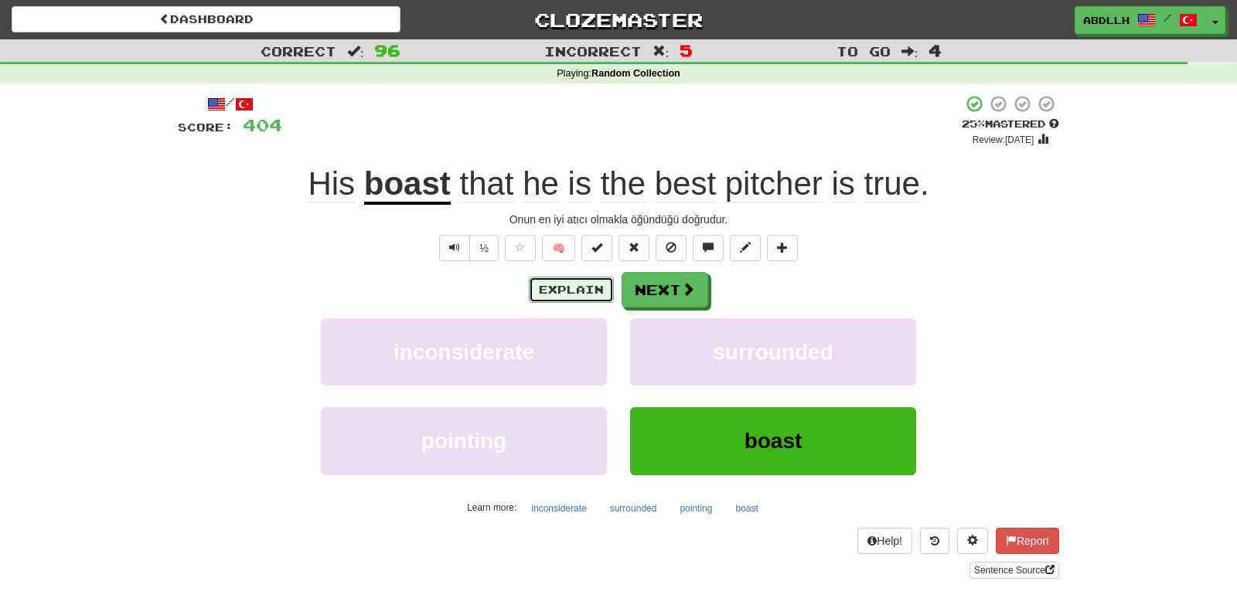
click at [565, 301] on button "Explain" at bounding box center [571, 290] width 85 height 26
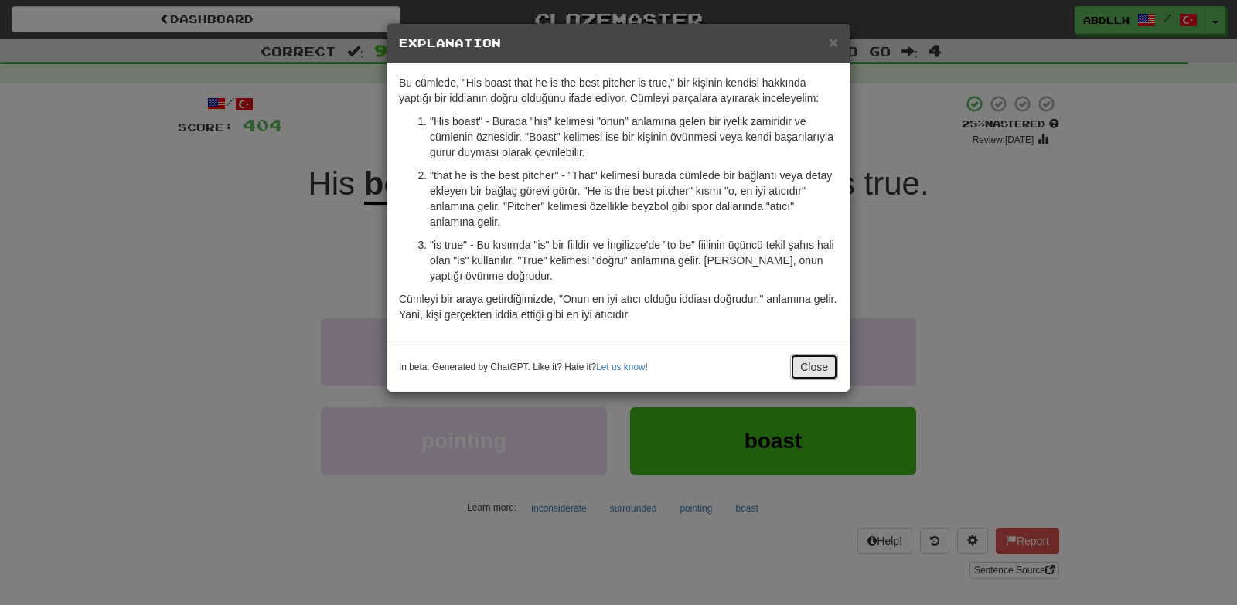
click at [809, 370] on button "Close" at bounding box center [814, 367] width 48 height 26
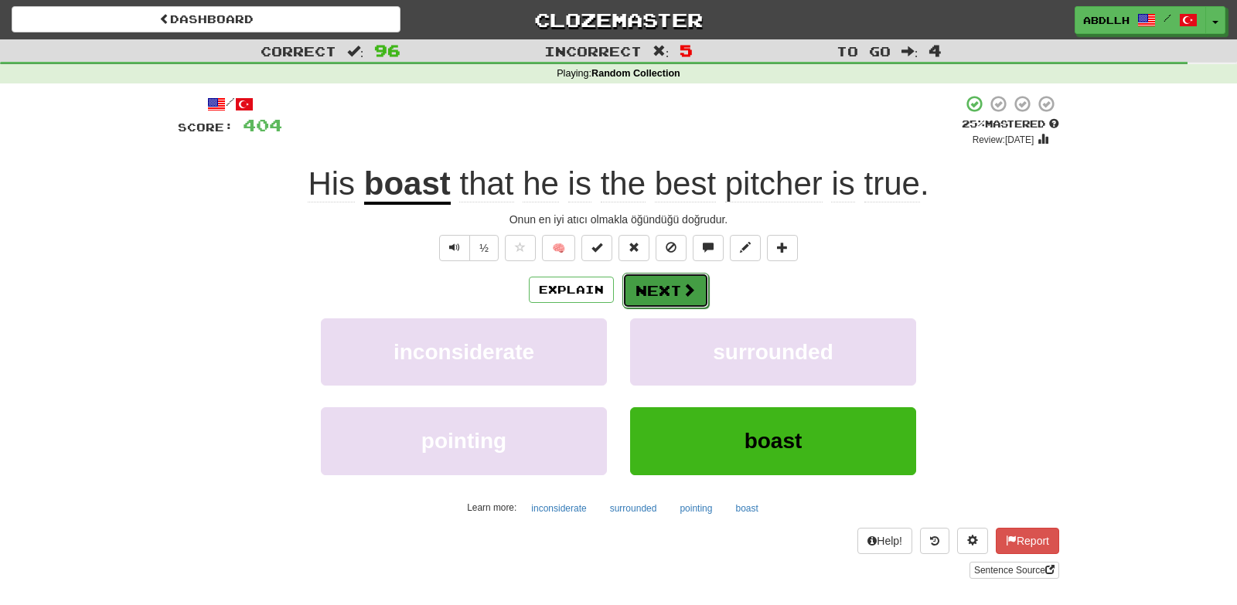
click at [678, 289] on button "Next" at bounding box center [665, 291] width 87 height 36
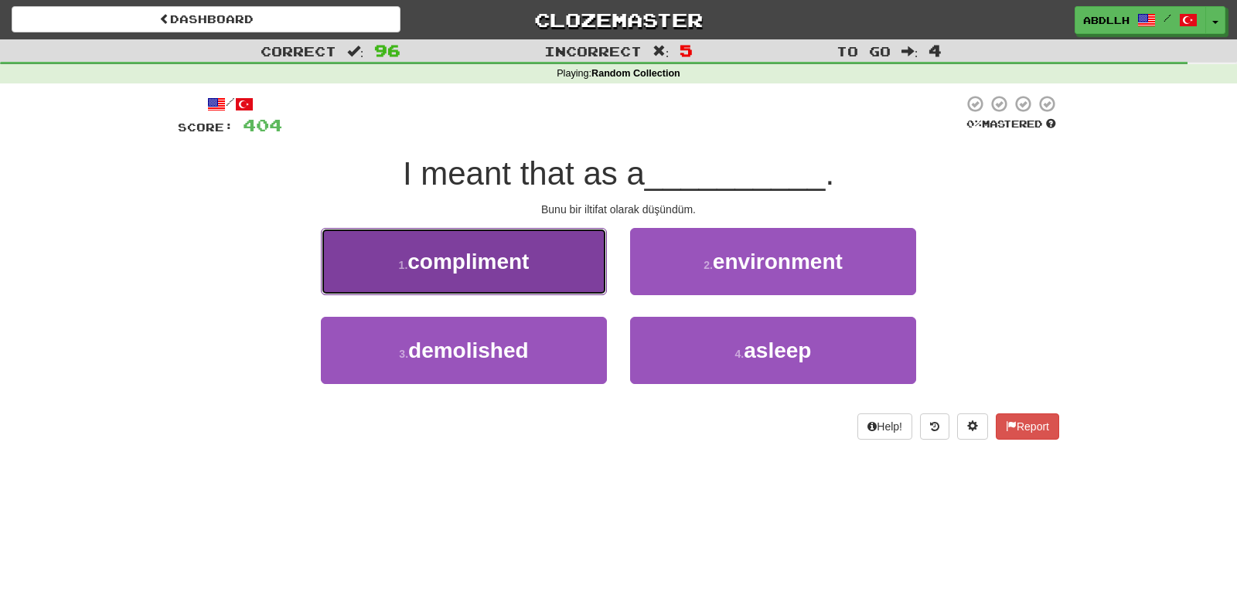
click at [564, 273] on button "1 . compliment" at bounding box center [464, 261] width 286 height 67
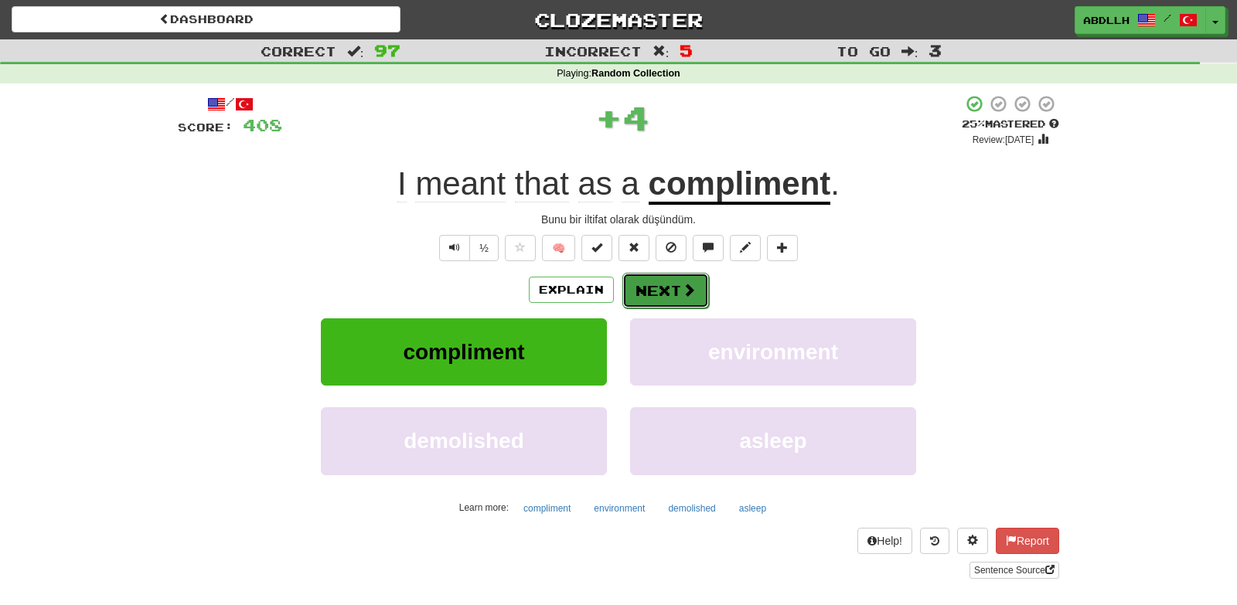
click at [640, 282] on button "Next" at bounding box center [665, 291] width 87 height 36
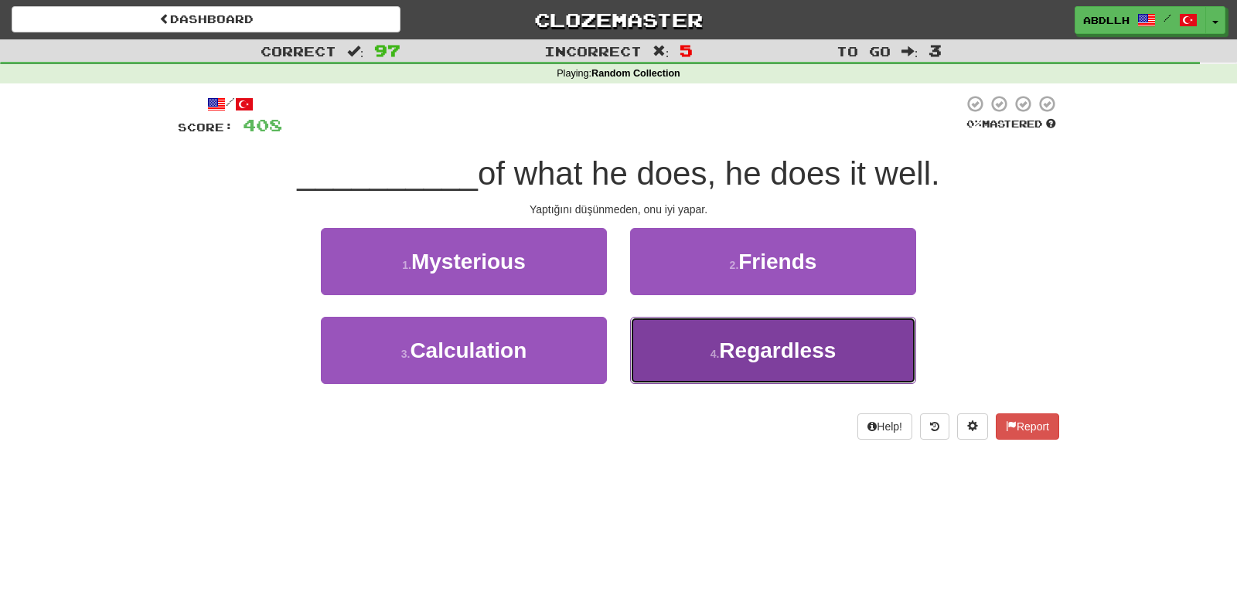
click at [684, 369] on button "4 . Regardless" at bounding box center [773, 350] width 286 height 67
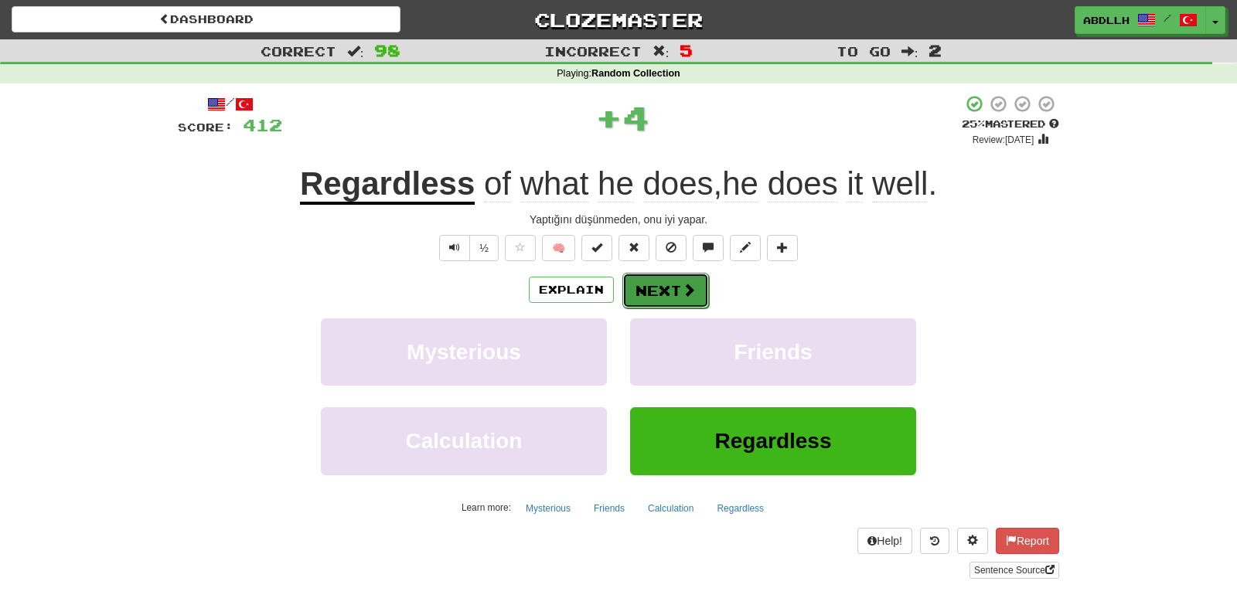
click at [659, 279] on button "Next" at bounding box center [665, 291] width 87 height 36
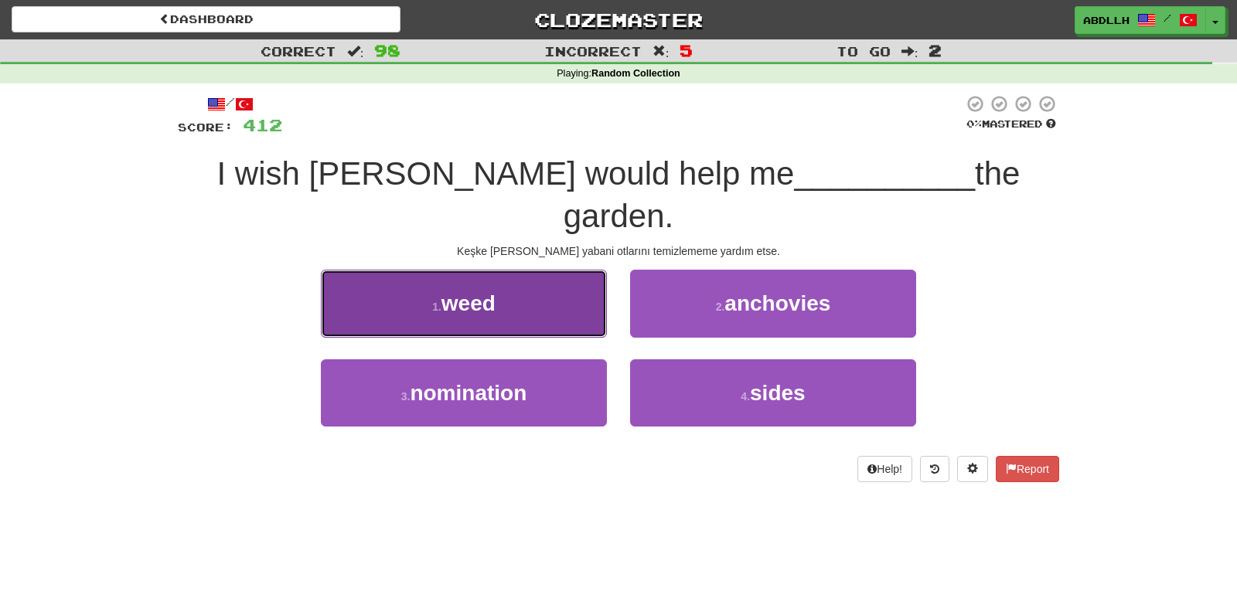
click at [502, 273] on button "1 . weed" at bounding box center [464, 303] width 286 height 67
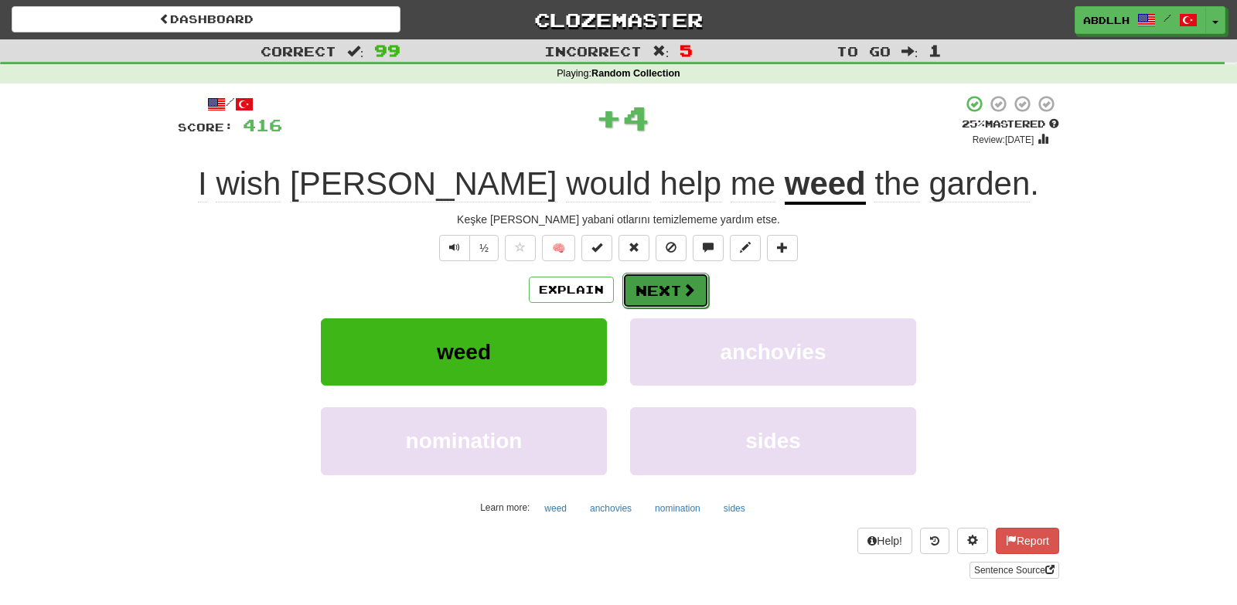
click at [648, 282] on button "Next" at bounding box center [665, 291] width 87 height 36
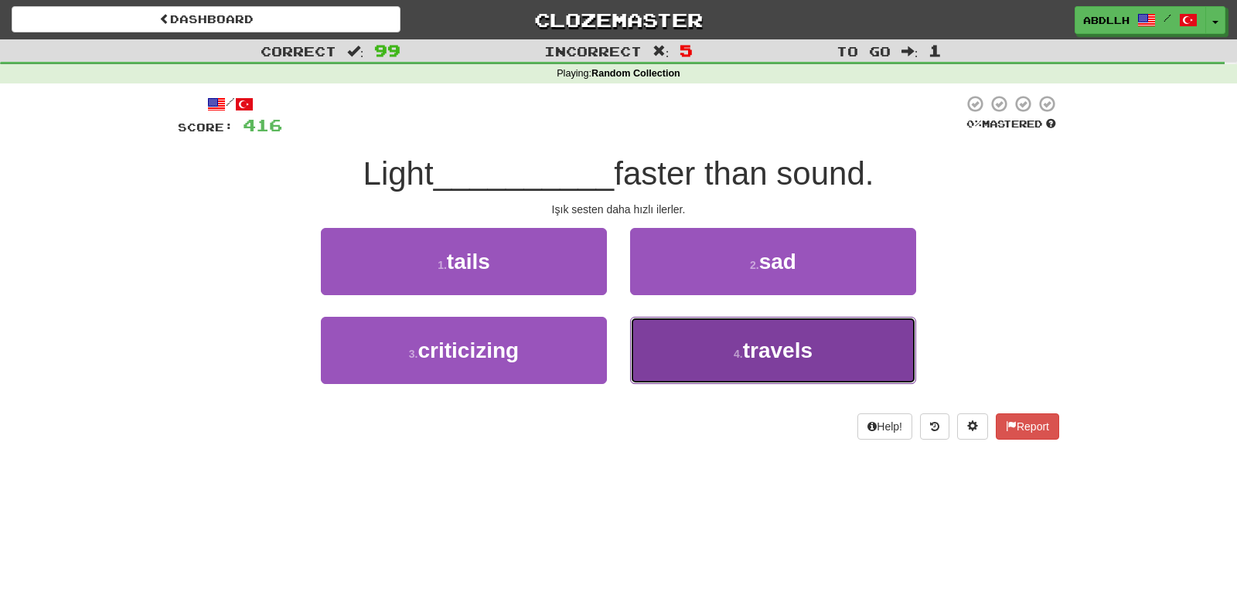
click at [685, 350] on button "4 . travels" at bounding box center [773, 350] width 286 height 67
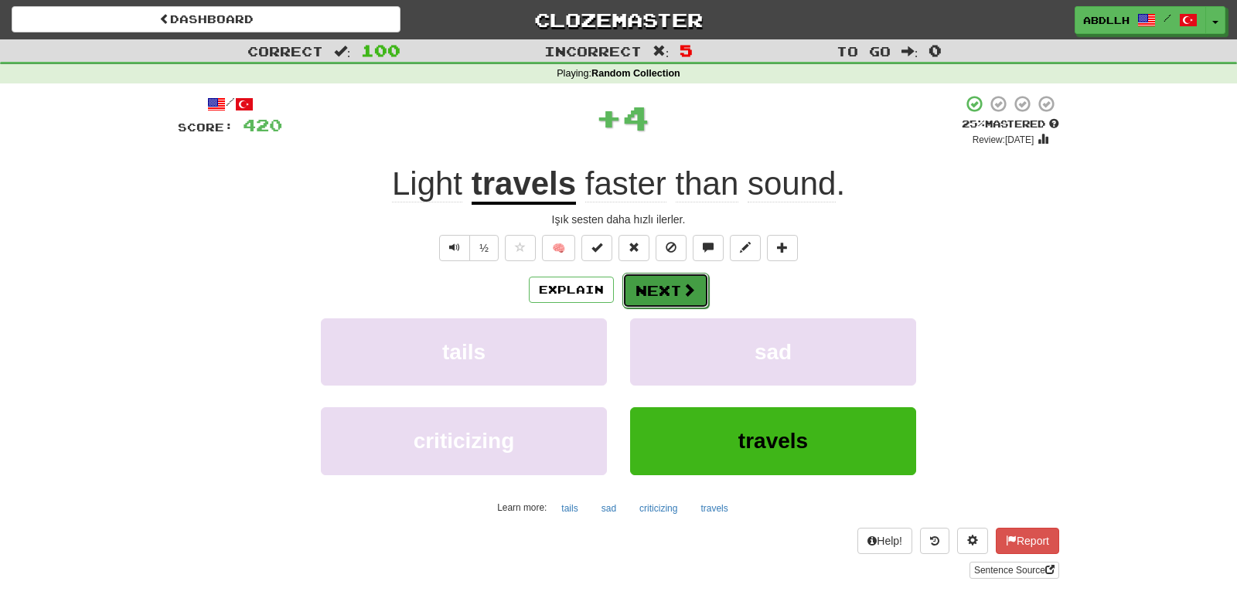
click at [653, 288] on button "Next" at bounding box center [665, 291] width 87 height 36
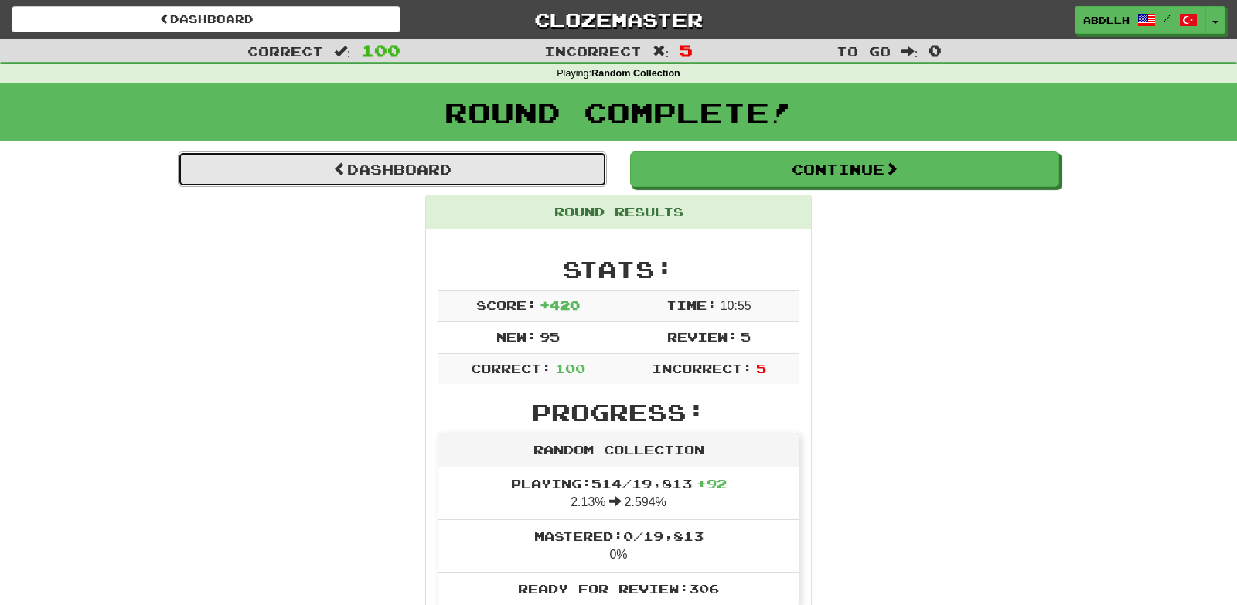
click at [462, 168] on link "Dashboard" at bounding box center [392, 169] width 429 height 36
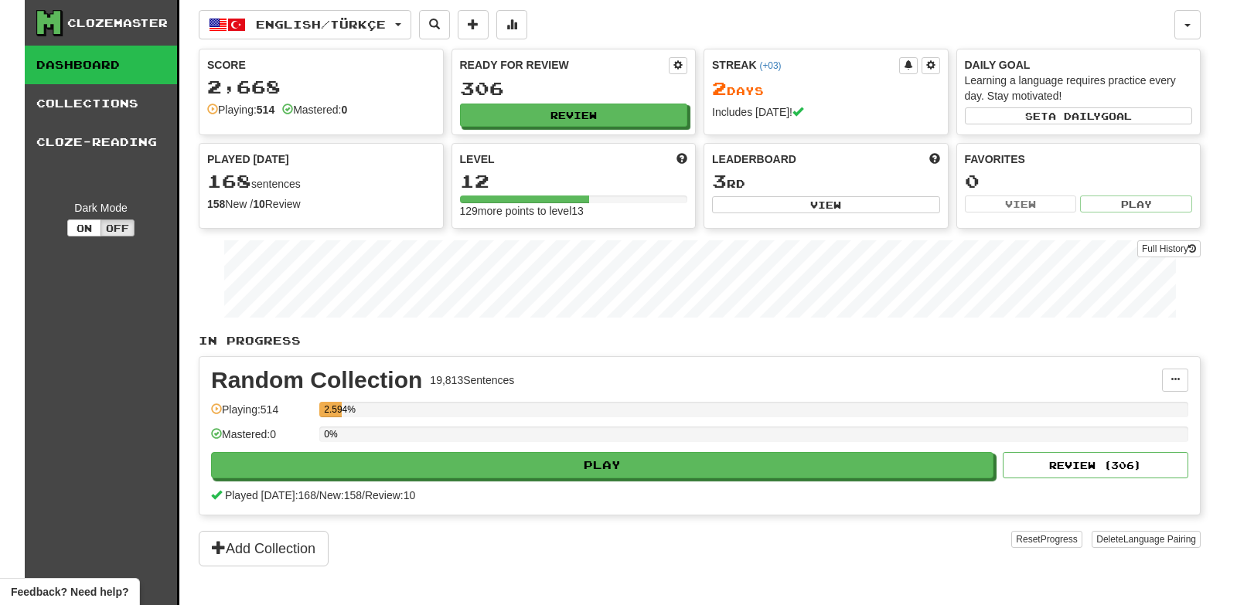
drag, startPoint x: 1236, startPoint y: 28, endPoint x: 1078, endPoint y: 10, distance: 158.7
click at [1078, 10] on div "English / Türkçe 한국어 / English Streak: 0 Review: 21 Points [DATE]: 0 ภาษาไทย / …" at bounding box center [686, 24] width 975 height 29
